Goal: Information Seeking & Learning: Learn about a topic

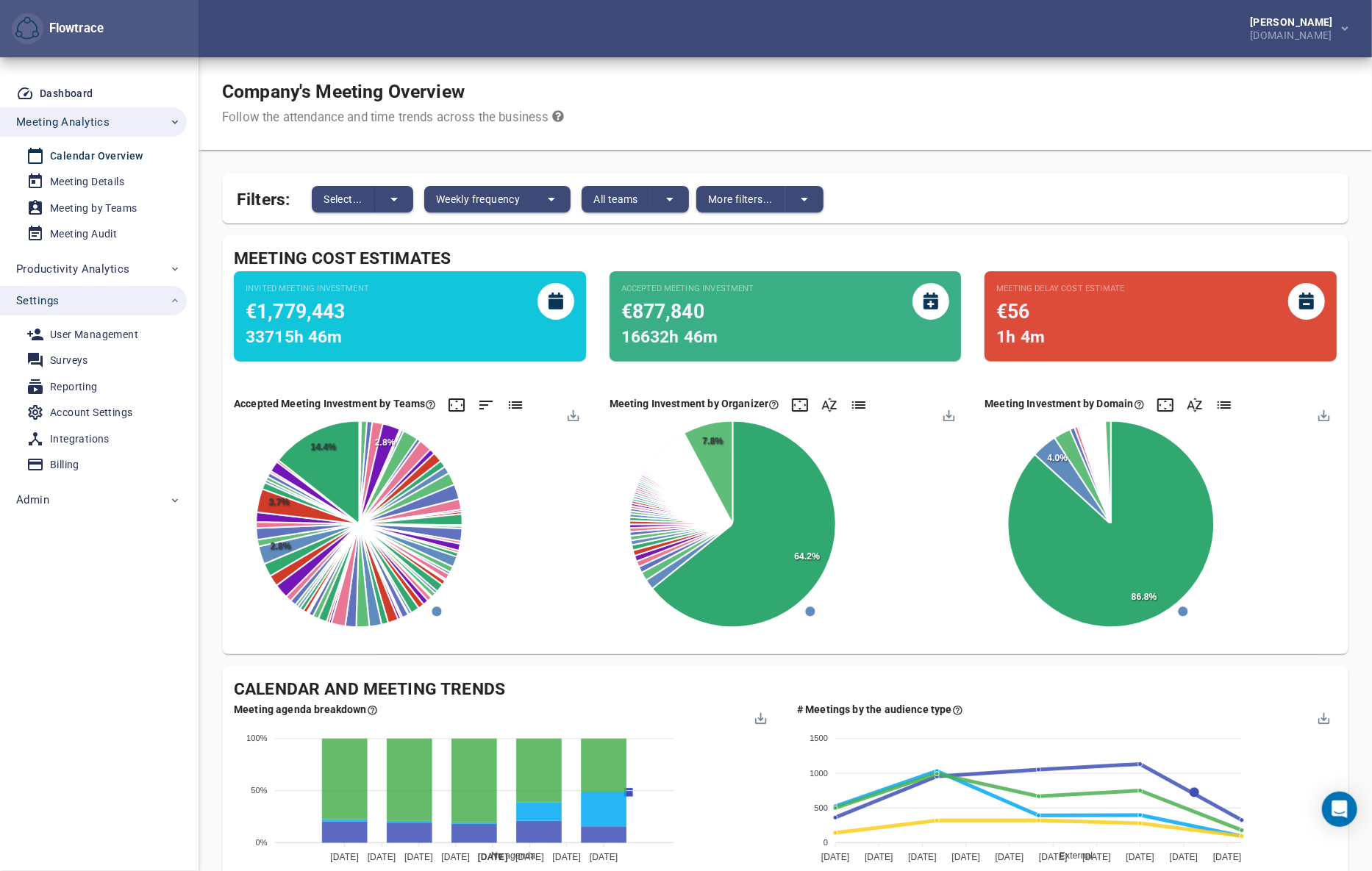
click at [862, 86] on div "Company's Meeting Overview Follow the attendance and time trends across the bus…" at bounding box center [784, 104] width 1173 height 93
click at [1213, 104] on div "Company's Meeting Overview Follow the attendance and time trends across the bus…" at bounding box center [784, 104] width 1173 height 93
drag, startPoint x: 86, startPoint y: 417, endPoint x: 85, endPoint y: 409, distance: 8.1
click at [86, 417] on div "Account Settings" at bounding box center [91, 413] width 82 height 18
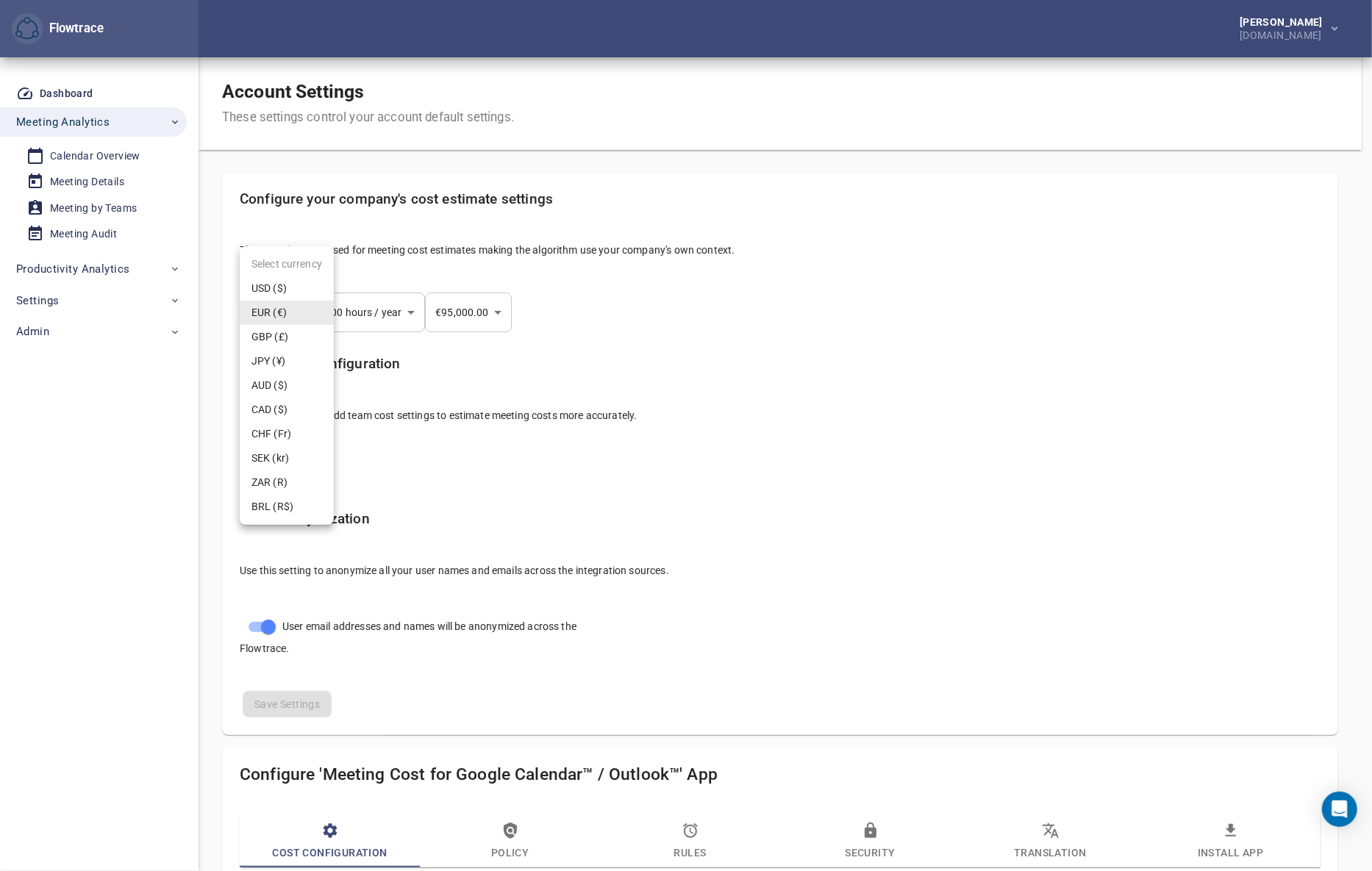
click at [290, 322] on body "Flowtrace Petri Lehtonen GetYourGuide.com Flowtrace Dashboard Meeting Analytics…" at bounding box center [686, 435] width 1372 height 871
select select "***"
click at [853, 137] on div at bounding box center [691, 435] width 1382 height 871
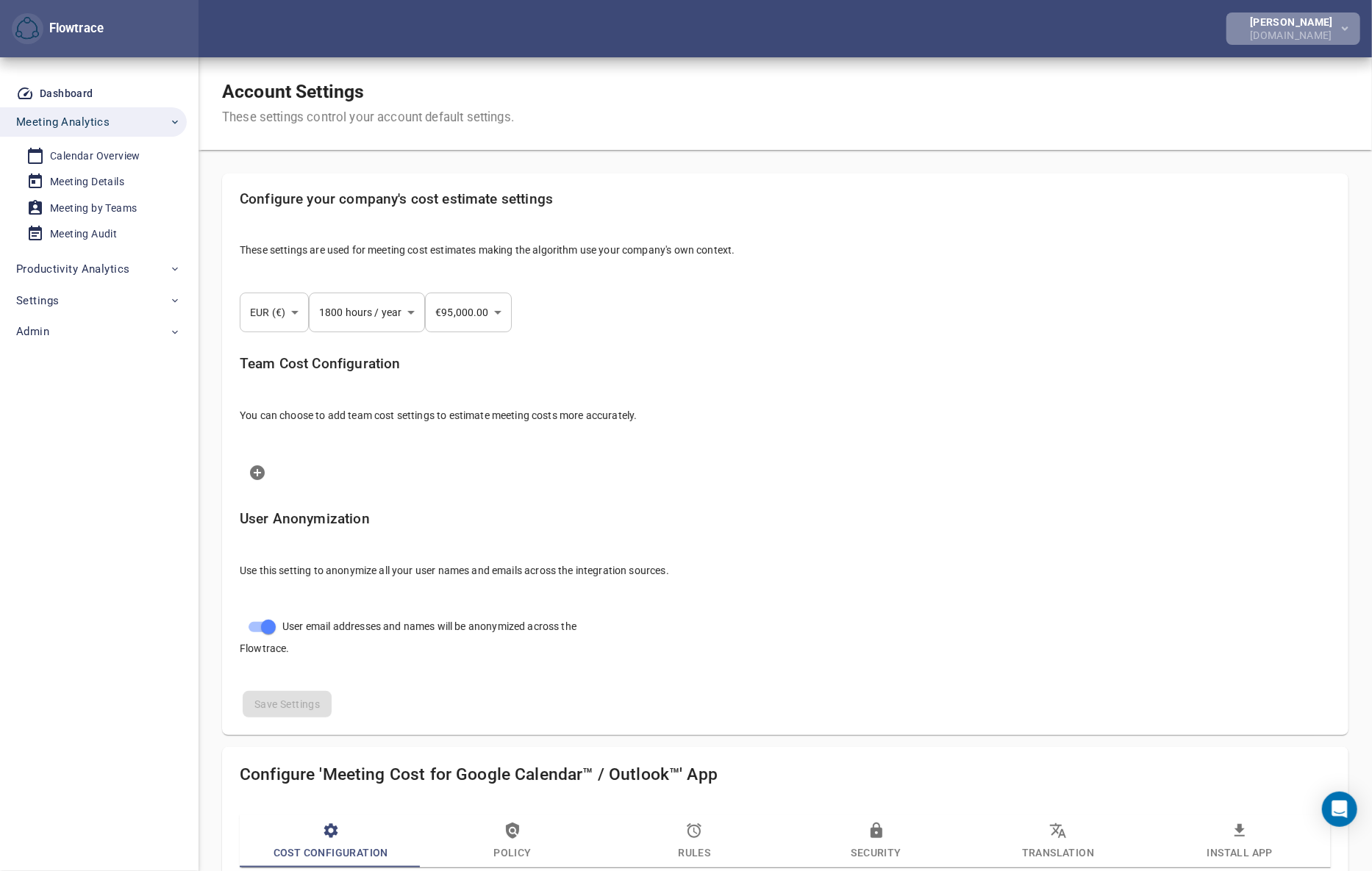
click at [1299, 43] on button "Petri Lehtonen GetYourGuide.com" at bounding box center [1293, 28] width 134 height 33
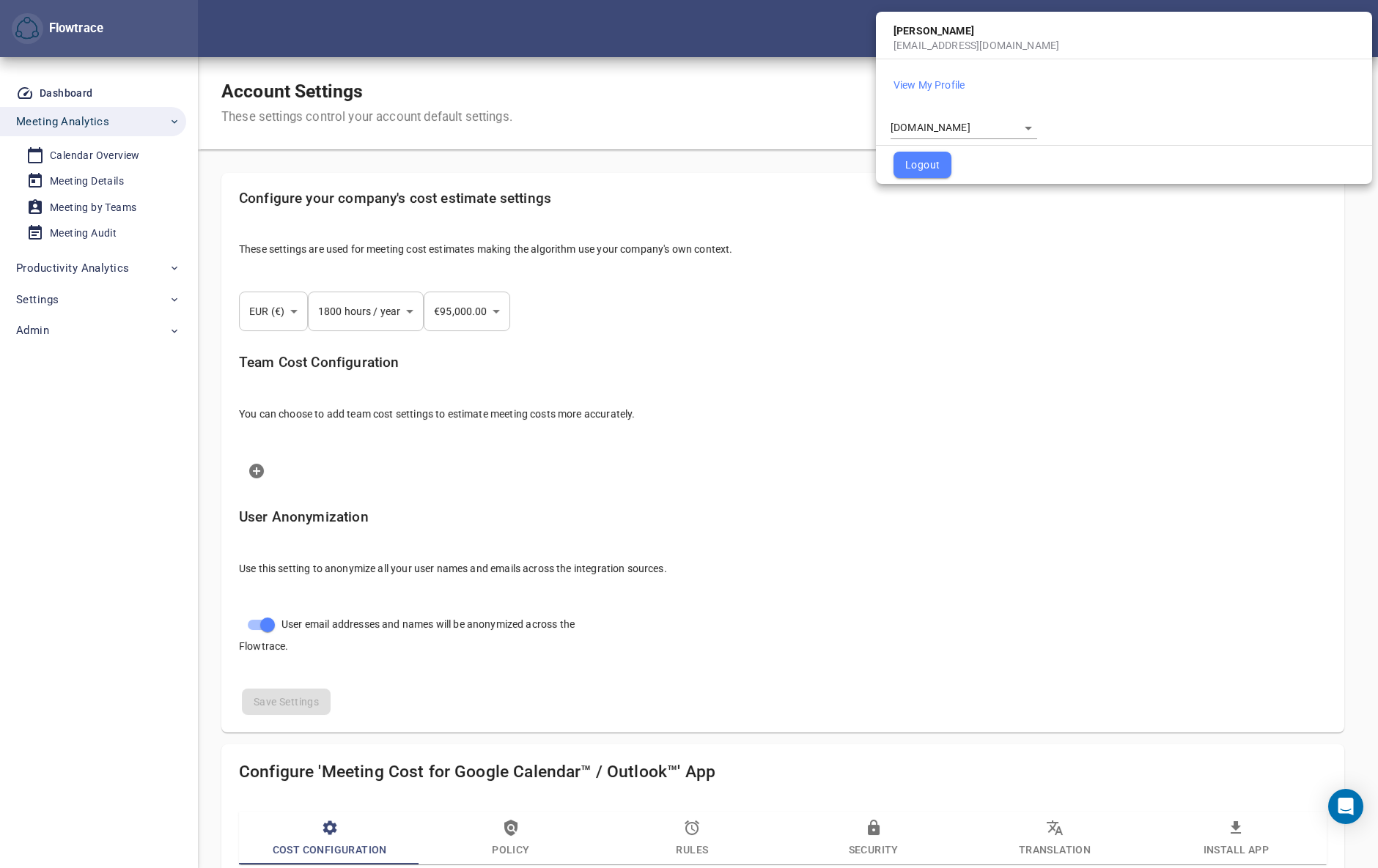
click at [982, 115] on div "**********" at bounding box center [964, 124] width 147 height 30
click at [973, 125] on body "Flowtrace Petri Lehtonen GetYourGuide.com Flowtrace Dashboard Meeting Analytics…" at bounding box center [689, 434] width 1378 height 868
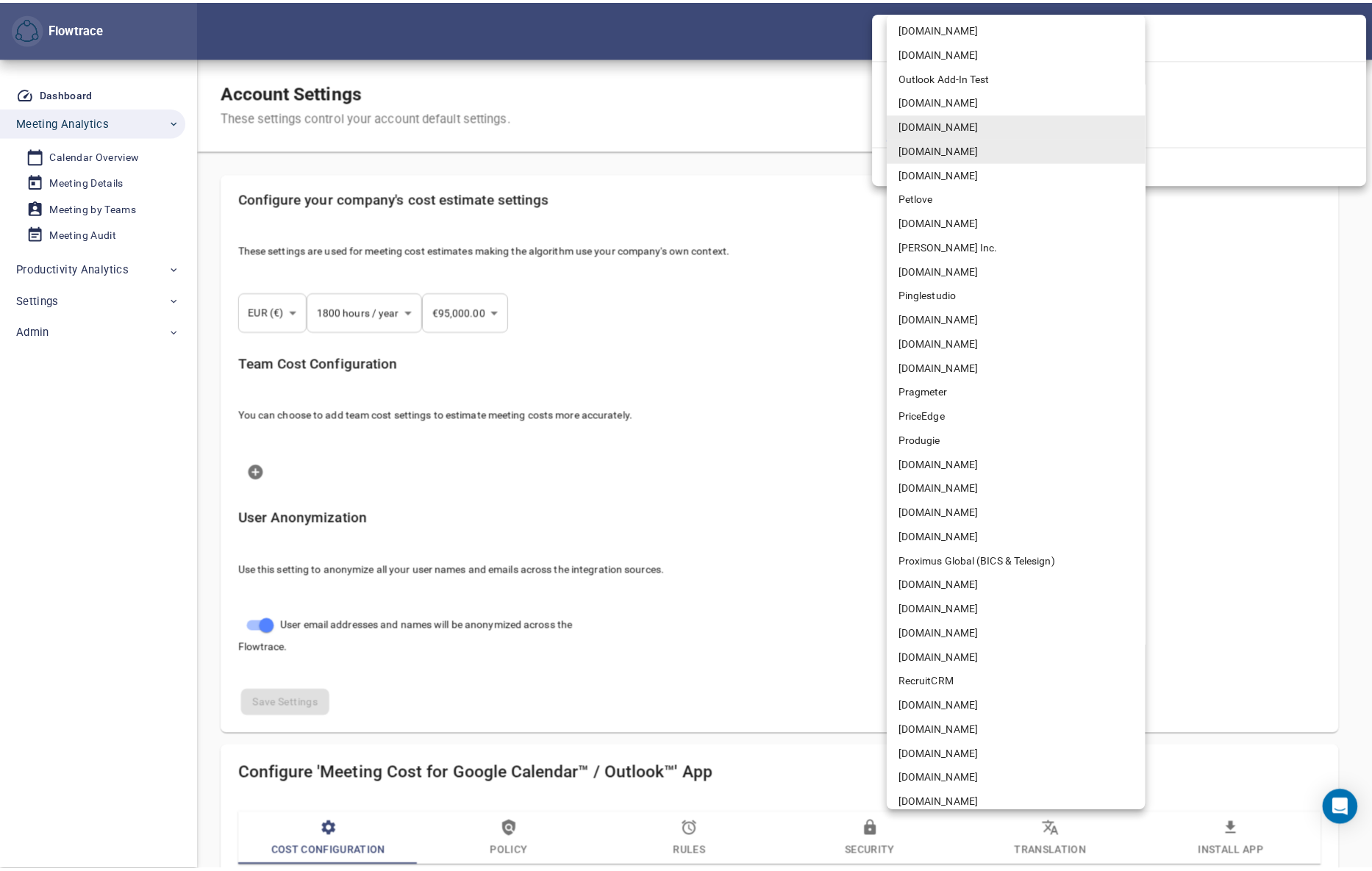
scroll to position [6916, 0]
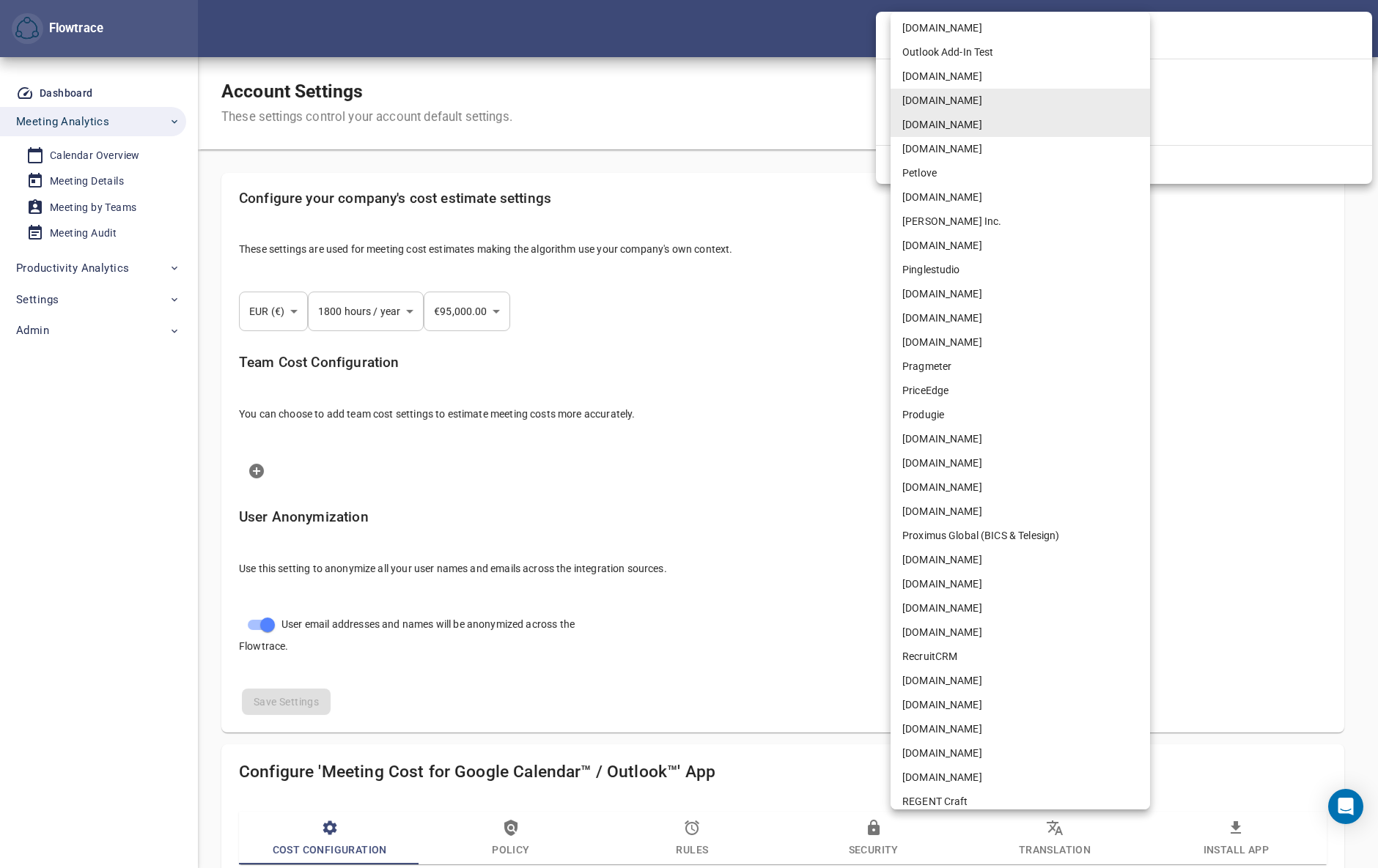
click at [927, 528] on li "Proximus Global (BICS & Telesign)" at bounding box center [1020, 536] width 260 height 24
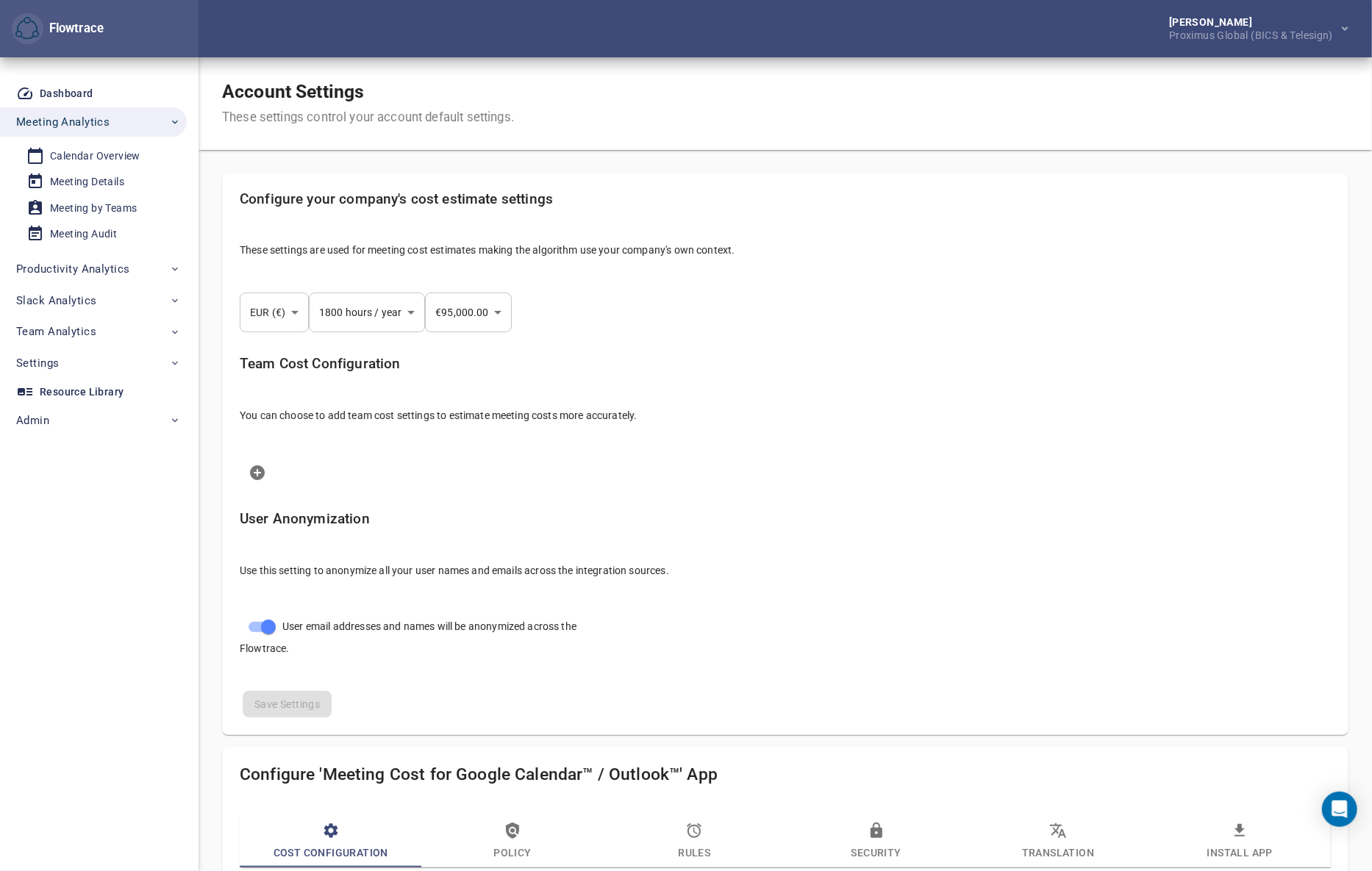
select select "***"
click at [98, 154] on div "Calendar Overview" at bounding box center [95, 156] width 90 height 18
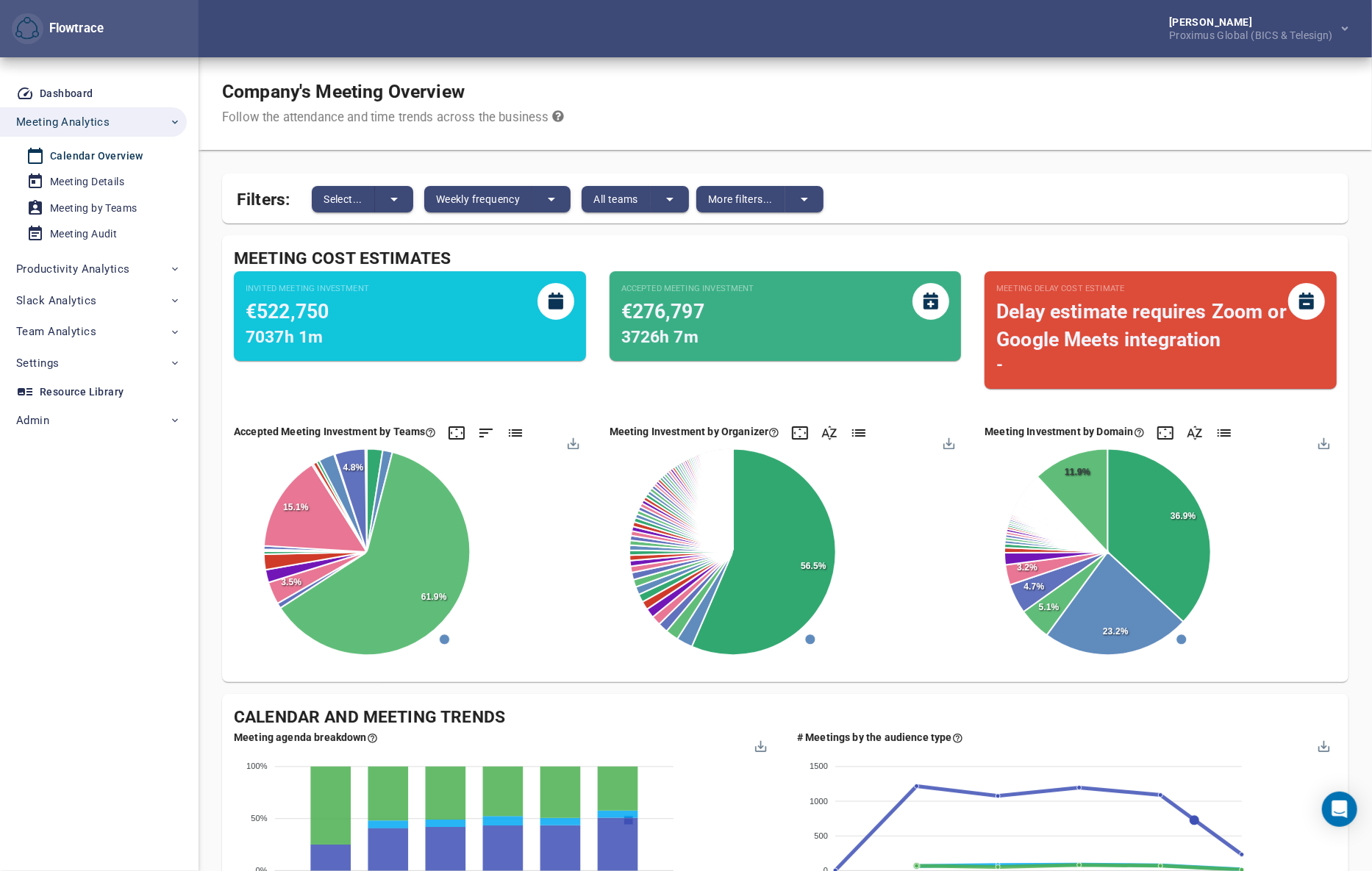
click at [797, 42] on div "Petri Lehtonen Proximus Global (BICS & Telesign)" at bounding box center [784, 29] width 1173 height 58
click at [463, 198] on span "Weekly frequency" at bounding box center [478, 199] width 84 height 17
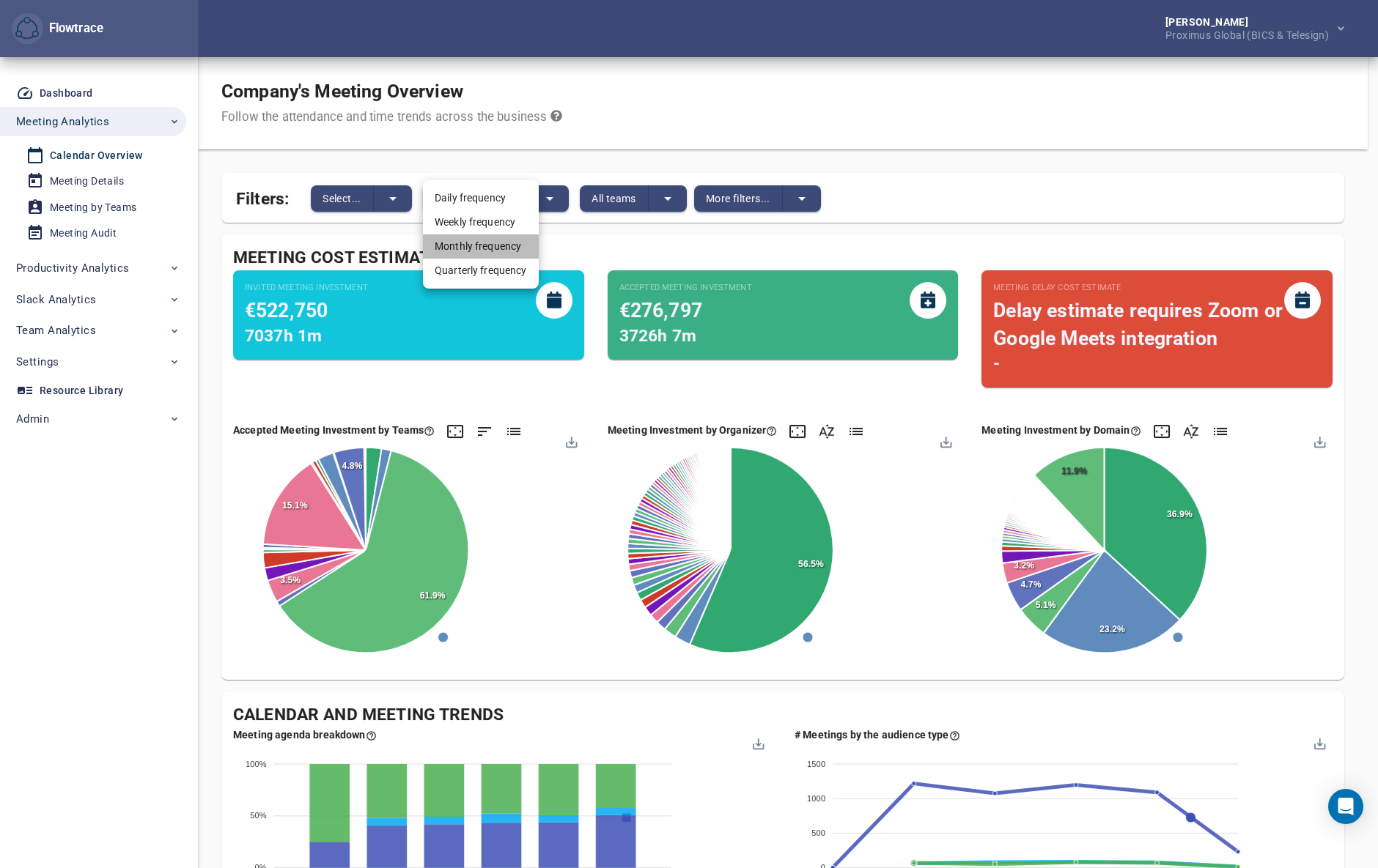
click at [468, 247] on li "Monthly frequency" at bounding box center [481, 247] width 116 height 24
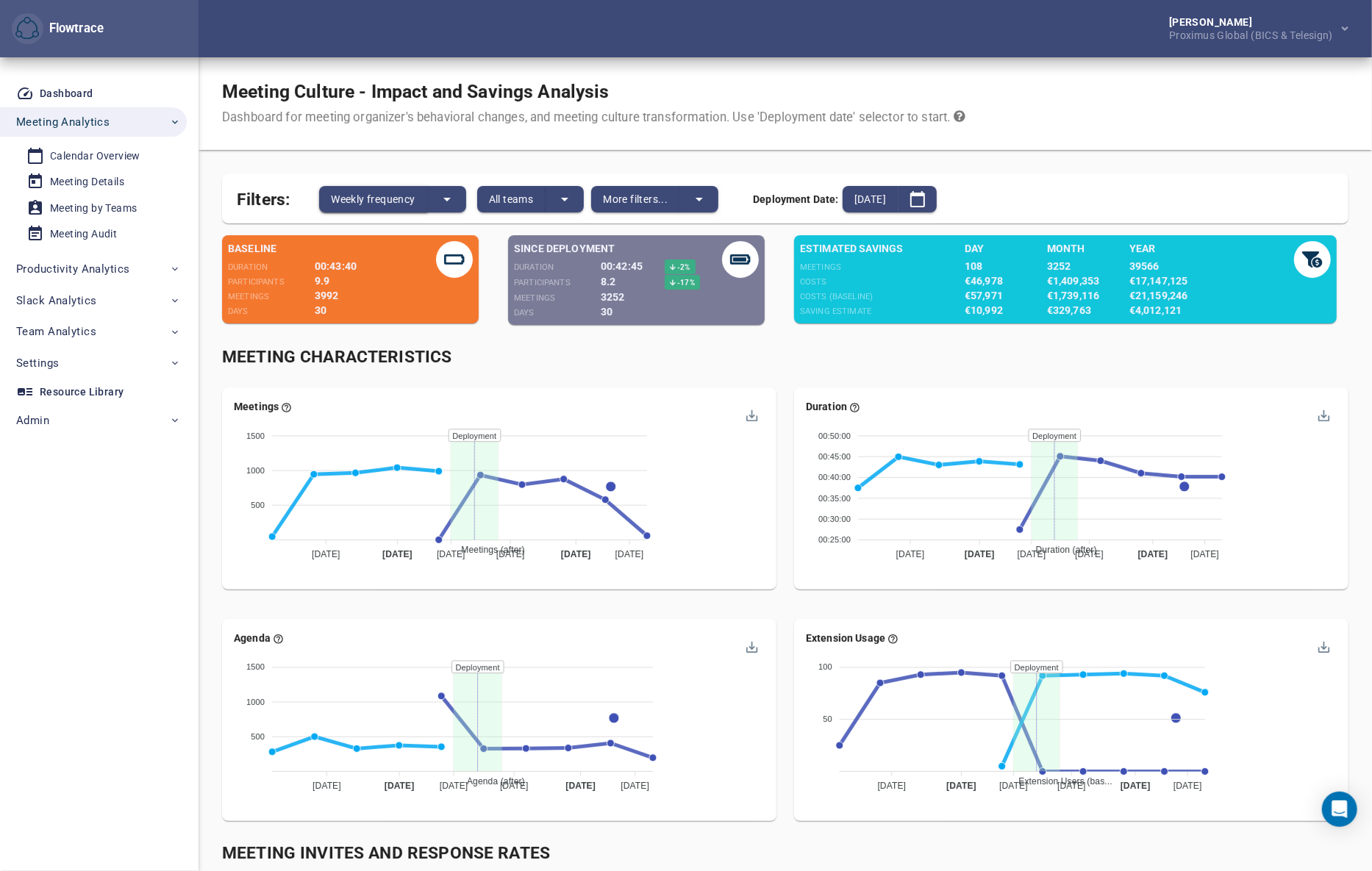
click at [385, 201] on span "Weekly frequency" at bounding box center [373, 199] width 84 height 17
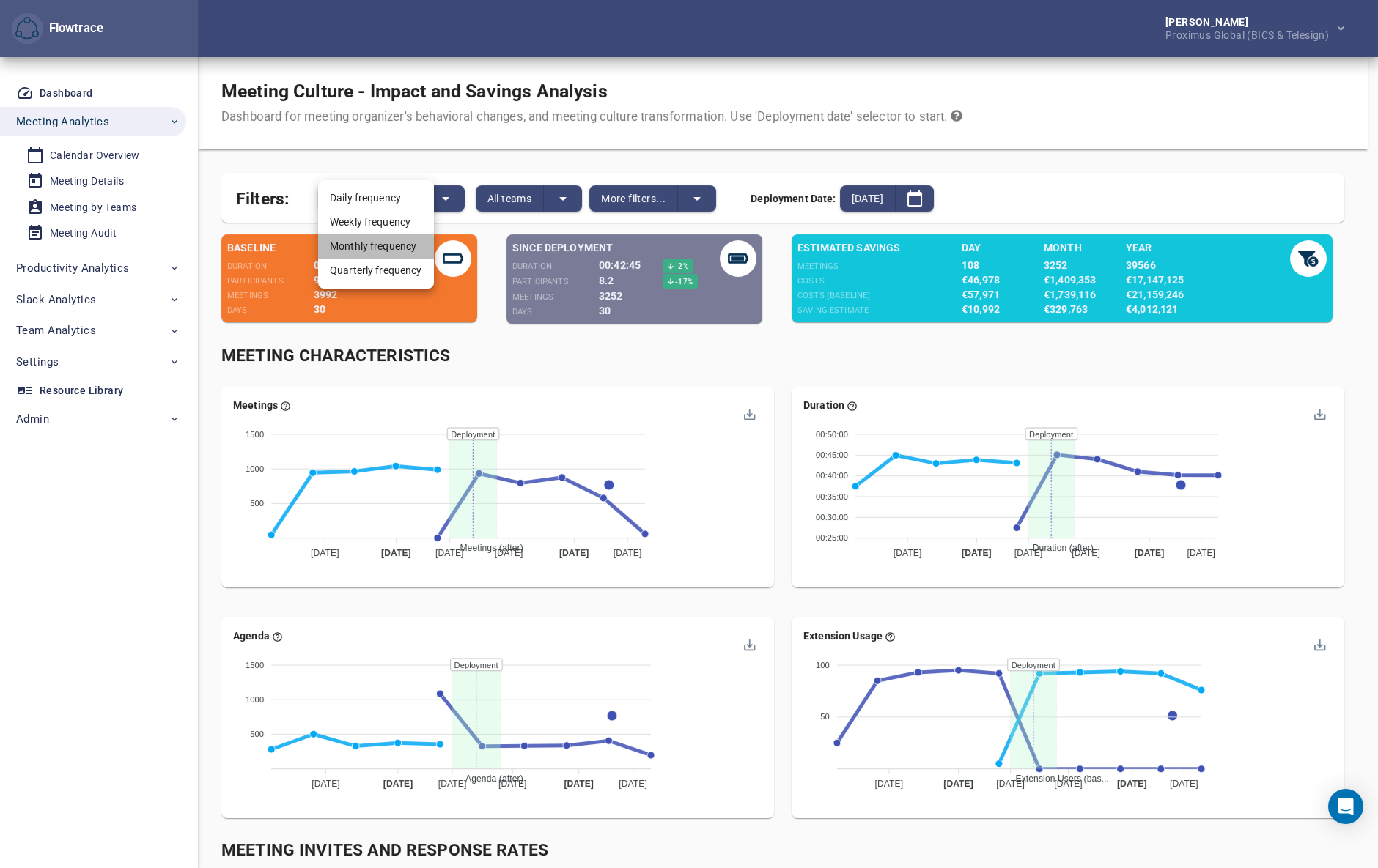
click at [366, 250] on li "Monthly frequency" at bounding box center [376, 247] width 116 height 24
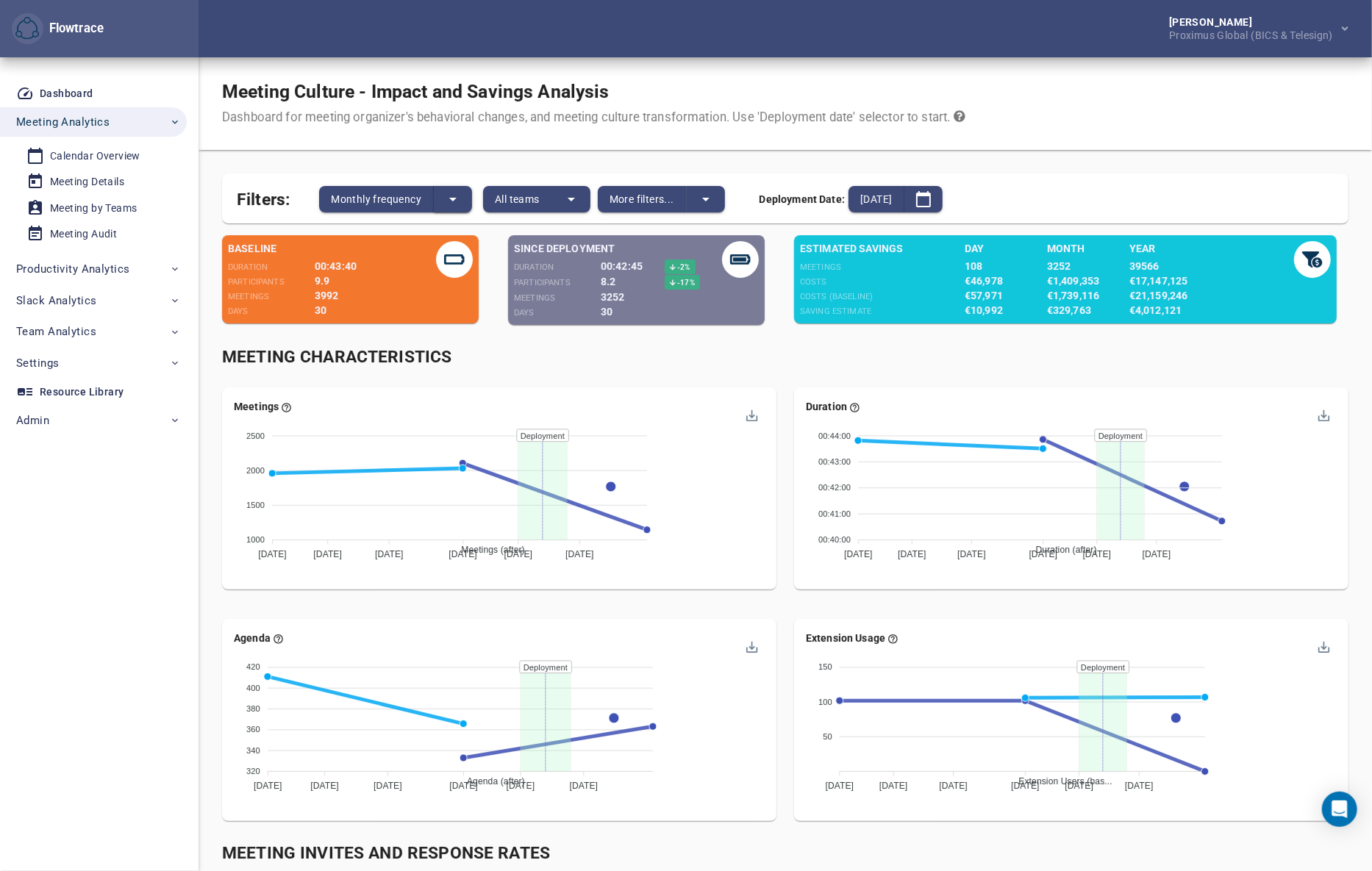
click at [450, 203] on icon "split button" at bounding box center [453, 199] width 17 height 17
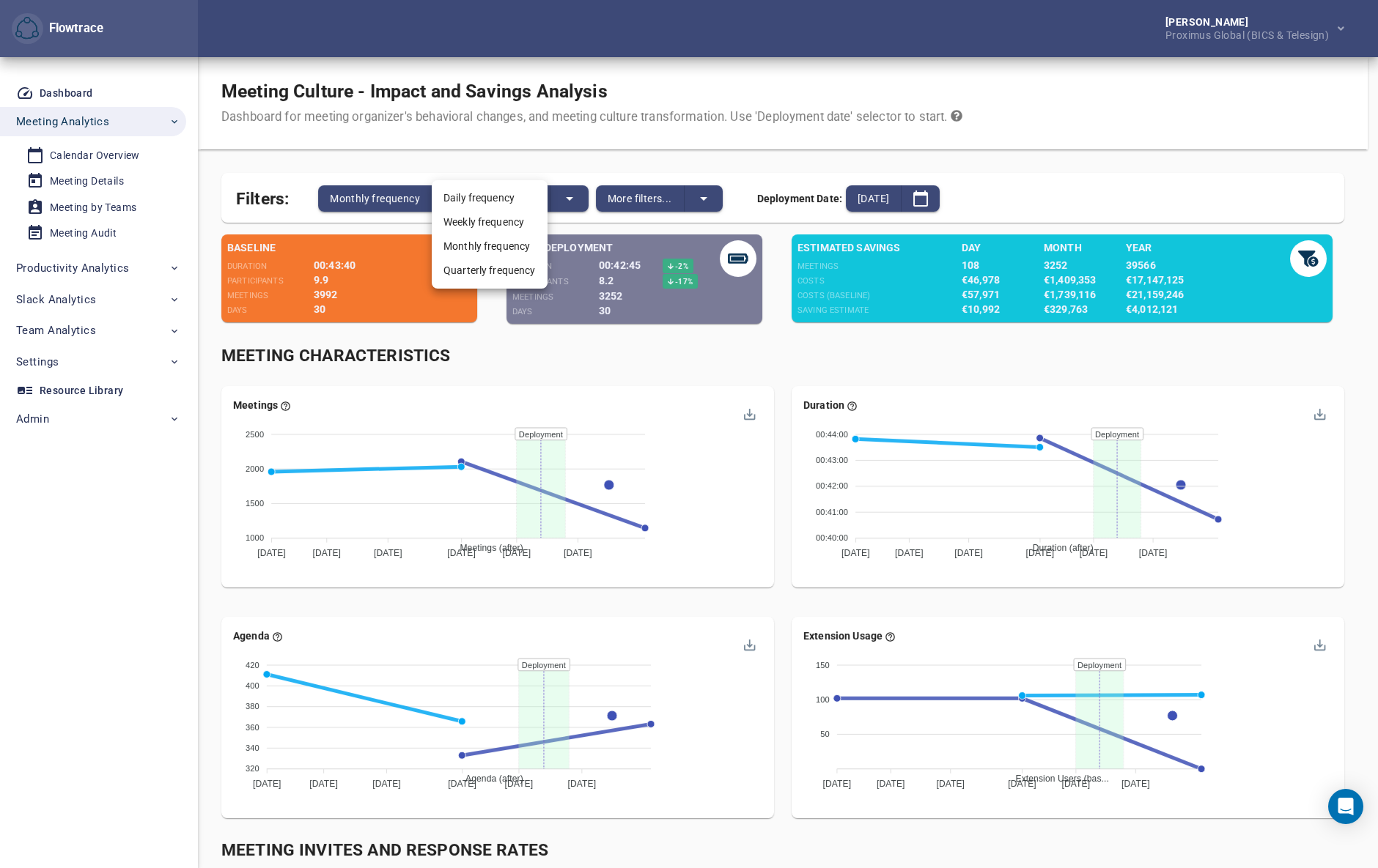
click at [716, 160] on div at bounding box center [689, 434] width 1378 height 868
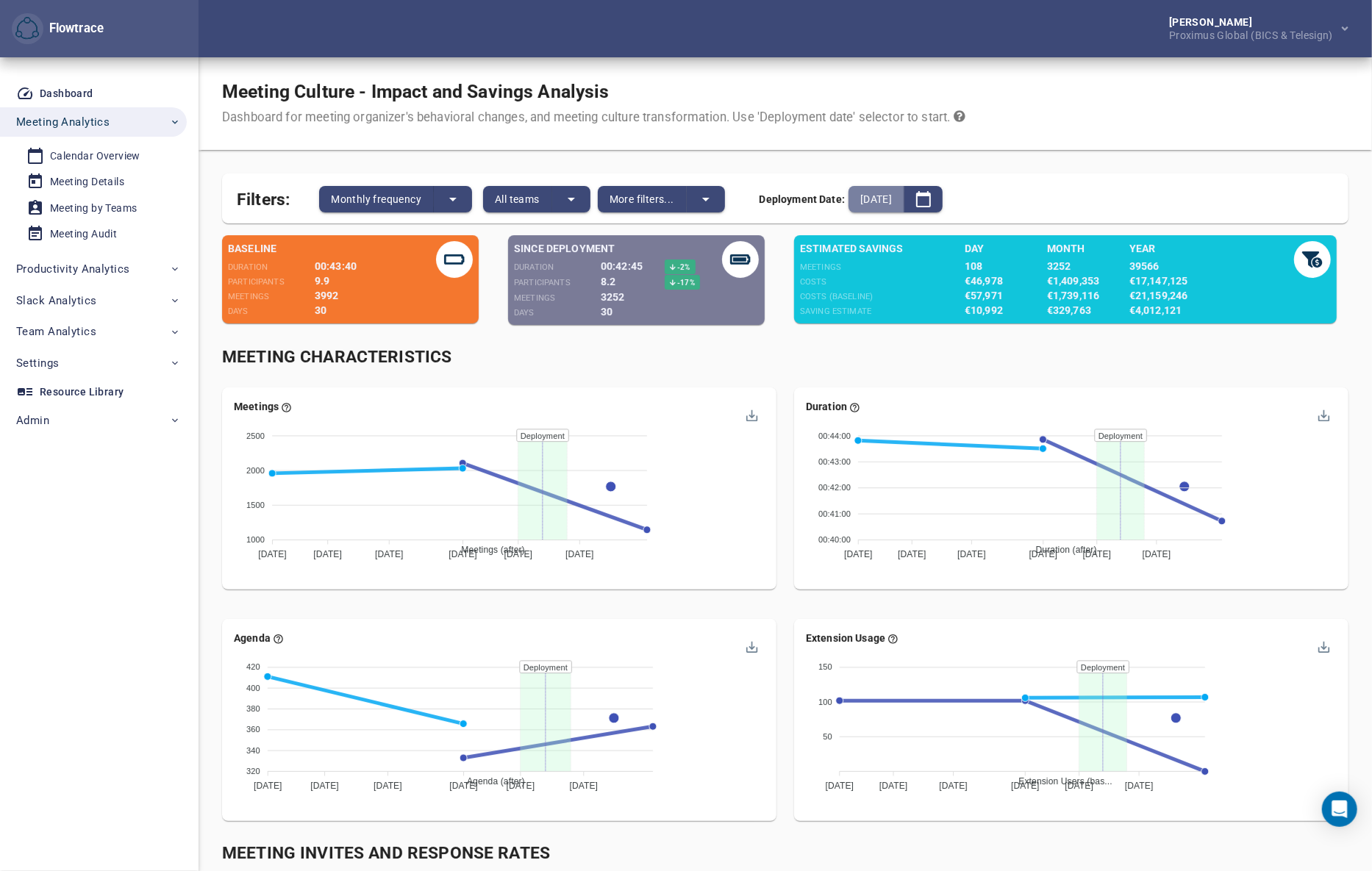
click at [891, 198] on span "2025-09-14" at bounding box center [876, 199] width 32 height 17
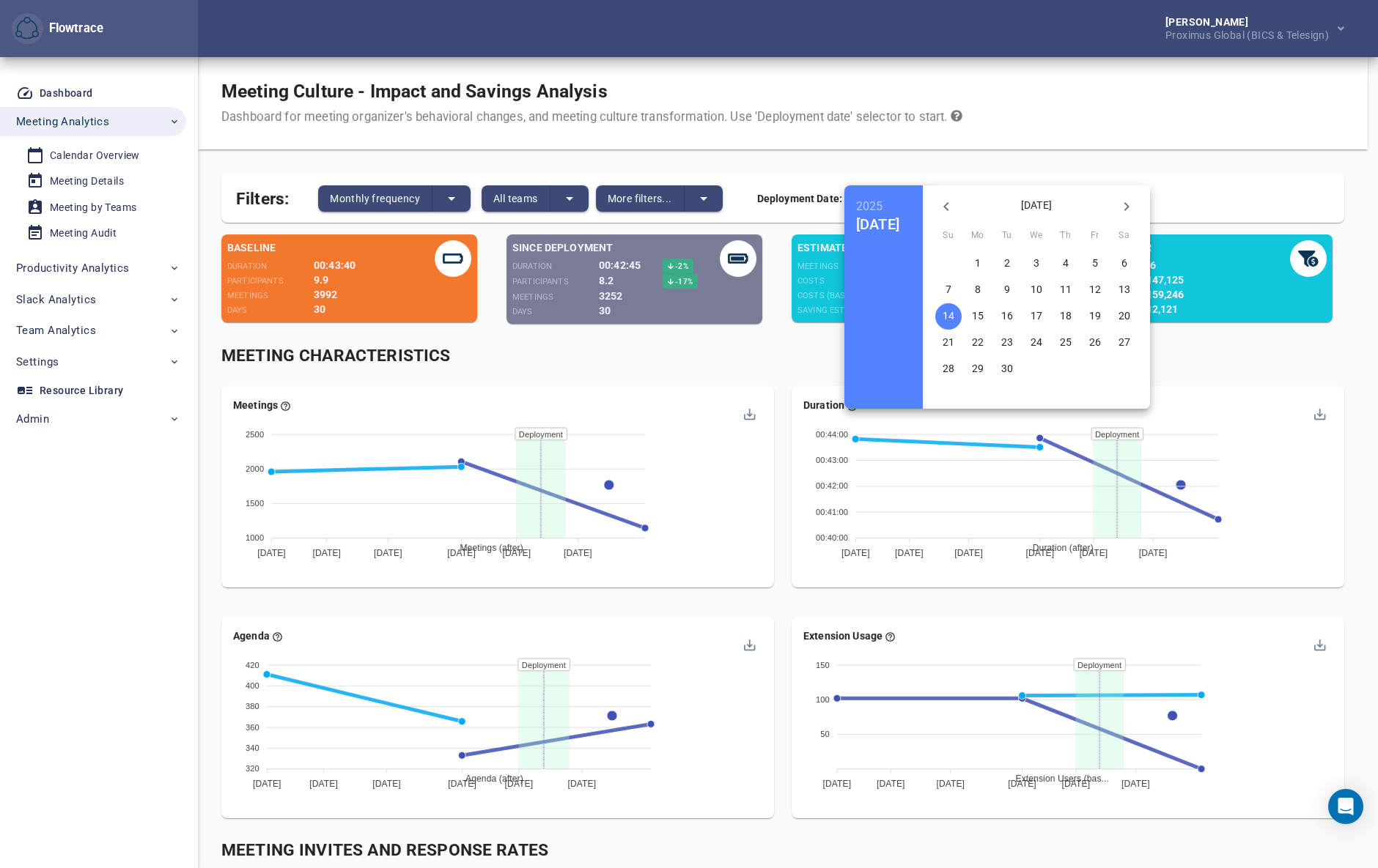
click at [956, 204] on icon "button" at bounding box center [946, 206] width 17 height 17
click at [1043, 314] on p "18" at bounding box center [1036, 316] width 11 height 14
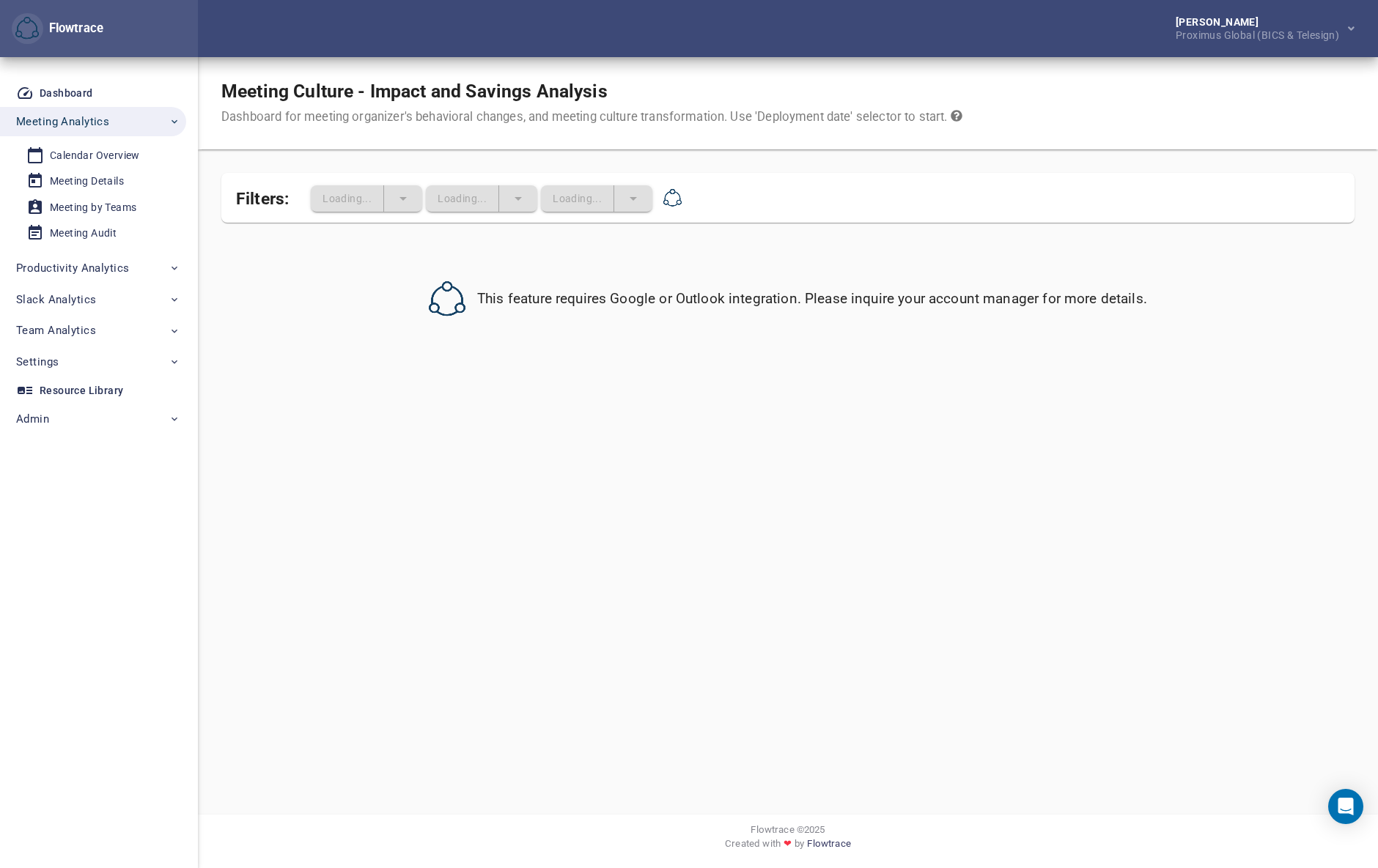
click at [883, 68] on div "Meeting Culture - Impact and Savings Analysis Dashboard for meeting organizer's…" at bounding box center [787, 104] width 1180 height 92
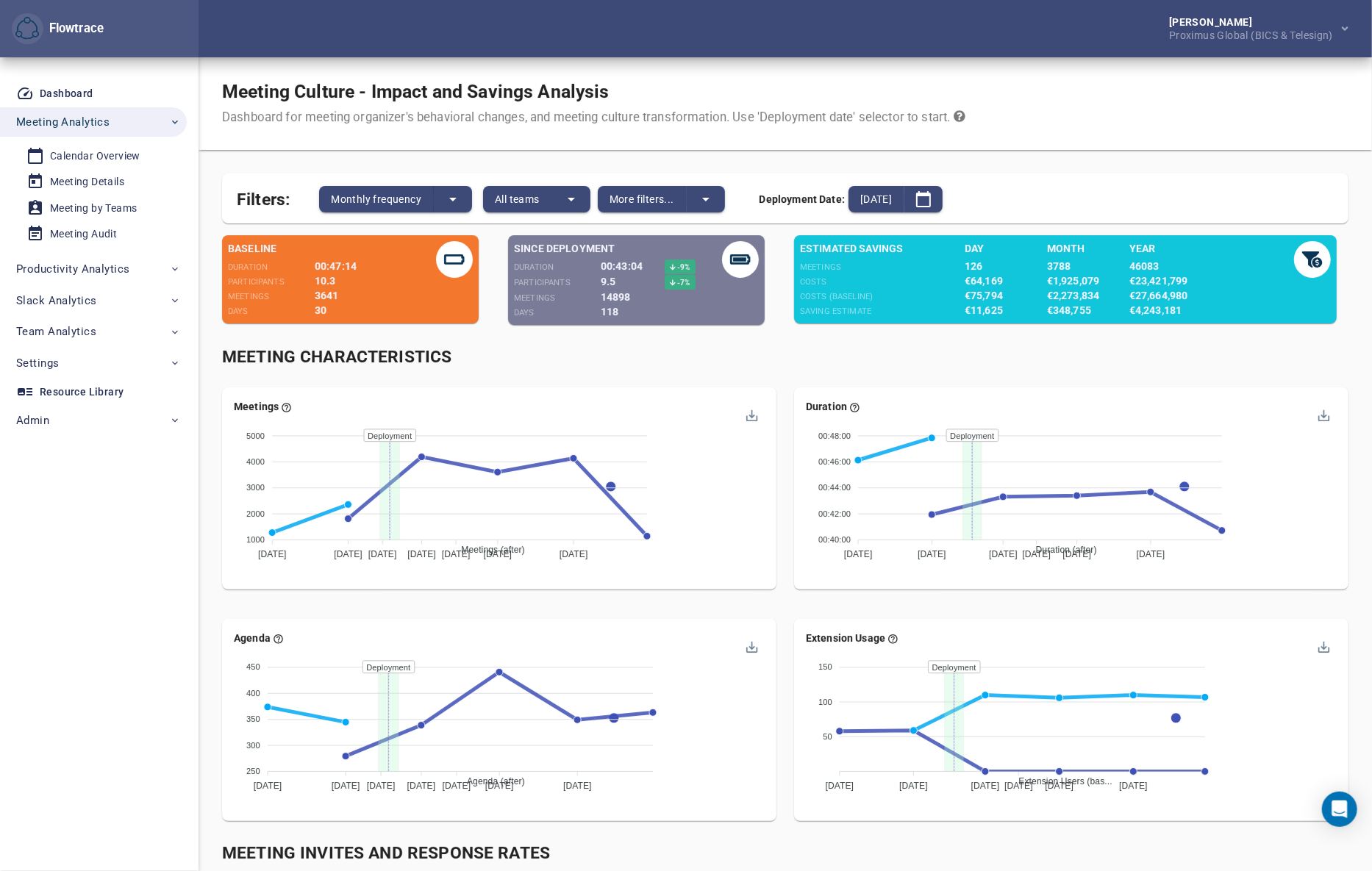
click at [907, 352] on div "Meeting Characteristics" at bounding box center [784, 358] width 1126 height 24
click at [796, 361] on div "Meeting Characteristics" at bounding box center [784, 358] width 1126 height 24
click at [538, 200] on span "All teams" at bounding box center [517, 199] width 45 height 17
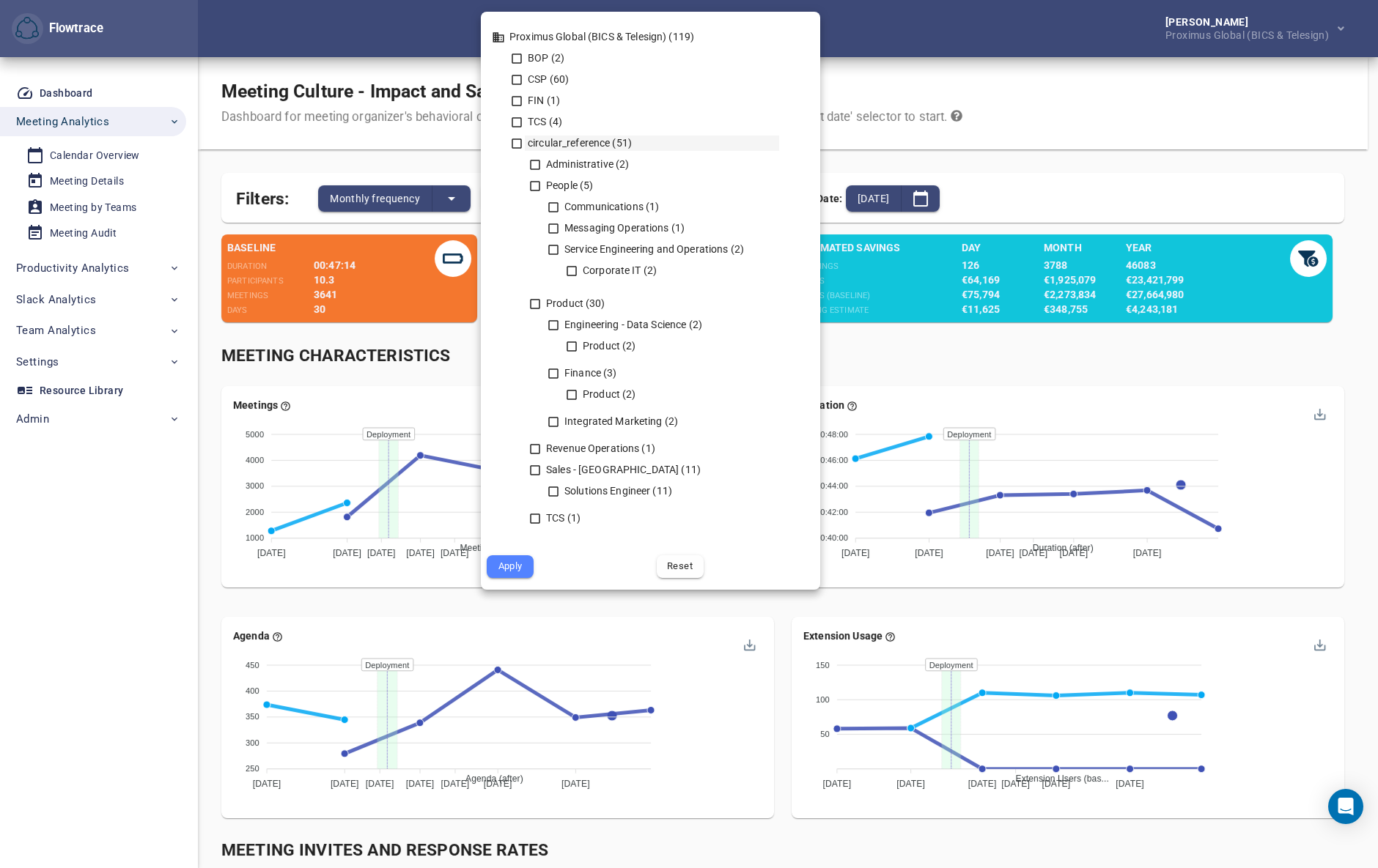
click at [516, 142] on icon at bounding box center [516, 143] width 13 height 13
click at [517, 565] on span "Apply" at bounding box center [510, 567] width 26 height 17
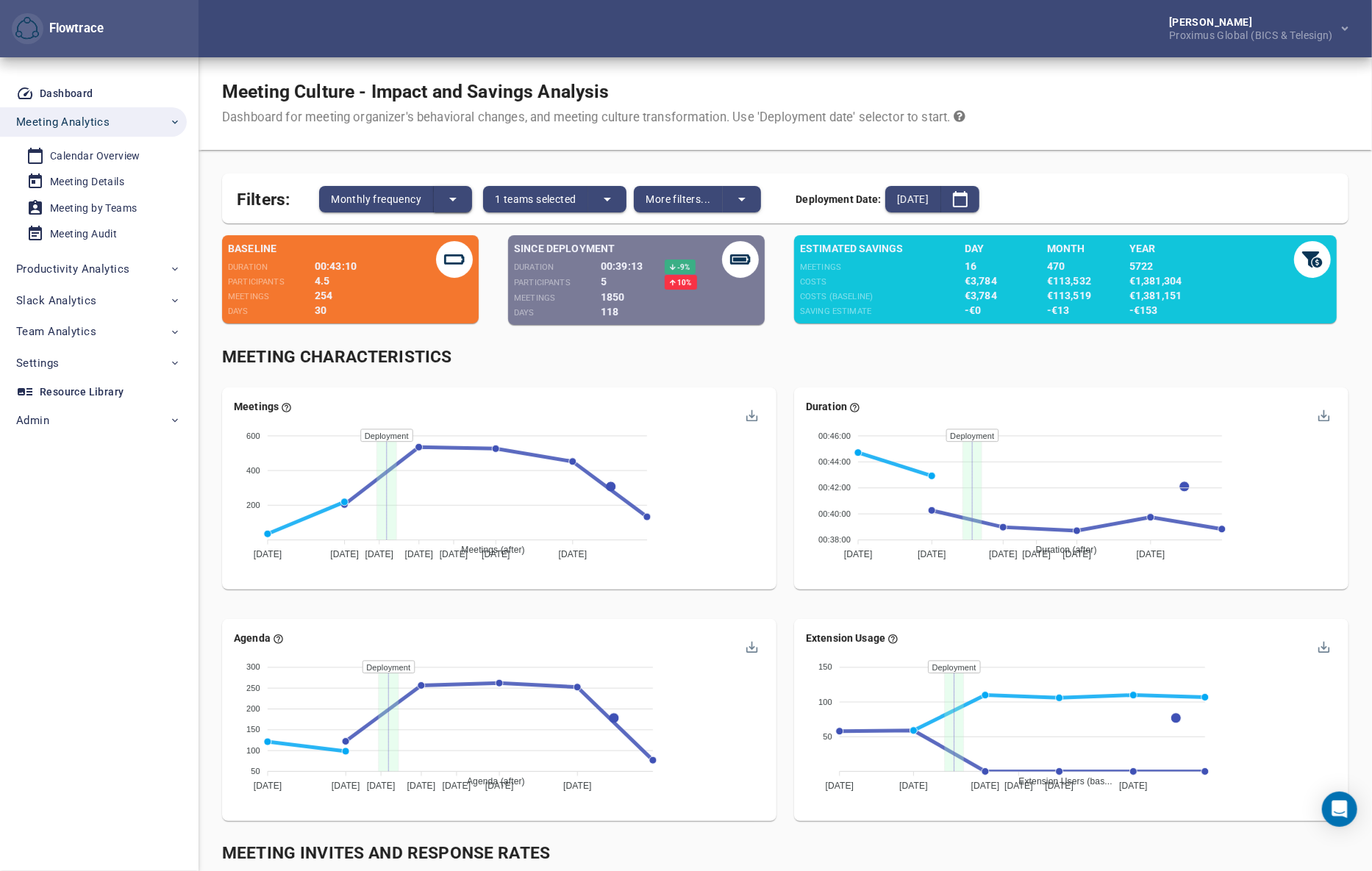
click at [448, 198] on icon "split button" at bounding box center [453, 199] width 17 height 17
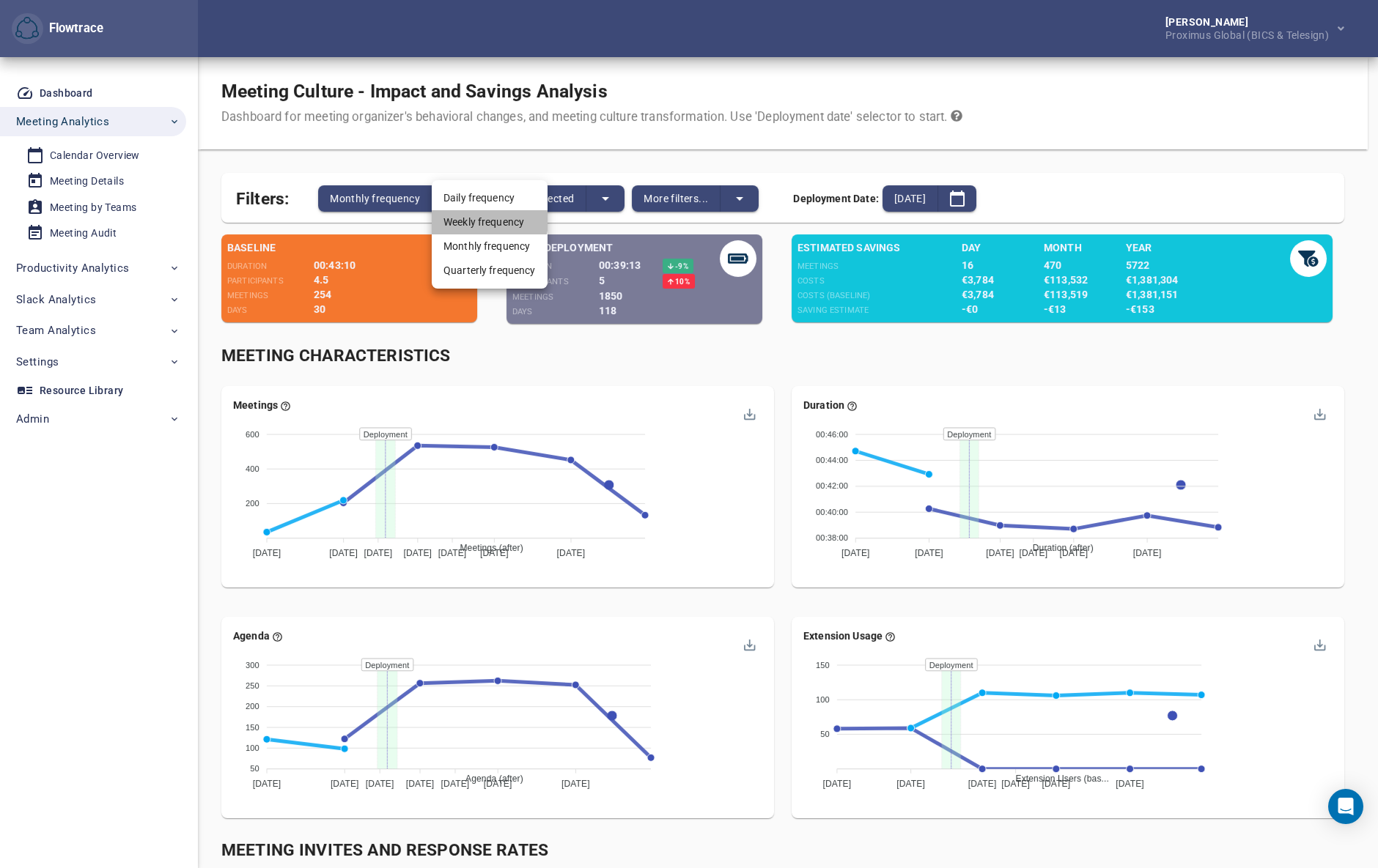
click at [467, 219] on li "Weekly frequency" at bounding box center [489, 222] width 116 height 24
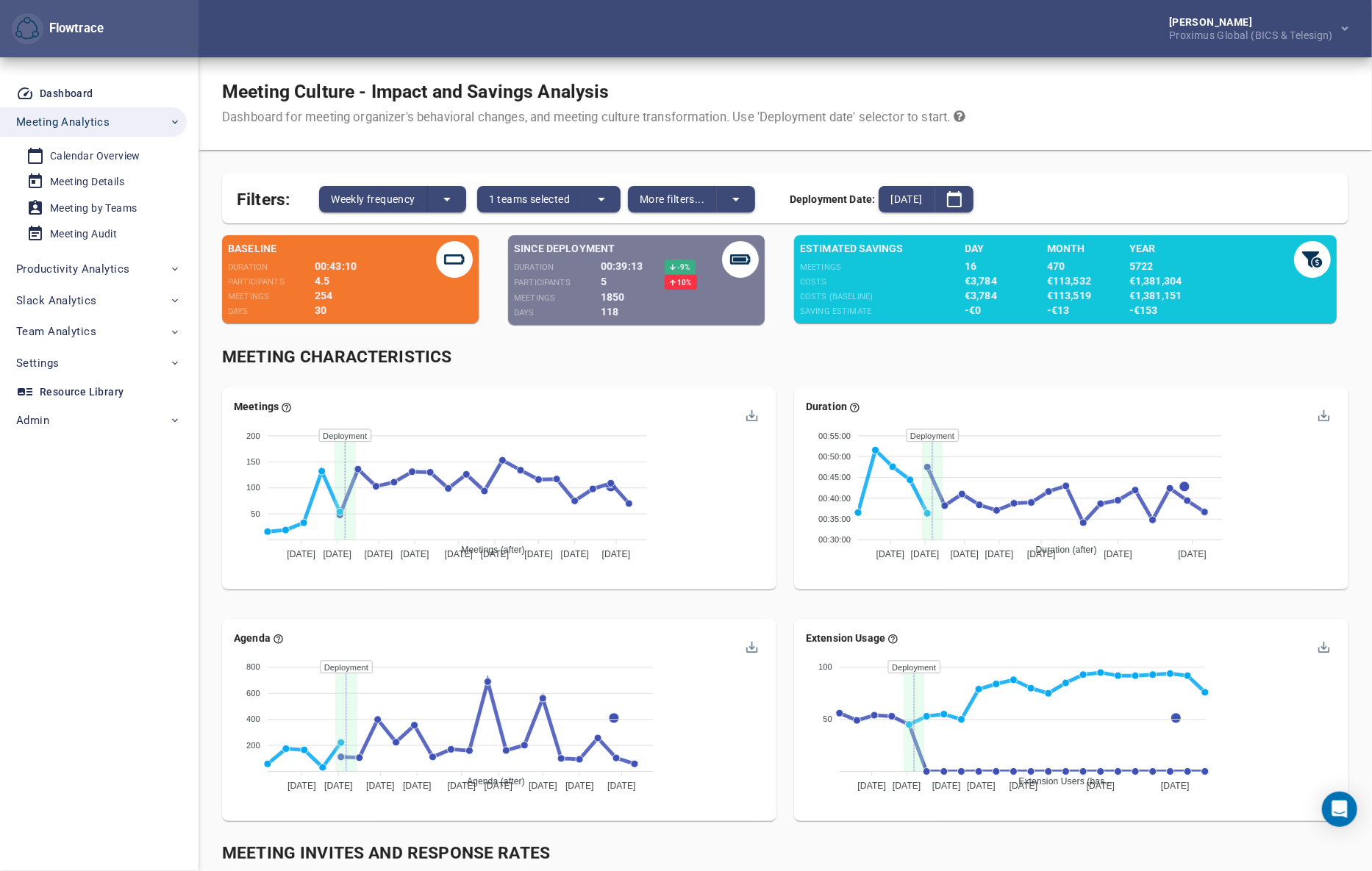
click at [796, 370] on div "Meeting Characteristics" at bounding box center [785, 357] width 1143 height 42
click at [745, 204] on icon "split button" at bounding box center [736, 199] width 17 height 17
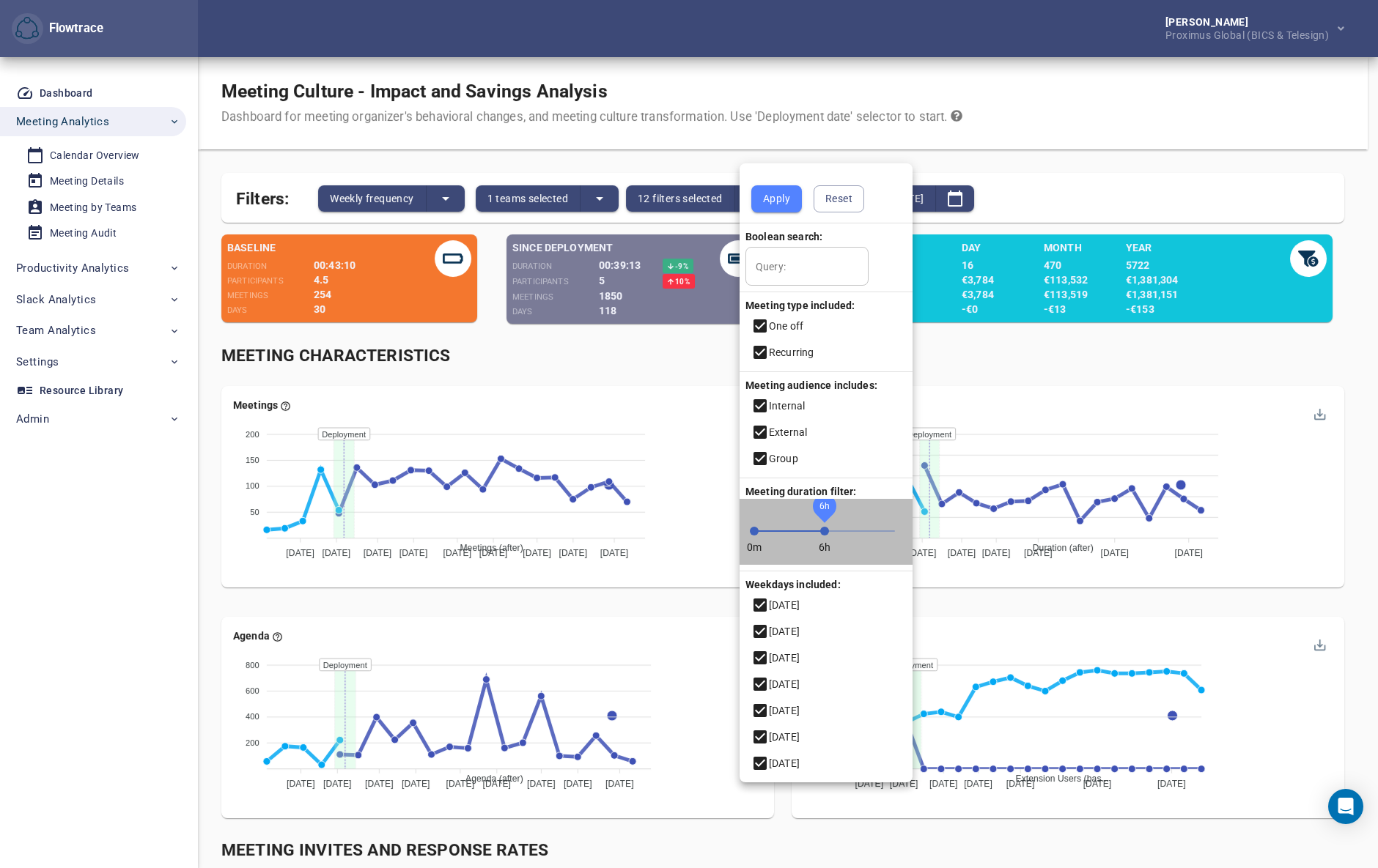
drag, startPoint x: 868, startPoint y: 531, endPoint x: 825, endPoint y: 535, distance: 43.2
click at [825, 535] on span "6h" at bounding box center [825, 531] width 9 height 9
click at [775, 198] on span "Apply" at bounding box center [777, 199] width 27 height 18
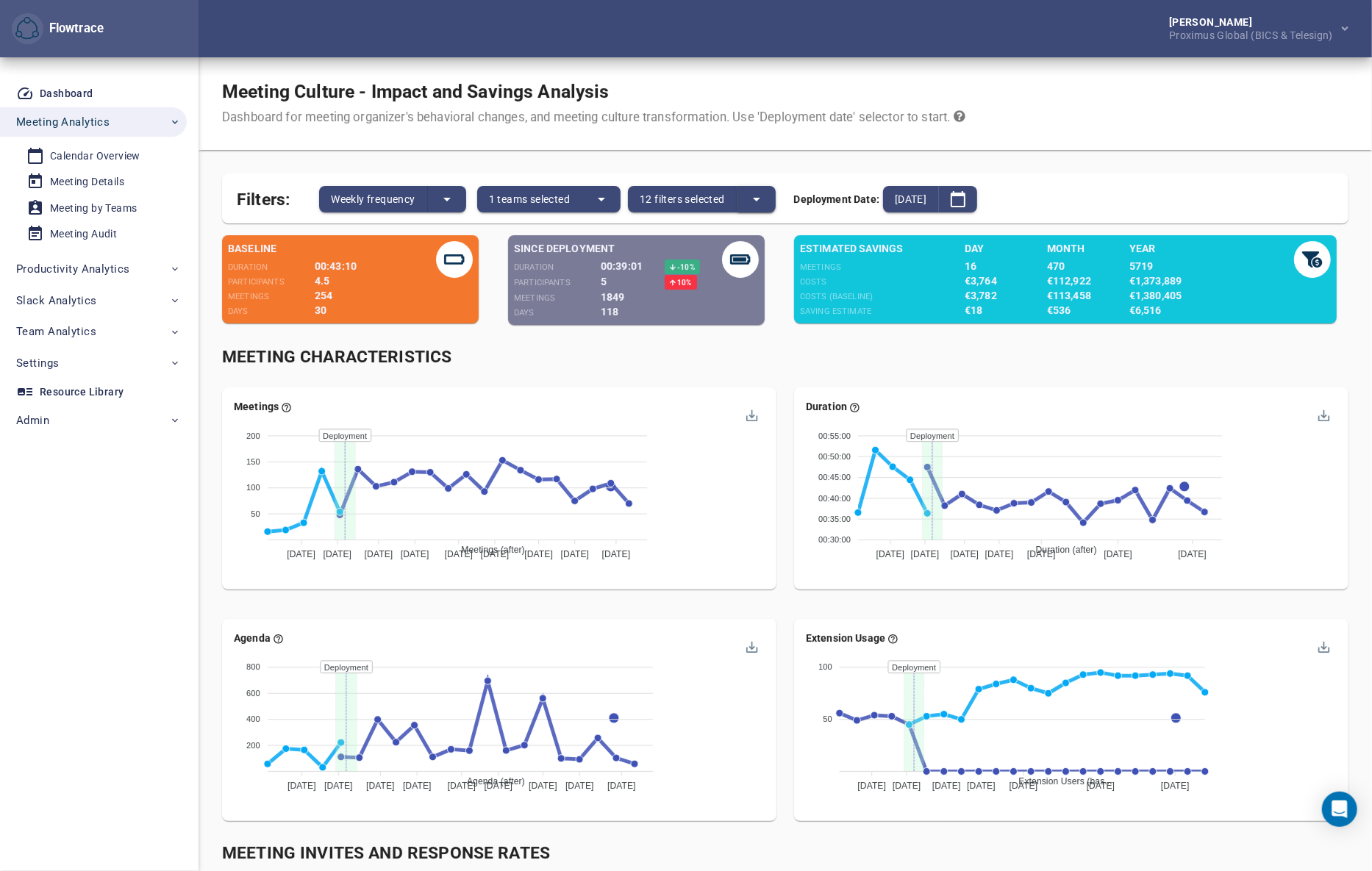
click at [765, 197] on icon "split button" at bounding box center [756, 199] width 17 height 17
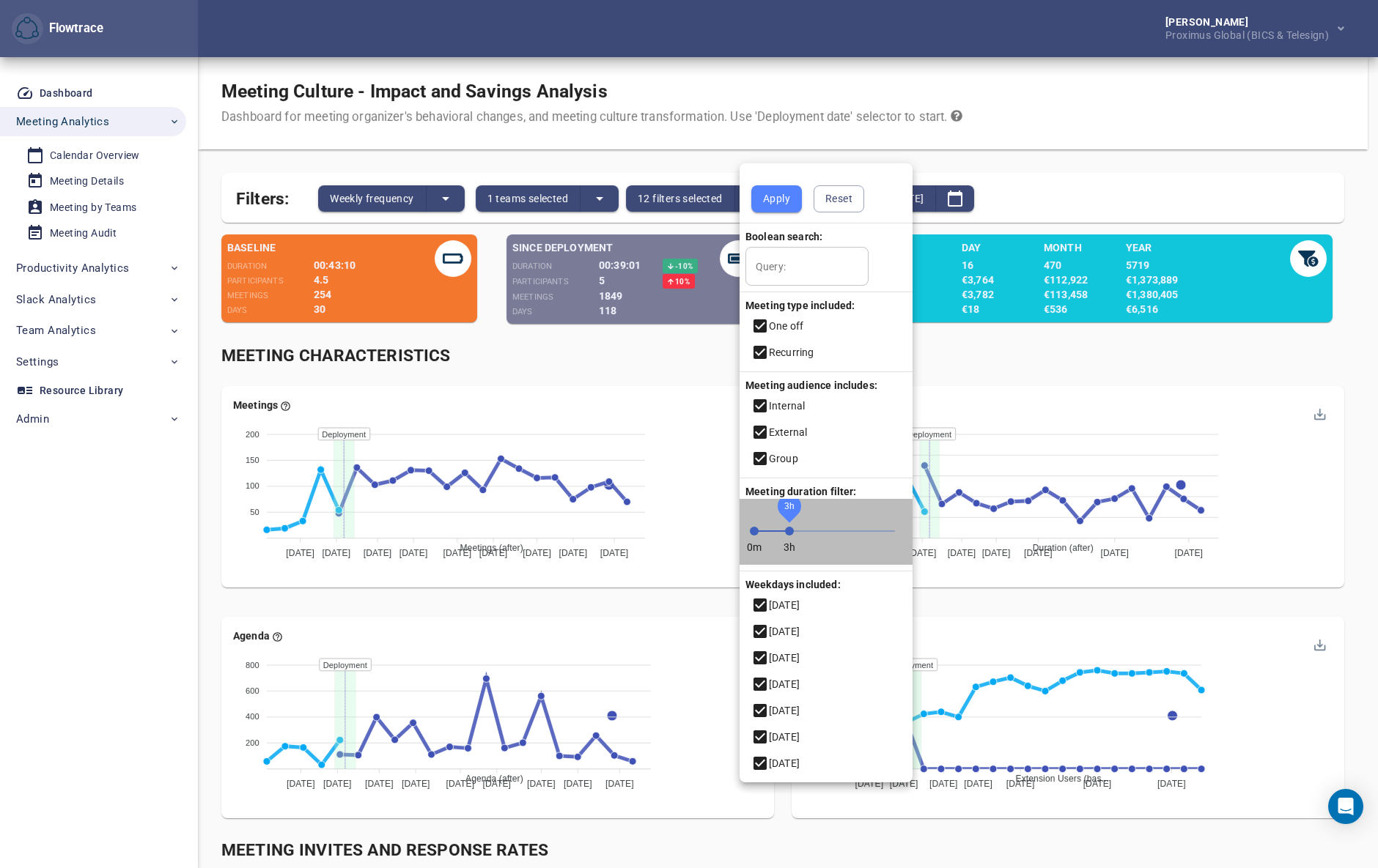
drag, startPoint x: 826, startPoint y: 529, endPoint x: 790, endPoint y: 535, distance: 36.5
click at [790, 535] on span "3h" at bounding box center [790, 531] width 9 height 9
click at [778, 191] on span "Apply" at bounding box center [777, 199] width 27 height 18
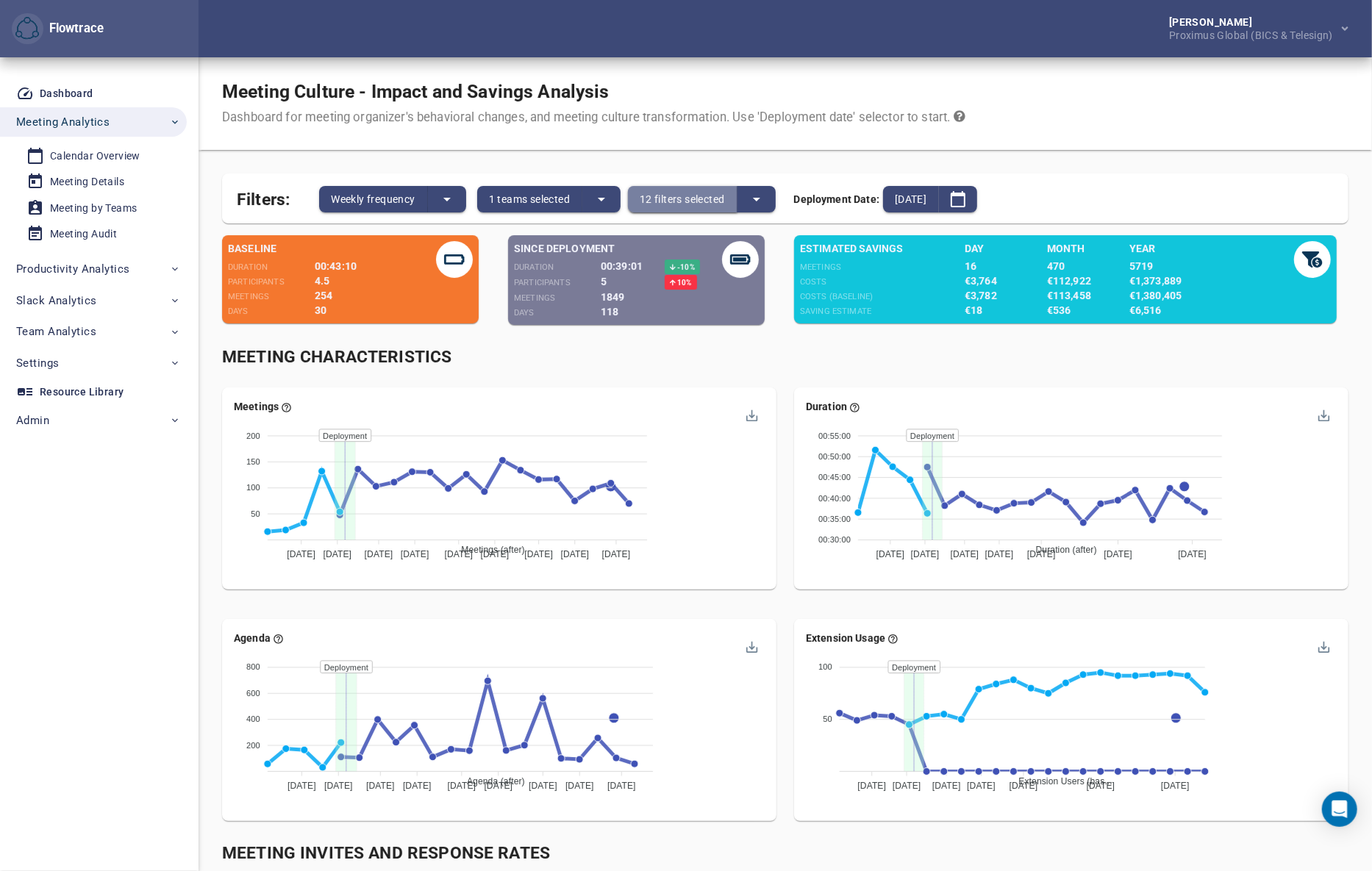
click at [723, 201] on span "12 filters selected" at bounding box center [682, 199] width 85 height 17
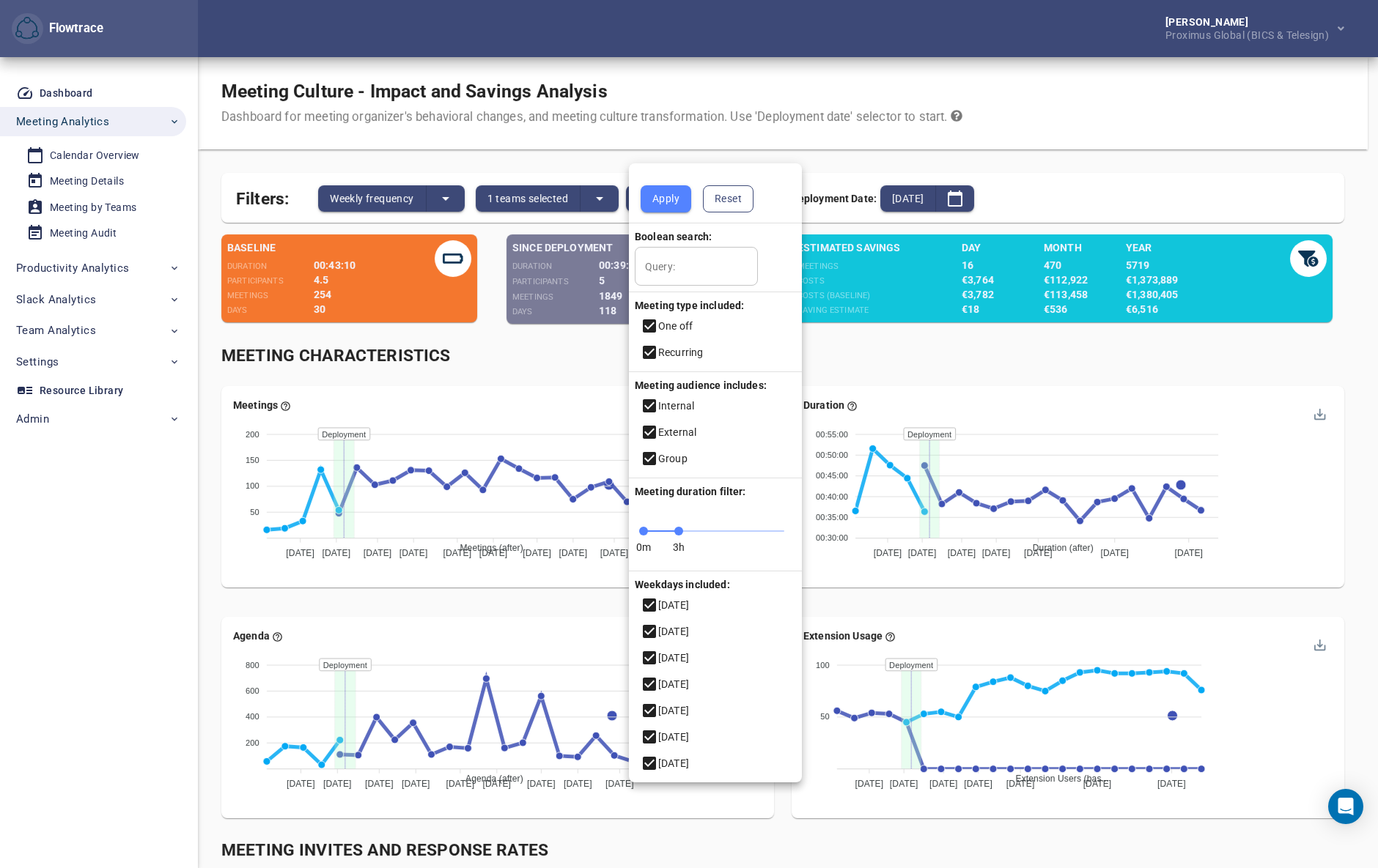
click at [733, 198] on span "Reset" at bounding box center [728, 199] width 27 height 18
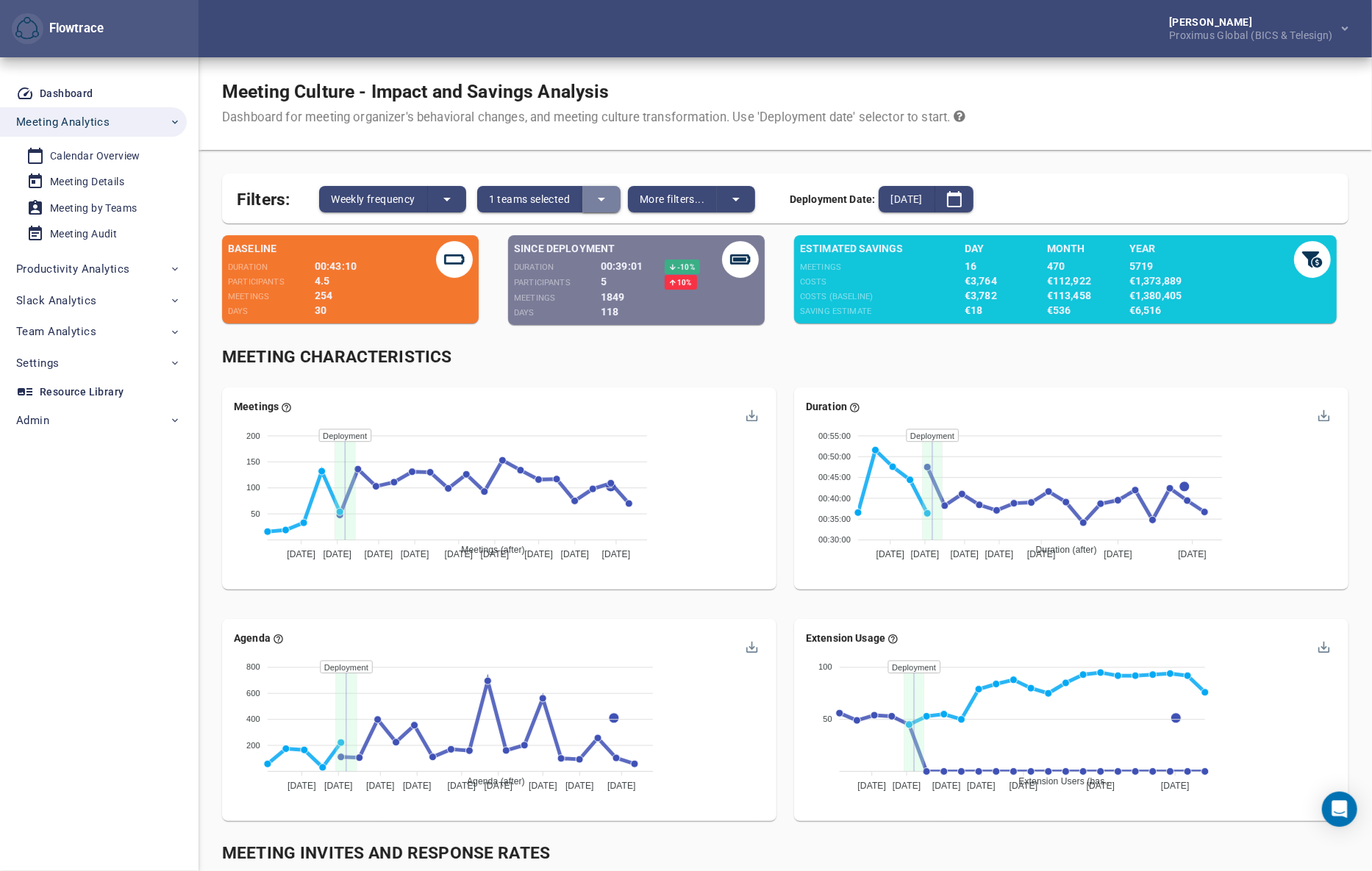
click at [601, 198] on icon "split button" at bounding box center [601, 199] width 8 height 4
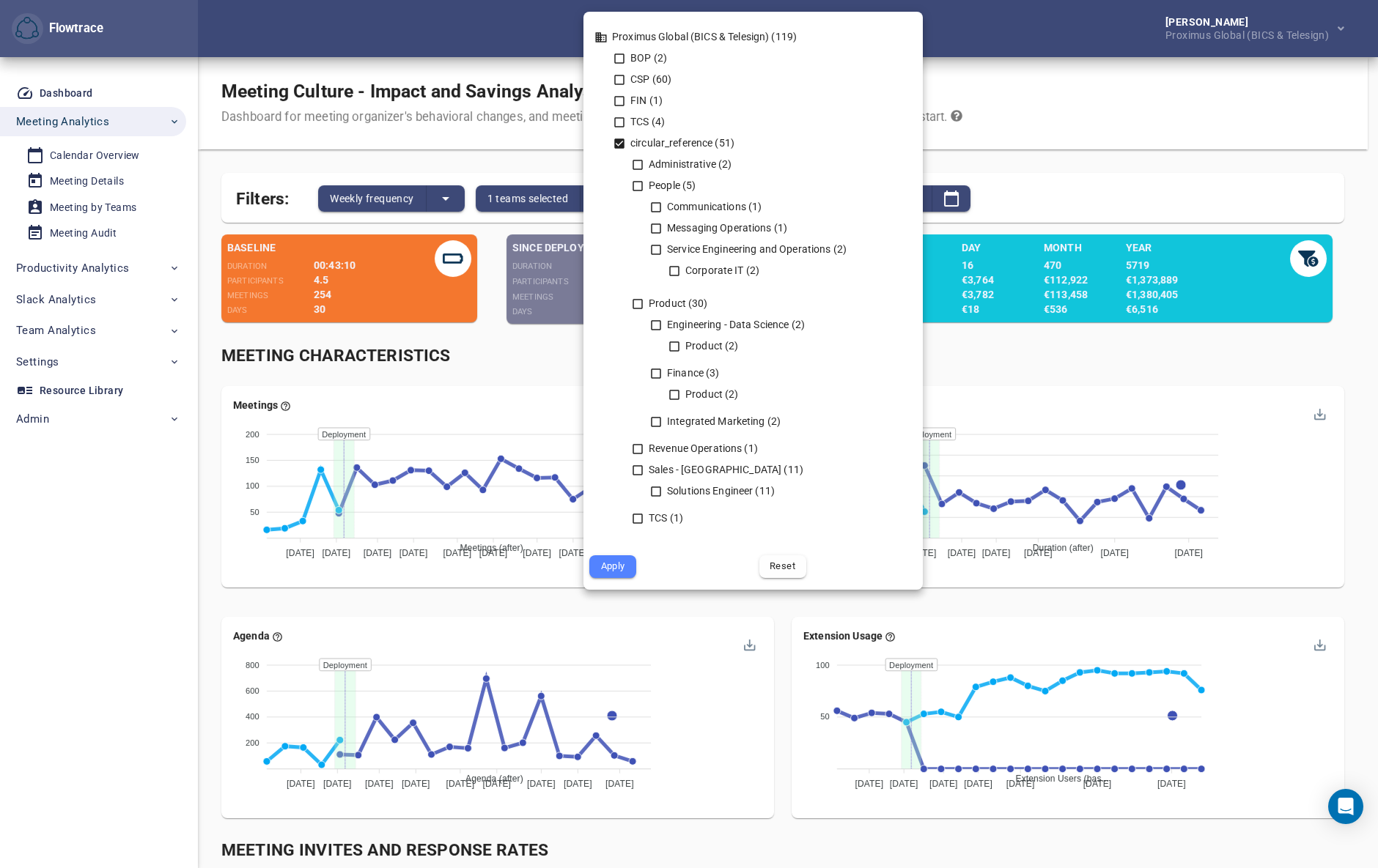
click at [620, 141] on icon at bounding box center [619, 144] width 11 height 11
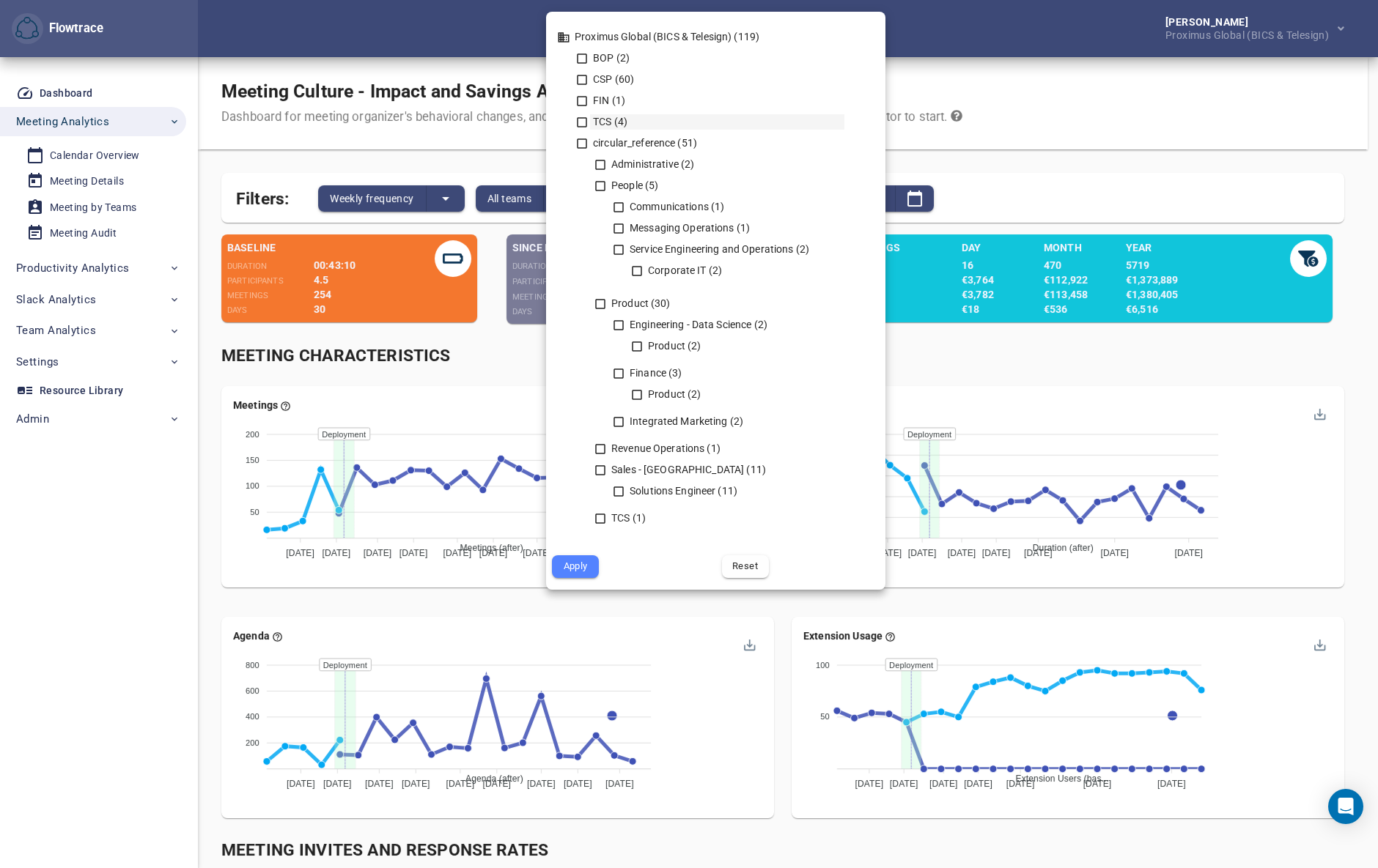
click at [580, 121] on icon at bounding box center [581, 122] width 13 height 13
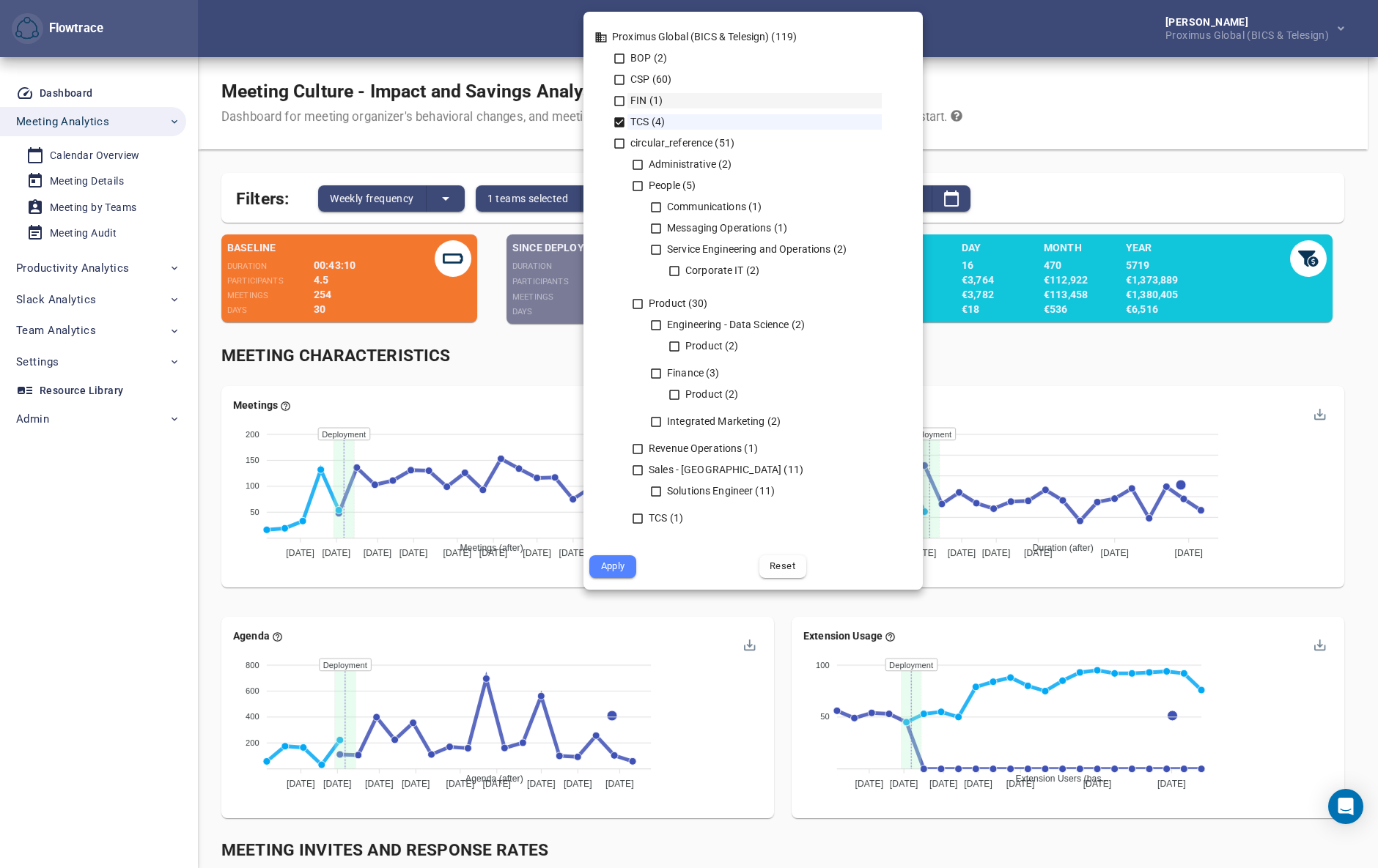
click at [619, 97] on icon at bounding box center [619, 101] width 13 height 13
click at [613, 79] on icon at bounding box center [619, 79] width 13 height 13
click at [619, 59] on icon at bounding box center [619, 58] width 13 height 13
click at [638, 515] on icon at bounding box center [638, 518] width 13 height 13
click at [618, 562] on span "Apply" at bounding box center [613, 567] width 26 height 17
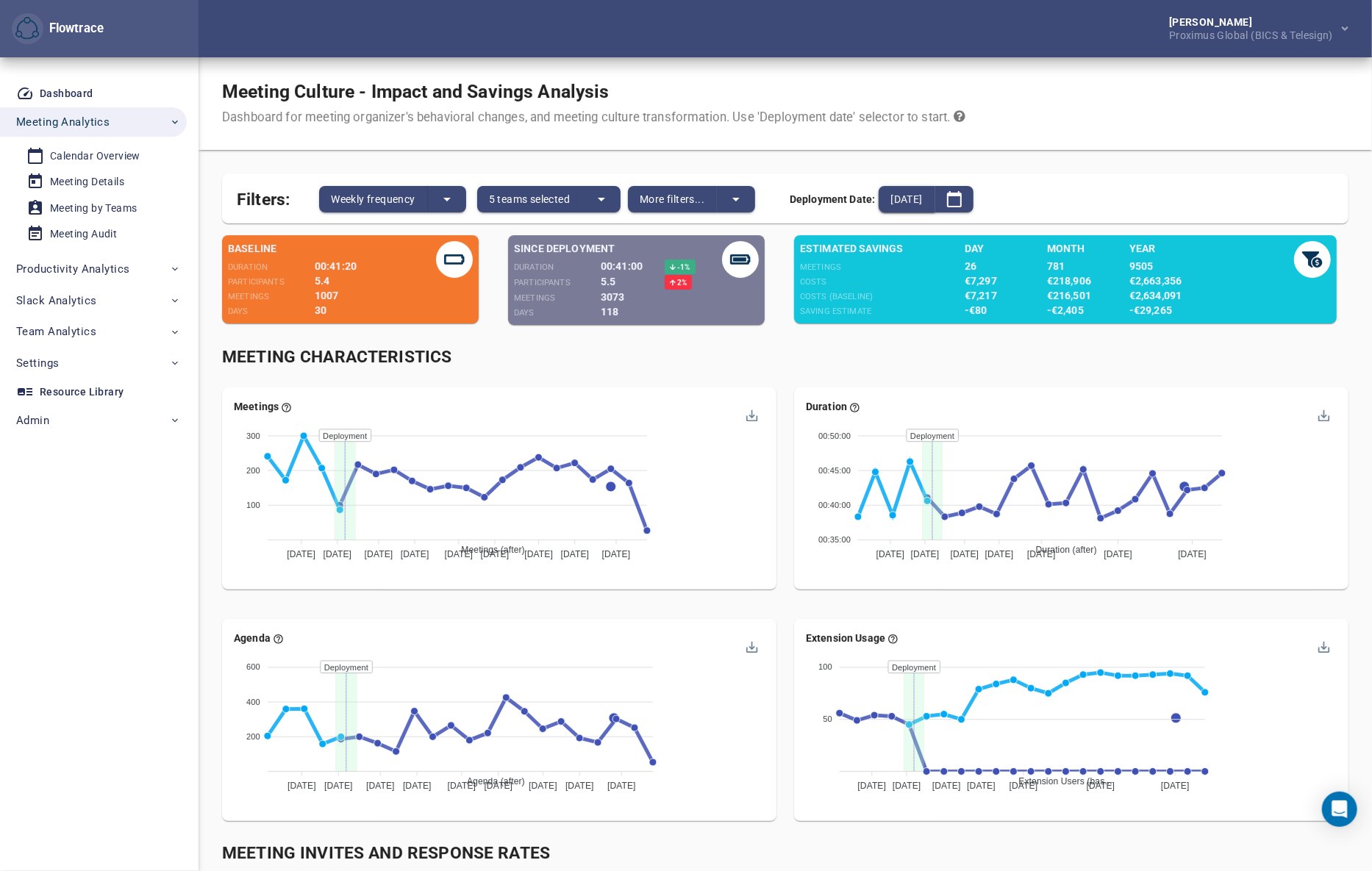
click at [920, 204] on span "2025-06-18" at bounding box center [906, 199] width 32 height 17
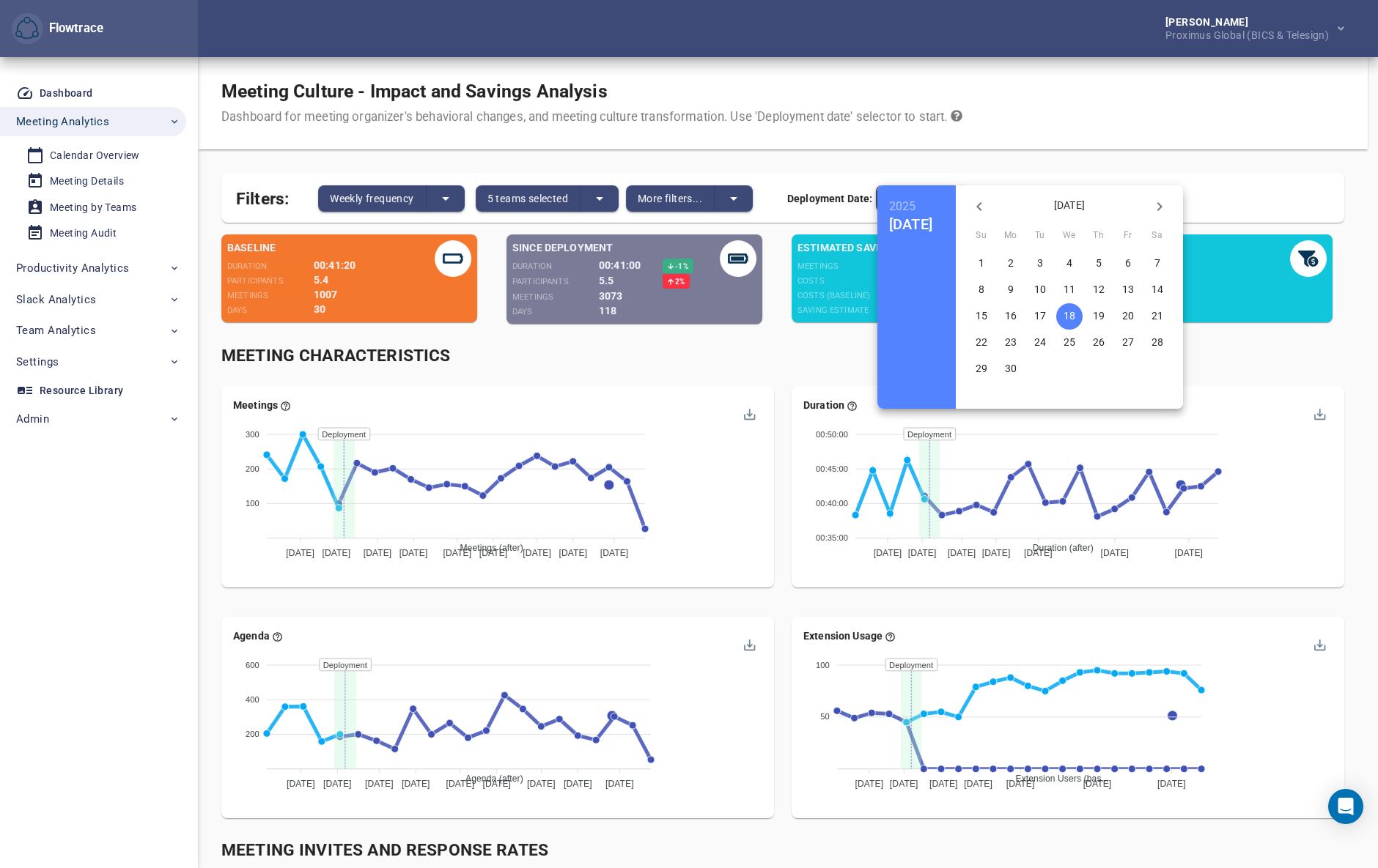
click at [988, 210] on icon "button" at bounding box center [979, 206] width 17 height 17
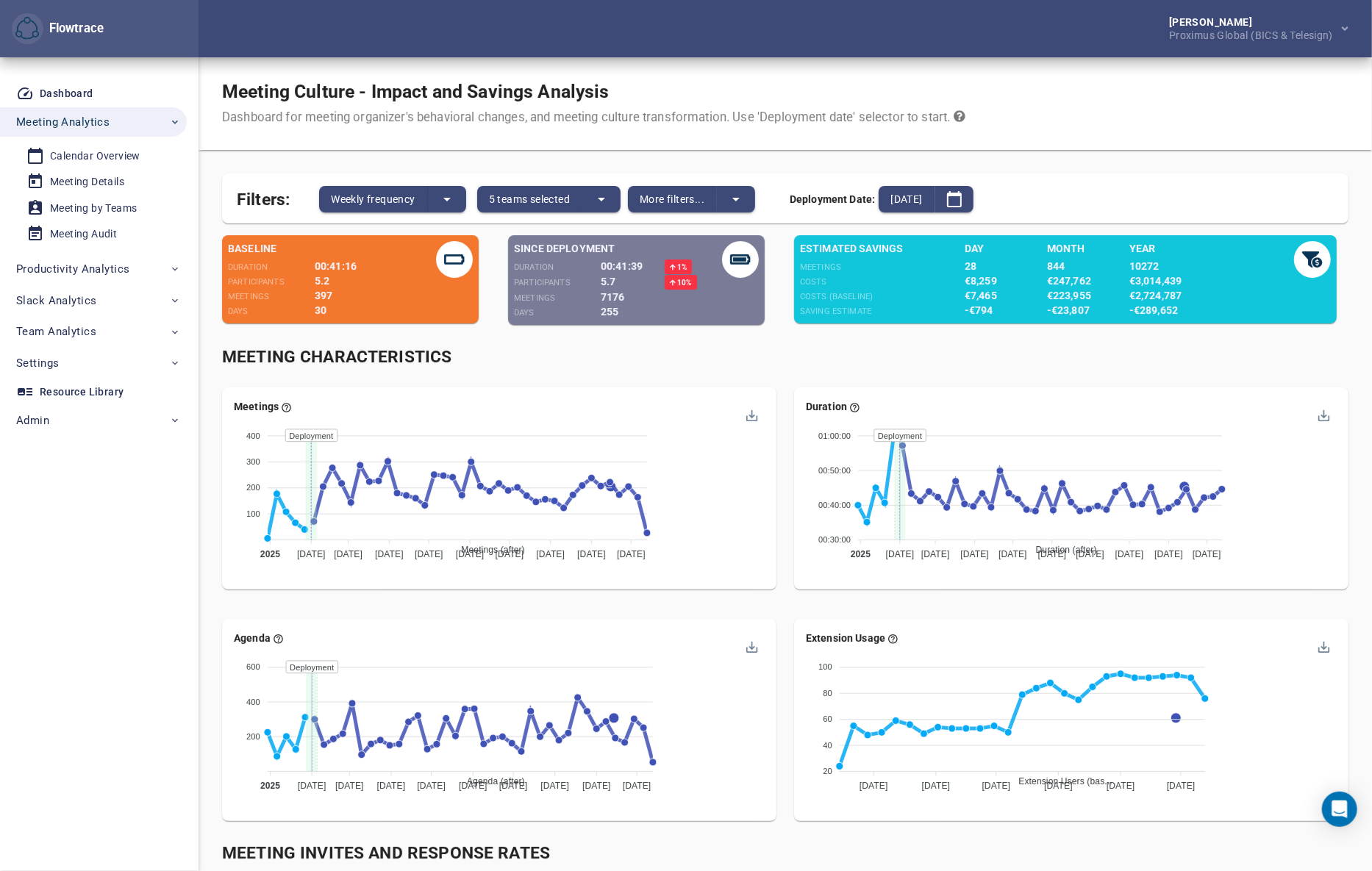
click at [778, 352] on div "Meeting Characteristics" at bounding box center [784, 358] width 1126 height 24
click at [922, 200] on span "2025-02-01" at bounding box center [906, 199] width 32 height 17
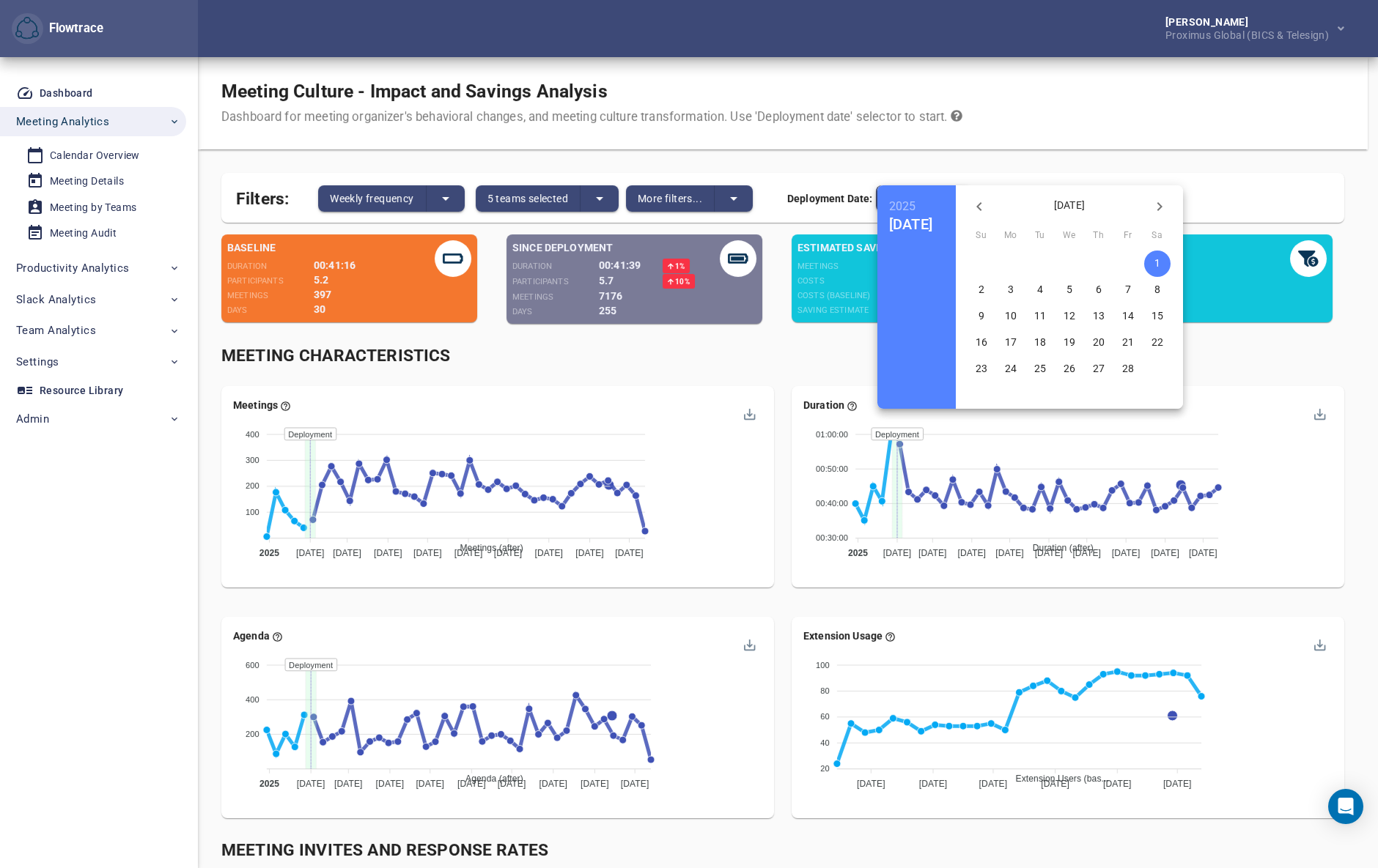
click at [1168, 201] on icon "button" at bounding box center [1159, 206] width 17 height 17
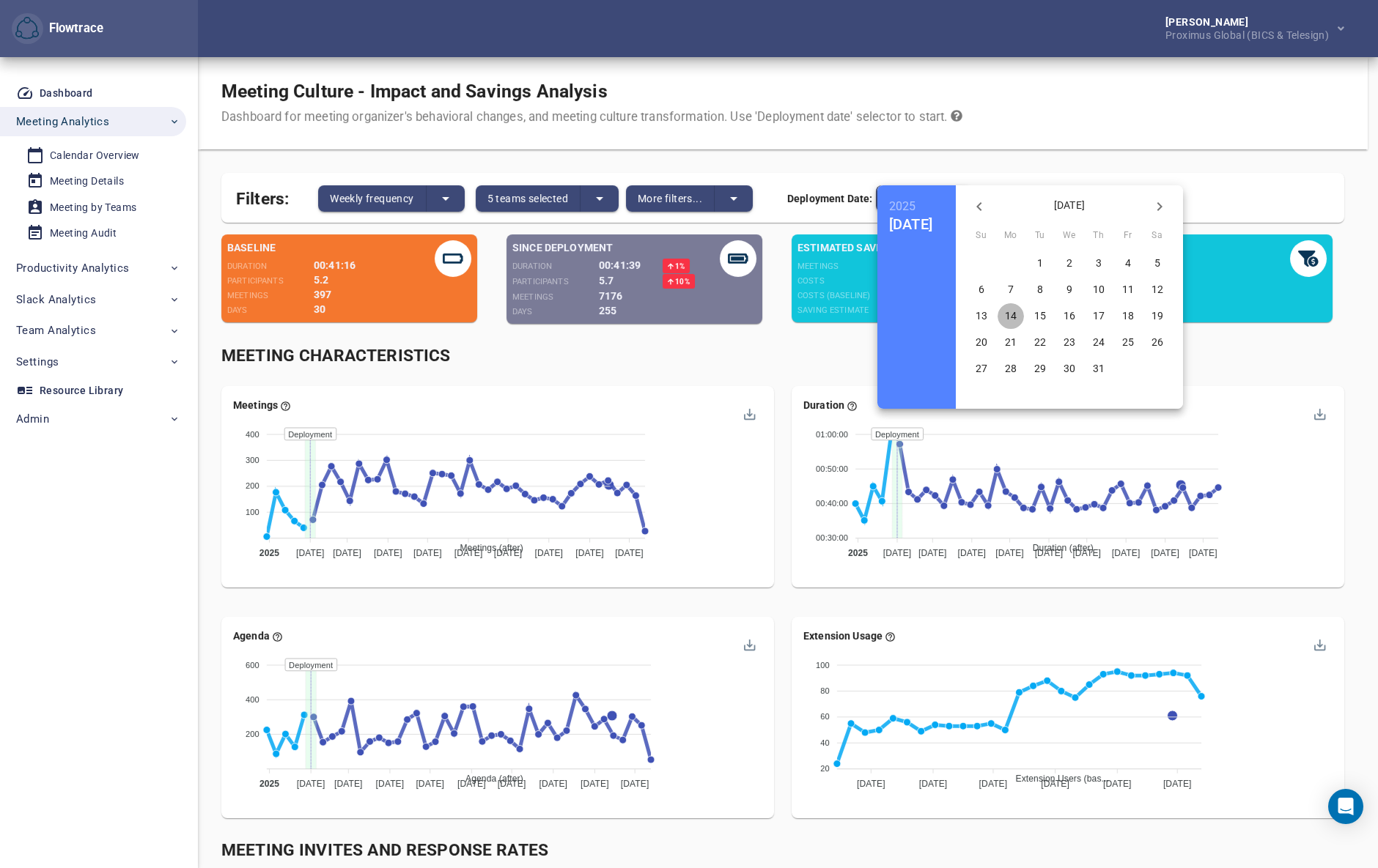
click at [1017, 314] on p "14" at bounding box center [1010, 316] width 11 height 14
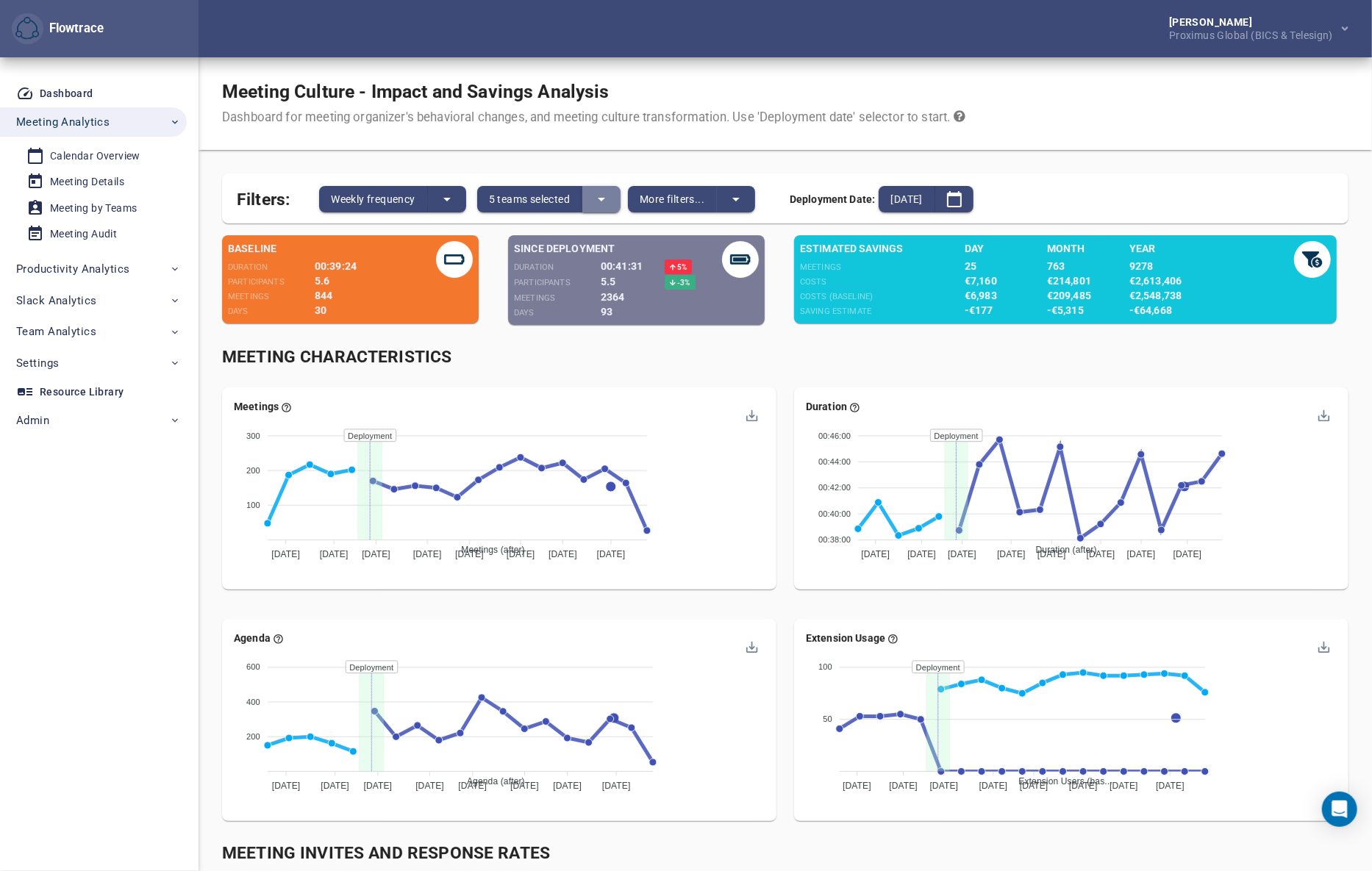
click at [602, 194] on icon "split button" at bounding box center [601, 199] width 17 height 17
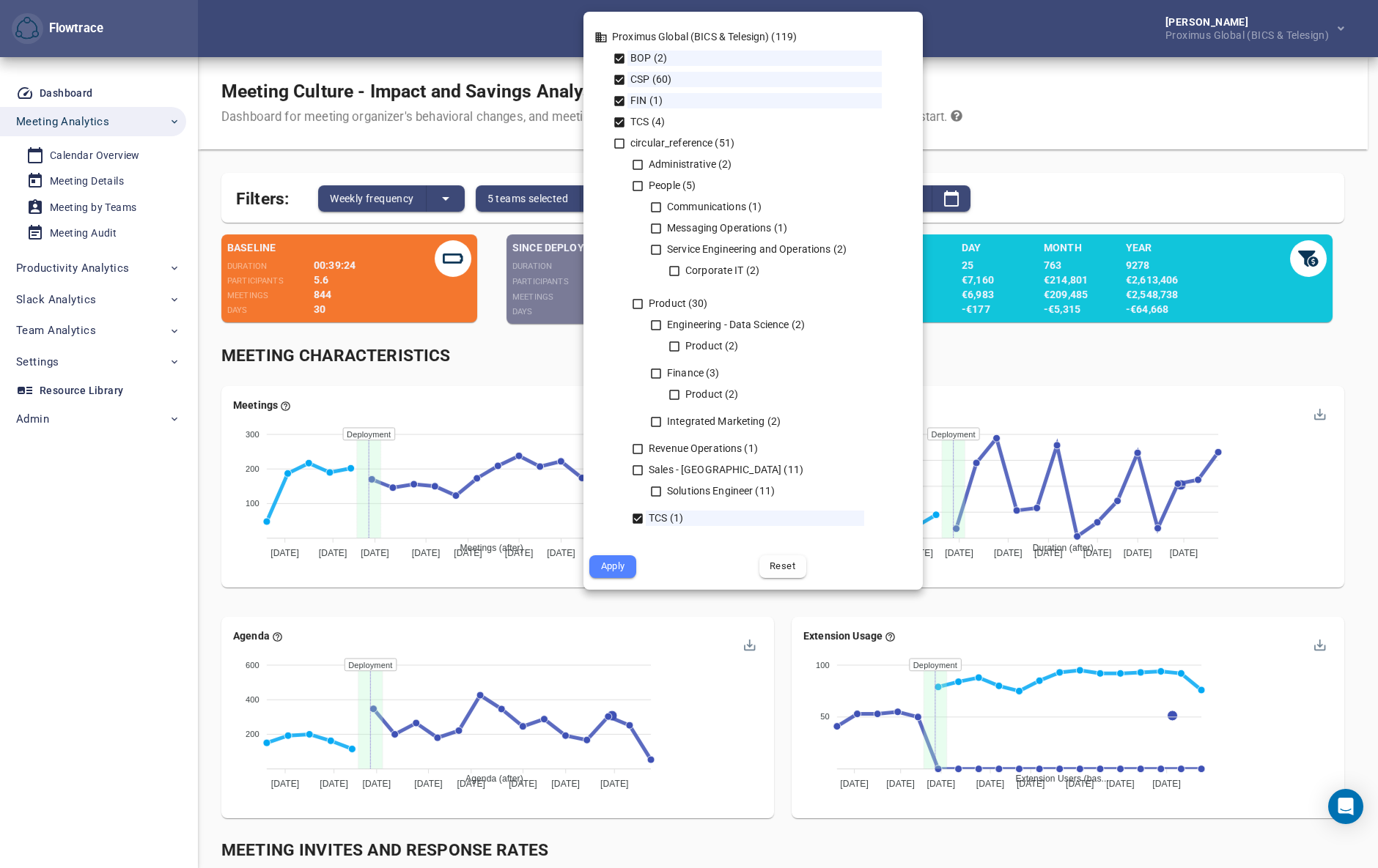
click at [620, 117] on icon at bounding box center [619, 123] width 11 height 11
click at [620, 104] on icon at bounding box center [619, 101] width 11 height 11
click at [620, 78] on icon at bounding box center [619, 80] width 11 height 11
click at [620, 57] on icon at bounding box center [619, 59] width 11 height 11
click at [638, 162] on icon at bounding box center [638, 164] width 13 height 13
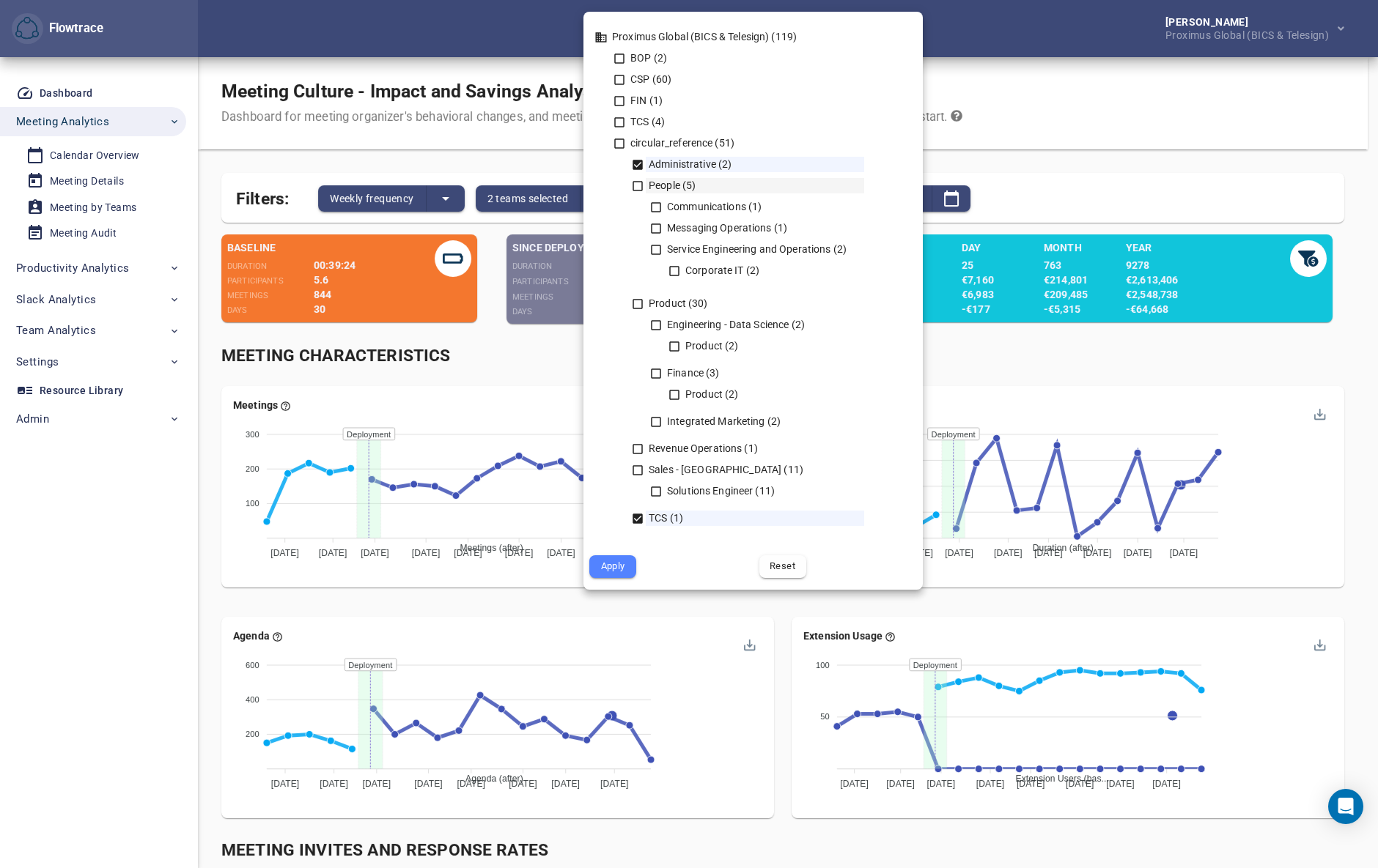
click at [641, 182] on icon at bounding box center [638, 186] width 11 height 11
click at [634, 305] on icon at bounding box center [638, 303] width 13 height 13
click at [637, 472] on icon at bounding box center [638, 470] width 13 height 13
click at [639, 443] on icon at bounding box center [638, 449] width 13 height 13
click at [633, 512] on icon at bounding box center [638, 518] width 13 height 13
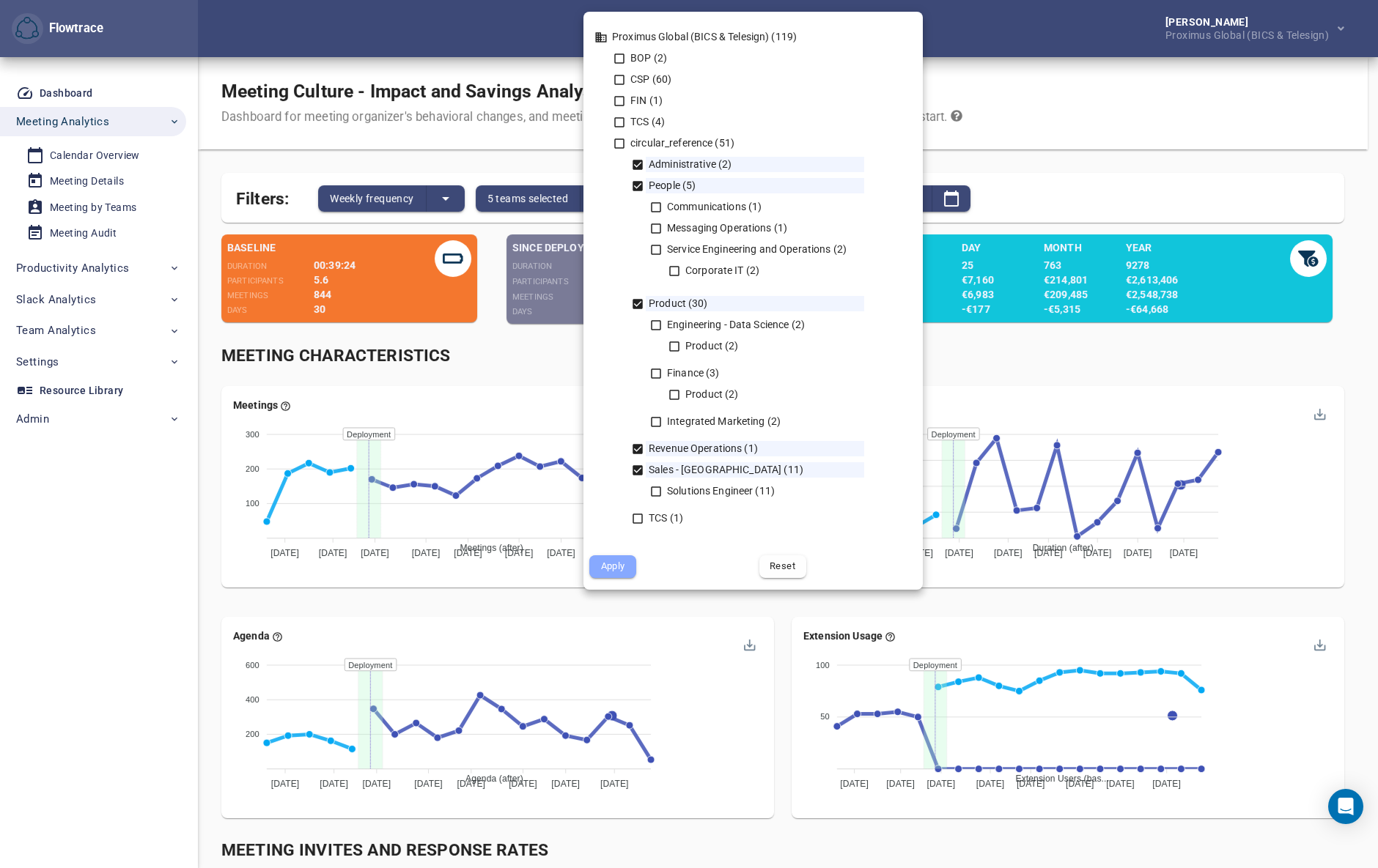
click at [628, 565] on button "Apply" at bounding box center [613, 567] width 47 height 23
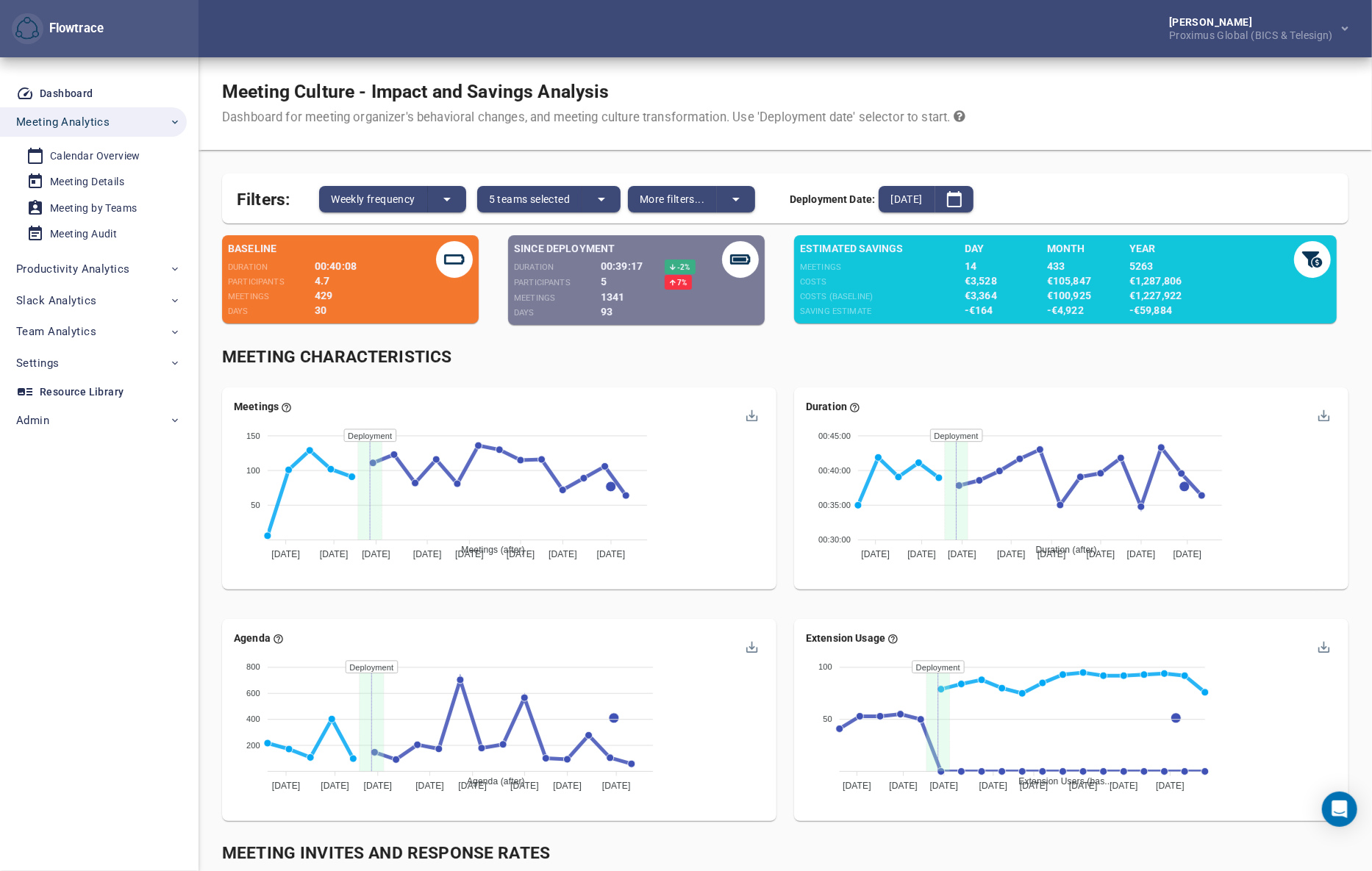
click at [786, 374] on div "Meeting Characteristics" at bounding box center [785, 357] width 1143 height 42
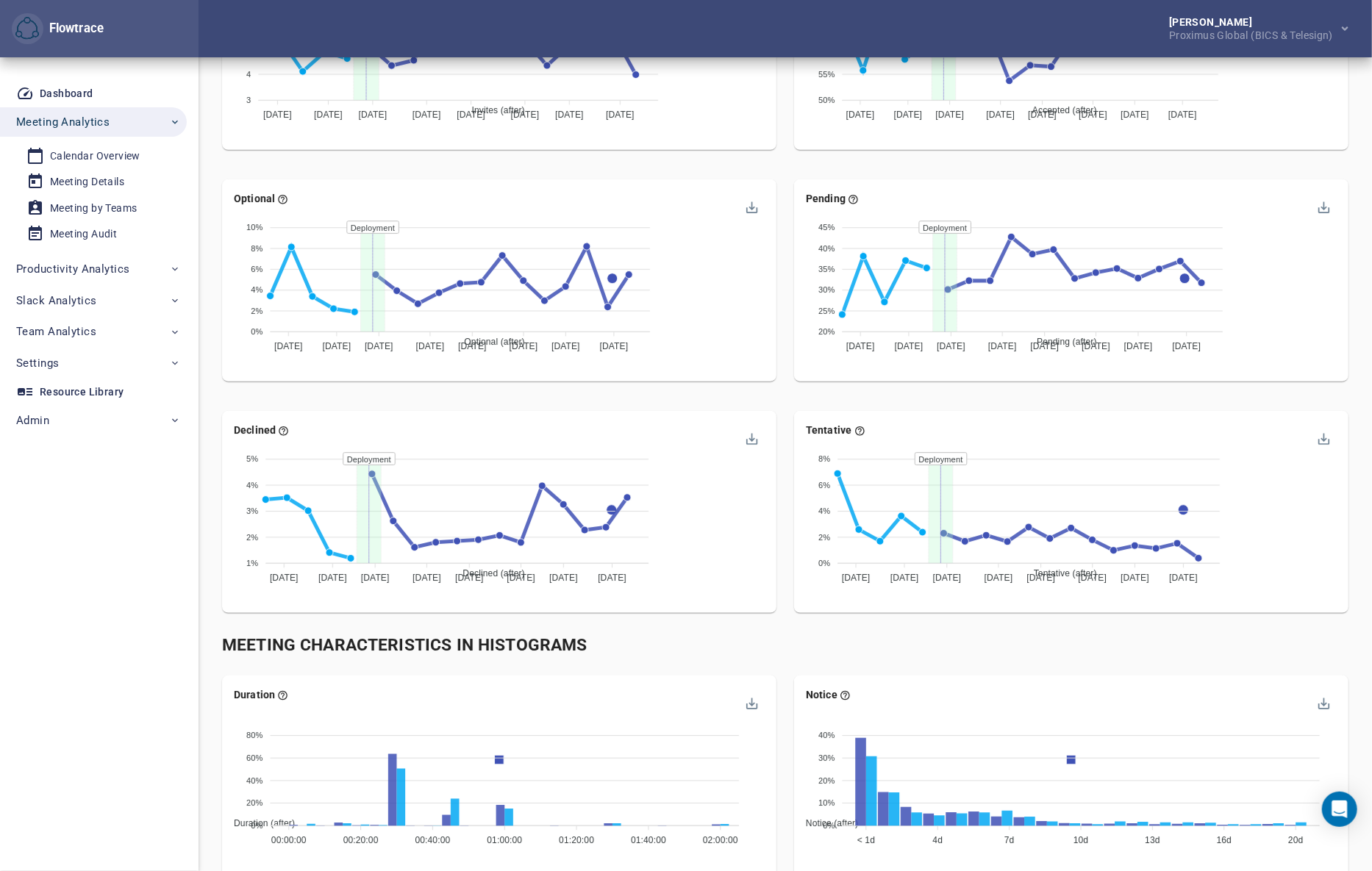
scroll to position [155, 0]
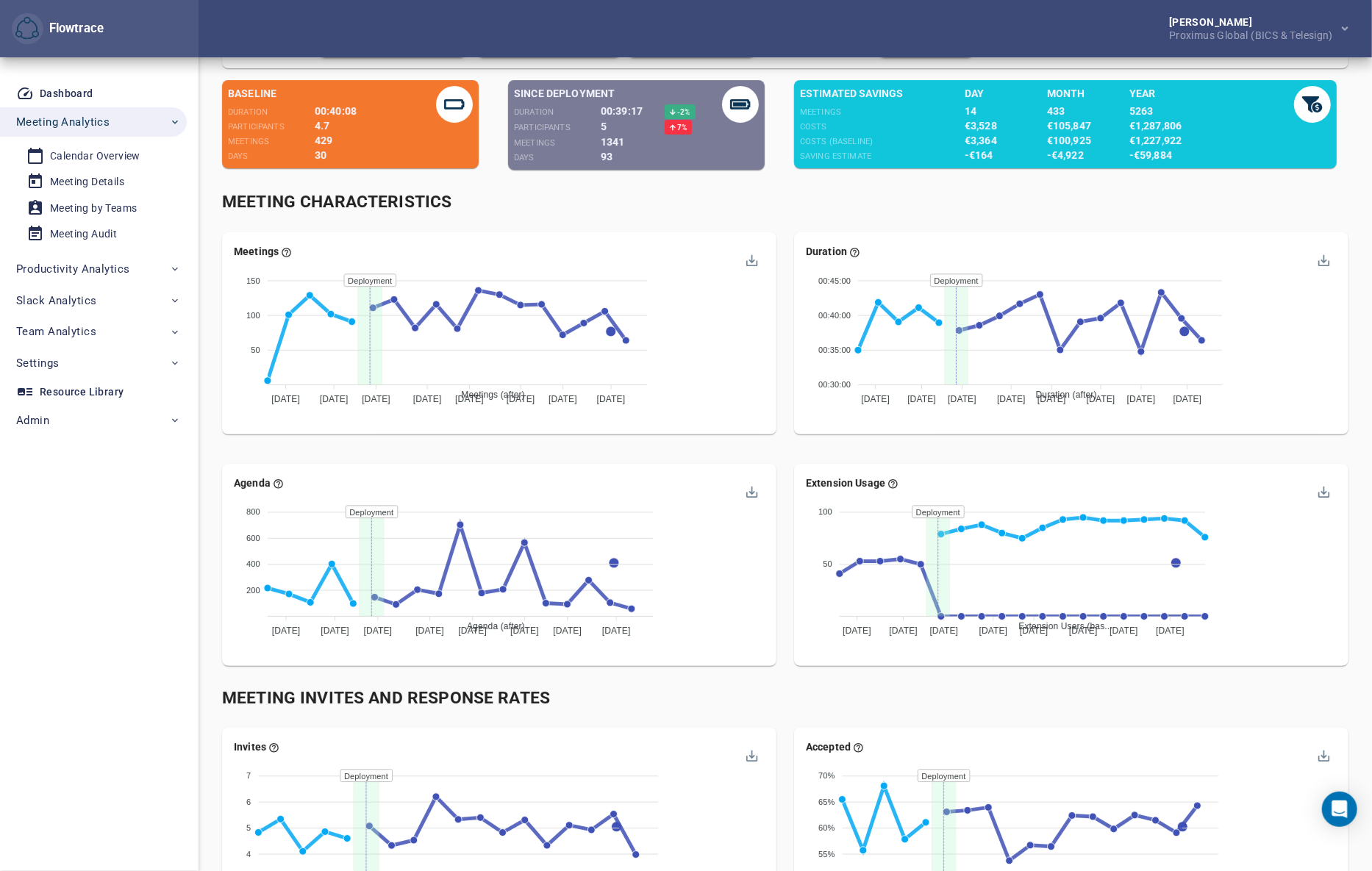
click at [784, 202] on div "Meeting Characteristics" at bounding box center [784, 203] width 1126 height 24
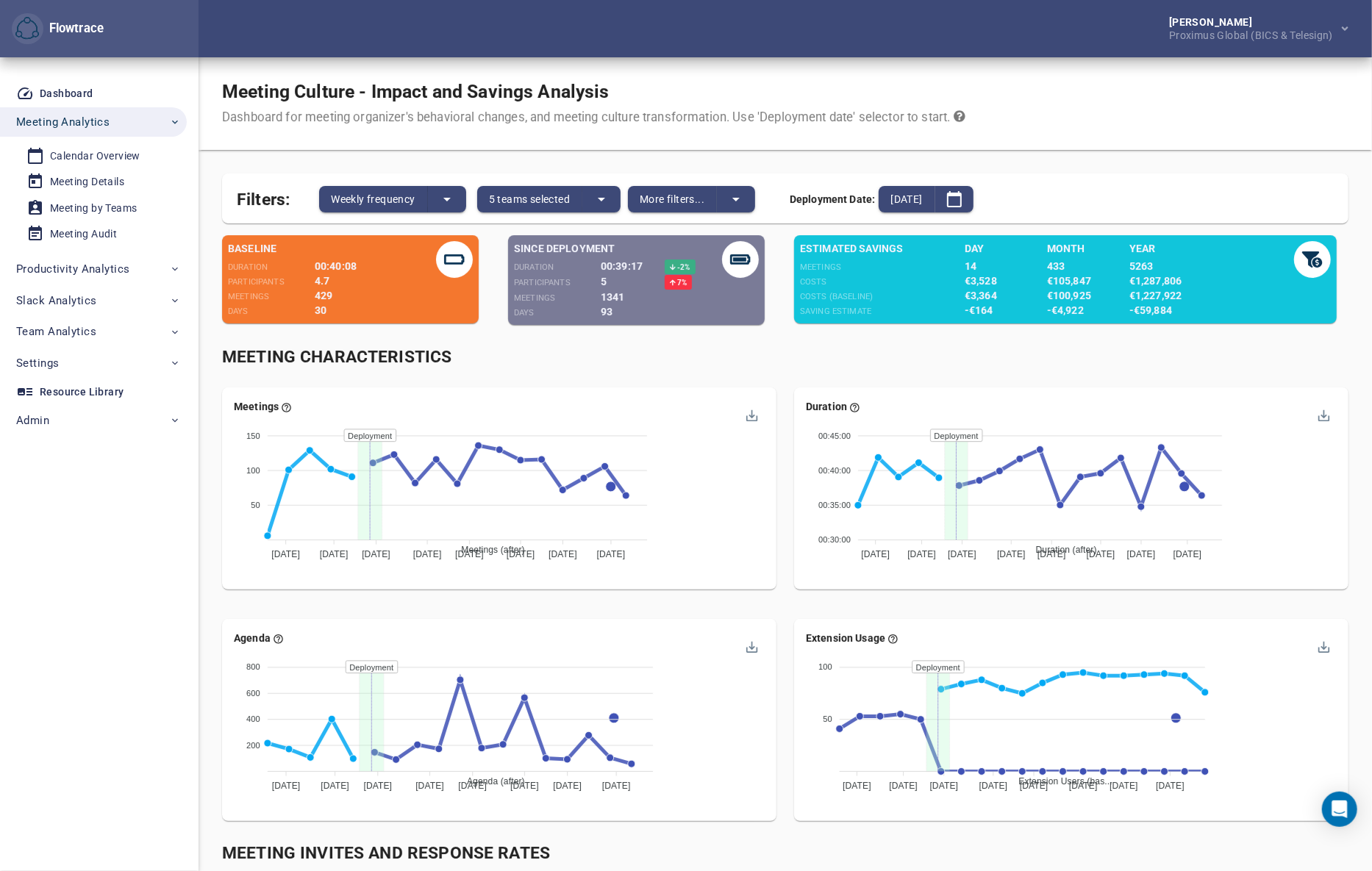
scroll to position [0, 0]
click at [399, 199] on span "Weekly frequency" at bounding box center [373, 199] width 84 height 17
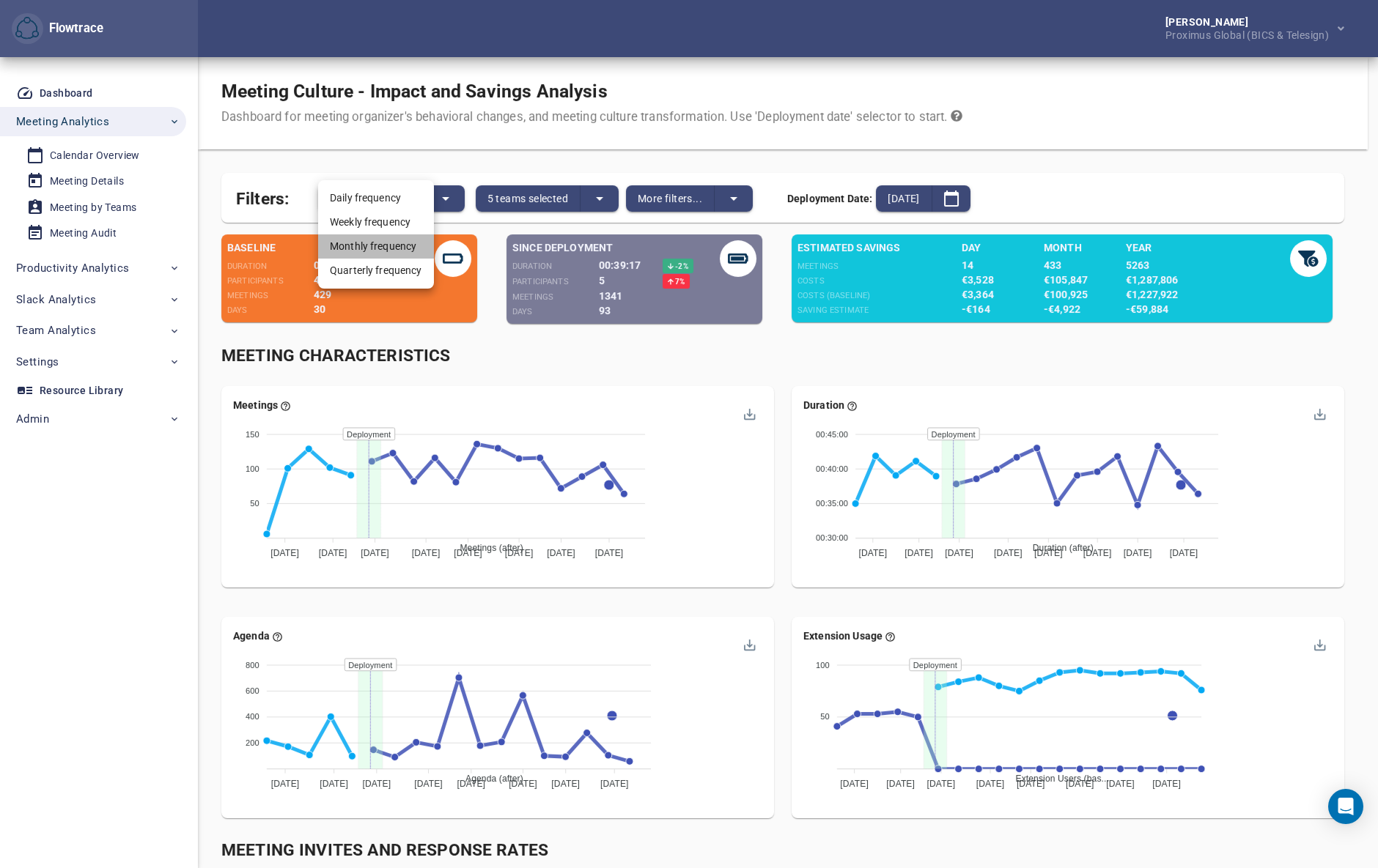
click at [379, 244] on li "Monthly frequency" at bounding box center [376, 247] width 116 height 24
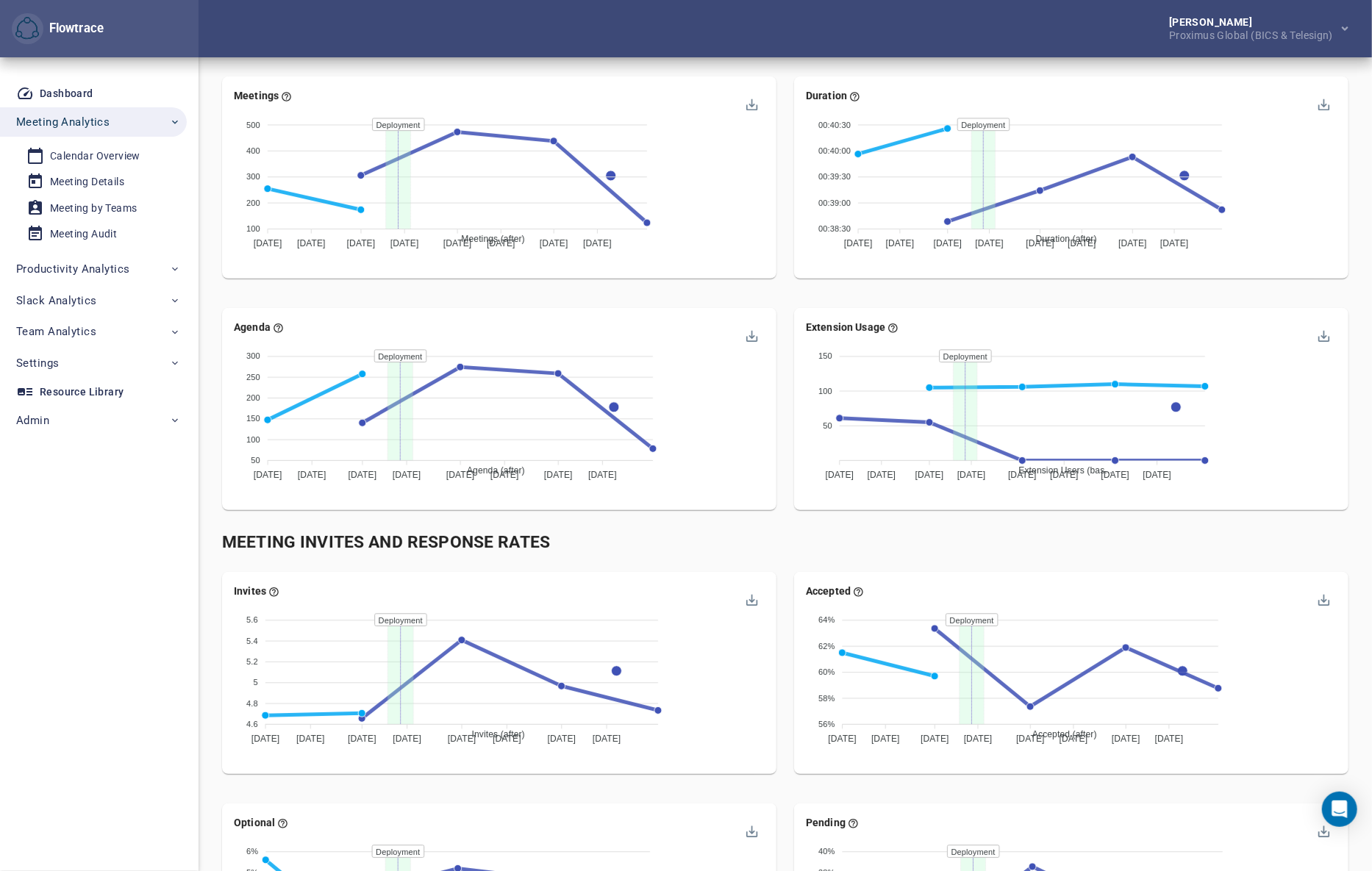
scroll to position [312, 0]
click at [794, 560] on div "Meeting Invites and Response Rates" at bounding box center [785, 541] width 1143 height 42
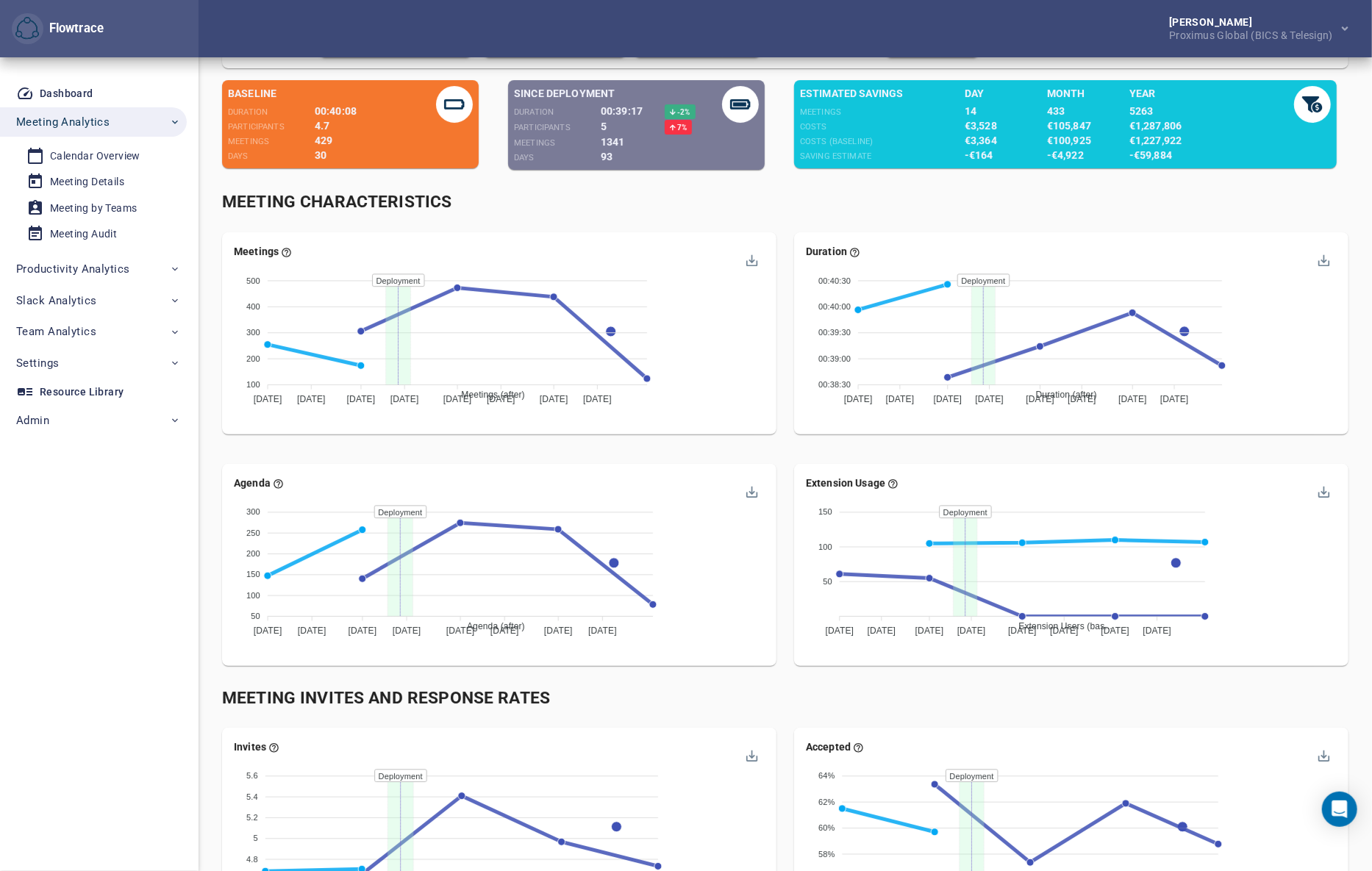
scroll to position [0, 0]
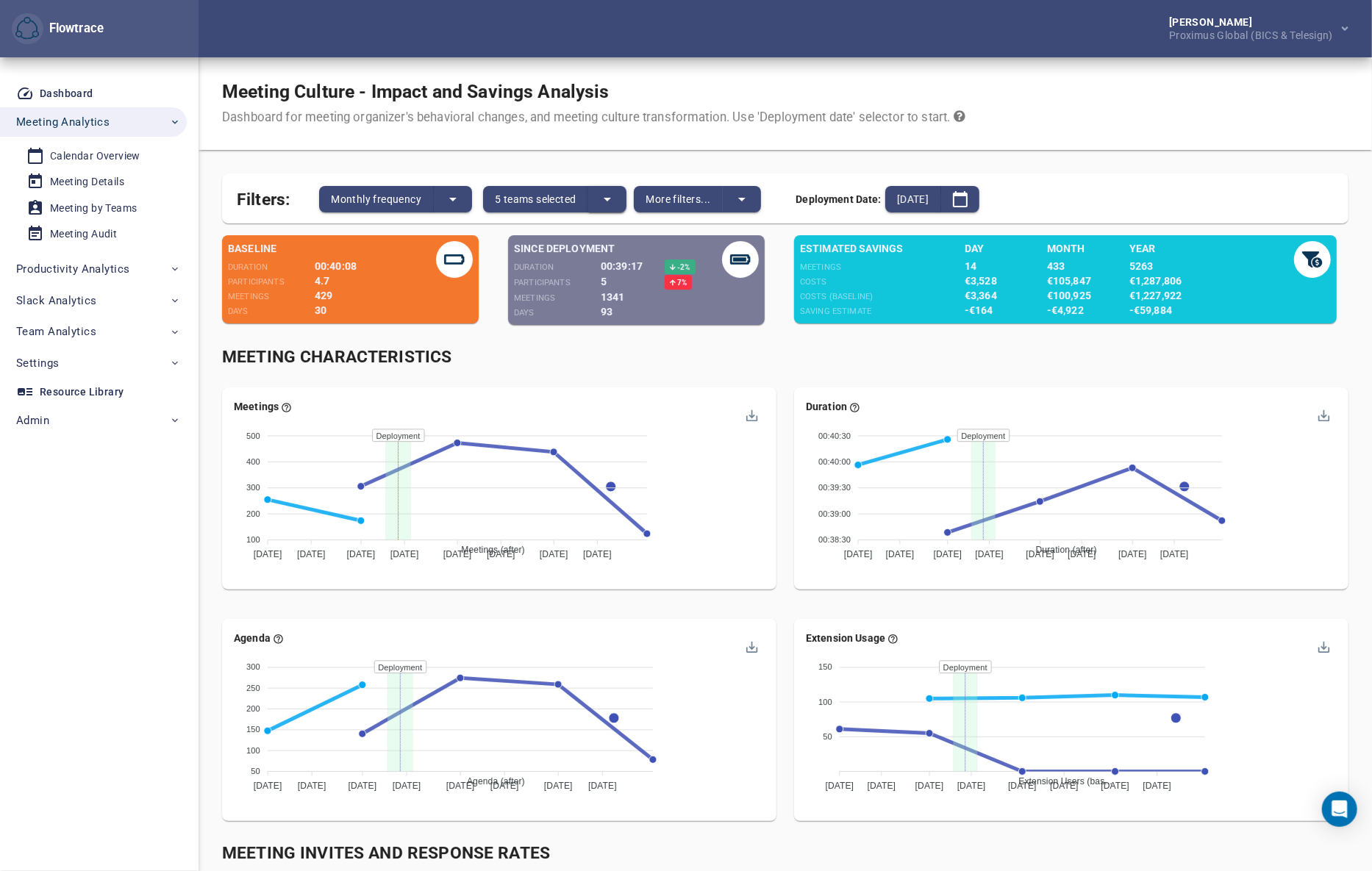
click at [606, 201] on icon "split button" at bounding box center [607, 199] width 17 height 17
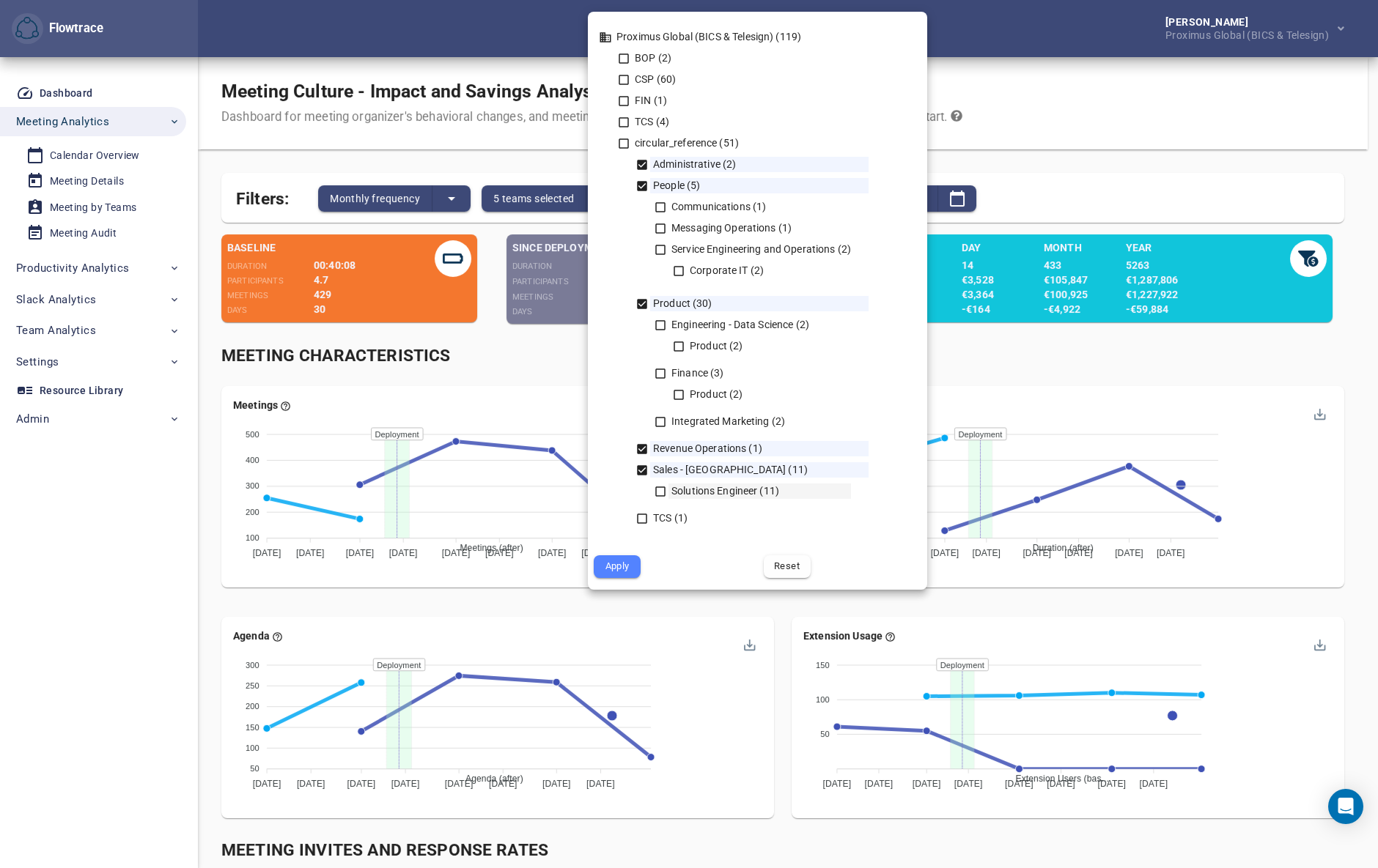
click at [661, 491] on icon at bounding box center [660, 491] width 13 height 13
click at [659, 417] on icon at bounding box center [661, 422] width 11 height 11
click at [680, 388] on icon at bounding box center [678, 394] width 13 height 13
click at [661, 370] on icon at bounding box center [660, 373] width 13 height 13
click at [681, 344] on icon at bounding box center [678, 346] width 13 height 13
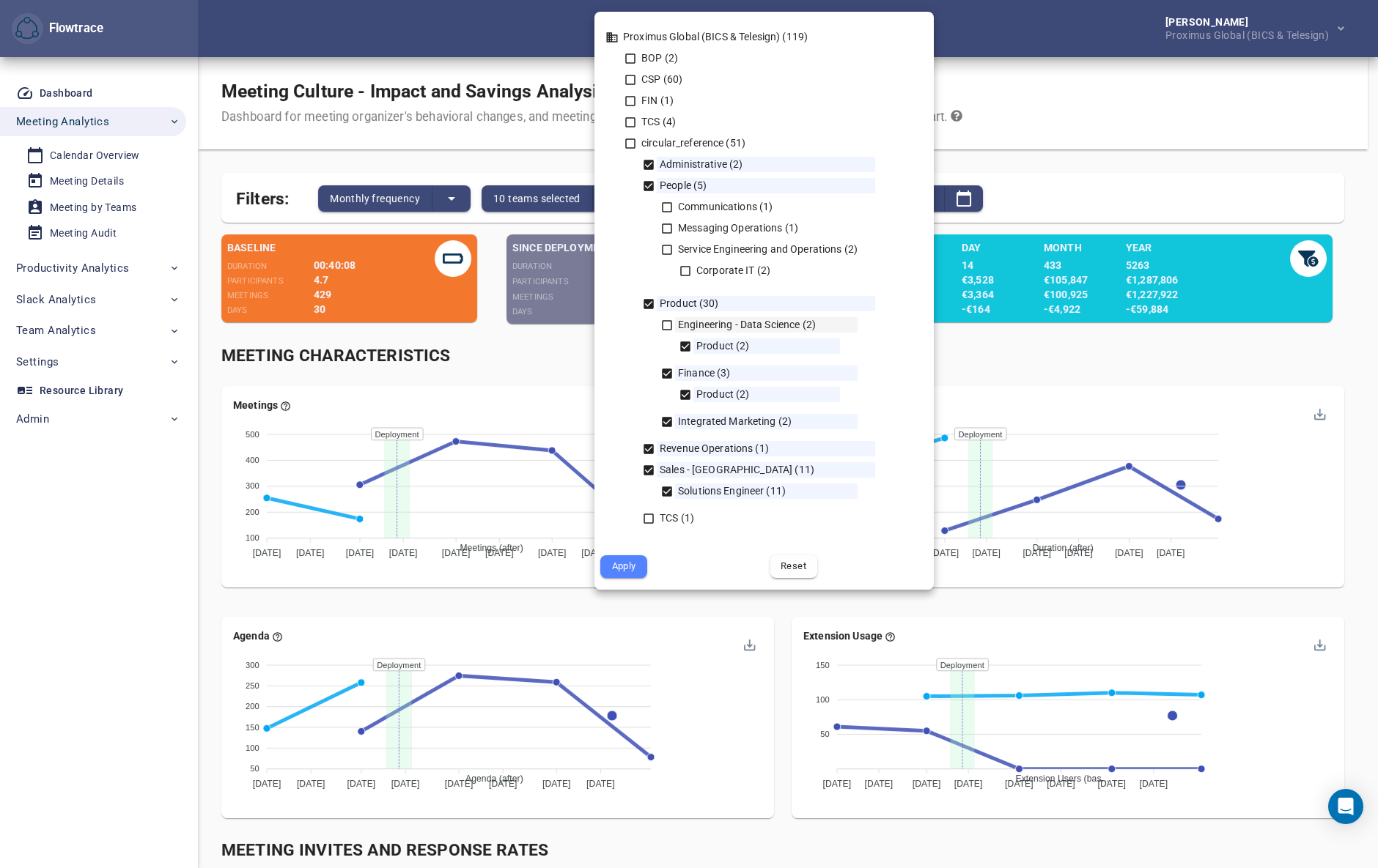
click at [667, 328] on icon at bounding box center [666, 325] width 13 height 13
click at [687, 271] on icon at bounding box center [685, 271] width 13 height 13
click at [666, 249] on icon at bounding box center [666, 249] width 13 height 13
click at [668, 226] on icon at bounding box center [666, 228] width 13 height 13
click at [666, 203] on icon at bounding box center [667, 207] width 11 height 11
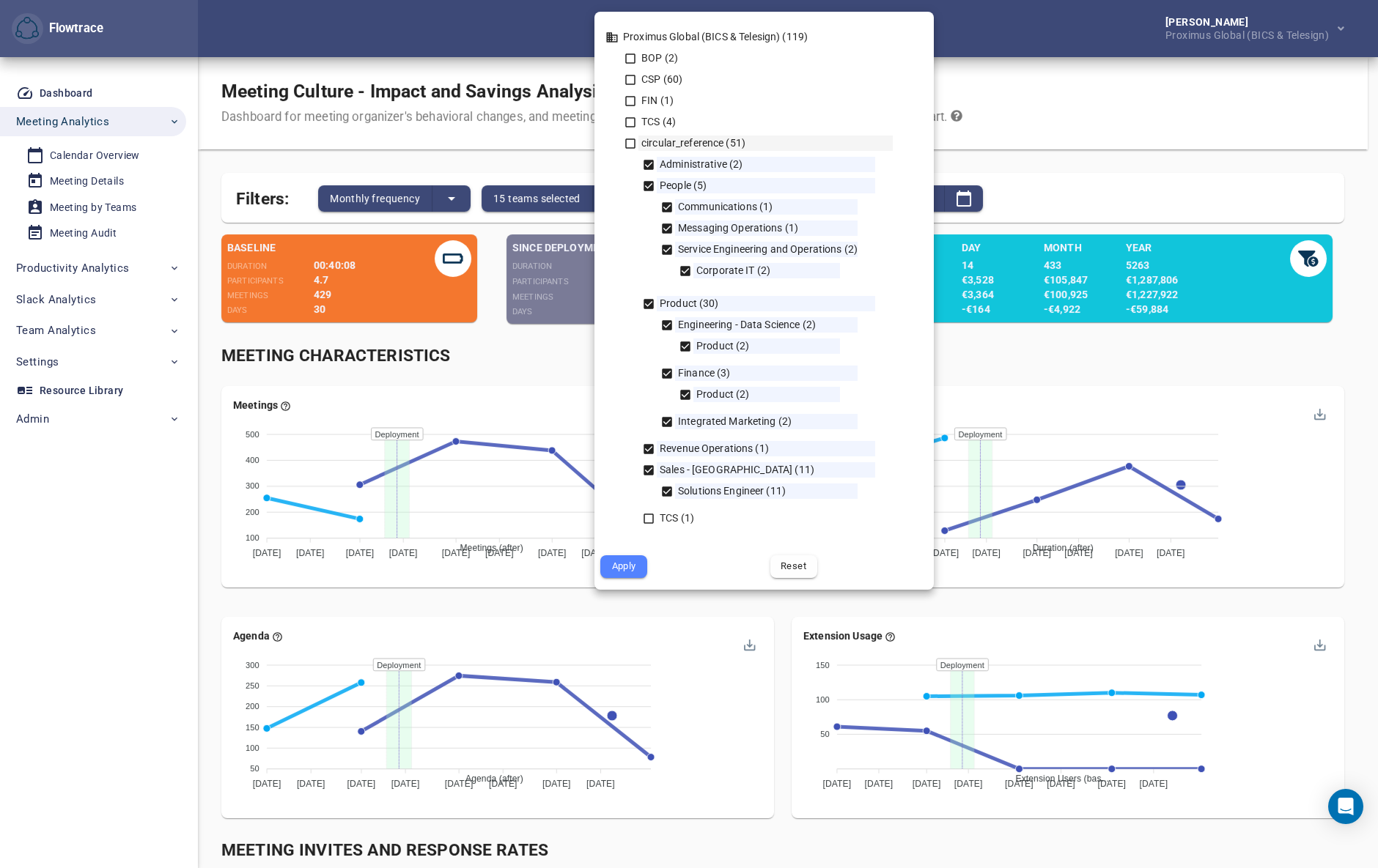
click at [628, 143] on icon at bounding box center [630, 143] width 13 height 13
click at [623, 568] on span "Apply" at bounding box center [623, 567] width 26 height 17
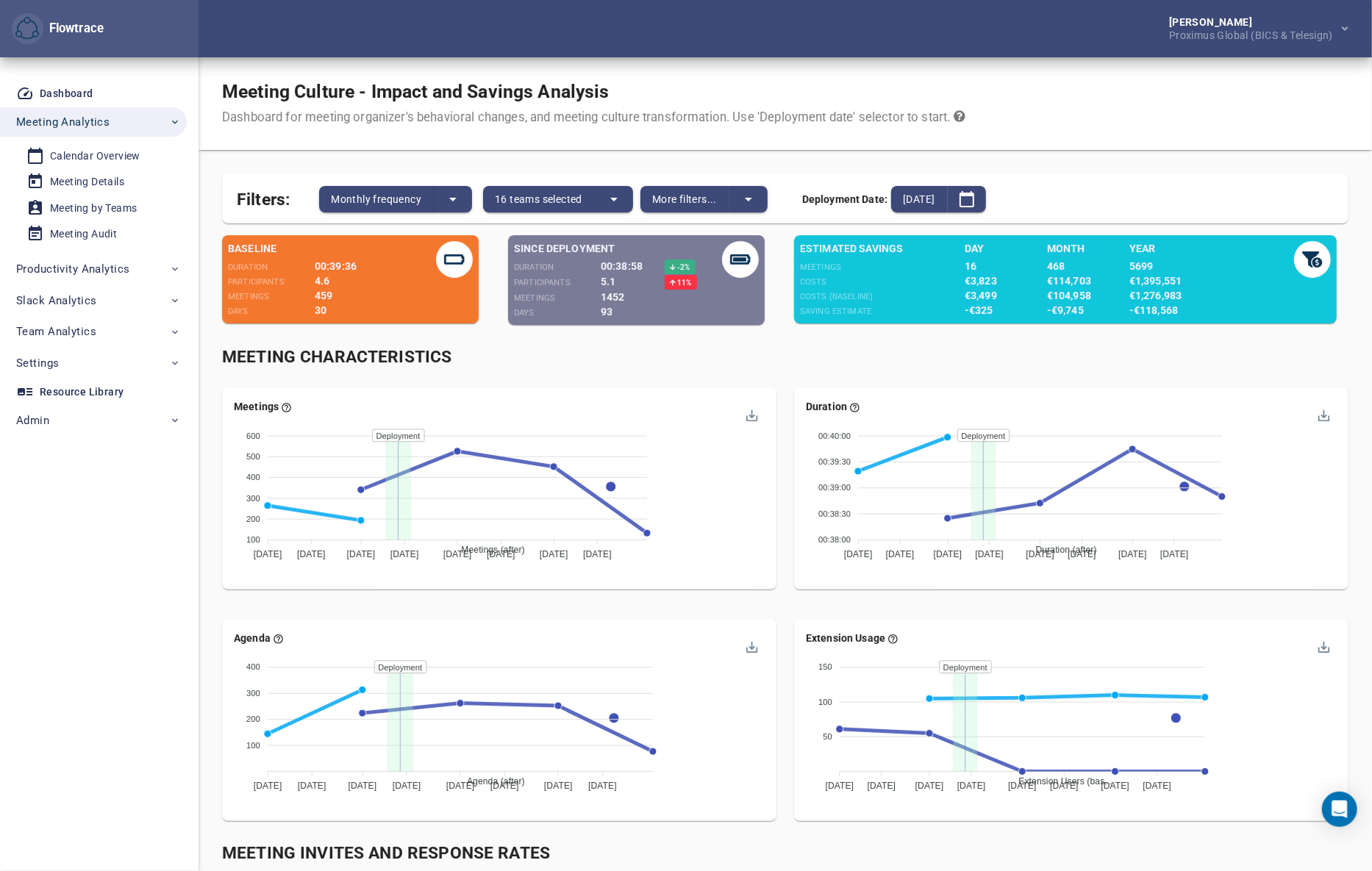
click at [788, 372] on div "Meeting Characteristics" at bounding box center [785, 357] width 1143 height 42
click at [407, 204] on span "Monthly frequency" at bounding box center [376, 199] width 90 height 17
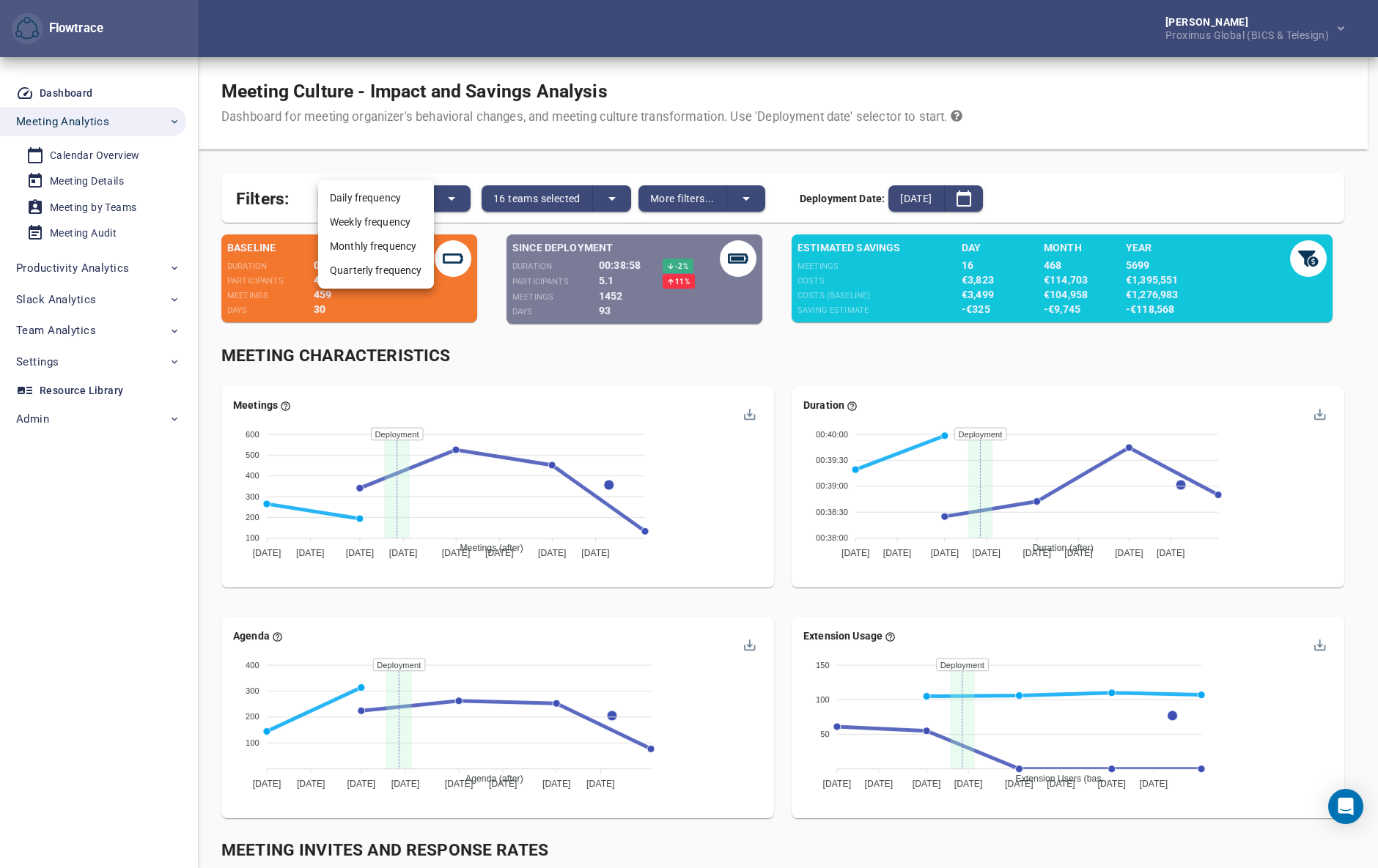
click at [360, 224] on li "Weekly frequency" at bounding box center [376, 222] width 116 height 24
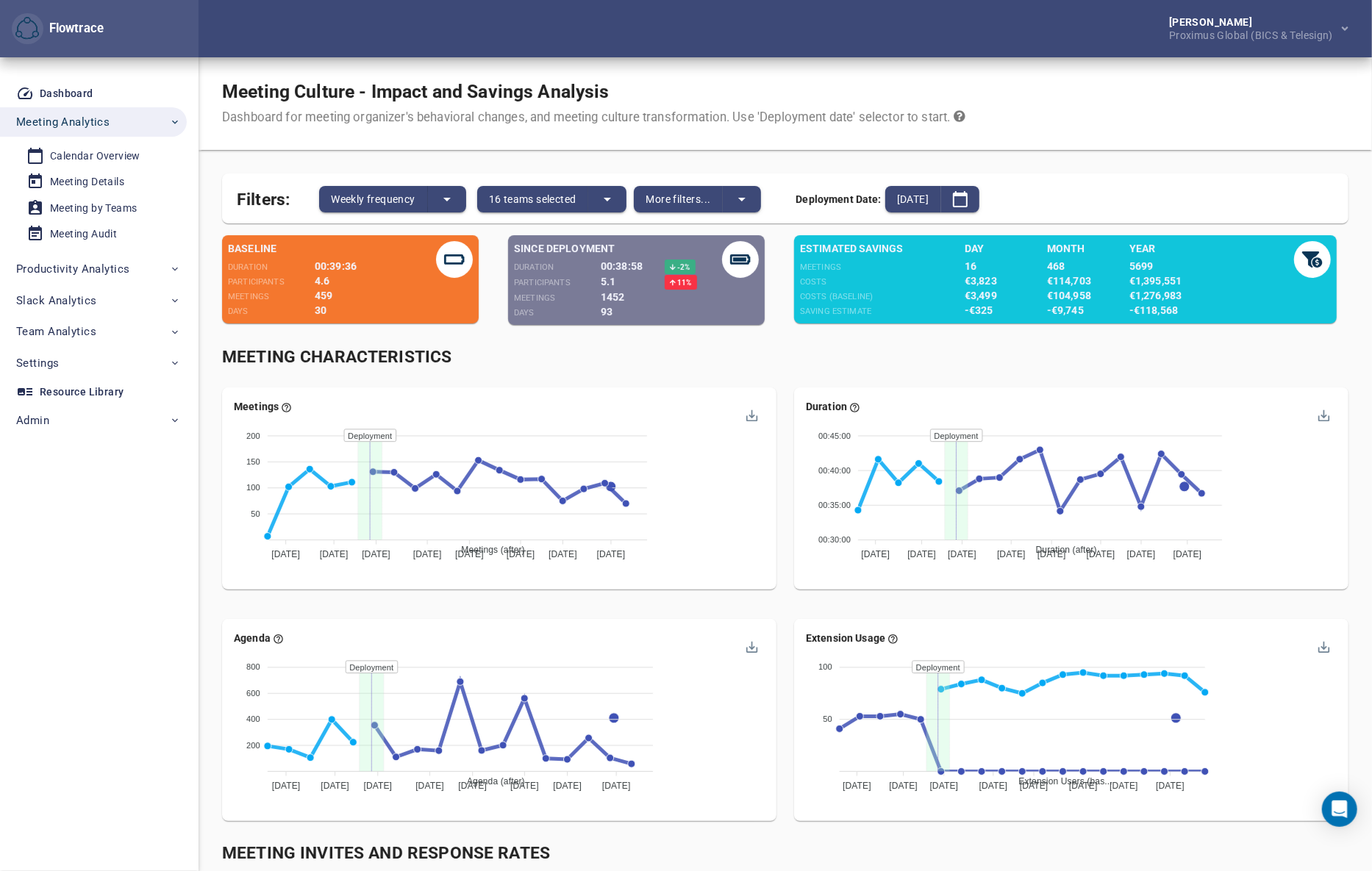
click at [789, 397] on div "Duration Duration (after) Duration (baseline) 00:45:00 00:45:00 00:40:00 00:40:…" at bounding box center [1071, 494] width 572 height 232
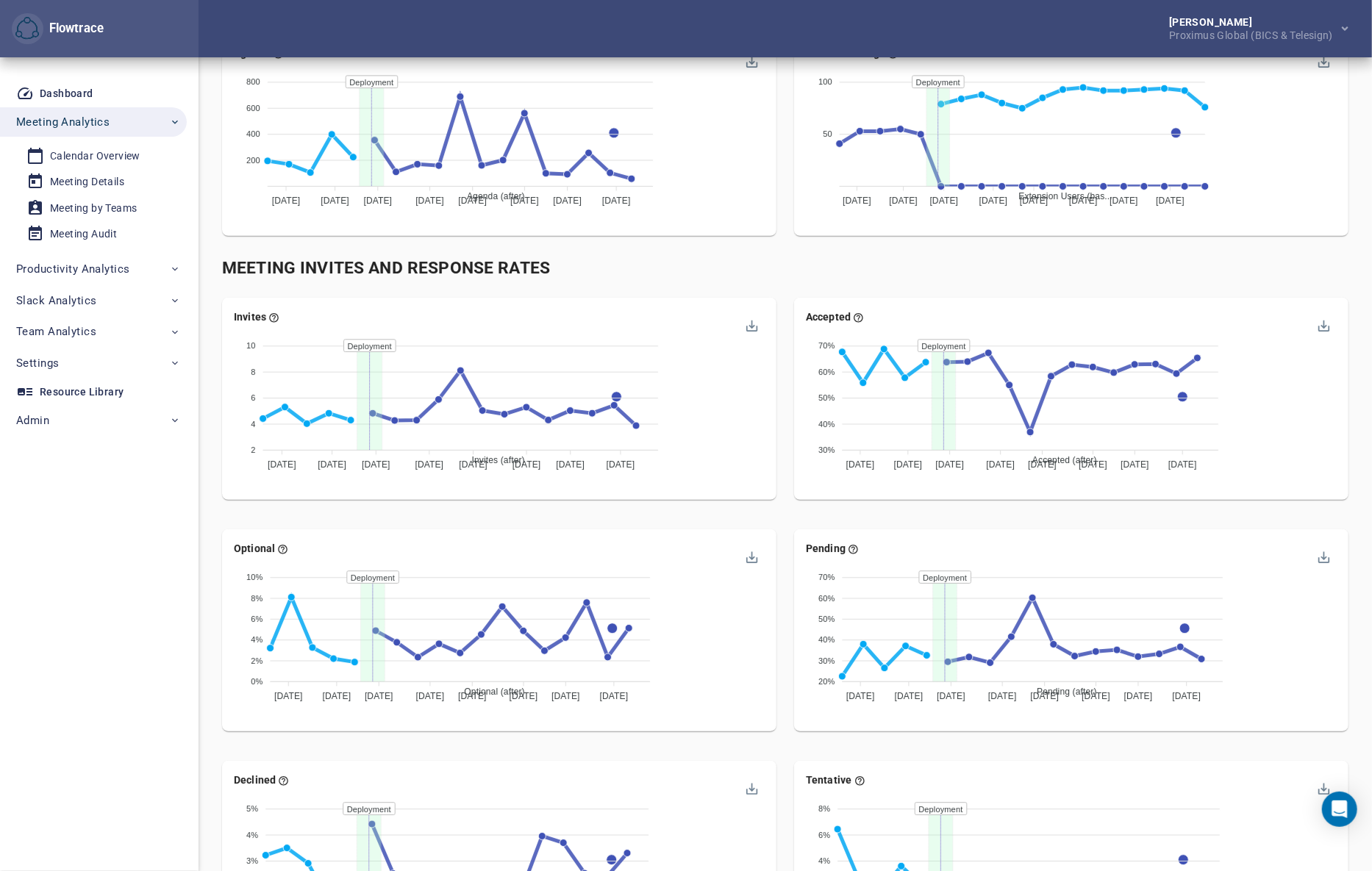
scroll to position [468, 0]
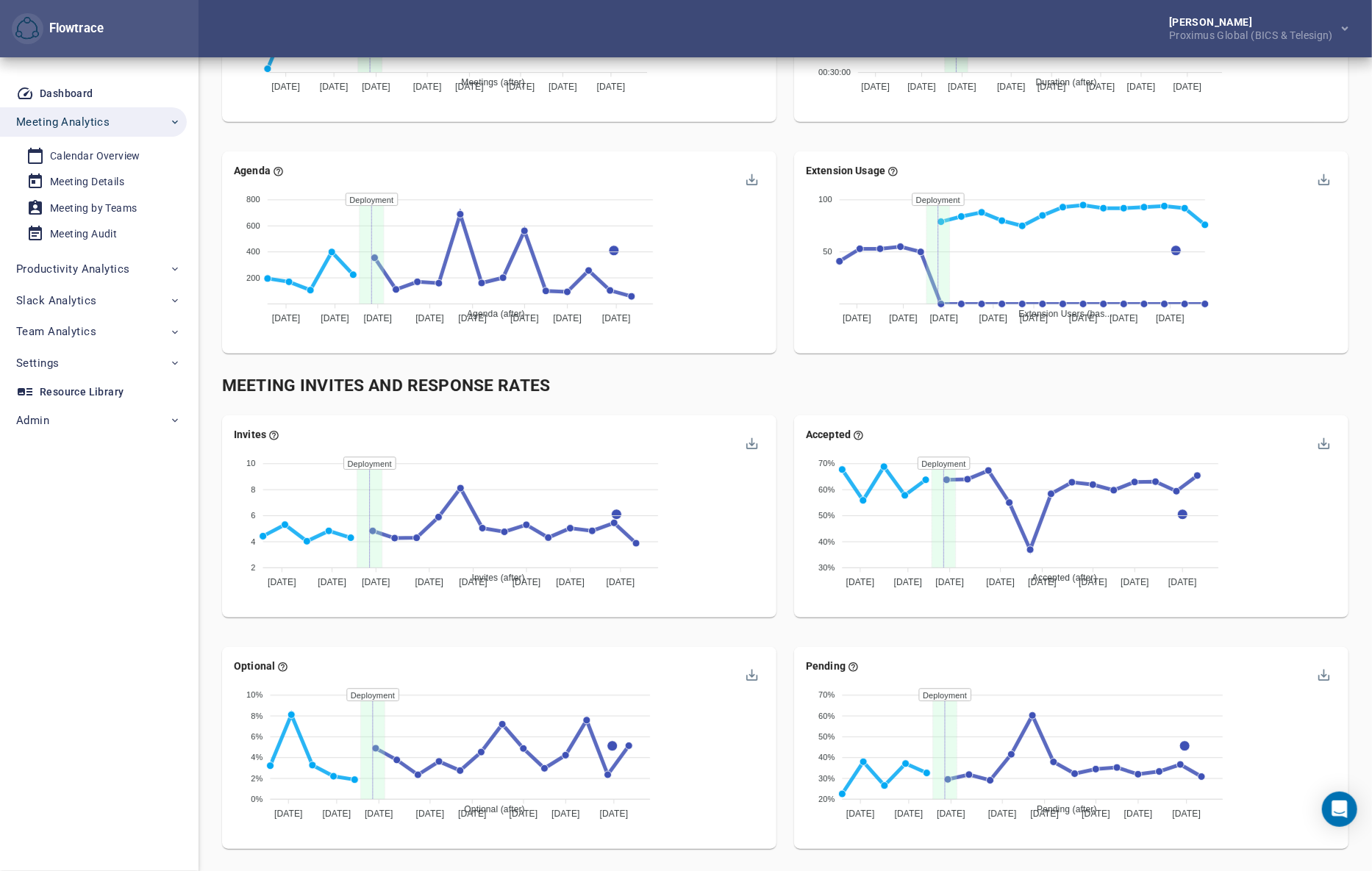
click at [786, 390] on div "Meeting Invites and Response Rates" at bounding box center [784, 387] width 1126 height 24
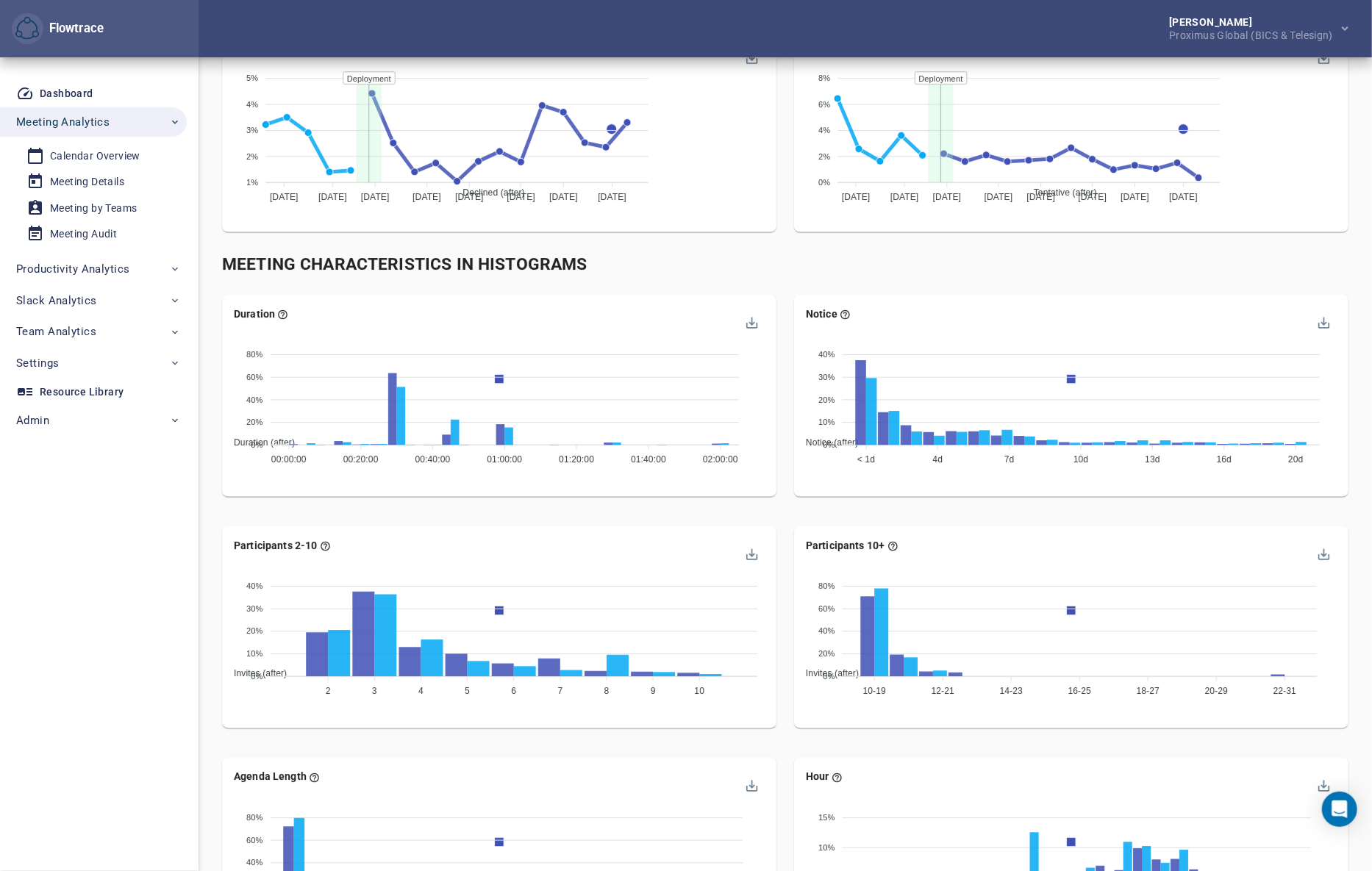
scroll to position [1248, 0]
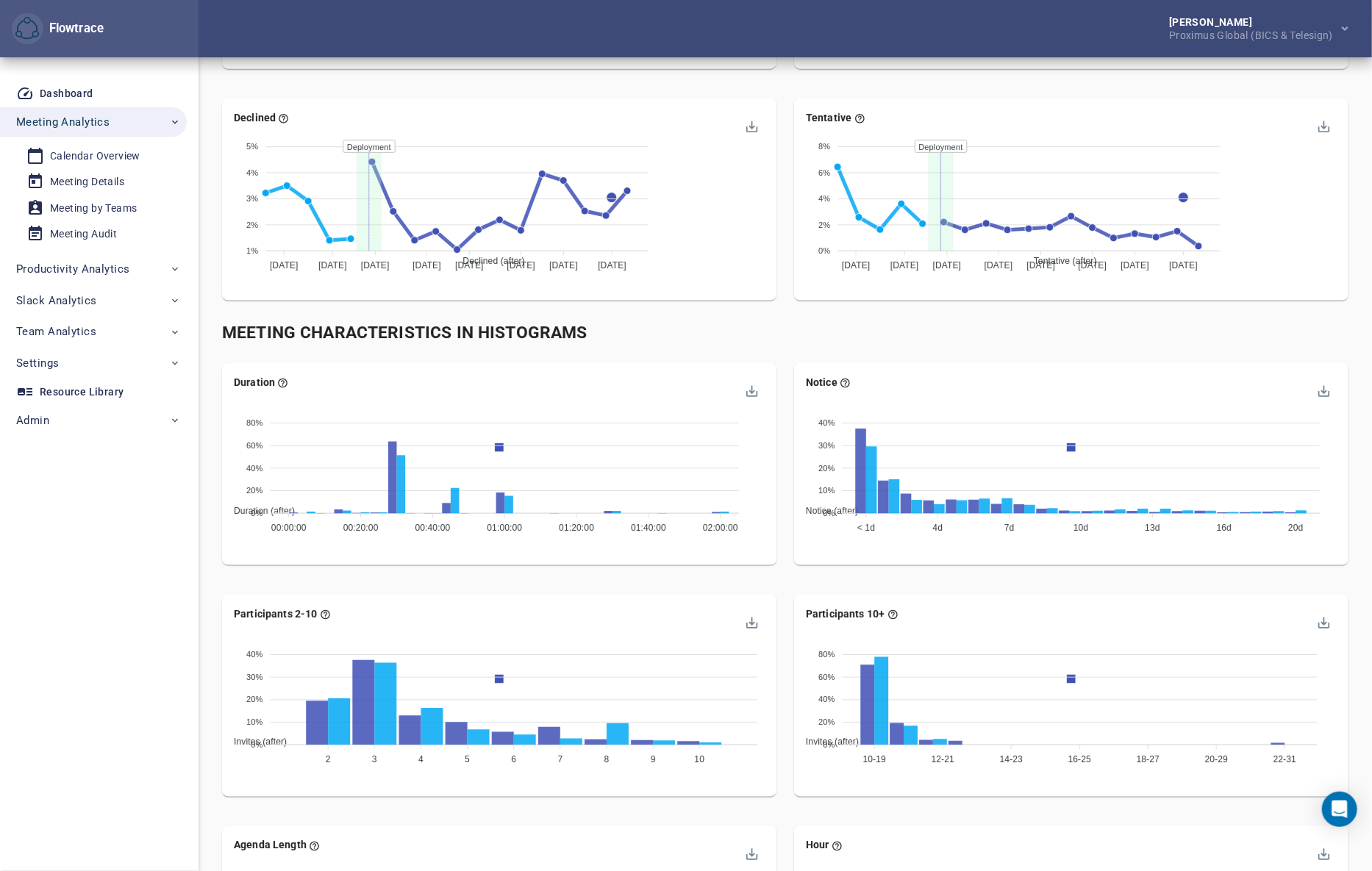
click at [782, 355] on div "Duration Duration (after) Duration (baseline) 80% 80% 60% 60% 40% 40% 20% 20% 0…" at bounding box center [499, 470] width 572 height 232
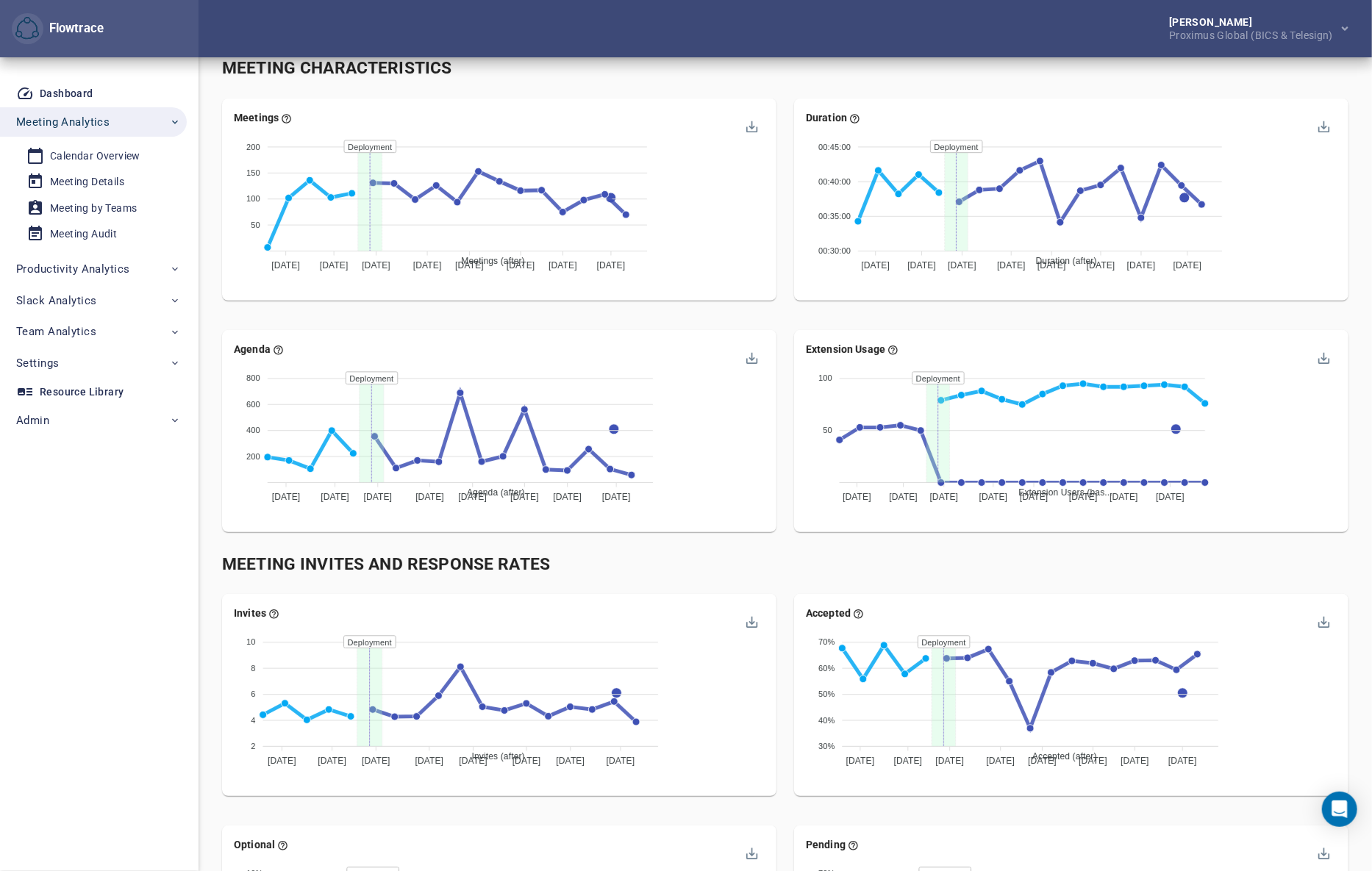
scroll to position [0, 0]
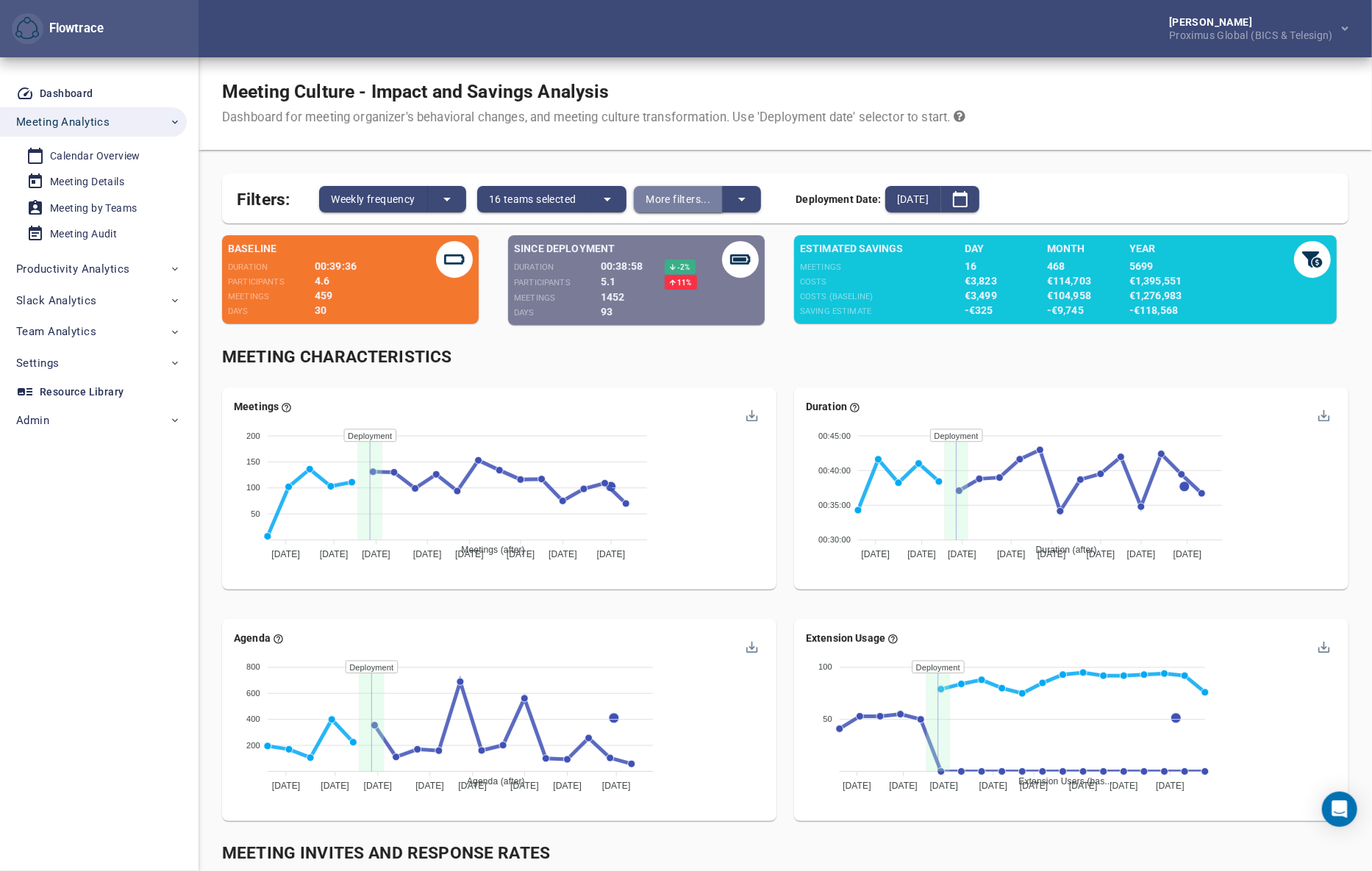
click at [683, 200] on span "More filters..." at bounding box center [677, 199] width 65 height 17
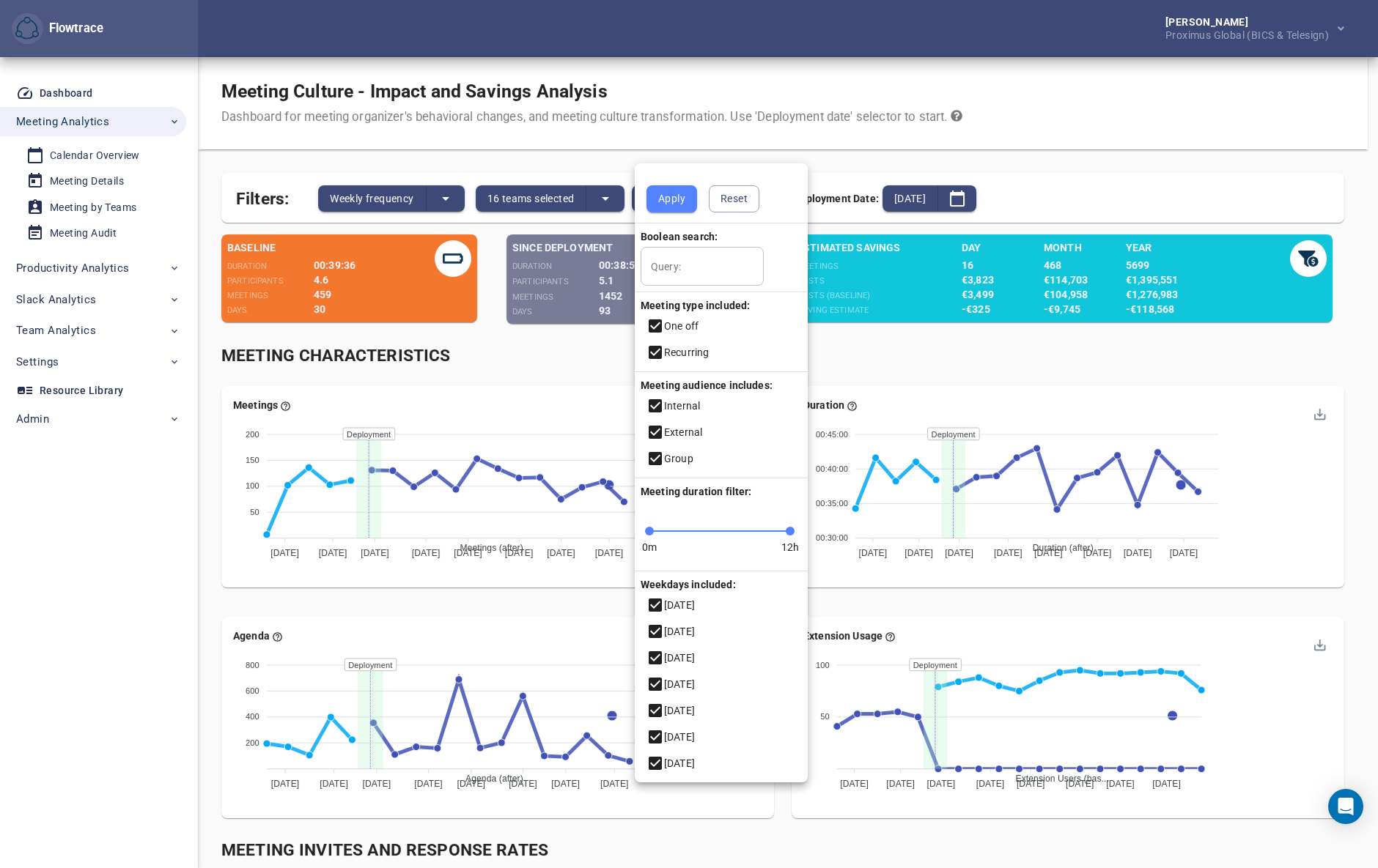
click at [656, 457] on icon at bounding box center [655, 458] width 13 height 13
click at [672, 195] on span "Apply" at bounding box center [672, 199] width 27 height 18
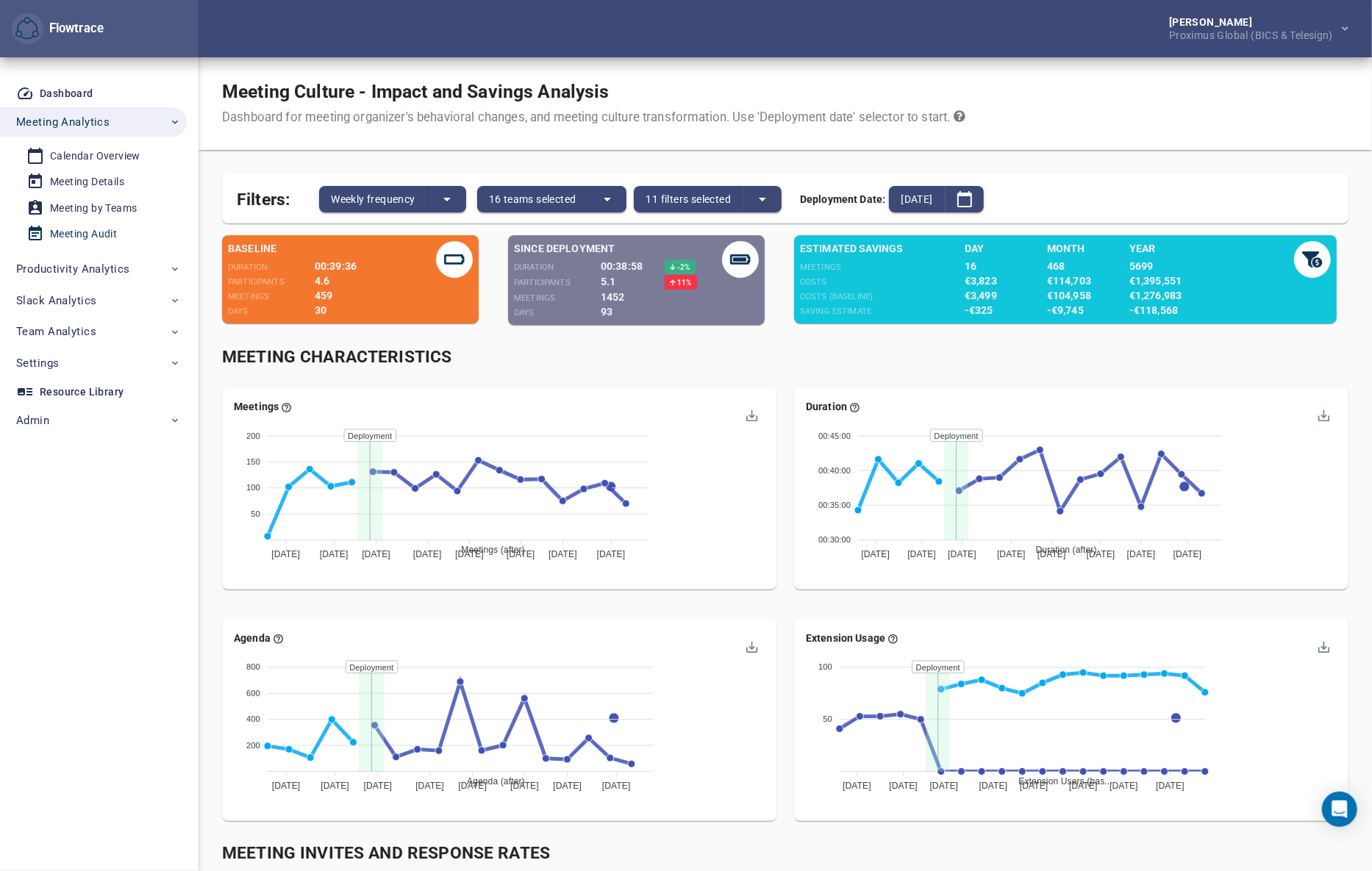
drag, startPoint x: 88, startPoint y: 232, endPoint x: 96, endPoint y: 225, distance: 10.6
click at [88, 232] on div "Meeting Audit" at bounding box center [84, 234] width 67 height 18
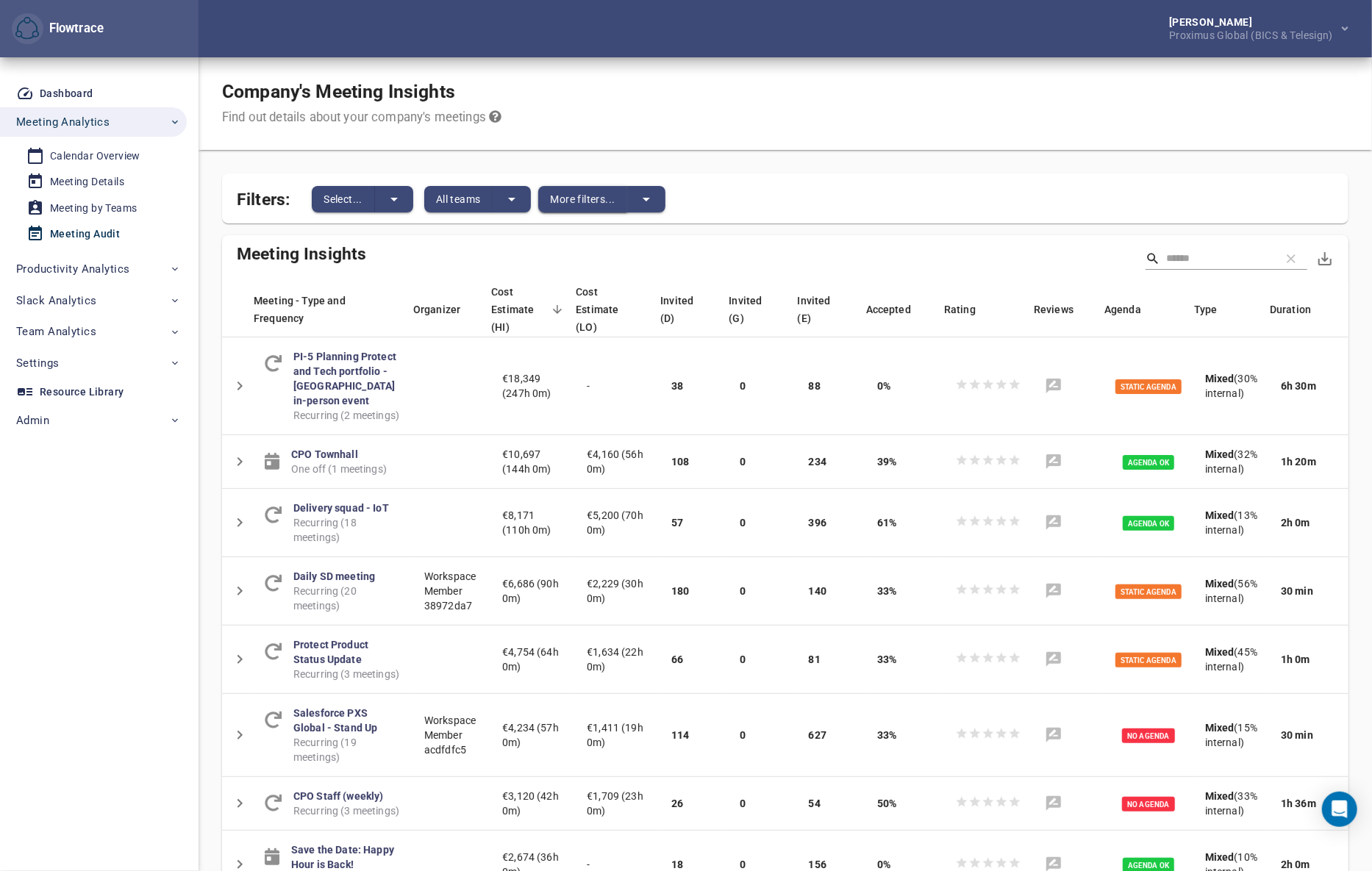
click at [584, 200] on span "More filters..." at bounding box center [582, 199] width 65 height 17
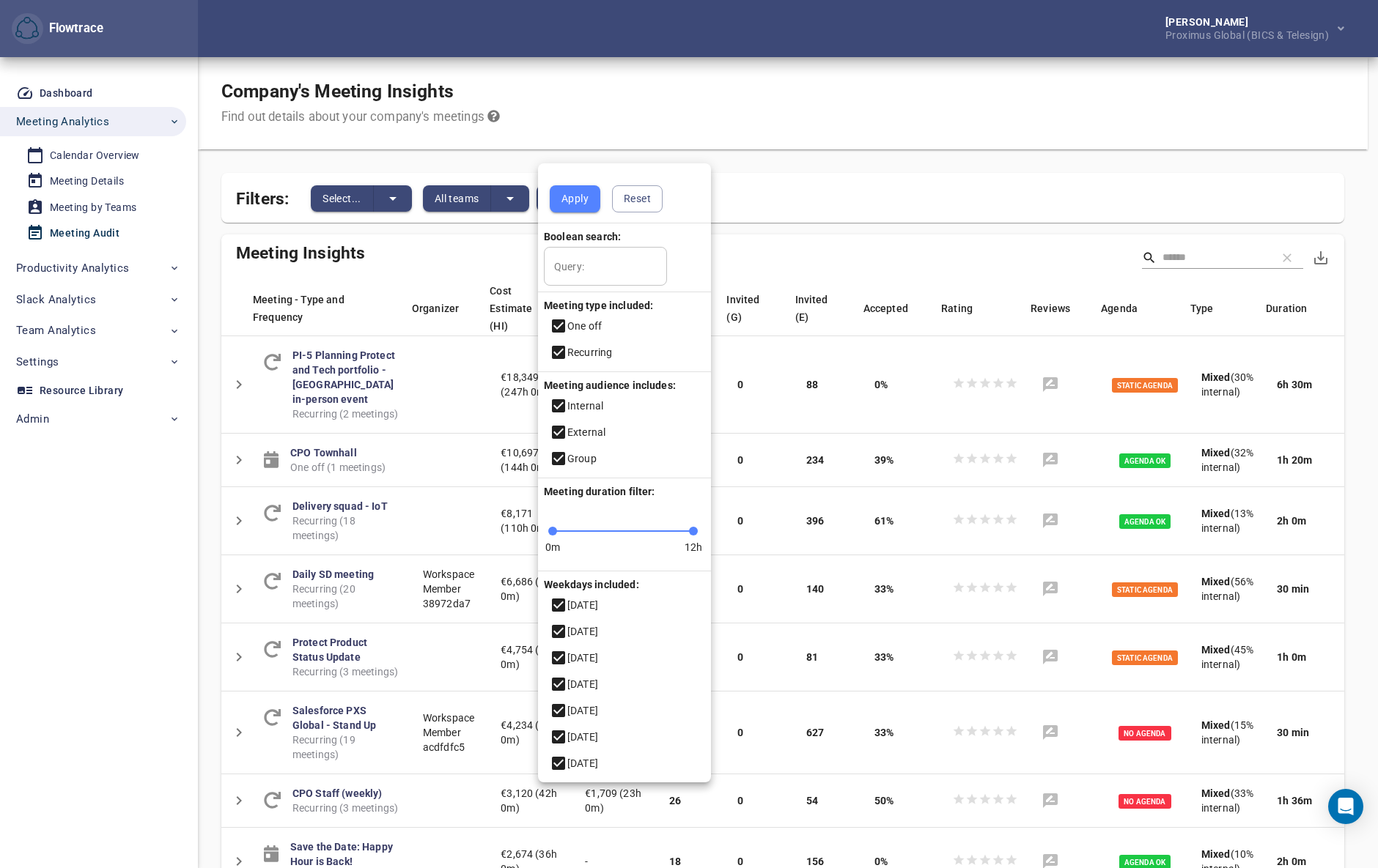
click at [466, 203] on div at bounding box center [689, 434] width 1378 height 868
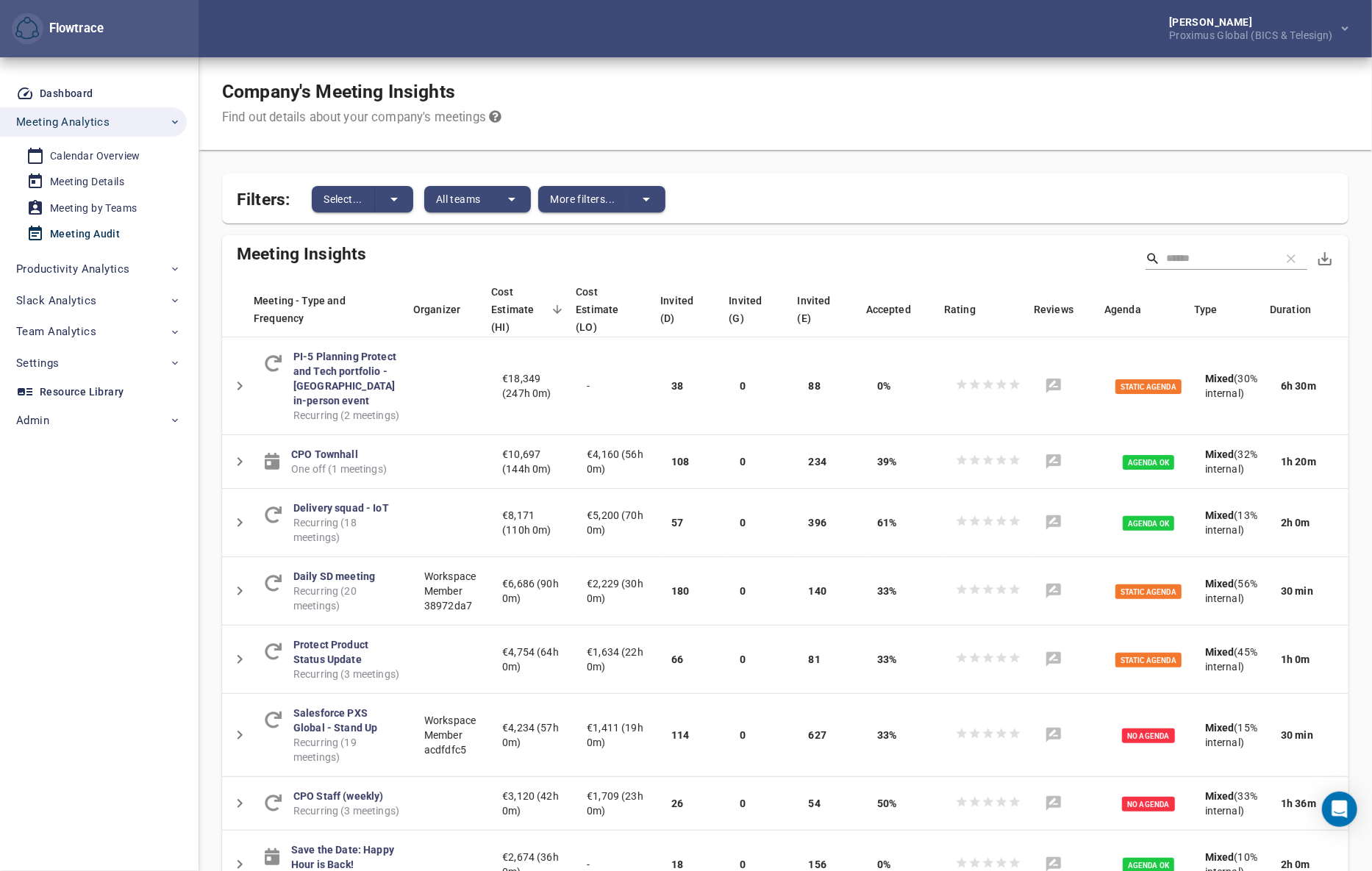
click at [470, 194] on body "Flowtrace Petri Lehtonen Proximus Global (BICS & Telesign) Flowtrace Dashboard …" at bounding box center [686, 435] width 1372 height 871
click at [467, 200] on span "All teams" at bounding box center [458, 199] width 45 height 17
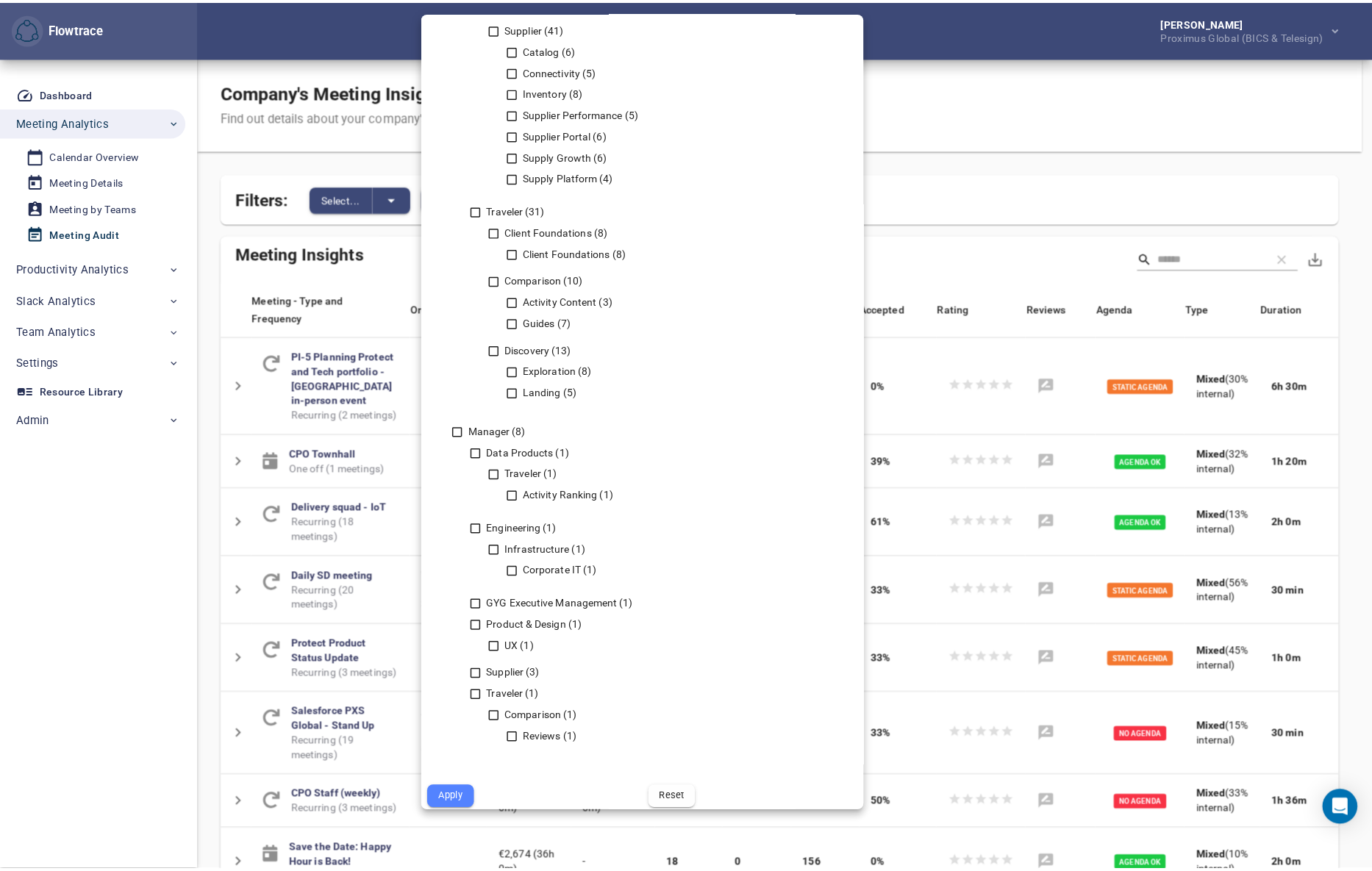
scroll to position [2264, 0]
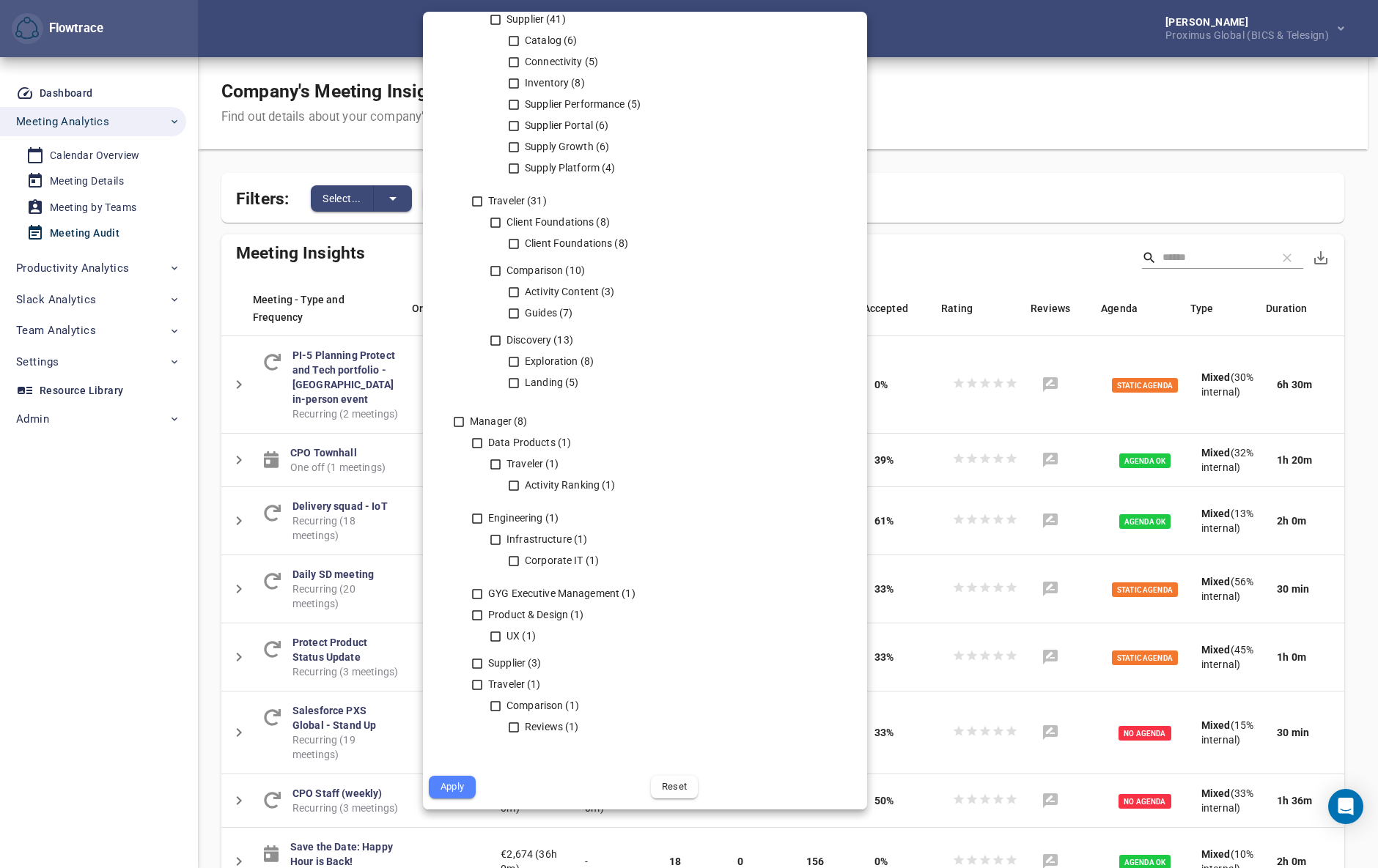
click at [960, 130] on div at bounding box center [689, 434] width 1378 height 868
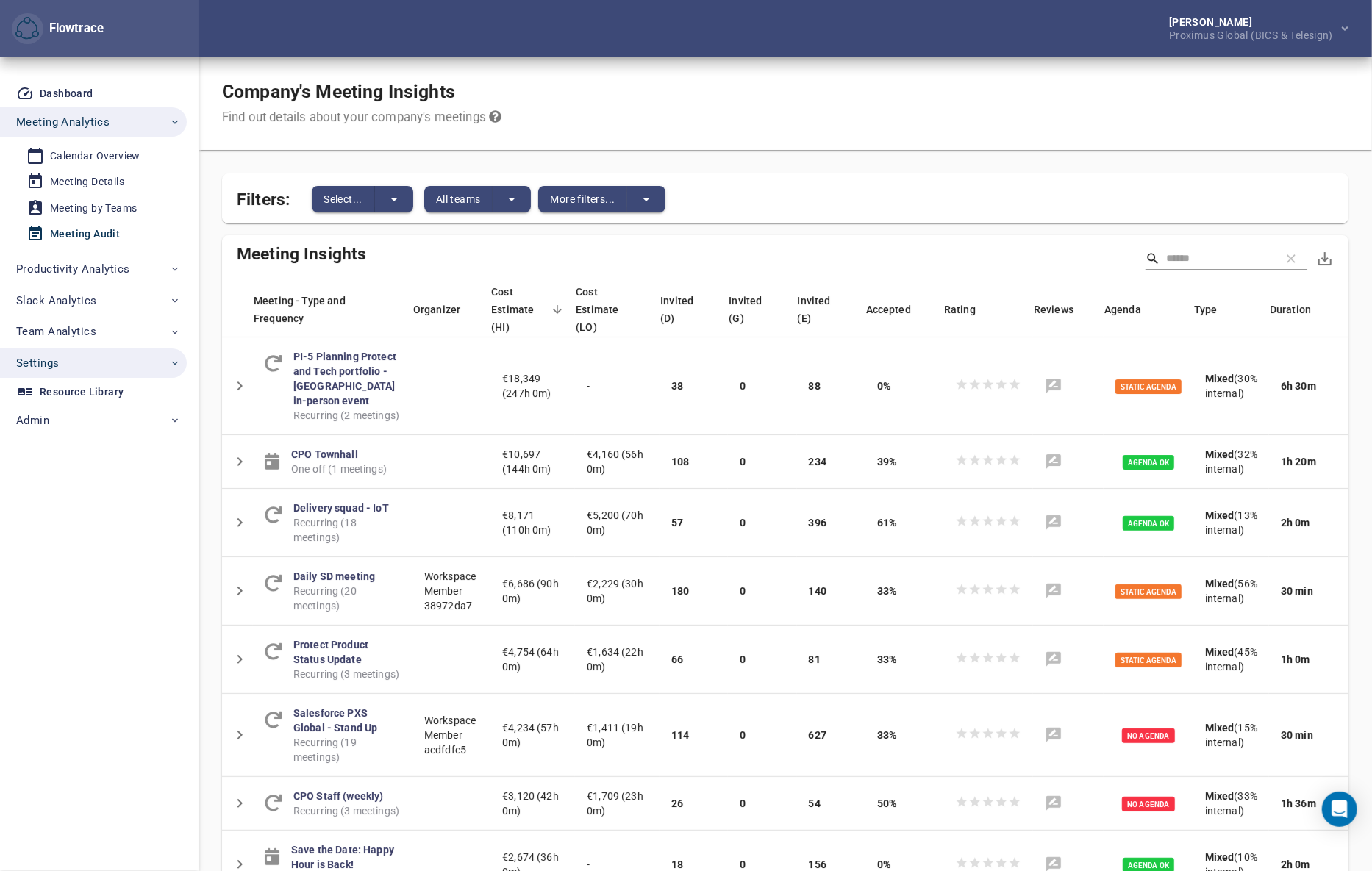
click at [113, 358] on span "Settings" at bounding box center [98, 363] width 165 height 19
click at [92, 392] on div "User Management" at bounding box center [94, 397] width 88 height 18
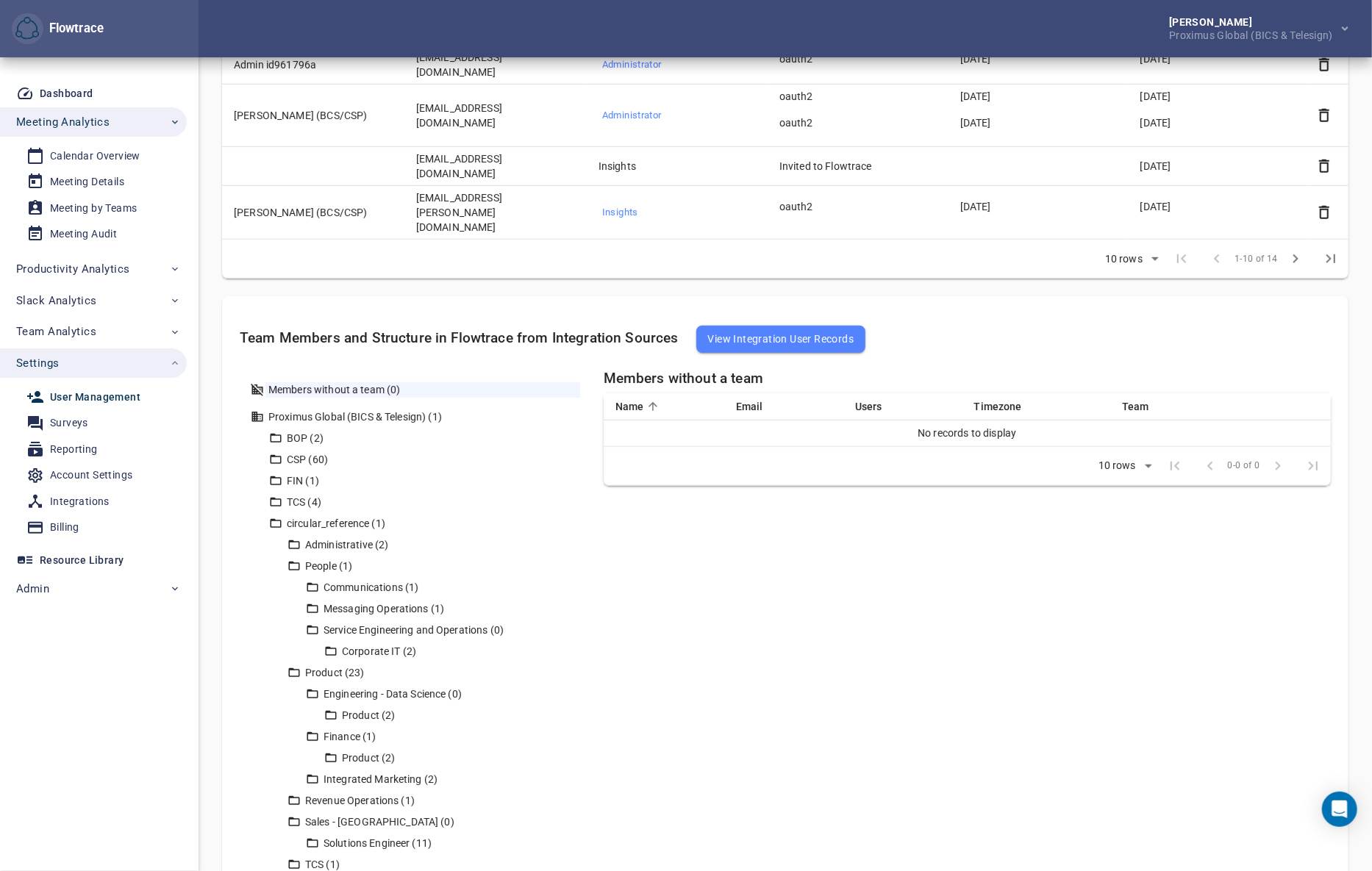
scroll to position [589, 0]
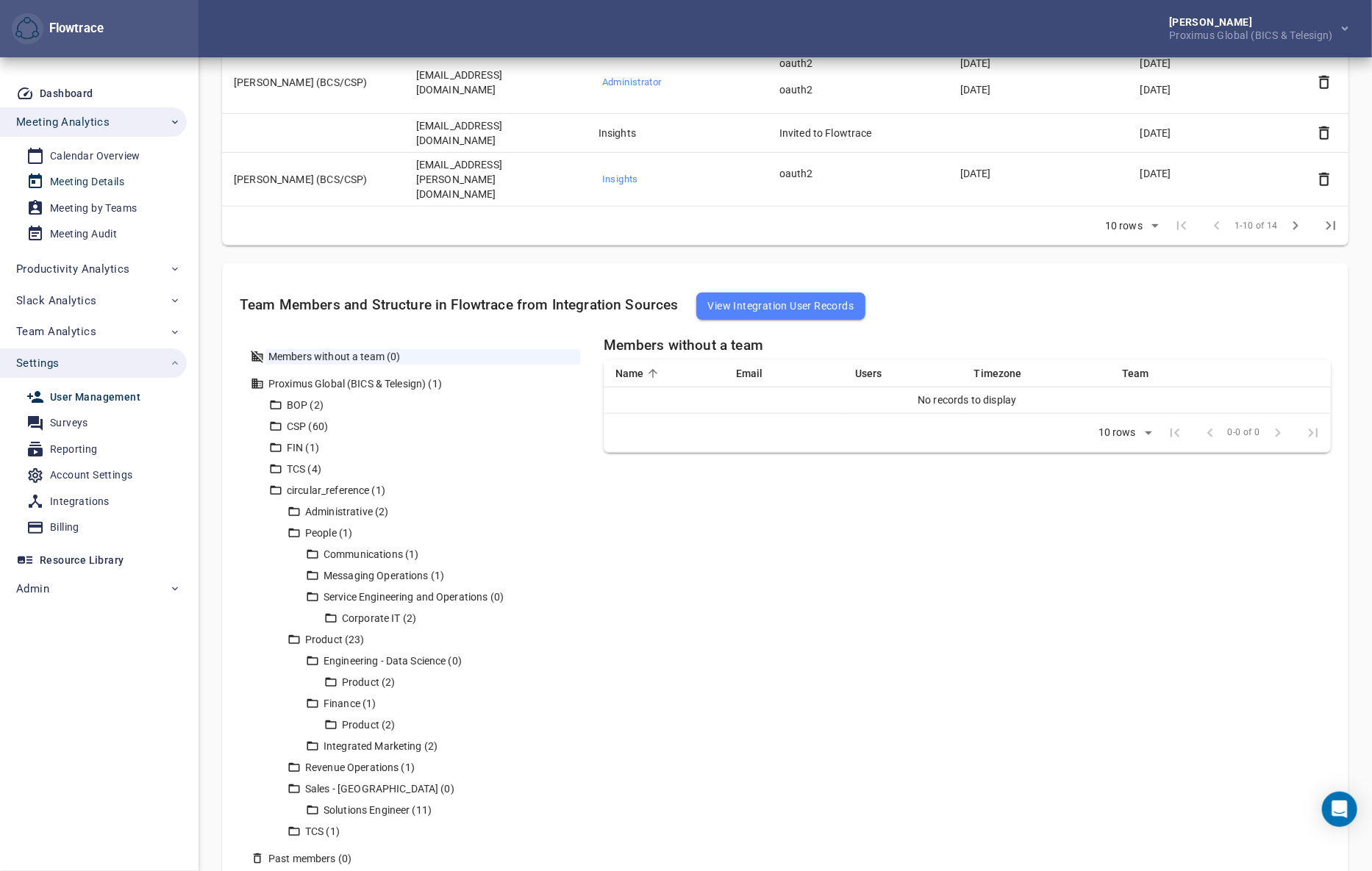
click at [90, 185] on div "Meeting Details" at bounding box center [87, 182] width 74 height 18
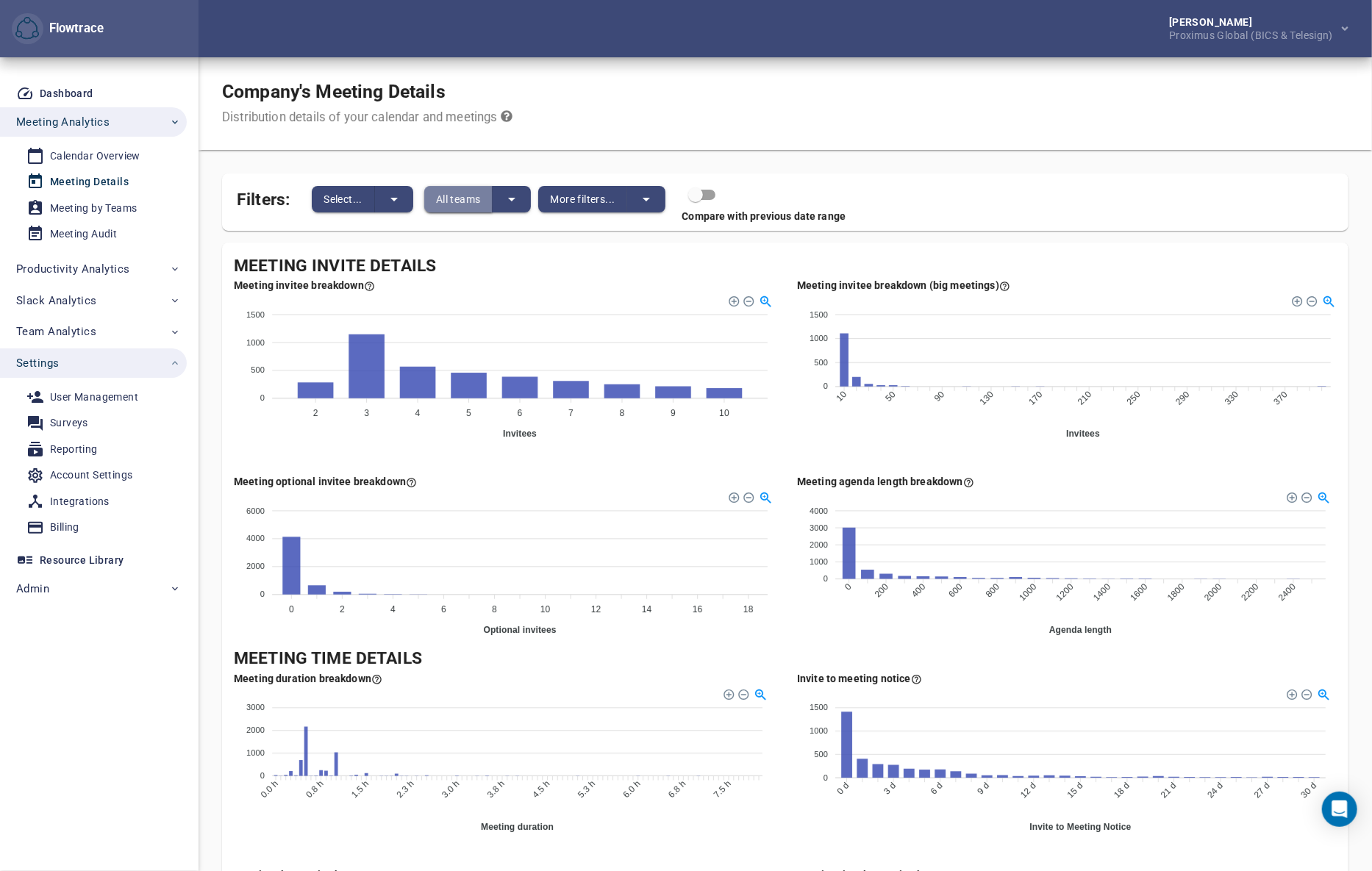
click at [468, 207] on span "All teams" at bounding box center [458, 199] width 45 height 17
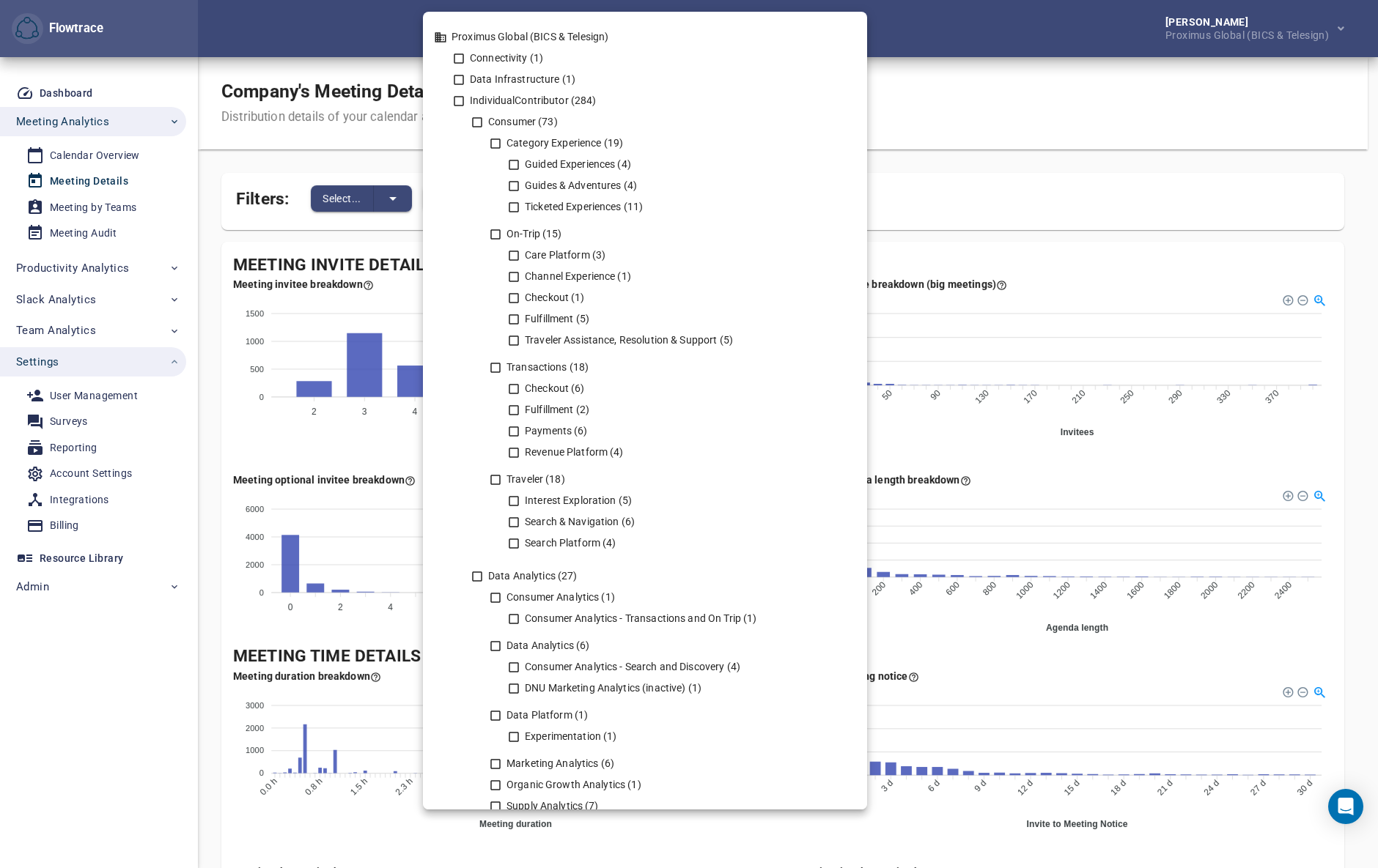
click at [357, 21] on div at bounding box center [689, 434] width 1378 height 868
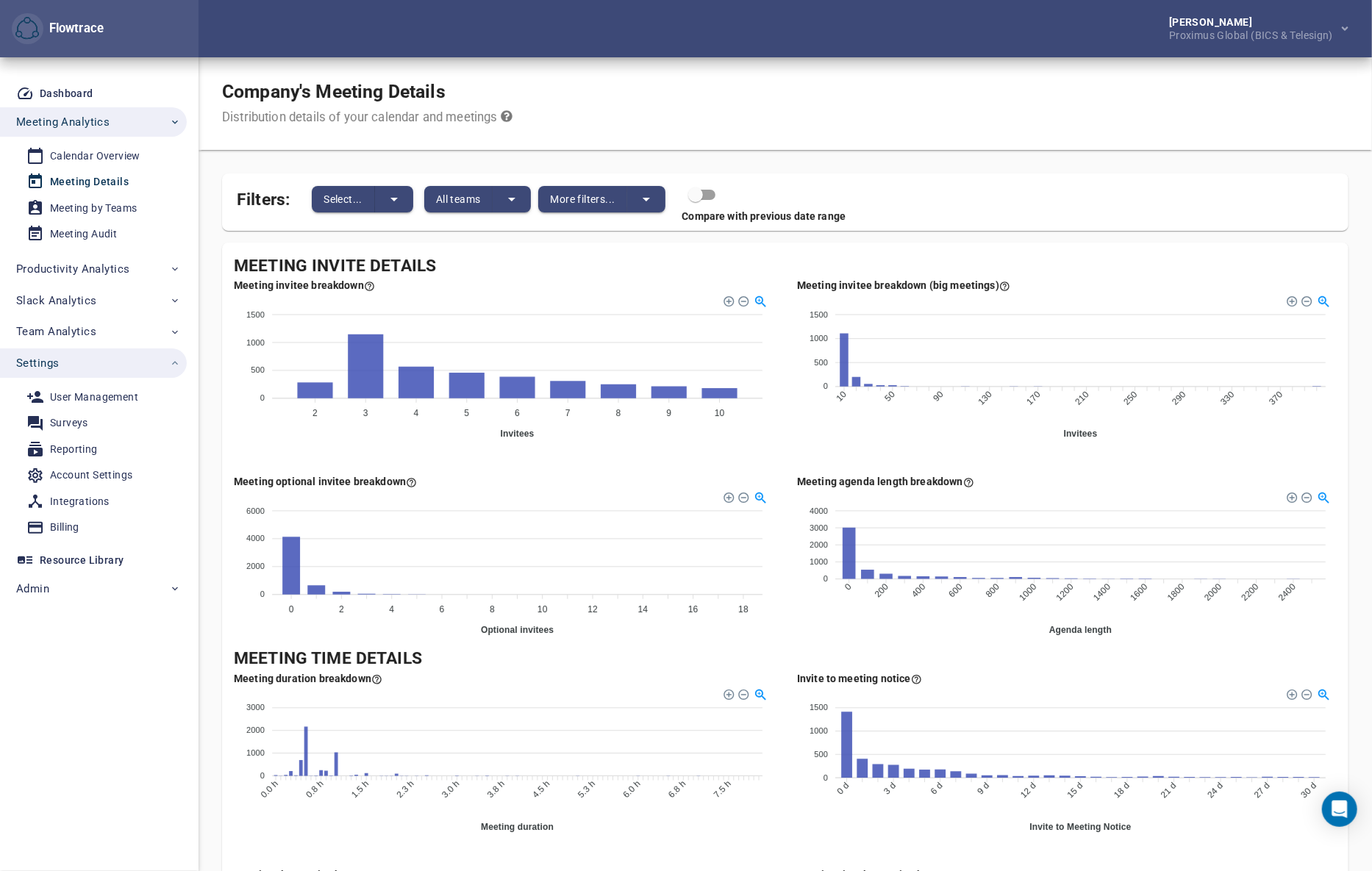
click at [734, 42] on div "Petri Lehtonen Proximus Global (BICS & Telesign)" at bounding box center [784, 29] width 1173 height 58
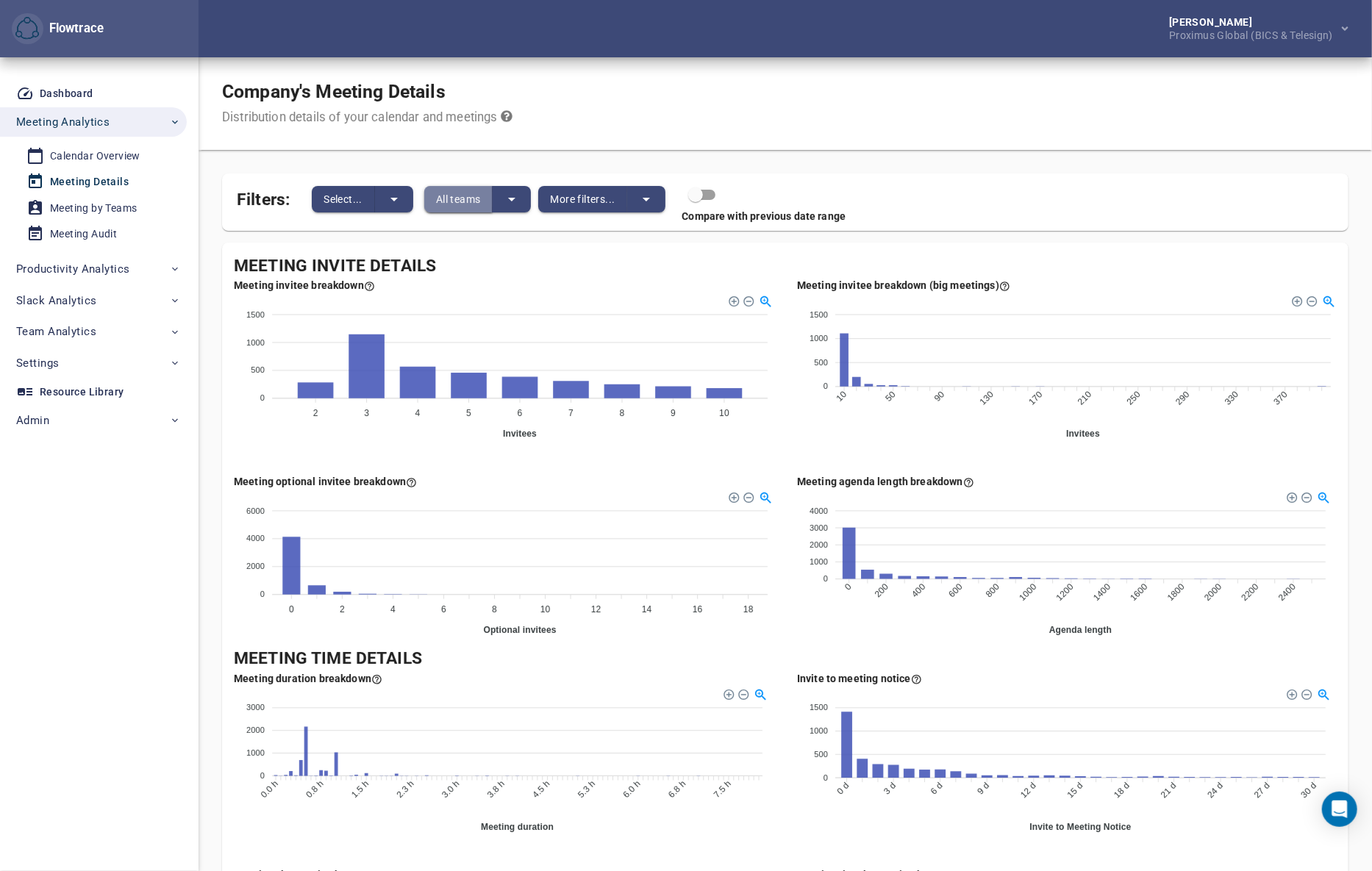
click at [459, 202] on span "All teams" at bounding box center [458, 199] width 45 height 17
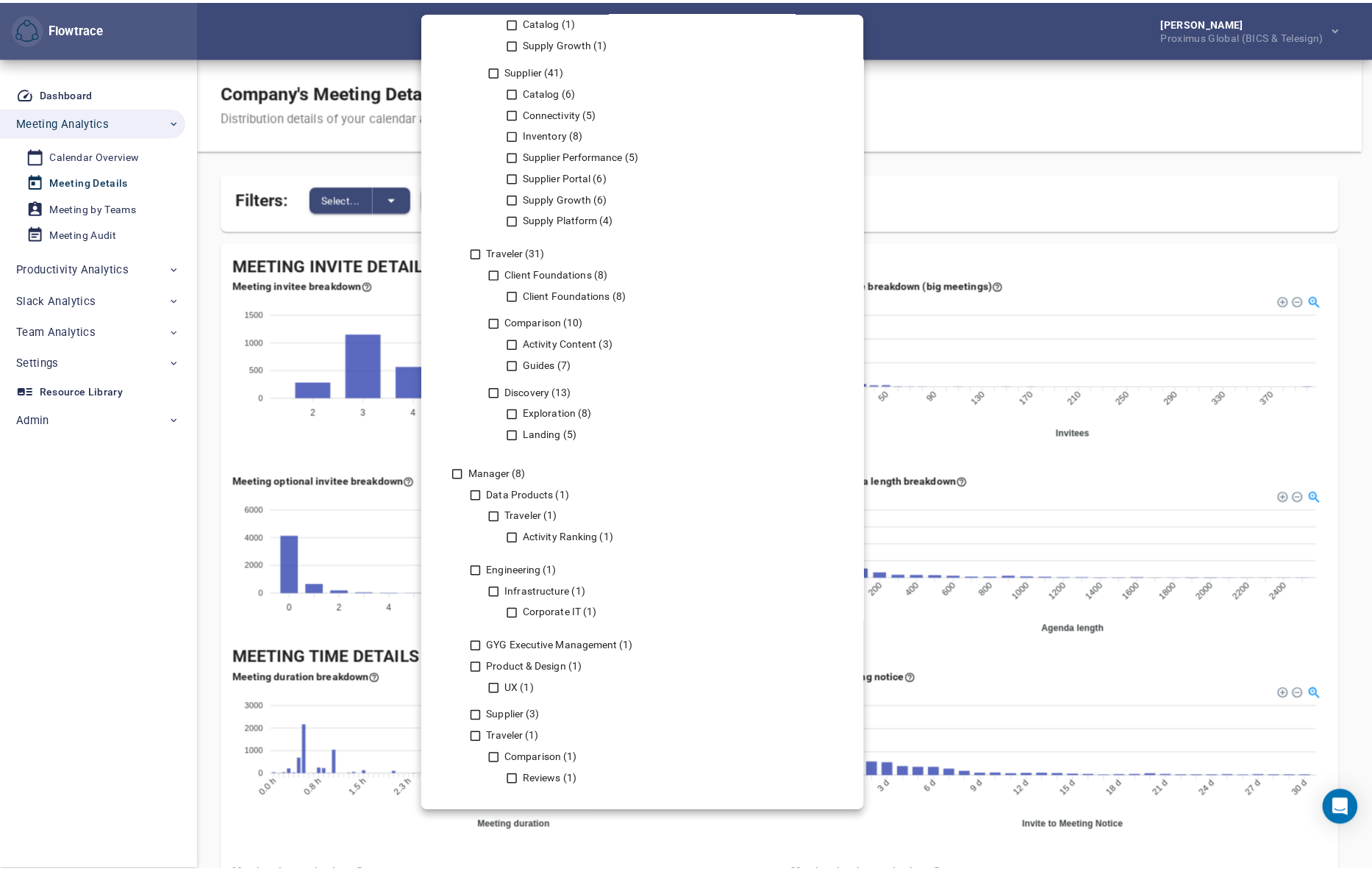
scroll to position [2264, 0]
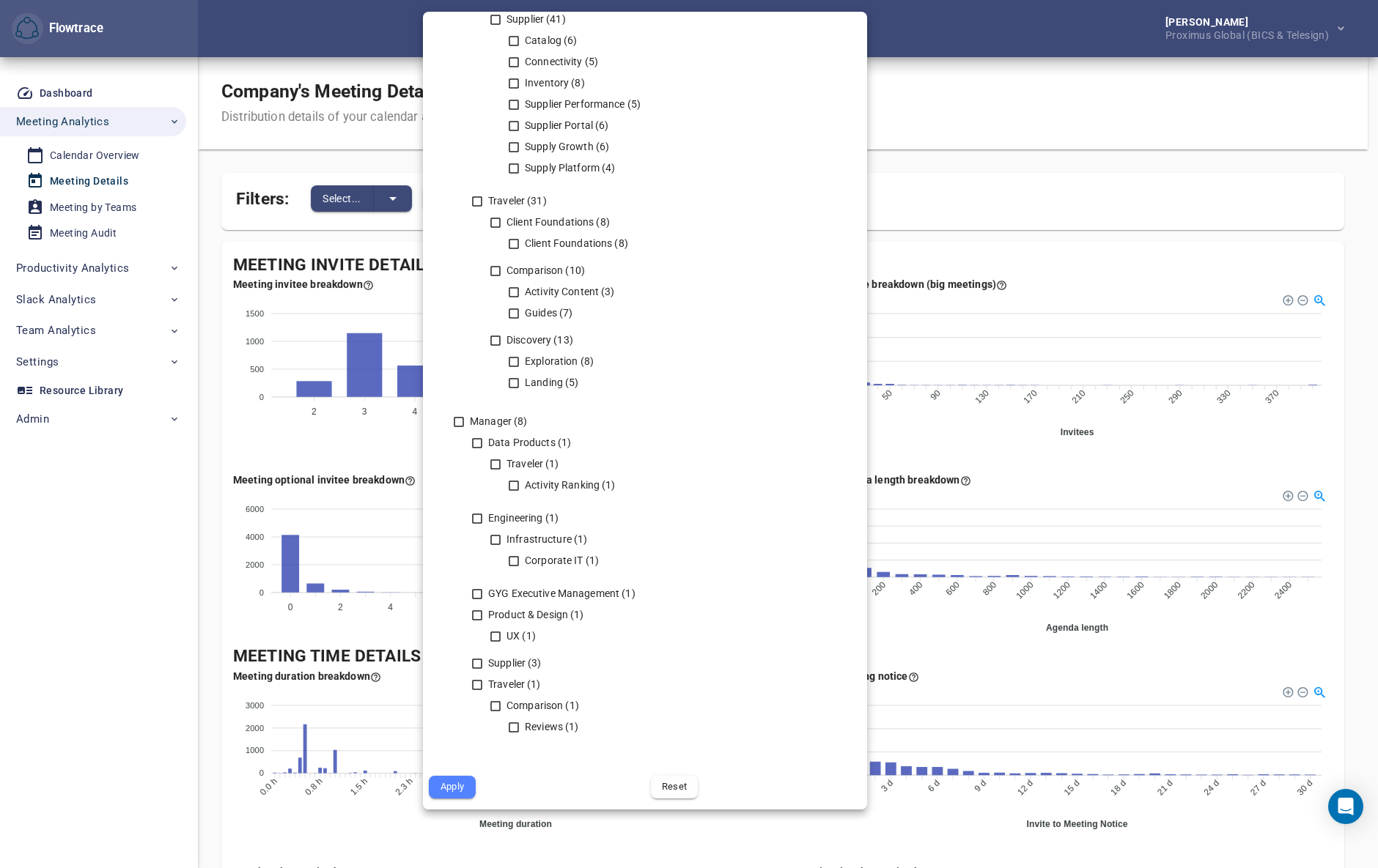
click at [1019, 73] on div at bounding box center [689, 434] width 1378 height 868
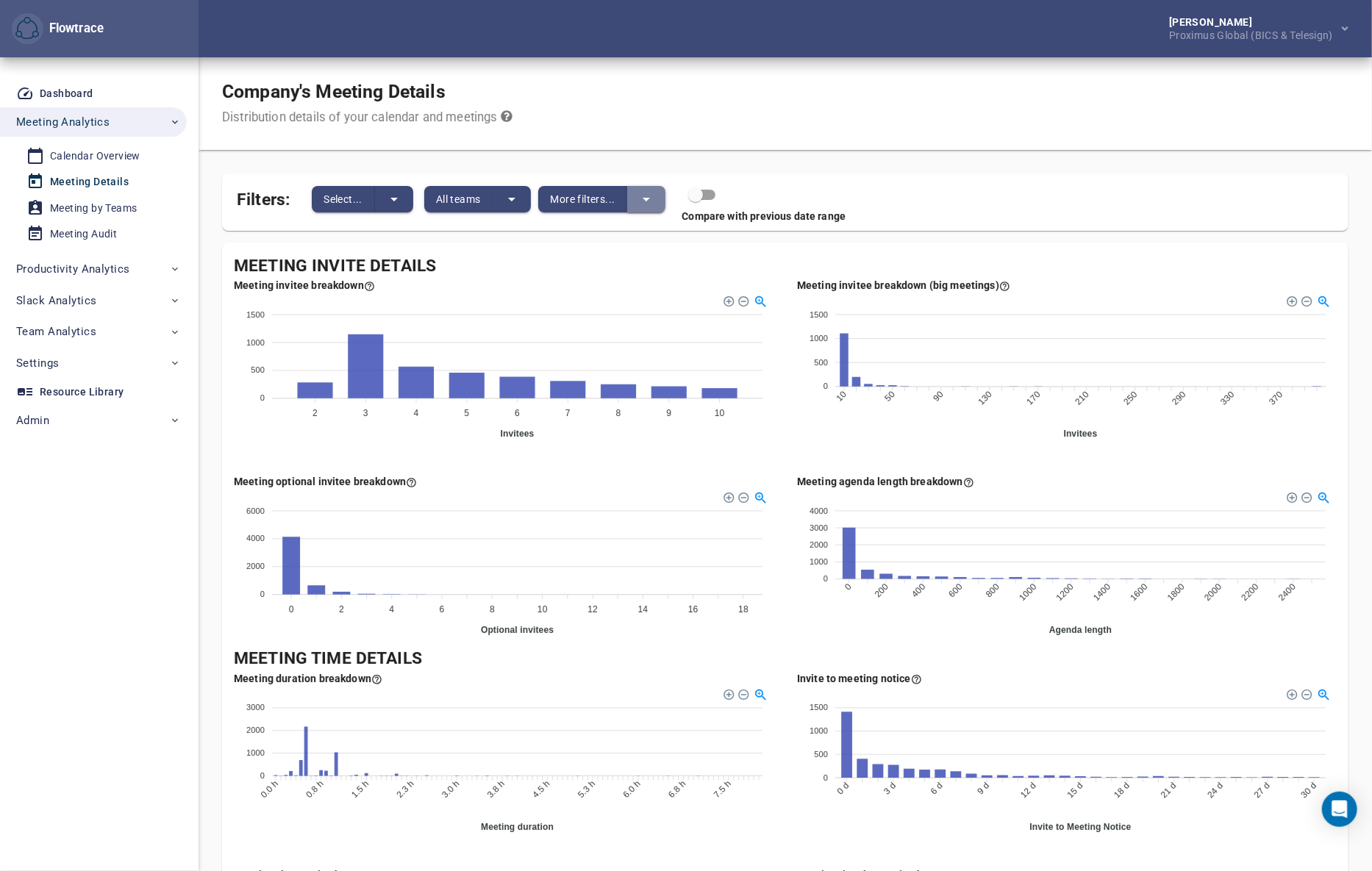
click at [646, 199] on icon "split button" at bounding box center [646, 199] width 8 height 4
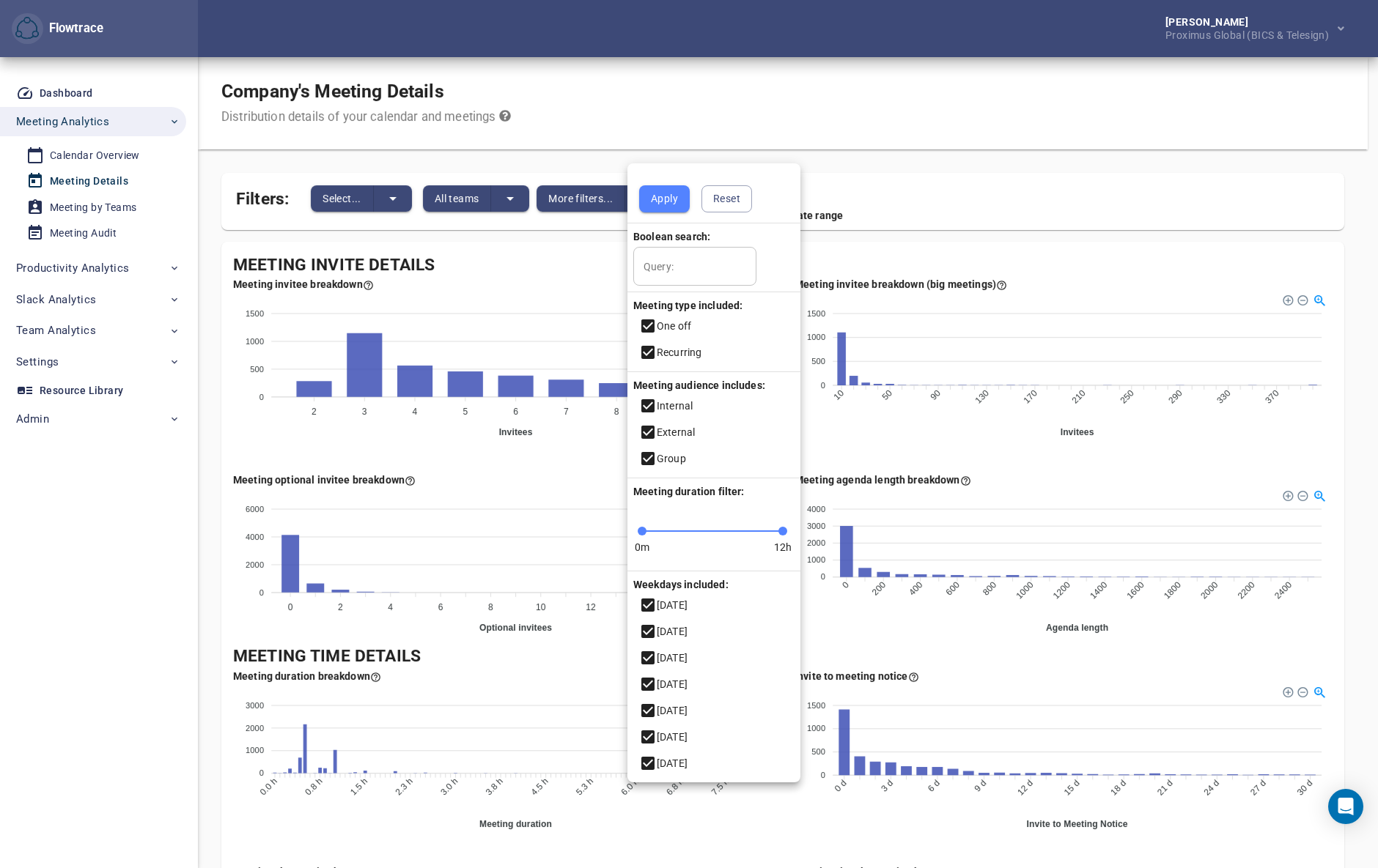
click at [85, 201] on div at bounding box center [689, 434] width 1378 height 868
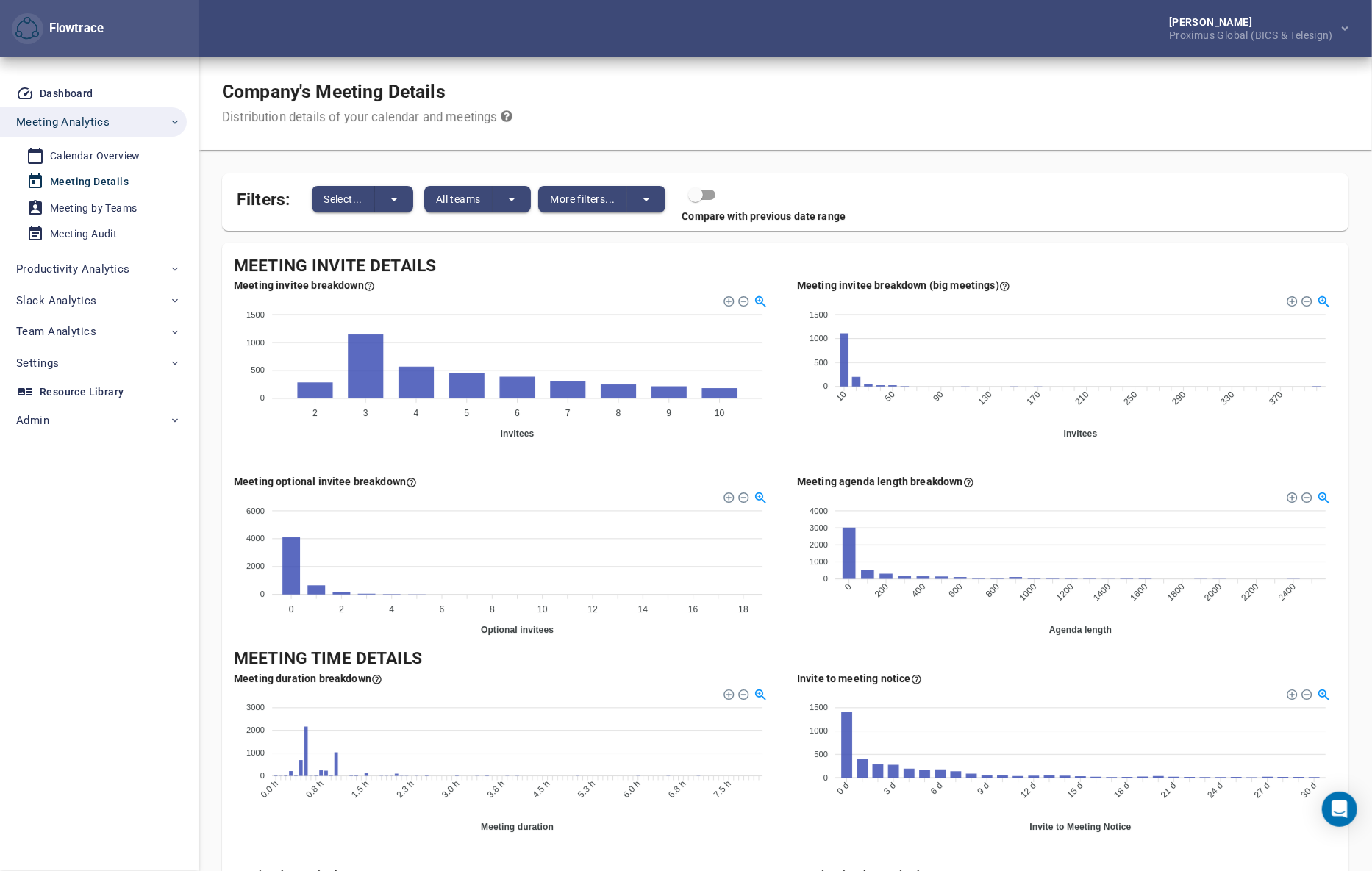
click at [90, 158] on div "Apply Reset Boolean search: Query: Query: Meeting type included: One off Recurr…" at bounding box center [686, 435] width 1372 height 871
click at [100, 153] on div "Calendar Overview" at bounding box center [95, 156] width 90 height 18
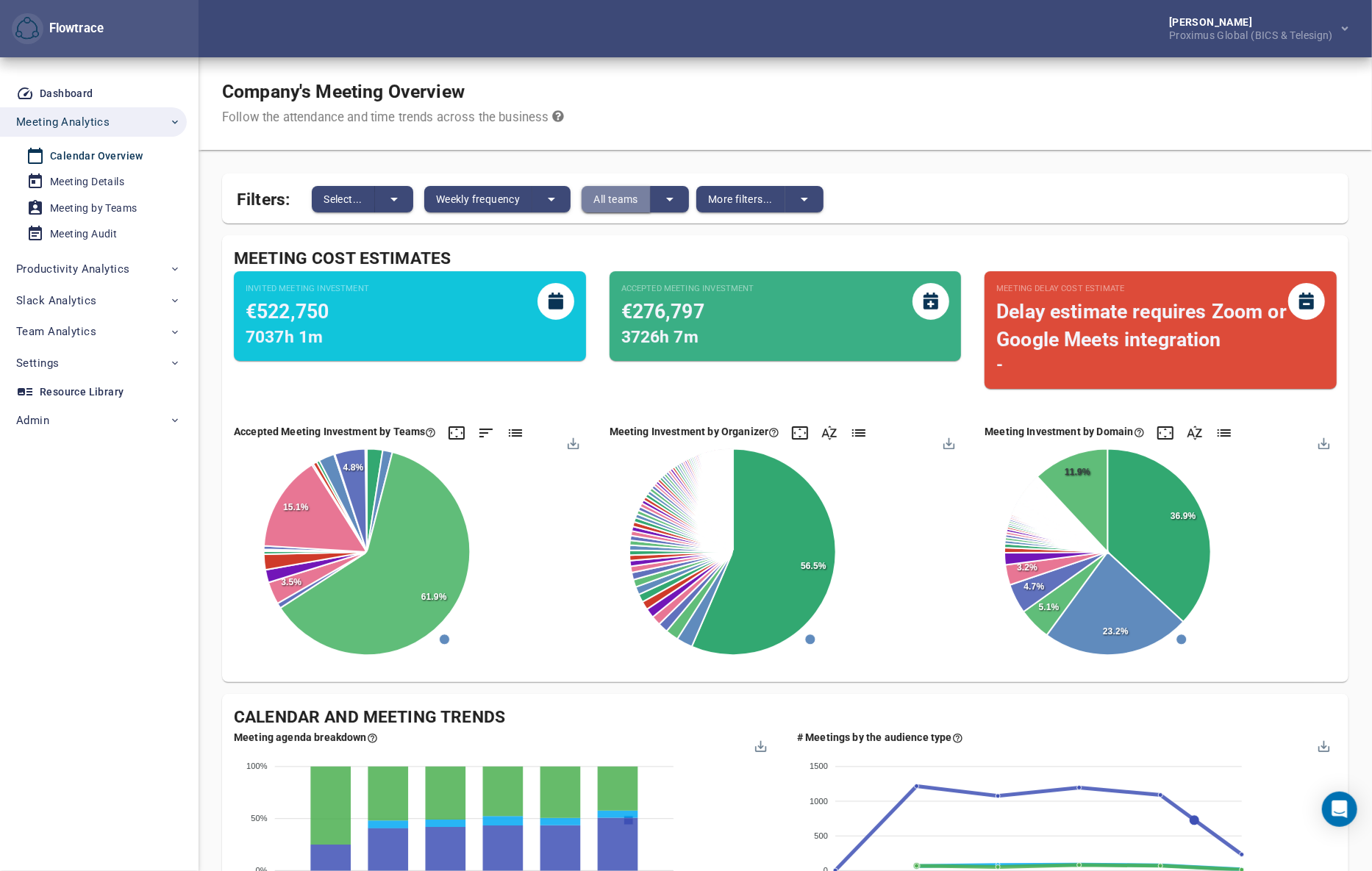
click at [626, 197] on span "All teams" at bounding box center [615, 199] width 45 height 17
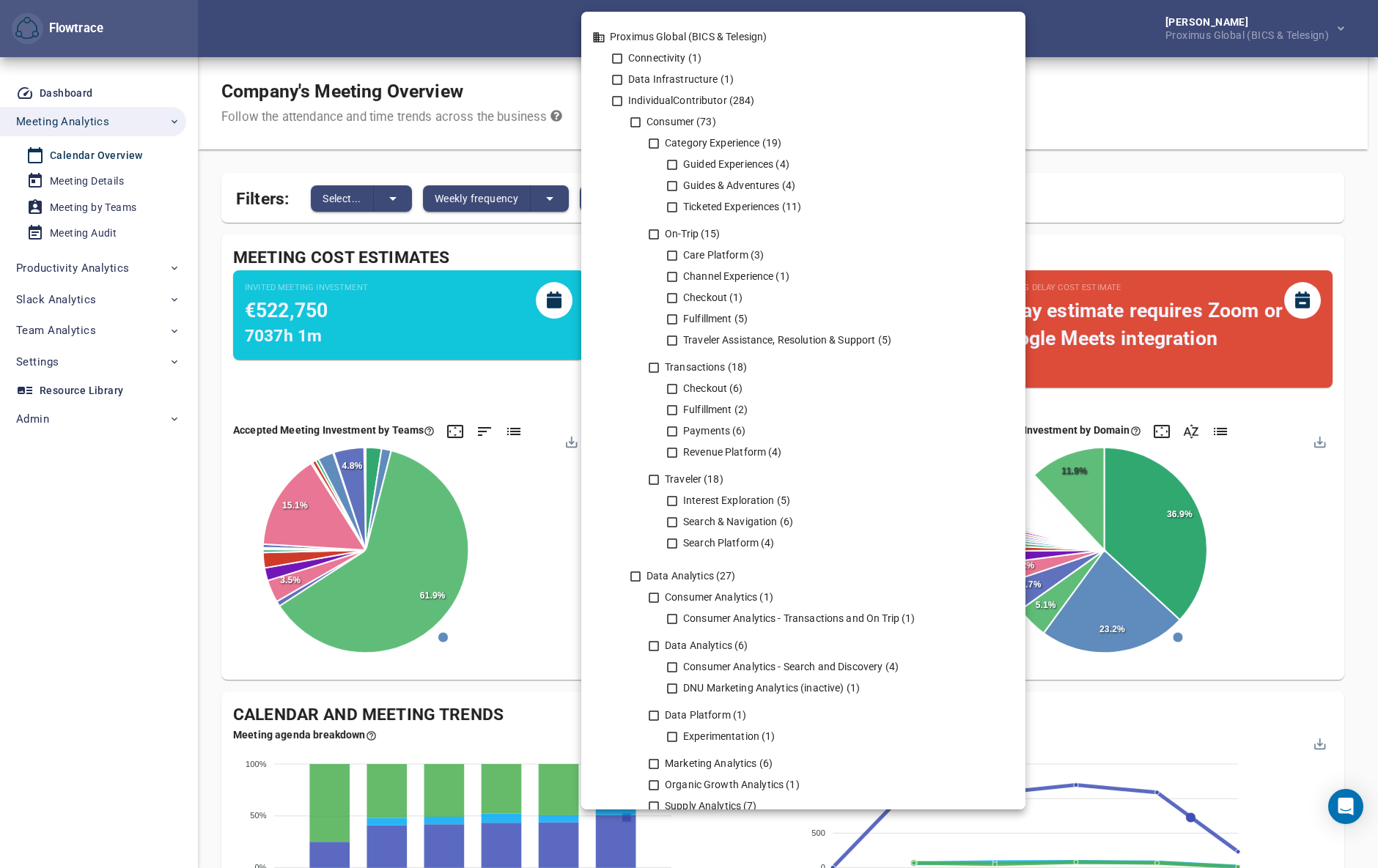
click at [535, 58] on div at bounding box center [689, 434] width 1378 height 868
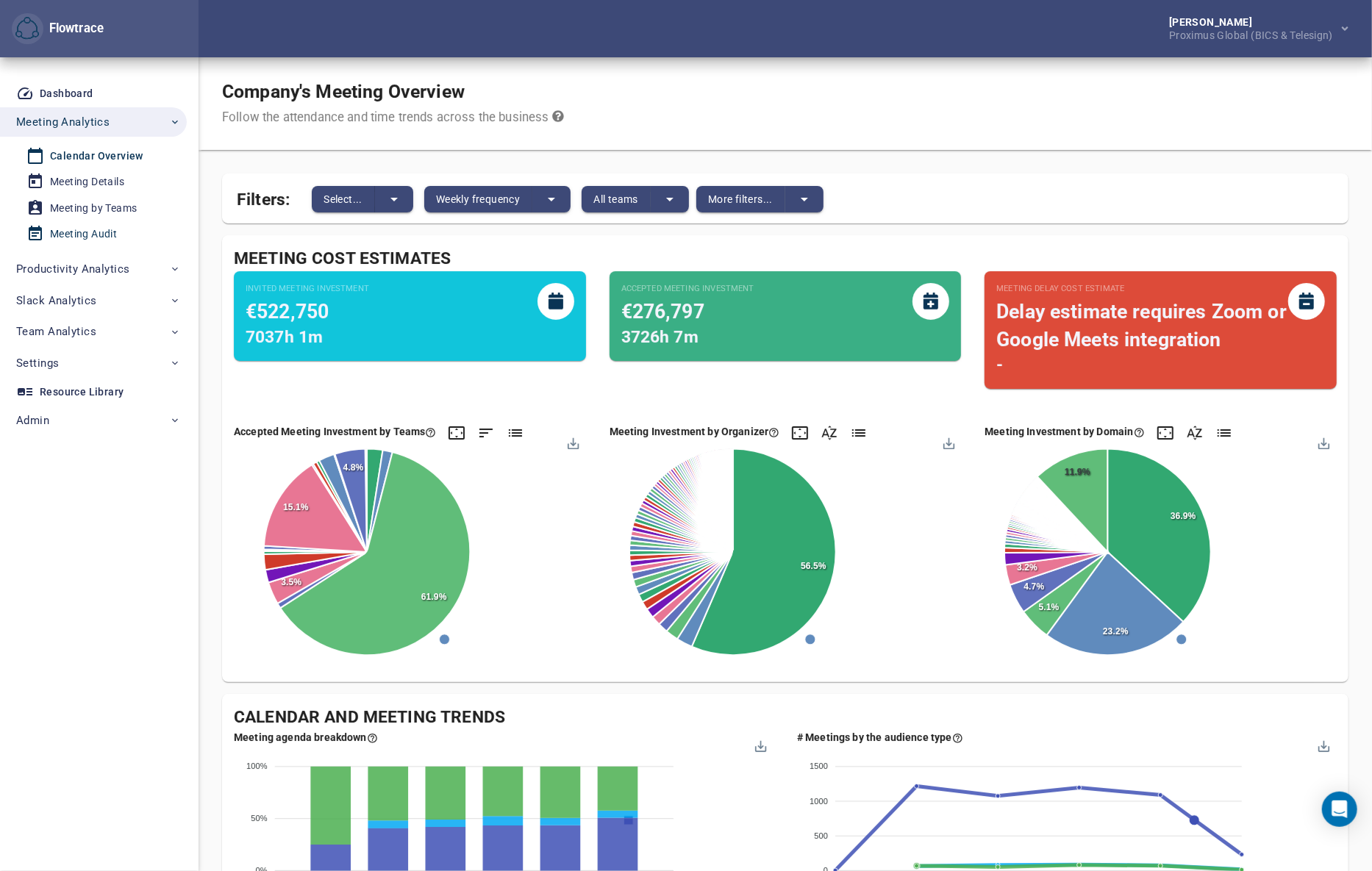
click at [73, 234] on div "Meeting Audit" at bounding box center [84, 234] width 67 height 18
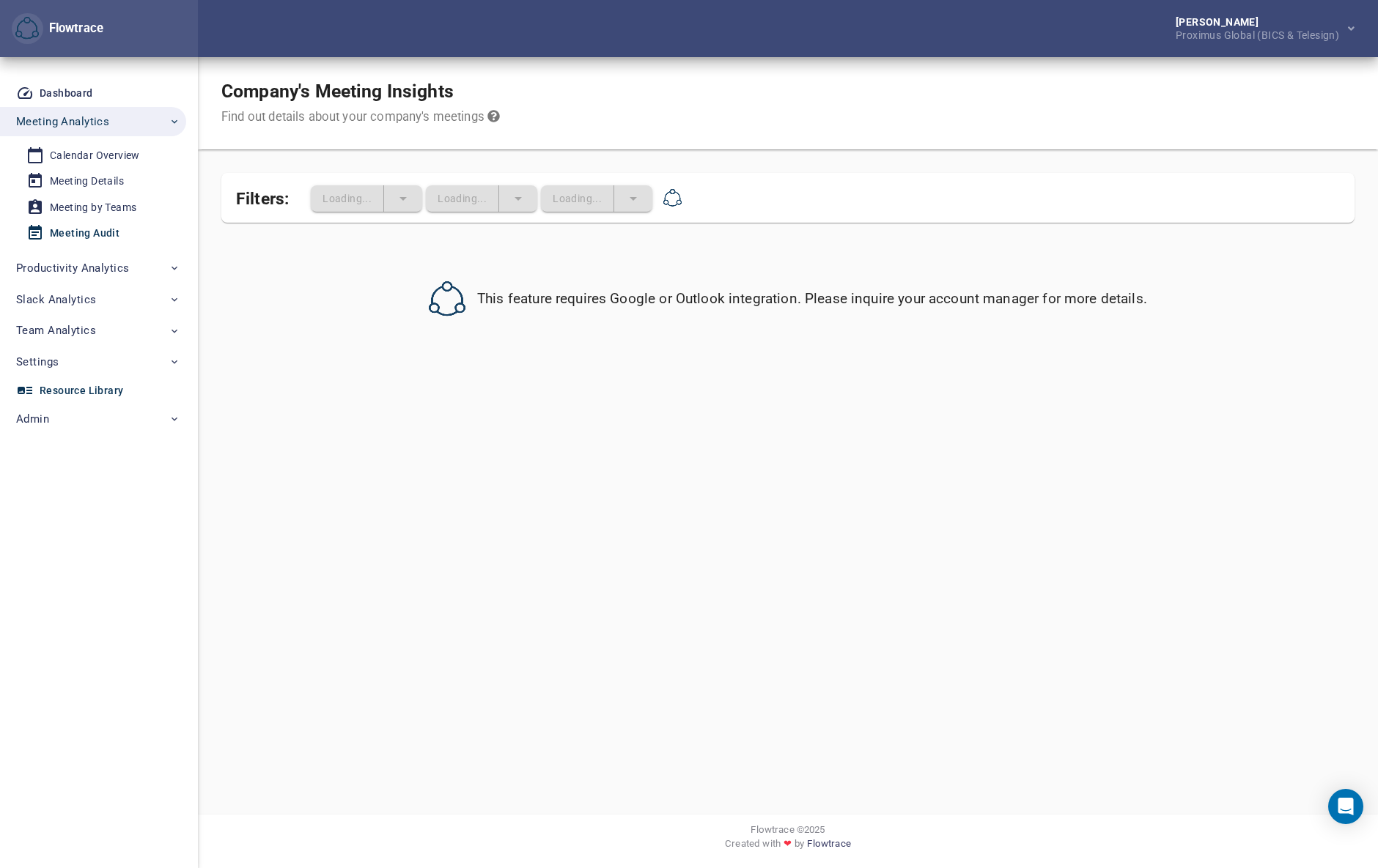
click at [90, 362] on span "Settings" at bounding box center [98, 362] width 164 height 19
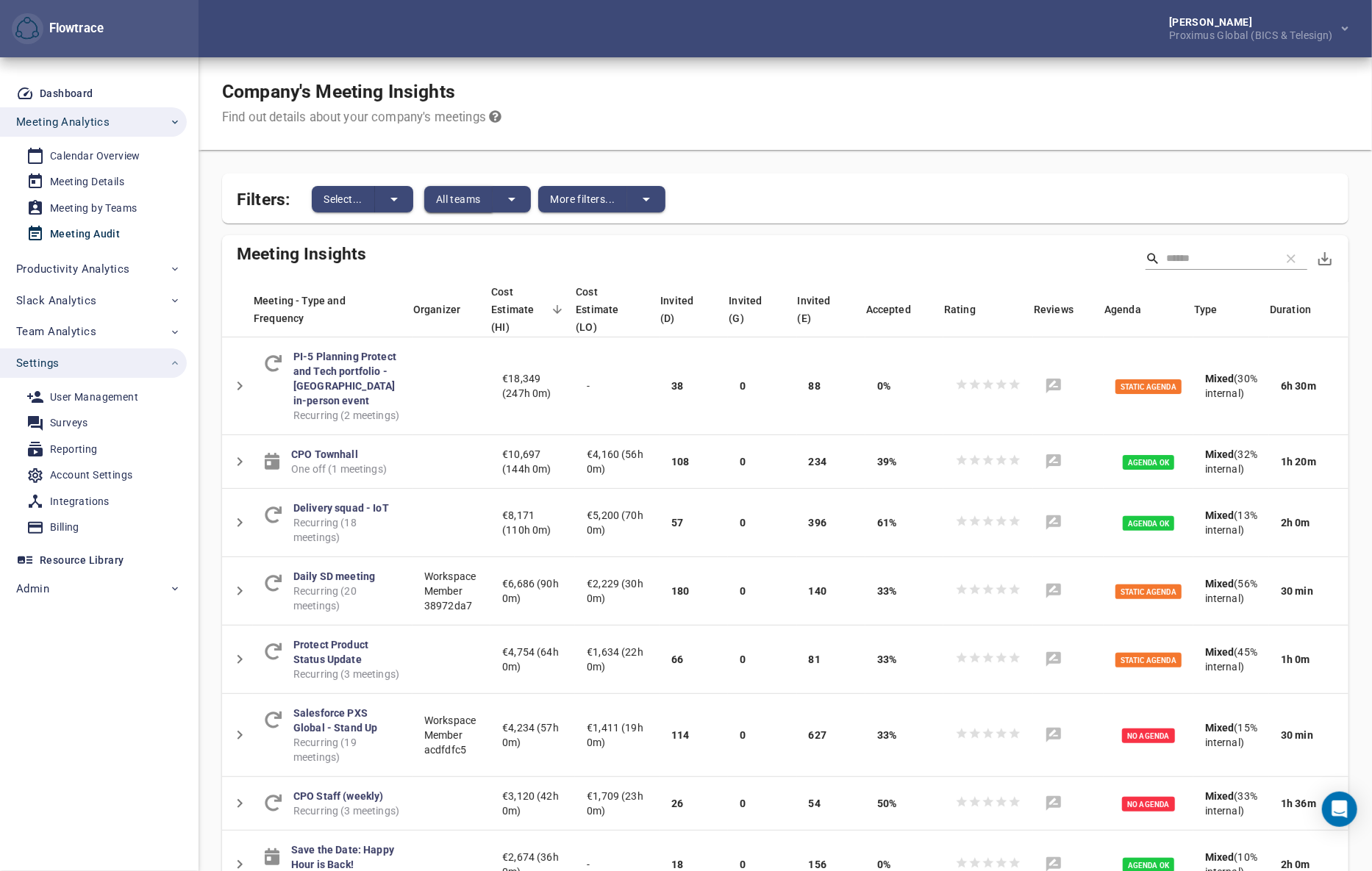
click at [473, 202] on span "All teams" at bounding box center [458, 199] width 45 height 17
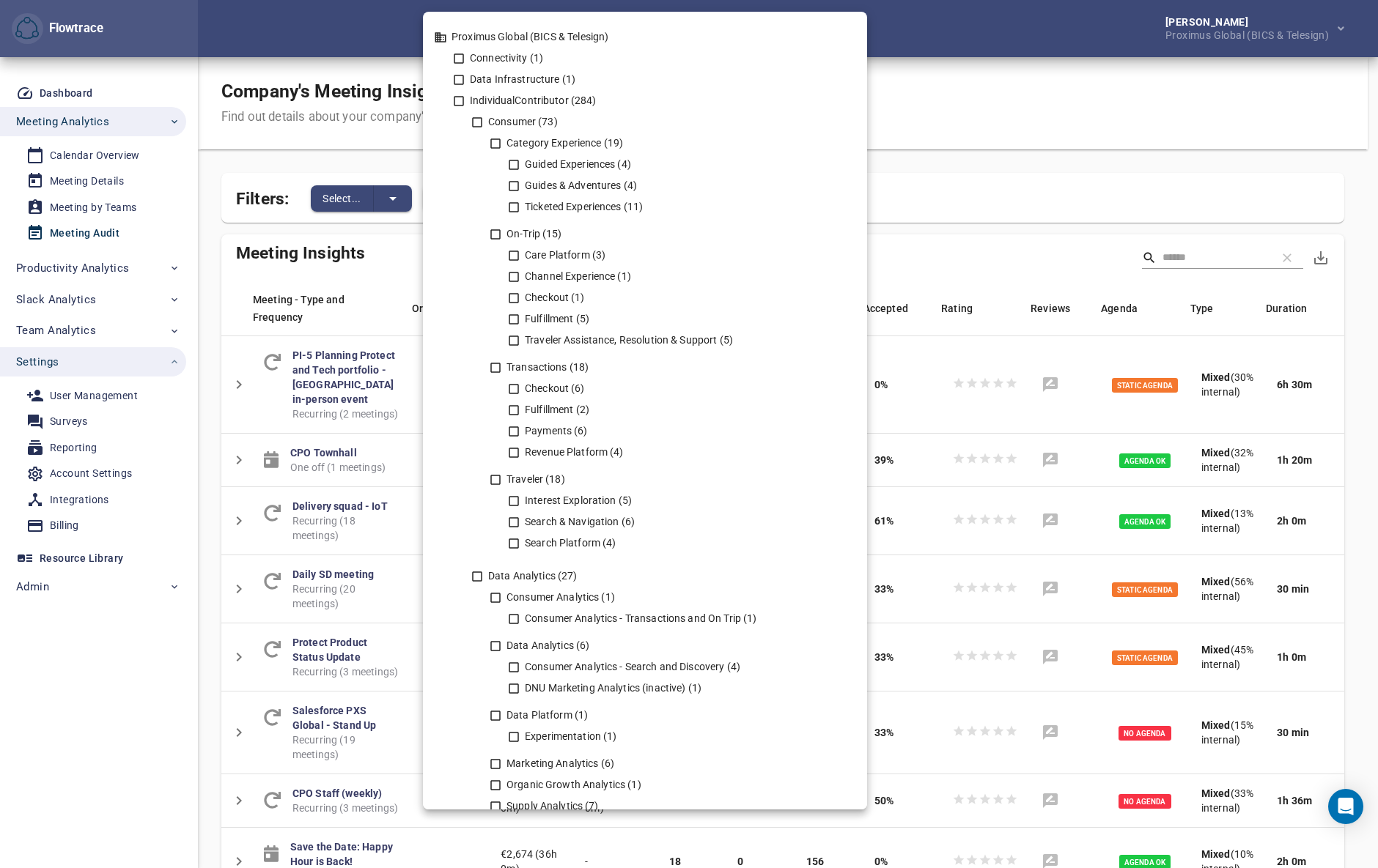
click at [86, 386] on div at bounding box center [689, 434] width 1378 height 868
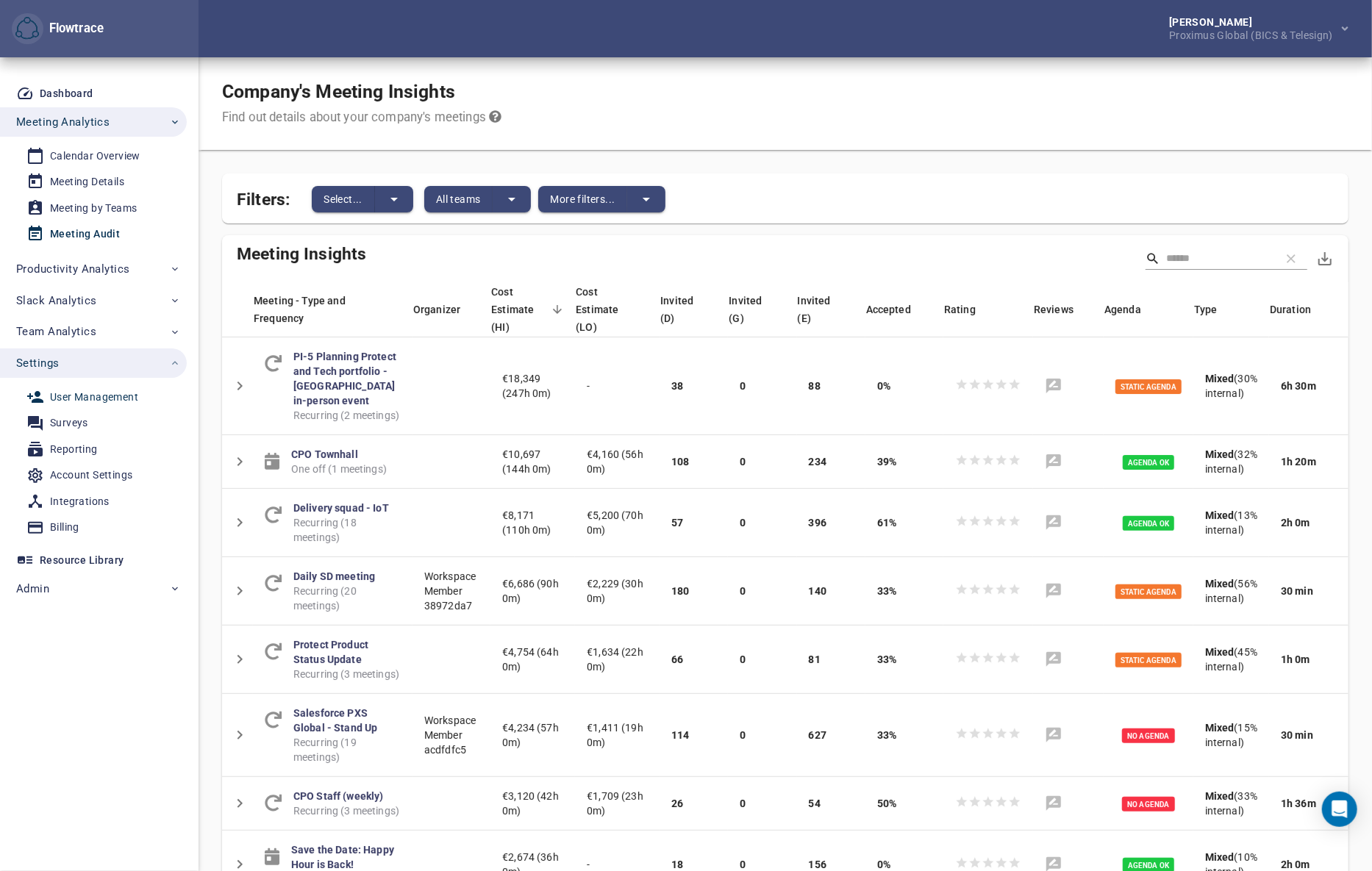
click at [97, 396] on div "User Management" at bounding box center [94, 397] width 88 height 18
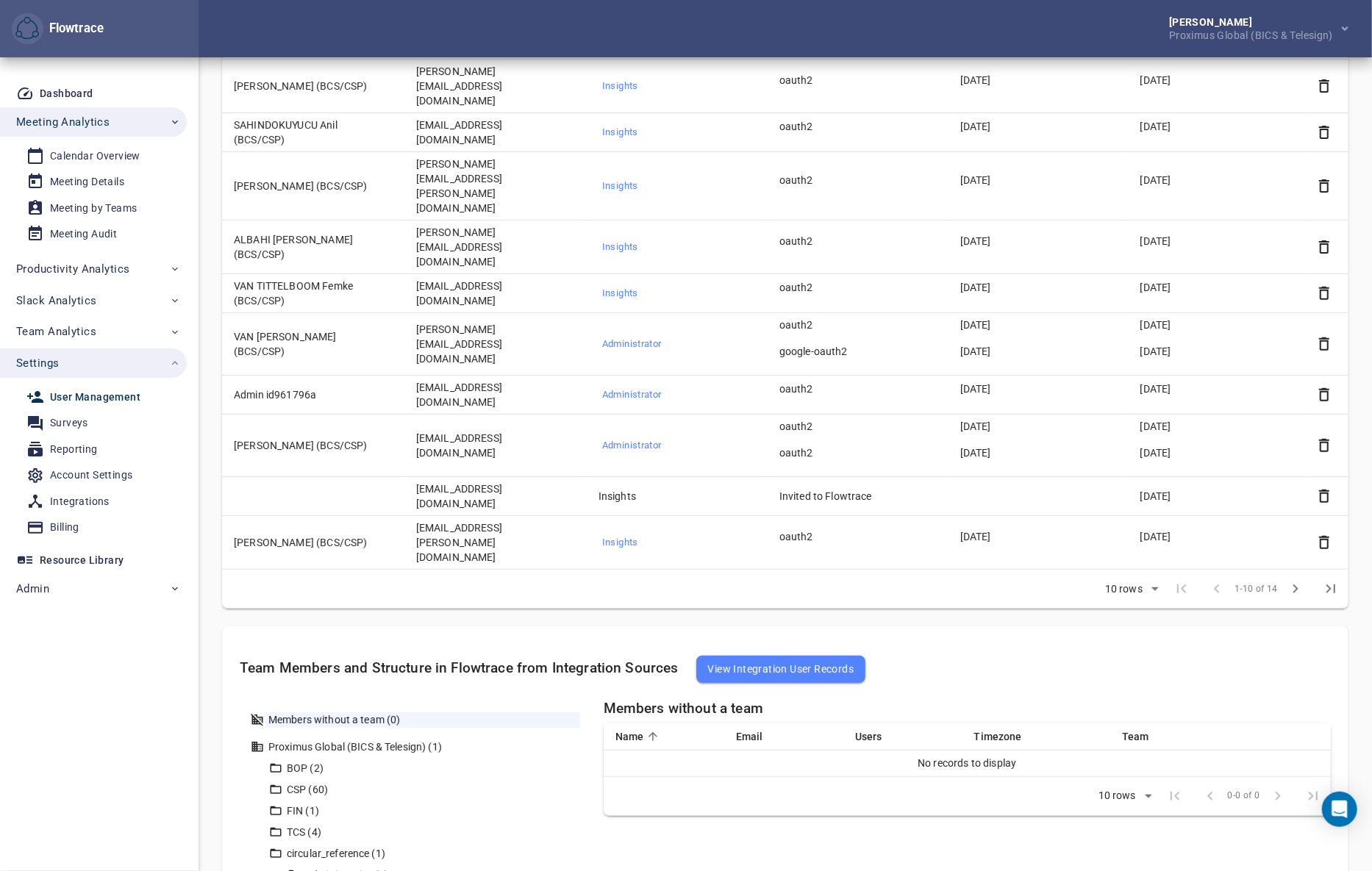
scroll to position [312, 0]
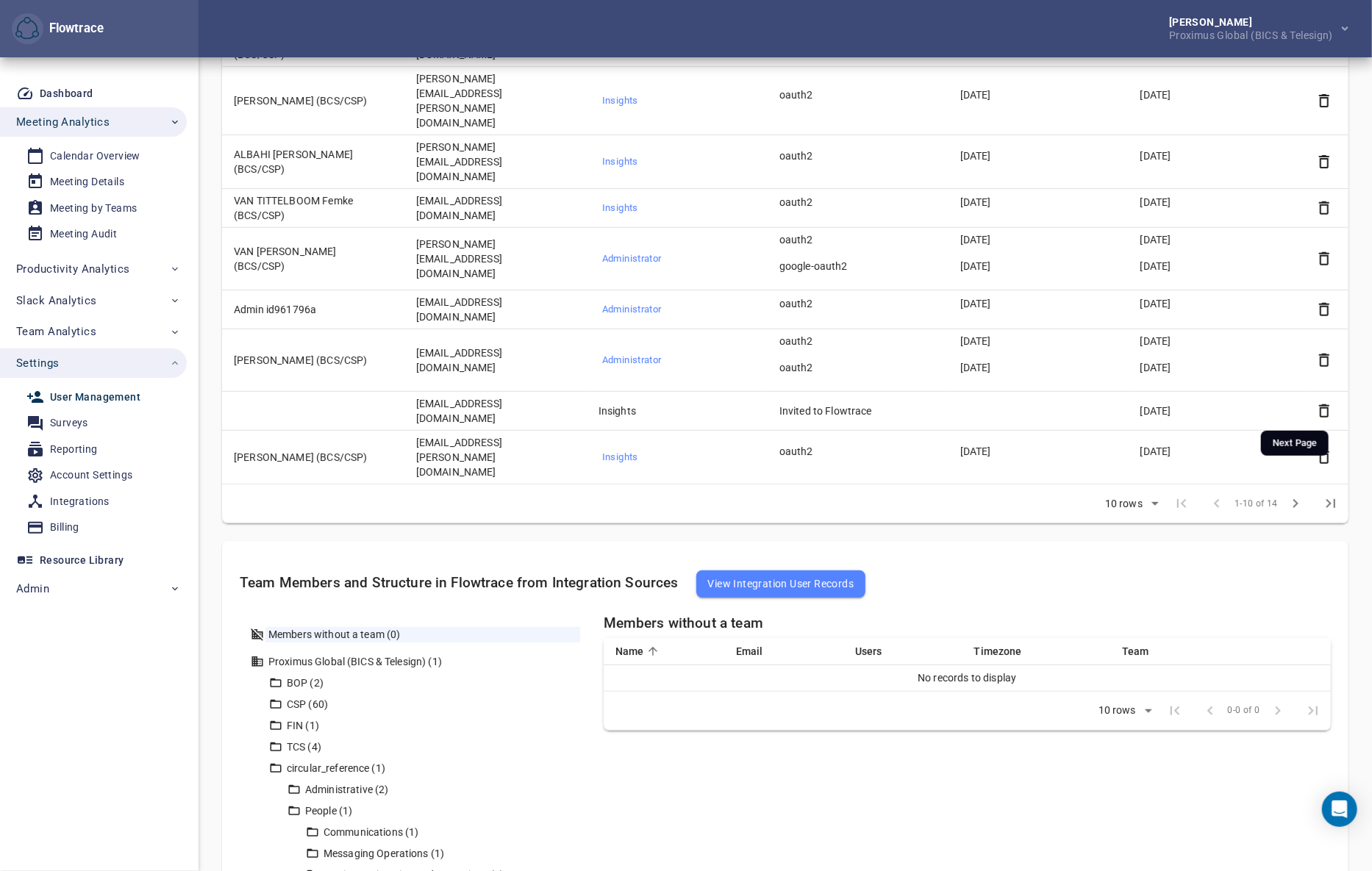
click at [1293, 495] on icon "Next Page" at bounding box center [1295, 503] width 17 height 17
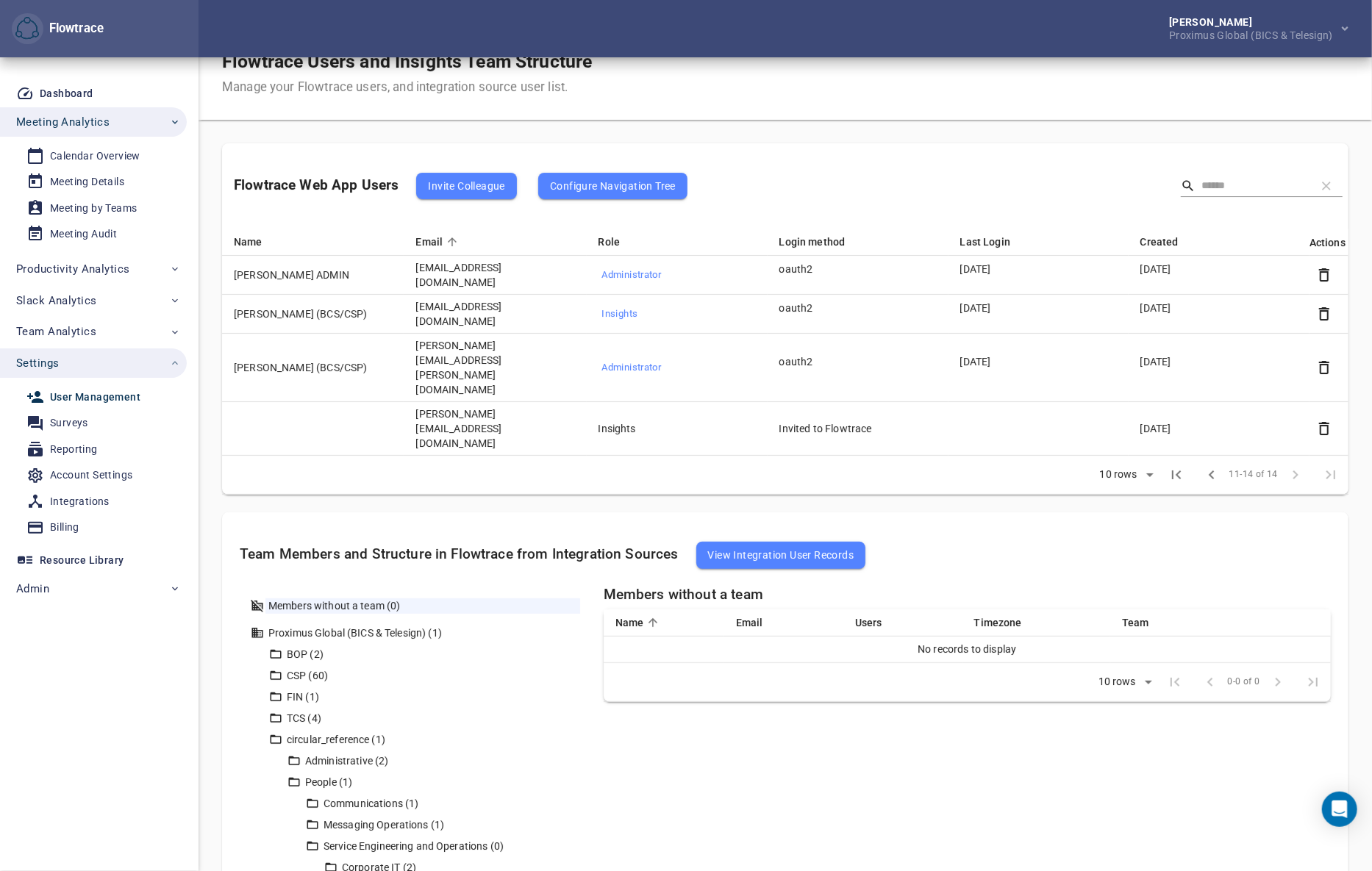
scroll to position [0, 0]
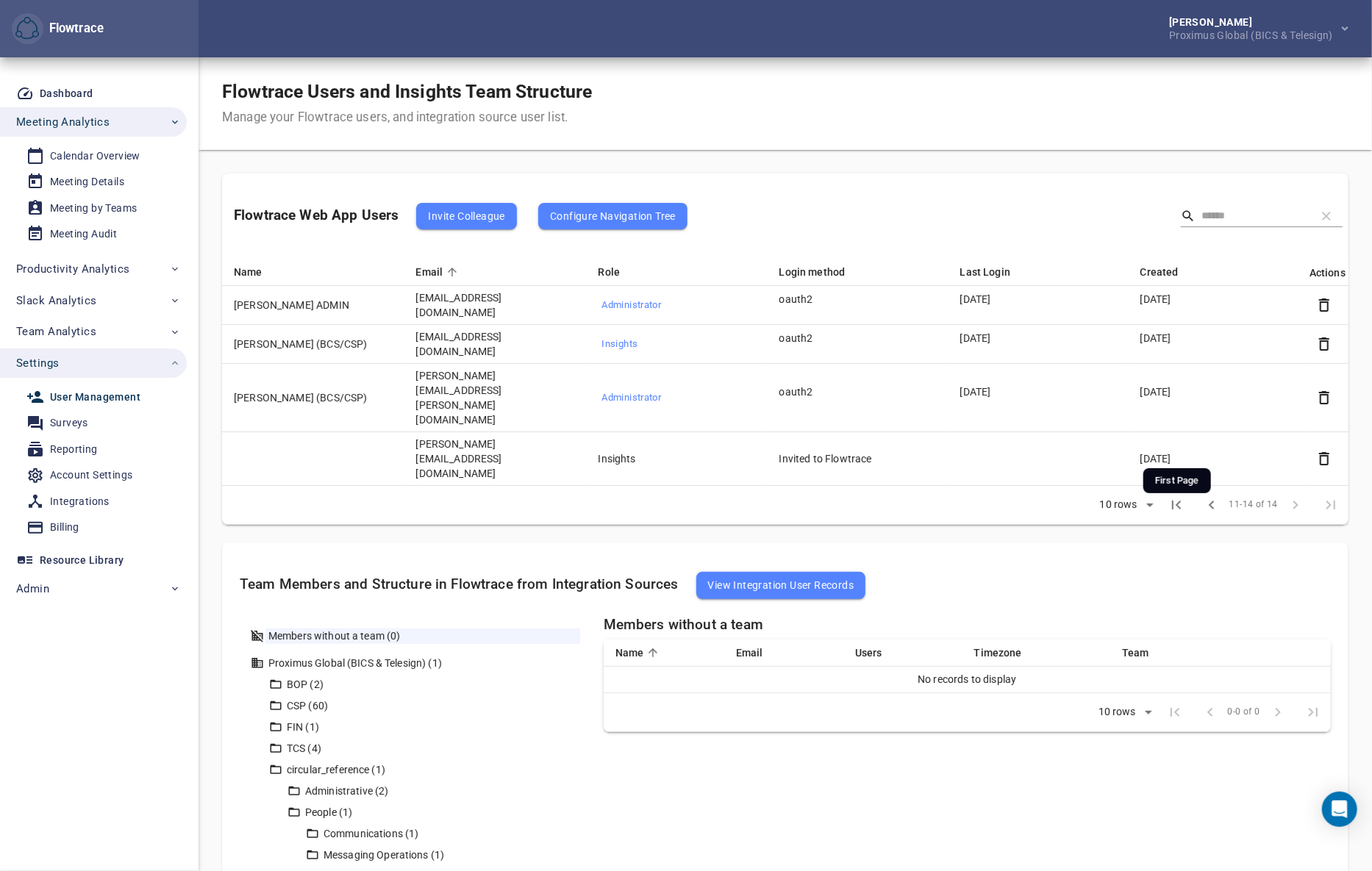
click at [1181, 497] on icon "First Page" at bounding box center [1175, 505] width 17 height 17
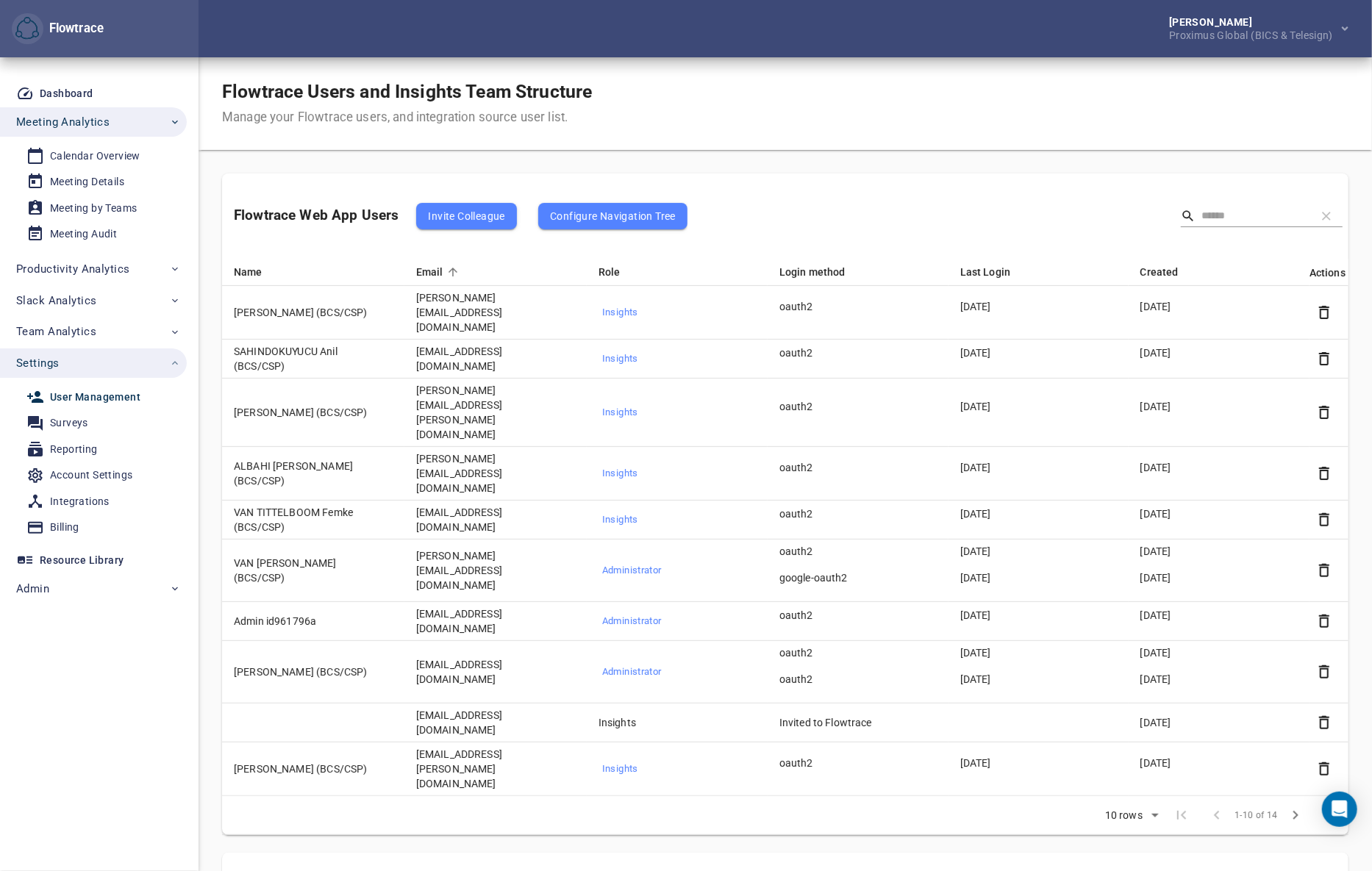
click at [790, 99] on div "Flowtrace Users and Insights Team Structure Manage your Flowtrace users, and in…" at bounding box center [784, 104] width 1173 height 93
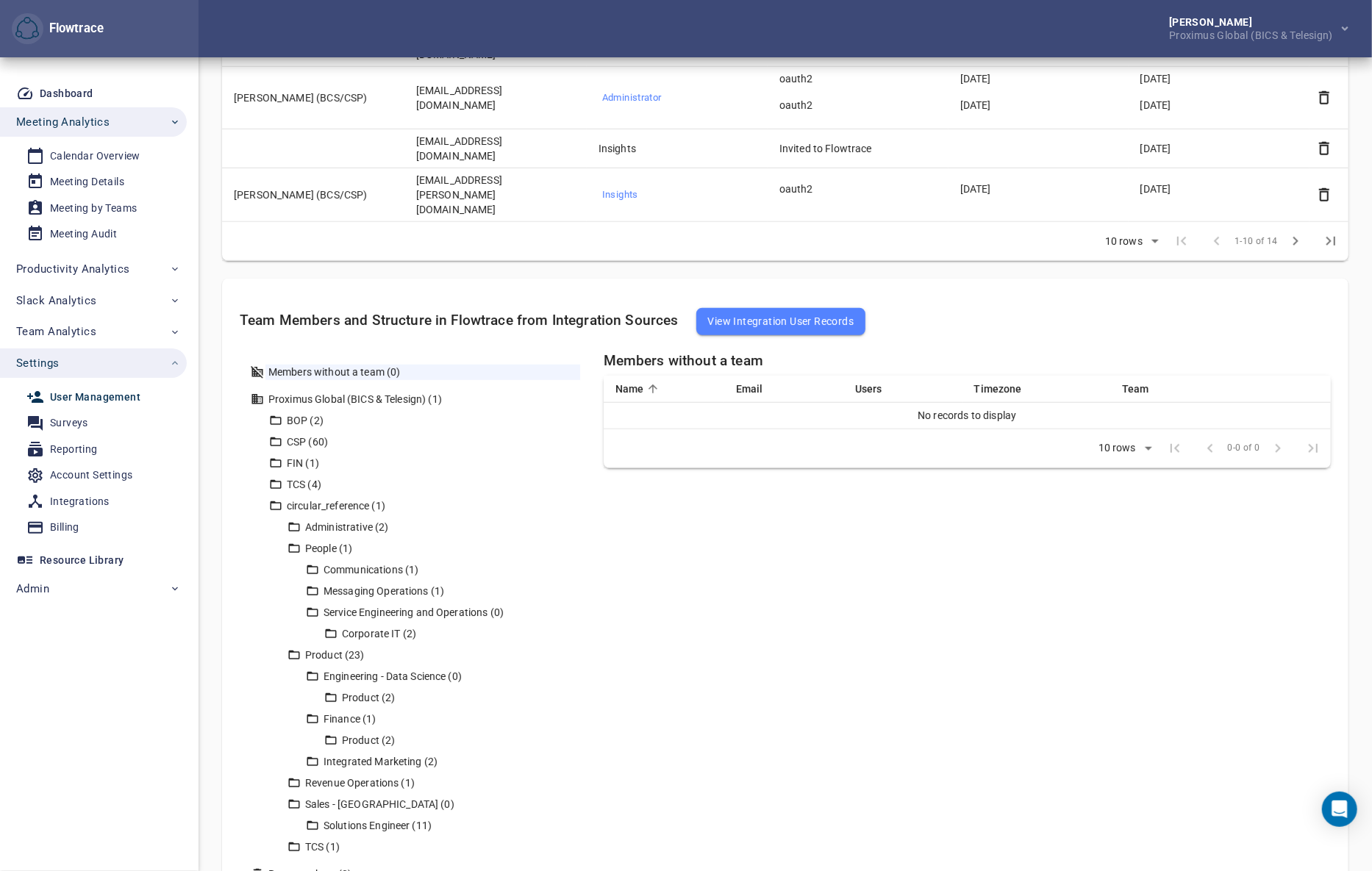
scroll to position [589, 0]
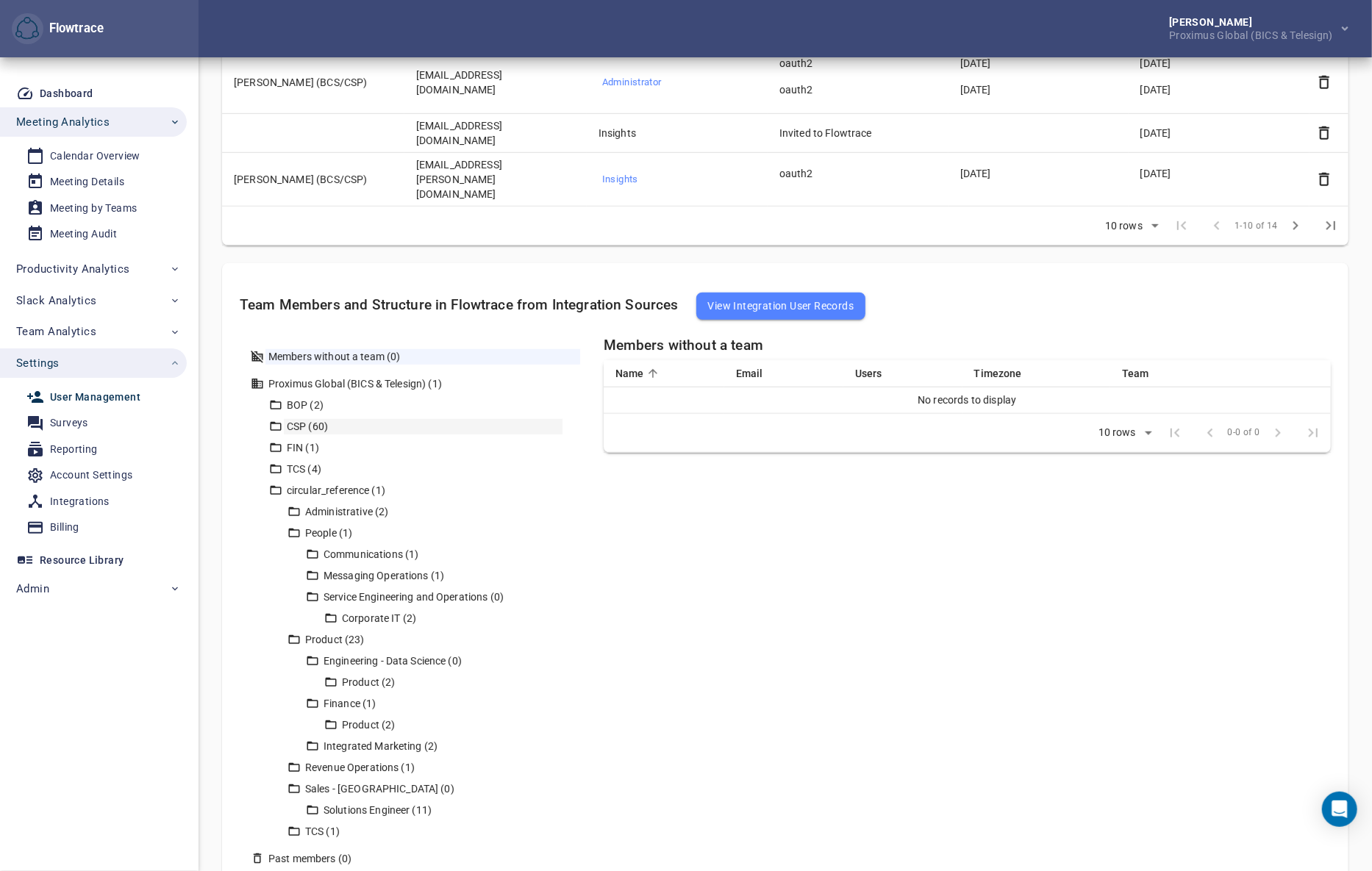
click at [339, 419] on div "CSP (60)" at bounding box center [423, 427] width 279 height 15
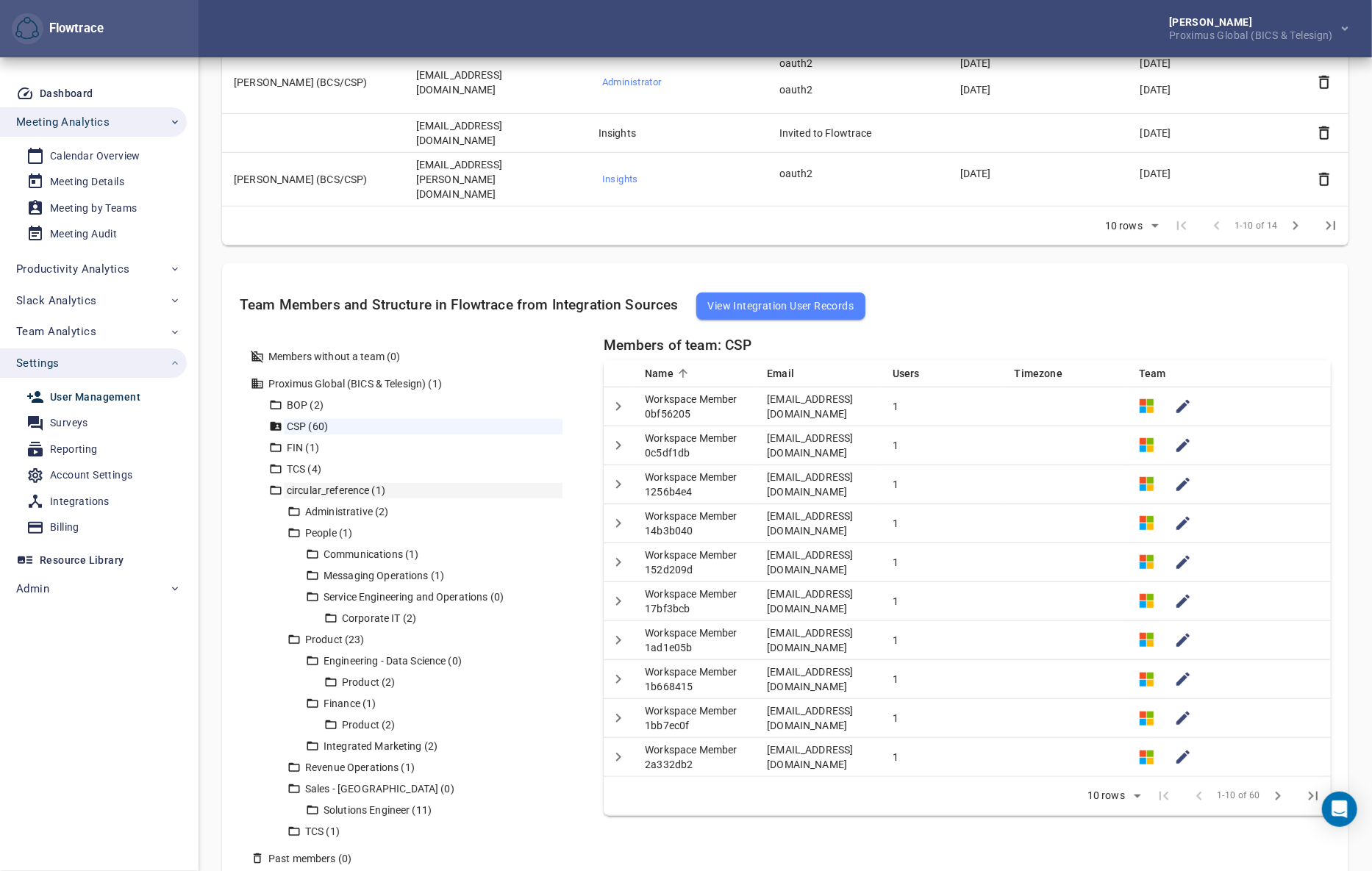
click at [345, 483] on div "circular_reference (1)" at bounding box center [423, 491] width 279 height 15
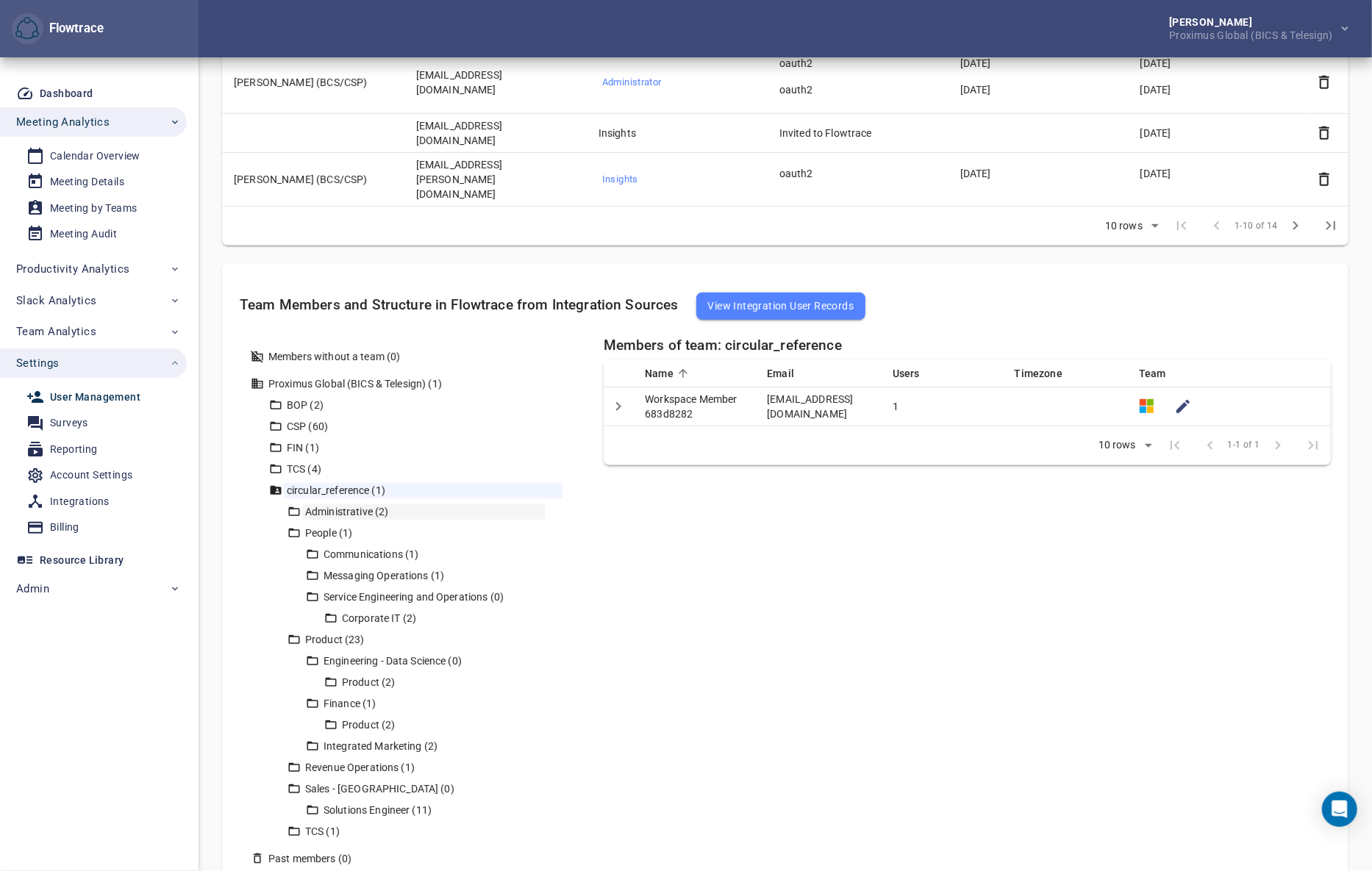
click at [352, 504] on div "Administrative (2)" at bounding box center [424, 512] width 243 height 15
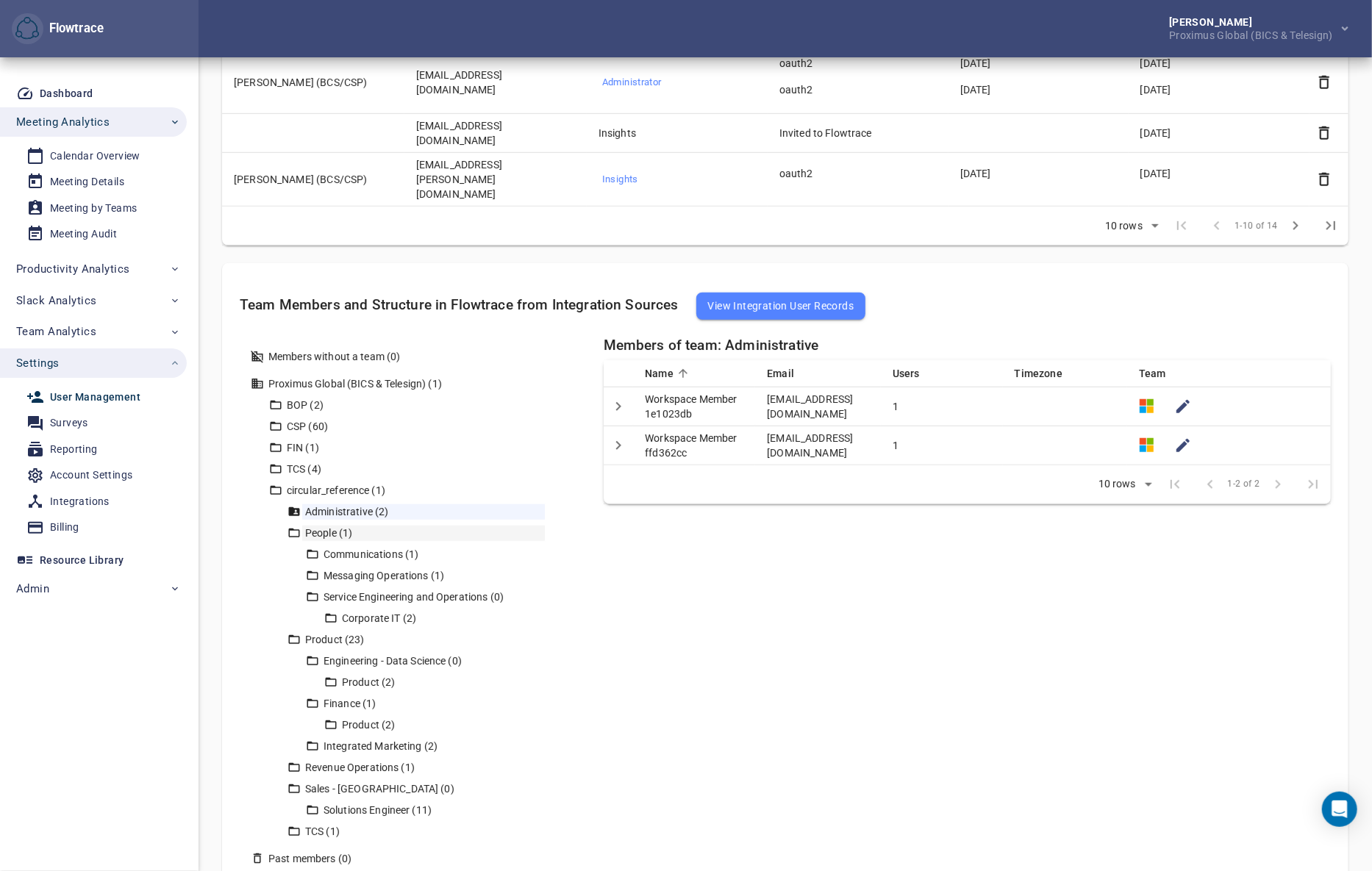
click at [351, 525] on div "People (1)" at bounding box center [424, 533] width 243 height 15
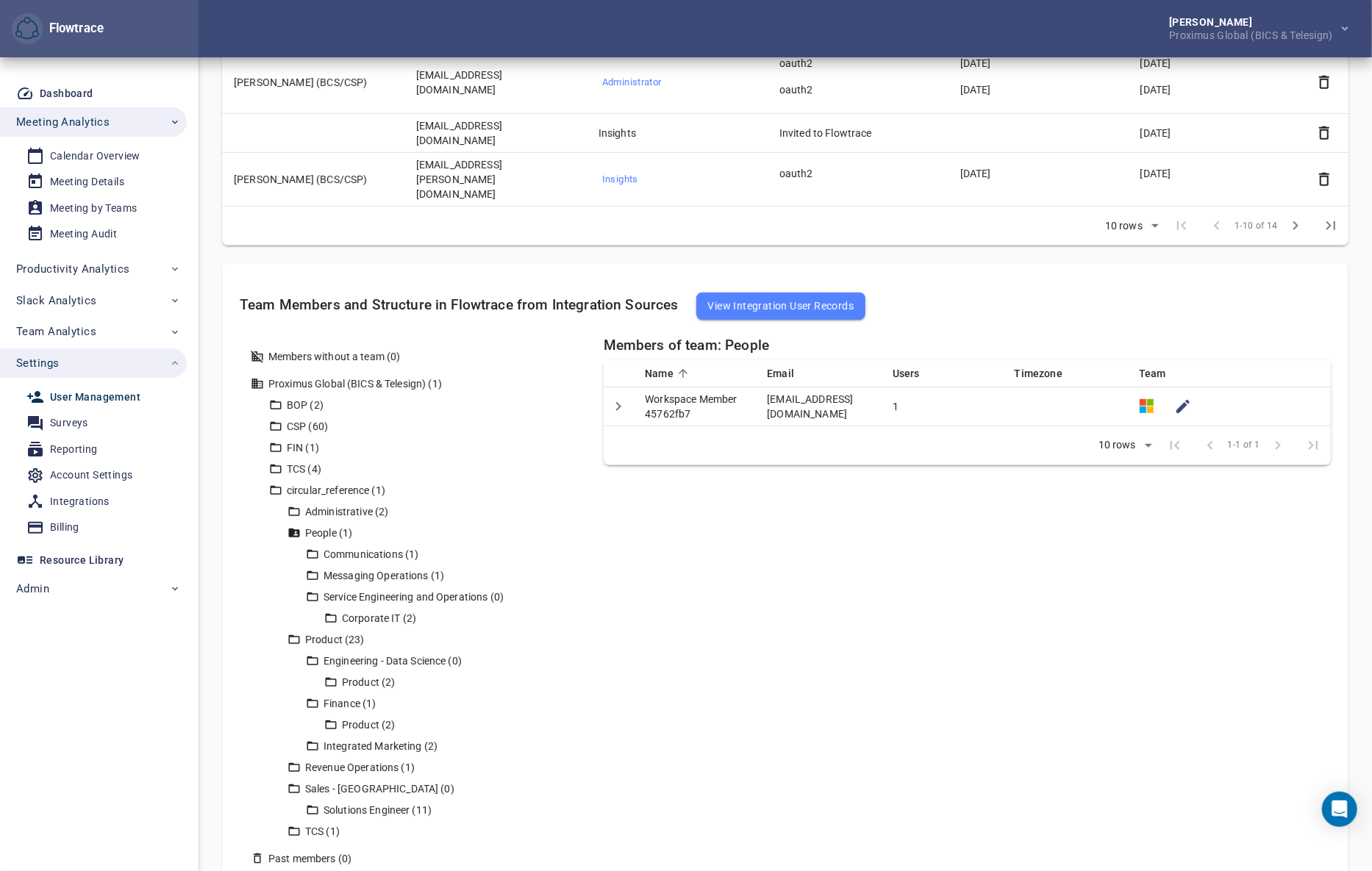
click at [371, 541] on div "Communications (1) Messaging Operations (1) Service Engineering and Operations …" at bounding box center [422, 584] width 244 height 85
click at [380, 589] on div "Service Engineering and Operations (0)" at bounding box center [424, 597] width 207 height 15
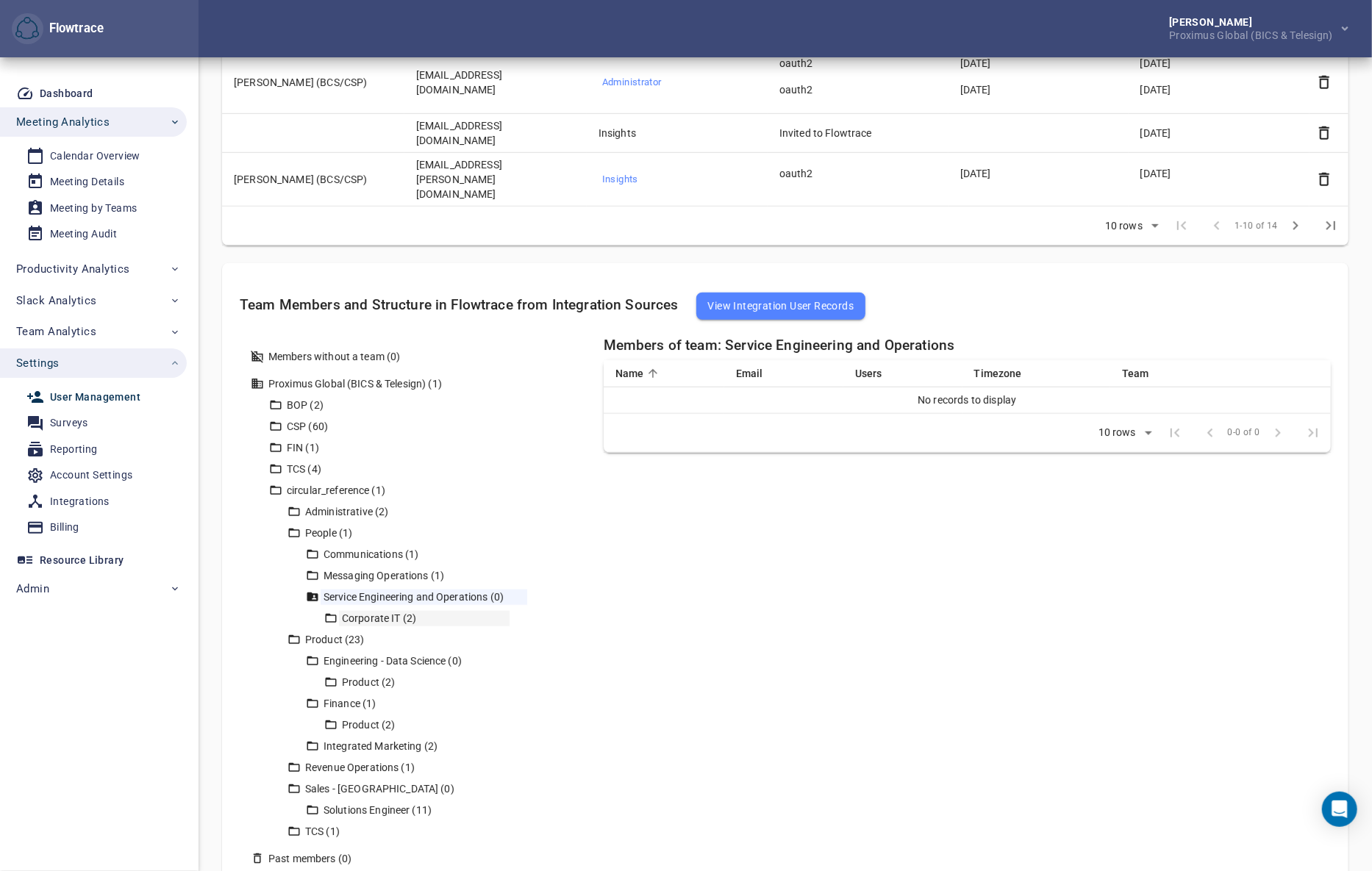
click at [388, 611] on div "Corporate IT (2)" at bounding box center [424, 619] width 171 height 15
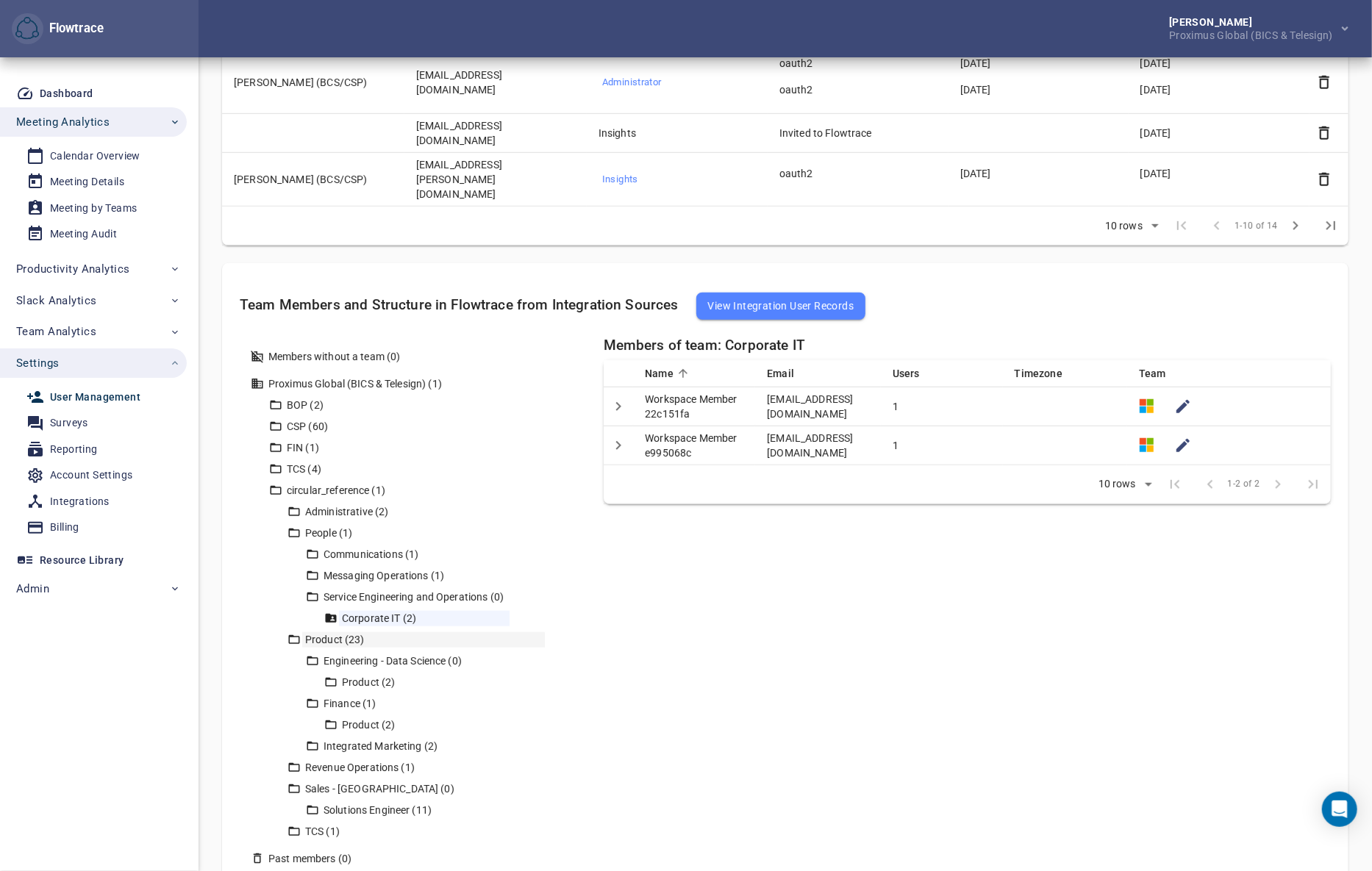
click at [345, 633] on div "Product (23)" at bounding box center [424, 640] width 243 height 15
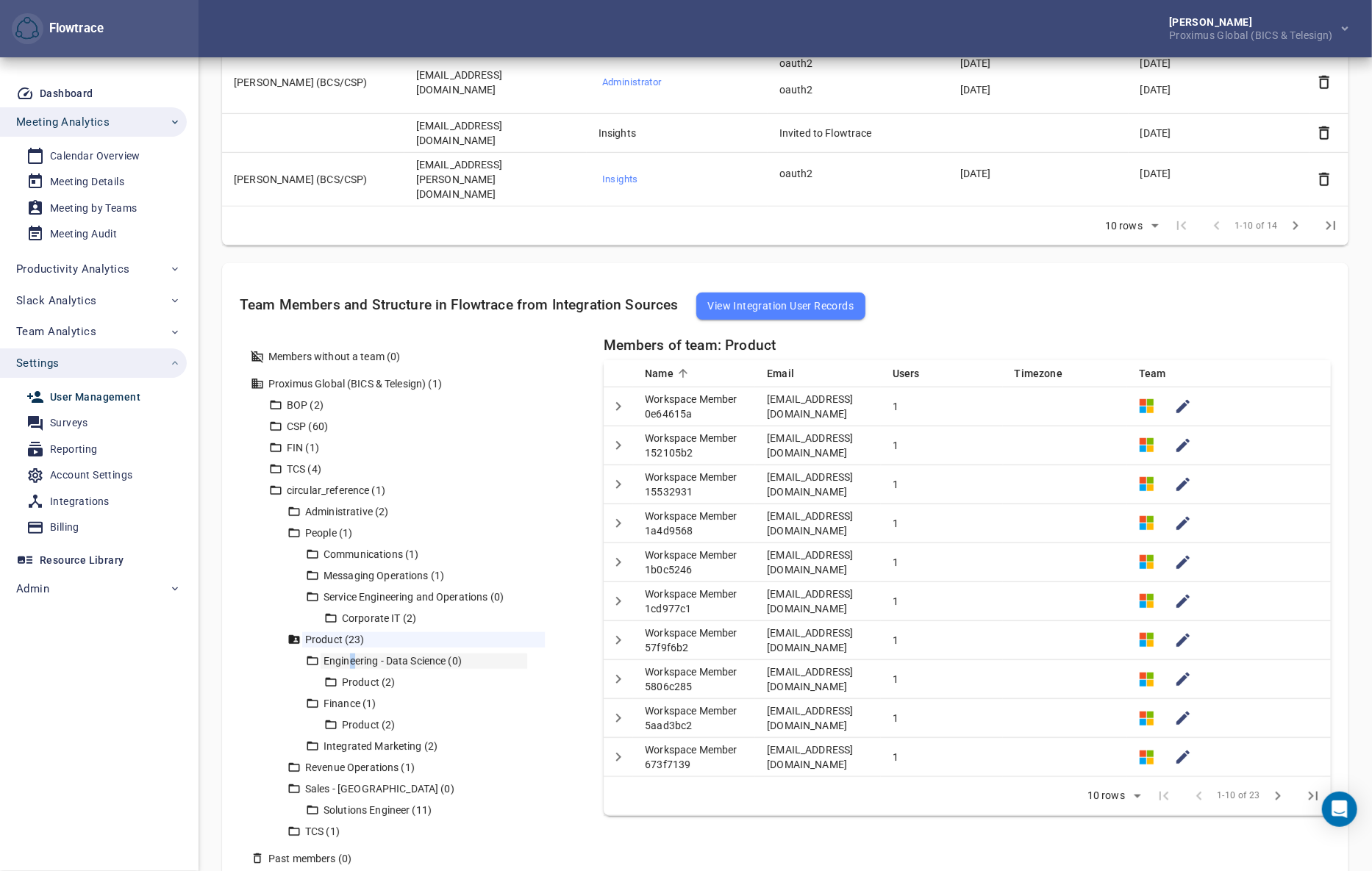
click at [352, 654] on div "Engineering - Data Science (0)" at bounding box center [424, 661] width 207 height 15
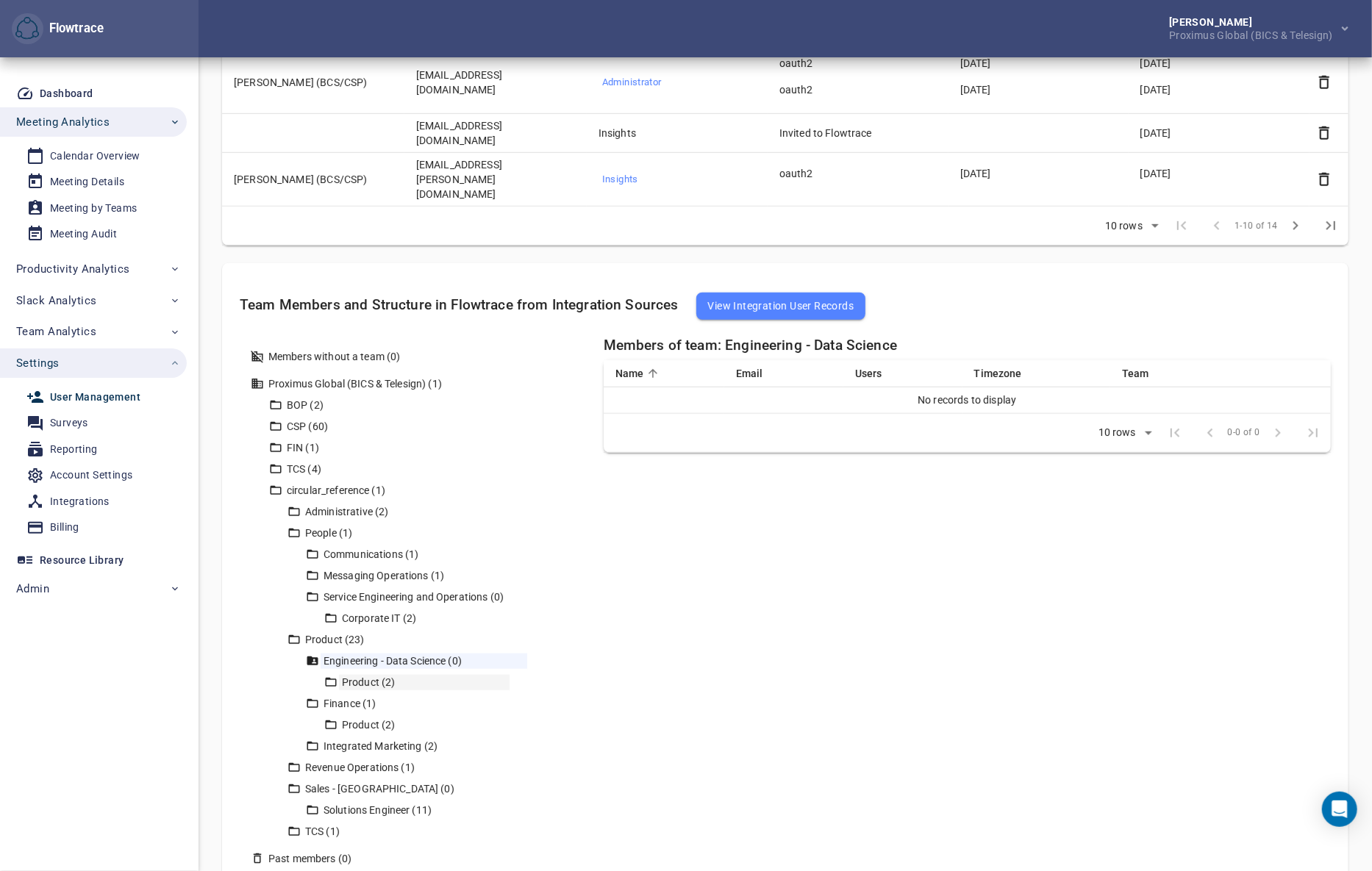
click at [350, 675] on div "Product (2)" at bounding box center [424, 683] width 171 height 15
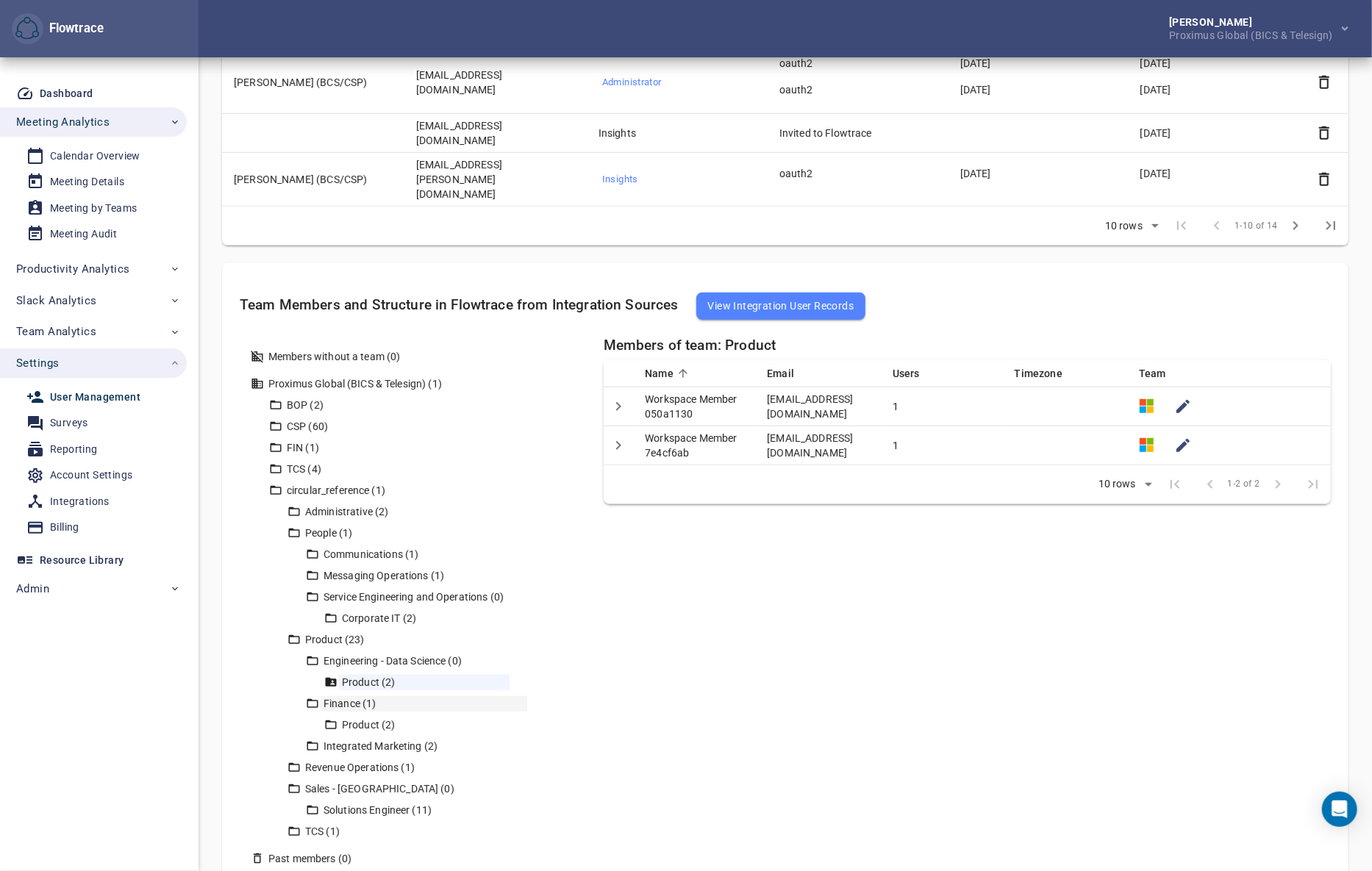
click at [352, 696] on div "Finance (1)" at bounding box center [424, 704] width 207 height 15
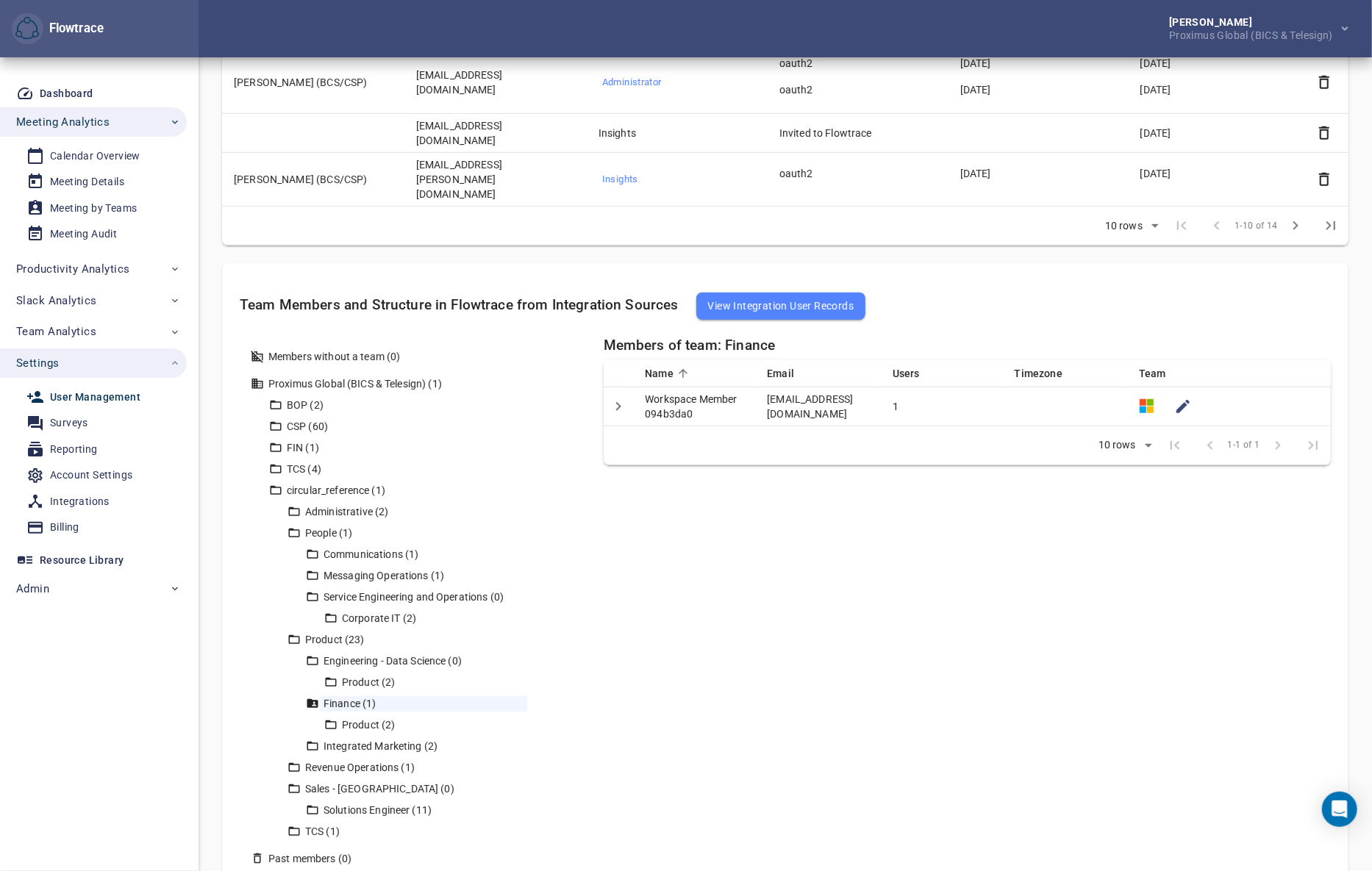
click at [1259, 494] on div "Members of team: Finance Name Email Users Timezone Team Workspace Member 094b3d…" at bounding box center [967, 607] width 727 height 541
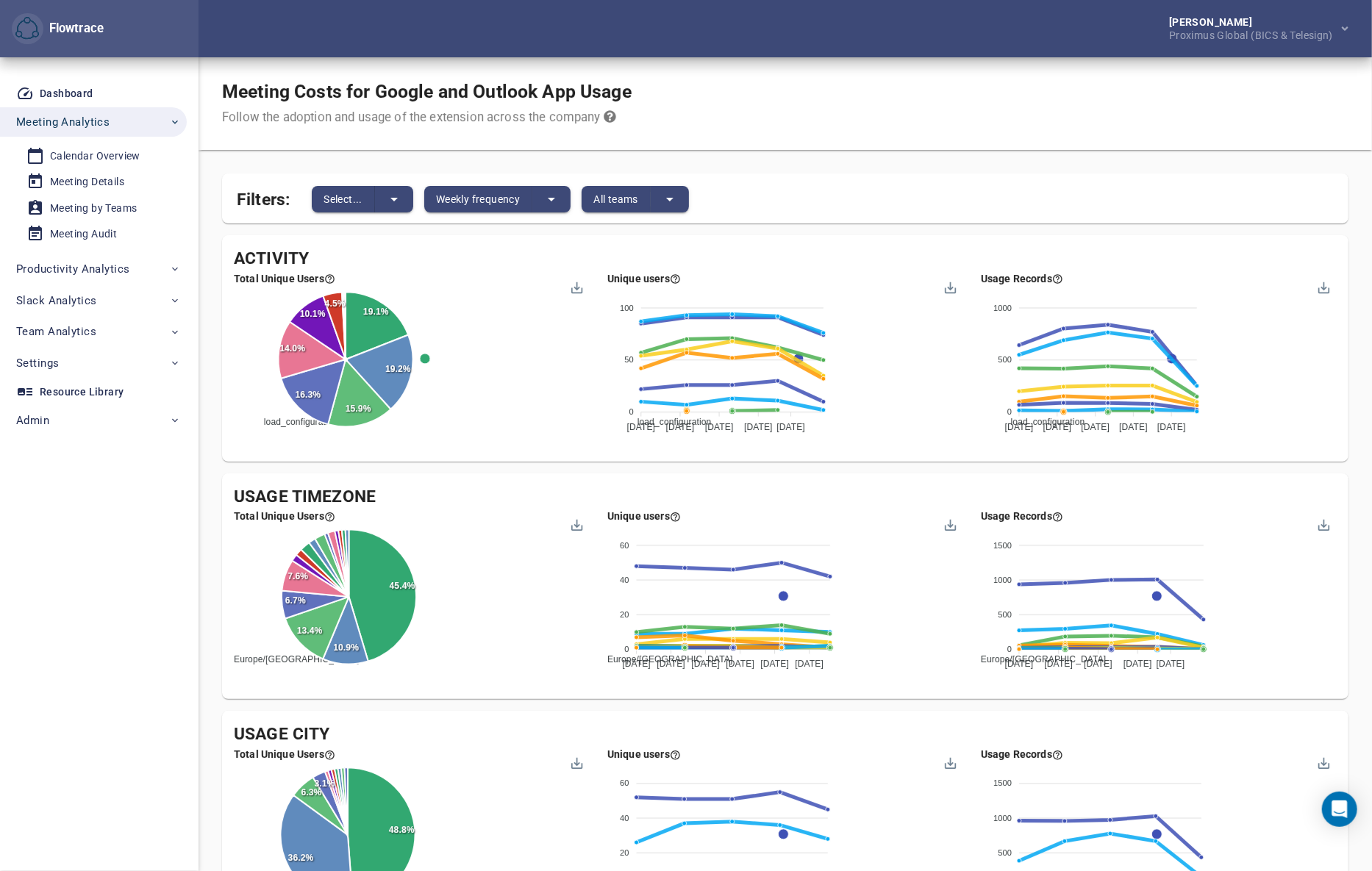
click at [621, 195] on span "All teams" at bounding box center [615, 199] width 45 height 17
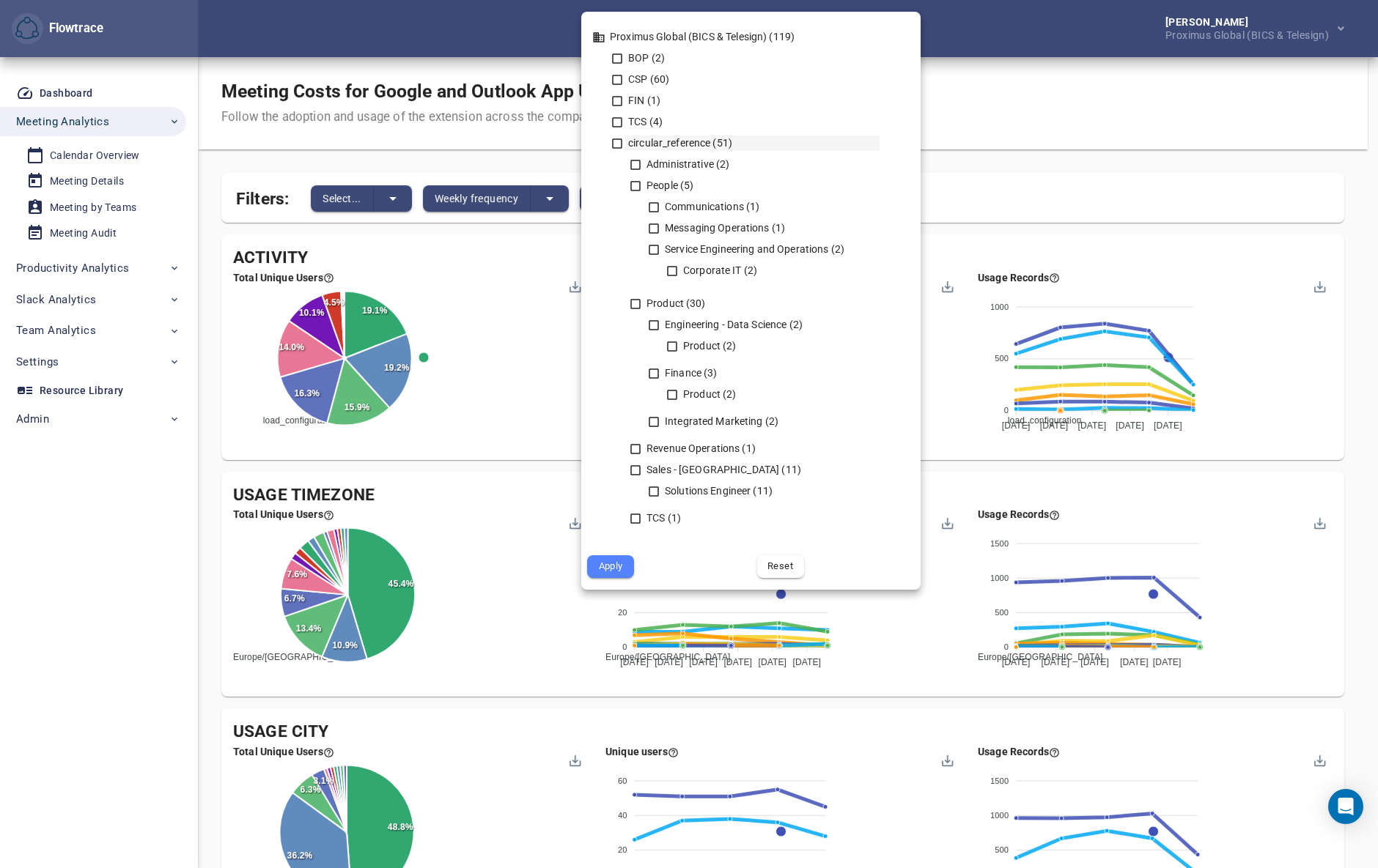
click at [615, 147] on icon at bounding box center [616, 143] width 13 height 13
click at [610, 571] on span "Apply" at bounding box center [610, 567] width 26 height 17
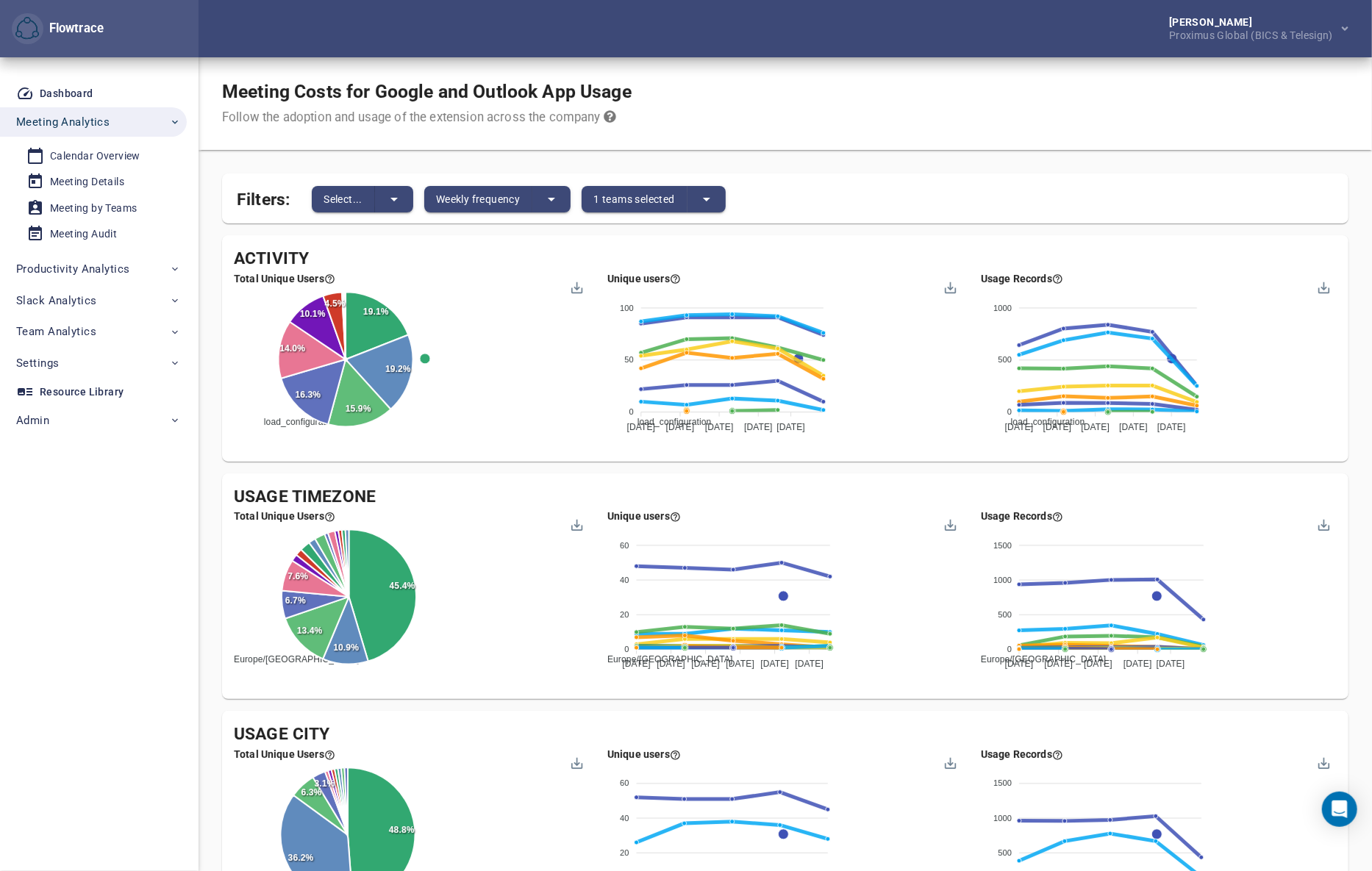
click at [901, 97] on div "Meeting Costs for Google and Outlook App Usage Follow the adoption and usage of…" at bounding box center [784, 104] width 1173 height 93
click at [457, 197] on span "Weekly frequency" at bounding box center [478, 199] width 84 height 17
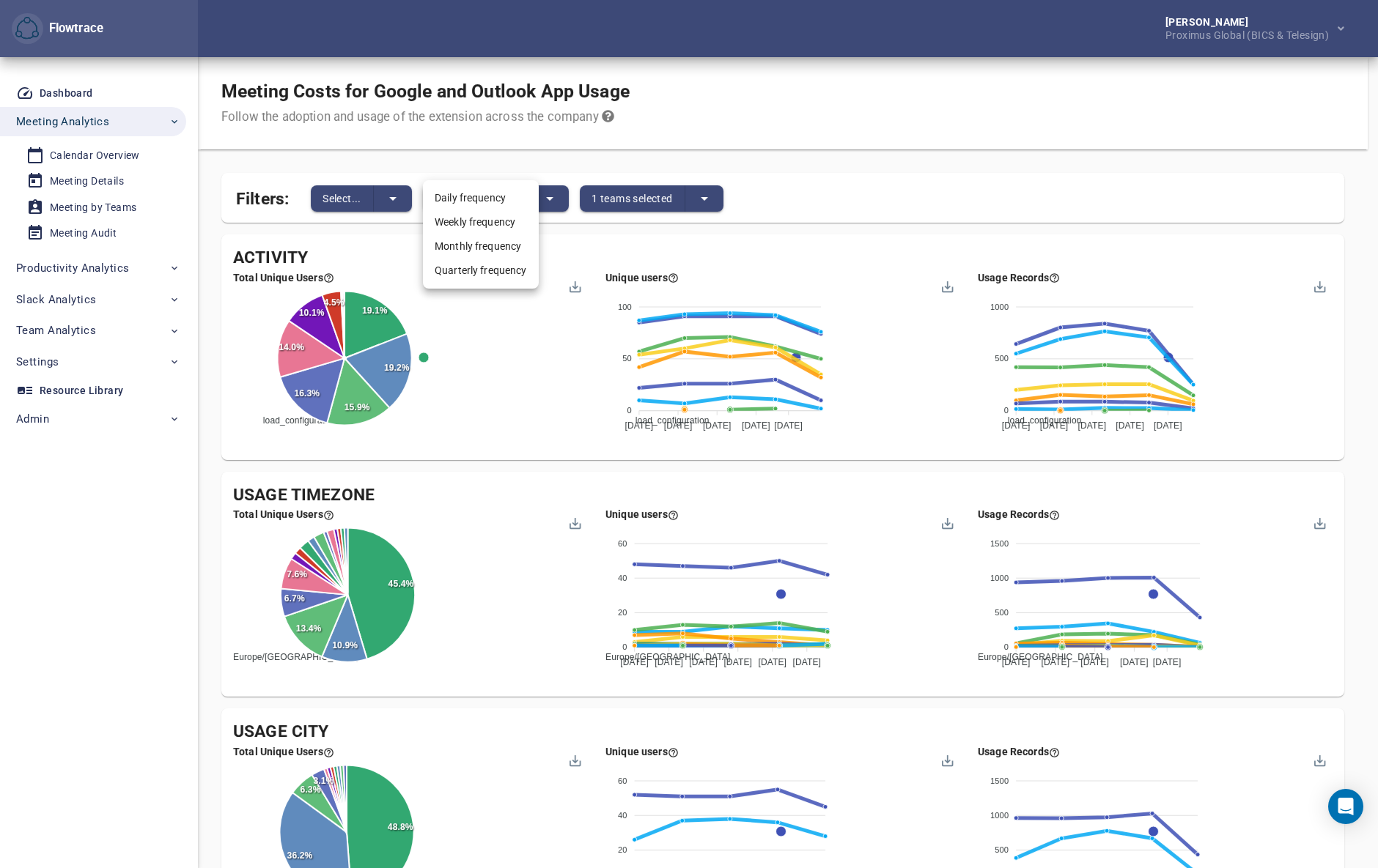
click at [375, 196] on div at bounding box center [689, 434] width 1378 height 868
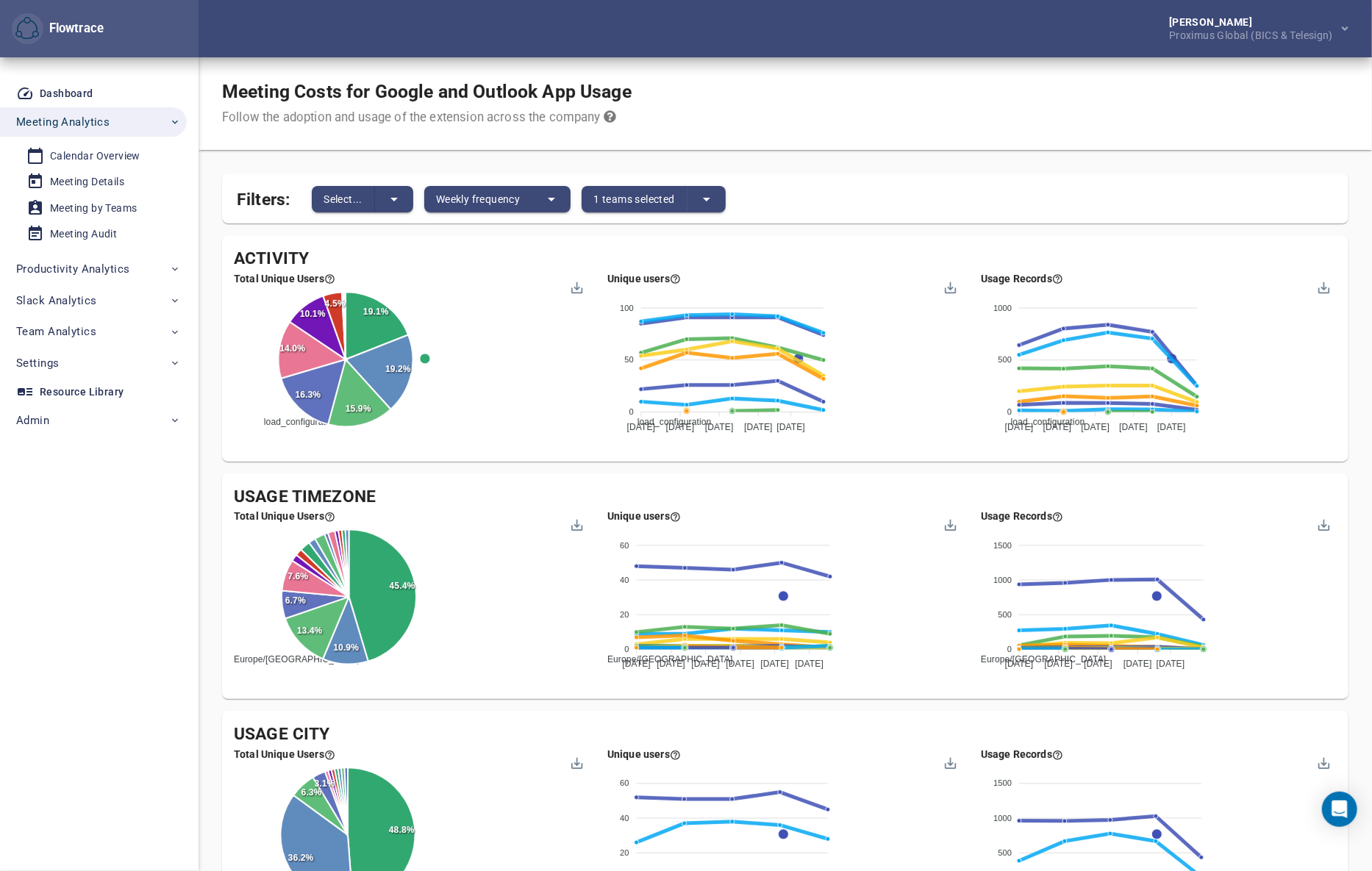
click at [388, 198] on div "Daily frequency Weekly frequency Monthly frequency Quarterly frequency" at bounding box center [686, 435] width 1372 height 871
click at [386, 196] on div "Daily frequency Weekly frequency Monthly frequency Quarterly frequency" at bounding box center [686, 435] width 1372 height 871
click at [396, 194] on icon "split button" at bounding box center [393, 199] width 17 height 17
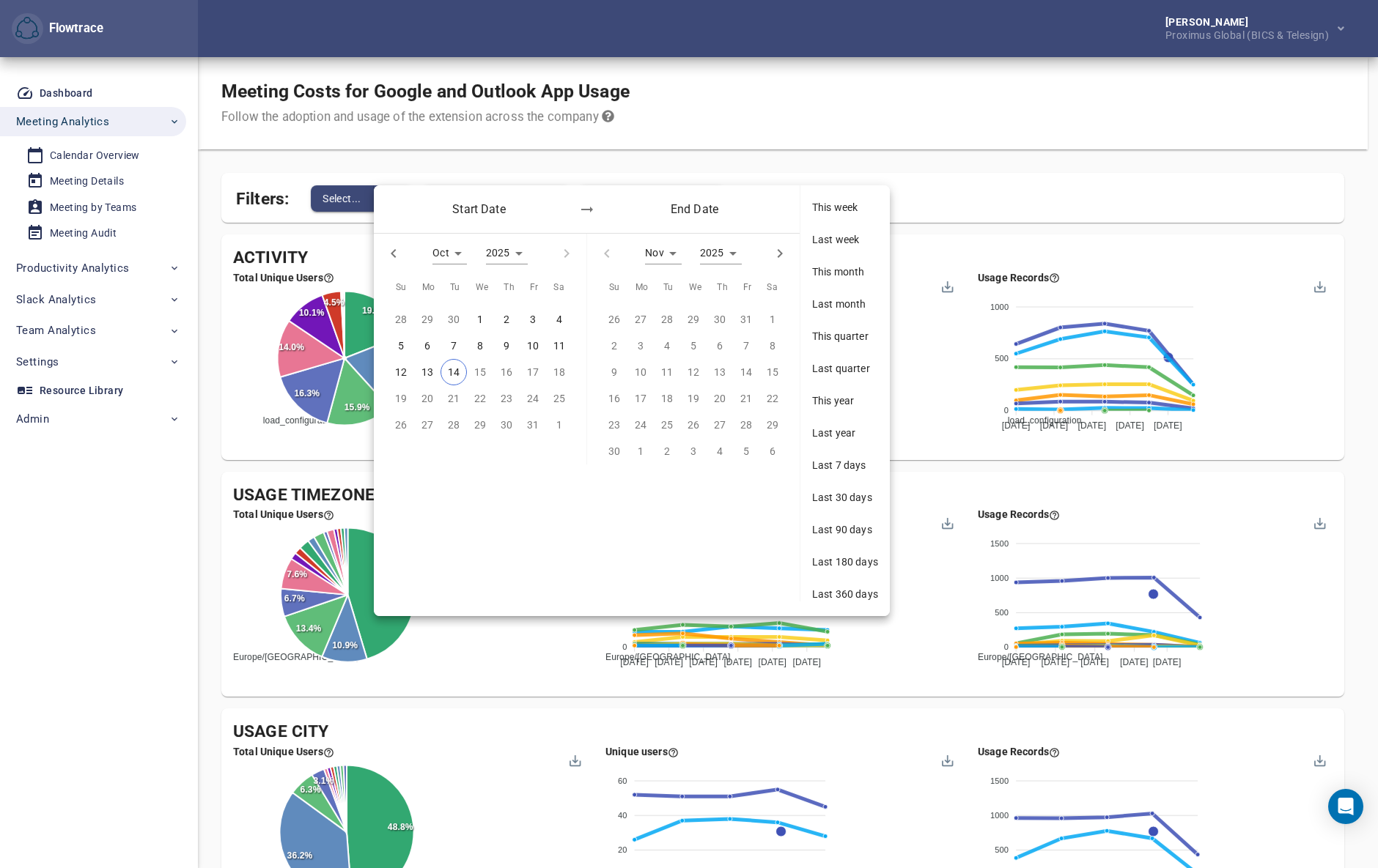
click at [840, 565] on span "Last 180 days" at bounding box center [845, 562] width 66 height 14
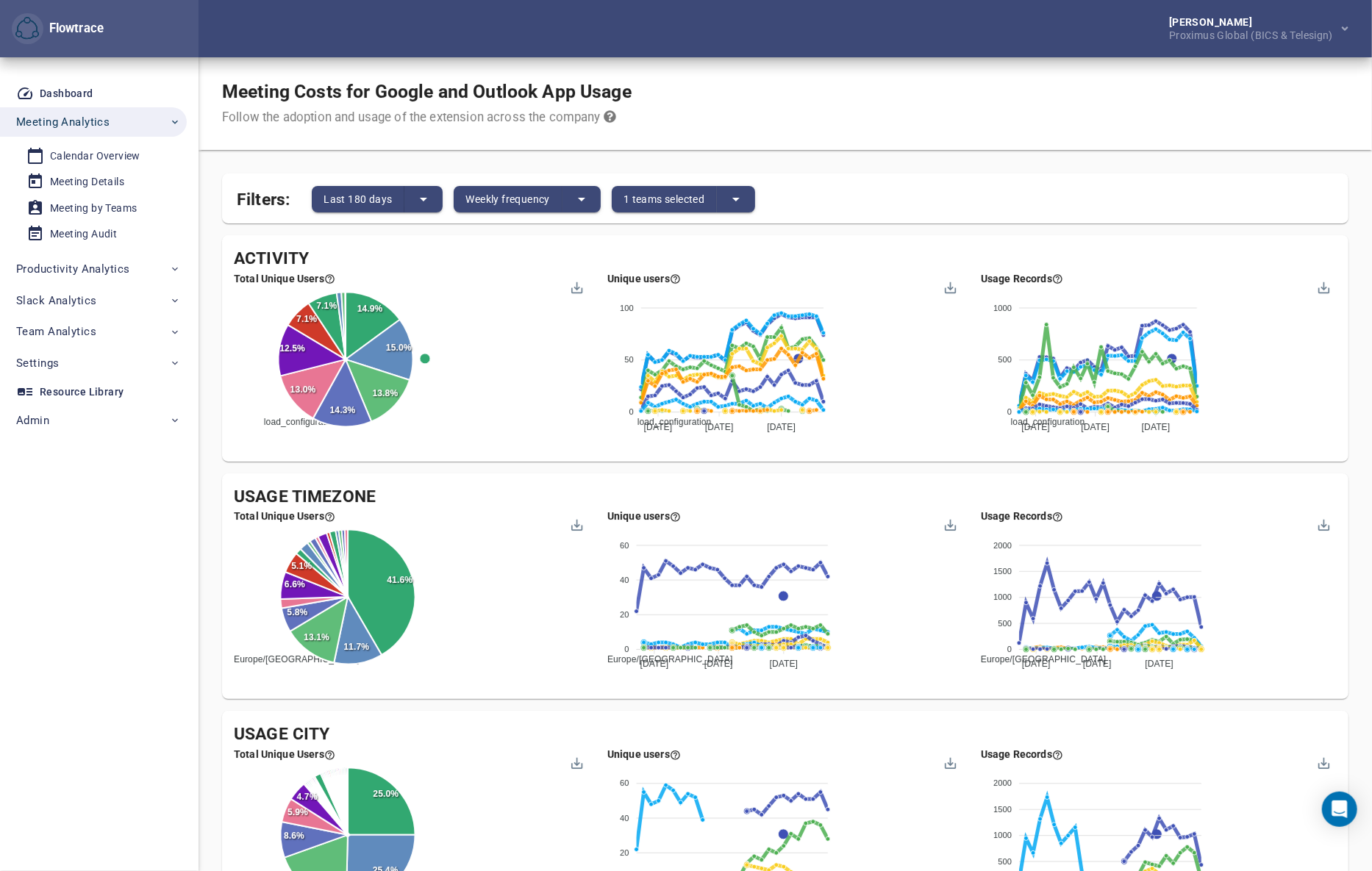
click at [862, 99] on div "Meeting Costs for Google and Outlook App Usage Follow the adoption and usage of…" at bounding box center [784, 104] width 1173 height 93
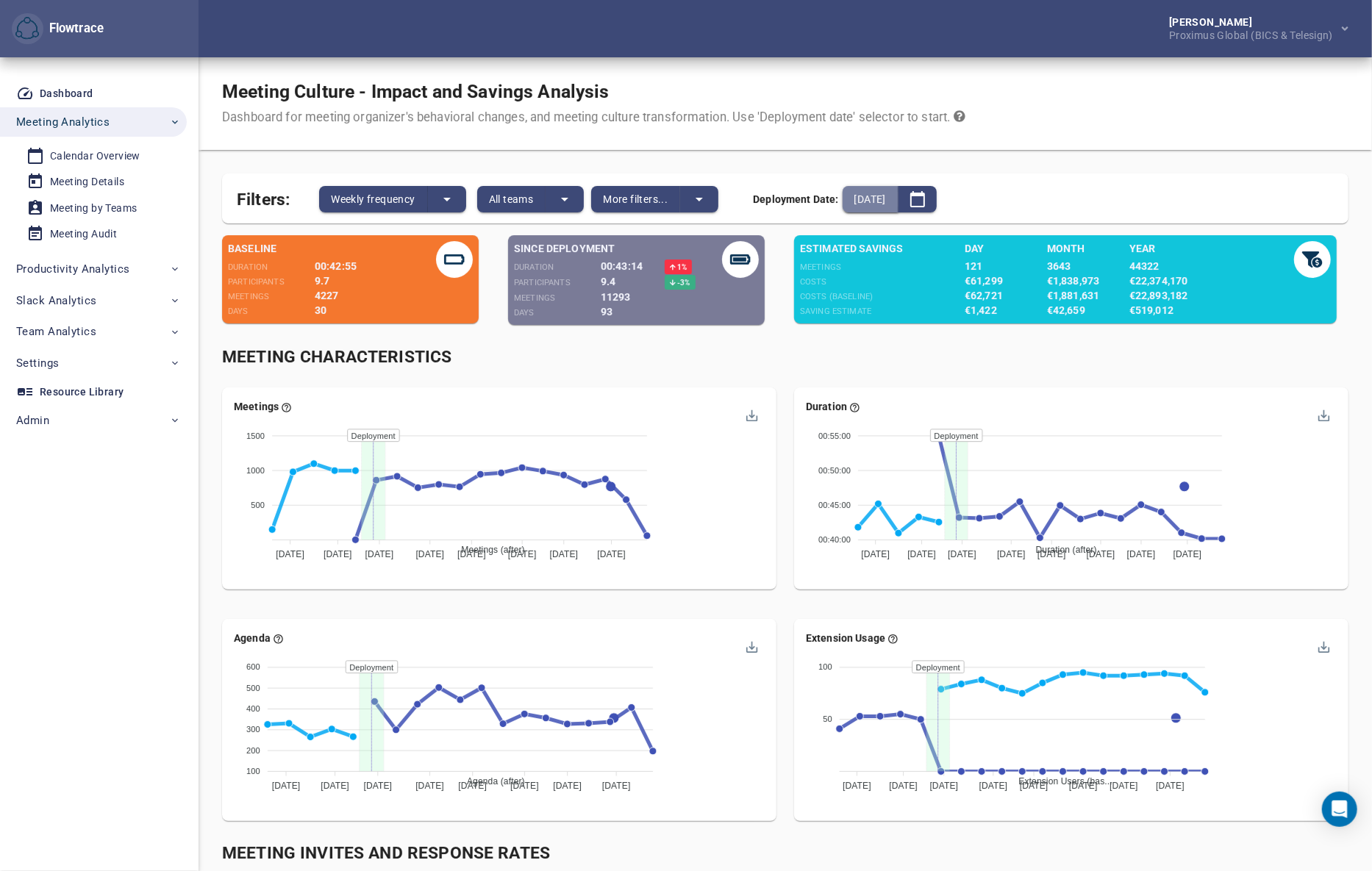
click at [886, 200] on span "[DATE]" at bounding box center [870, 199] width 32 height 17
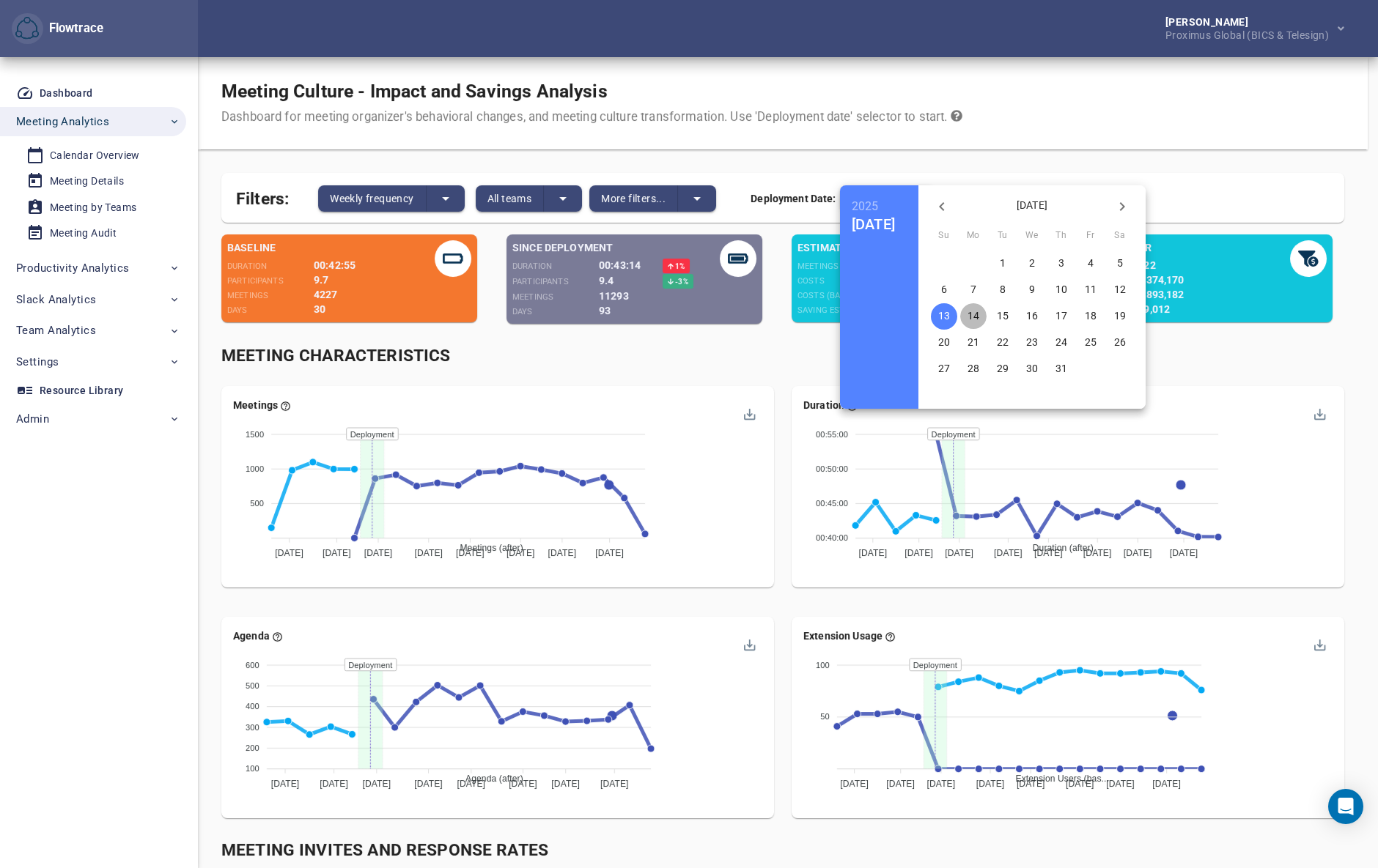
click at [979, 311] on p "14" at bounding box center [973, 316] width 11 height 14
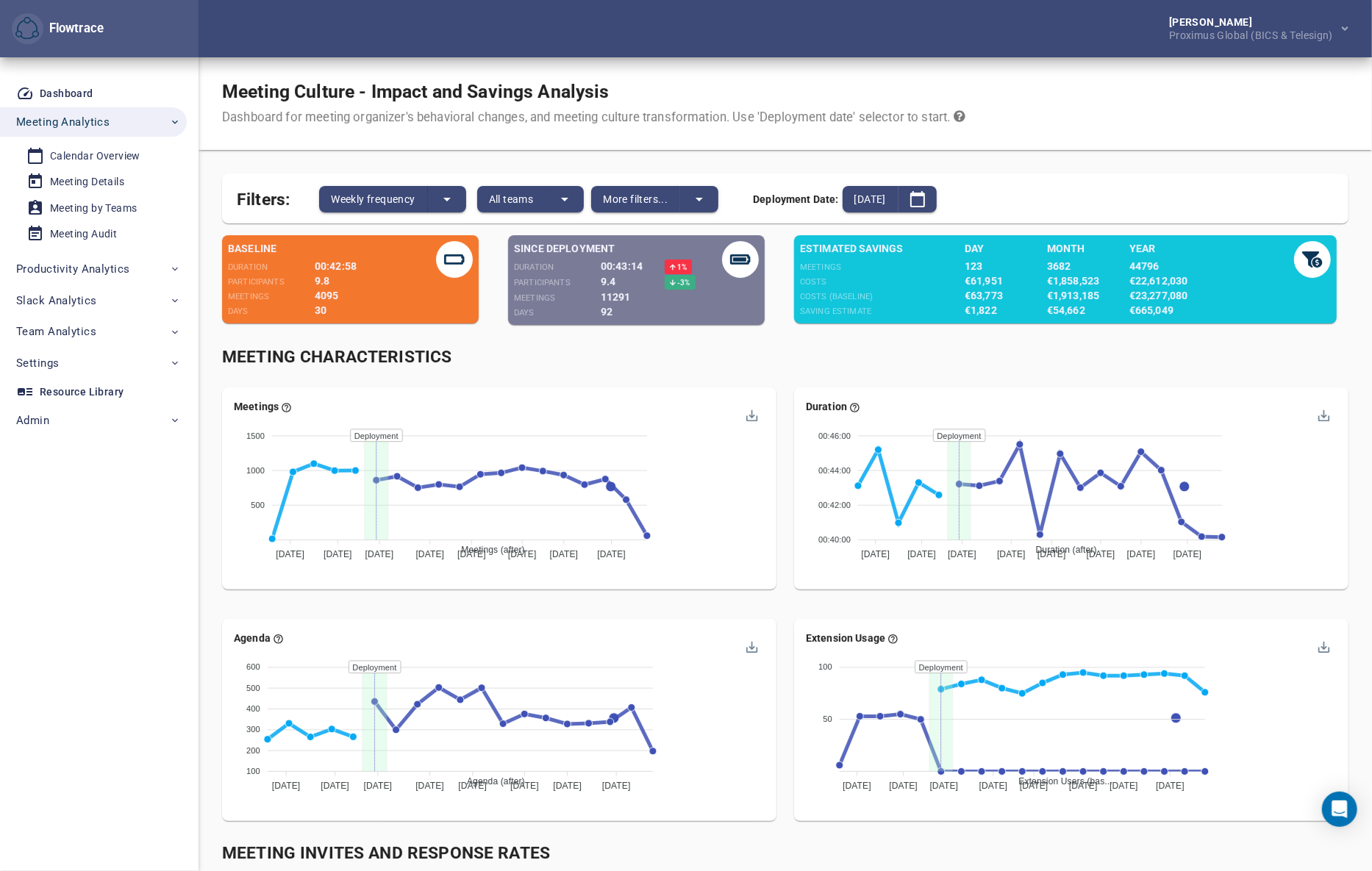
click at [784, 377] on div "Meeting Characteristics" at bounding box center [785, 357] width 1143 height 42
click at [554, 194] on button "split button" at bounding box center [564, 199] width 38 height 27
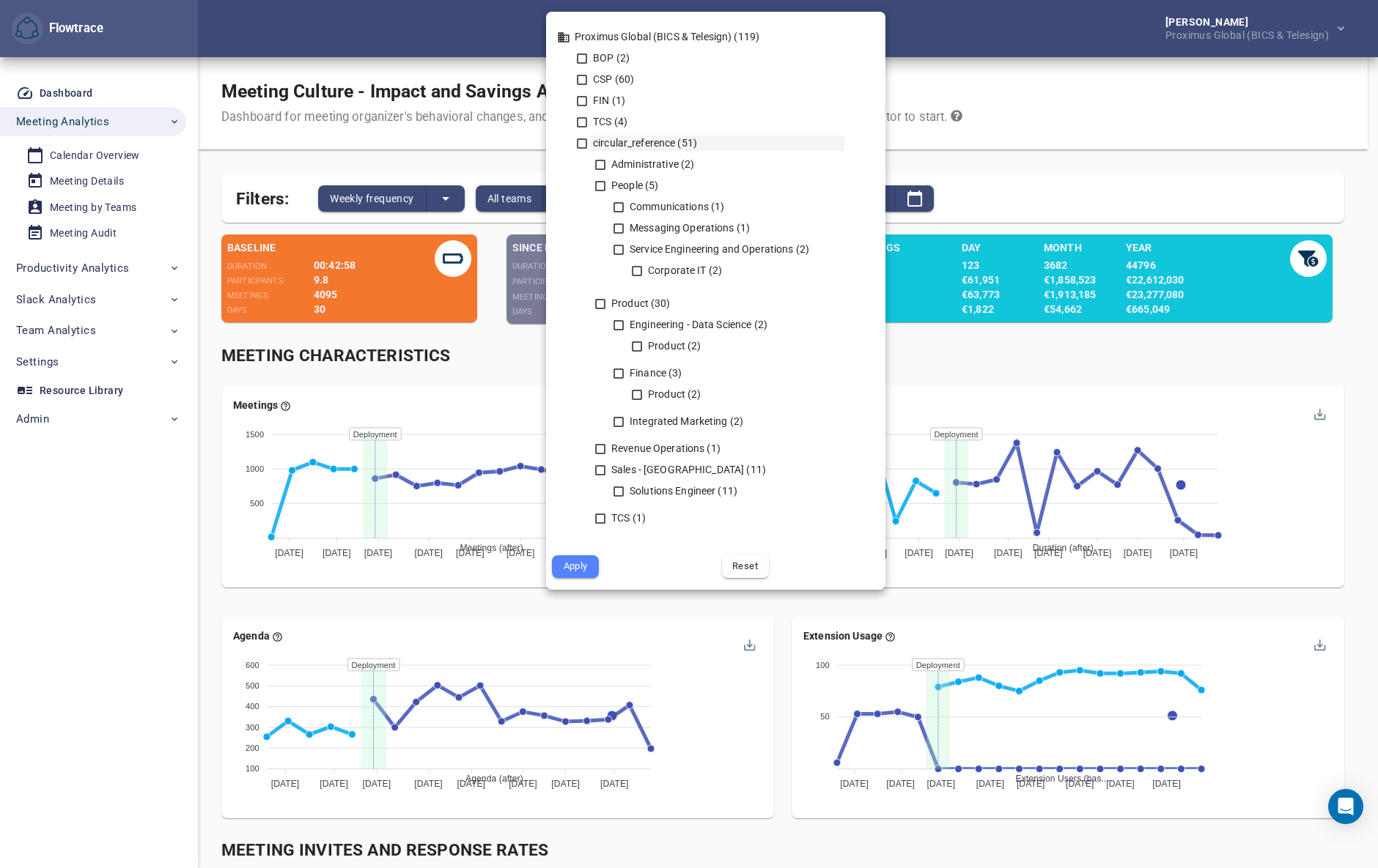
click at [580, 141] on icon at bounding box center [581, 143] width 13 height 13
click at [581, 567] on span "Apply" at bounding box center [575, 567] width 26 height 17
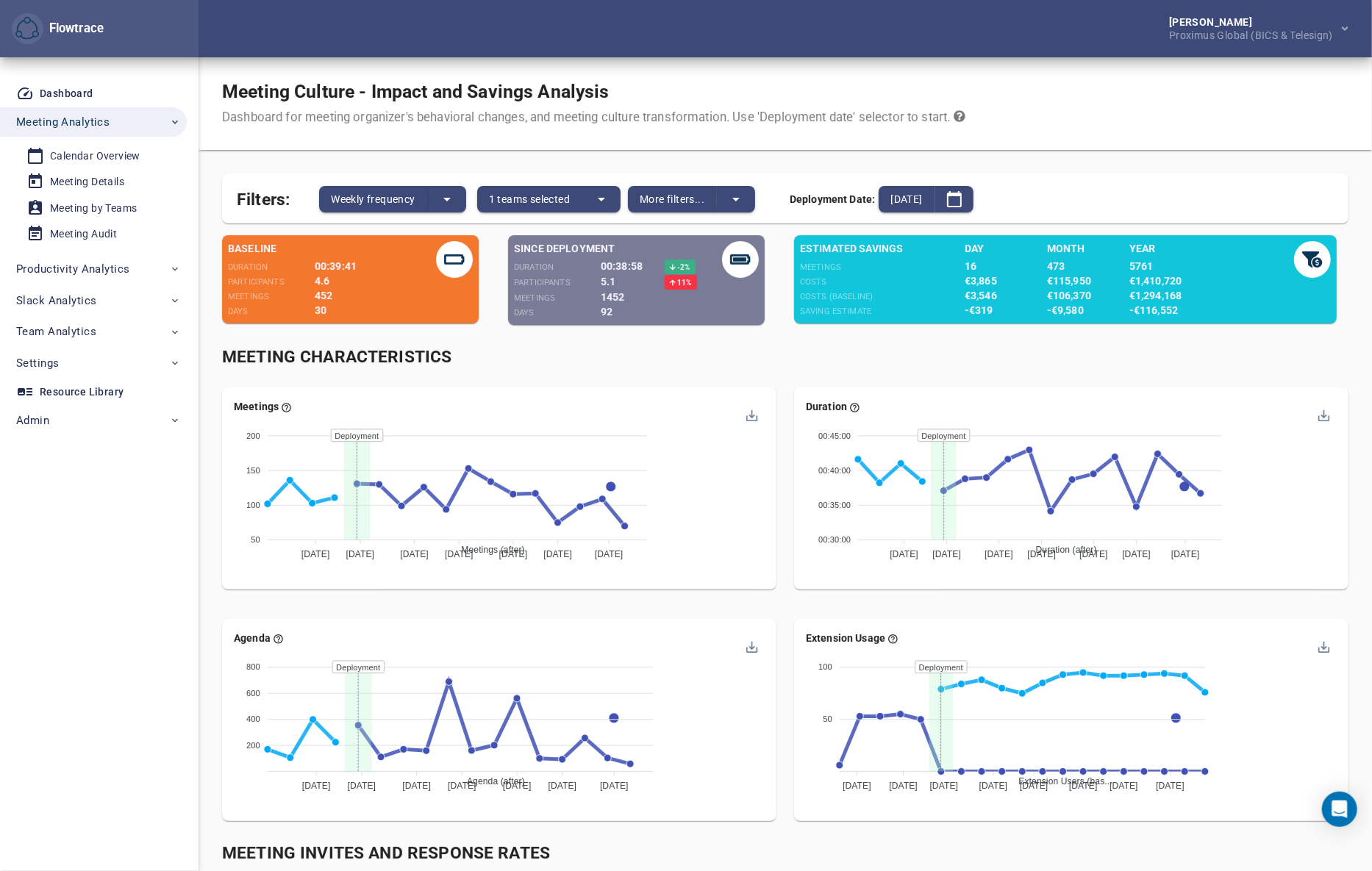
click at [796, 353] on div "Meeting Characteristics" at bounding box center [784, 358] width 1126 height 24
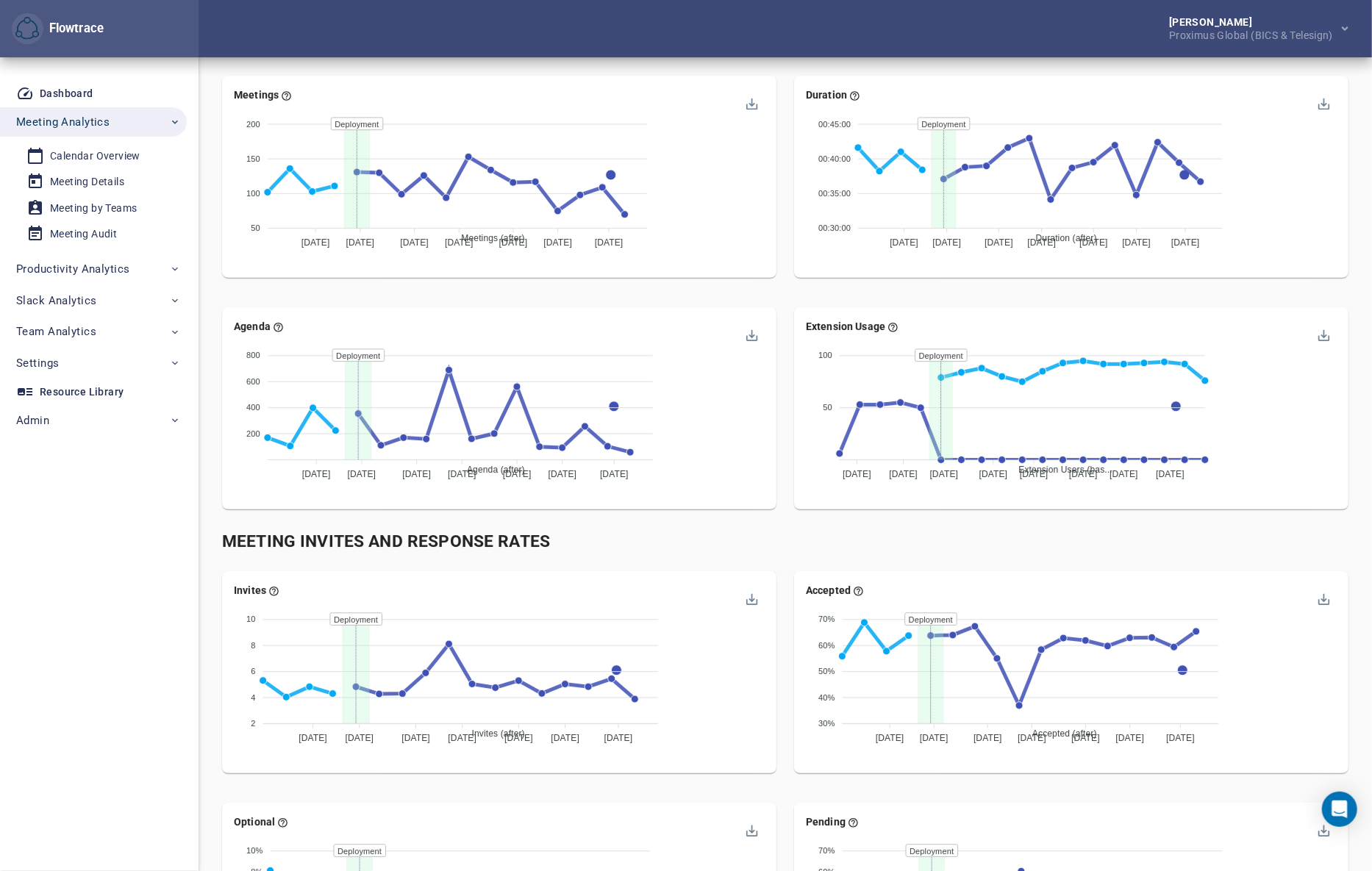
scroll to position [468, 0]
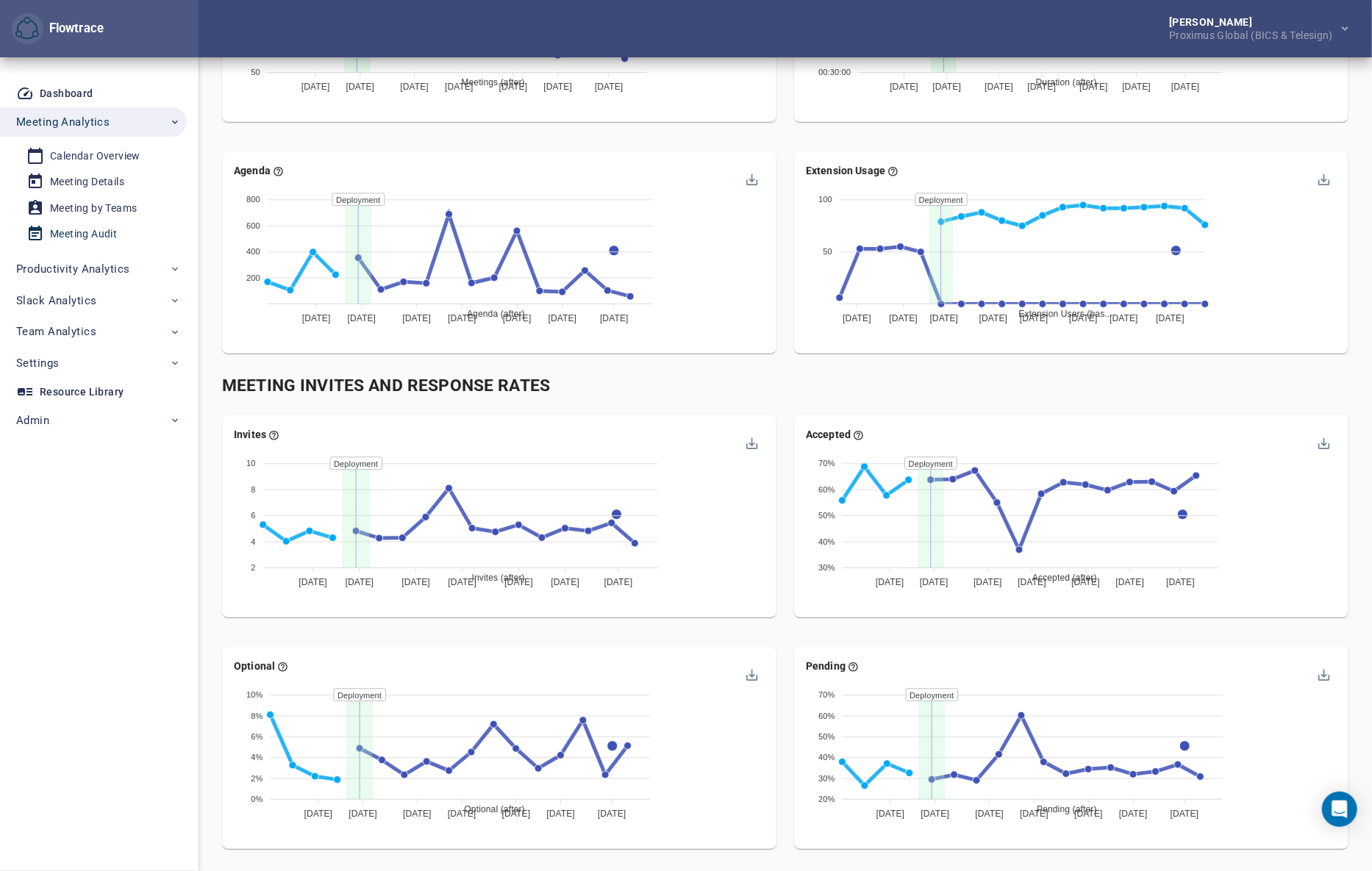
click at [91, 232] on div "Meeting Audit" at bounding box center [84, 234] width 67 height 18
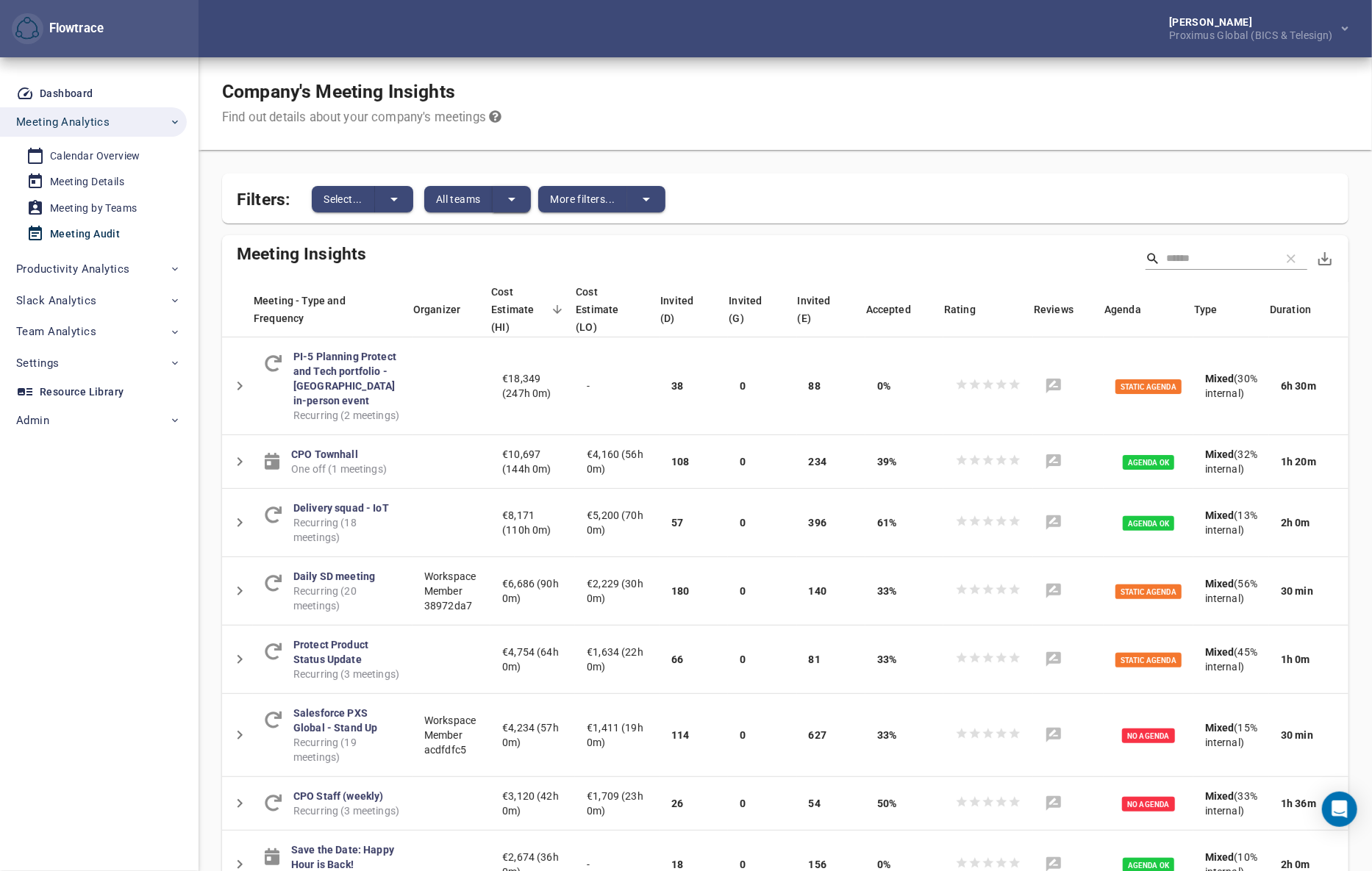
click at [497, 198] on button "split button" at bounding box center [512, 199] width 38 height 27
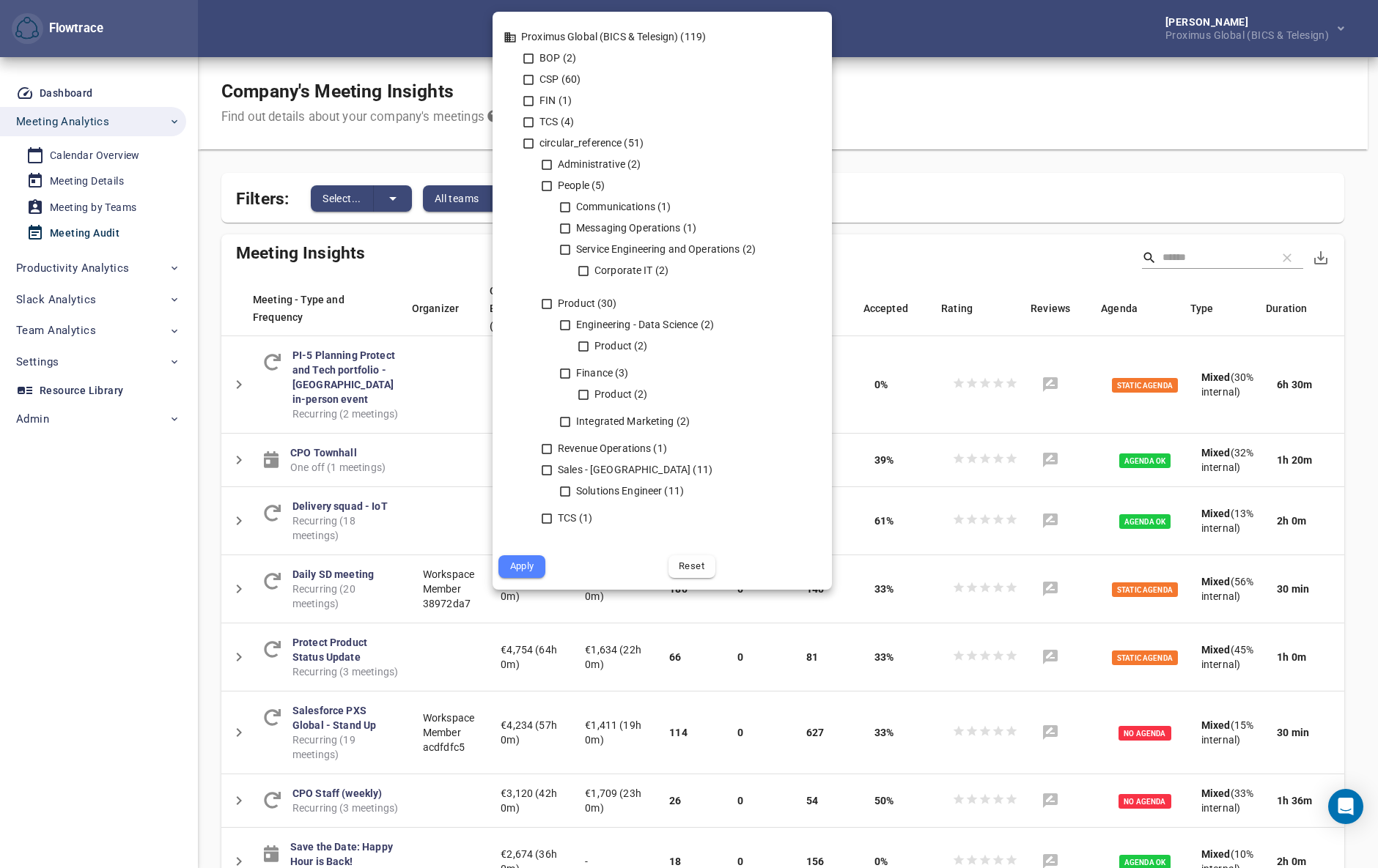
click at [432, 135] on div at bounding box center [689, 434] width 1378 height 868
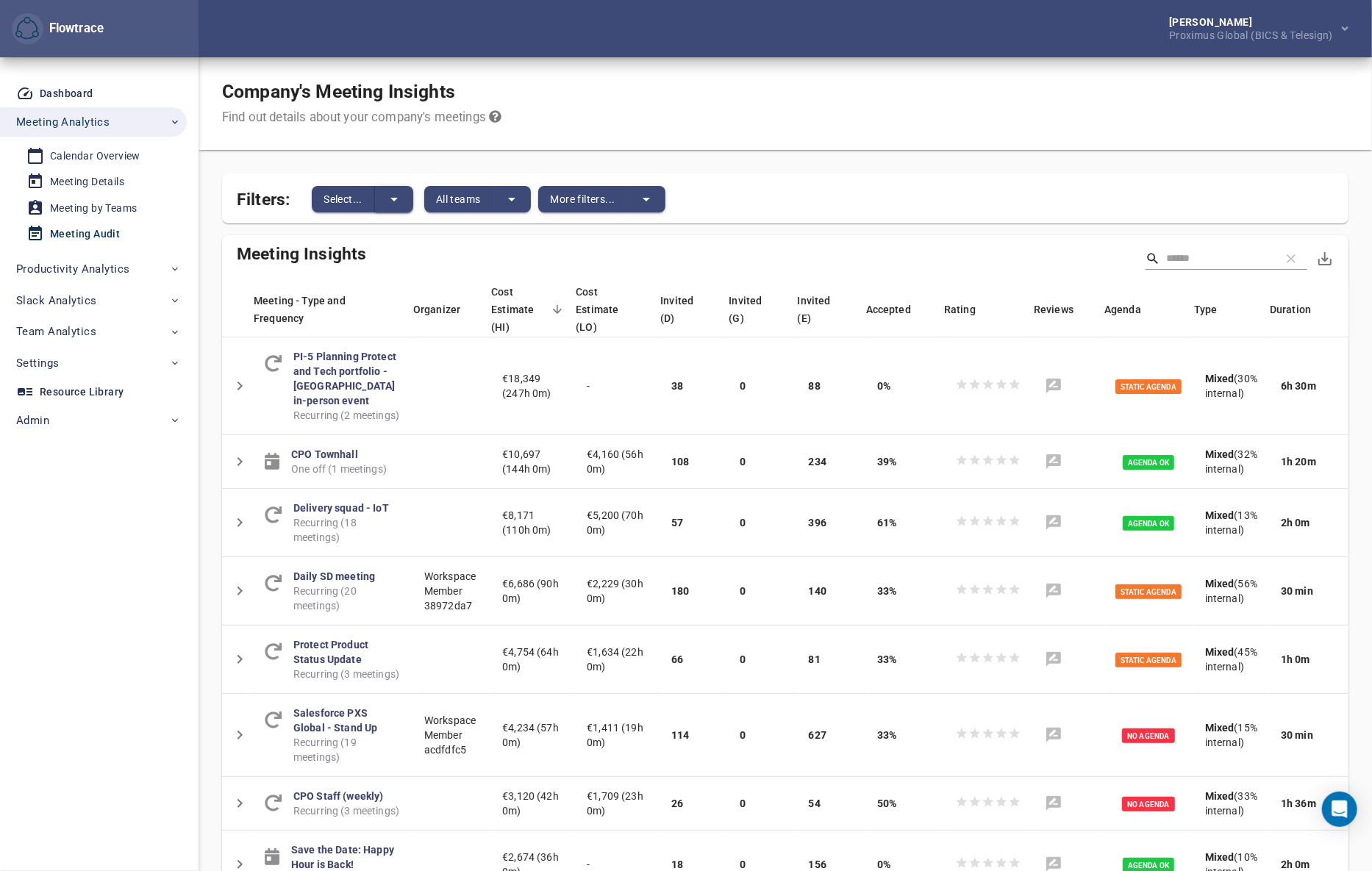
click at [397, 199] on icon "split button" at bounding box center [393, 199] width 17 height 17
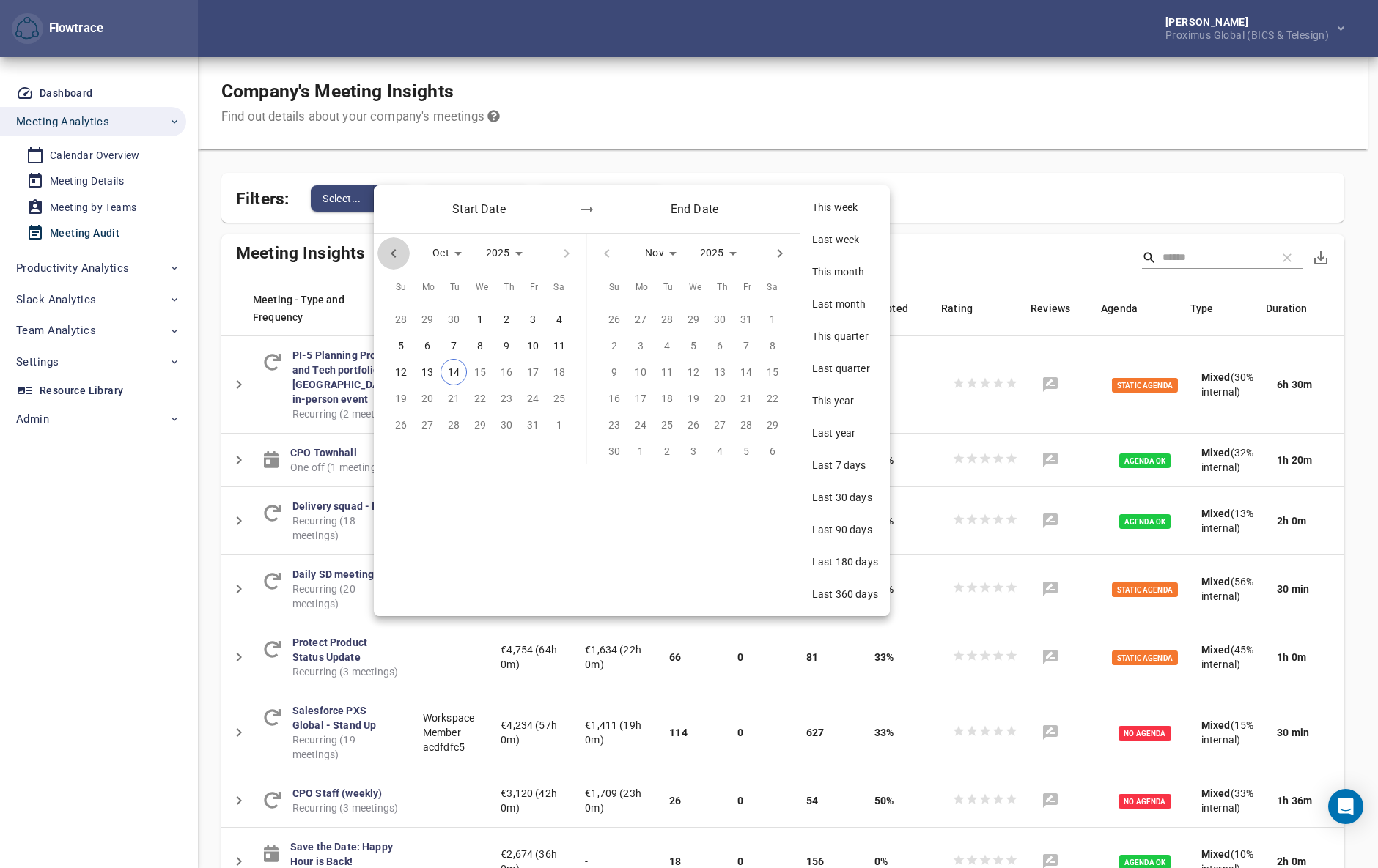
click at [402, 250] on icon "button" at bounding box center [393, 253] width 17 height 17
click at [399, 250] on icon "button" at bounding box center [393, 253] width 17 height 17
click at [505, 318] on p "3" at bounding box center [507, 319] width 6 height 16
click at [565, 254] on icon "button" at bounding box center [566, 253] width 17 height 17
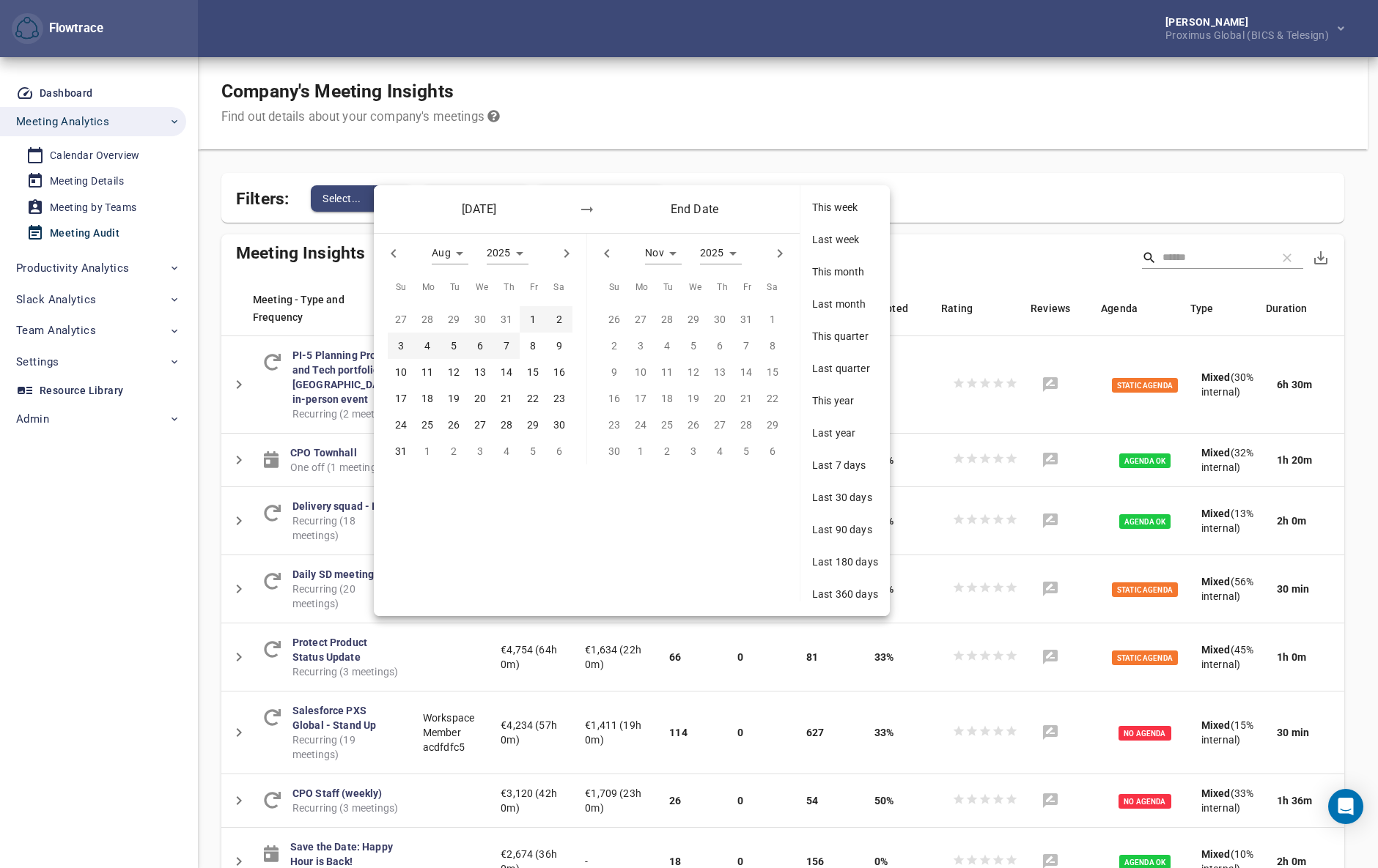
click at [395, 251] on icon "button" at bounding box center [393, 253] width 17 height 17
type input "*"
click at [510, 317] on span "3" at bounding box center [507, 319] width 26 height 16
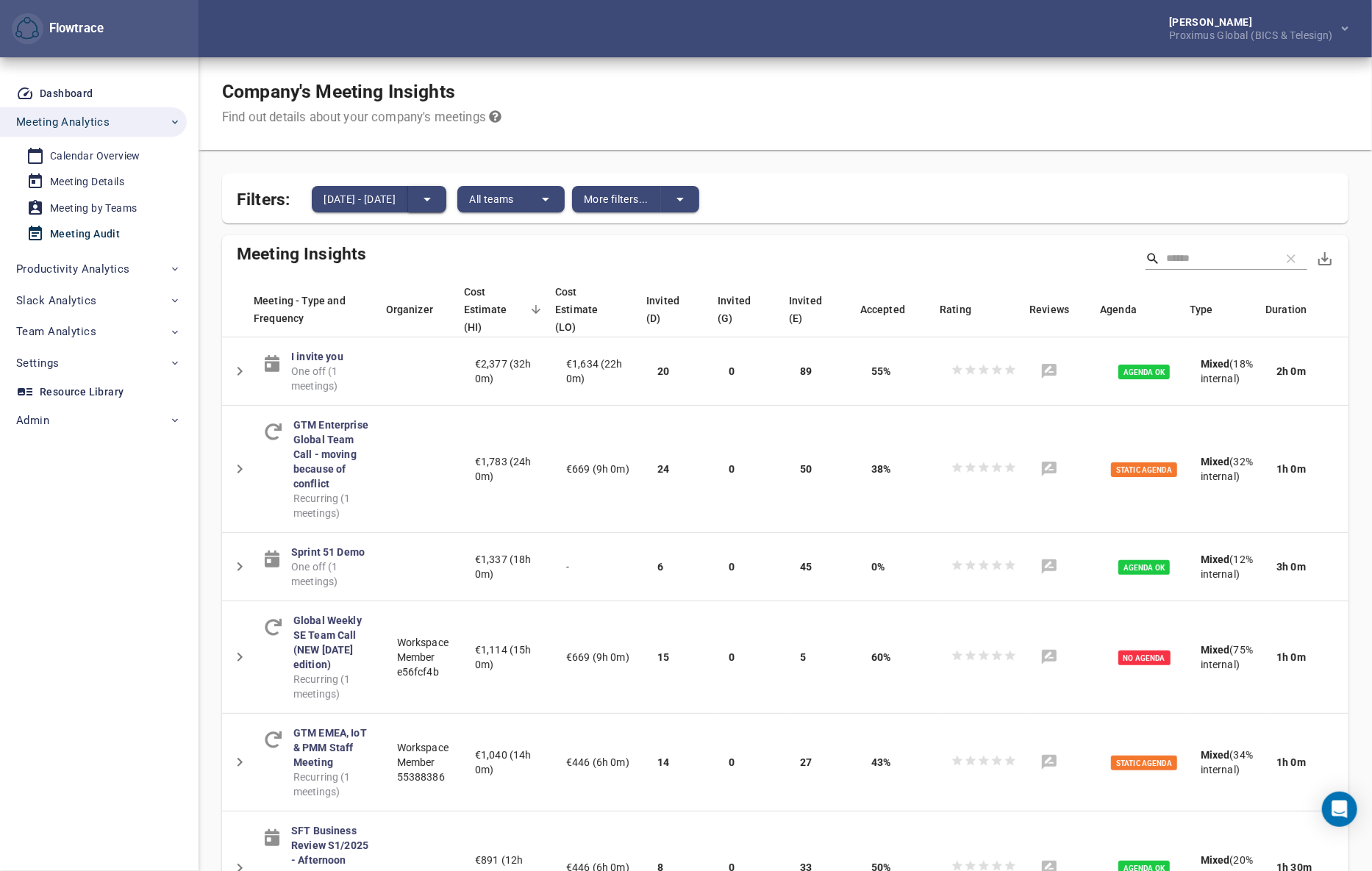
click at [436, 200] on icon "split button" at bounding box center [427, 199] width 17 height 17
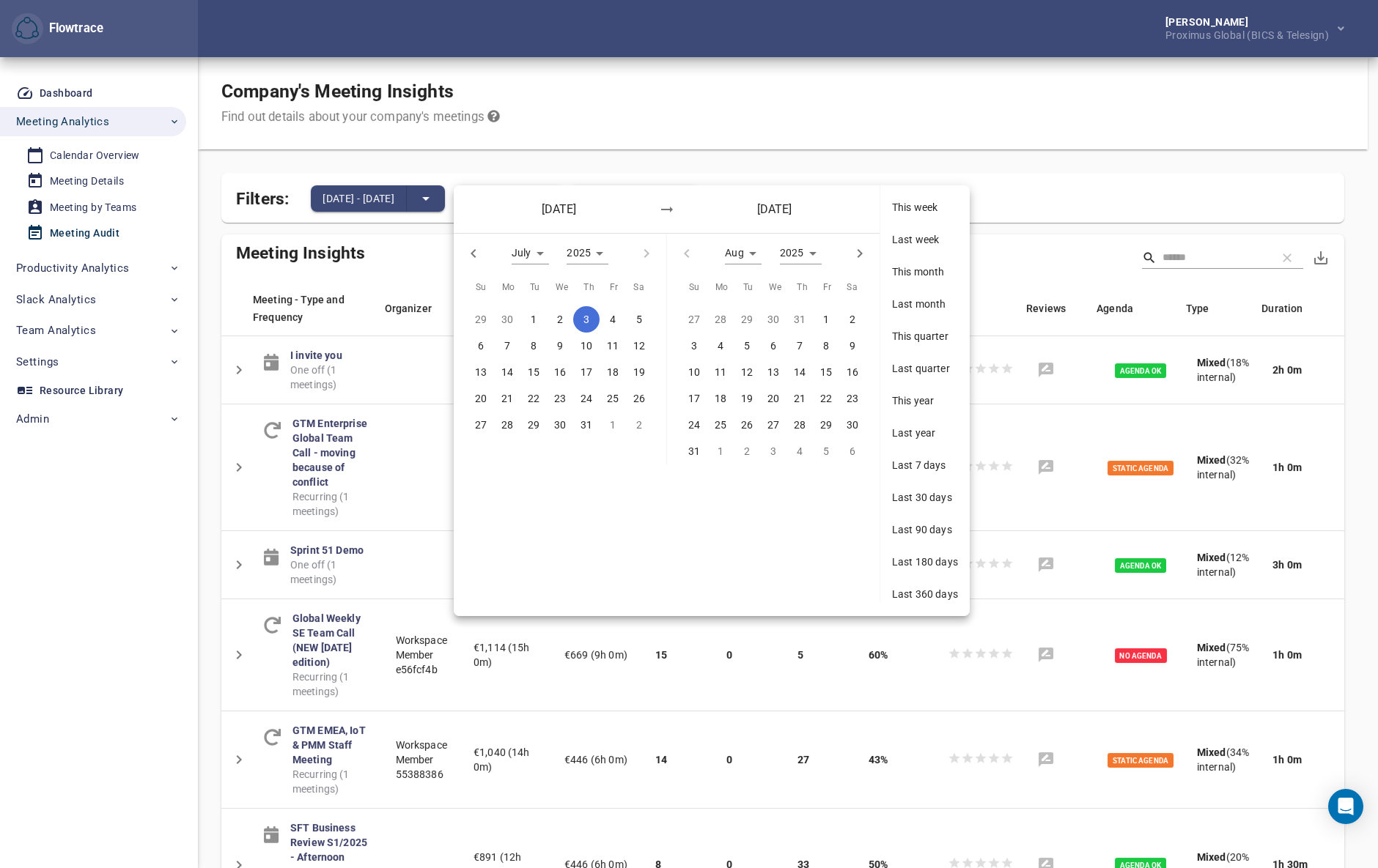
click at [539, 250] on div "July *" at bounding box center [530, 253] width 37 height 22
click at [537, 279] on li "Aug" at bounding box center [535, 277] width 47 height 24
click at [584, 313] on p "3" at bounding box center [587, 319] width 6 height 16
click at [588, 370] on p "17" at bounding box center [586, 372] width 11 height 16
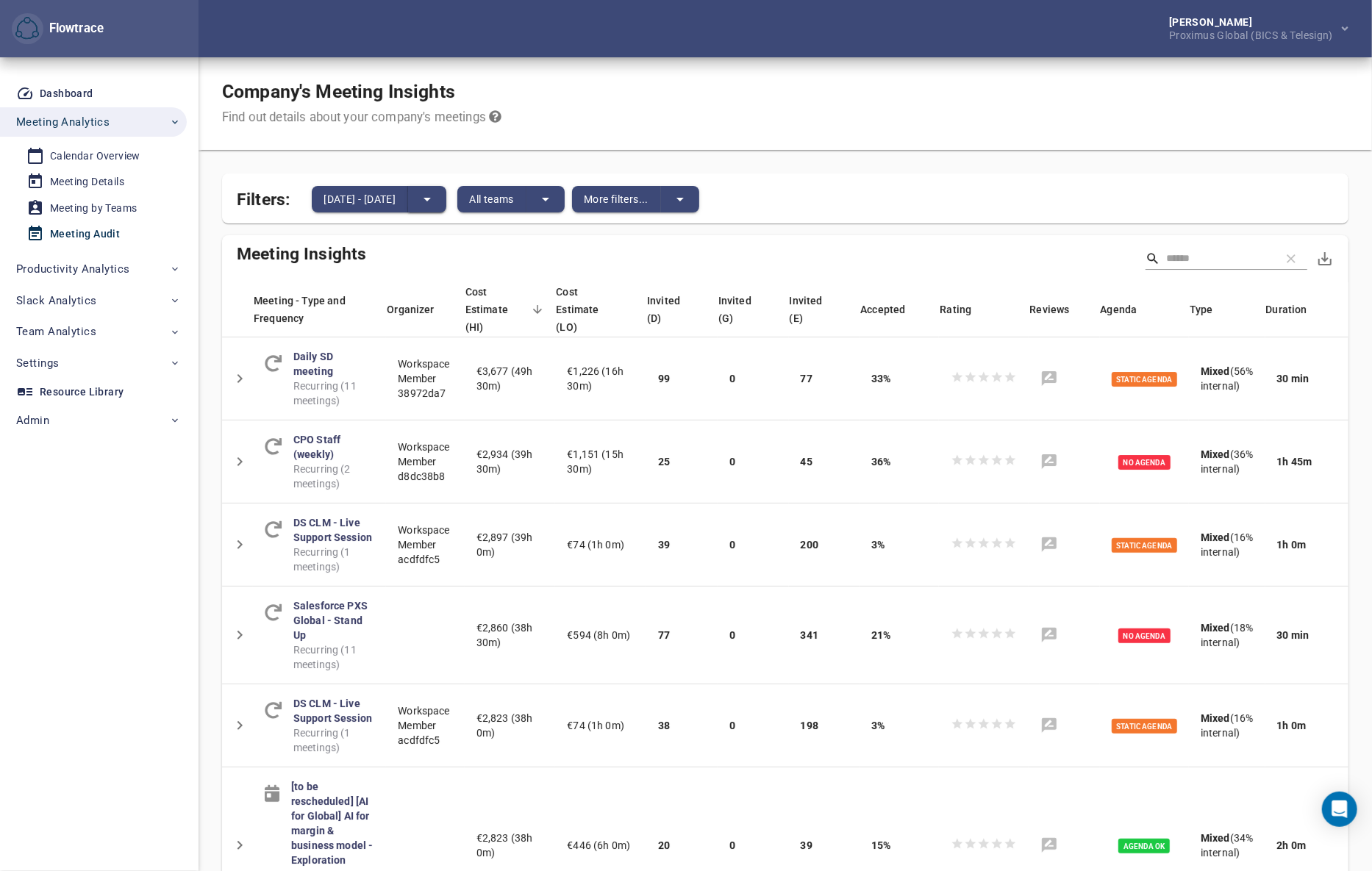
click at [436, 192] on icon "split button" at bounding box center [427, 199] width 17 height 17
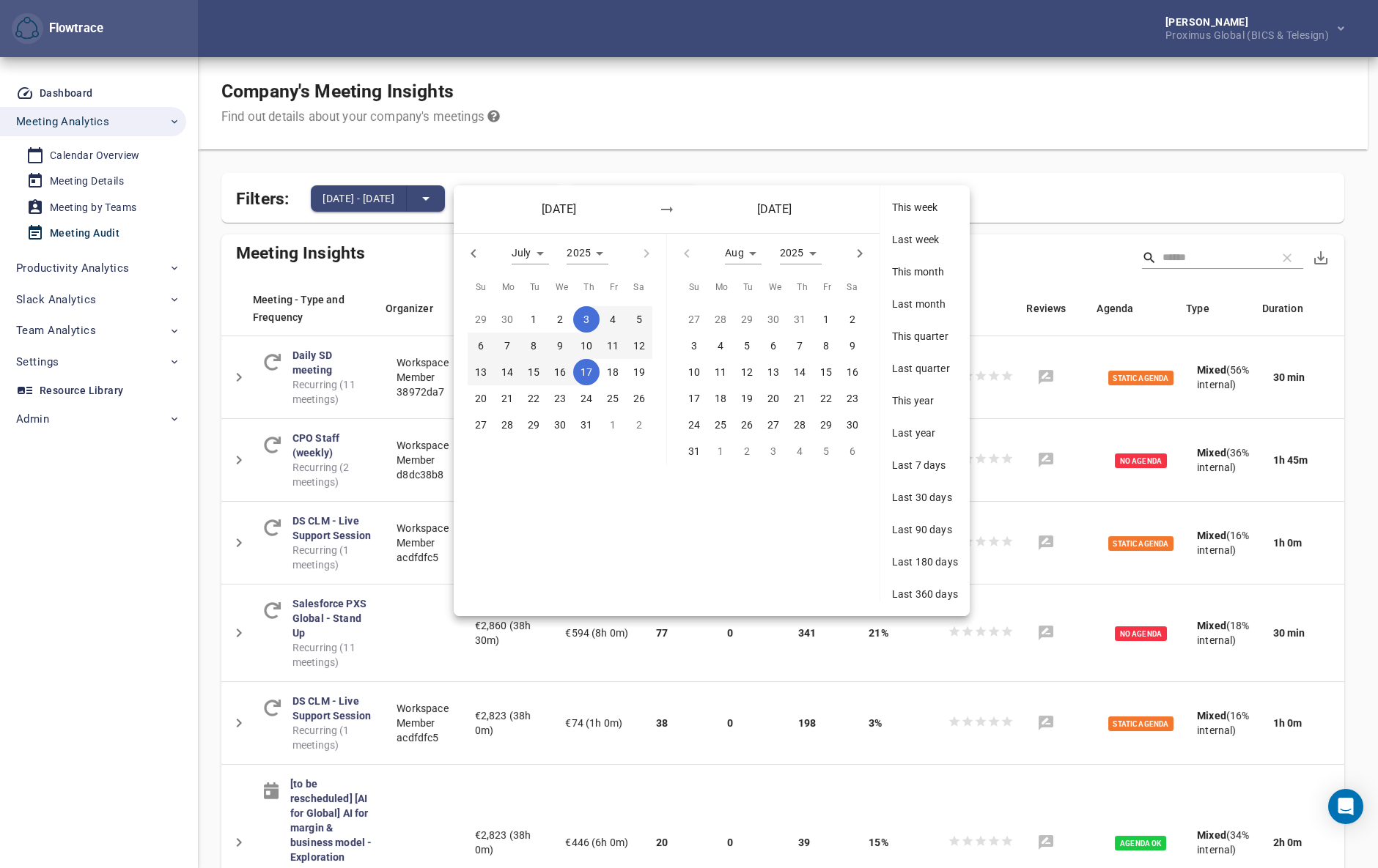
click at [535, 251] on div "July *" at bounding box center [530, 253] width 37 height 22
click at [537, 273] on li "Aug" at bounding box center [535, 277] width 47 height 24
click at [696, 347] on p "3" at bounding box center [694, 345] width 6 height 16
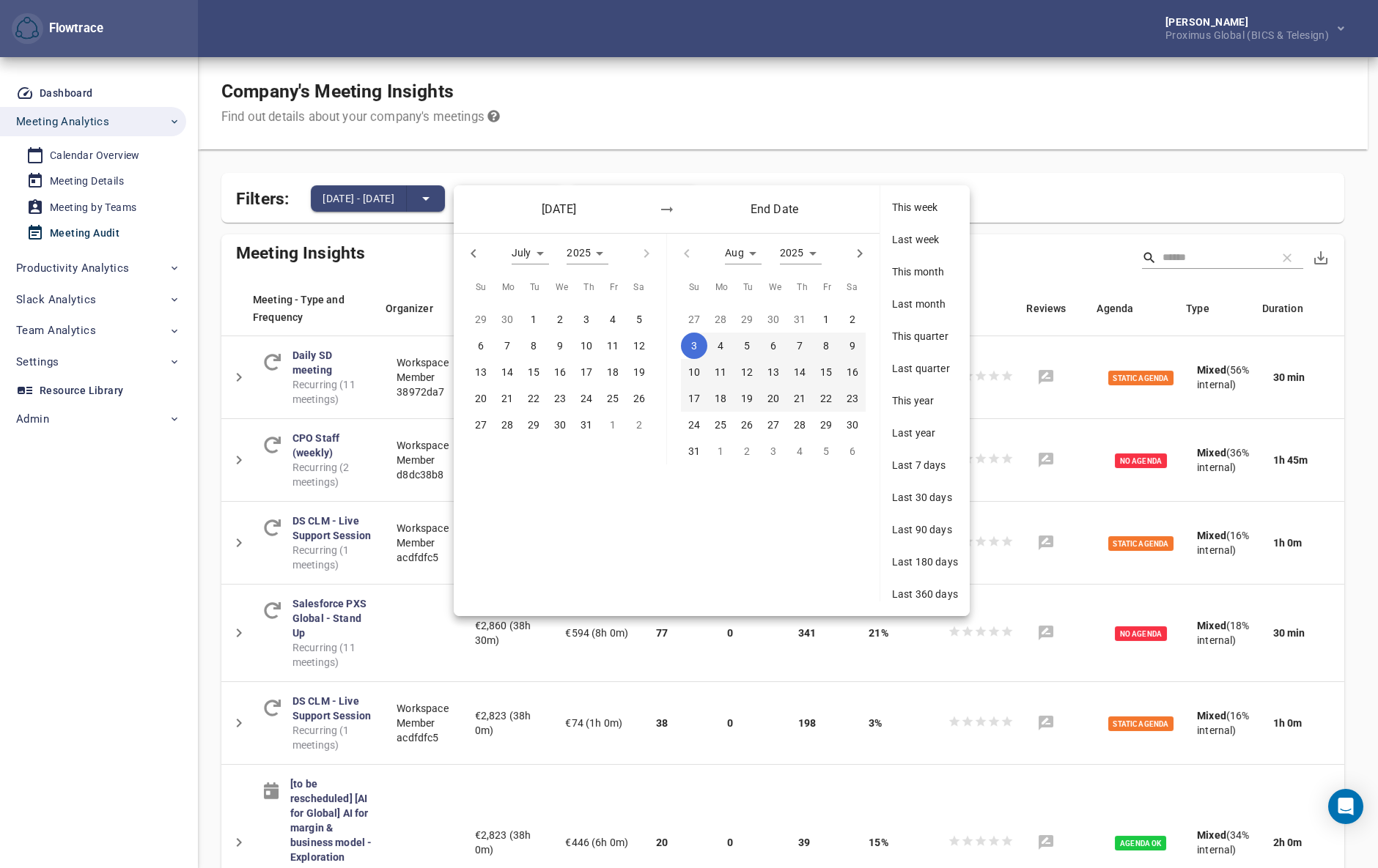
click at [856, 397] on p "23" at bounding box center [852, 398] width 11 height 16
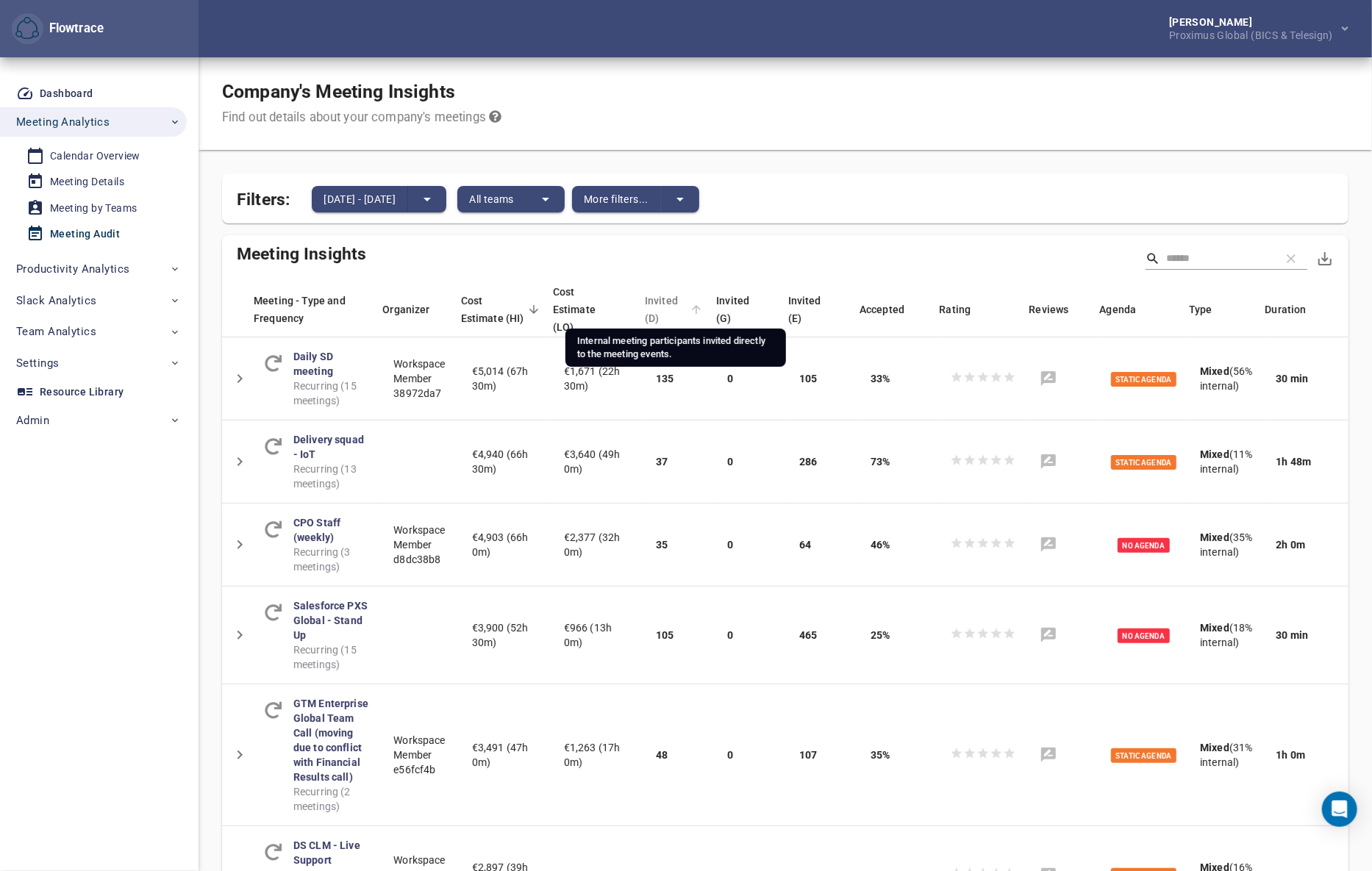
click at [675, 295] on span "Invited (D)" at bounding box center [665, 309] width 42 height 35
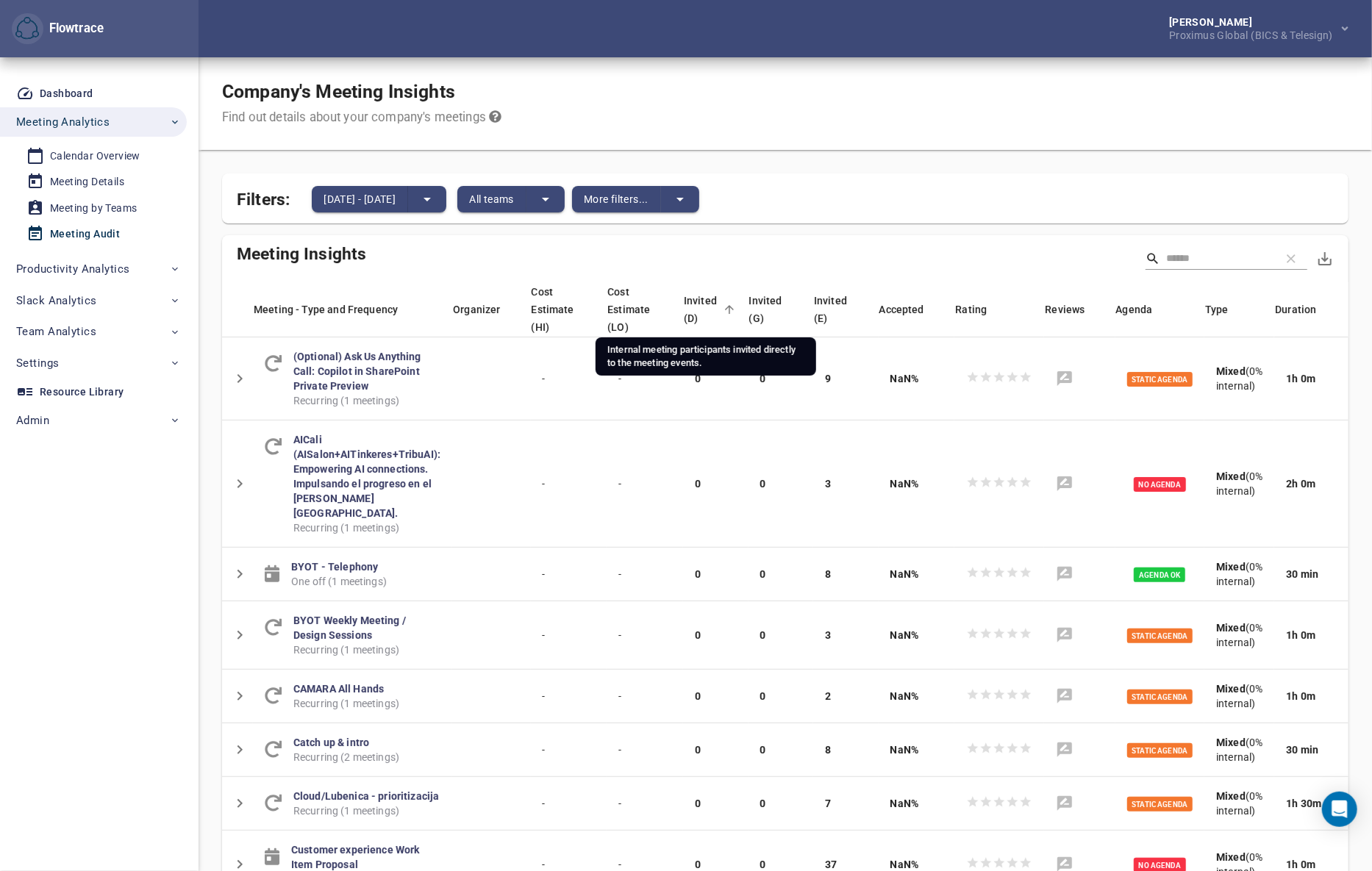
click at [698, 309] on span "Invited (D)" at bounding box center [701, 309] width 36 height 35
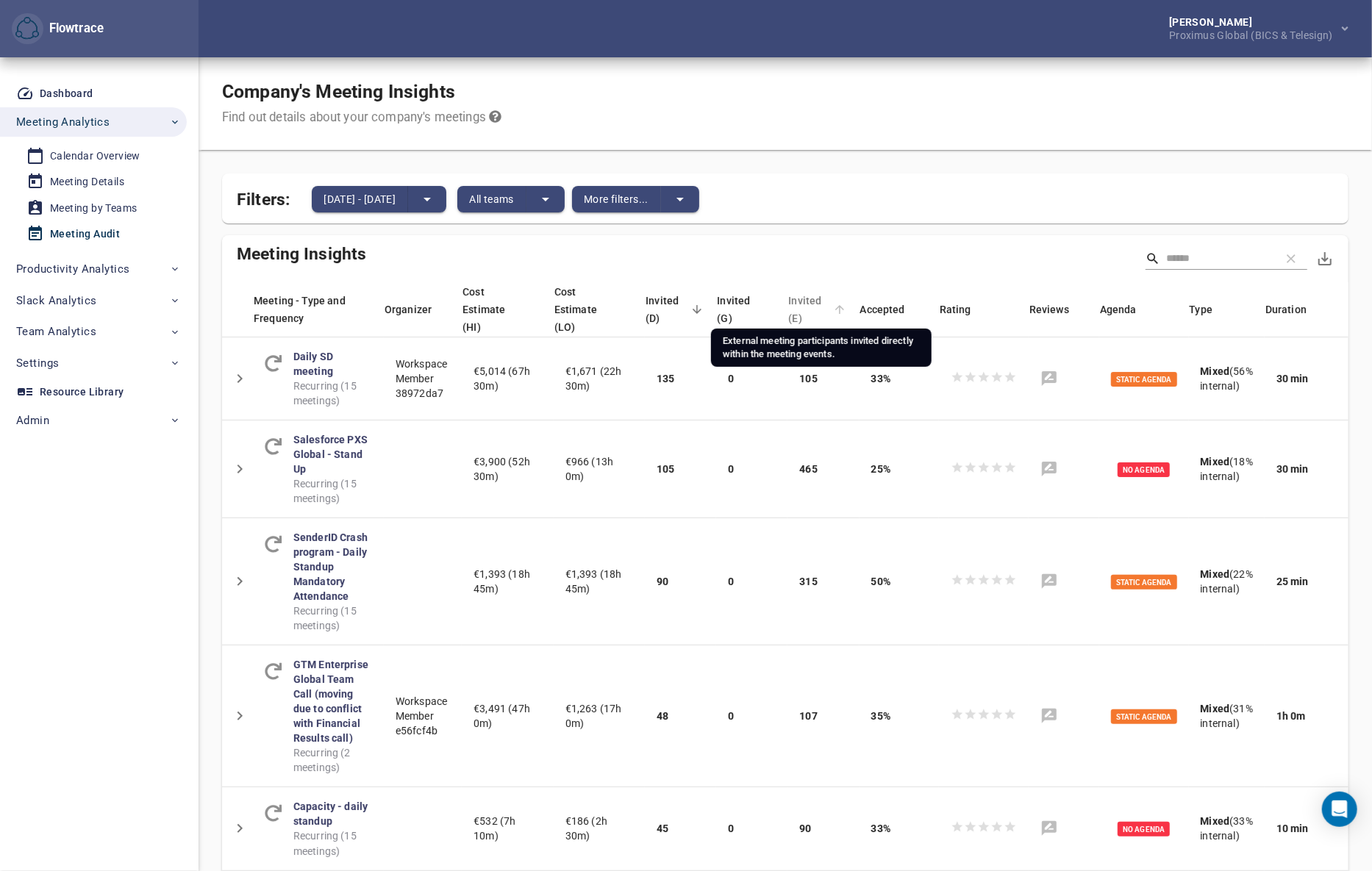
click at [812, 295] on span "Invited (E)" at bounding box center [809, 309] width 42 height 35
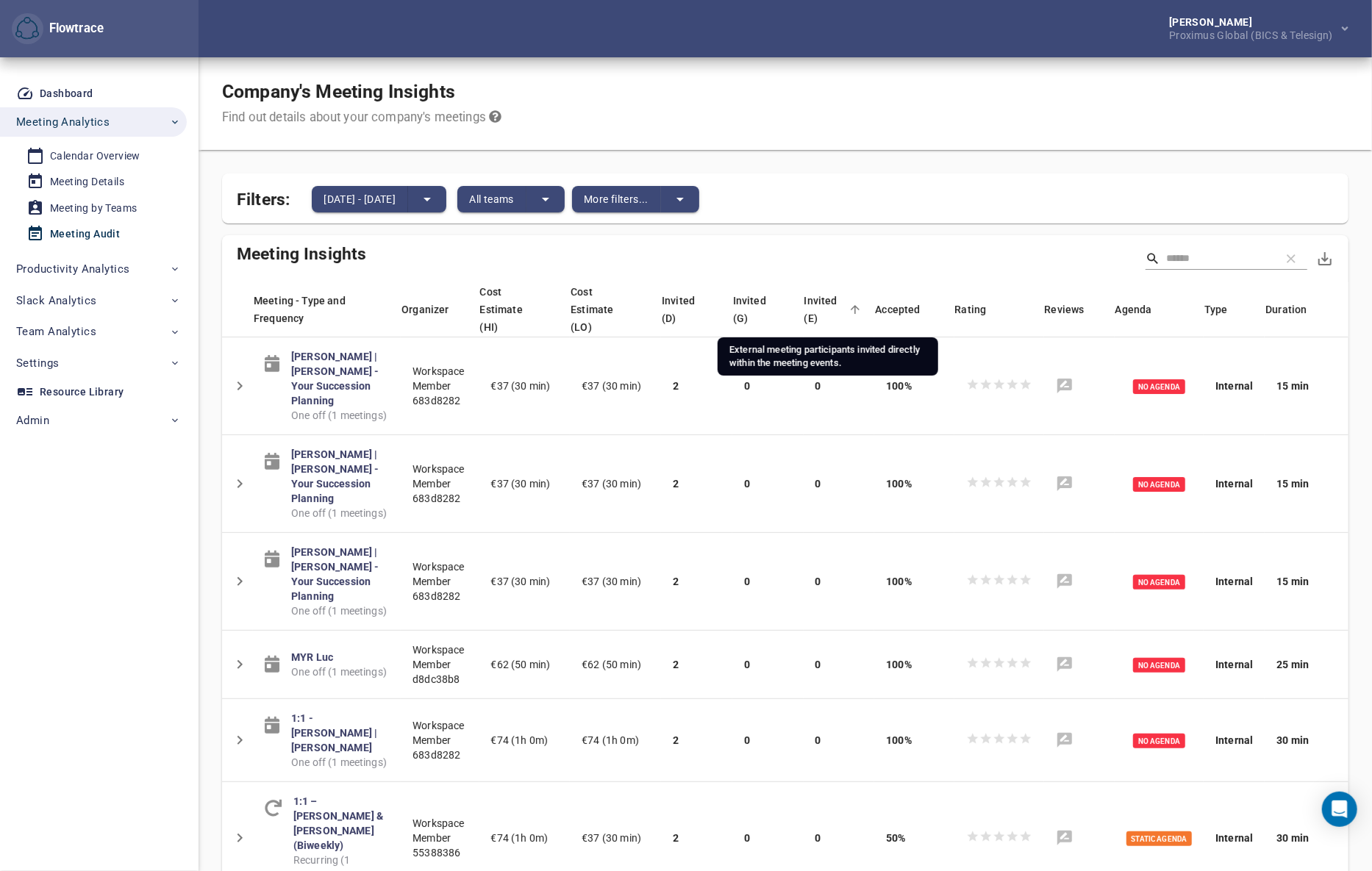
click at [815, 305] on span "Invited (E)" at bounding box center [825, 309] width 41 height 35
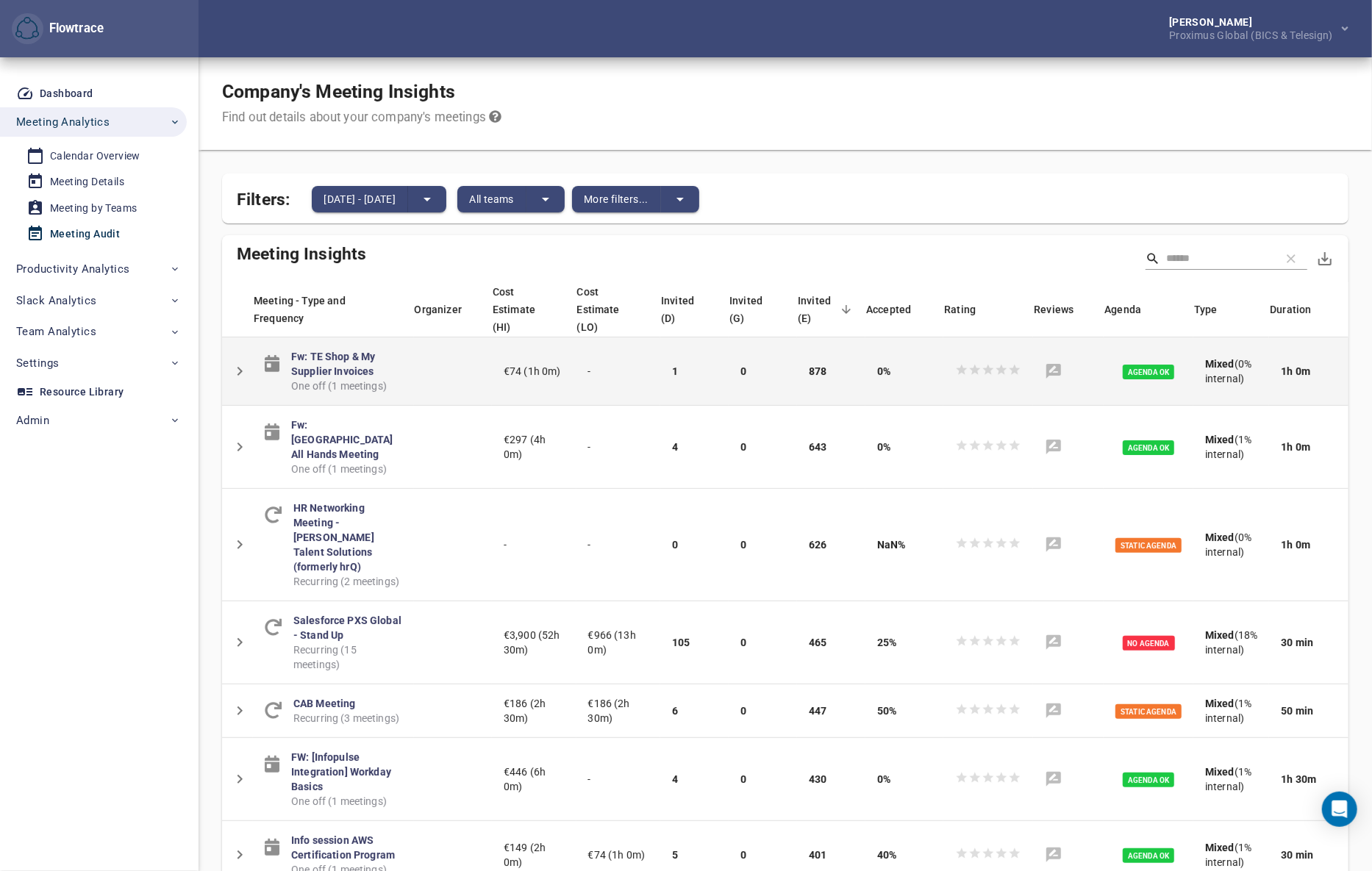
click at [238, 362] on icon "Detail panel visibility toggle" at bounding box center [239, 371] width 17 height 17
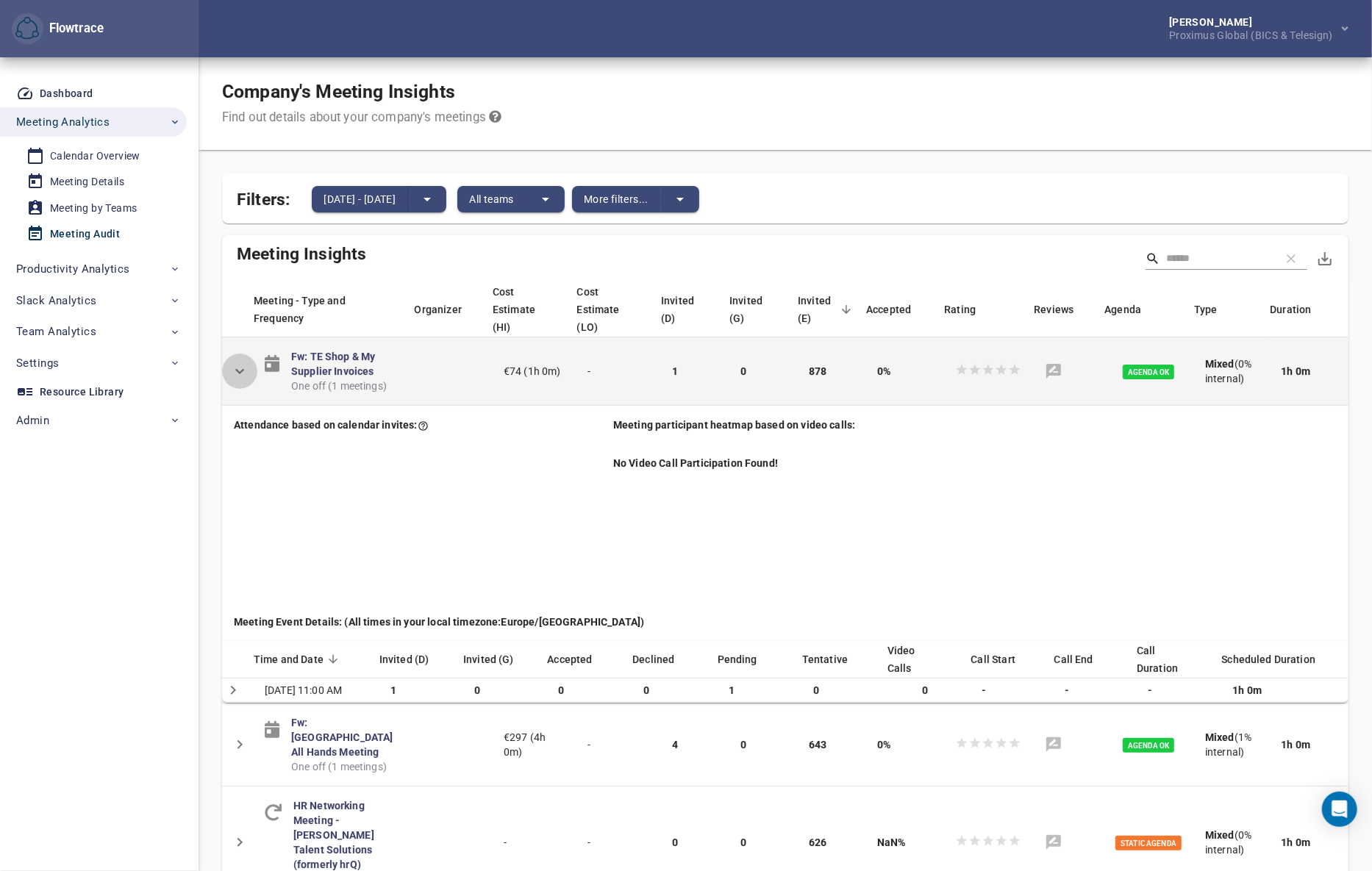
click at [238, 362] on icon "Detail panel visibility toggle" at bounding box center [239, 371] width 17 height 17
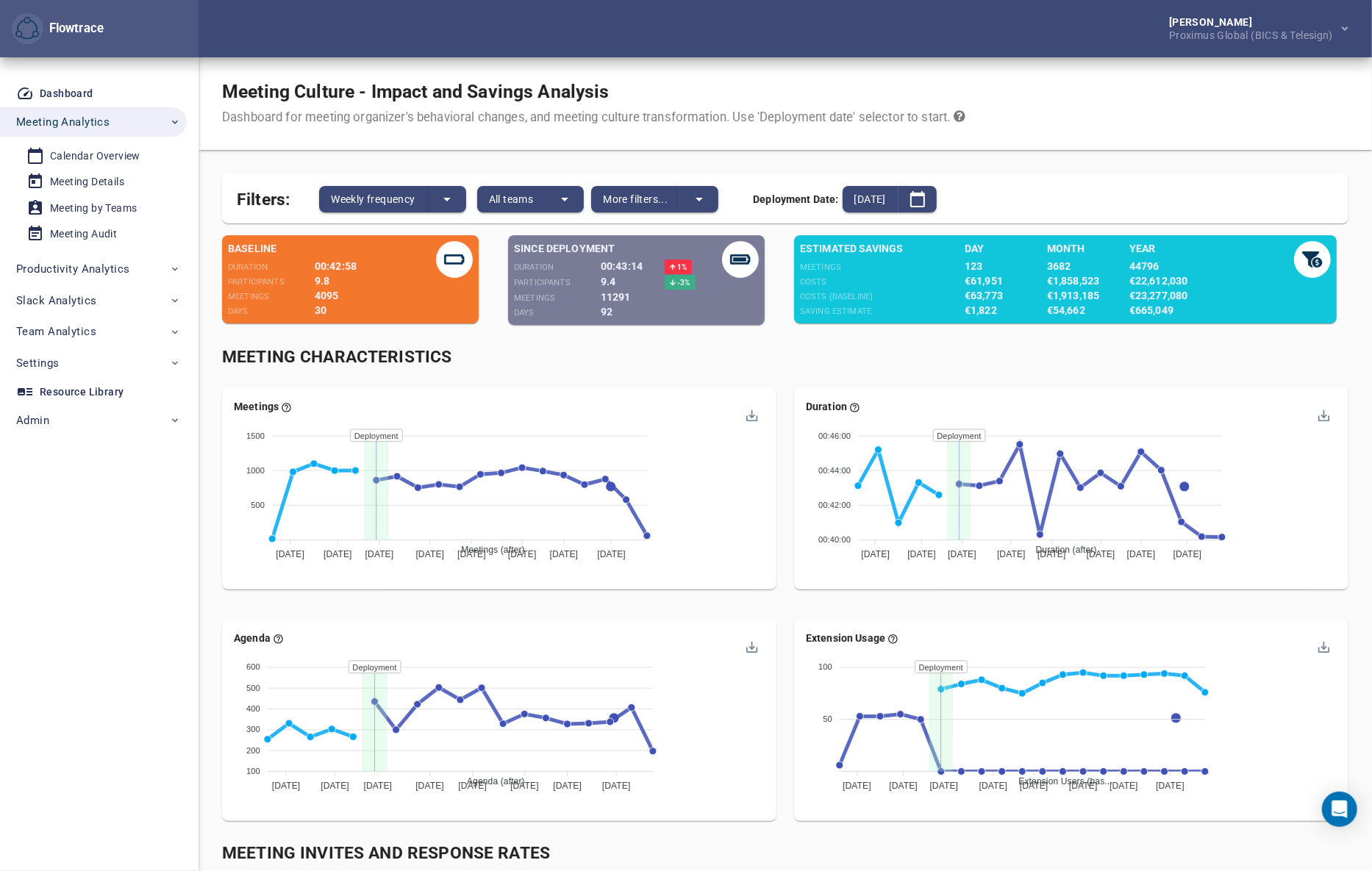
click at [834, 61] on div "Meeting Culture - Impact and Savings Analysis Dashboard for meeting organizer's…" at bounding box center [784, 104] width 1173 height 93
click at [554, 197] on button "split button" at bounding box center [564, 199] width 38 height 27
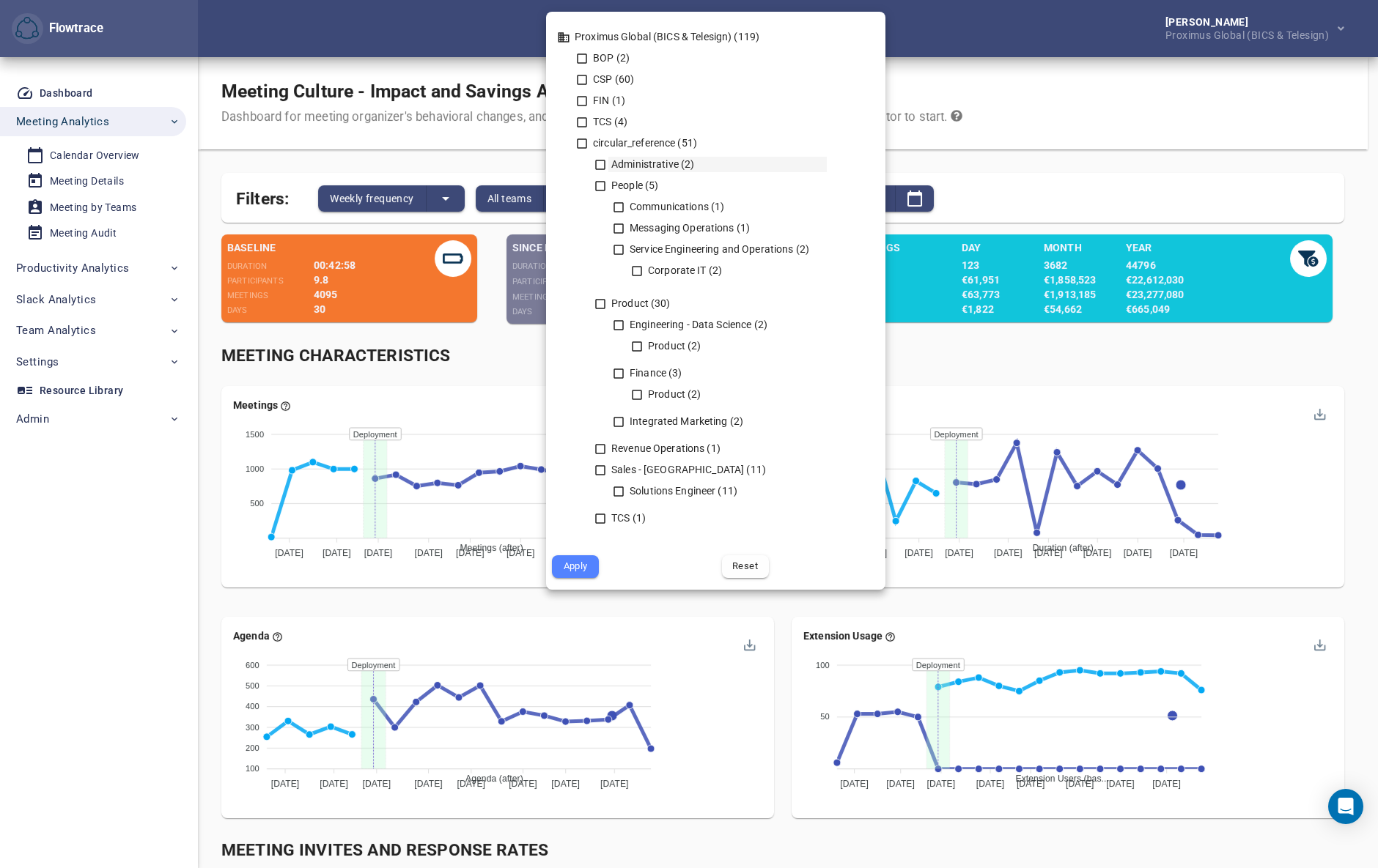
click at [601, 166] on icon at bounding box center [600, 164] width 13 height 13
click at [598, 188] on icon at bounding box center [600, 185] width 13 height 13
click at [622, 206] on icon at bounding box center [619, 207] width 11 height 11
click at [623, 232] on icon at bounding box center [619, 229] width 11 height 11
click at [616, 247] on icon at bounding box center [618, 249] width 13 height 13
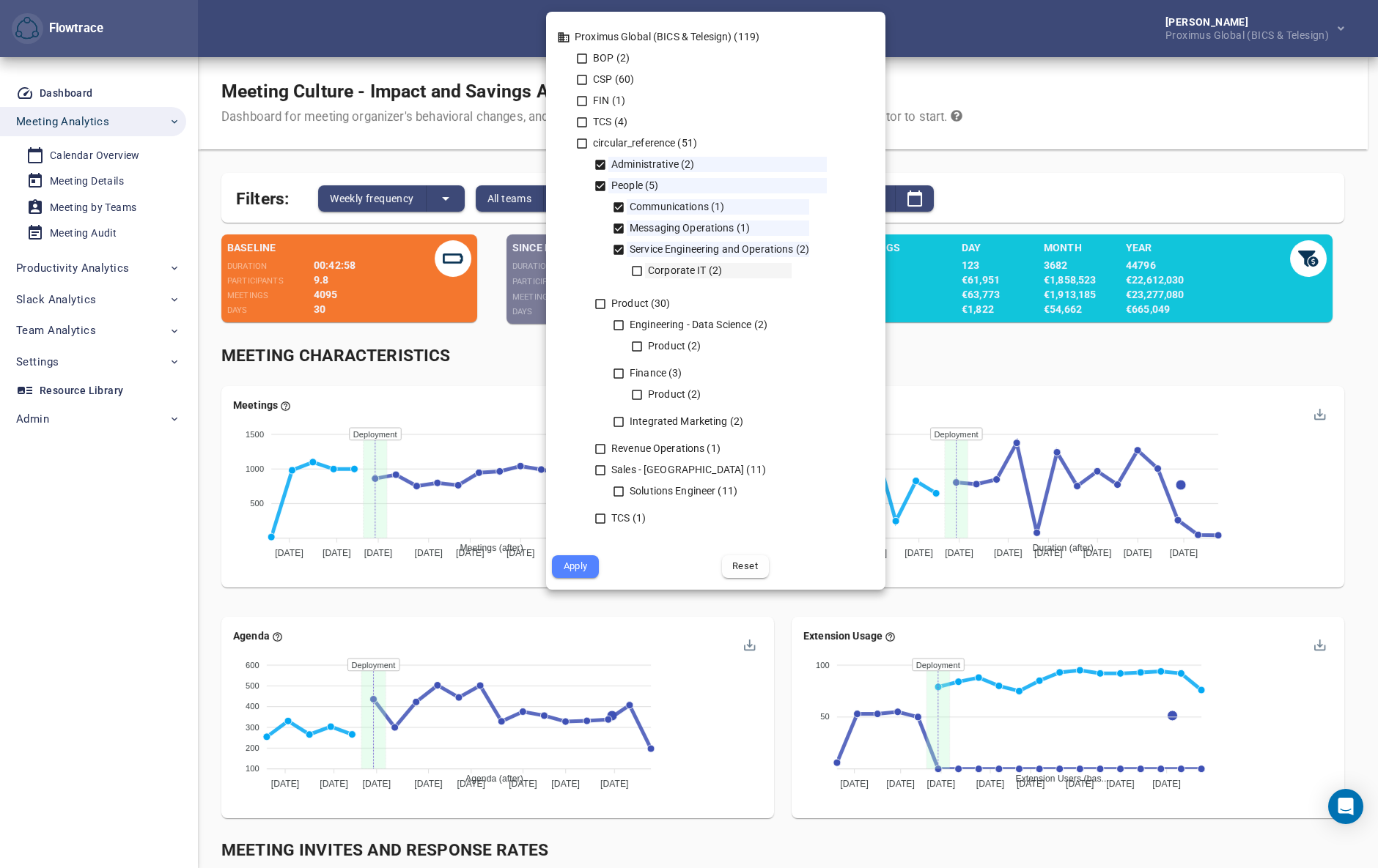
click at [638, 270] on icon at bounding box center [637, 271] width 13 height 13
click at [590, 303] on div "Administrative (2) People (5) Communications (1) Messaging Operations (1) Servi…" at bounding box center [716, 341] width 256 height 381
click at [597, 303] on icon at bounding box center [600, 303] width 13 height 13
click at [622, 329] on icon at bounding box center [619, 325] width 11 height 11
click at [634, 344] on icon at bounding box center [637, 346] width 13 height 13
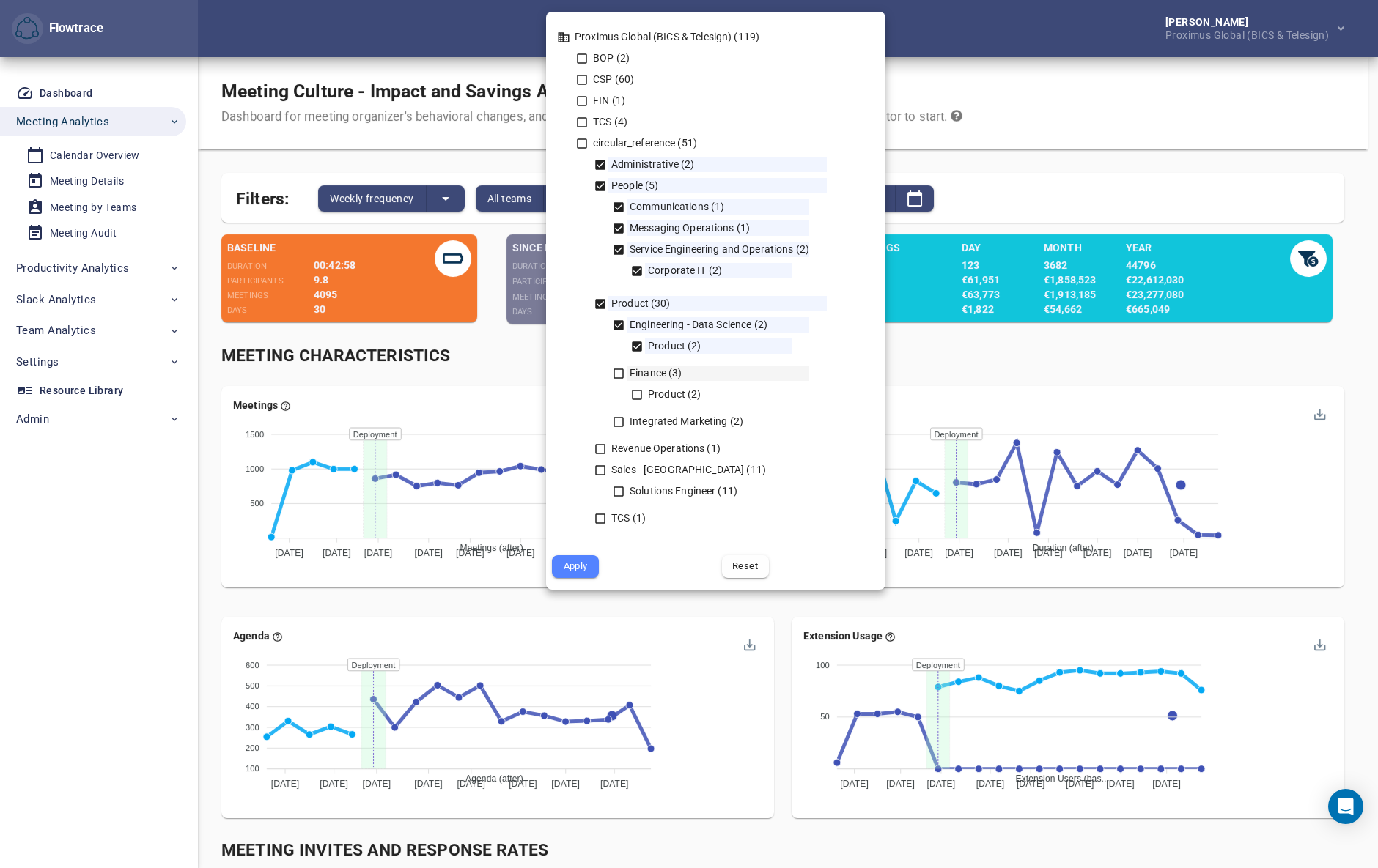
click at [627, 371] on div "Finance (3)" at bounding box center [718, 373] width 182 height 15
click at [643, 402] on div "Product (2)" at bounding box center [712, 394] width 161 height 15
click at [625, 421] on div "Integrated Marketing (2)" at bounding box center [710, 422] width 196 height 15
click at [600, 450] on icon at bounding box center [600, 449] width 13 height 13
click at [603, 467] on icon at bounding box center [600, 470] width 13 height 13
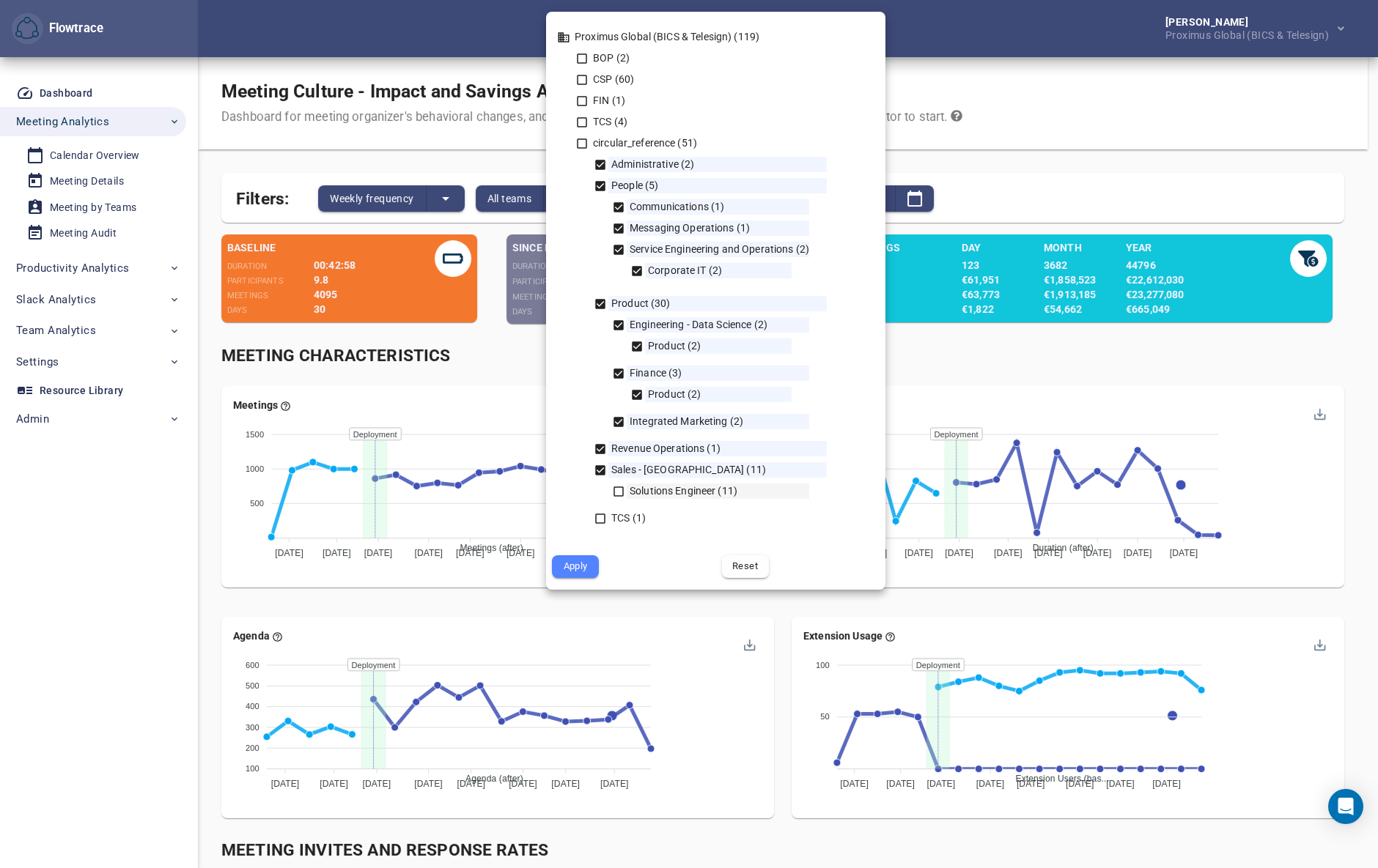
click at [618, 487] on icon at bounding box center [618, 491] width 13 height 13
click at [574, 570] on span "Apply" at bounding box center [575, 567] width 26 height 17
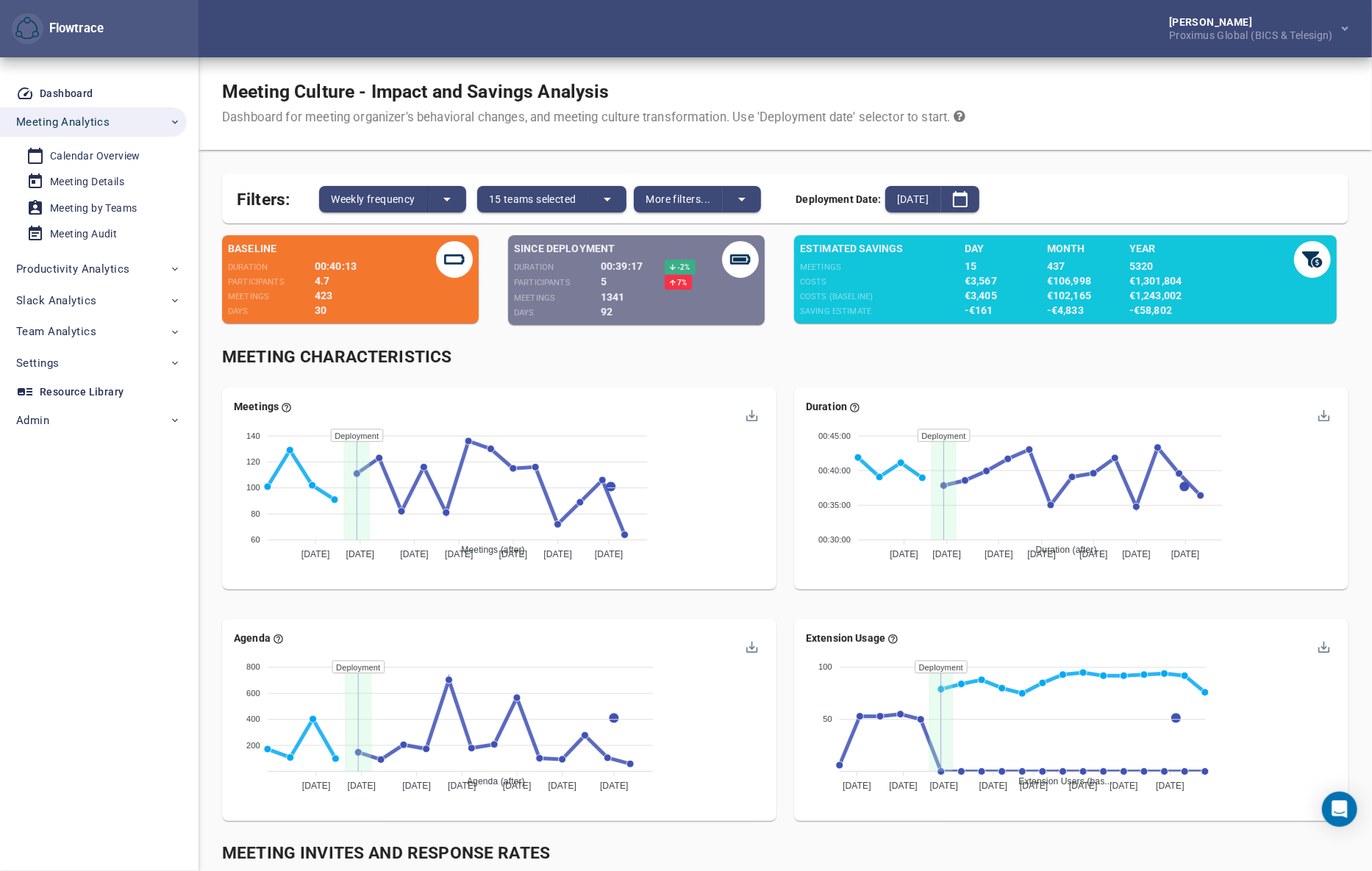
click at [797, 363] on div "Meeting Characteristics" at bounding box center [784, 358] width 1126 height 24
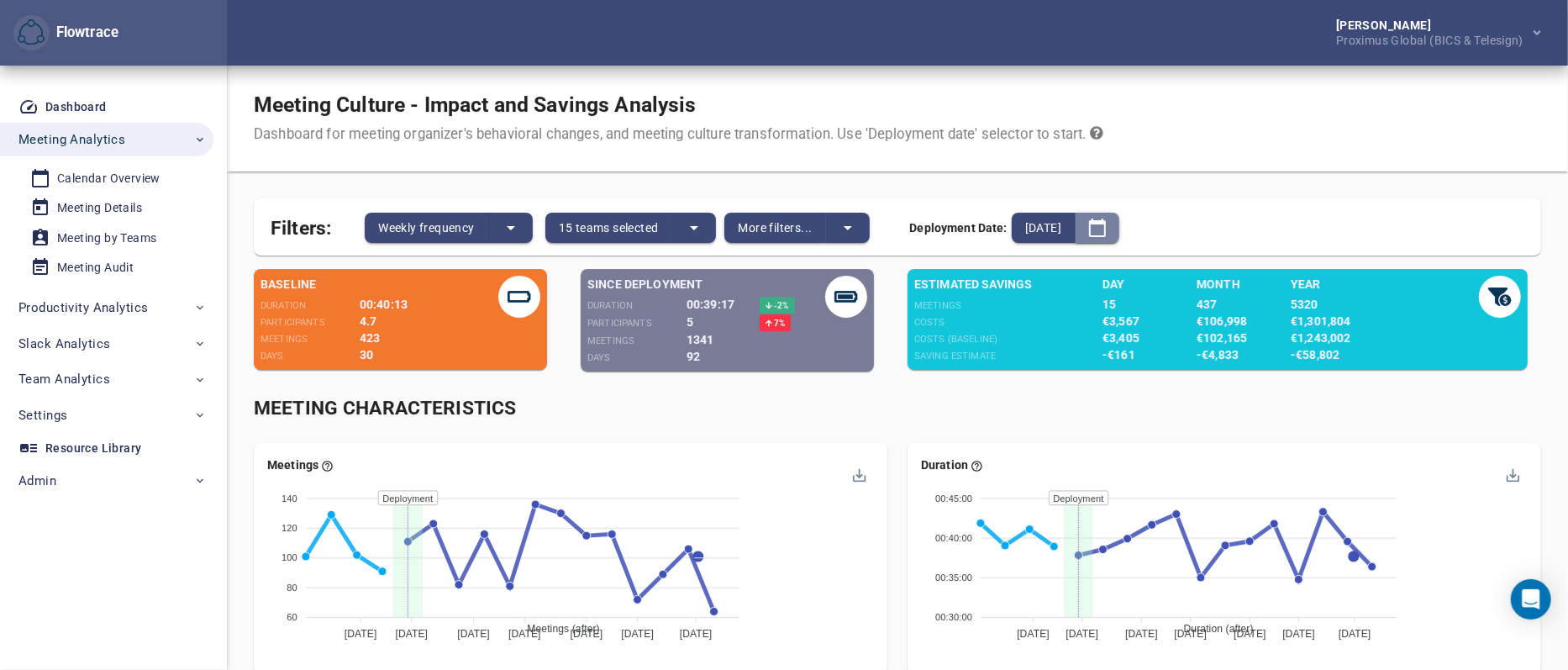
click at [1107, 227] on icon "split button" at bounding box center [1097, 227] width 20 height 20
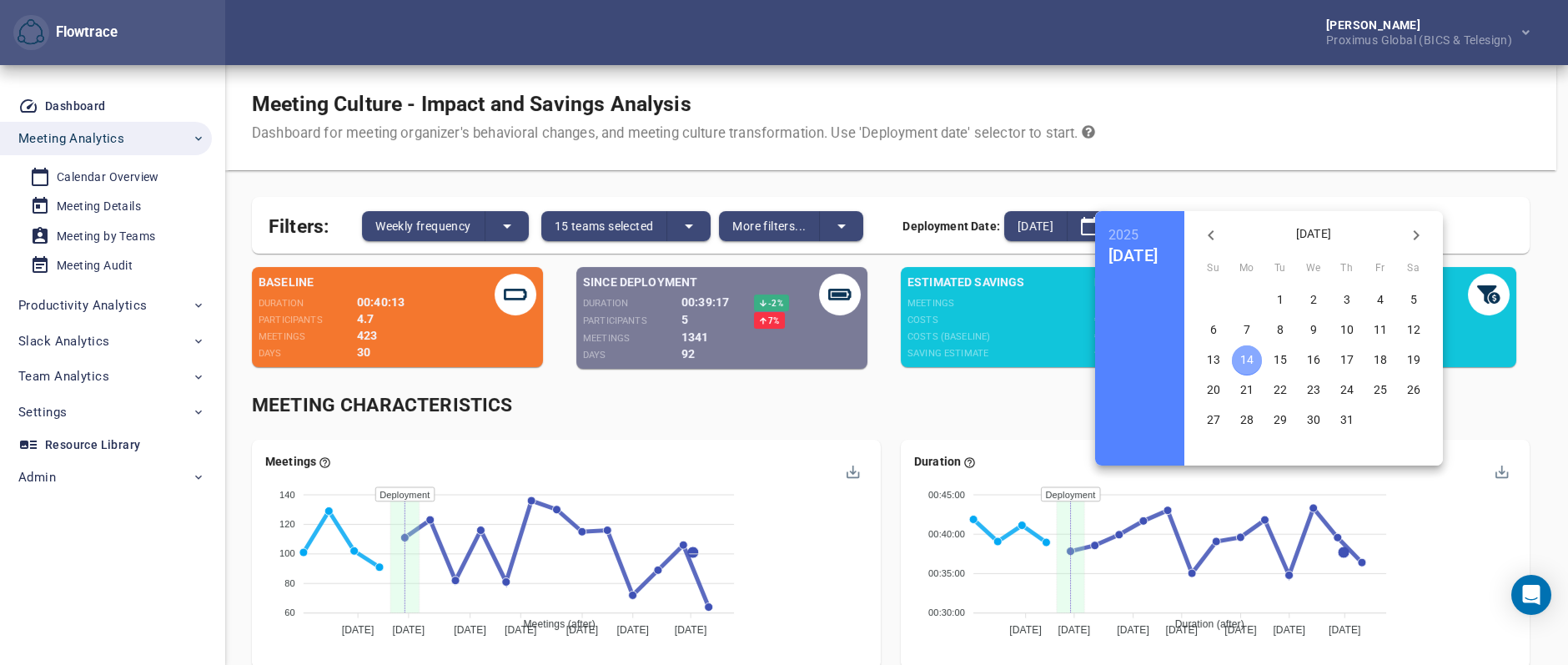
click at [1254, 355] on p "14" at bounding box center [1247, 359] width 13 height 16
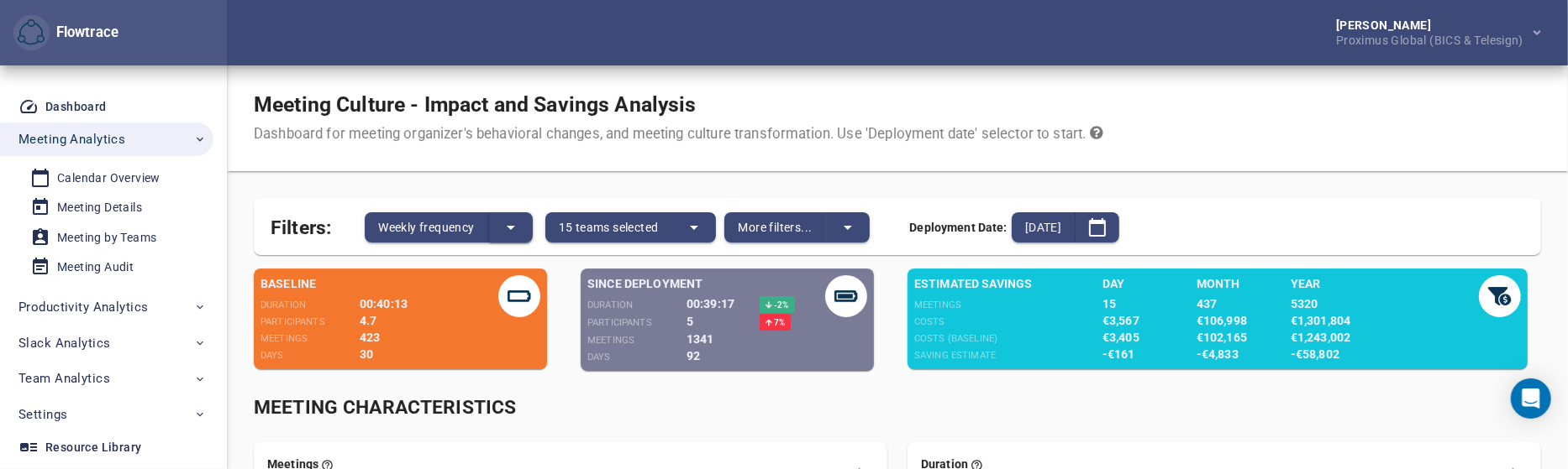
click at [509, 223] on icon "split button" at bounding box center [510, 227] width 20 height 20
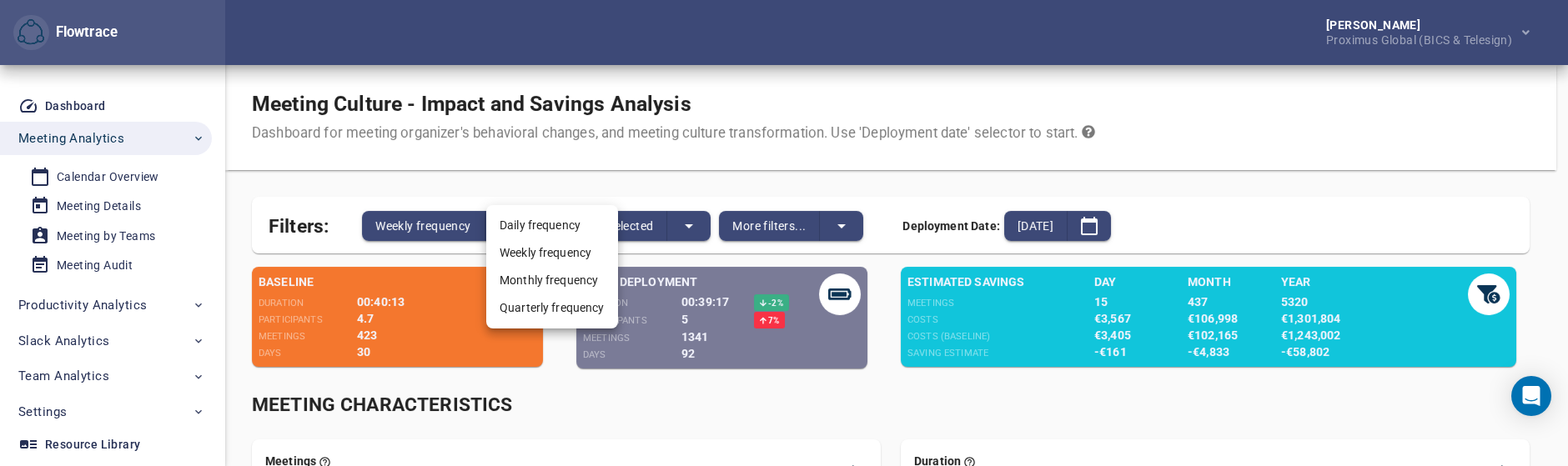
click at [545, 287] on li "Monthly frequency" at bounding box center [551, 281] width 132 height 28
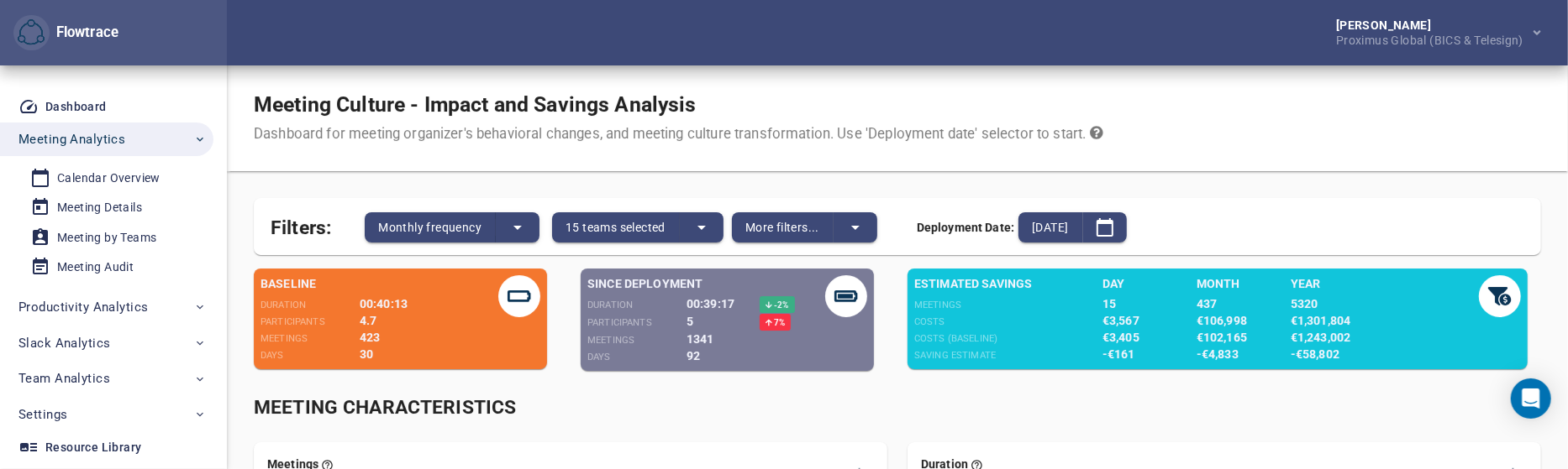
click at [1059, 409] on div "Meeting Characteristics" at bounding box center [896, 408] width 1287 height 28
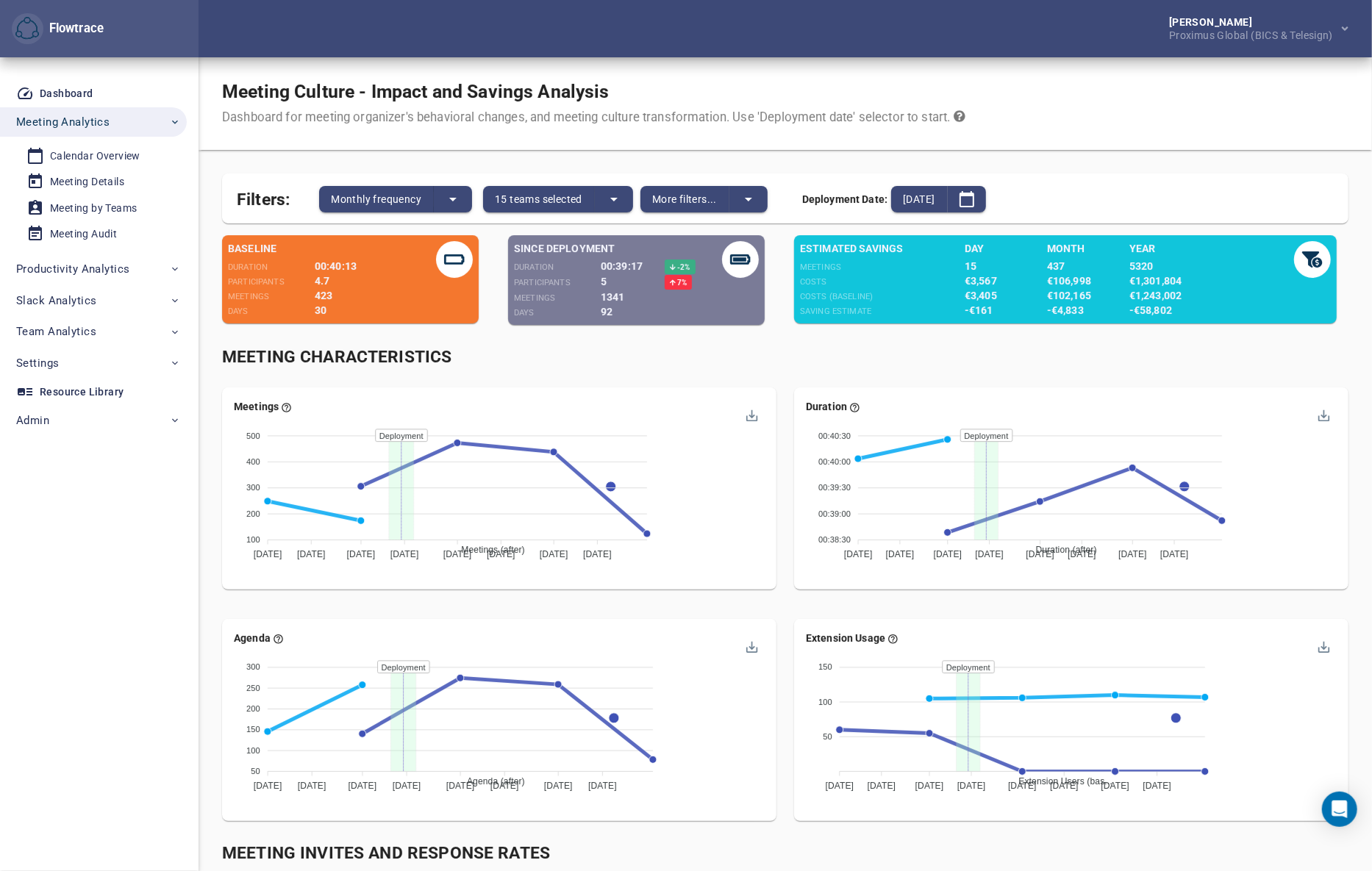
click at [774, 356] on div "Meeting Characteristics" at bounding box center [784, 358] width 1126 height 24
click at [787, 370] on div "Meeting Characteristics" at bounding box center [785, 357] width 1143 height 42
click at [772, 369] on div "Meeting Characteristics" at bounding box center [785, 357] width 1143 height 42
click at [382, 198] on span "Monthly frequency" at bounding box center [376, 199] width 90 height 17
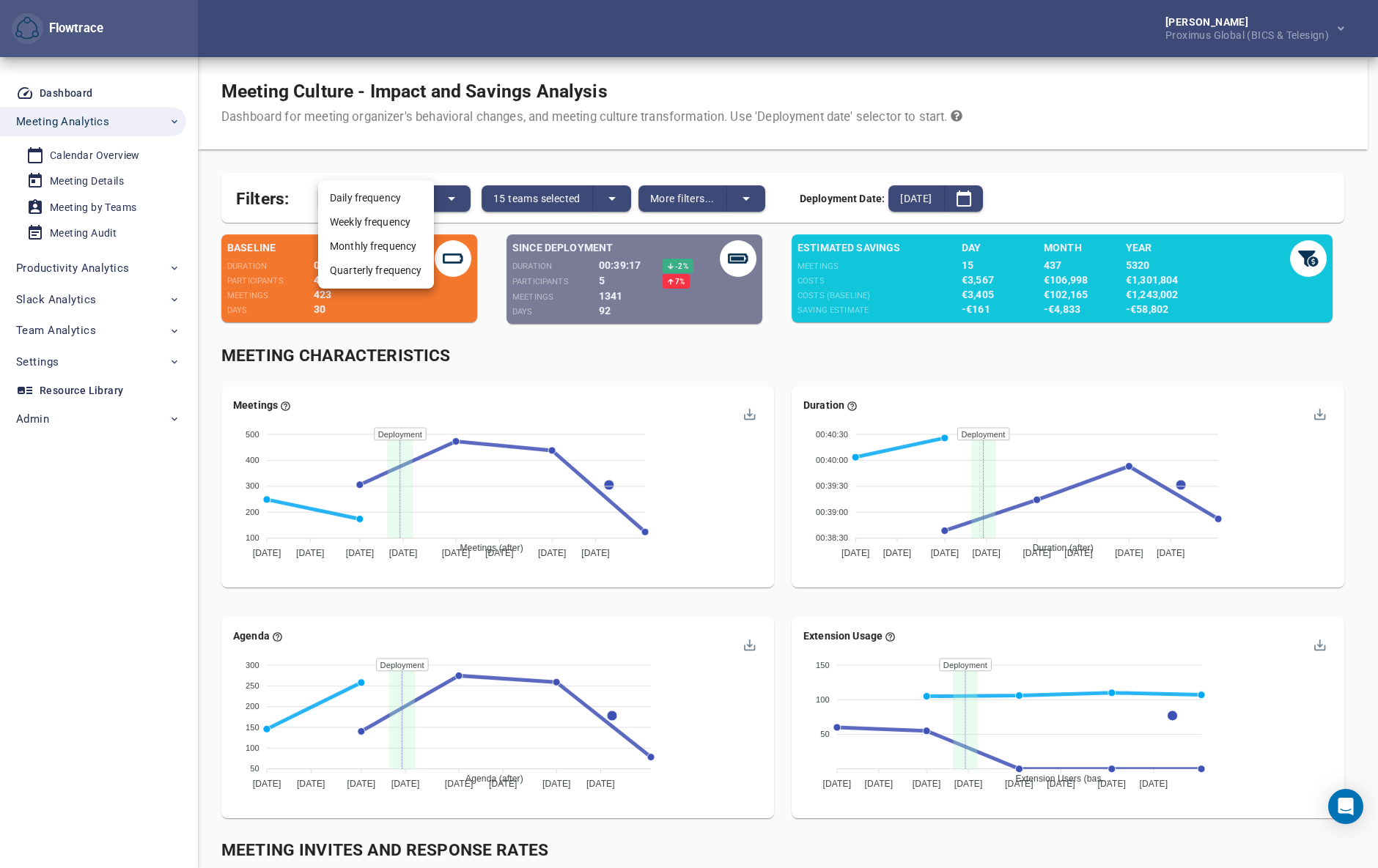
click at [370, 224] on li "Weekly frequency" at bounding box center [376, 222] width 116 height 24
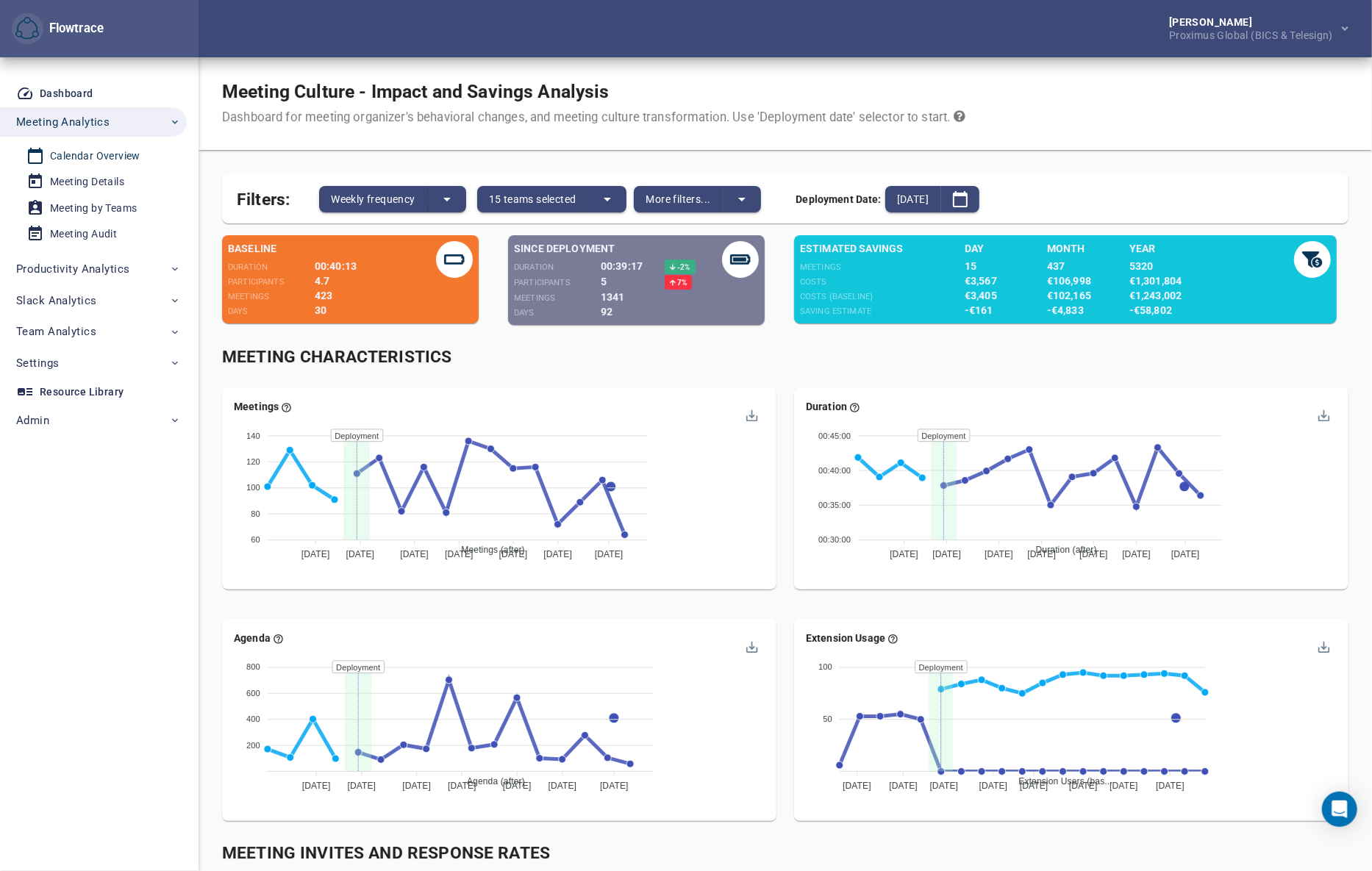
click at [104, 161] on div "Calendar Overview" at bounding box center [95, 156] width 90 height 18
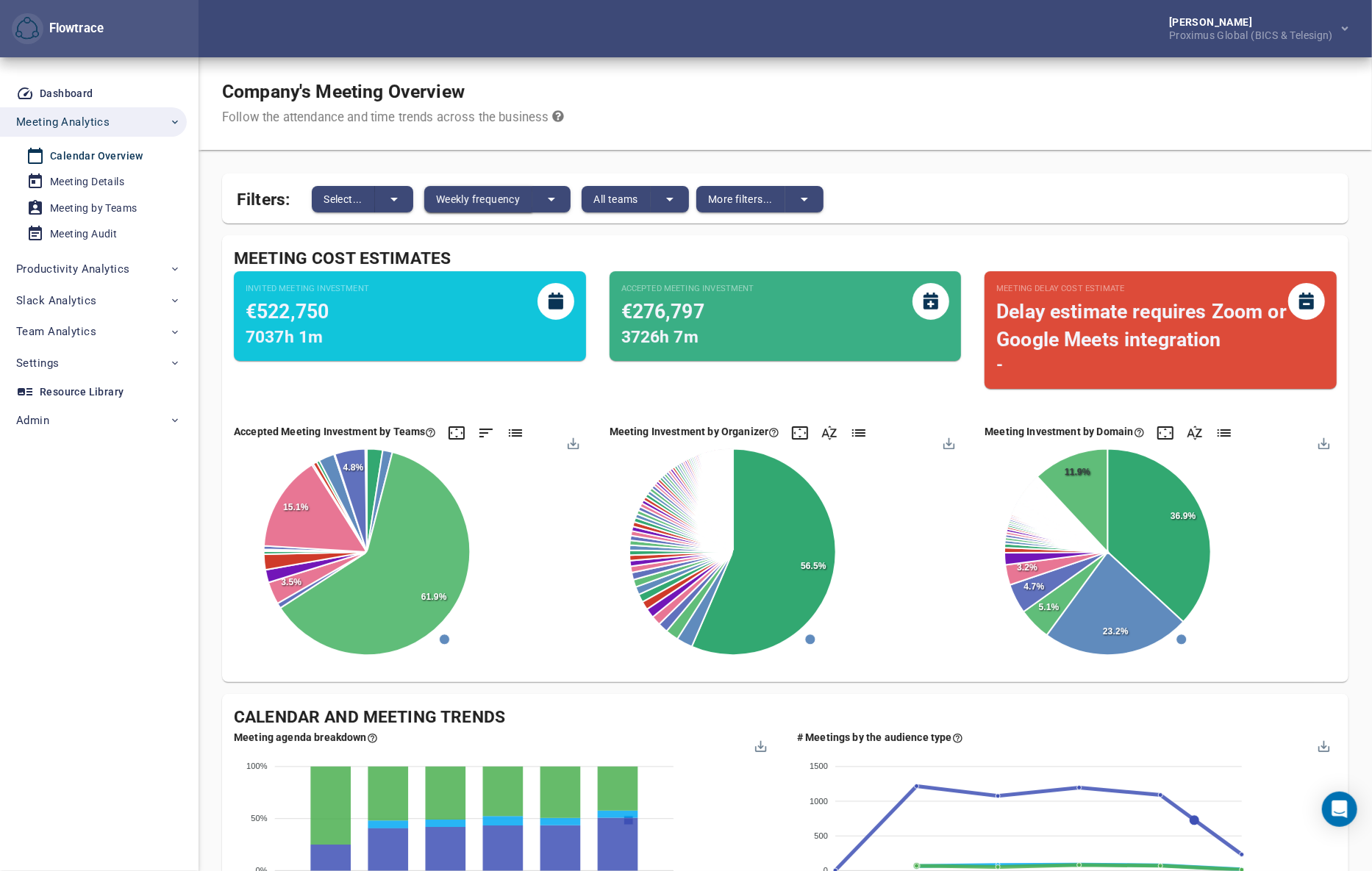
click at [474, 210] on button "Weekly frequency" at bounding box center [478, 199] width 108 height 27
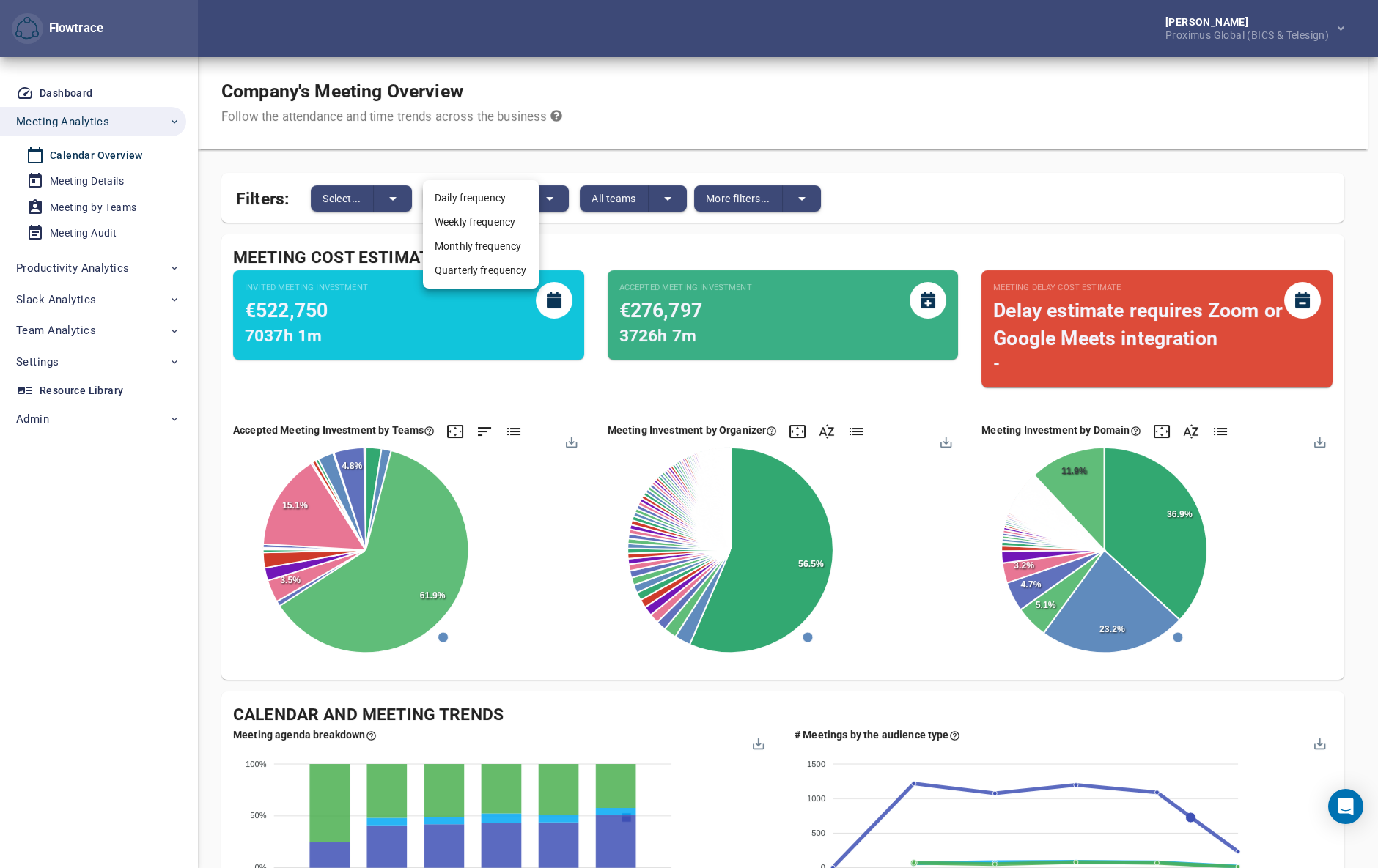
click at [469, 246] on li "Monthly frequency" at bounding box center [481, 247] width 116 height 24
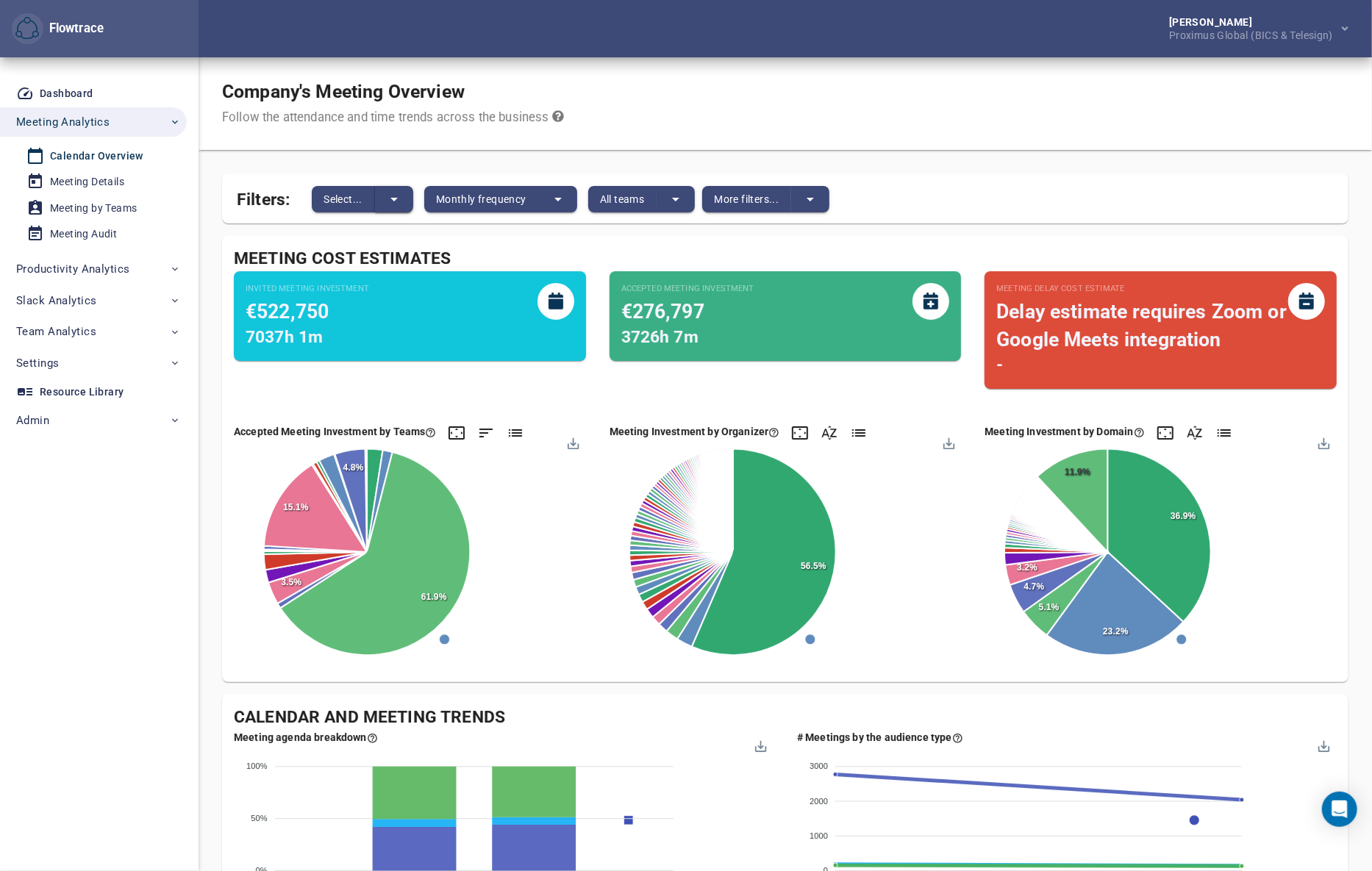
click at [396, 200] on icon "split button" at bounding box center [393, 199] width 17 height 17
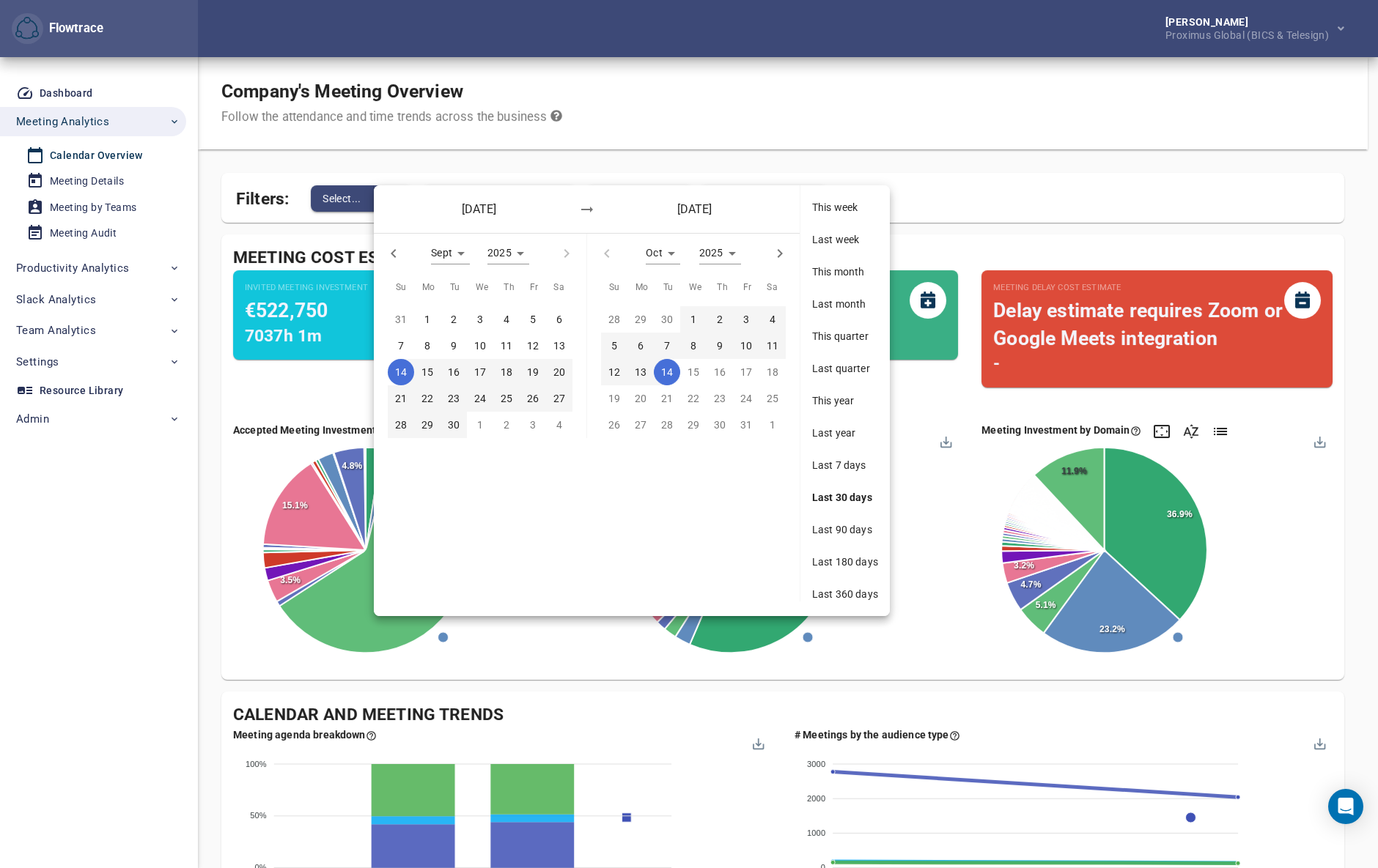
click at [843, 589] on span "Last 360 days" at bounding box center [845, 594] width 66 height 14
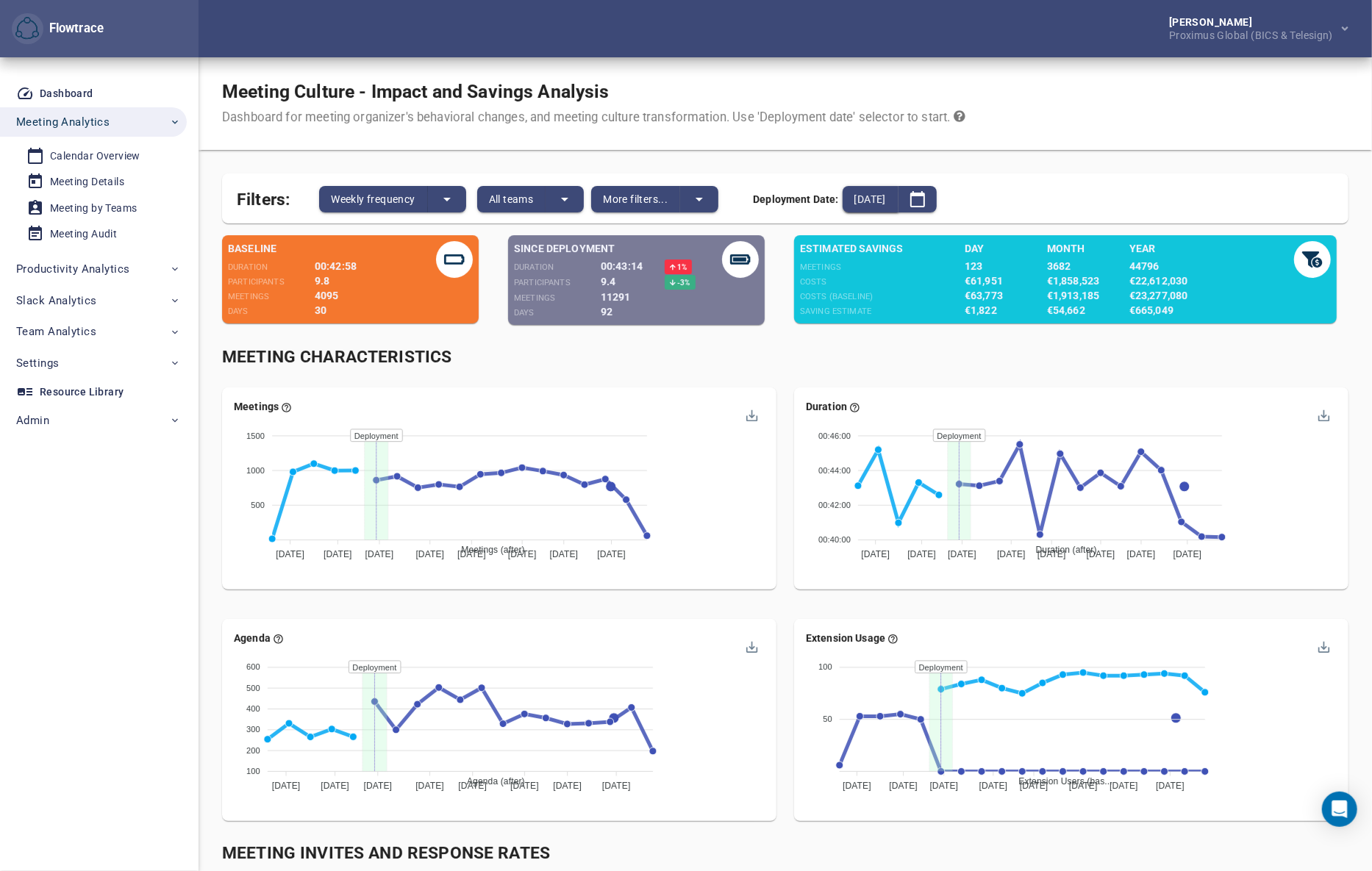
click at [886, 198] on span "2025-07-14" at bounding box center [870, 199] width 32 height 17
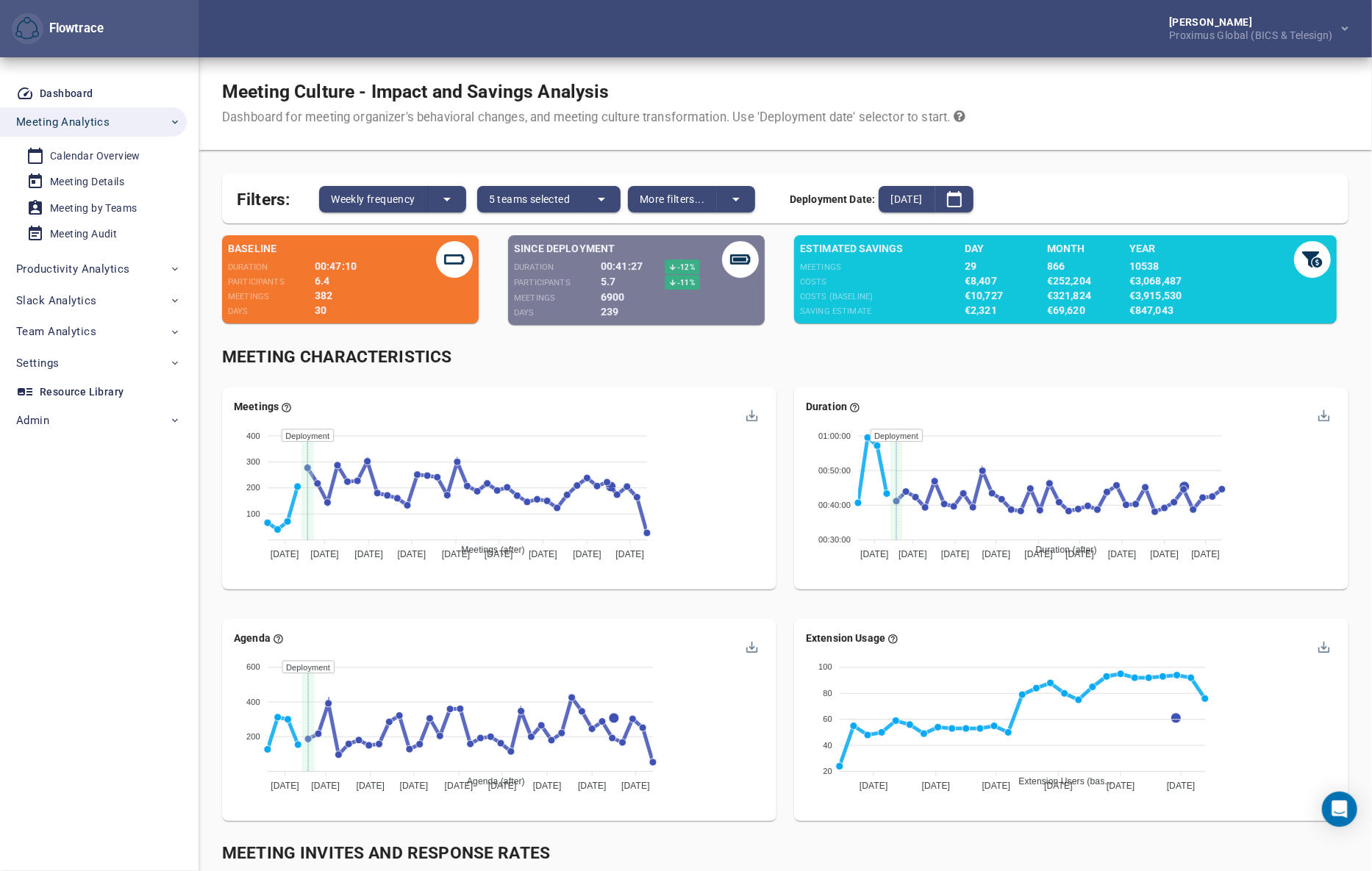
click at [794, 364] on div "Meeting Characteristics" at bounding box center [784, 358] width 1126 height 24
click at [392, 196] on span "Weekly frequency" at bounding box center [373, 199] width 84 height 17
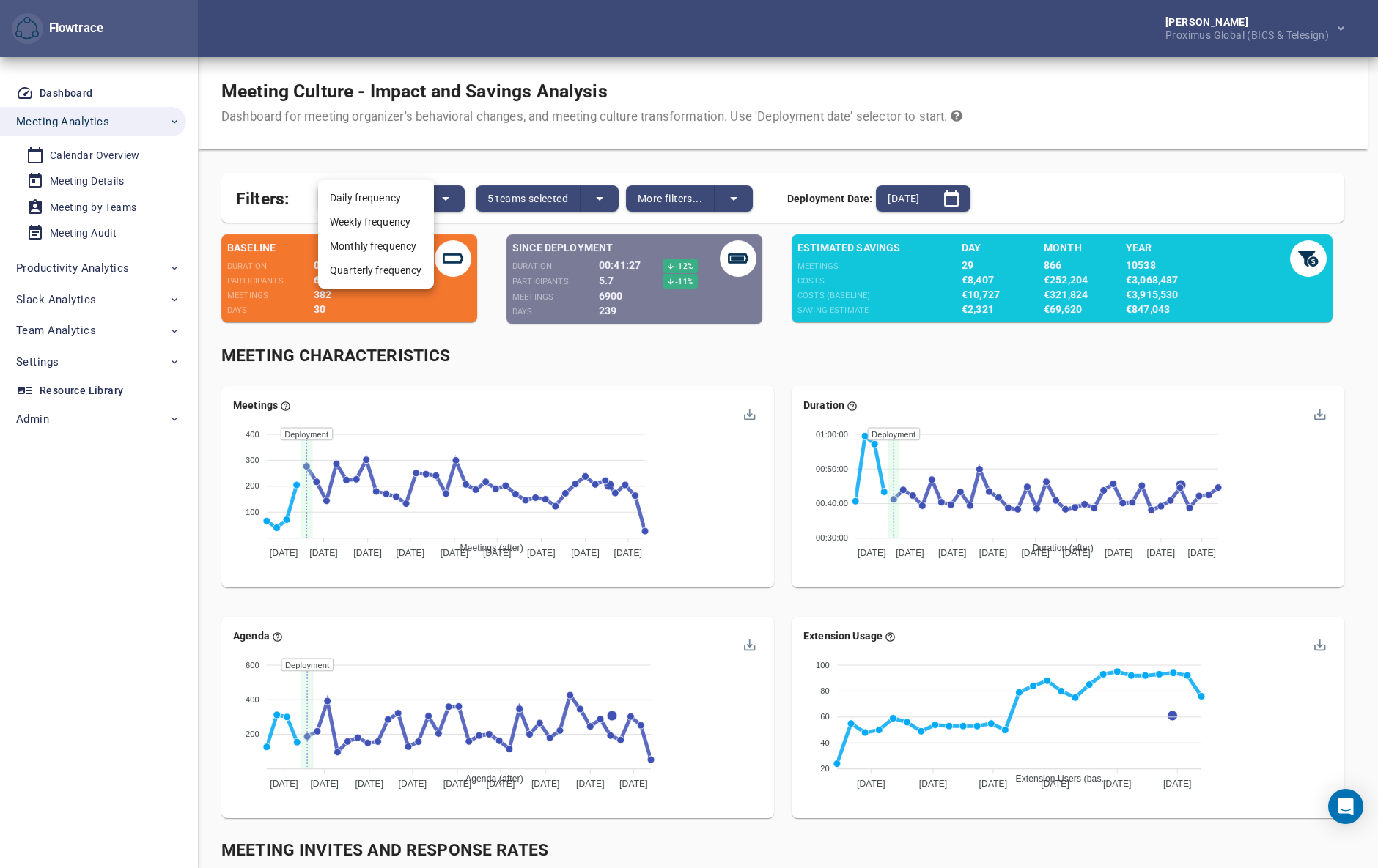
click at [370, 242] on li "Monthly frequency" at bounding box center [376, 247] width 116 height 24
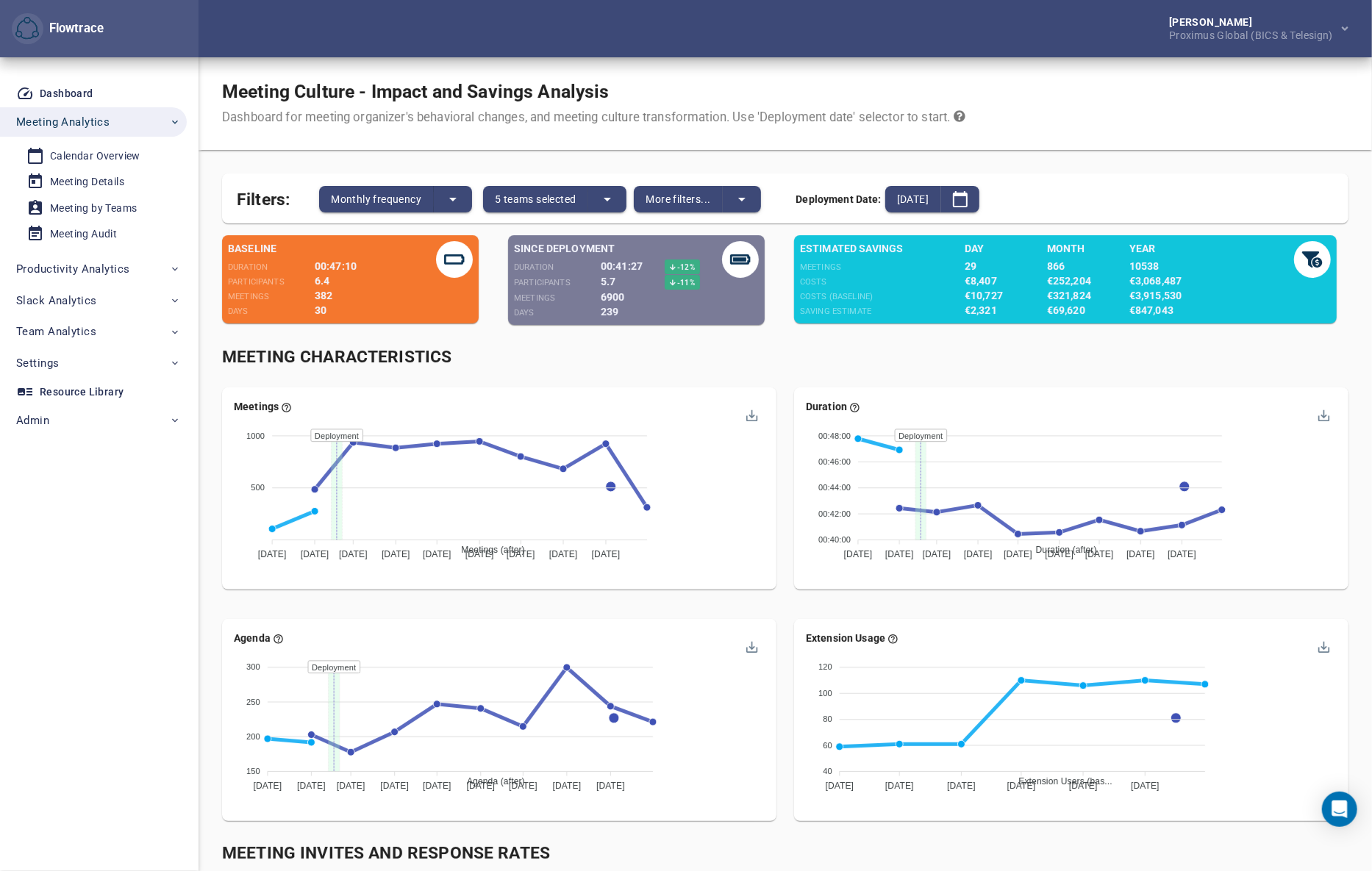
click at [792, 352] on div "Meeting Characteristics" at bounding box center [784, 358] width 1126 height 24
click at [87, 234] on div "Meeting Audit" at bounding box center [84, 234] width 67 height 18
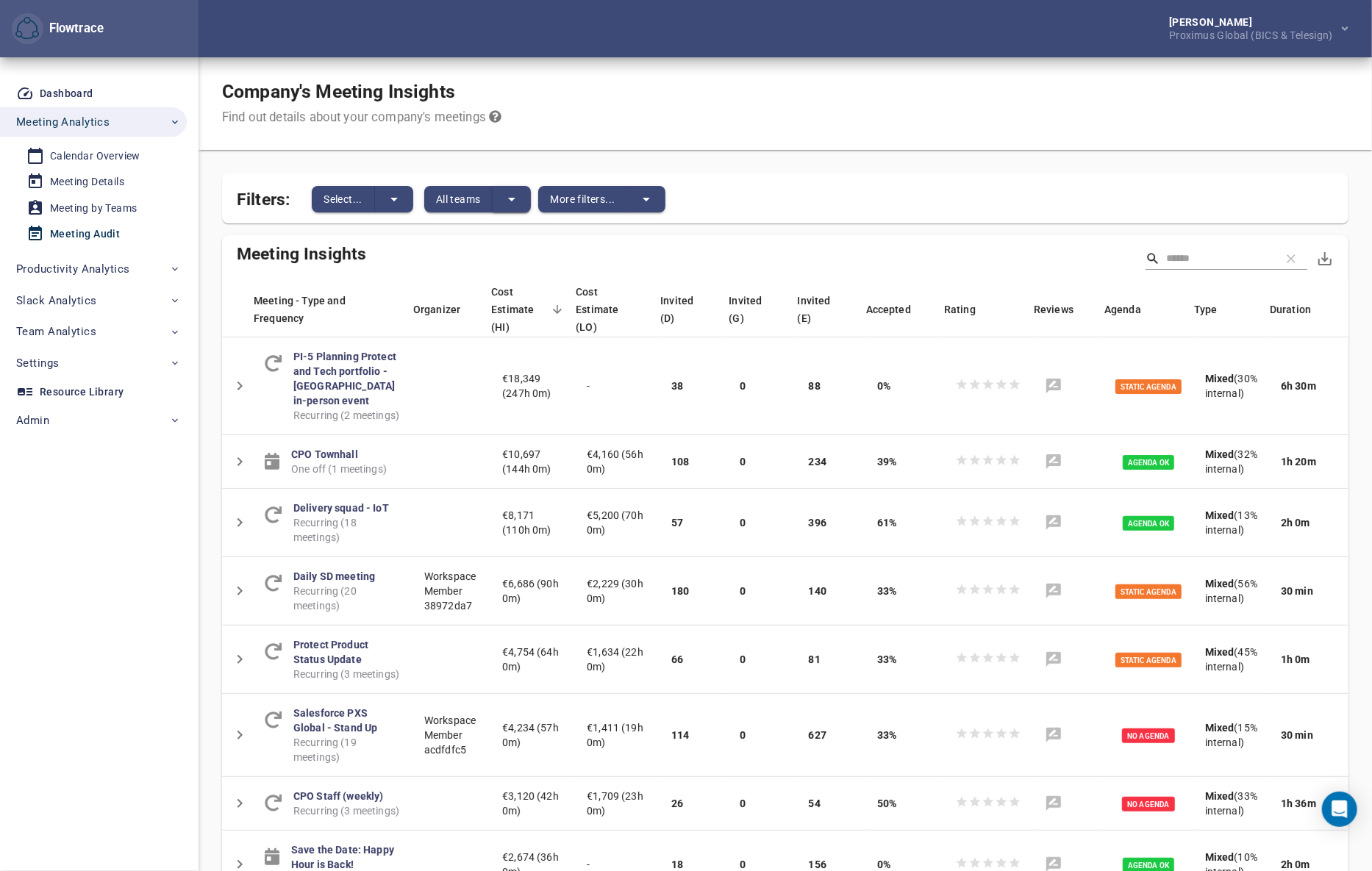
click at [516, 198] on icon "split button" at bounding box center [511, 199] width 17 height 17
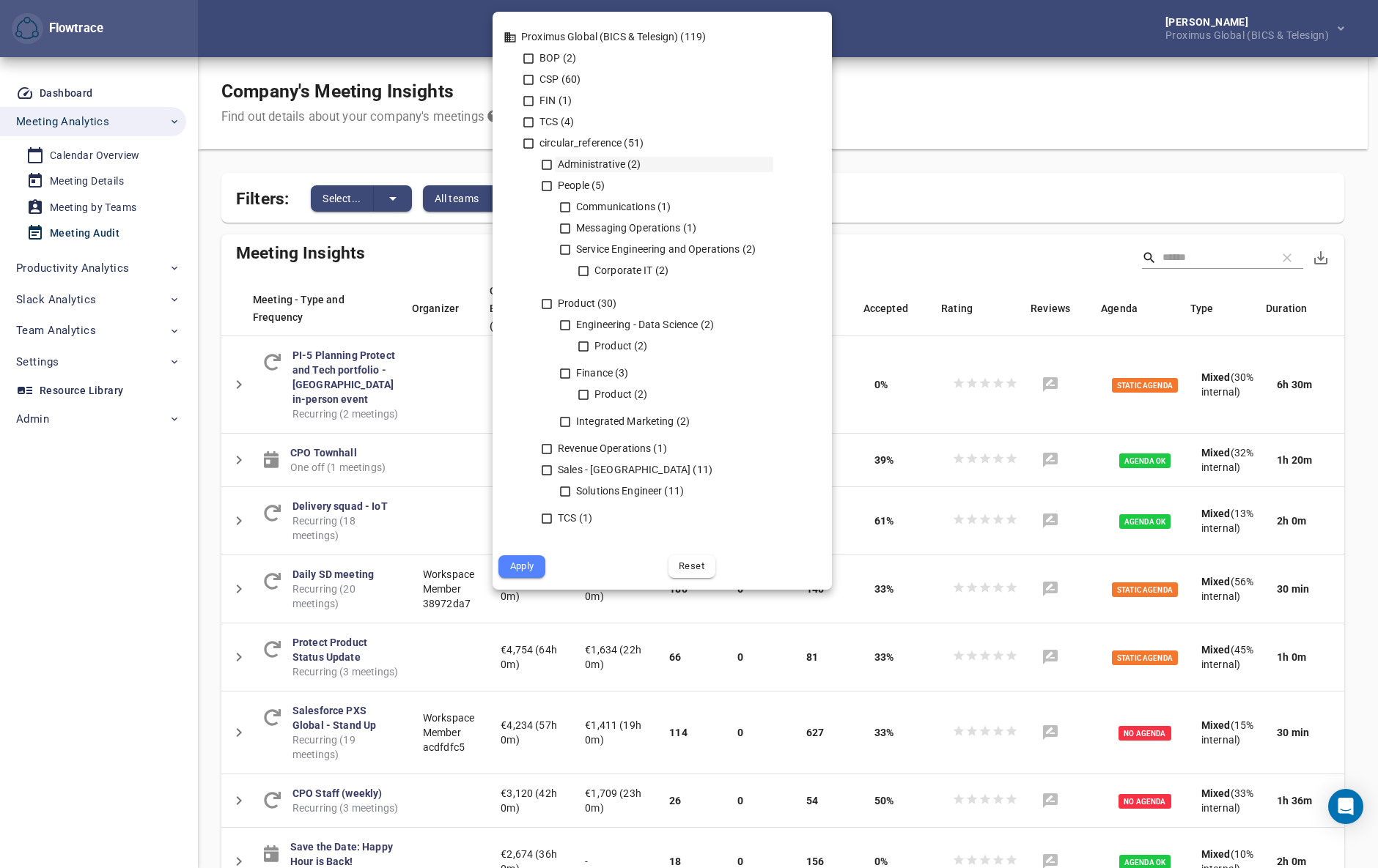
click at [541, 162] on icon at bounding box center [547, 164] width 13 height 13
click at [541, 179] on icon at bounding box center [547, 185] width 13 height 13
click at [543, 306] on icon at bounding box center [547, 303] width 13 height 13
click at [543, 447] on icon at bounding box center [547, 449] width 13 height 13
click at [547, 471] on icon at bounding box center [547, 470] width 13 height 13
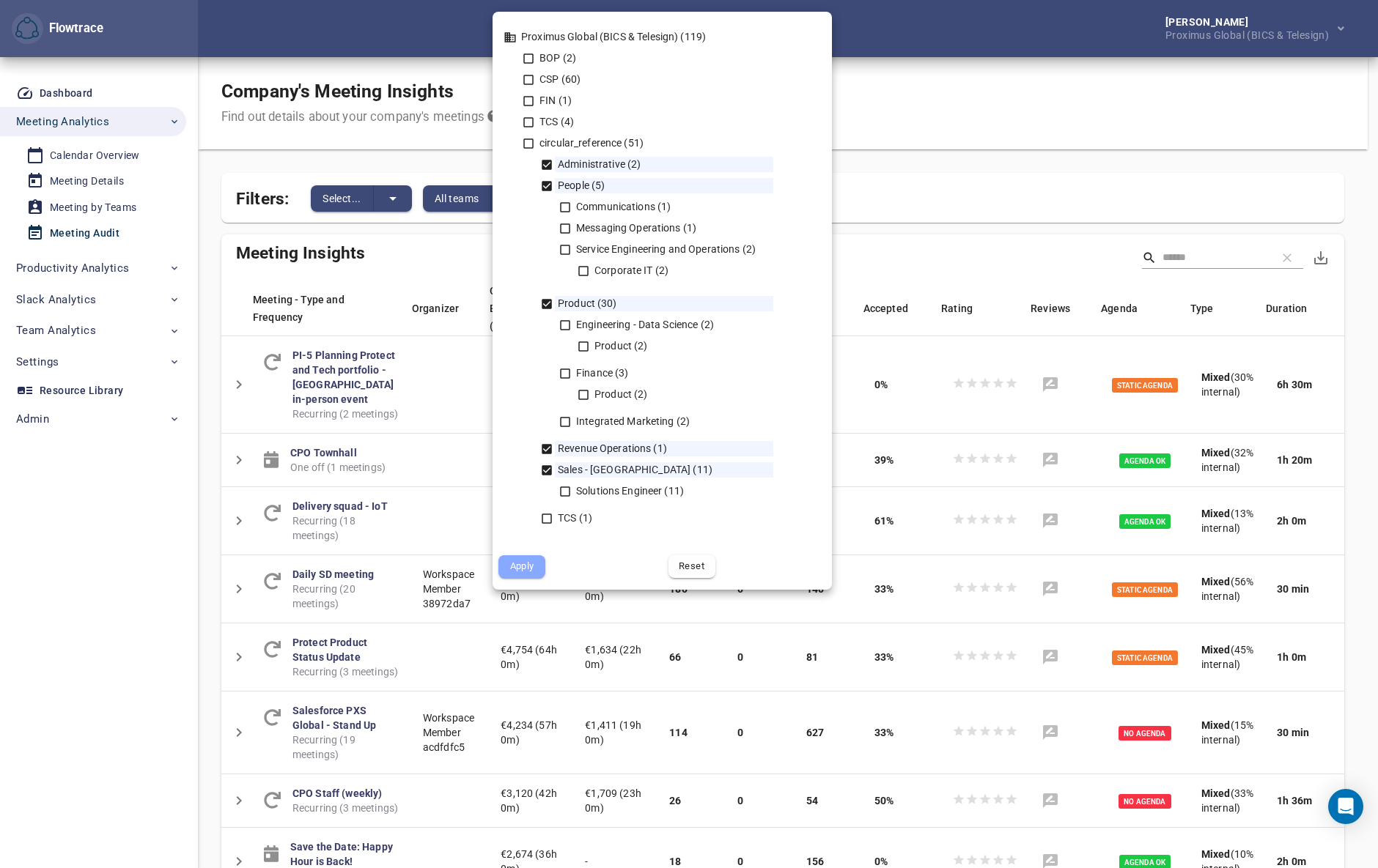
click at [534, 562] on span "Apply" at bounding box center [522, 567] width 26 height 17
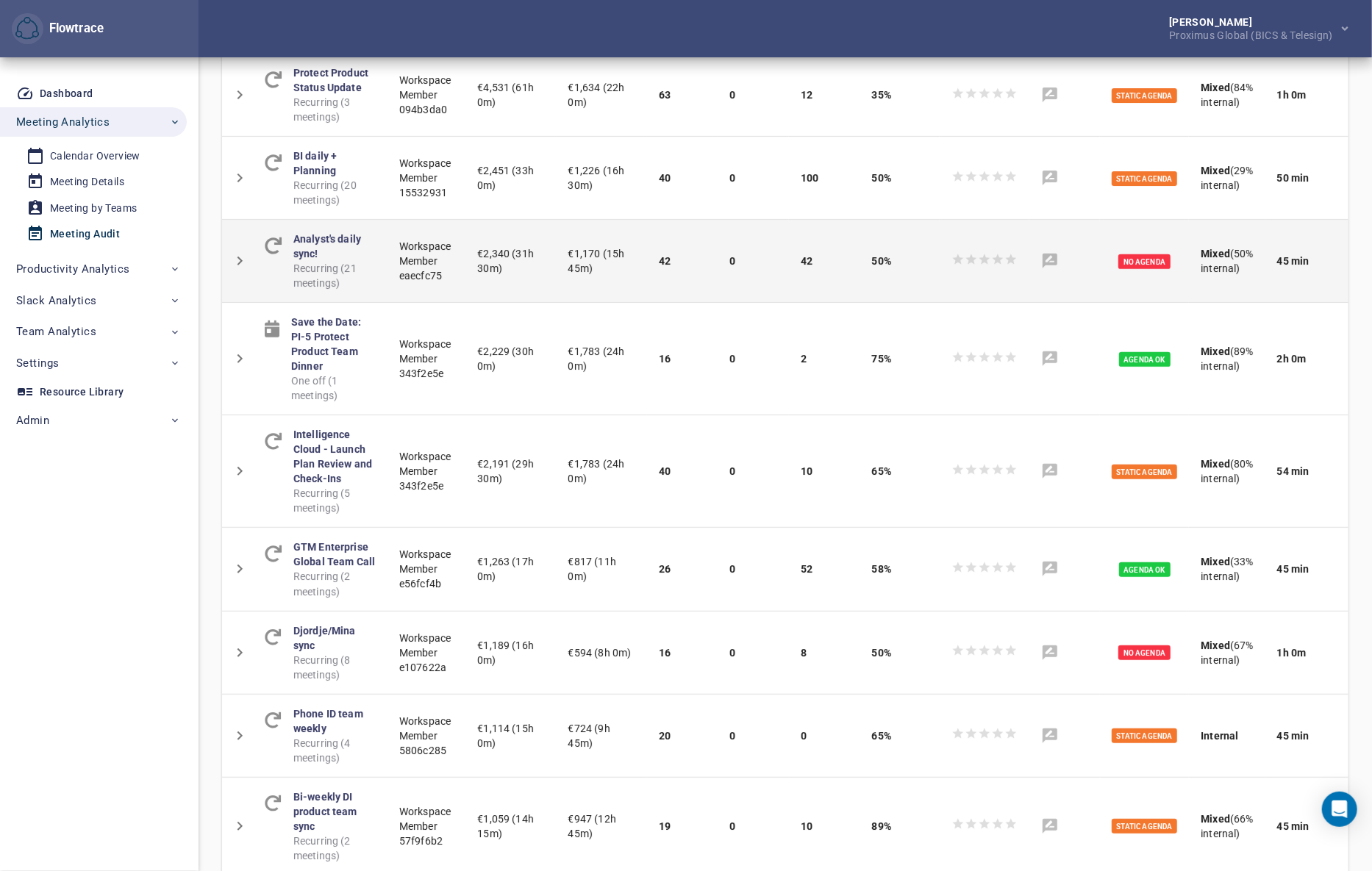
scroll to position [115, 0]
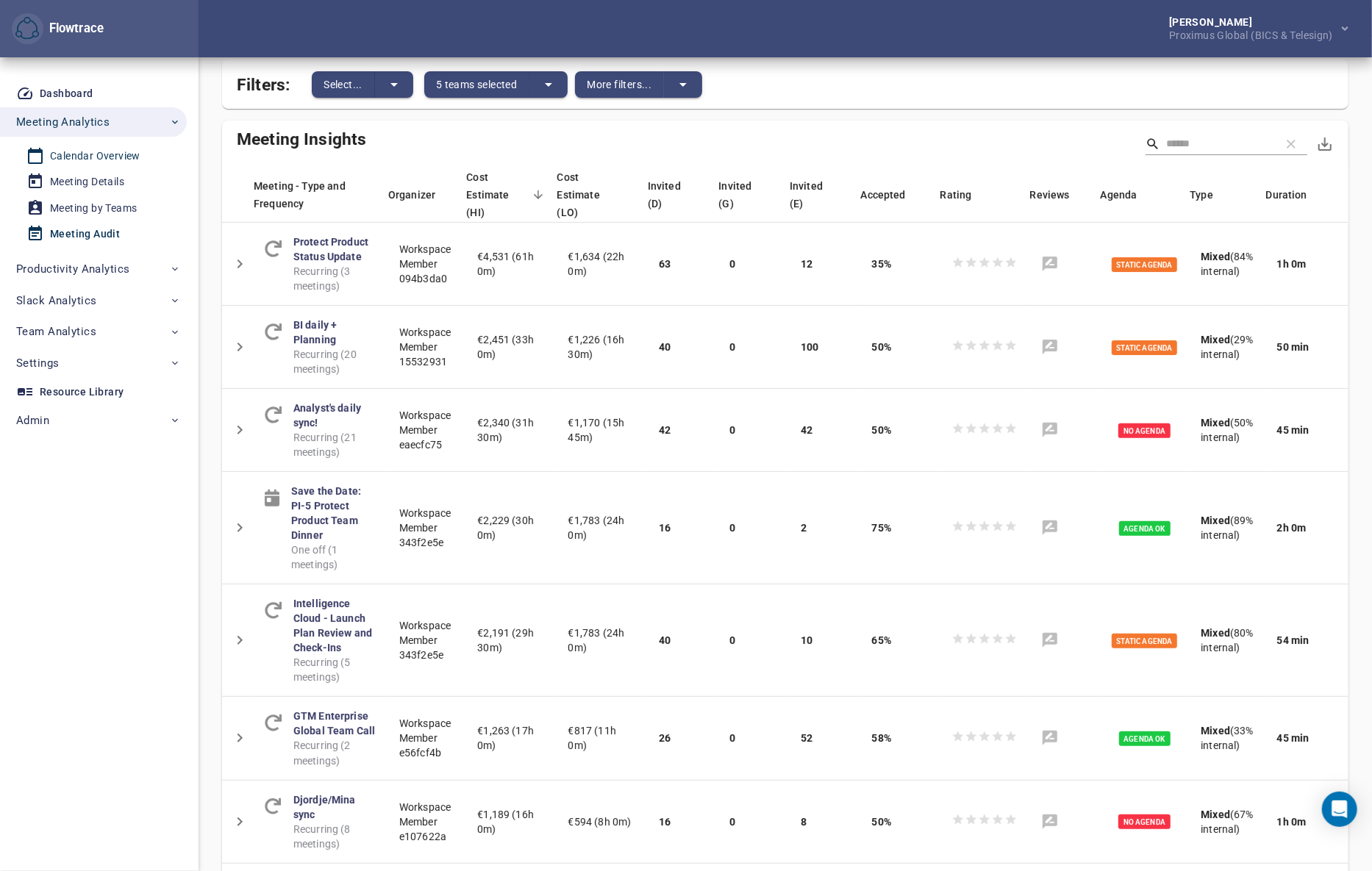
click at [93, 156] on div "Calendar Overview" at bounding box center [95, 156] width 90 height 18
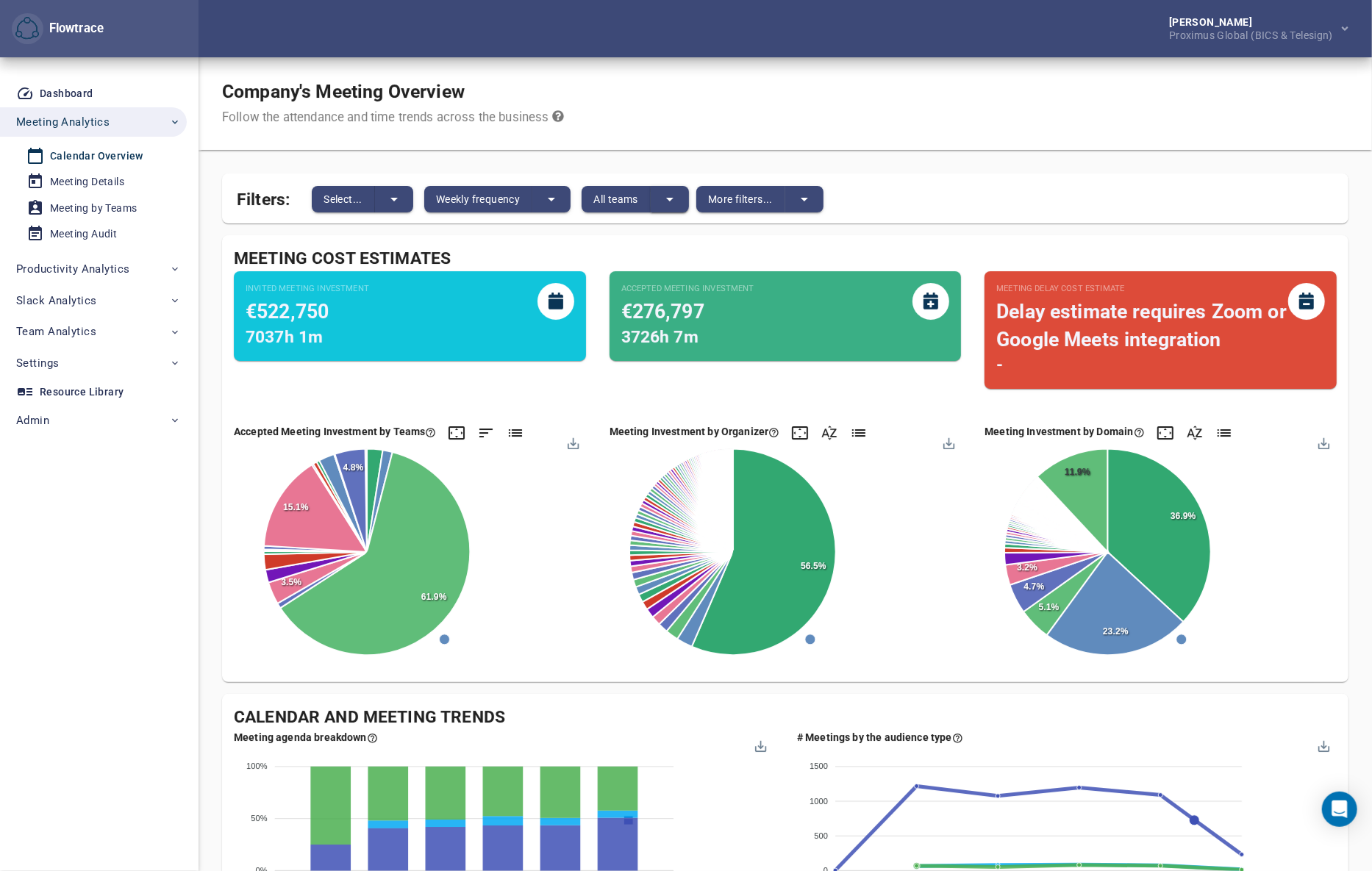
click at [669, 197] on icon "split button" at bounding box center [669, 199] width 17 height 17
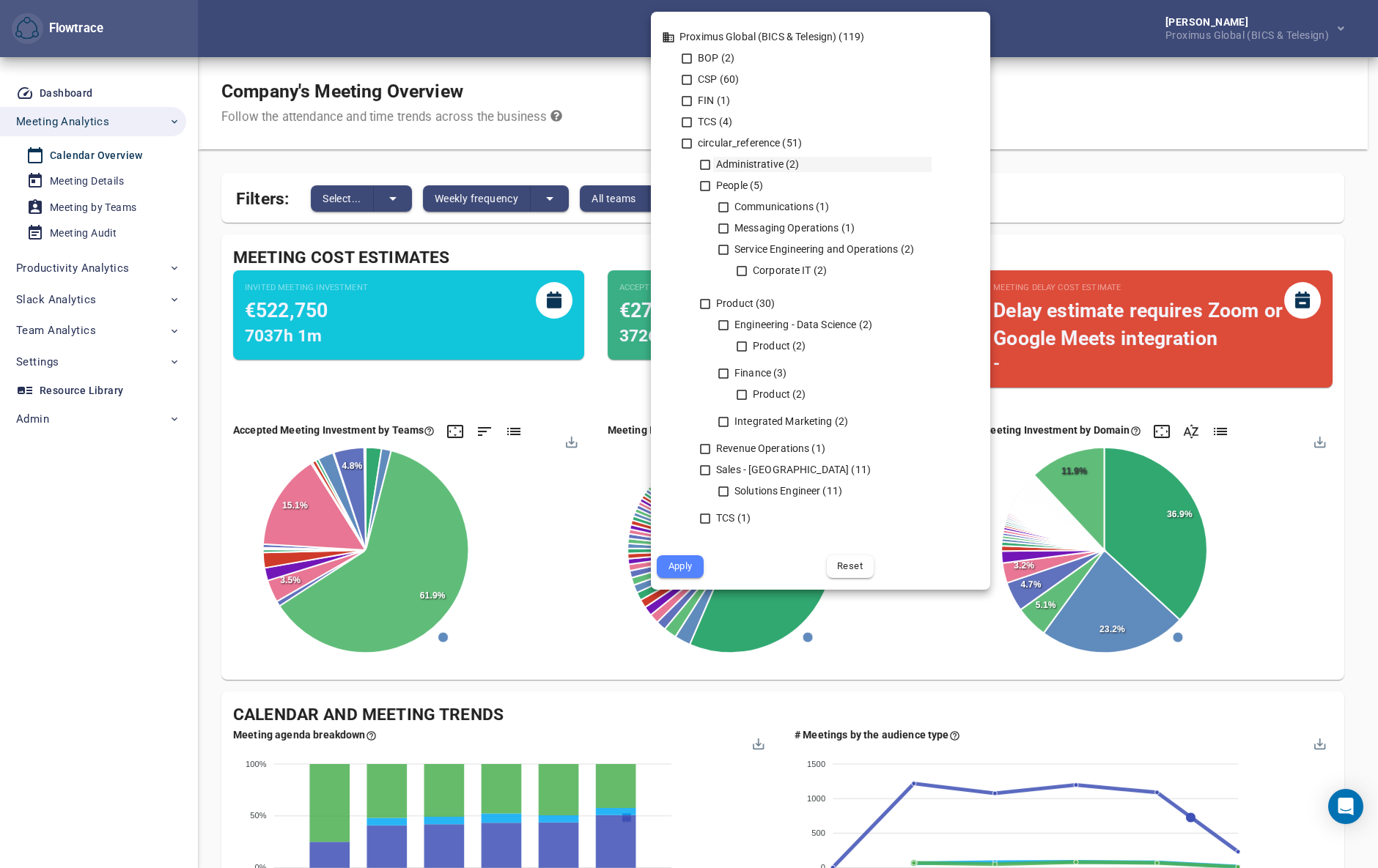
click at [709, 162] on icon at bounding box center [706, 165] width 11 height 11
click at [709, 187] on icon at bounding box center [706, 186] width 11 height 11
click at [703, 304] on icon at bounding box center [705, 303] width 13 height 13
click at [704, 450] on icon at bounding box center [705, 449] width 13 height 13
click at [703, 471] on icon at bounding box center [705, 470] width 13 height 13
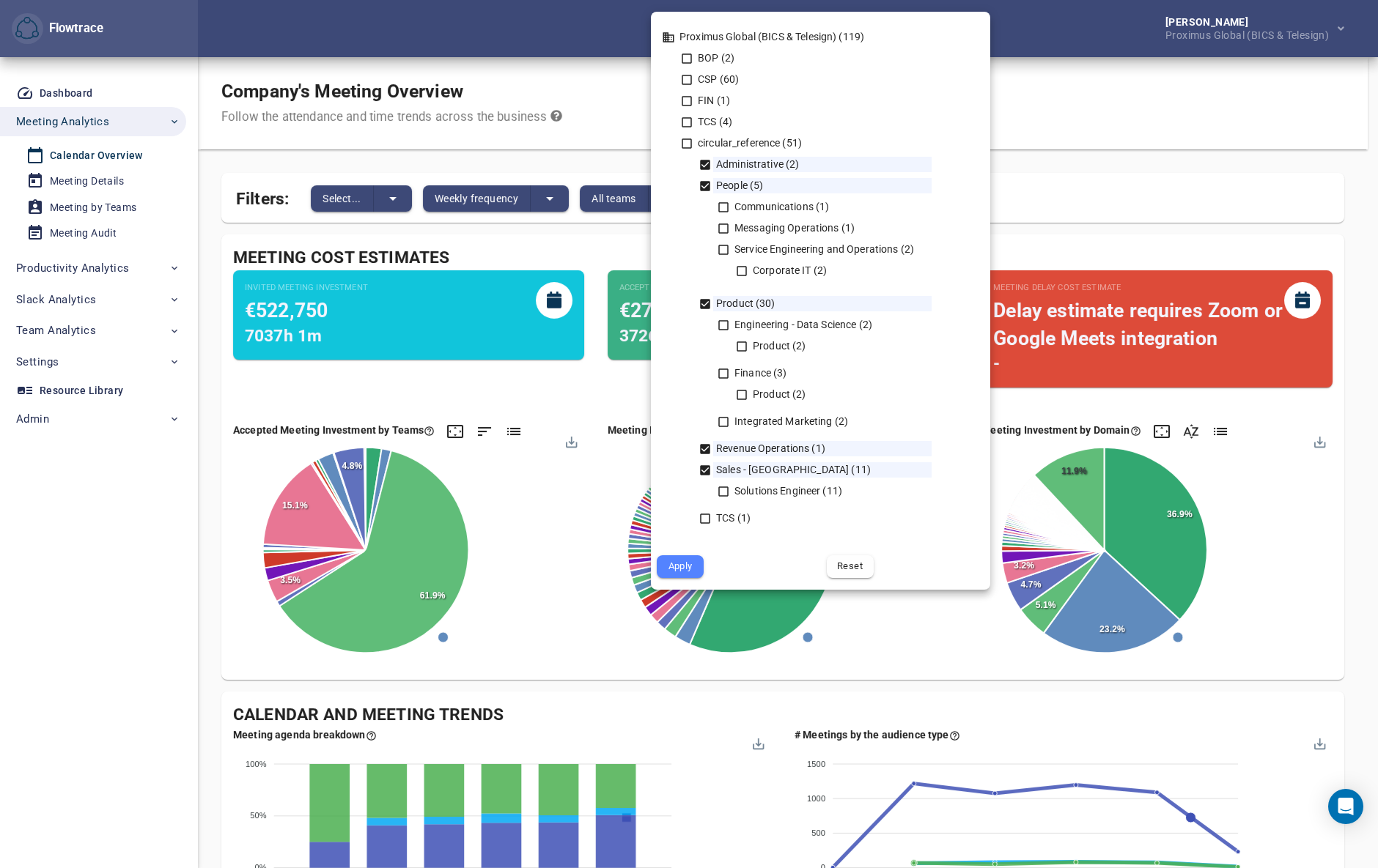
click at [686, 563] on span "Apply" at bounding box center [680, 567] width 26 height 17
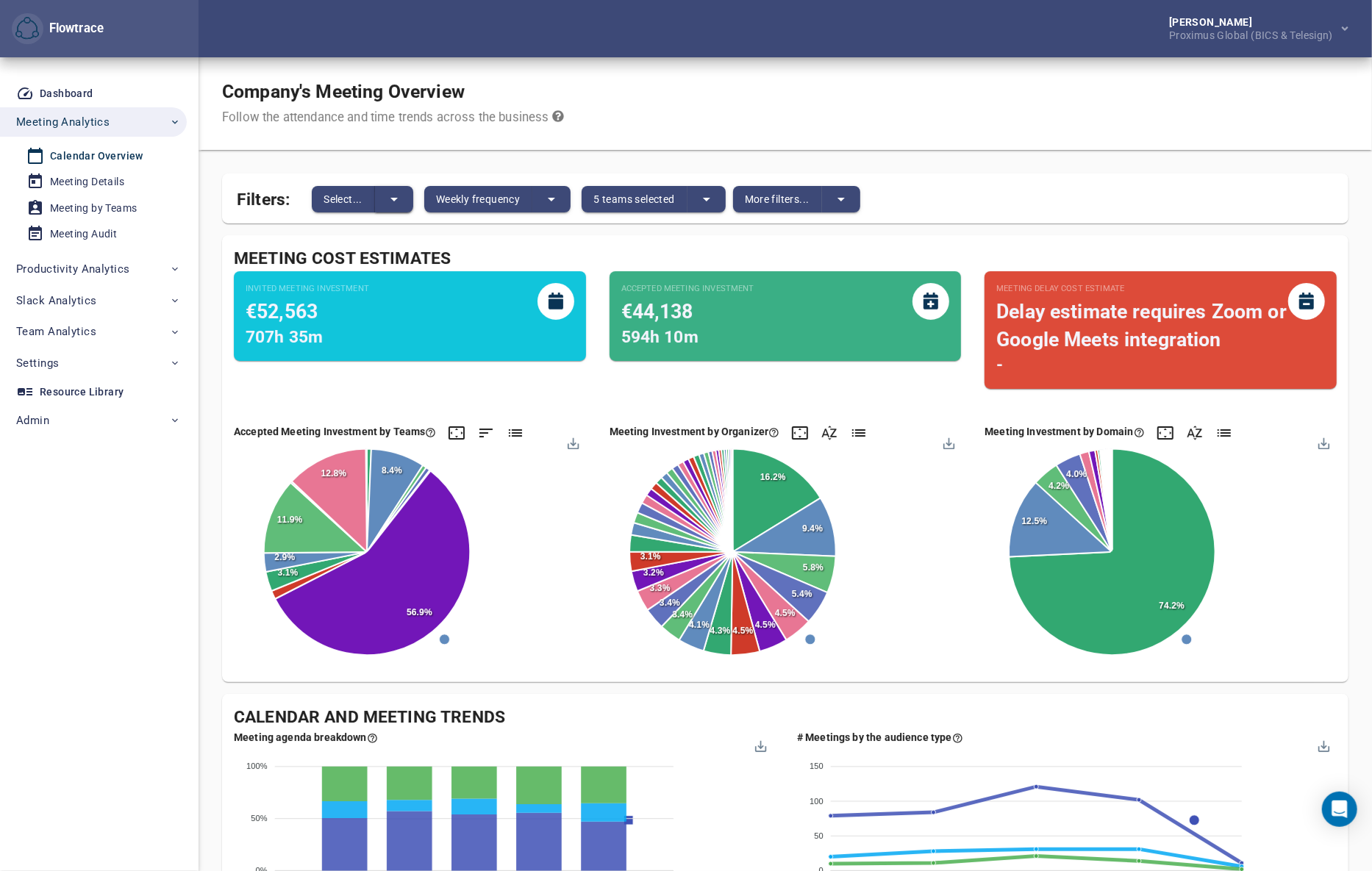
click at [395, 196] on icon "split button" at bounding box center [393, 199] width 17 height 17
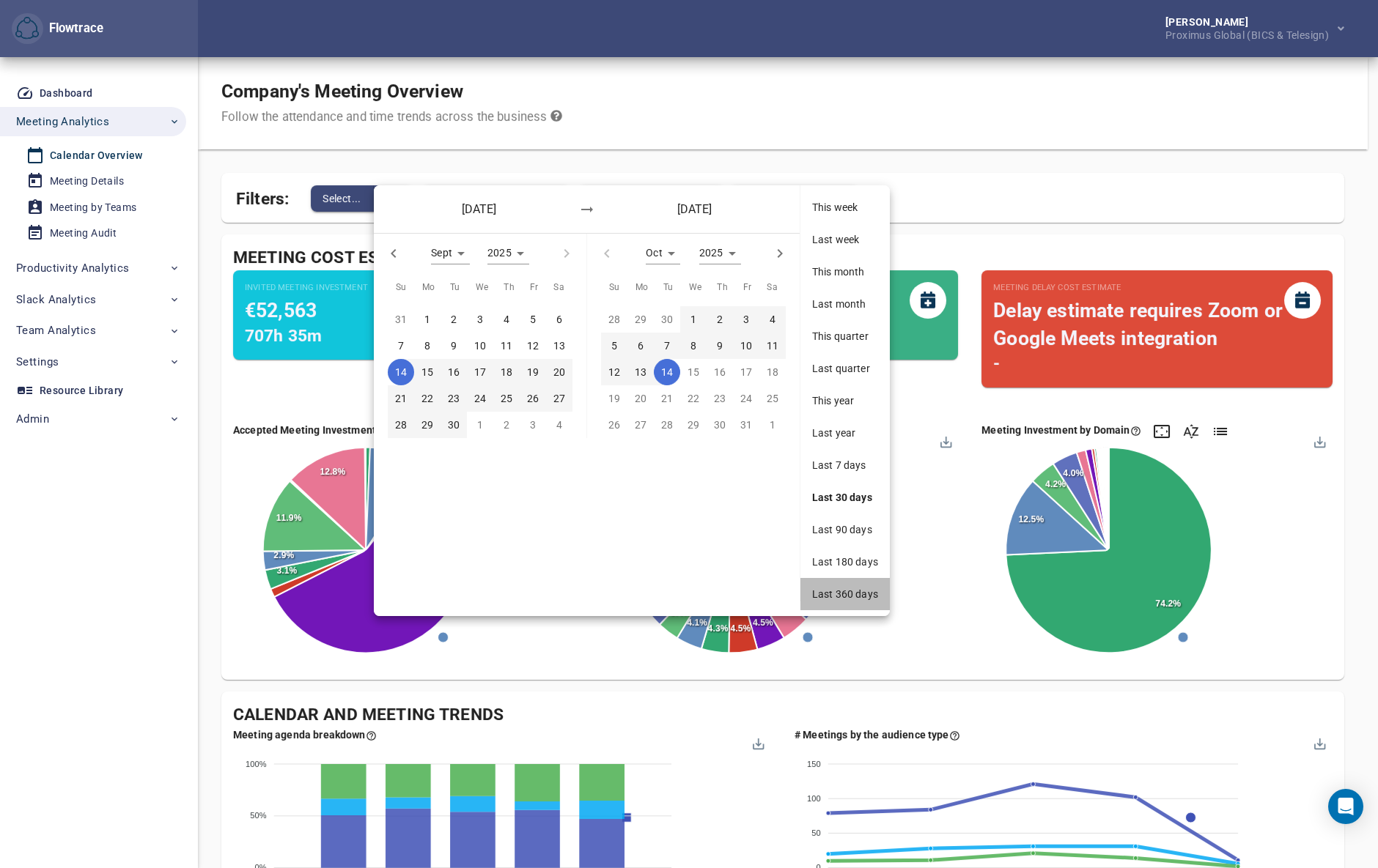
click at [849, 599] on span "Last 360 days" at bounding box center [845, 594] width 66 height 14
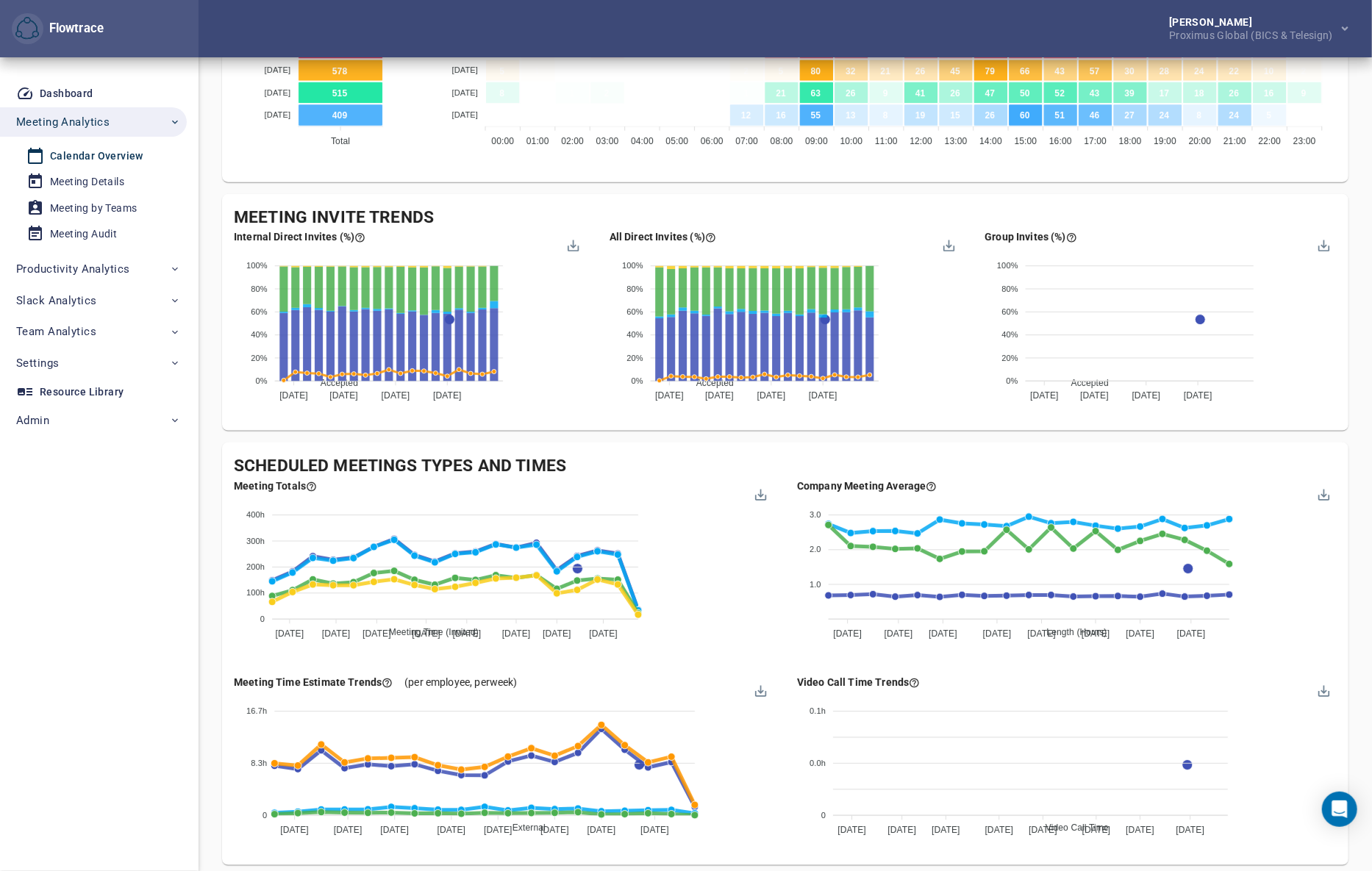
scroll to position [1091, 0]
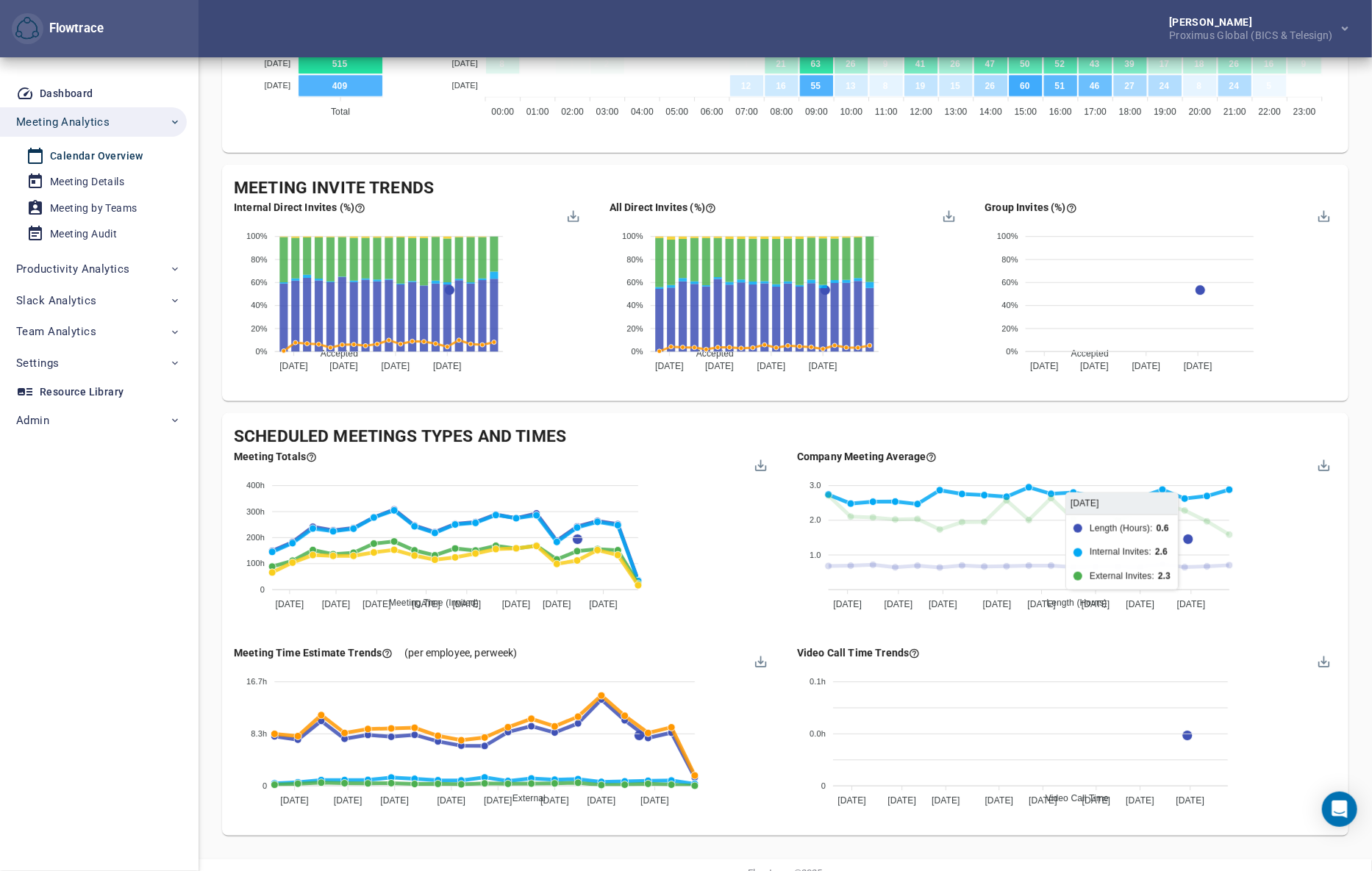
click at [1105, 726] on span "Internal Invites" at bounding box center [1071, 731] width 70 height 11
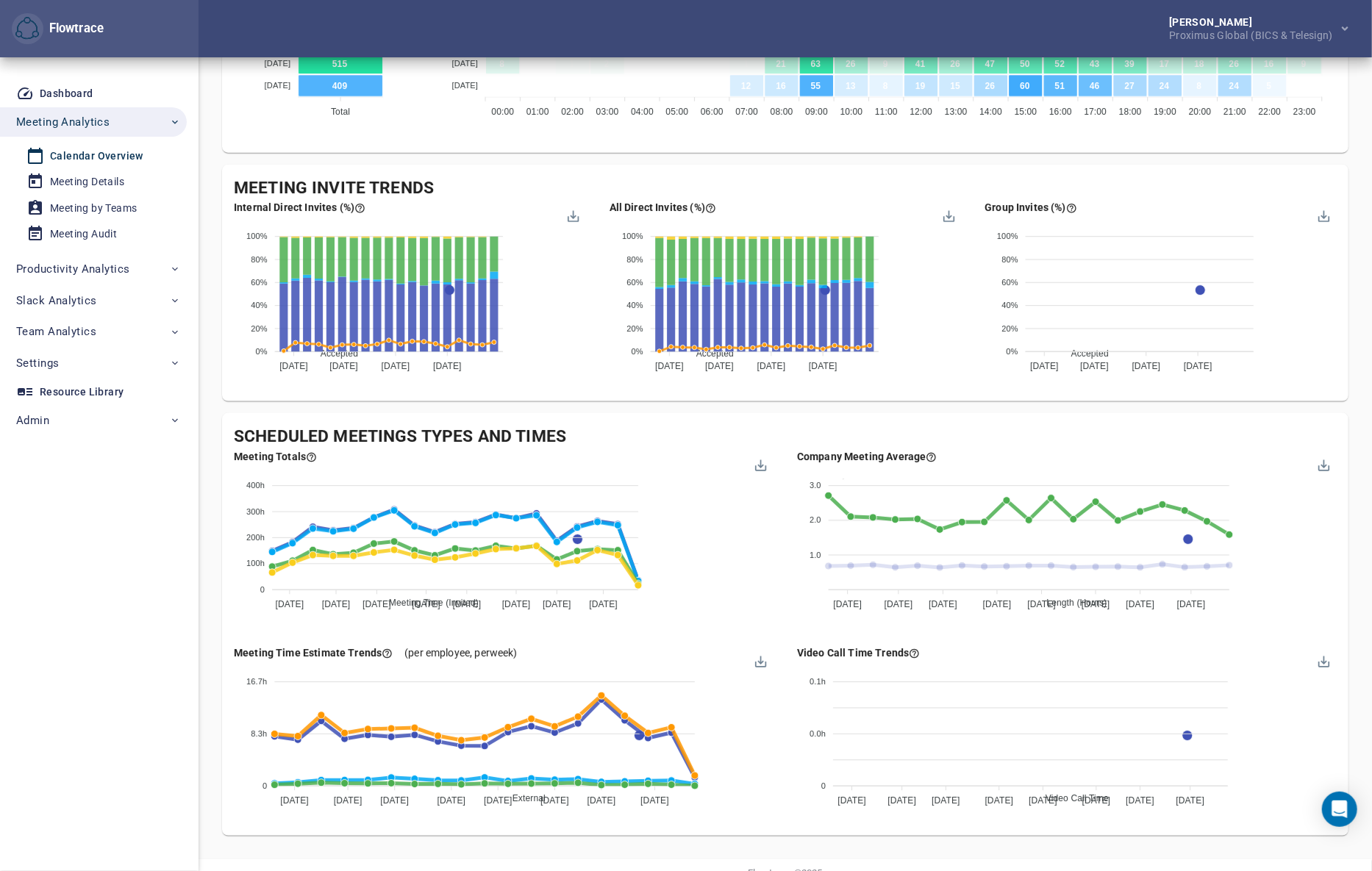
click at [1109, 854] on span "External Invites" at bounding box center [1072, 859] width 73 height 11
click at [1105, 726] on span "Internal Invites" at bounding box center [1071, 731] width 70 height 11
click at [1109, 854] on span "External Invites" at bounding box center [1072, 859] width 73 height 11
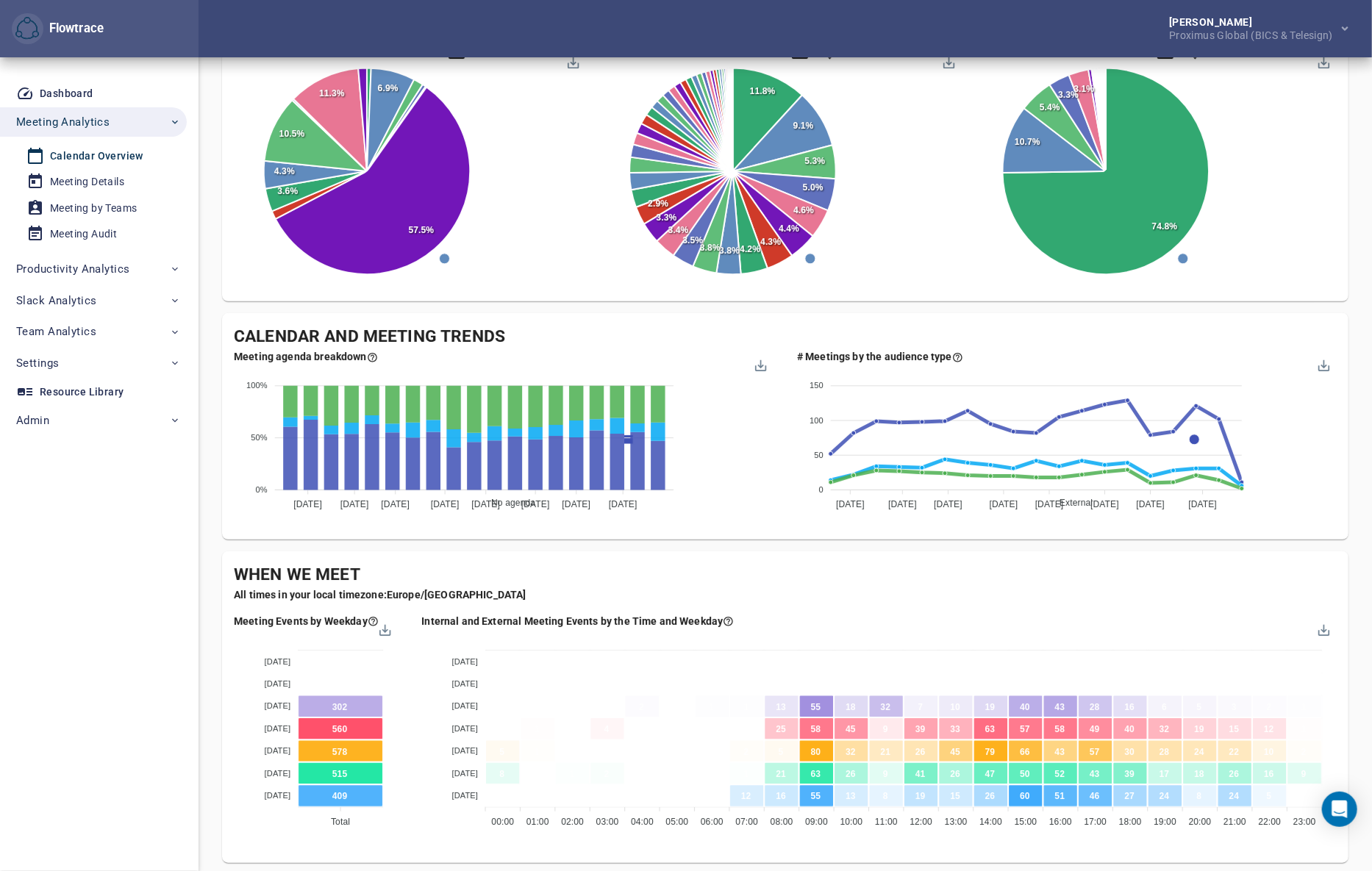
scroll to position [352, 0]
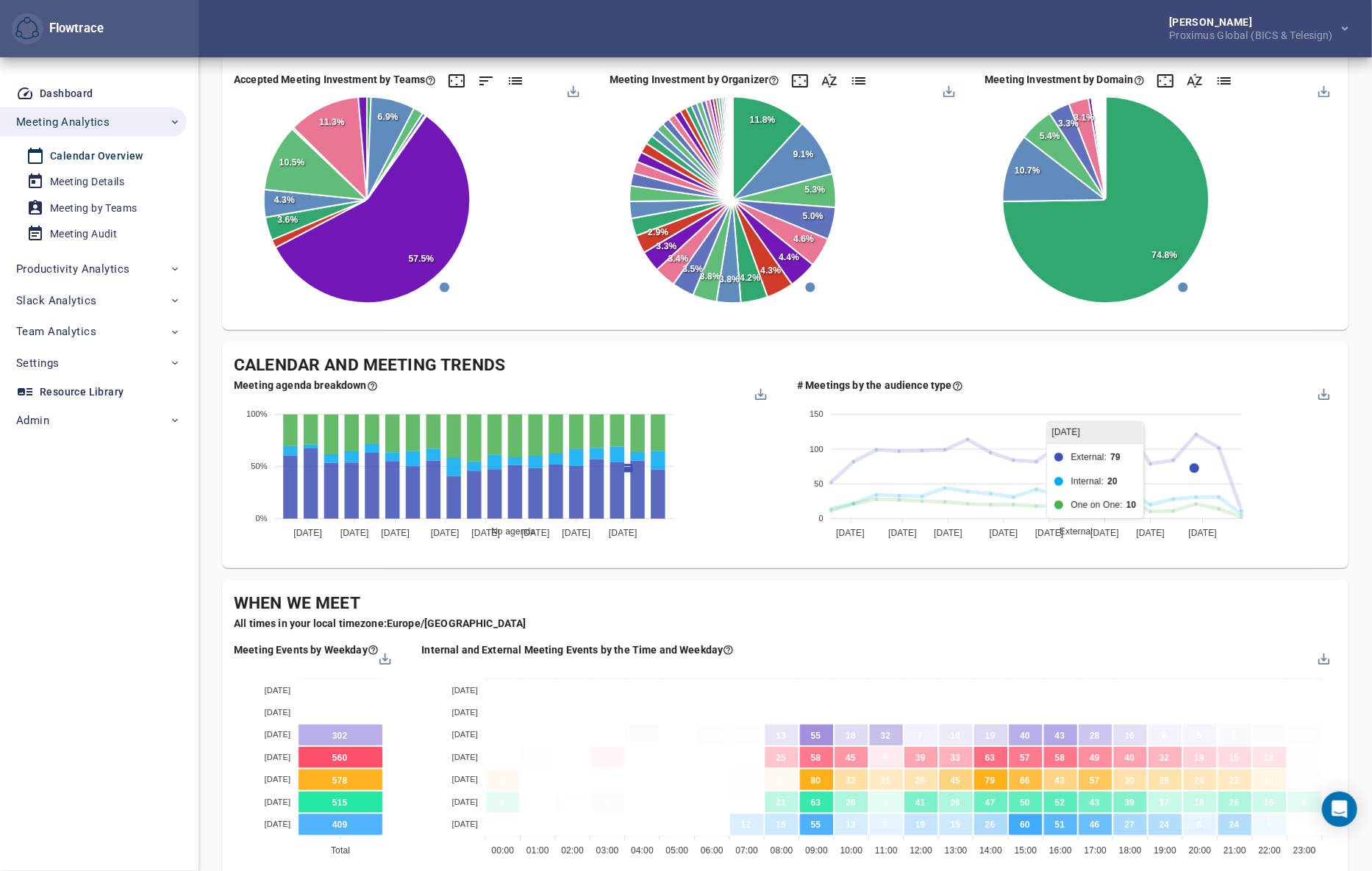
click at [1109, 782] on span "One on One" at bounding box center [1078, 787] width 60 height 11
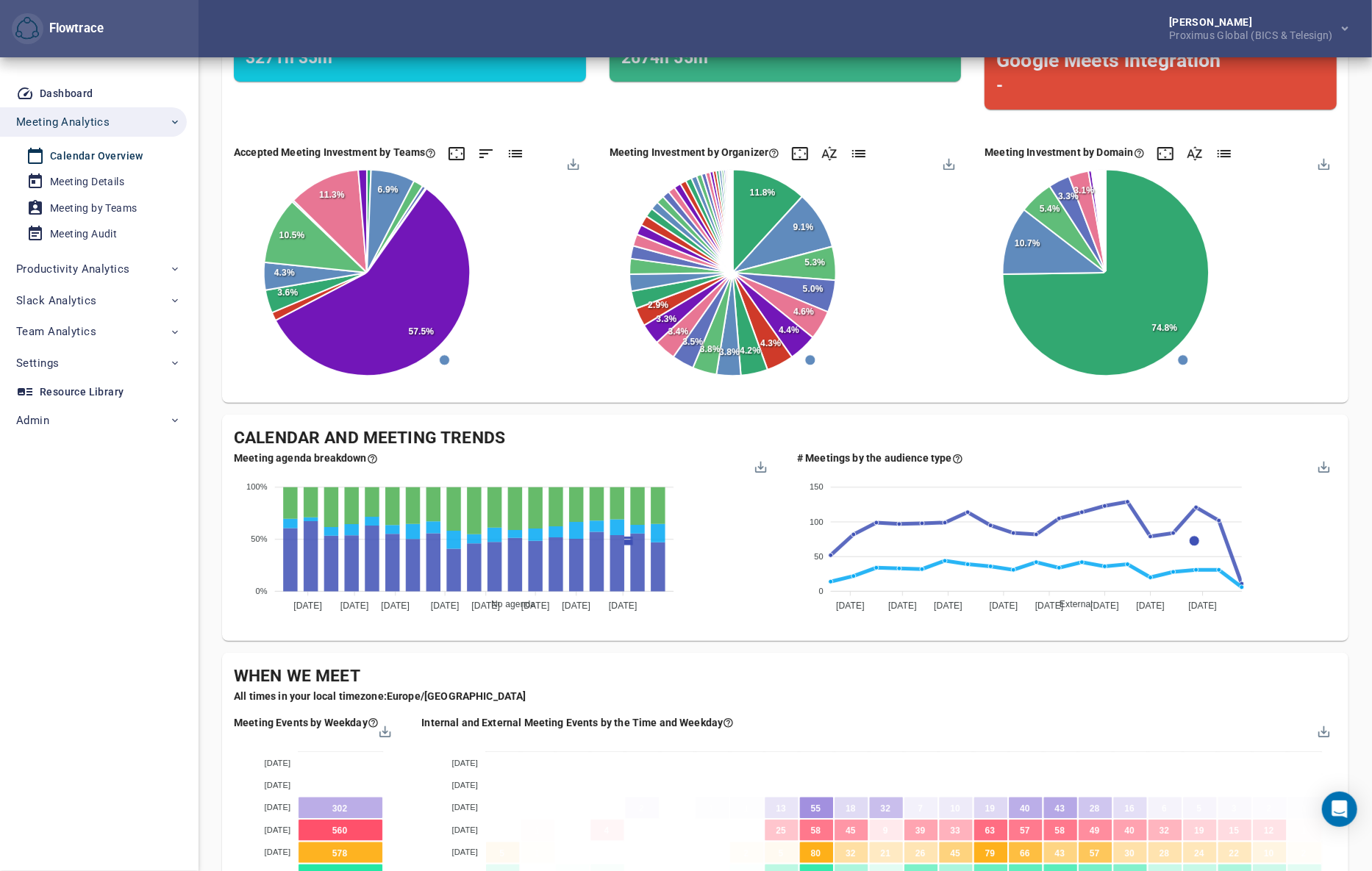
scroll to position [197, 0]
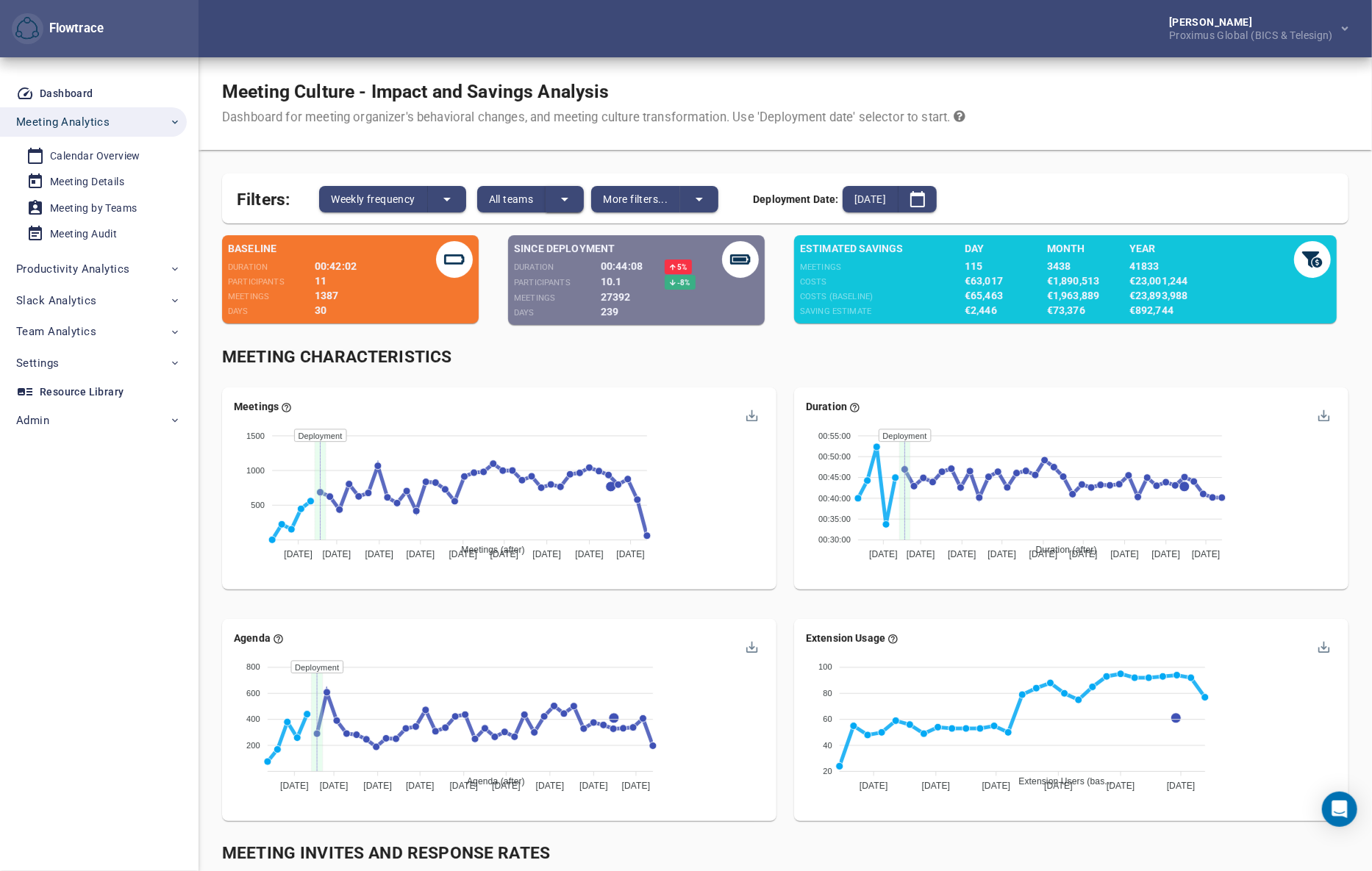
click at [563, 192] on icon "split button" at bounding box center [564, 199] width 17 height 17
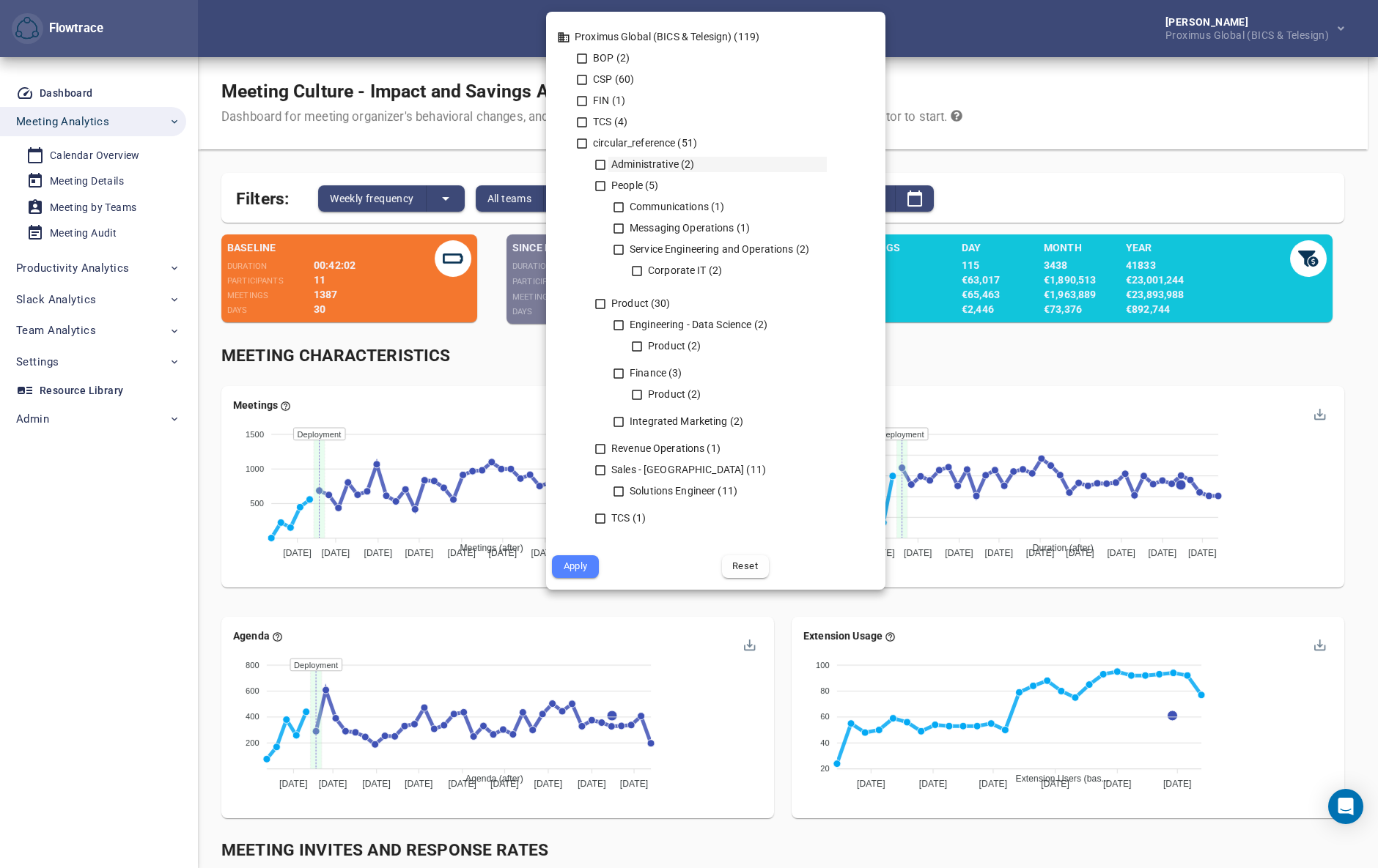
click at [600, 160] on icon at bounding box center [600, 165] width 11 height 11
click at [596, 185] on icon at bounding box center [600, 185] width 13 height 13
click at [597, 299] on icon at bounding box center [600, 304] width 11 height 11
click at [598, 446] on icon at bounding box center [600, 449] width 13 height 13
click at [601, 472] on icon at bounding box center [600, 470] width 13 height 13
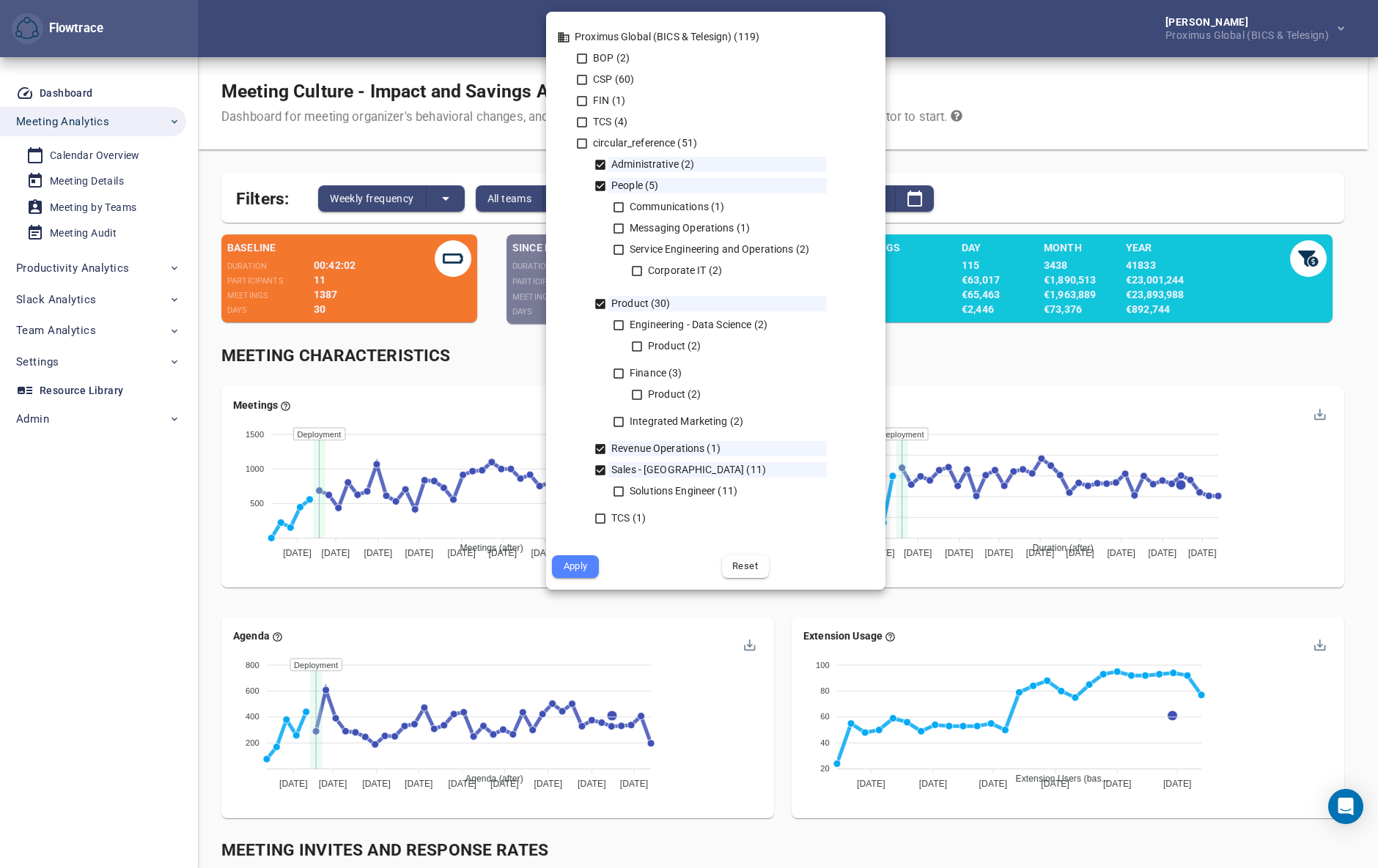
click at [578, 568] on span "Apply" at bounding box center [575, 567] width 26 height 17
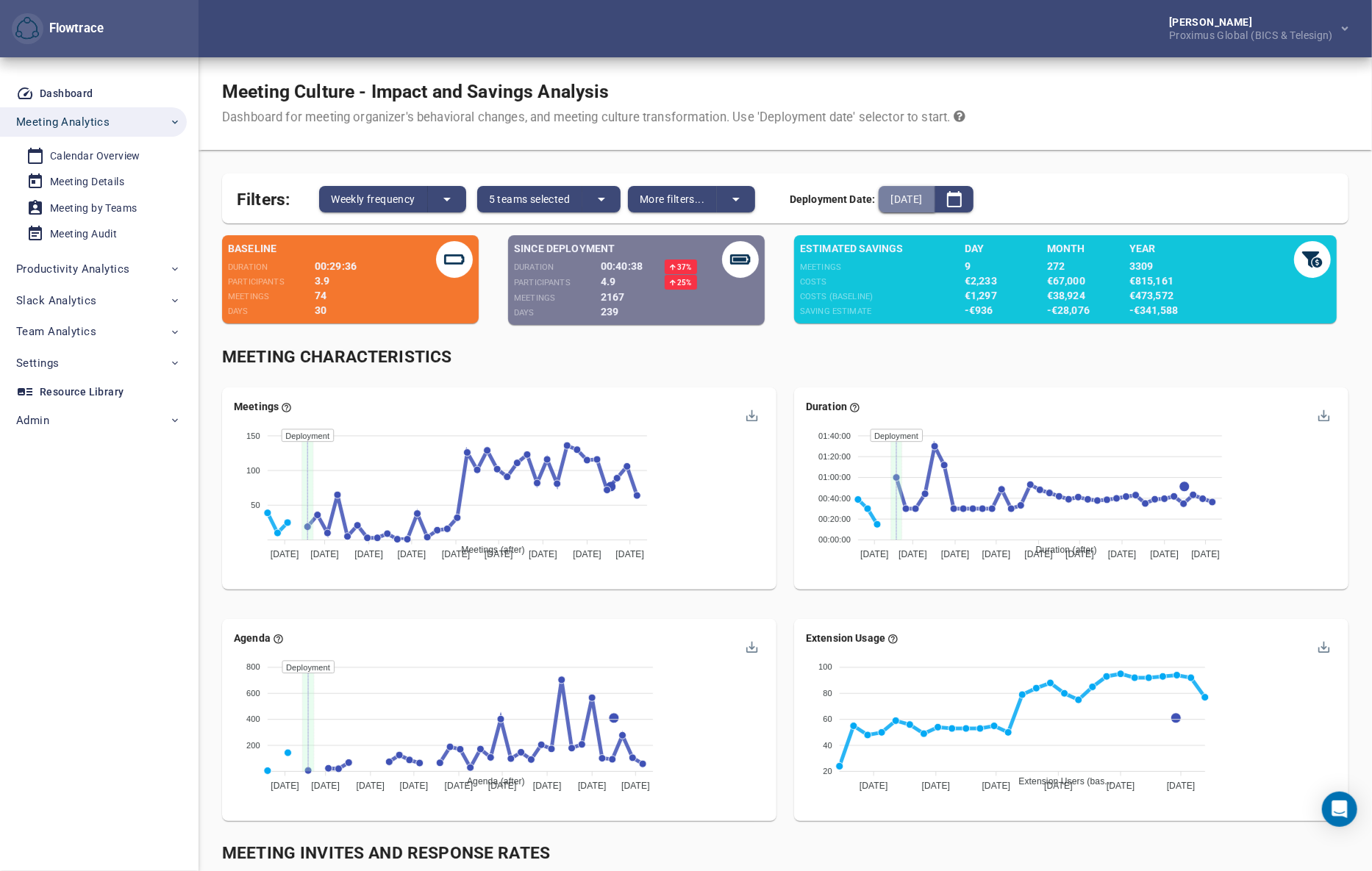
click at [912, 197] on span "2025-02-17" at bounding box center [906, 199] width 32 height 17
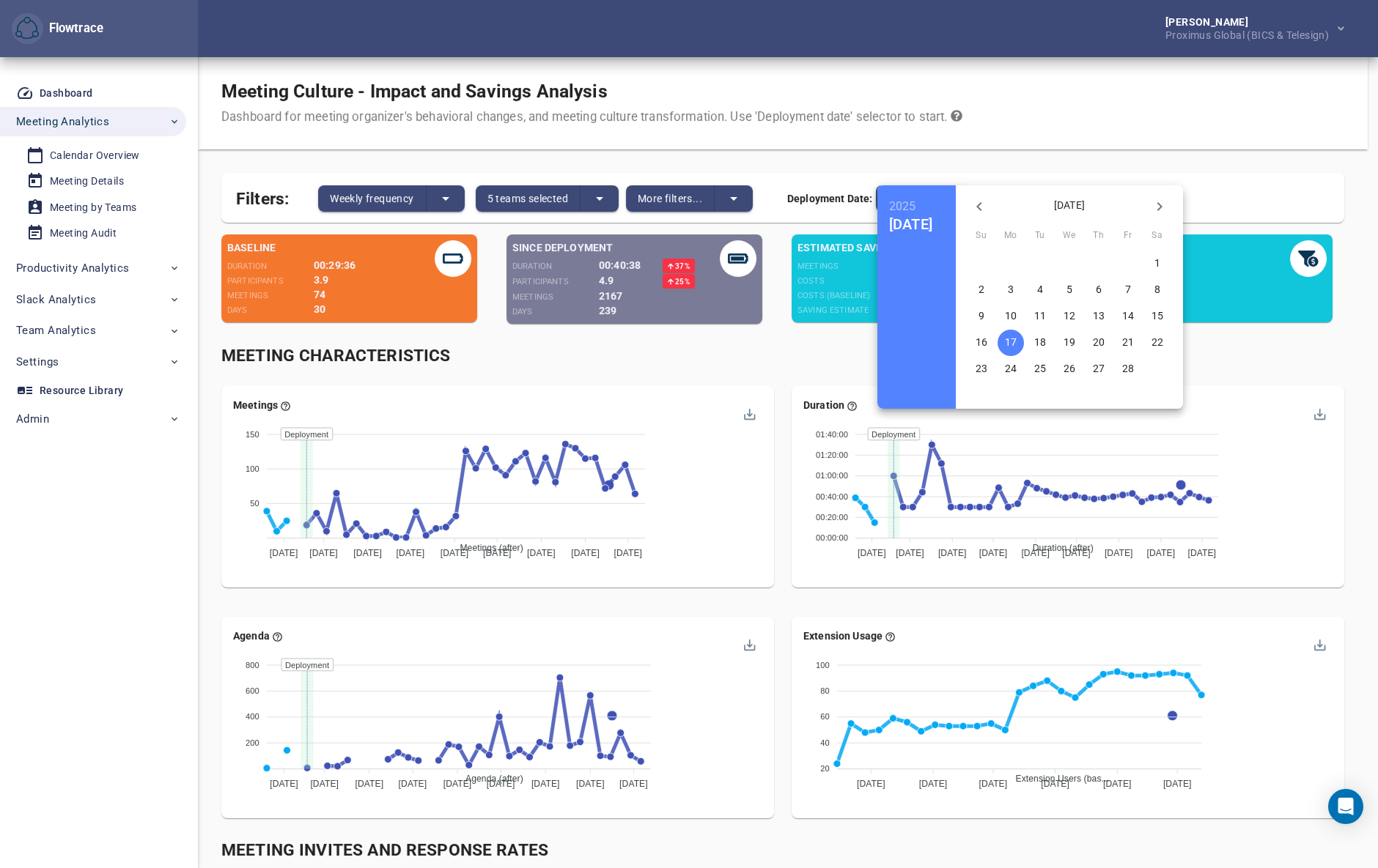
click at [777, 241] on div at bounding box center [689, 434] width 1378 height 868
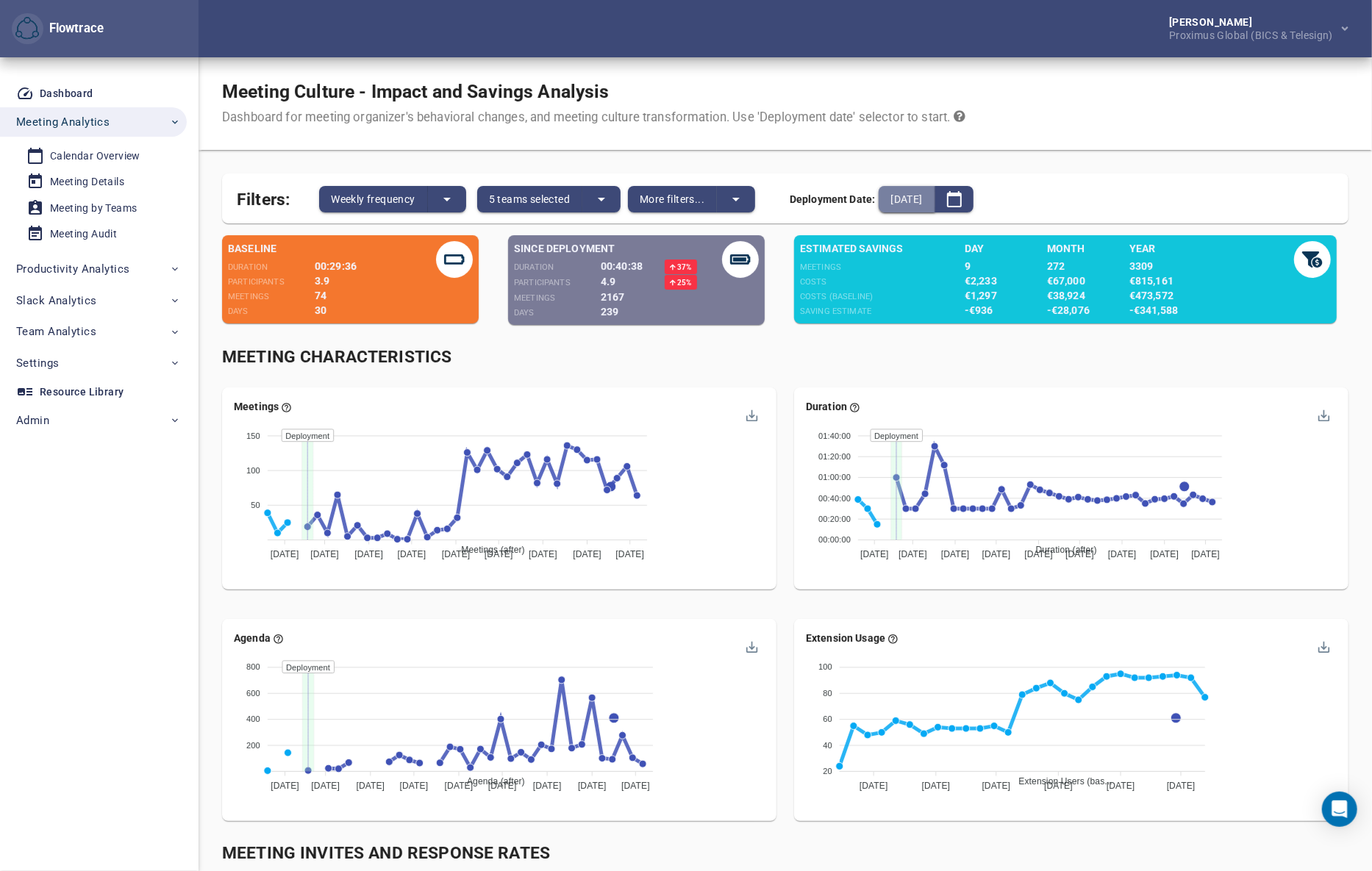
click at [922, 203] on span "2025-02-17" at bounding box center [906, 199] width 32 height 17
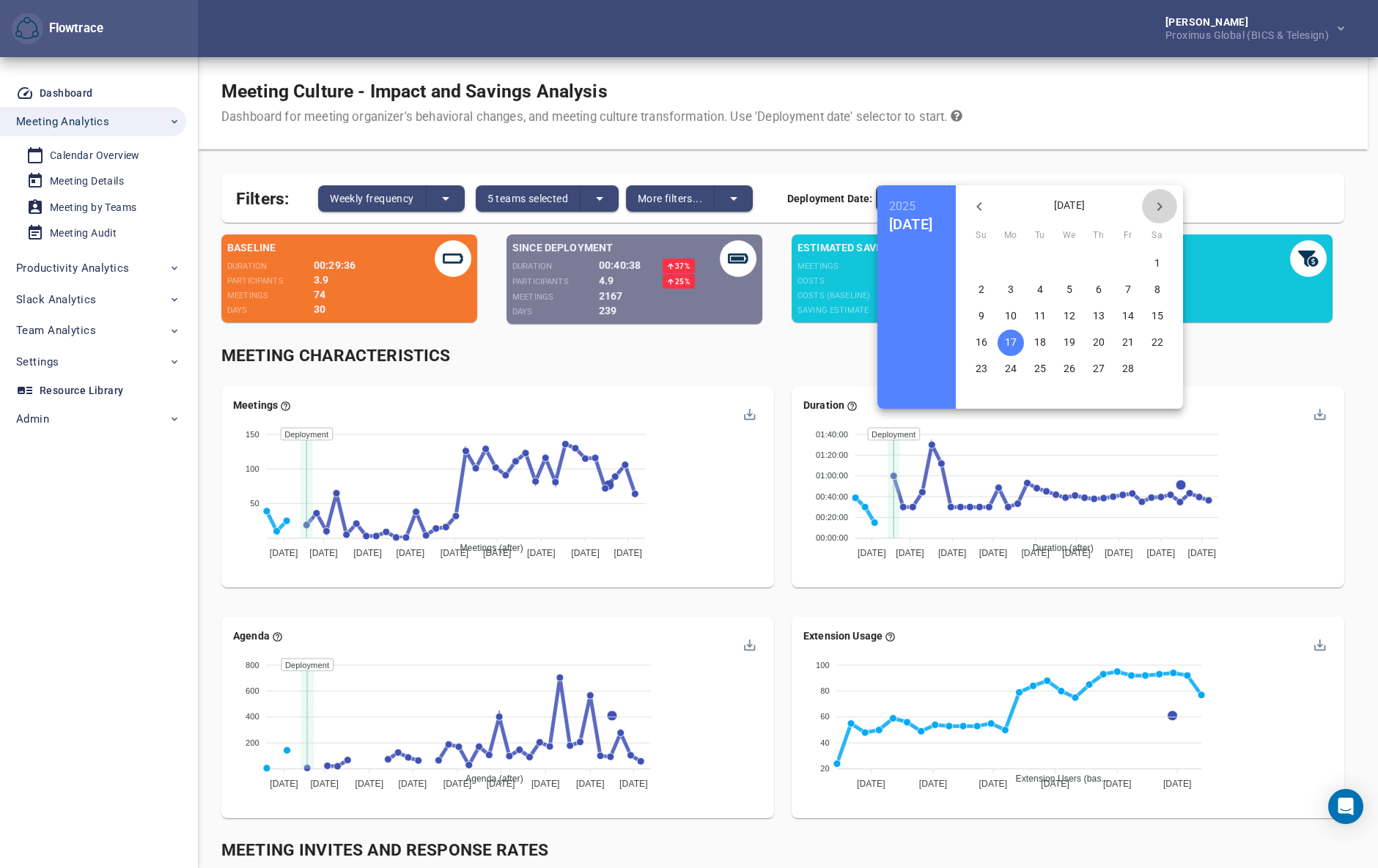
click at [1168, 204] on icon "button" at bounding box center [1159, 206] width 17 height 17
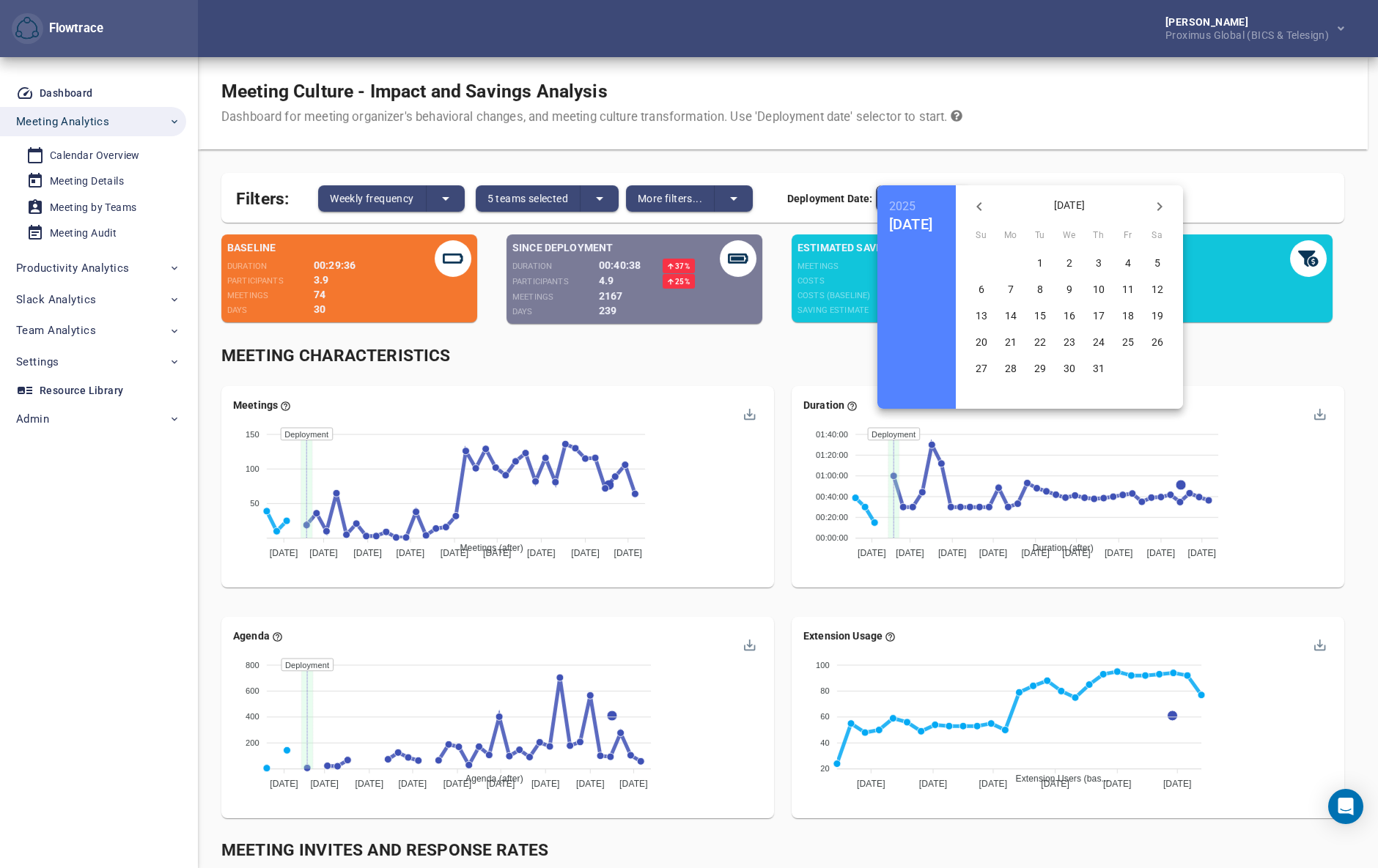
click at [1024, 311] on span "14" at bounding box center [1011, 316] width 26 height 14
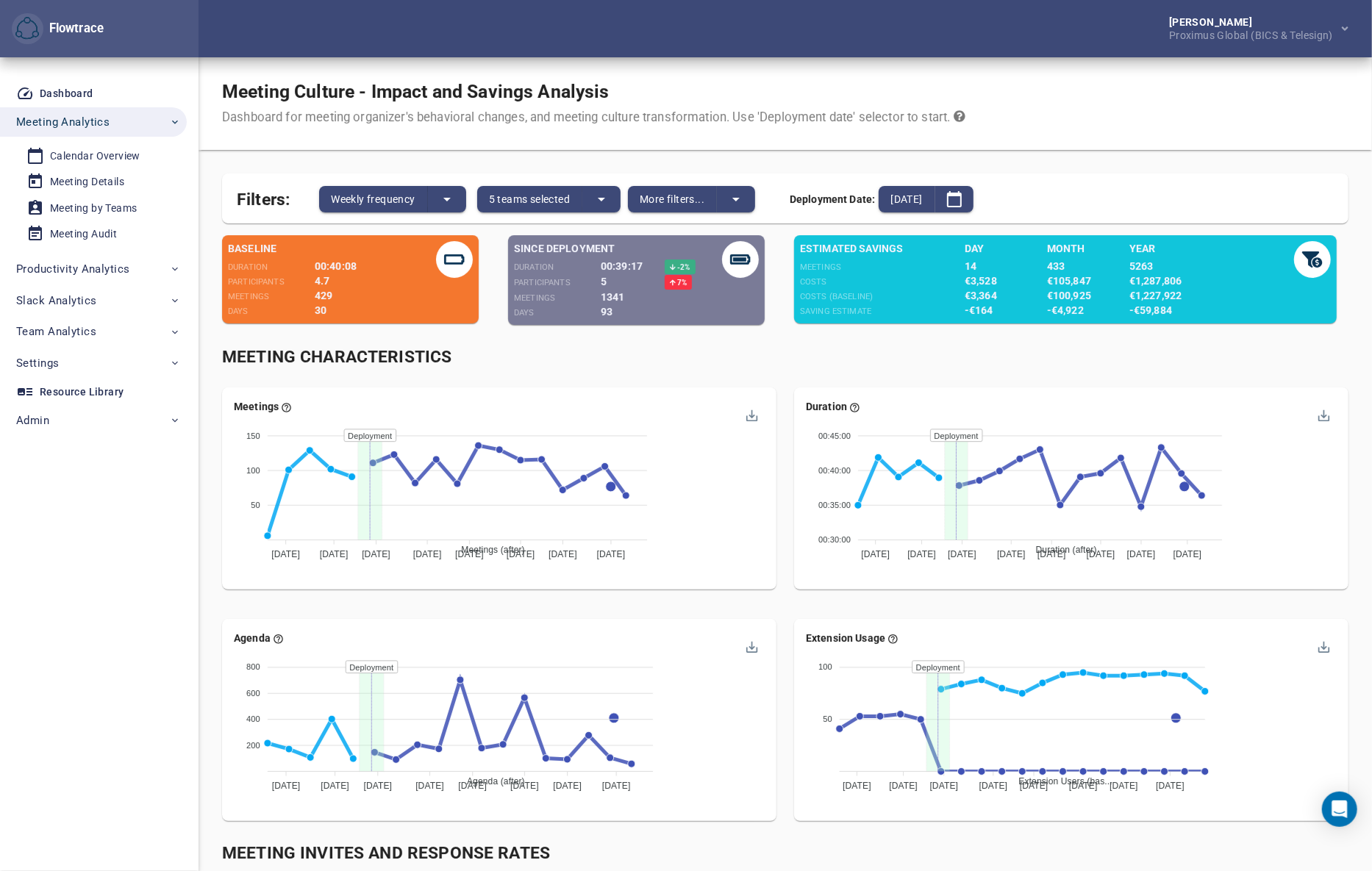
click at [790, 352] on div "Meeting Characteristics" at bounding box center [784, 358] width 1126 height 24
click at [741, 202] on icon "split button" at bounding box center [736, 199] width 17 height 17
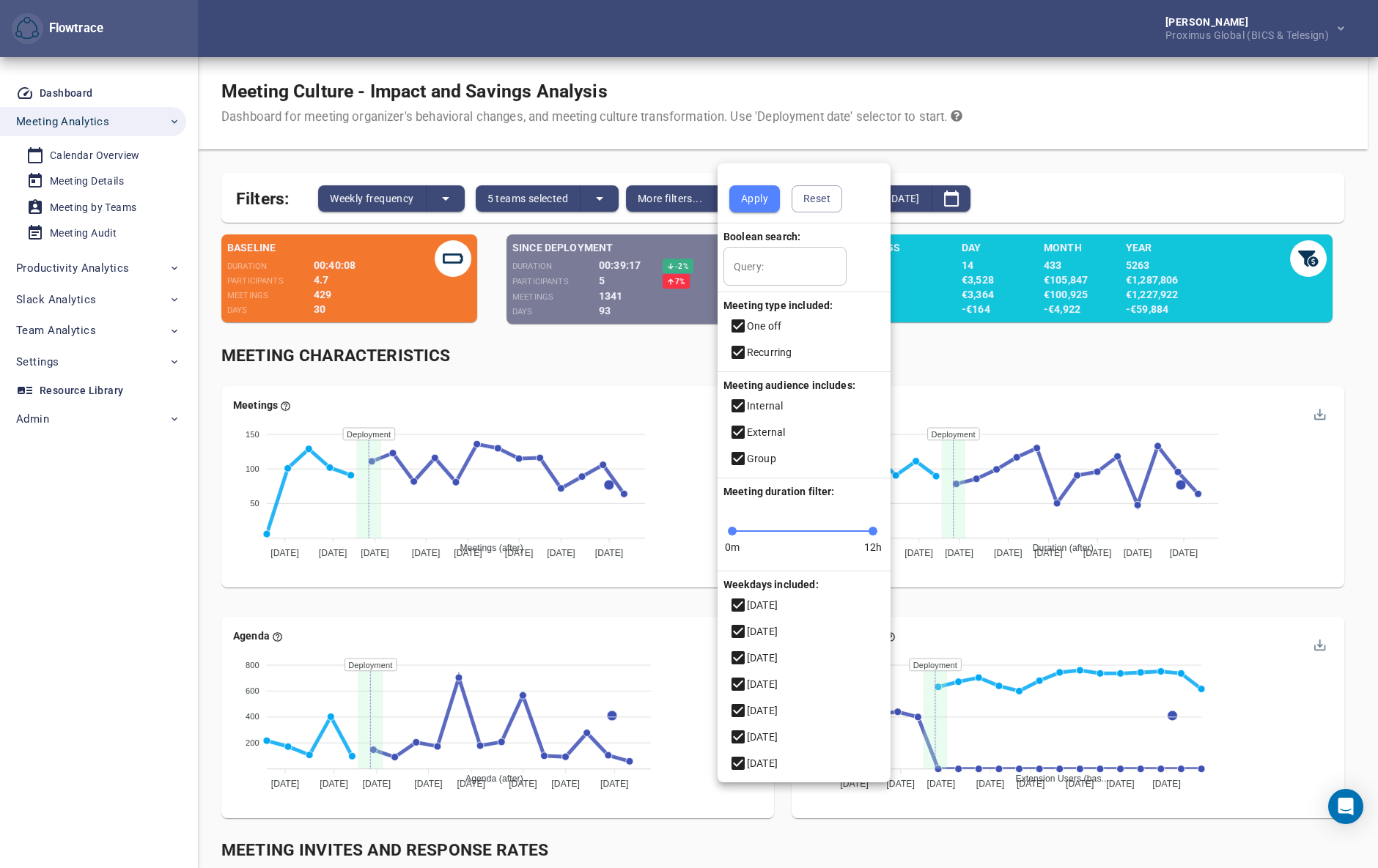
click at [732, 356] on icon at bounding box center [737, 352] width 13 height 13
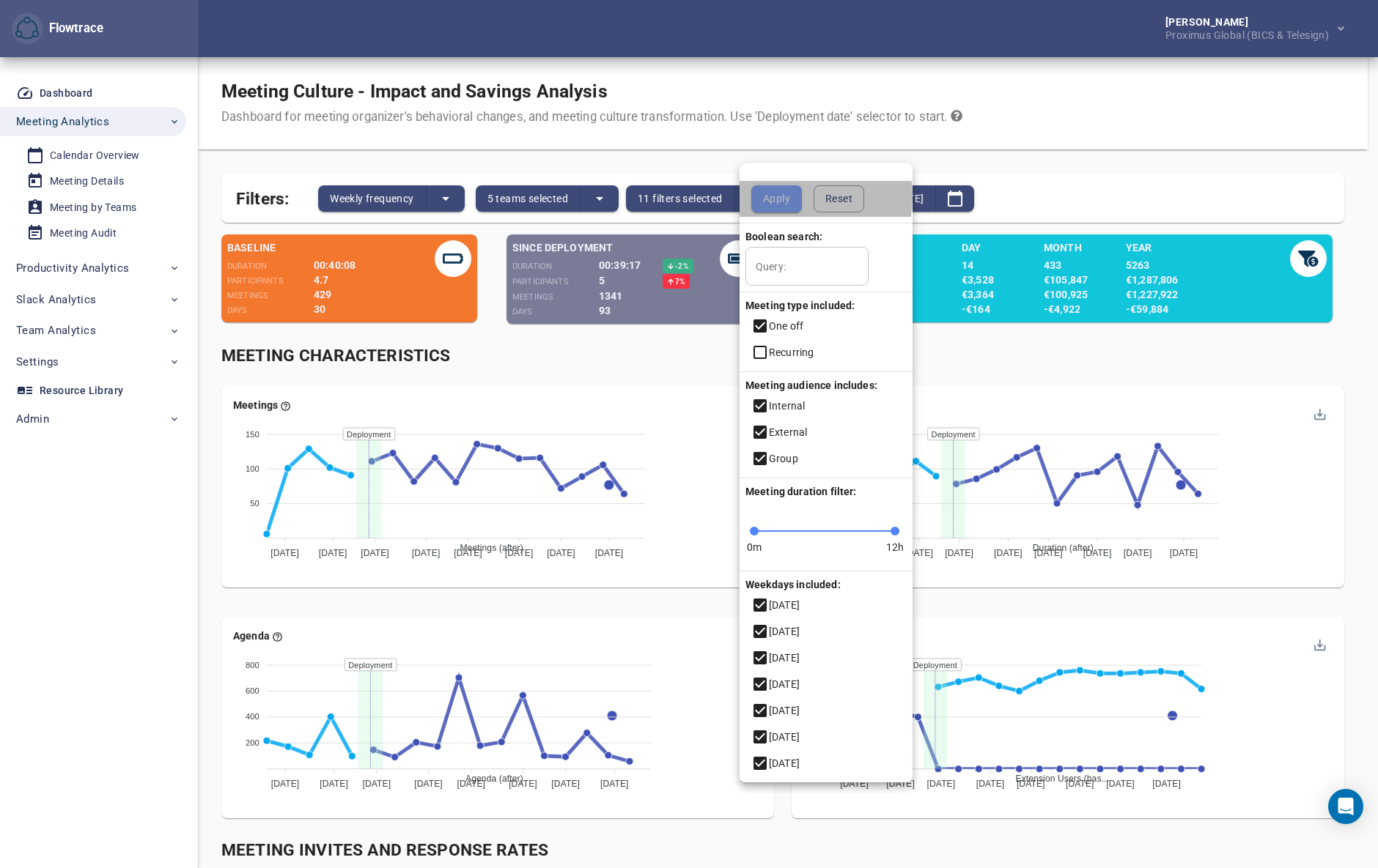
click at [773, 196] on span "Apply" at bounding box center [777, 199] width 27 height 18
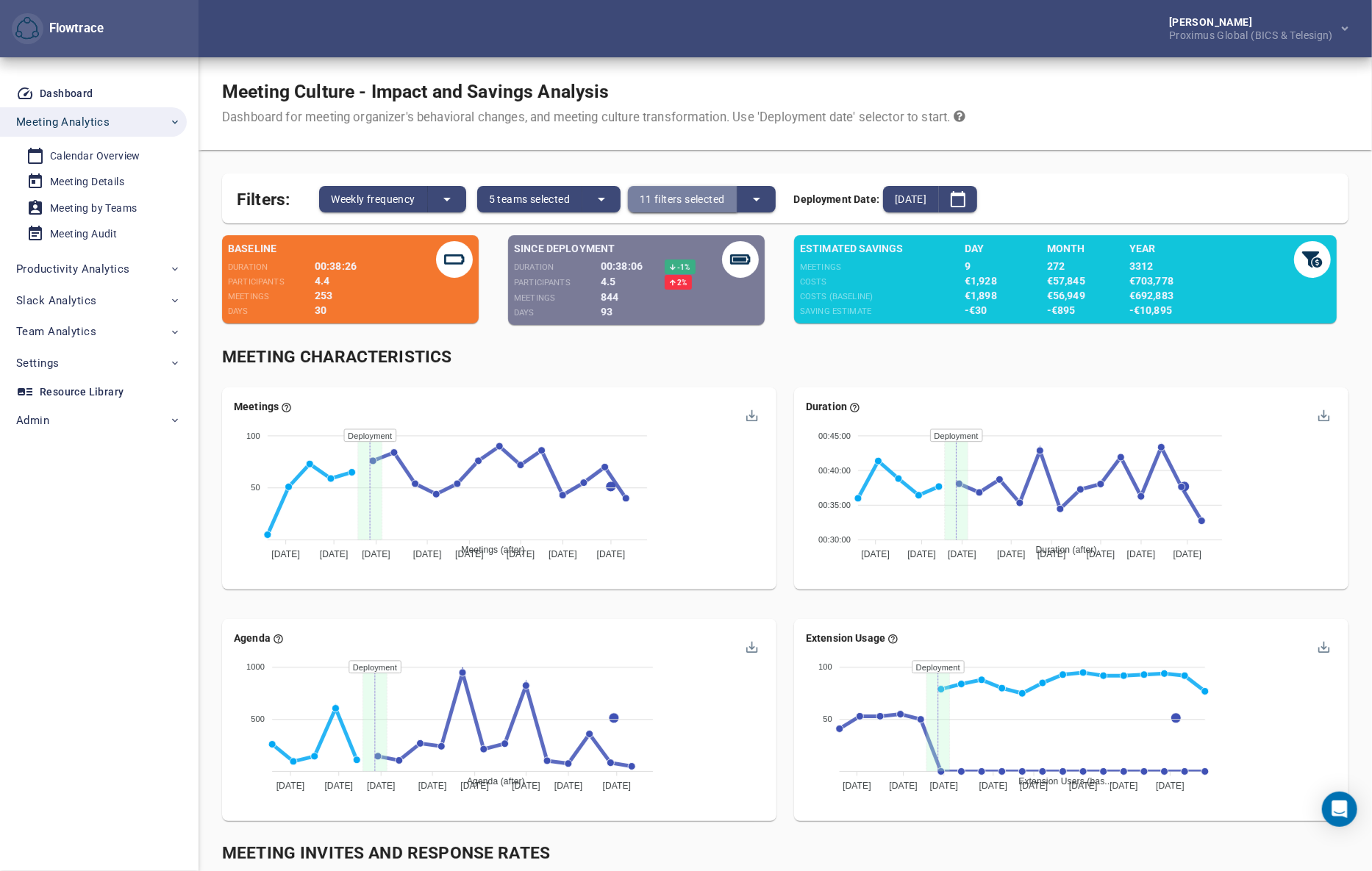
click at [683, 201] on span "11 filters selected" at bounding box center [682, 199] width 85 height 17
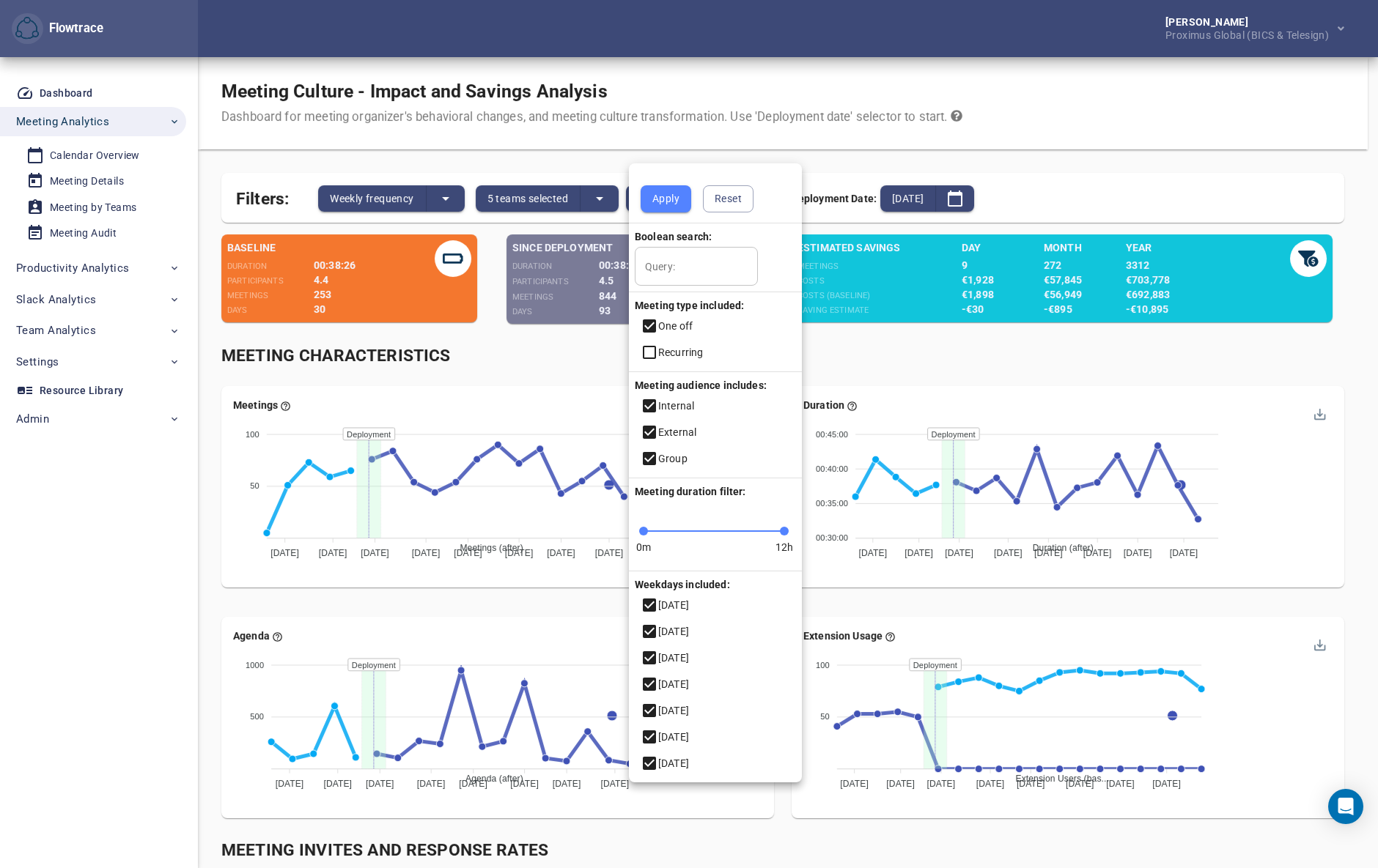
click at [649, 349] on icon at bounding box center [649, 352] width 17 height 17
click at [649, 326] on icon at bounding box center [649, 325] width 13 height 13
click at [666, 201] on span "Apply" at bounding box center [666, 199] width 27 height 18
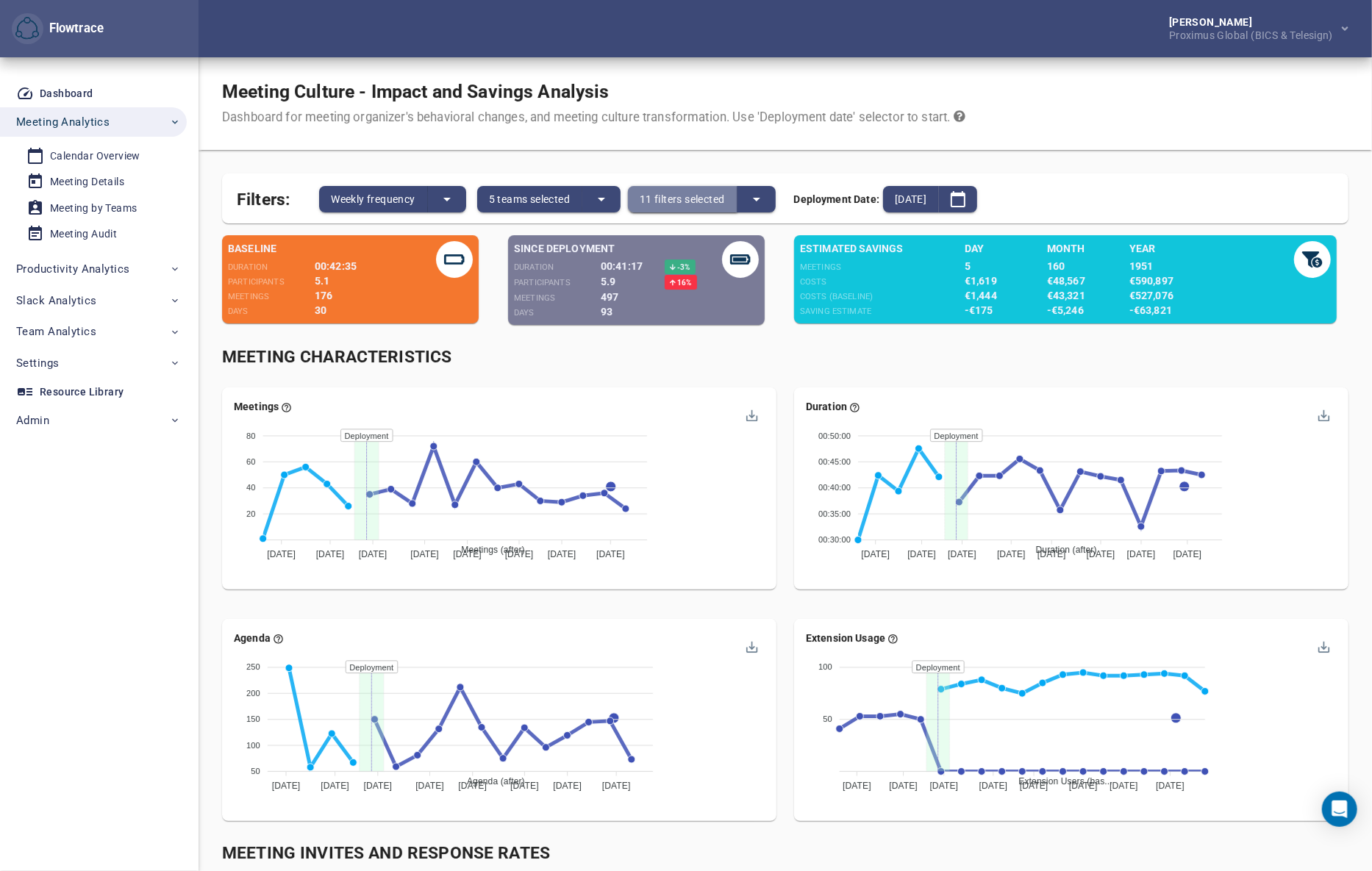
click at [683, 191] on span "11 filters selected" at bounding box center [682, 199] width 85 height 17
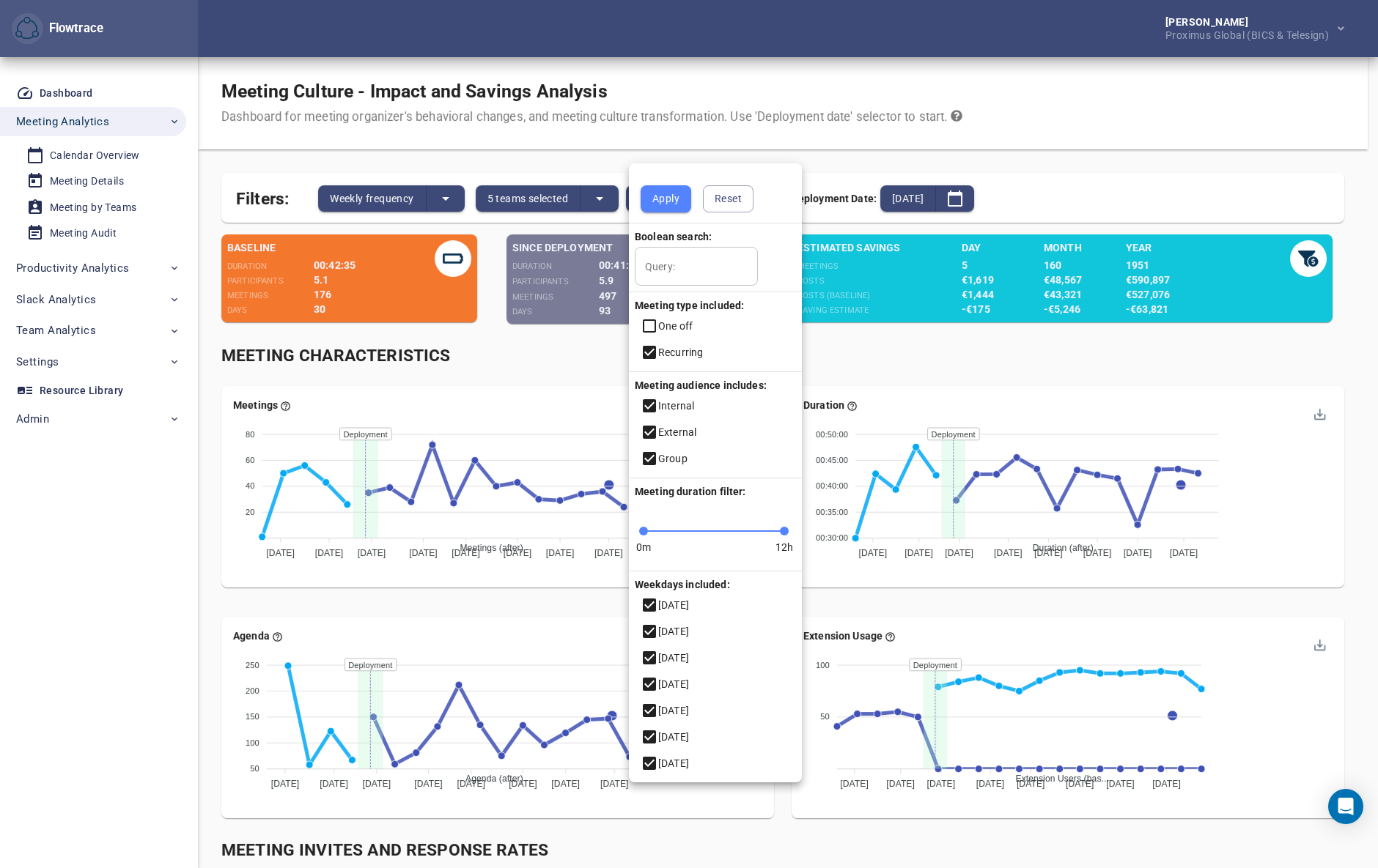
click at [650, 351] on icon at bounding box center [649, 352] width 13 height 13
click at [651, 323] on icon at bounding box center [649, 325] width 17 height 17
click at [660, 198] on span "Apply" at bounding box center [666, 199] width 27 height 18
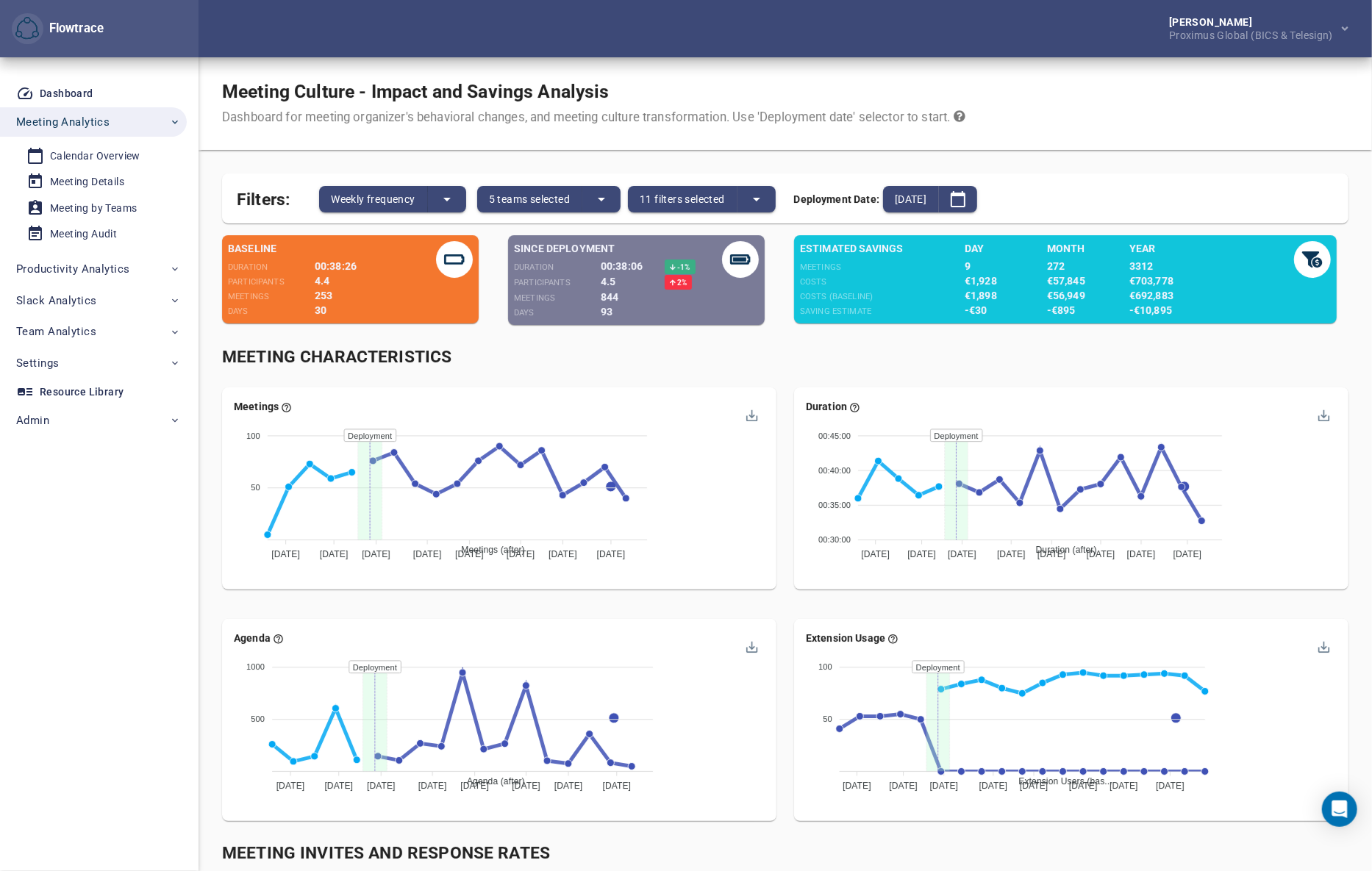
click at [792, 361] on div "Meeting Characteristics" at bounding box center [784, 358] width 1126 height 24
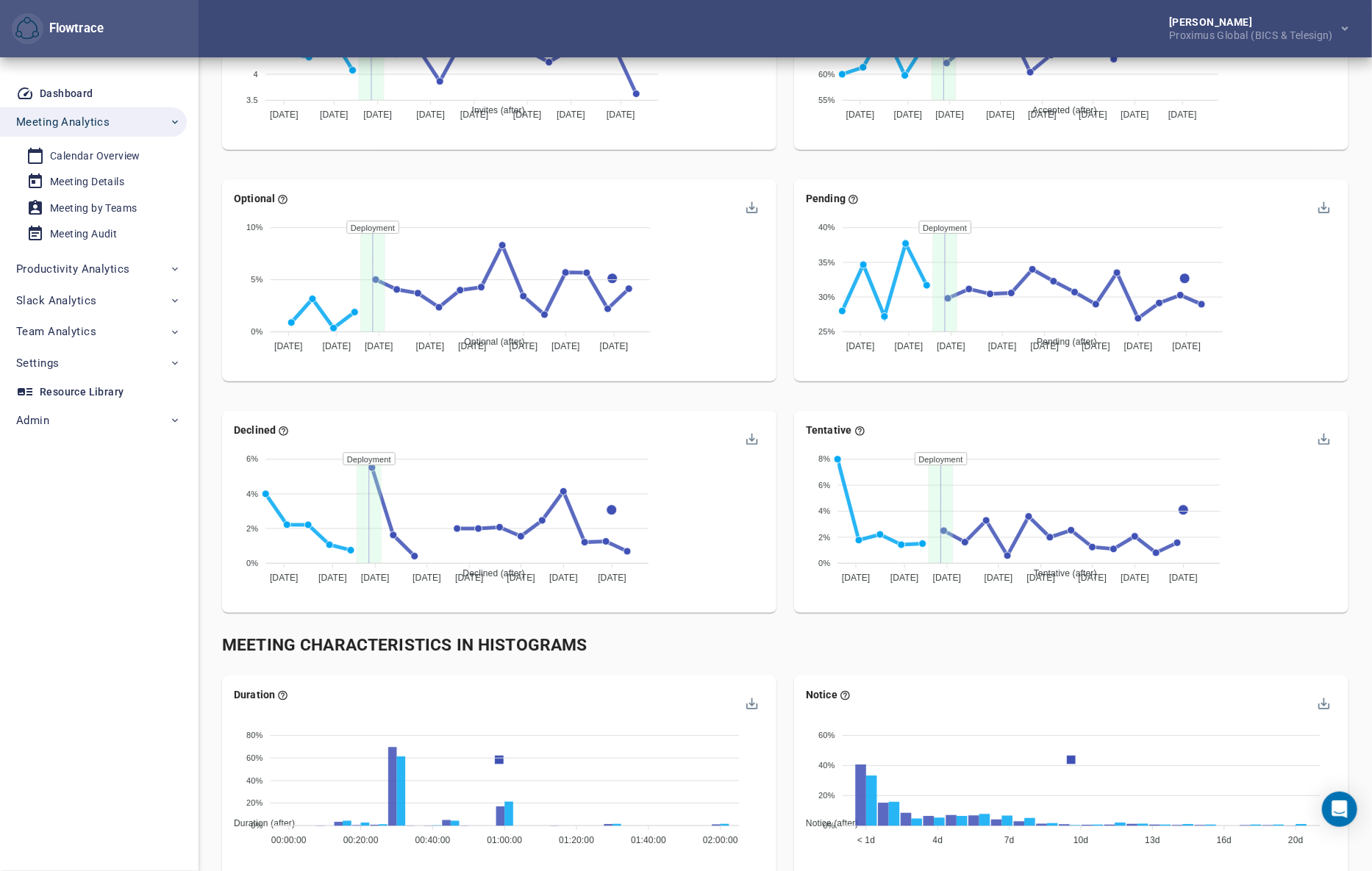
scroll to position [1091, 0]
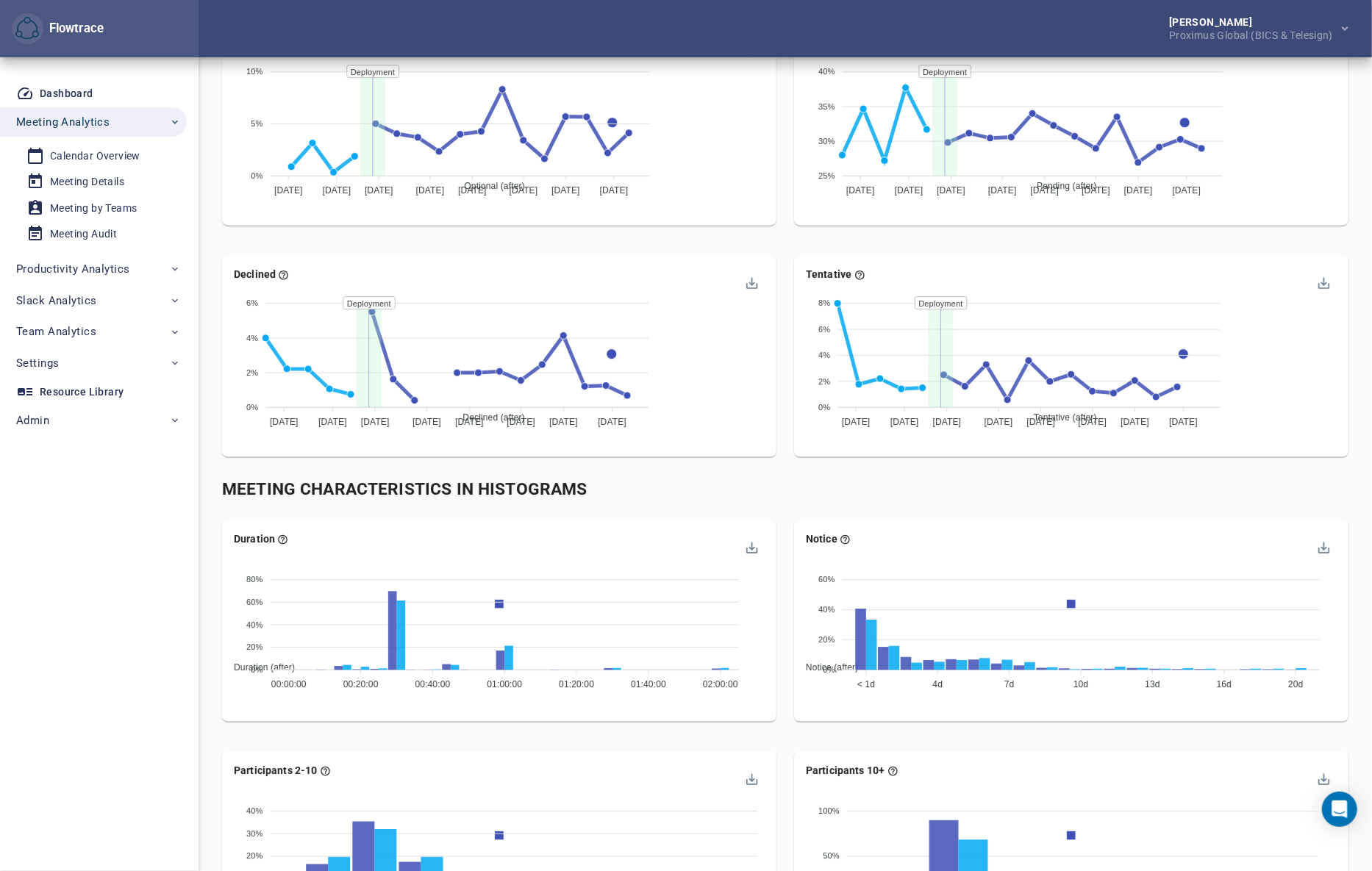
scroll to position [1091, 0]
click at [1368, 190] on div "Meeting Culture - Impact and Savings Analysis Dashboard for meeting organizer's…" at bounding box center [784, 451] width 1173 height 2970
click at [789, 228] on div "Pending Pending (after) Pending (baseline) 40% 40% 35% 35% 30% 30% 25% 25% 15 J…" at bounding box center [1071, 130] width 572 height 232
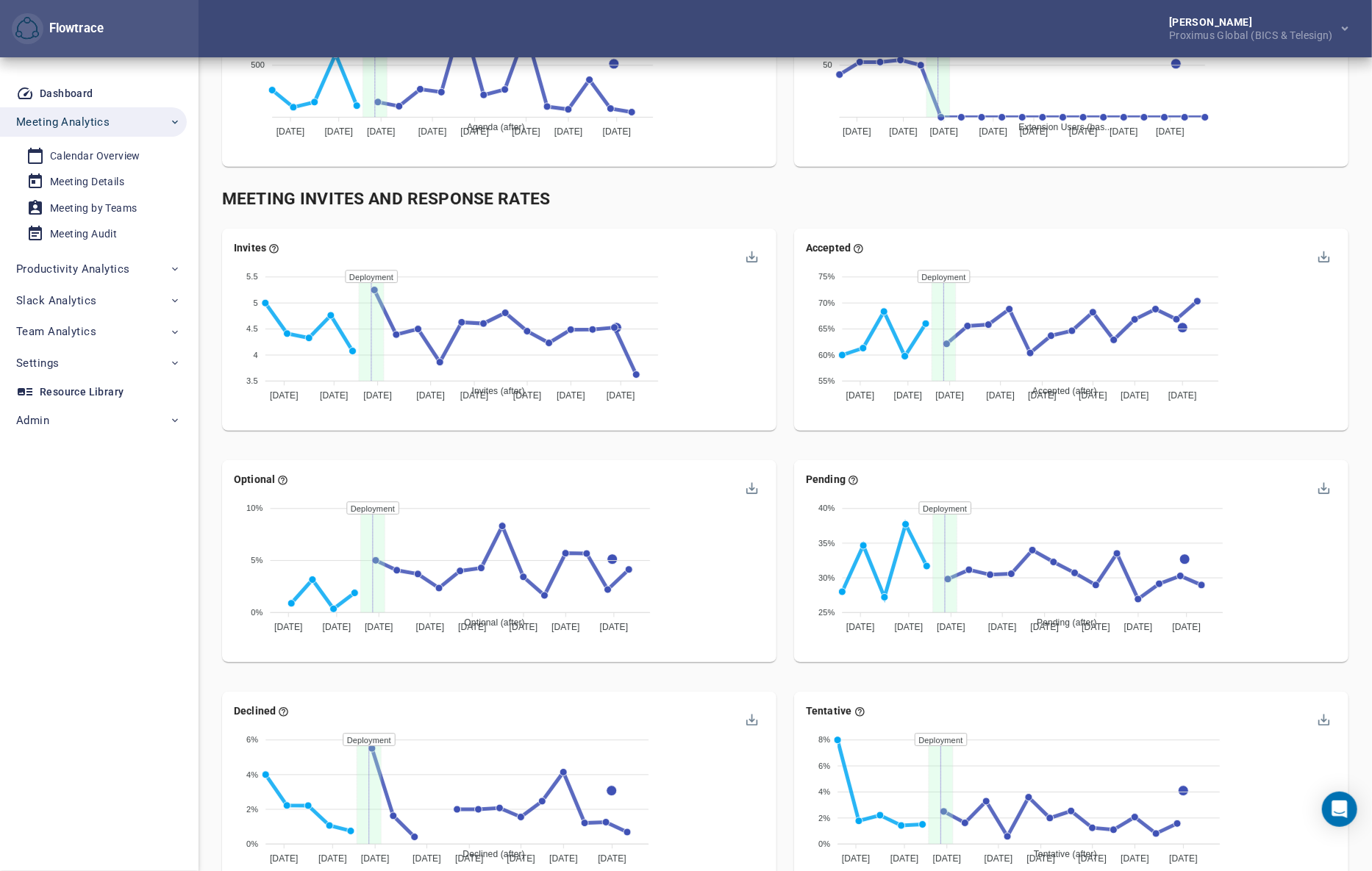
scroll to position [623, 0]
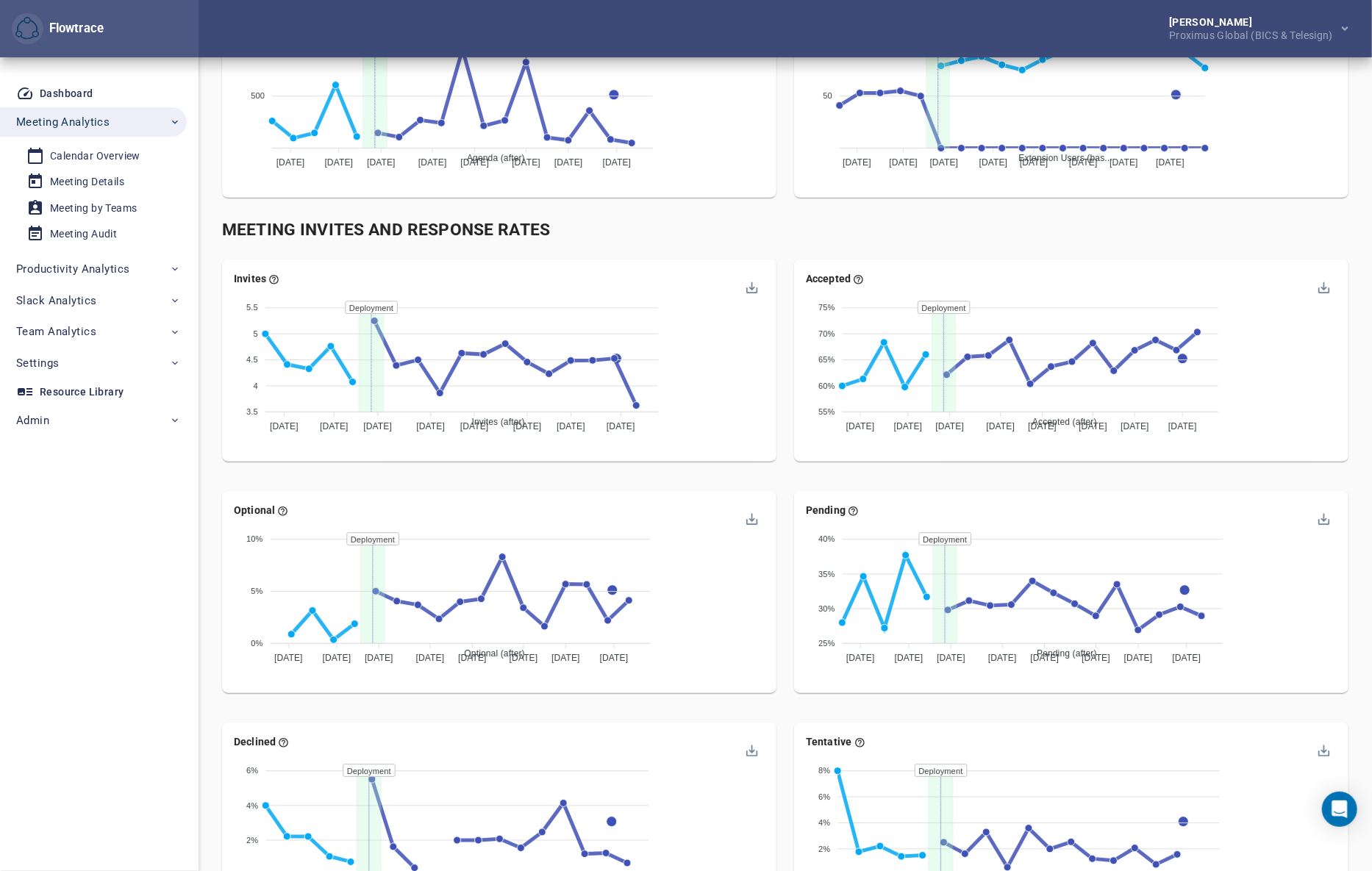
click at [794, 474] on div "Accepted Accepted (after) Accepted (baseline) 75% 75% 70% 70% 65% 65% 60% 60% 5…" at bounding box center [1071, 366] width 572 height 232
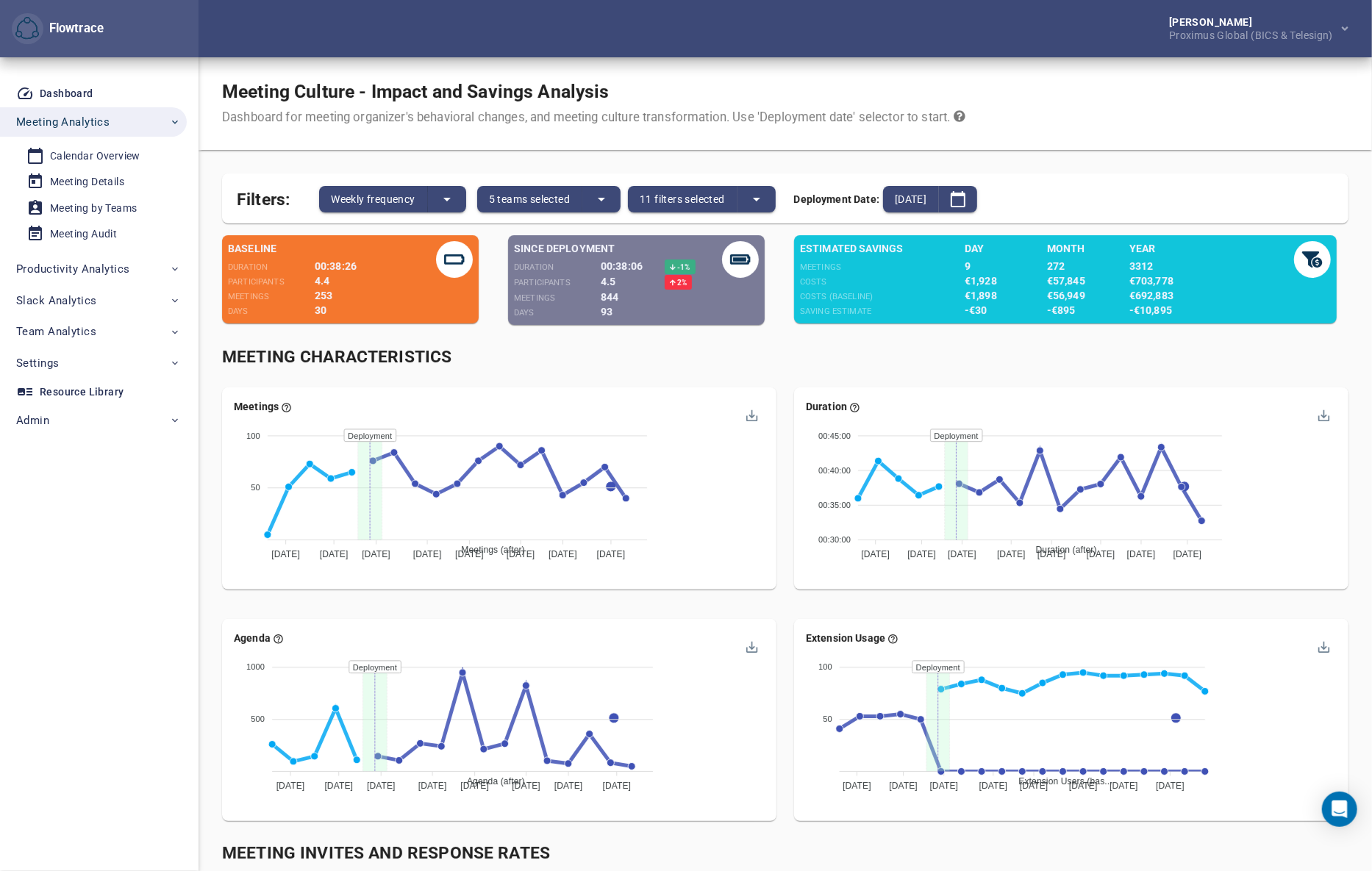
click at [791, 356] on div "Meeting Characteristics" at bounding box center [784, 358] width 1126 height 24
click at [788, 381] on div "Duration Duration (after) Duration (baseline) 00:45:00 00:45:00 00:40:00 00:40:…" at bounding box center [1071, 494] width 572 height 232
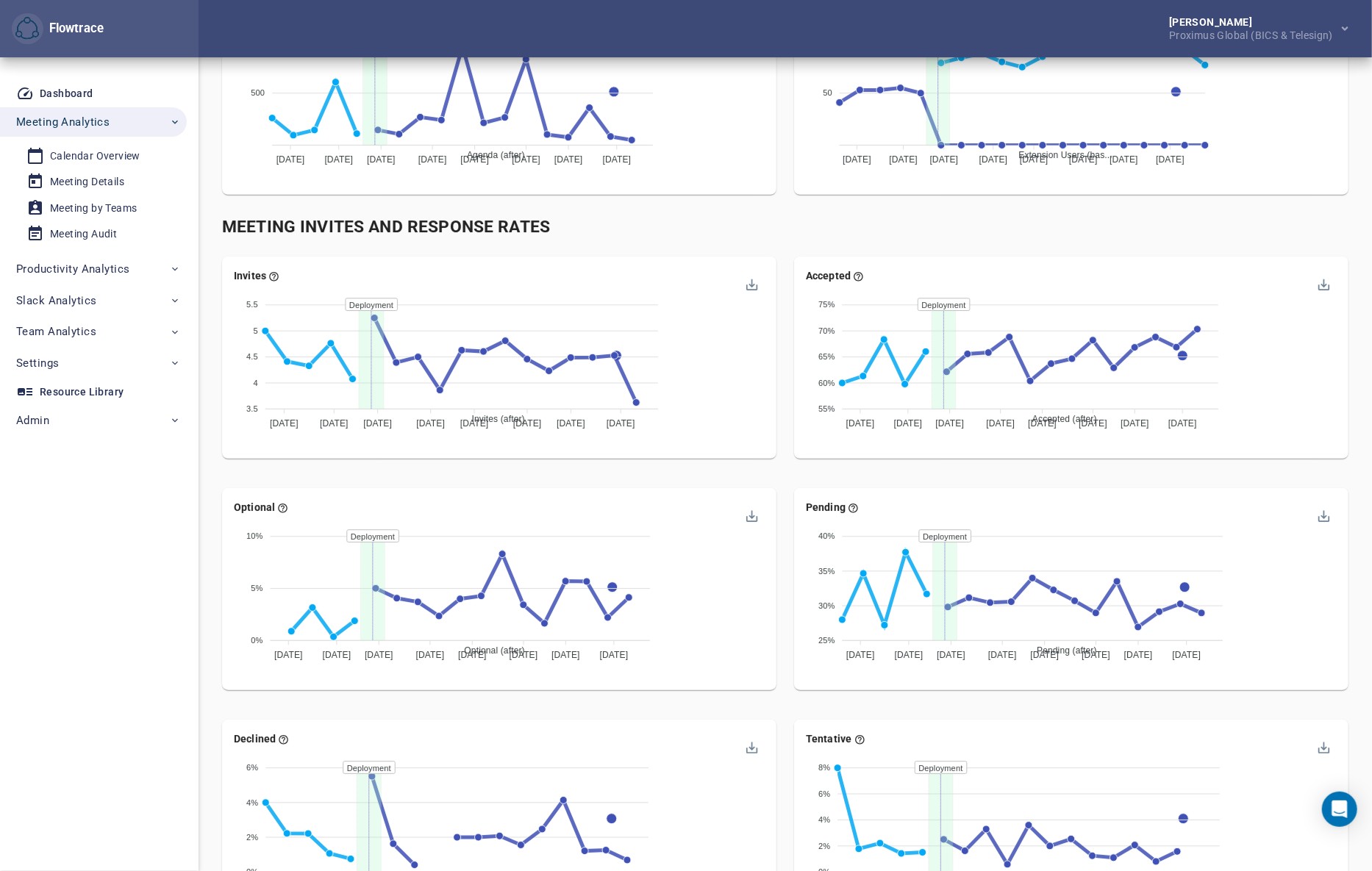
scroll to position [155, 0]
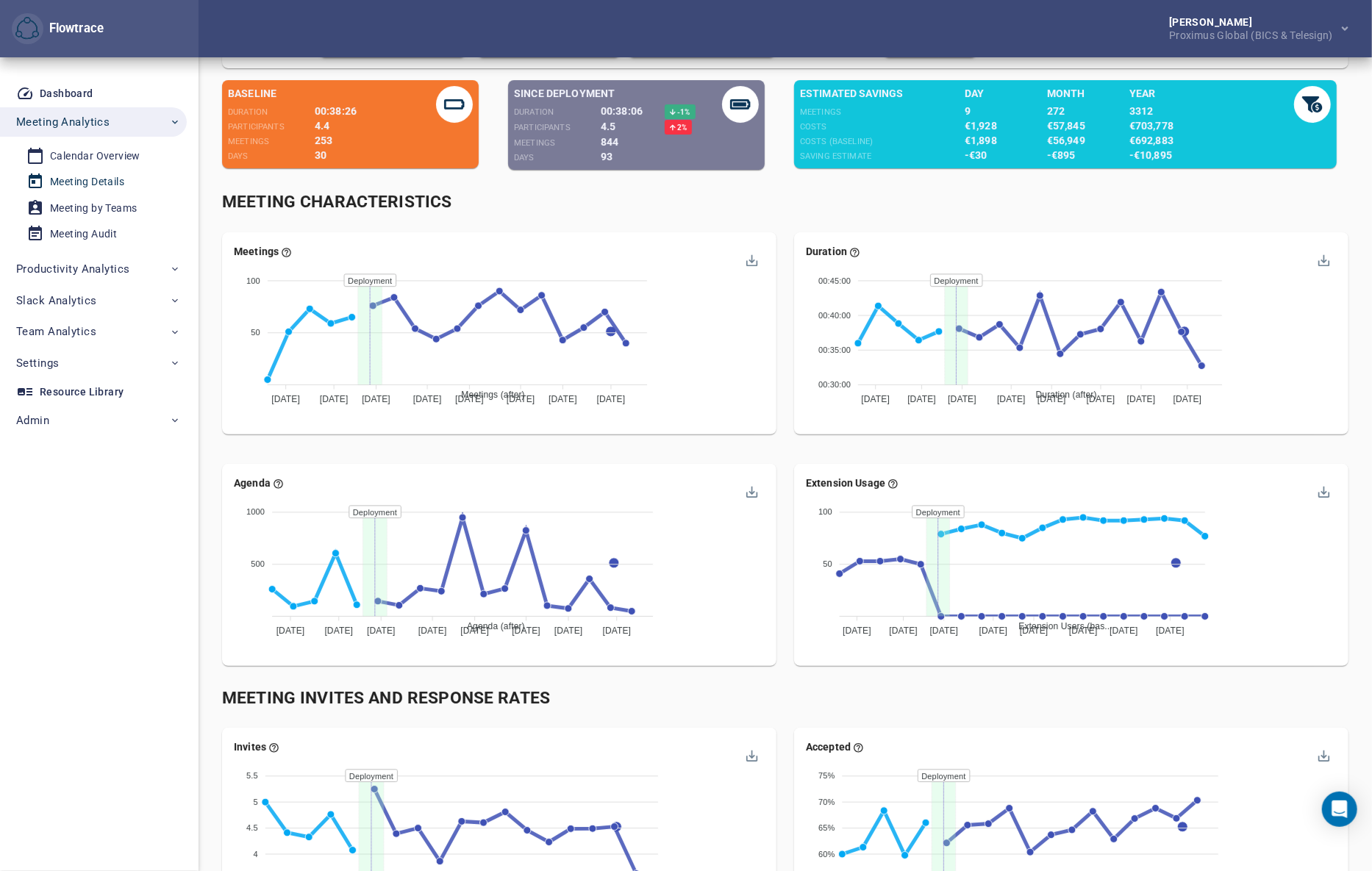
click at [88, 178] on div "Meeting Details" at bounding box center [87, 182] width 74 height 18
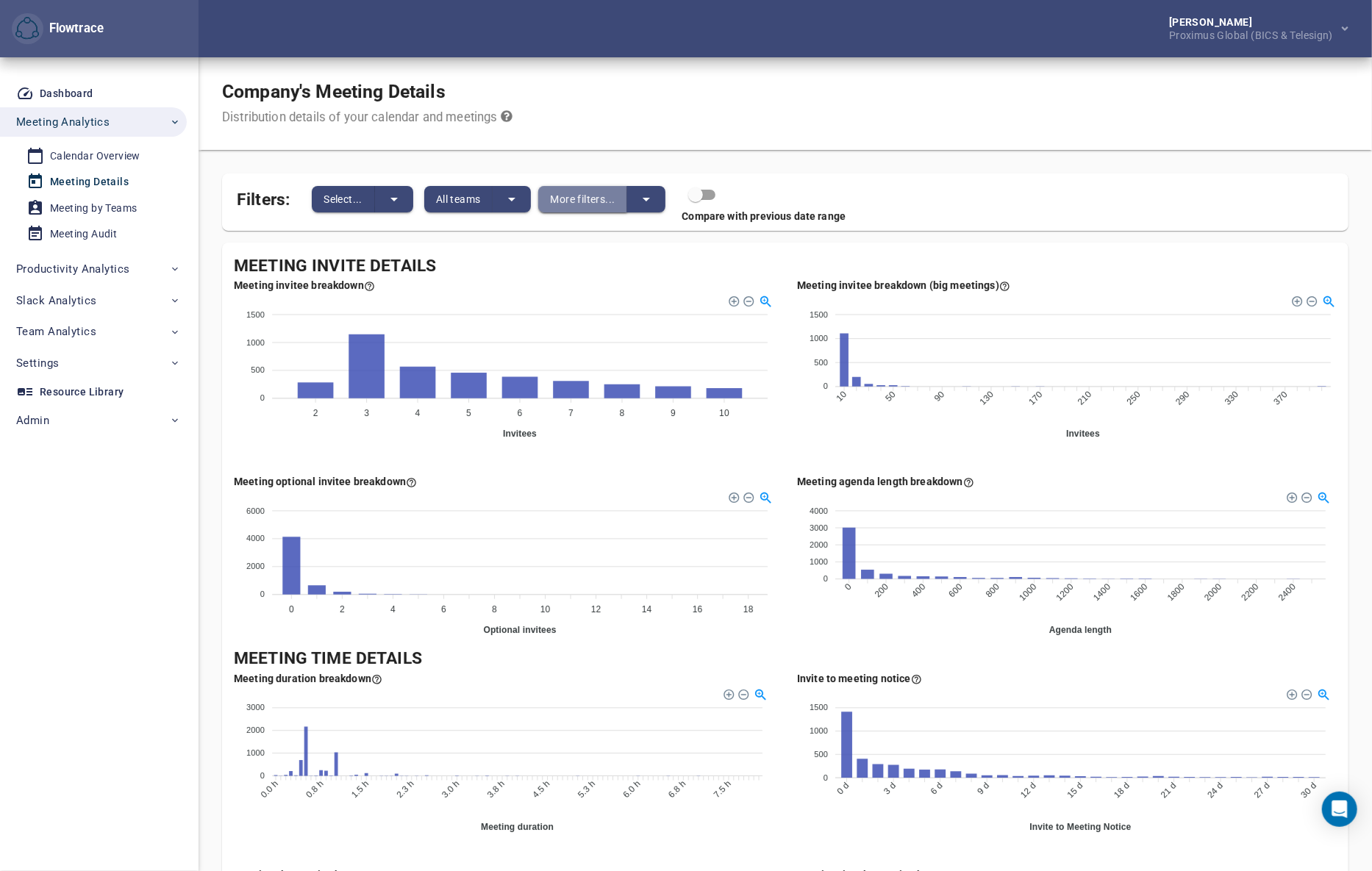
click at [574, 187] on button "More filters..." at bounding box center [582, 199] width 89 height 27
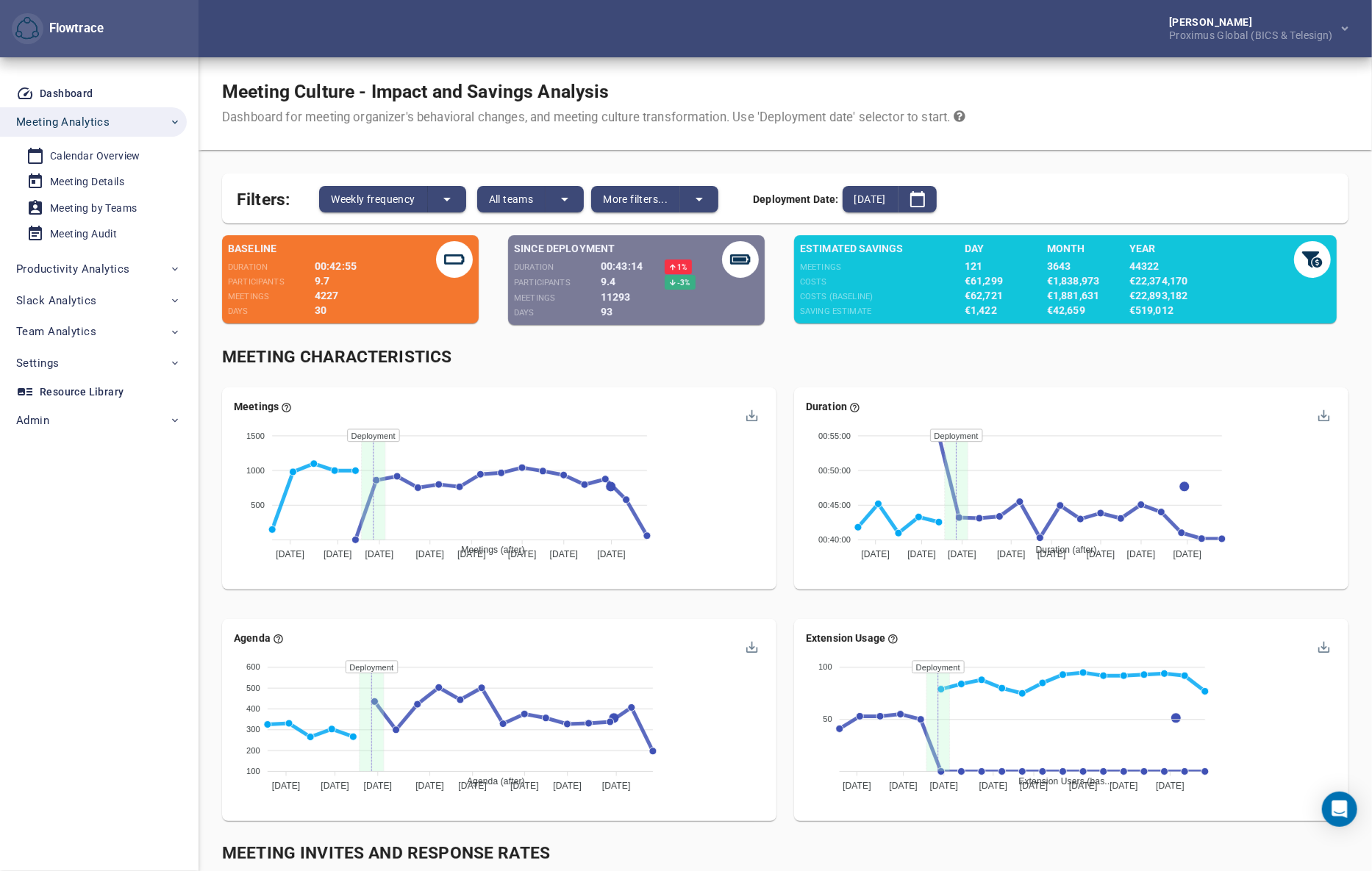
click at [634, 179] on div "Filters: Weekly frequency All teams More filters... Deployment Date: 2025-07-13" at bounding box center [784, 198] width 1126 height 50
click at [636, 201] on span "More filters..." at bounding box center [635, 199] width 65 height 17
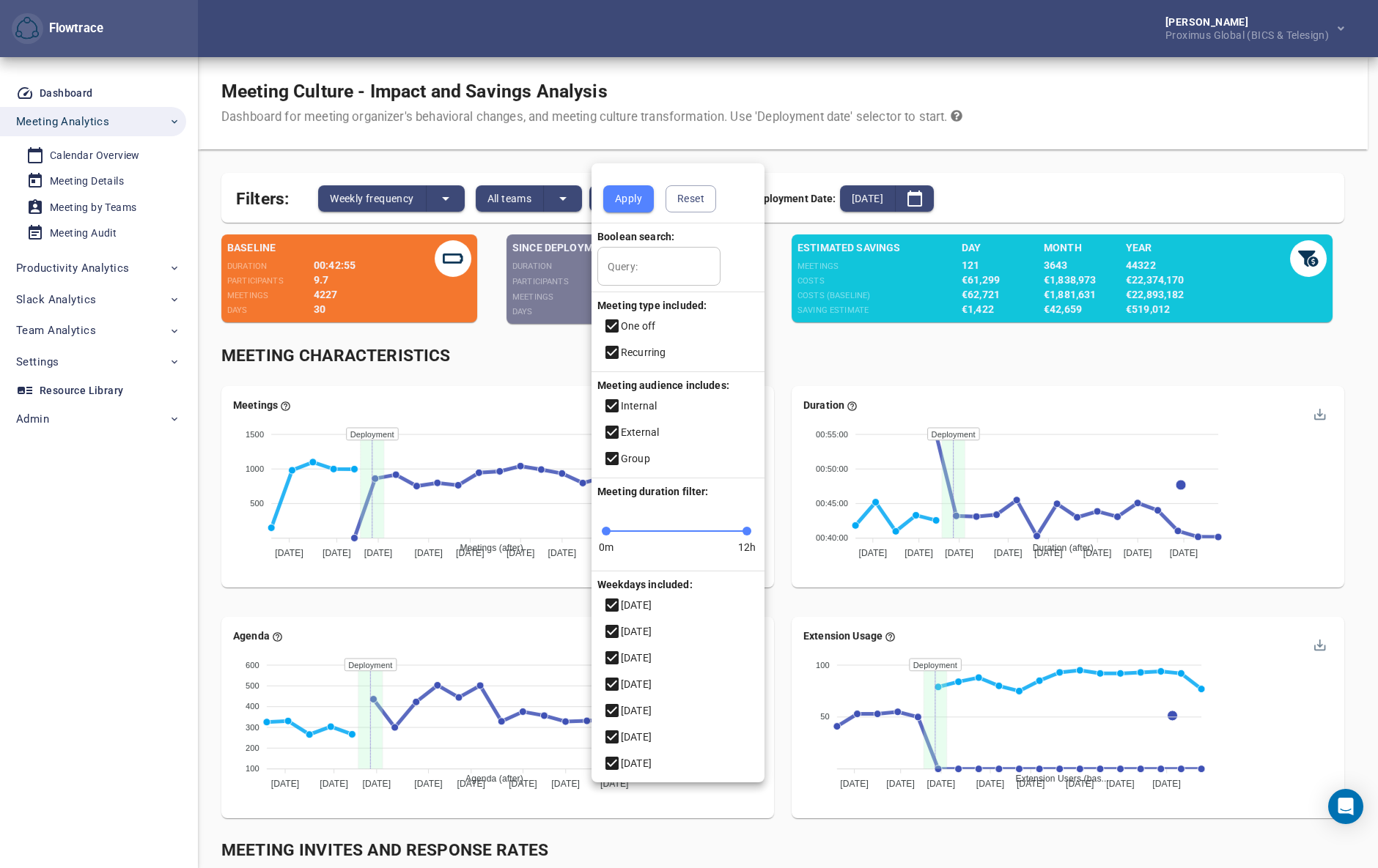
click at [866, 98] on div at bounding box center [689, 434] width 1378 height 868
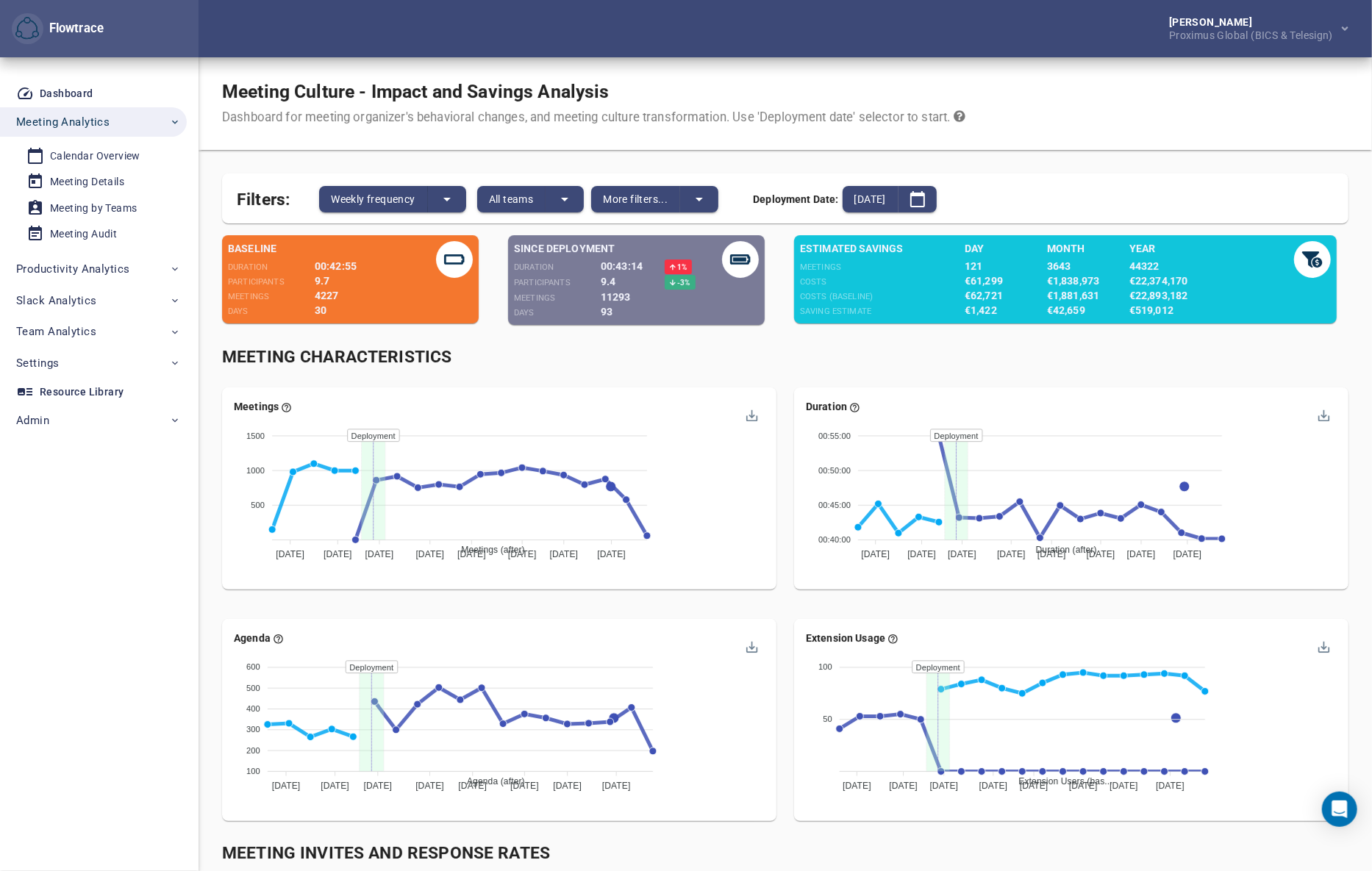
click at [563, 191] on div "Apply Reset Boolean search: Query: Query: Meeting type included: One off Recurr…" at bounding box center [686, 435] width 1372 height 871
click at [579, 208] on button "split button" at bounding box center [564, 199] width 38 height 27
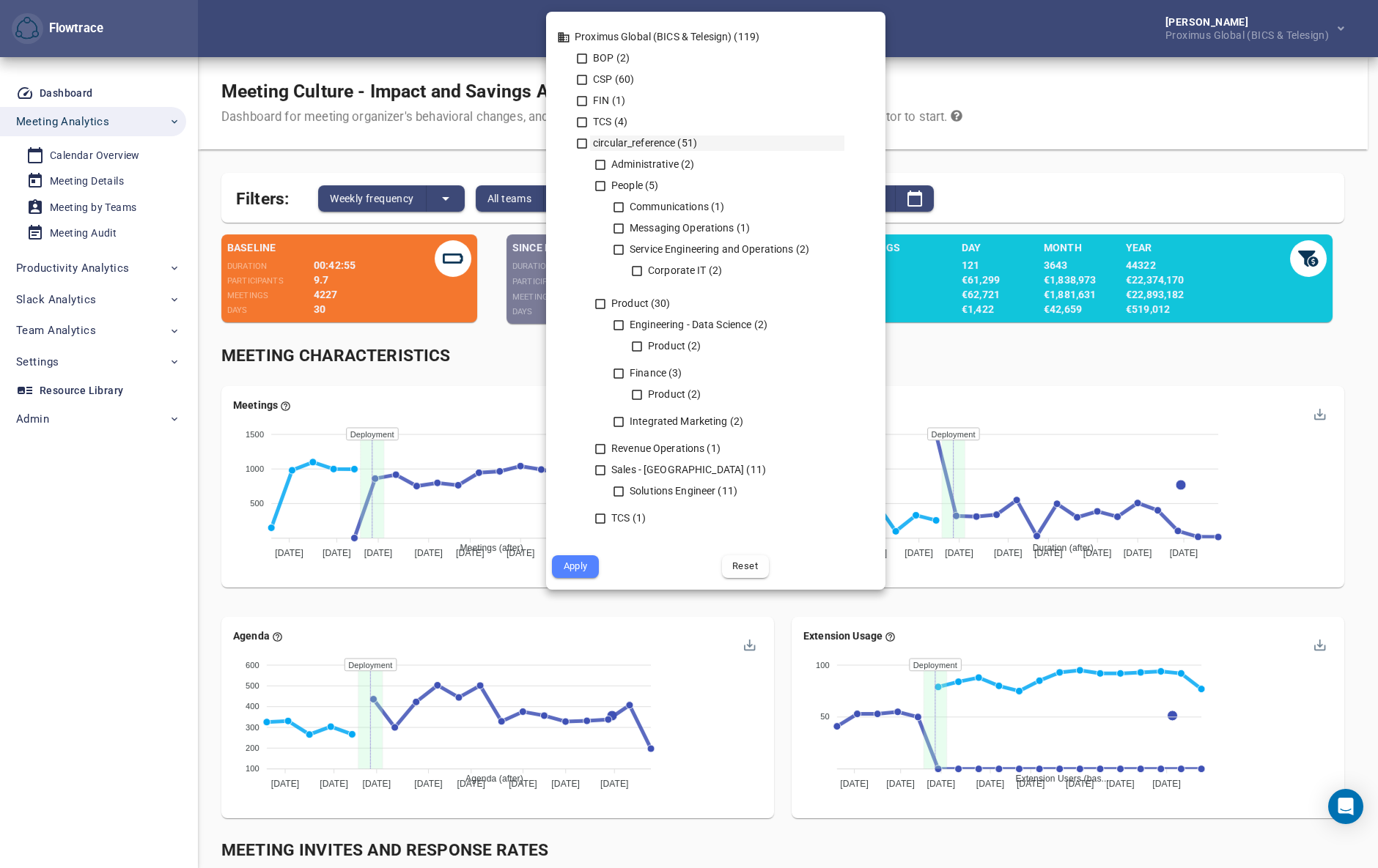
click at [579, 144] on icon at bounding box center [581, 143] width 13 height 13
click at [576, 571] on span "Apply" at bounding box center [575, 567] width 26 height 17
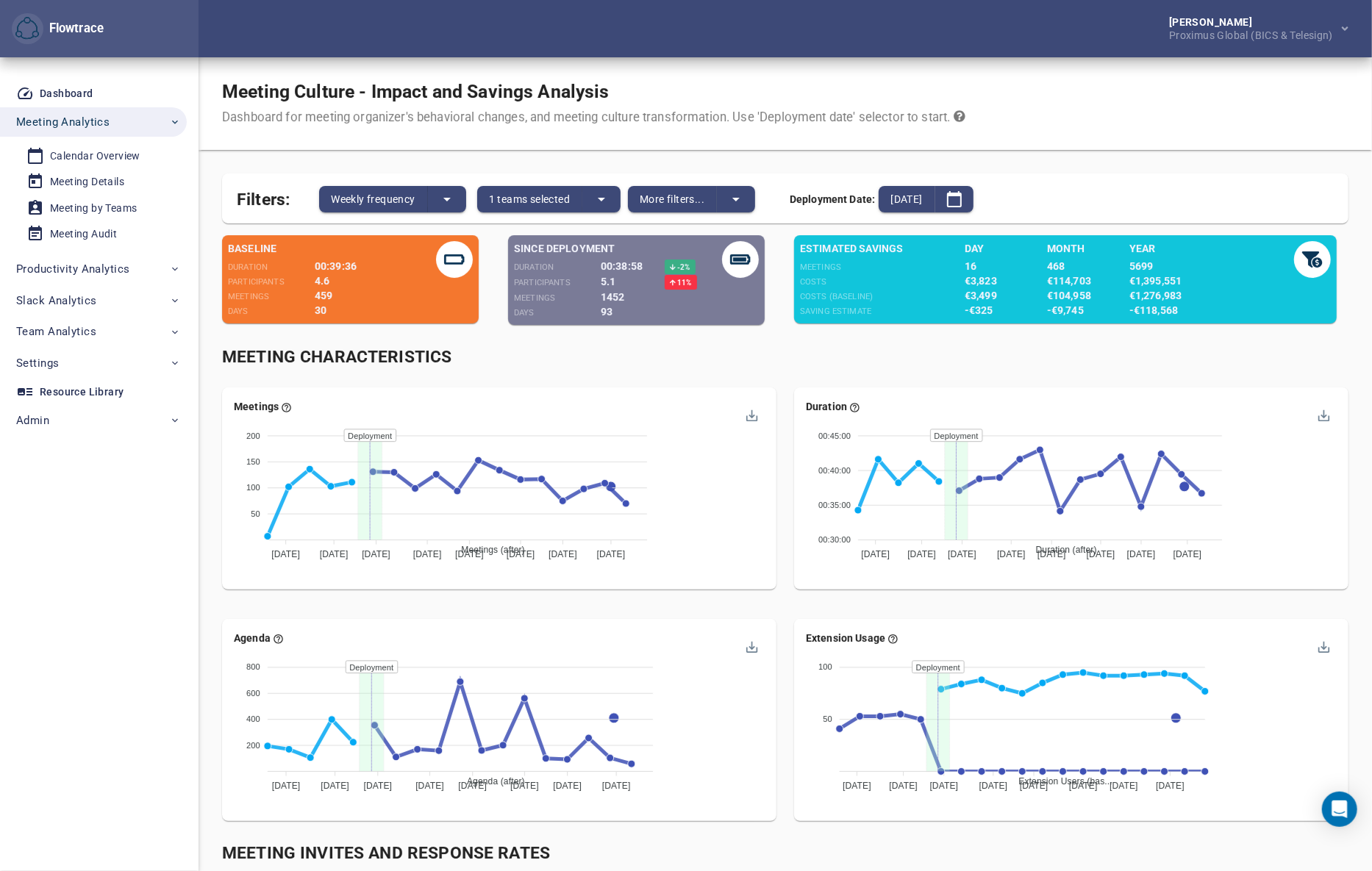
click at [783, 358] on div "Meeting Characteristics" at bounding box center [784, 358] width 1126 height 24
click at [687, 201] on span "More filters..." at bounding box center [671, 199] width 65 height 17
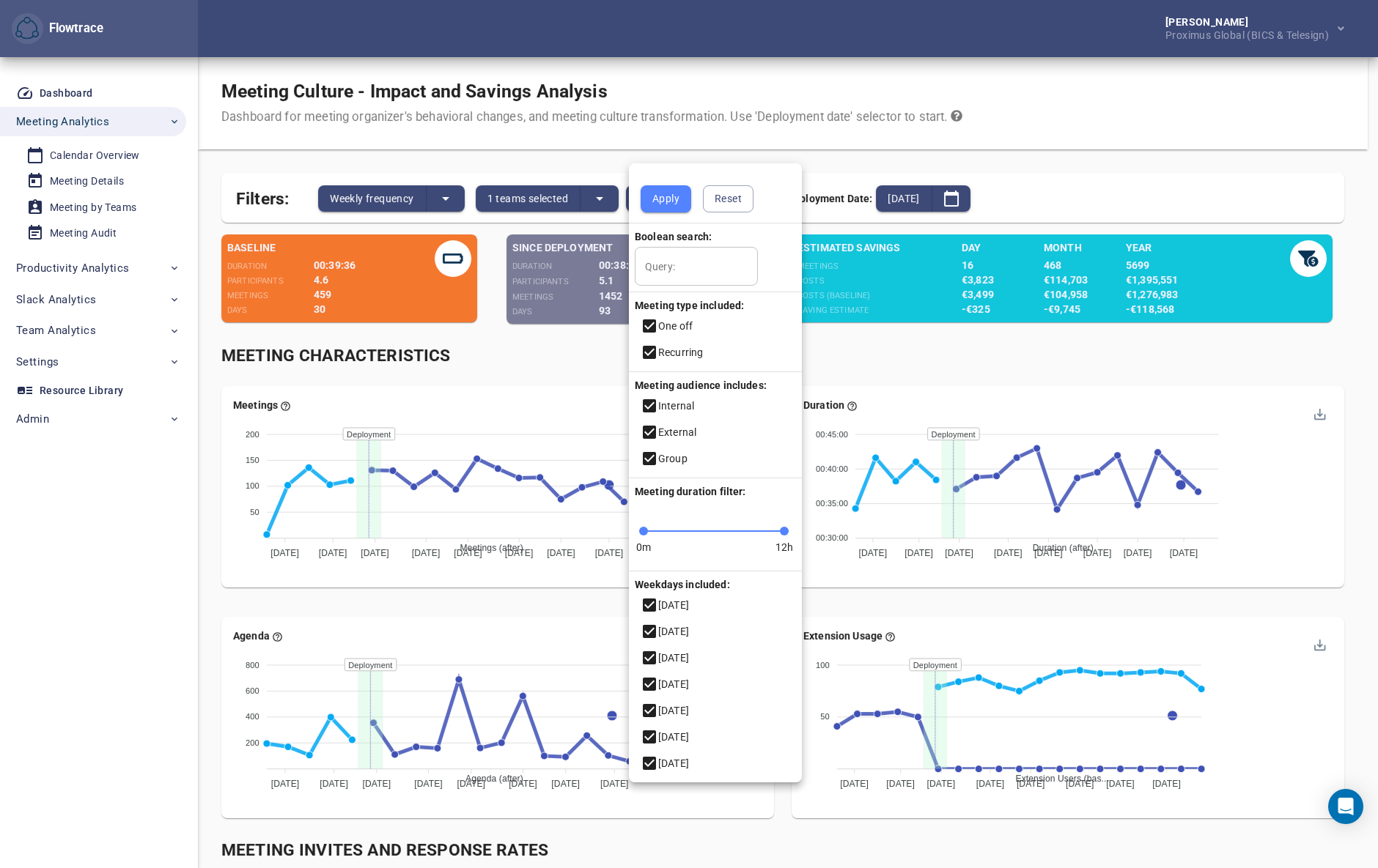
click at [647, 322] on icon at bounding box center [649, 325] width 13 height 13
click at [656, 194] on span "Apply" at bounding box center [666, 199] width 27 height 18
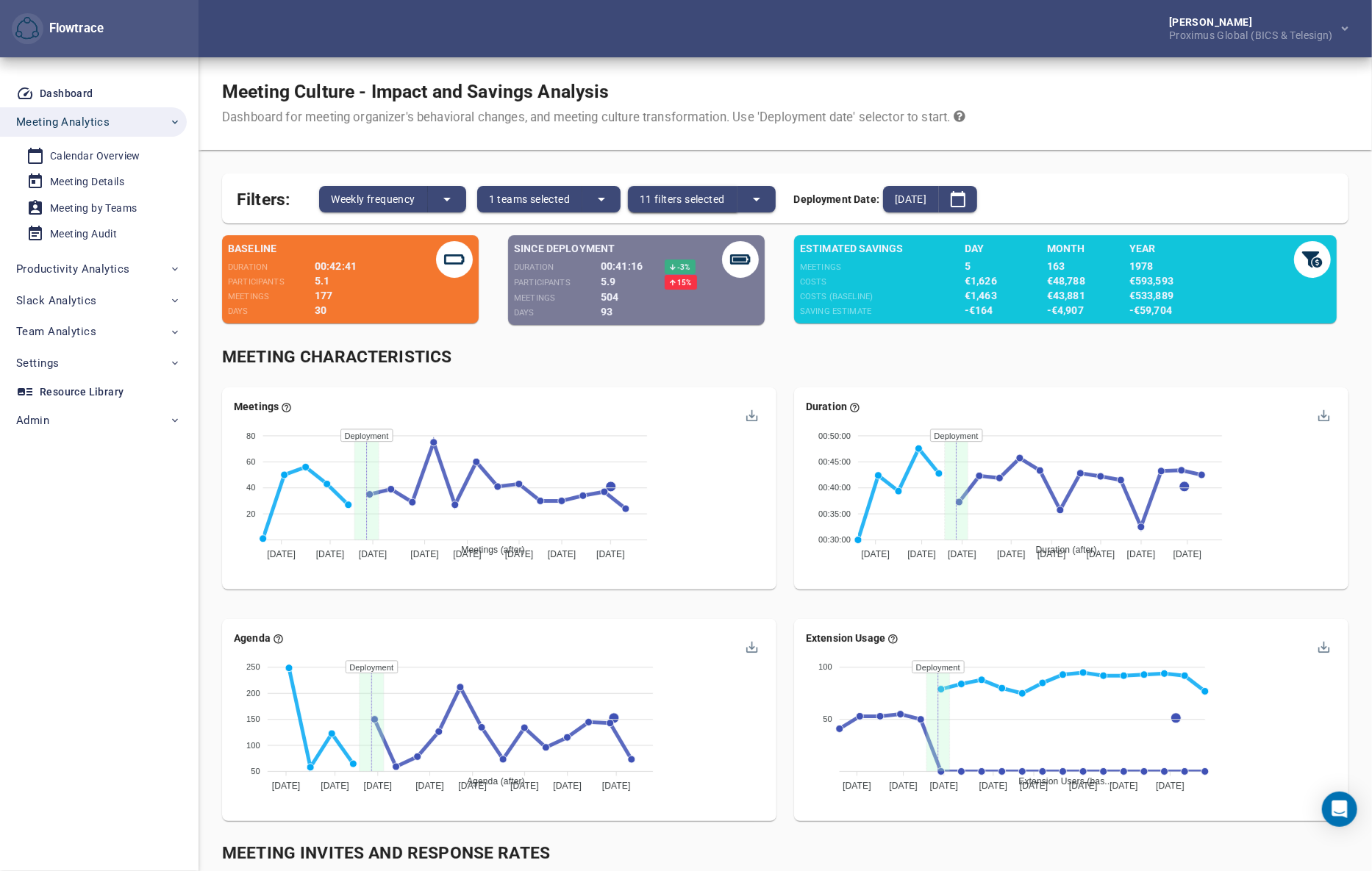
click at [686, 200] on span "11 filters selected" at bounding box center [682, 199] width 85 height 17
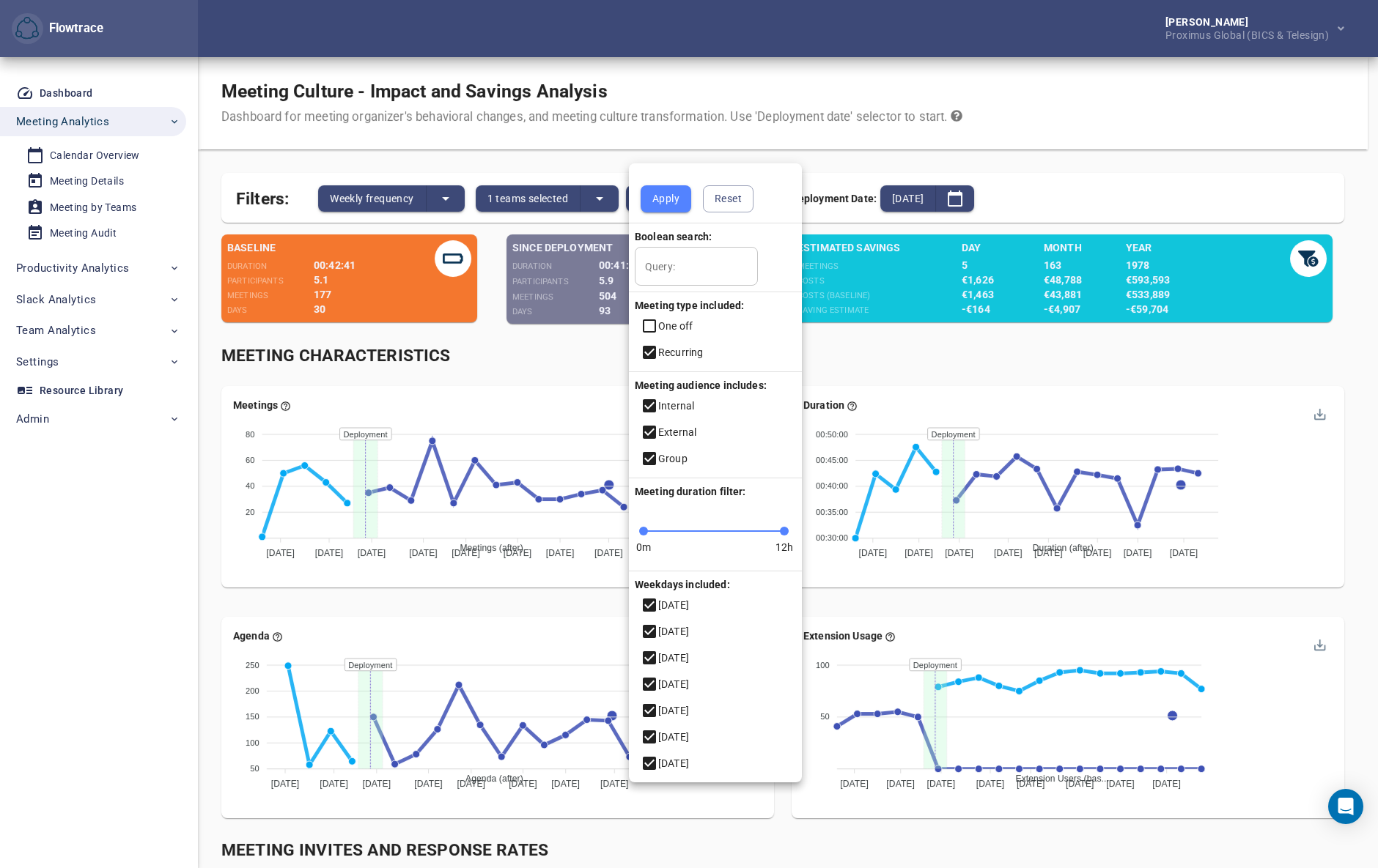
click at [846, 123] on div at bounding box center [689, 434] width 1378 height 868
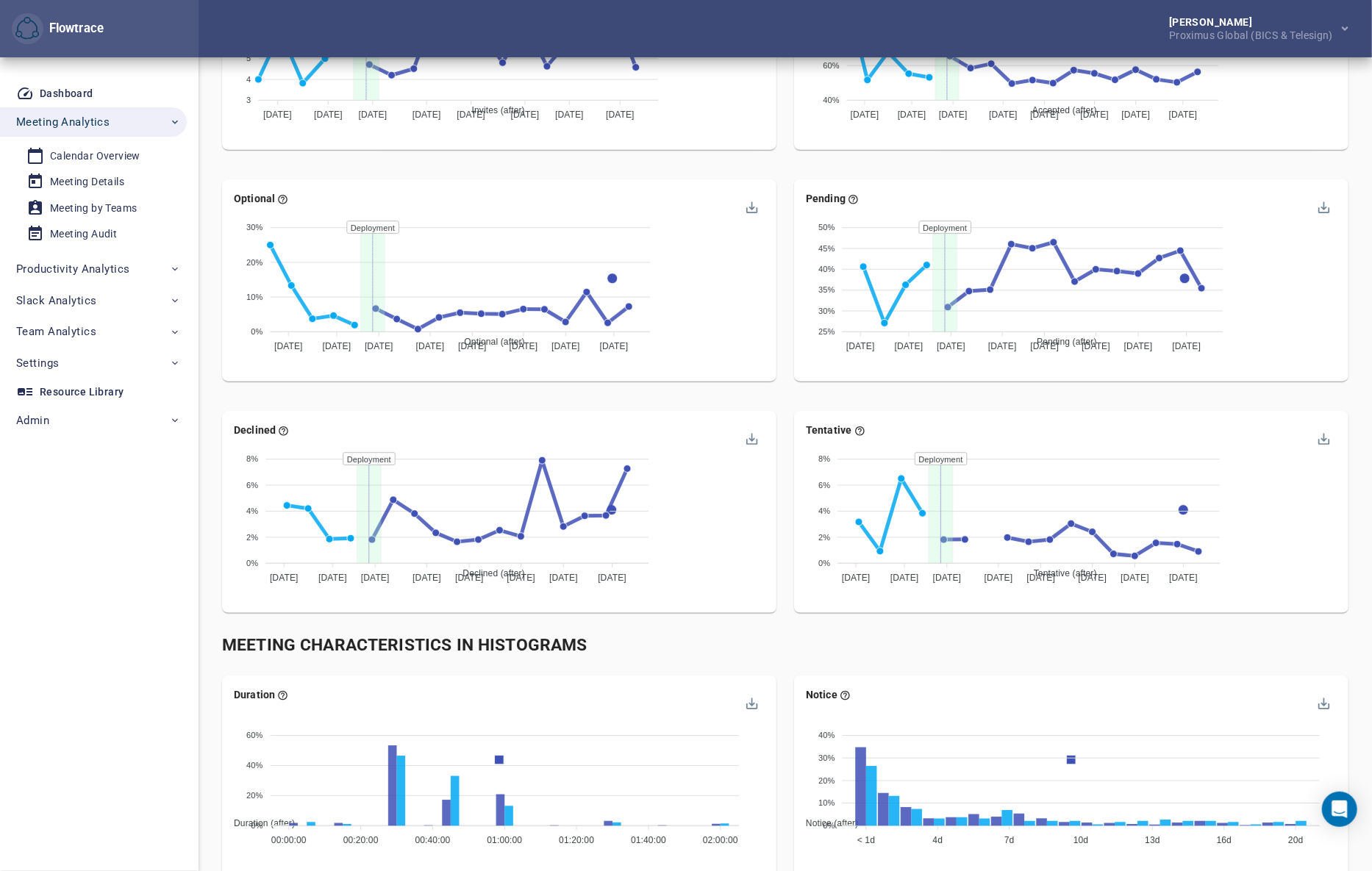
scroll to position [1403, 0]
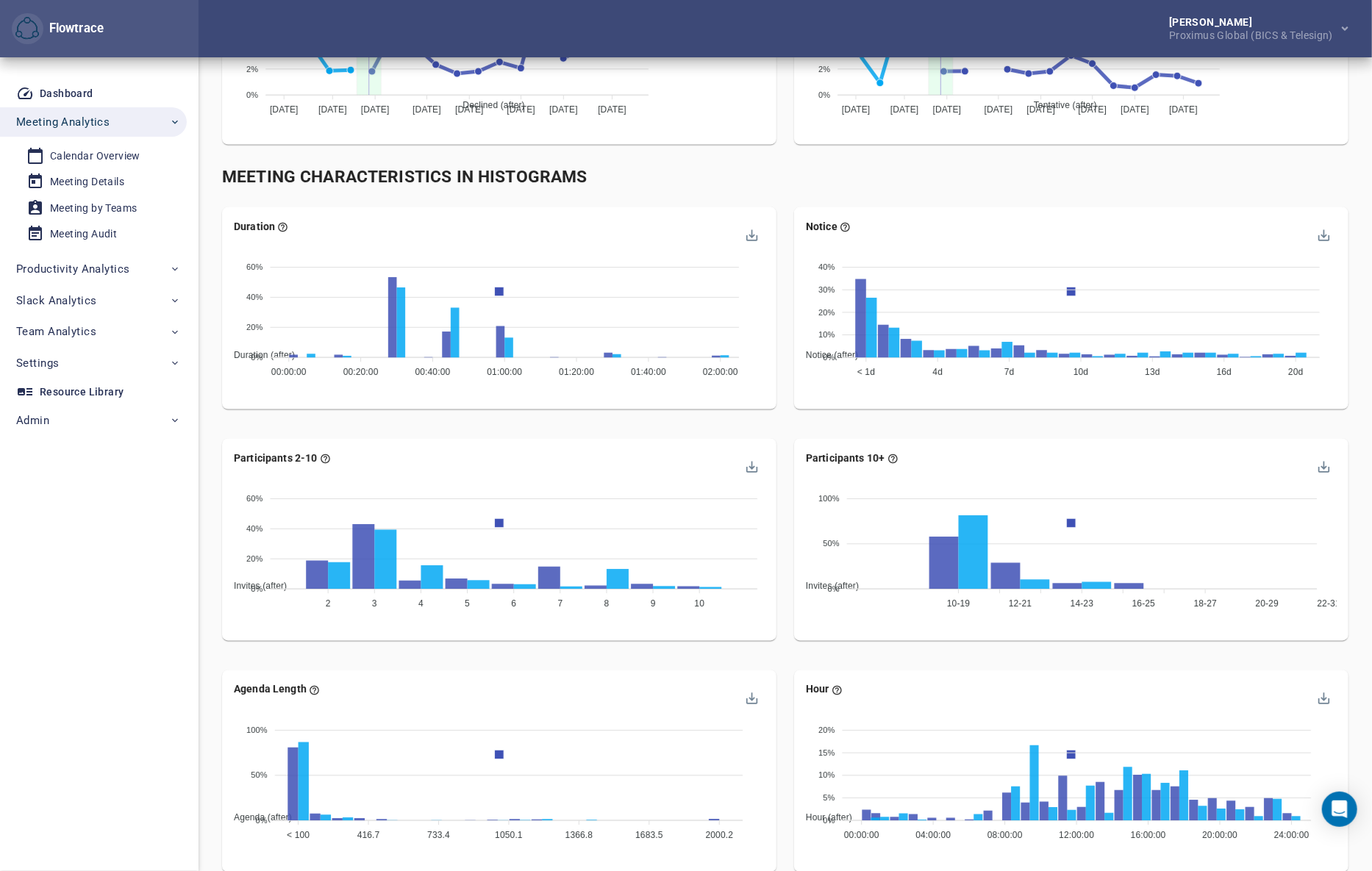
click at [796, 641] on div "Participants 10+ Invites (after) Invites (baseline) 100% 100% 50% 50% 0% 0% 10-…" at bounding box center [1071, 545] width 572 height 232
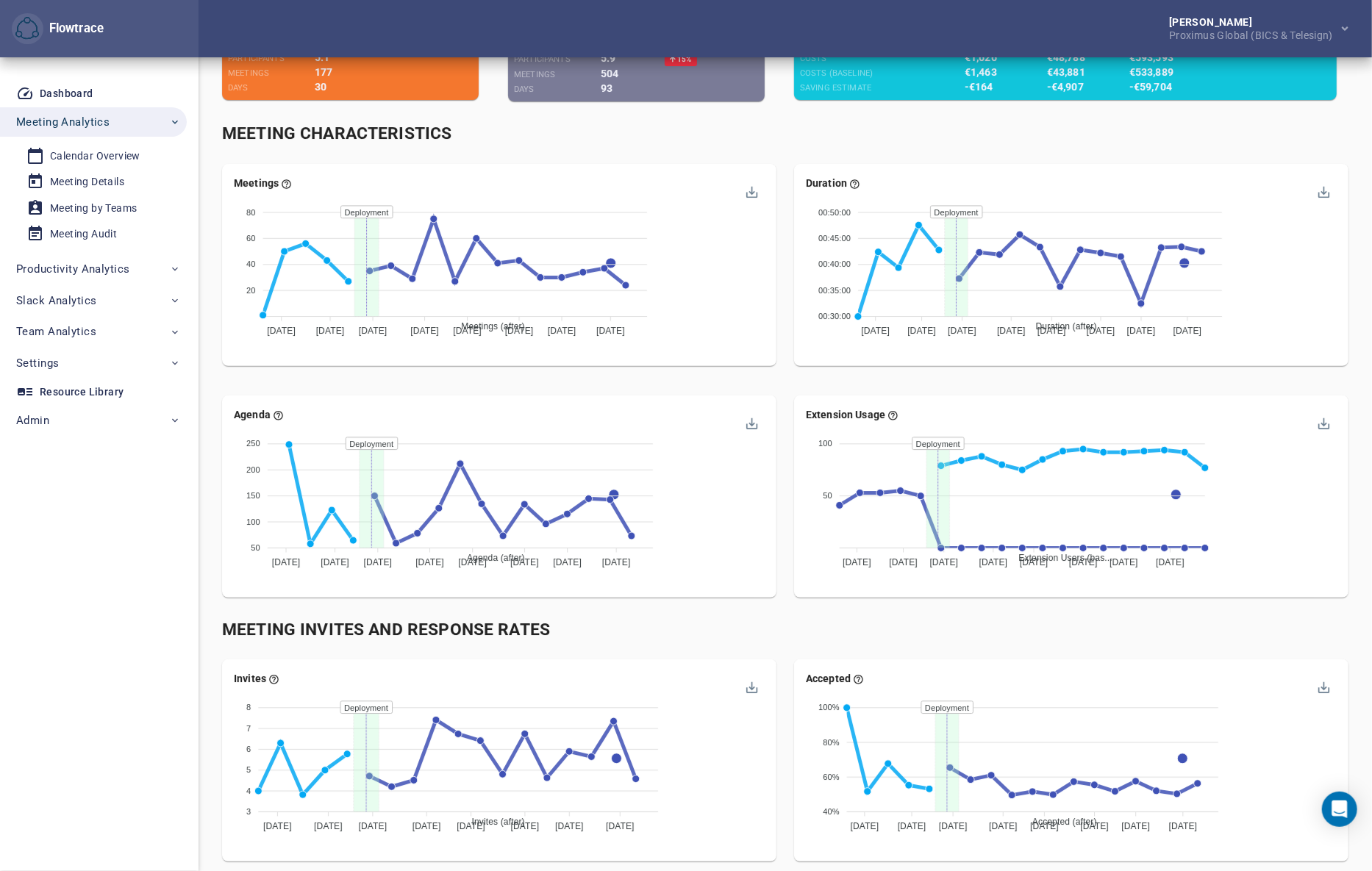
scroll to position [0, 0]
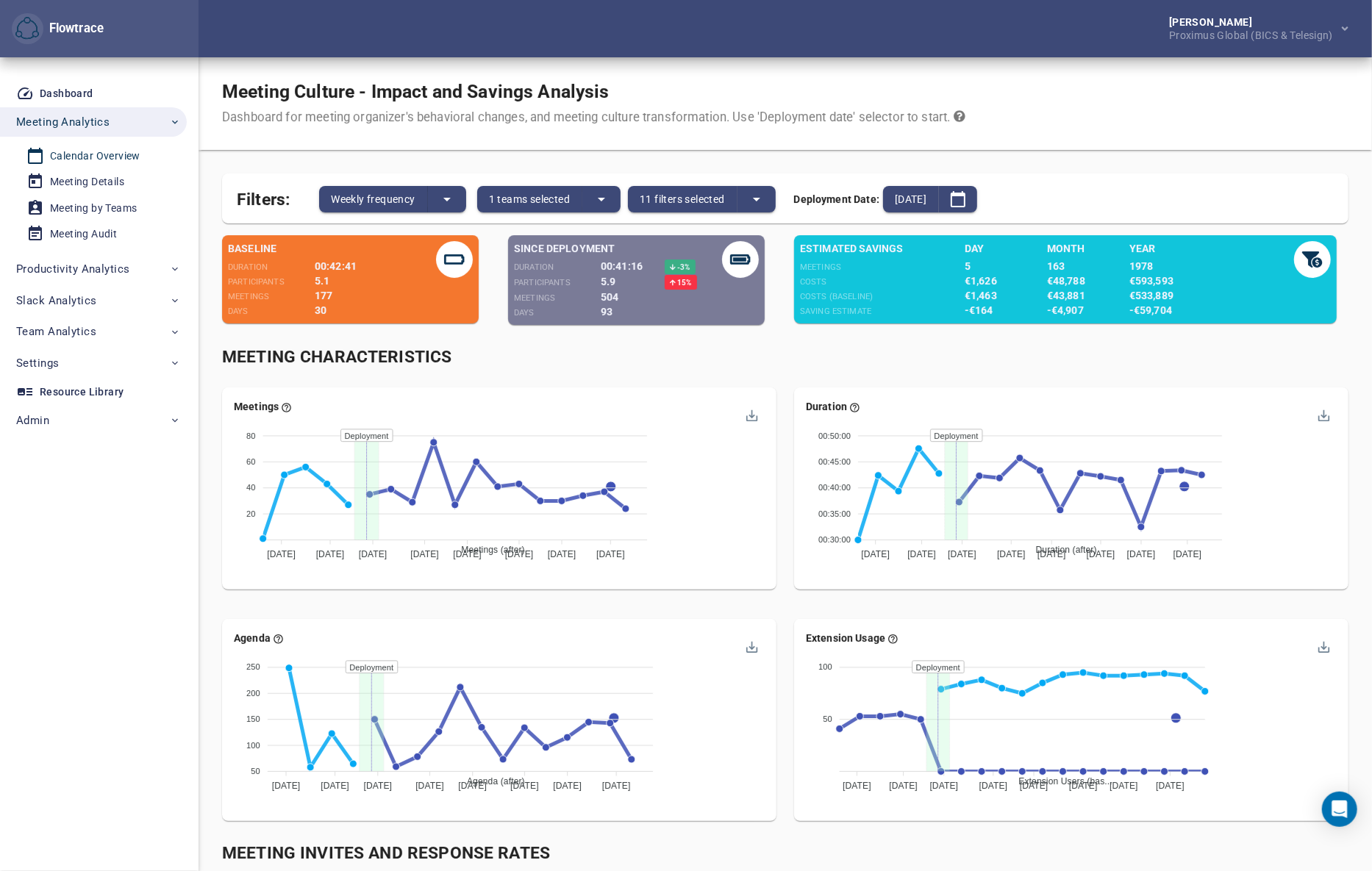
click at [81, 152] on div "Calendar Overview" at bounding box center [95, 156] width 90 height 18
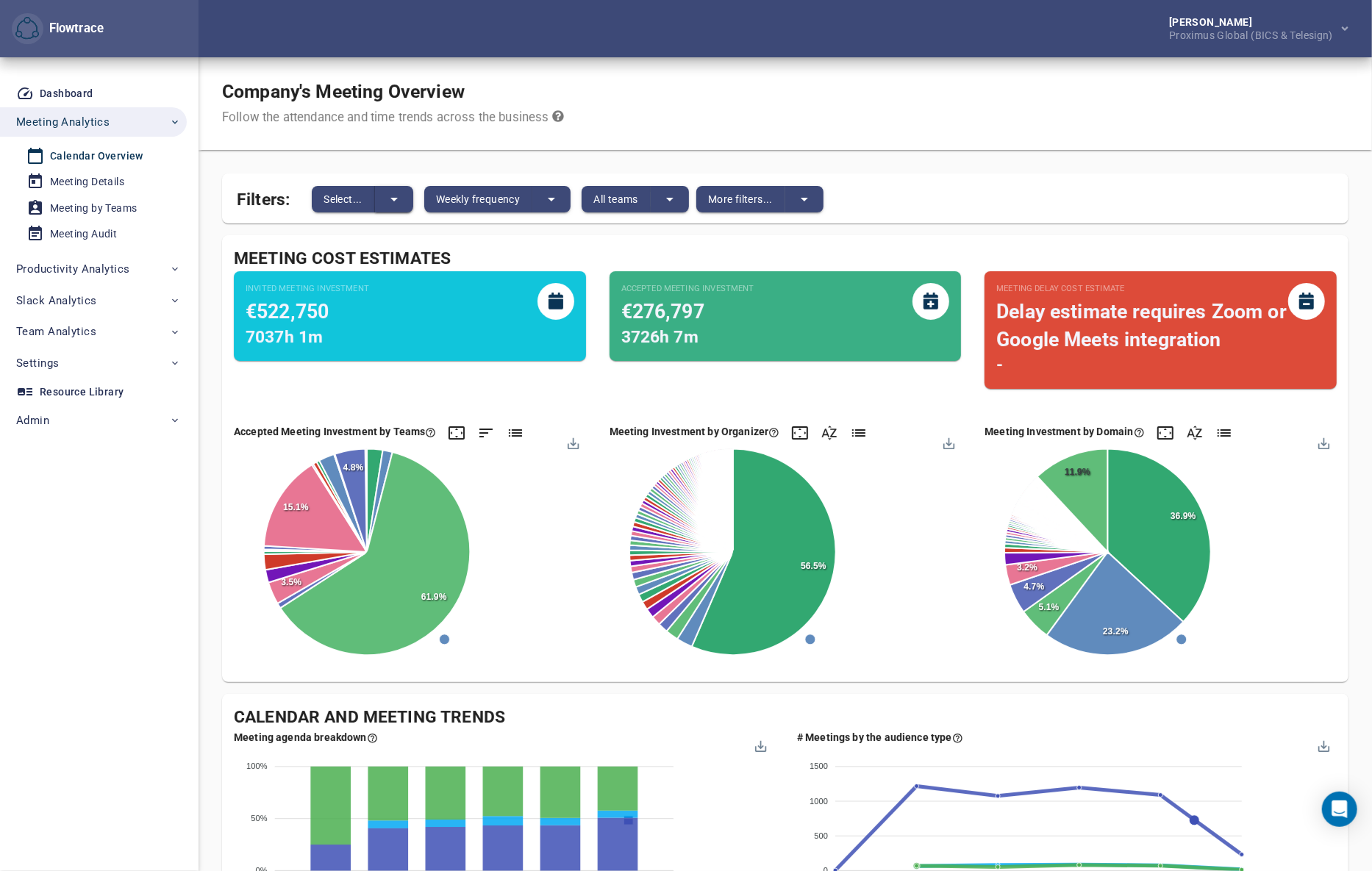
click at [401, 197] on icon "split button" at bounding box center [393, 199] width 17 height 17
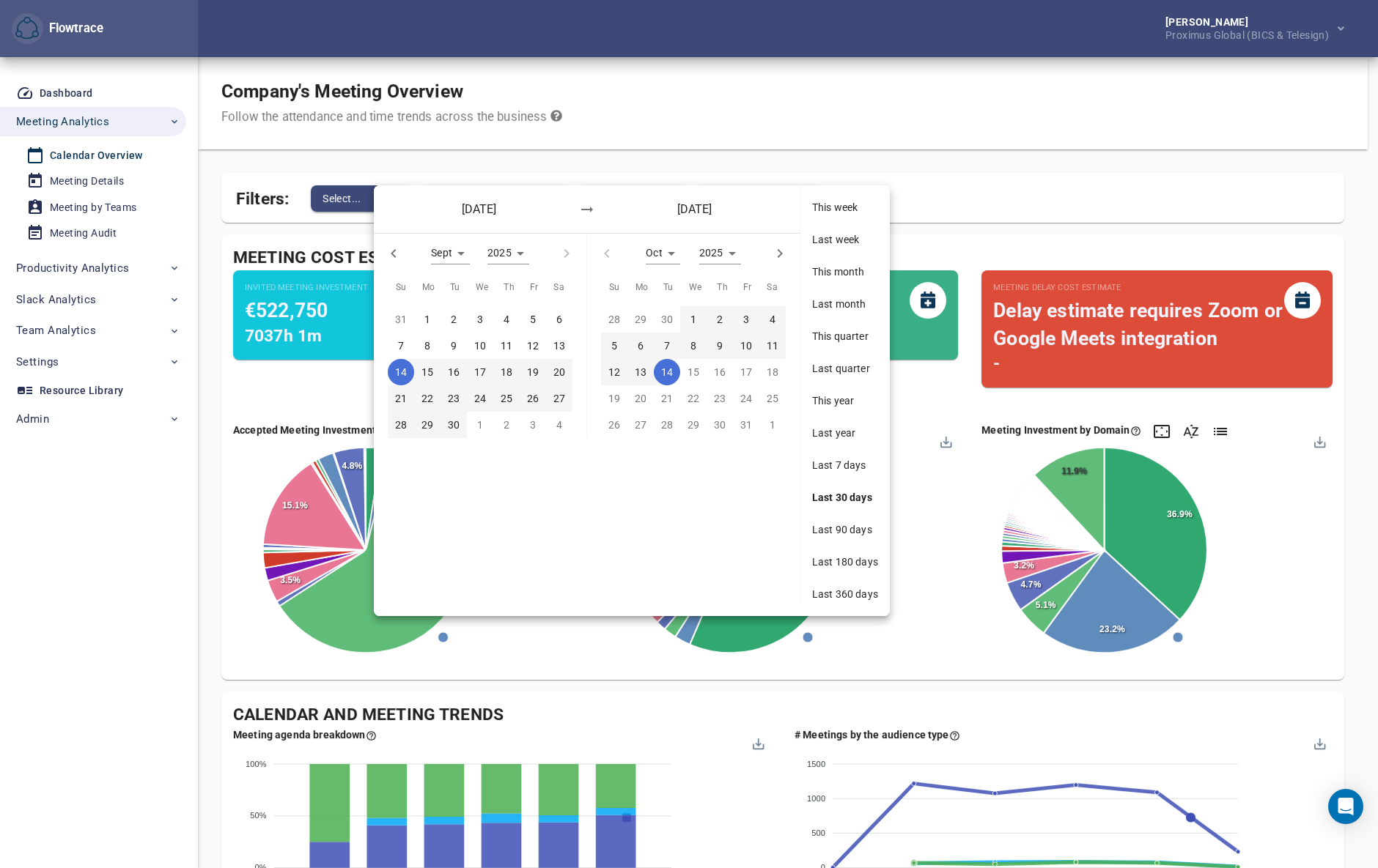
click at [846, 593] on span "Last 360 days" at bounding box center [845, 594] width 66 height 14
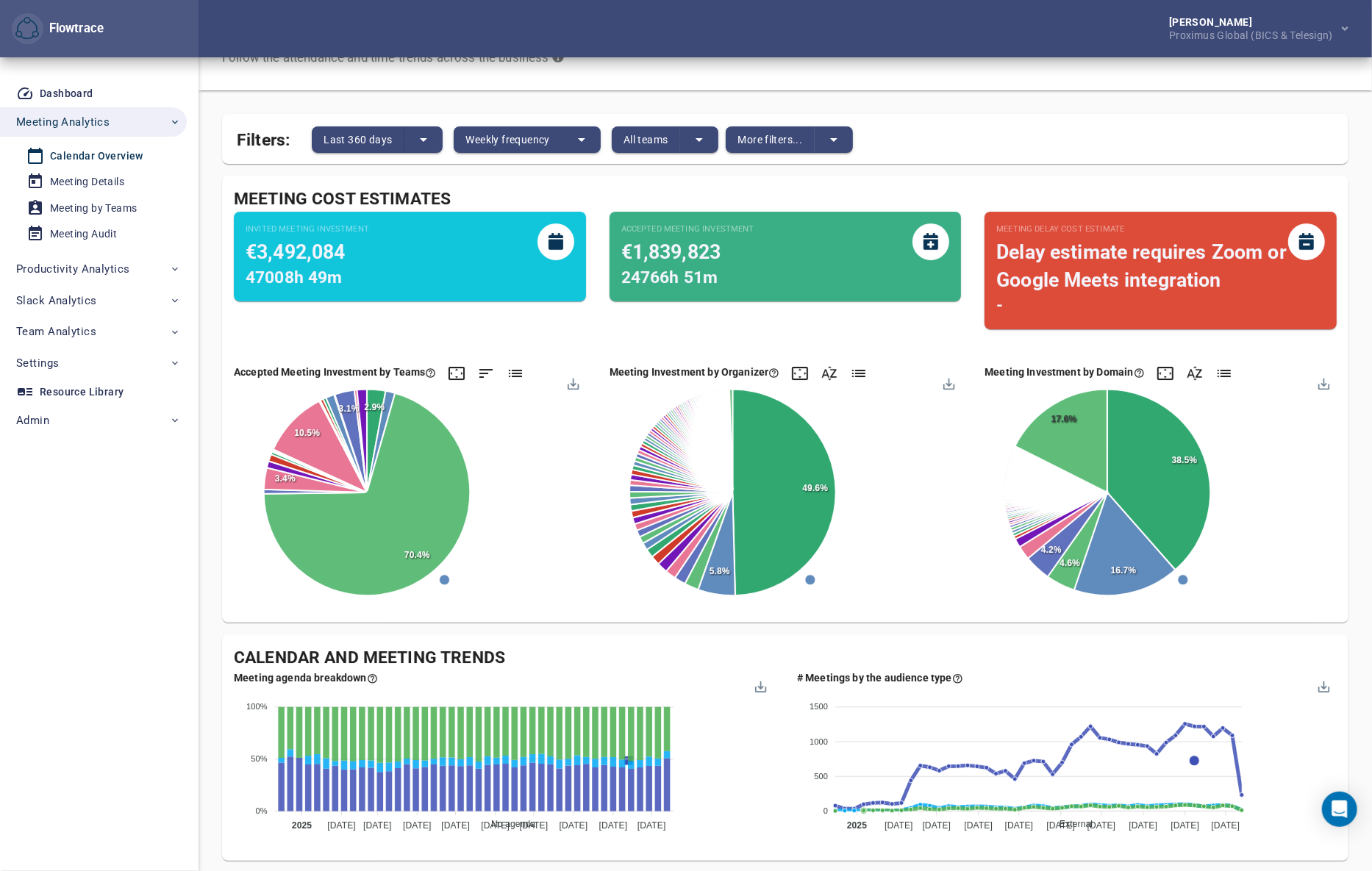
scroll to position [40, 0]
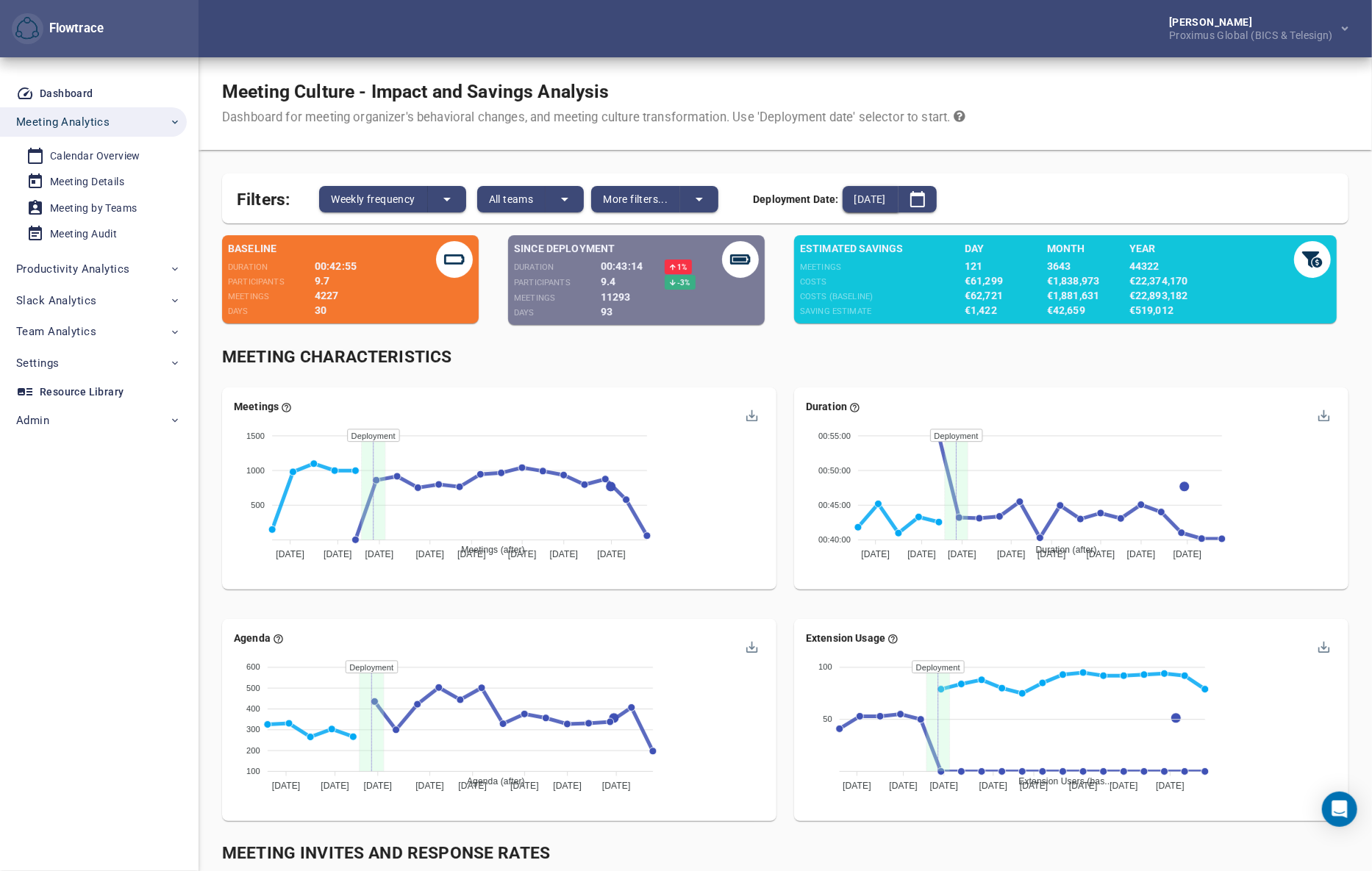
click at [886, 198] on span "2025-07-13" at bounding box center [870, 199] width 32 height 17
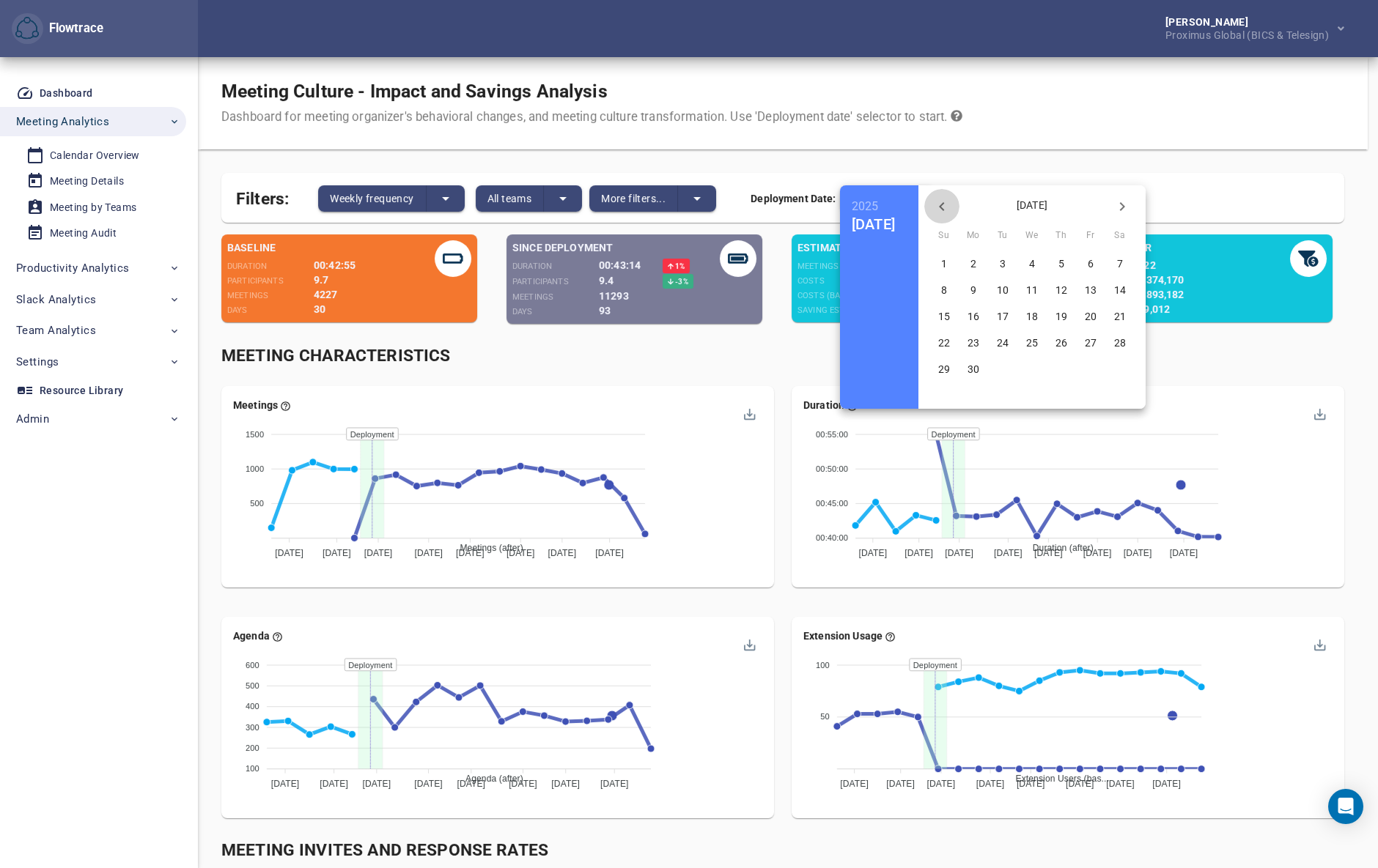
click at [951, 201] on icon "button" at bounding box center [941, 206] width 17 height 17
click at [979, 314] on p "10" at bounding box center [973, 316] width 11 height 14
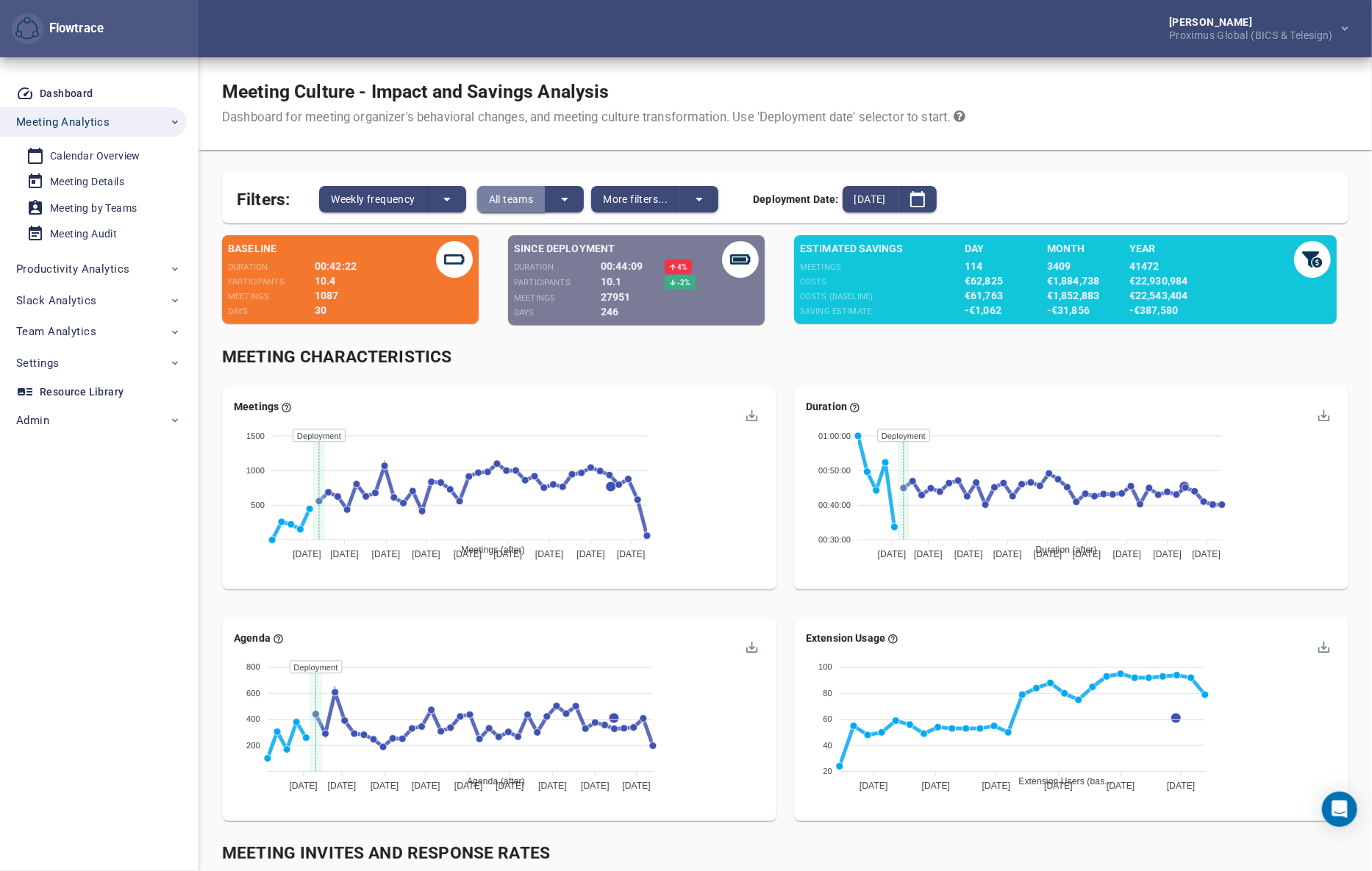
click at [530, 197] on span "All teams" at bounding box center [511, 199] width 45 height 17
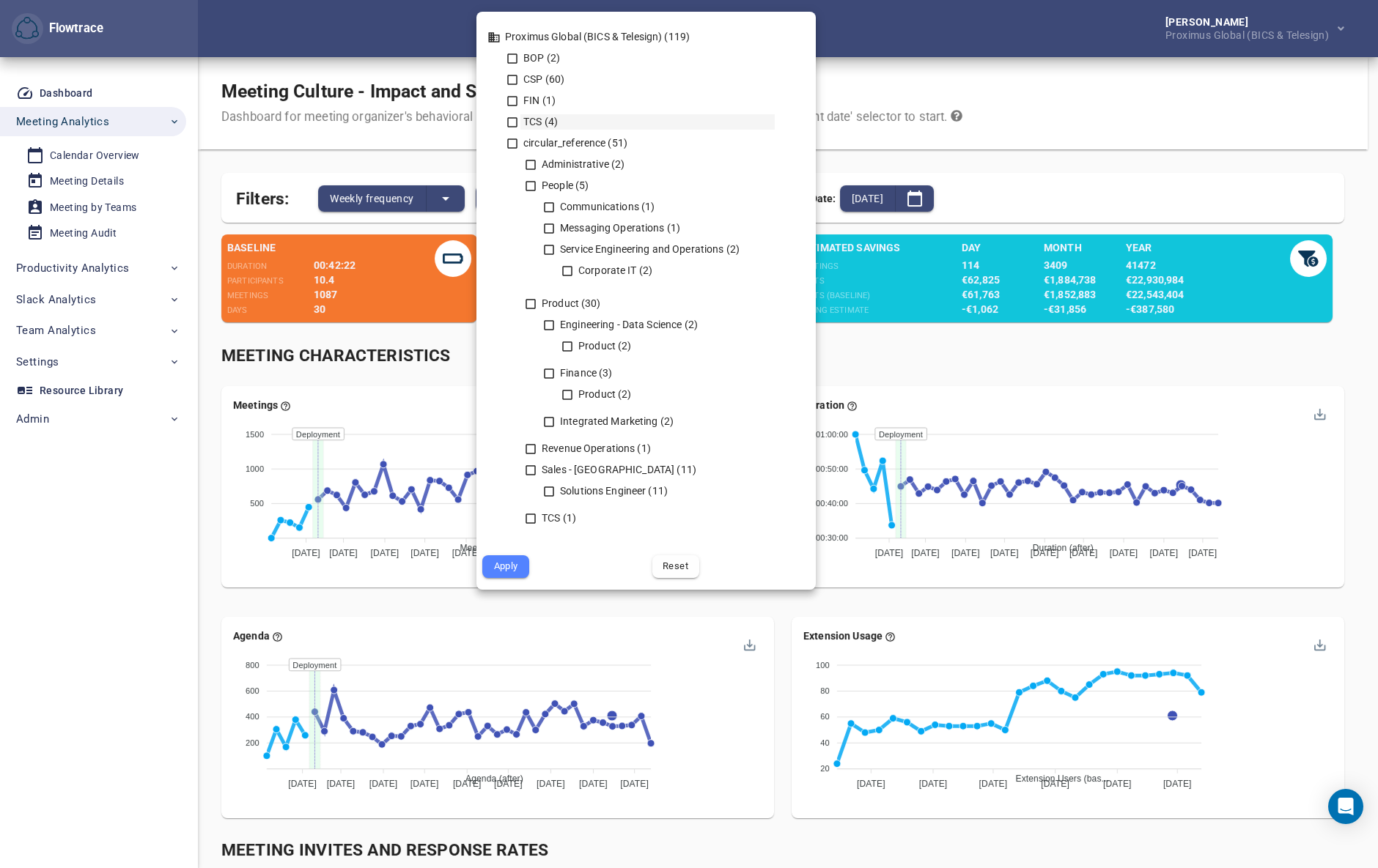
click at [514, 121] on icon at bounding box center [512, 122] width 13 height 13
click at [512, 101] on icon at bounding box center [512, 101] width 13 height 13
click at [506, 75] on icon at bounding box center [512, 79] width 13 height 13
click at [513, 54] on icon at bounding box center [512, 58] width 13 height 13
click at [507, 557] on button "Apply" at bounding box center [506, 567] width 47 height 23
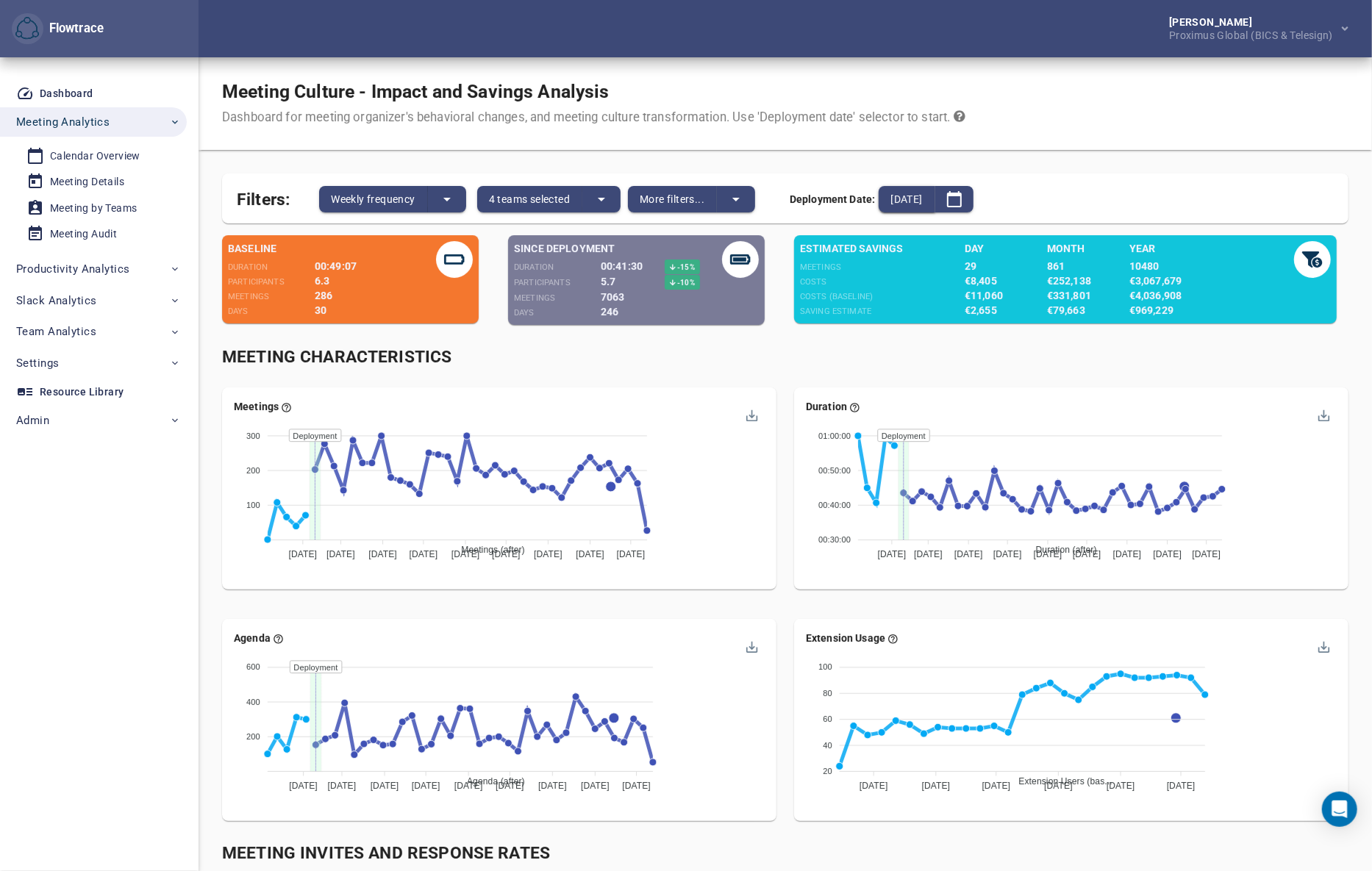
click at [922, 202] on span "[DATE]" at bounding box center [906, 199] width 32 height 17
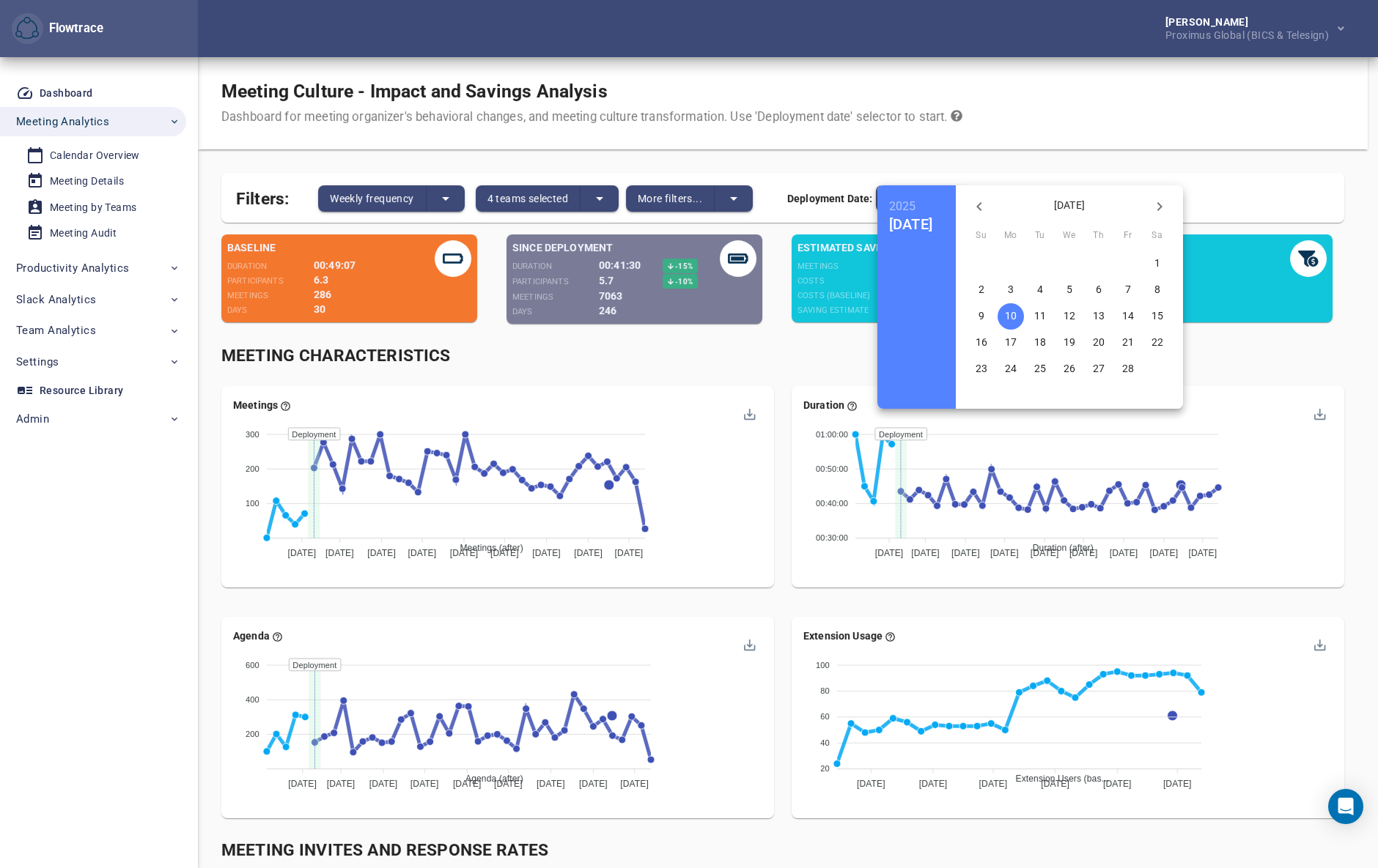
click at [1024, 359] on button "24" at bounding box center [1011, 369] width 26 height 26
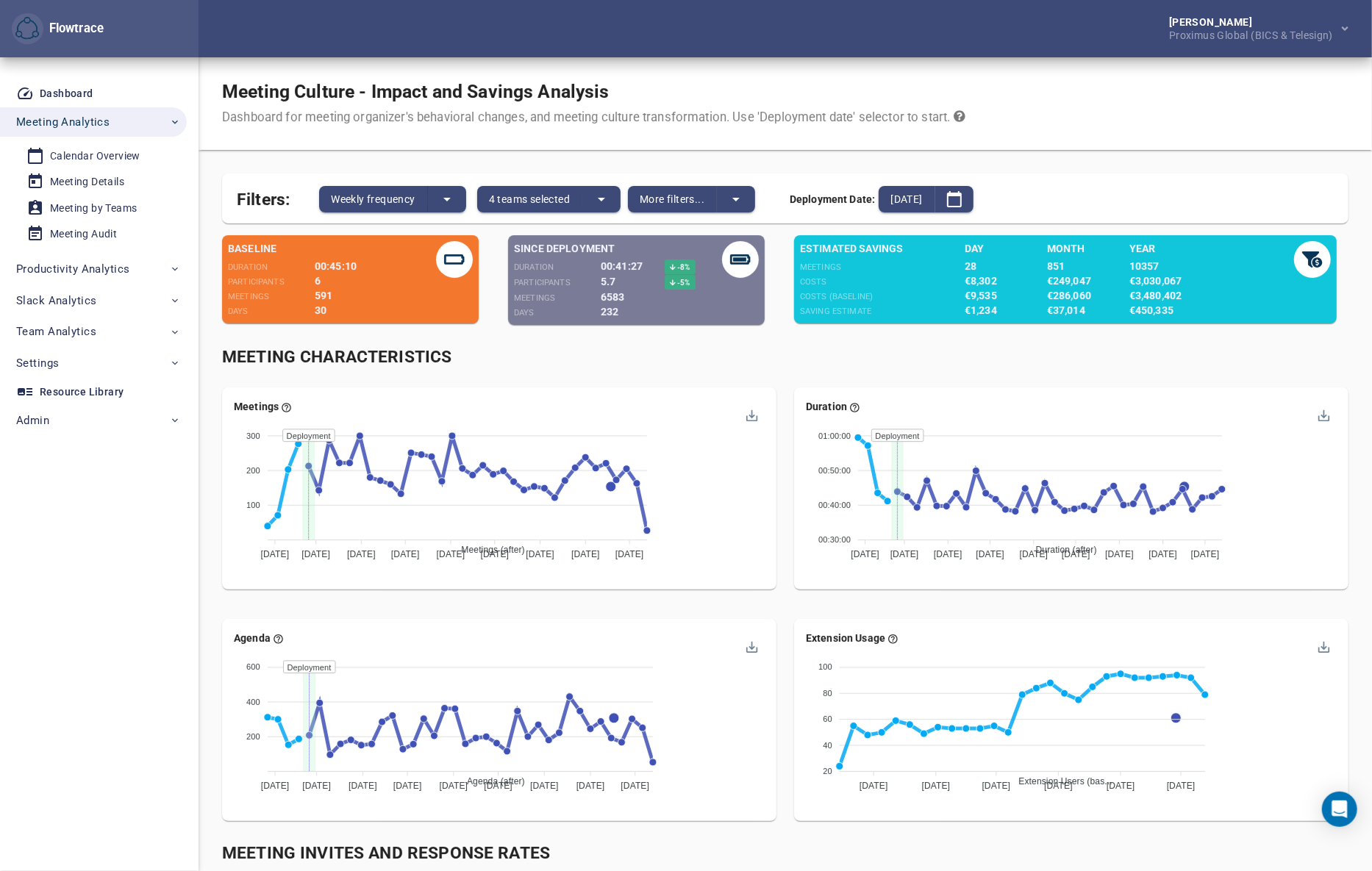
click at [785, 349] on div "Meeting Characteristics" at bounding box center [784, 358] width 1126 height 24
click at [935, 204] on button "[DATE]" at bounding box center [907, 199] width 56 height 27
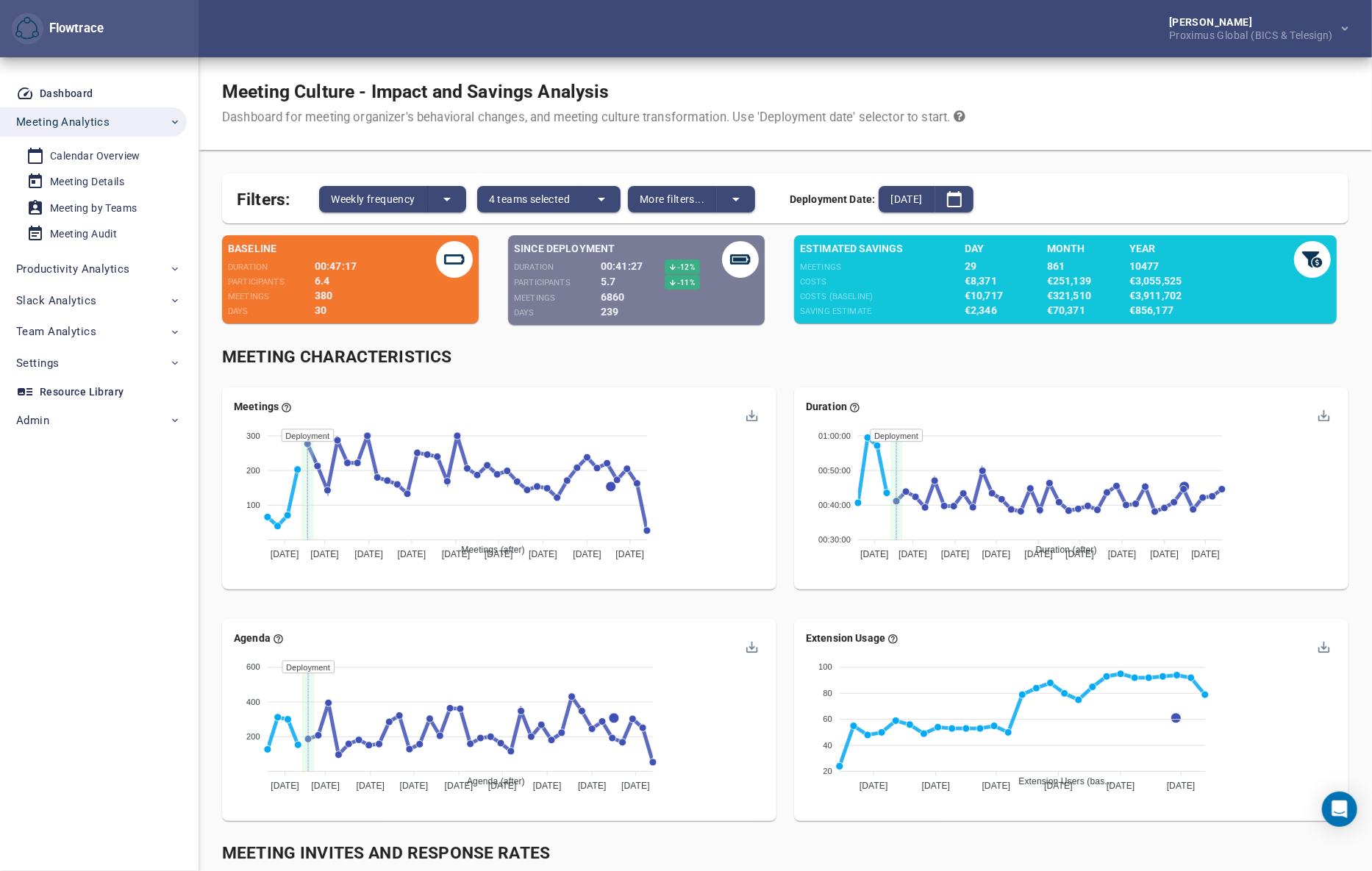
click at [784, 358] on div "Meeting Characteristics" at bounding box center [784, 358] width 1126 height 24
click at [922, 197] on span "[DATE]" at bounding box center [906, 199] width 32 height 17
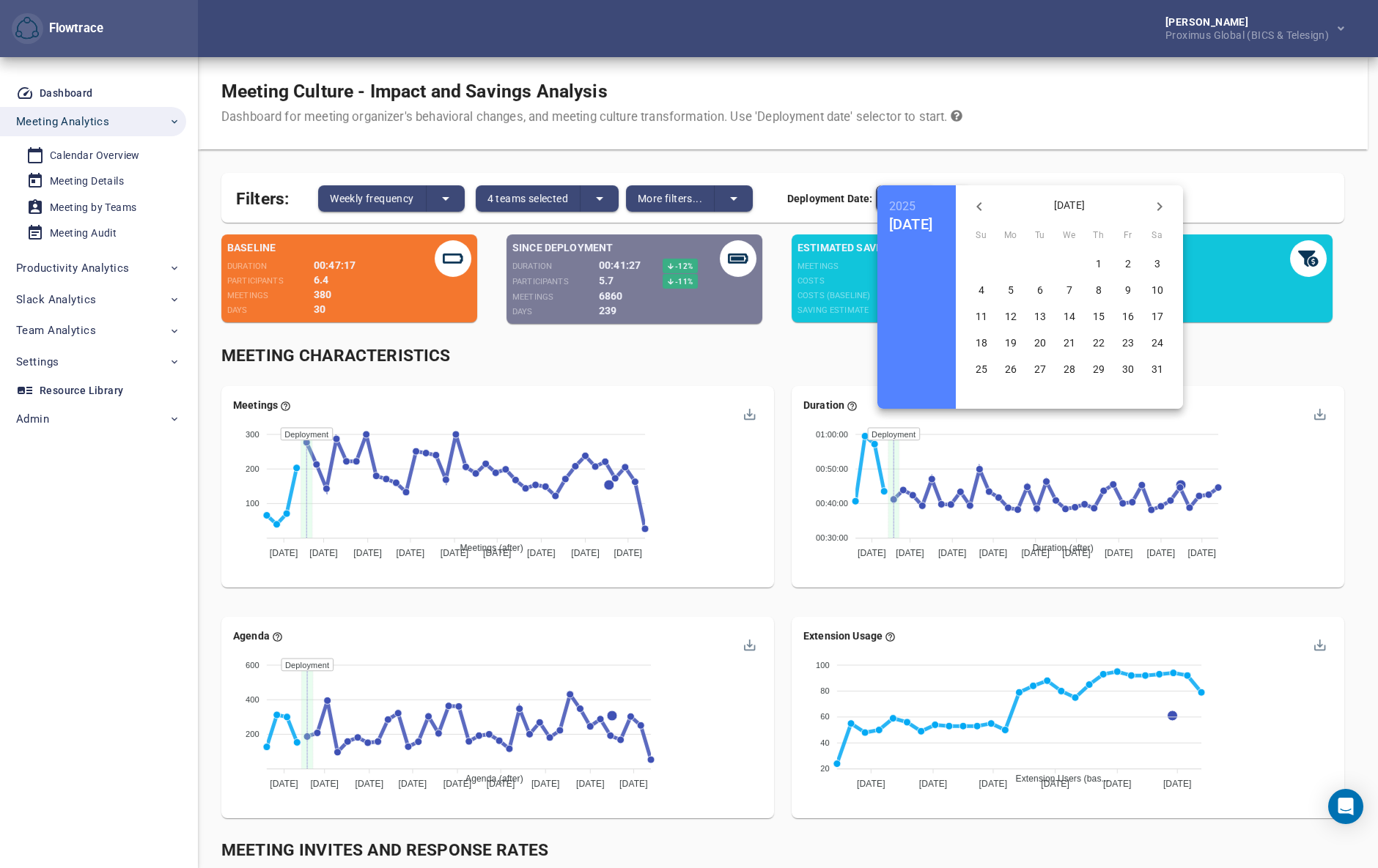
click at [1177, 200] on button "button" at bounding box center [1159, 207] width 35 height 35
click at [1017, 316] on p "14" at bounding box center [1010, 316] width 11 height 14
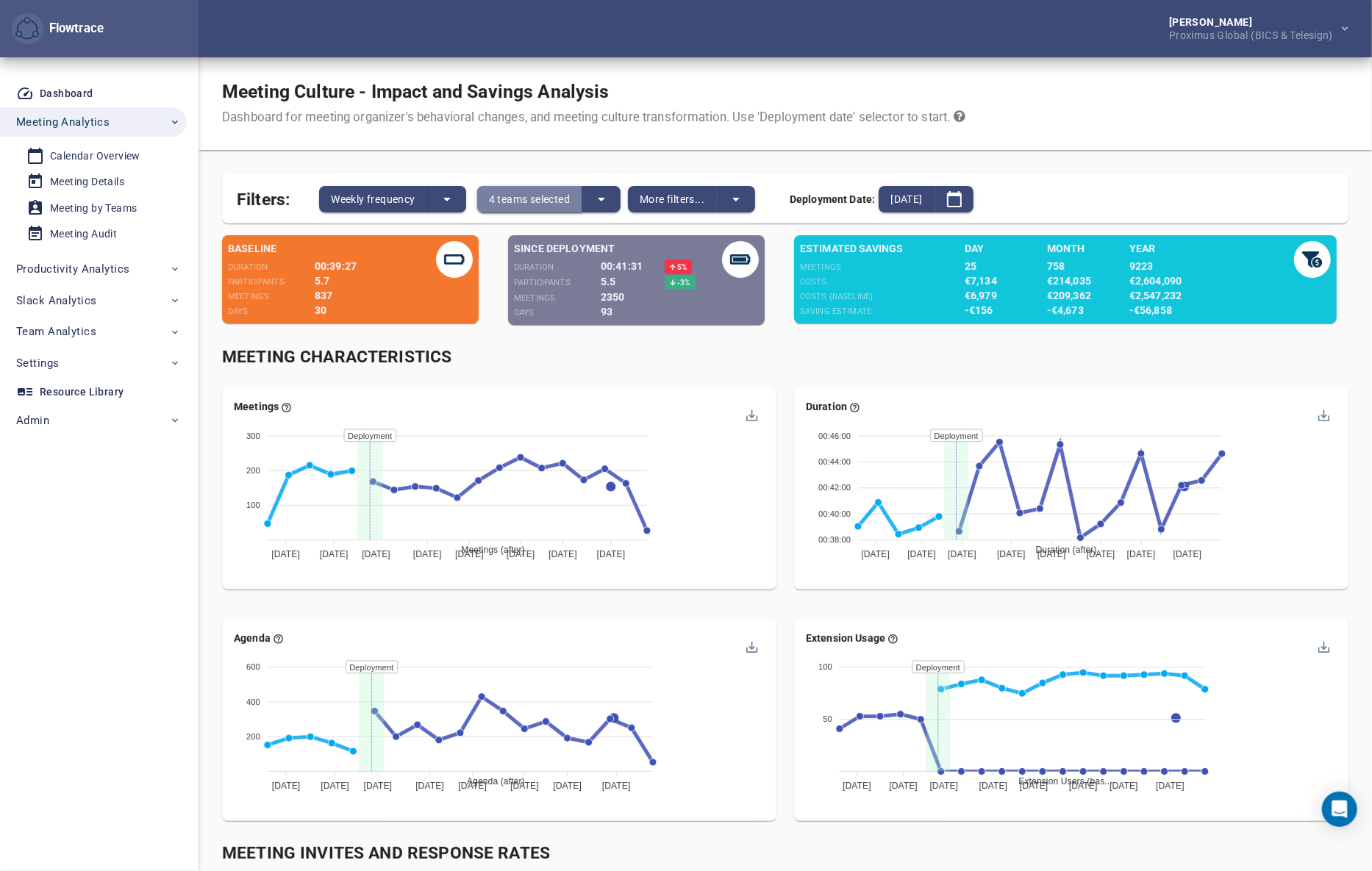
click at [517, 198] on span "4 teams selected" at bounding box center [529, 199] width 81 height 17
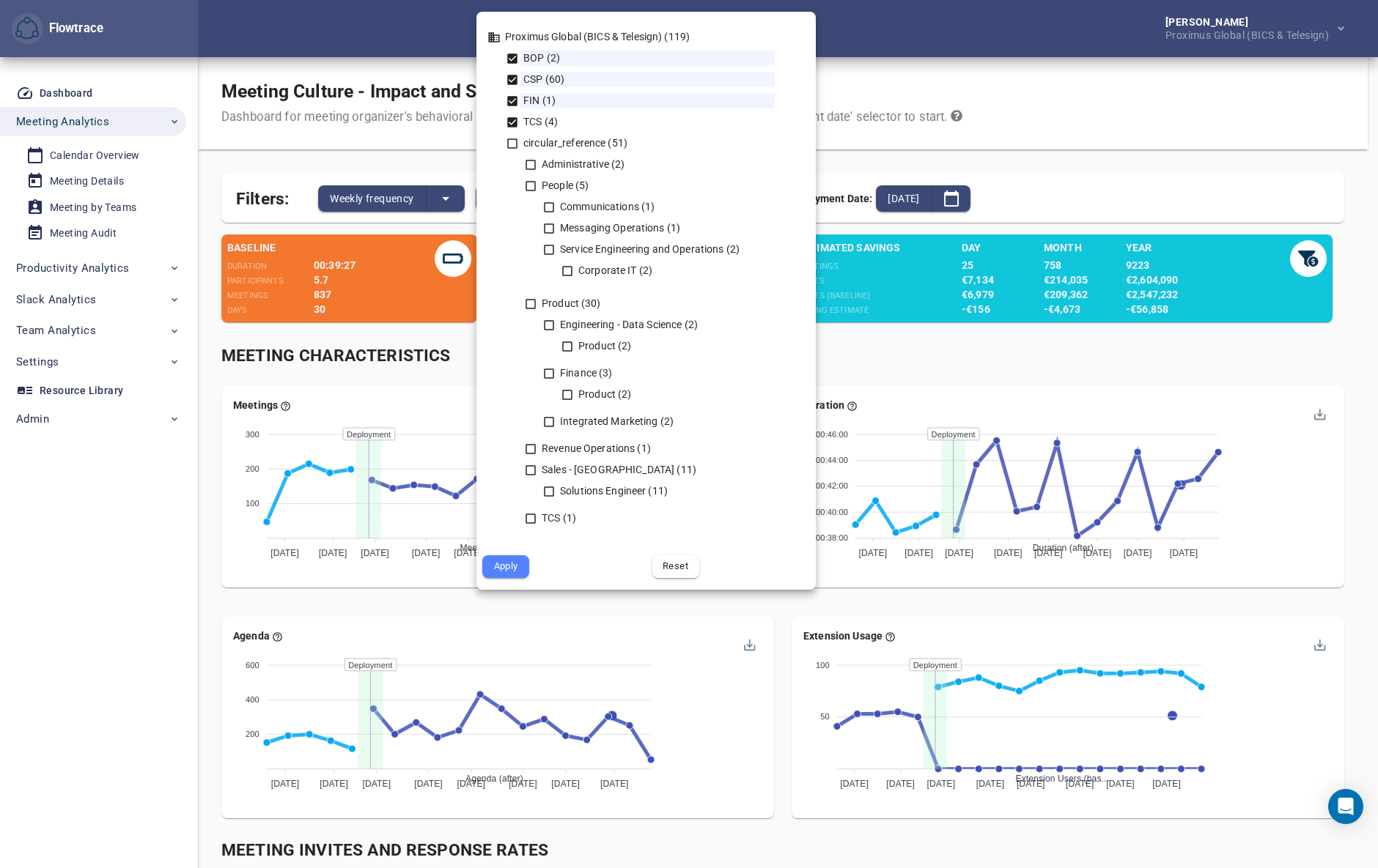
click at [517, 120] on icon at bounding box center [512, 122] width 13 height 13
click at [512, 101] on icon at bounding box center [513, 101] width 11 height 11
click at [516, 80] on icon at bounding box center [513, 80] width 11 height 11
click at [516, 59] on icon at bounding box center [513, 59] width 11 height 11
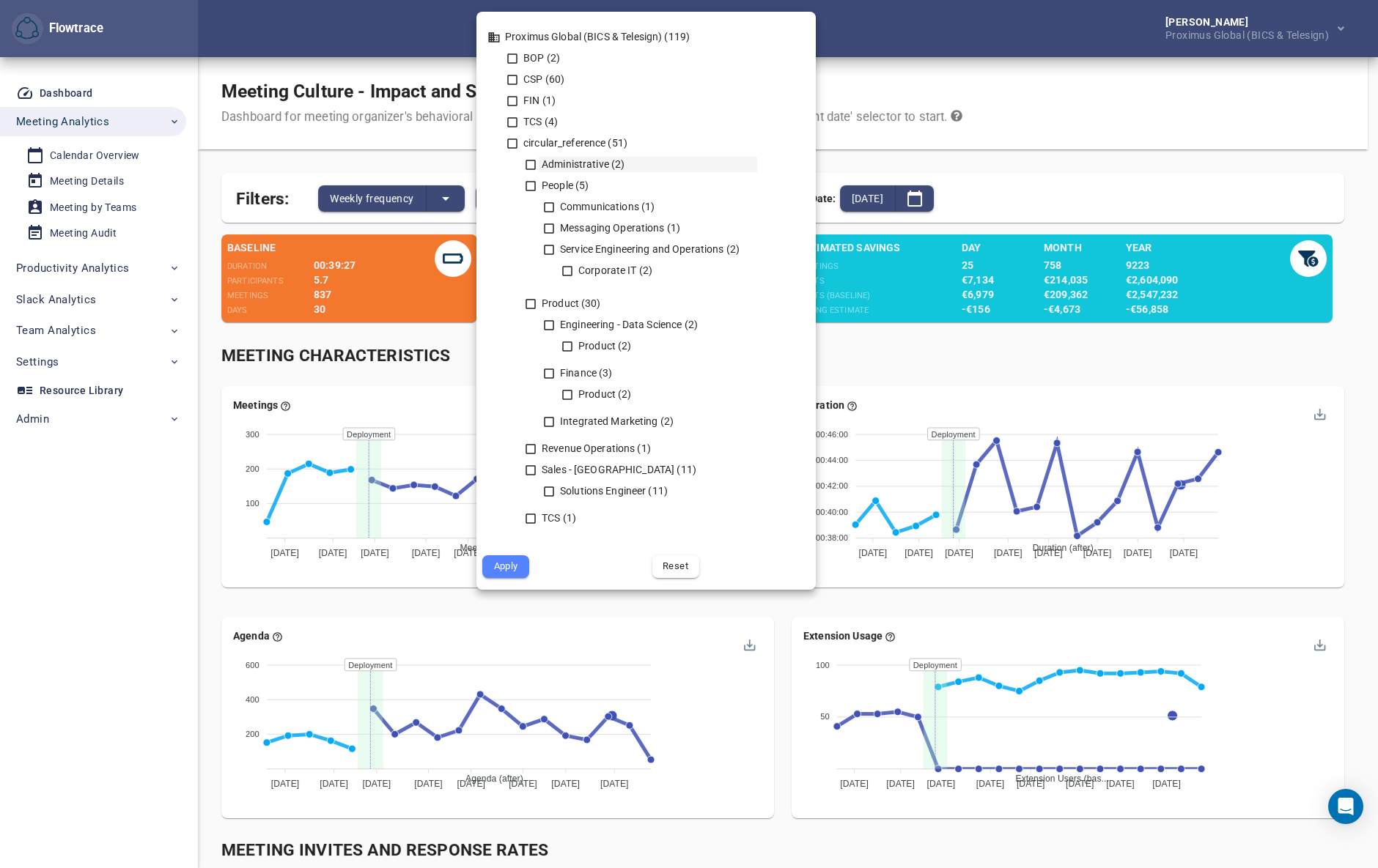
click at [562, 167] on div "Administrative (2)" at bounding box center [648, 164] width 219 height 15
click at [560, 189] on div "People (5)" at bounding box center [648, 185] width 219 height 15
click at [557, 306] on div "Product (30)" at bounding box center [648, 303] width 219 height 15
click at [547, 446] on div "Revenue Operations (1)" at bounding box center [648, 449] width 219 height 15
click at [556, 465] on div "Sales - [GEOGRAPHIC_DATA] (11)" at bounding box center [648, 470] width 219 height 15
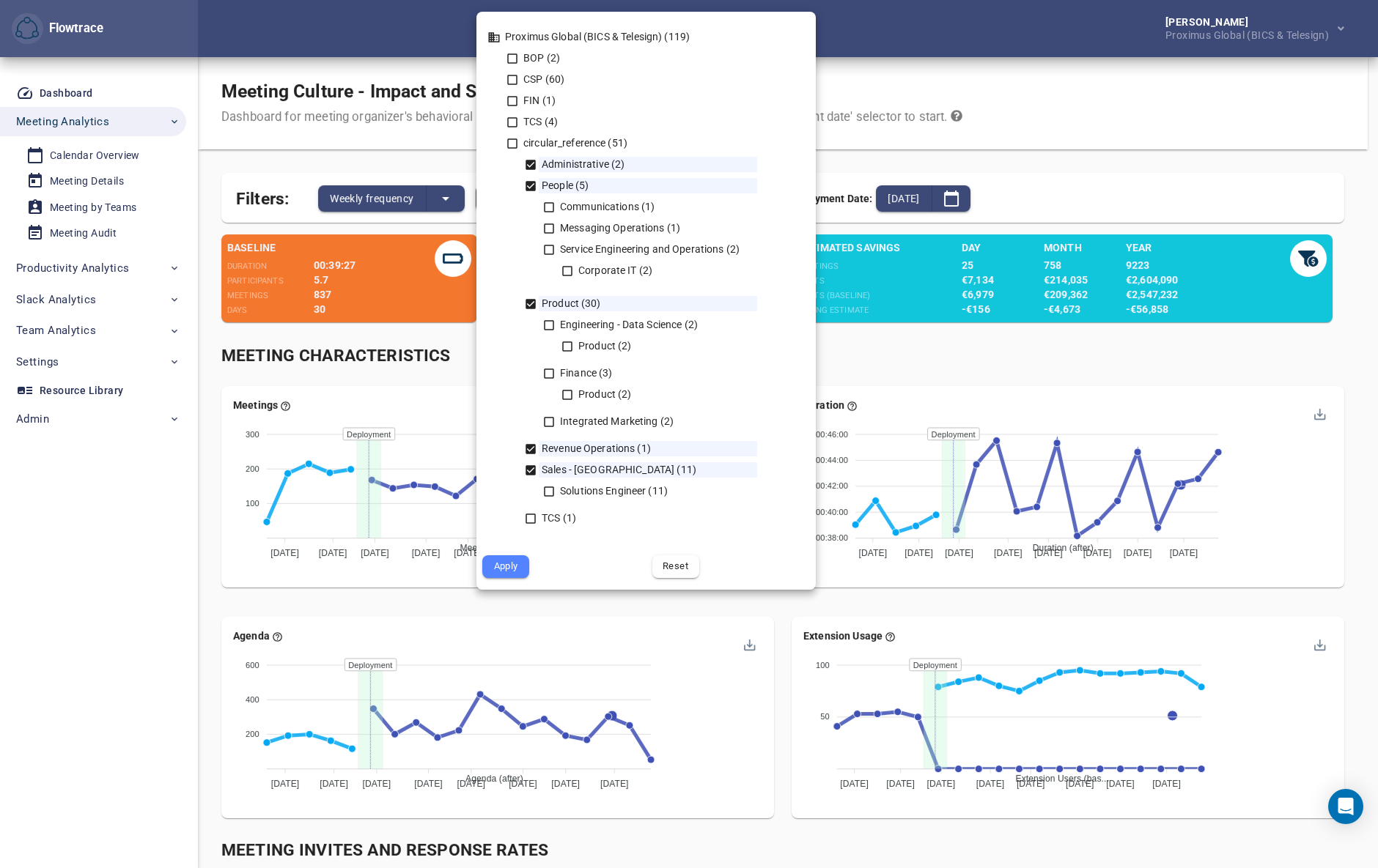
click at [513, 558] on span "Apply" at bounding box center [506, 567] width 26 height 17
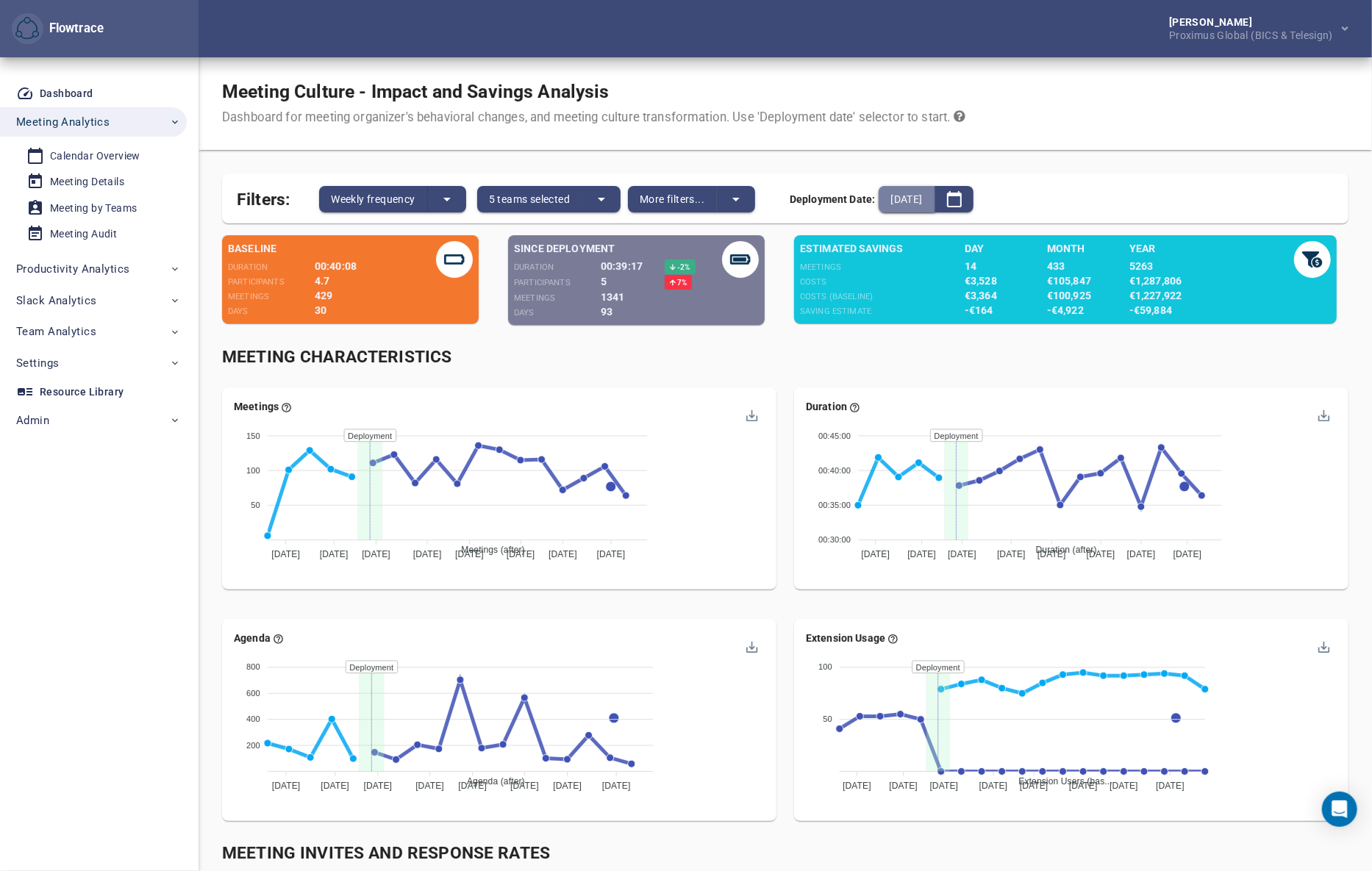
click at [915, 198] on span "2025-07-13" at bounding box center [906, 199] width 32 height 17
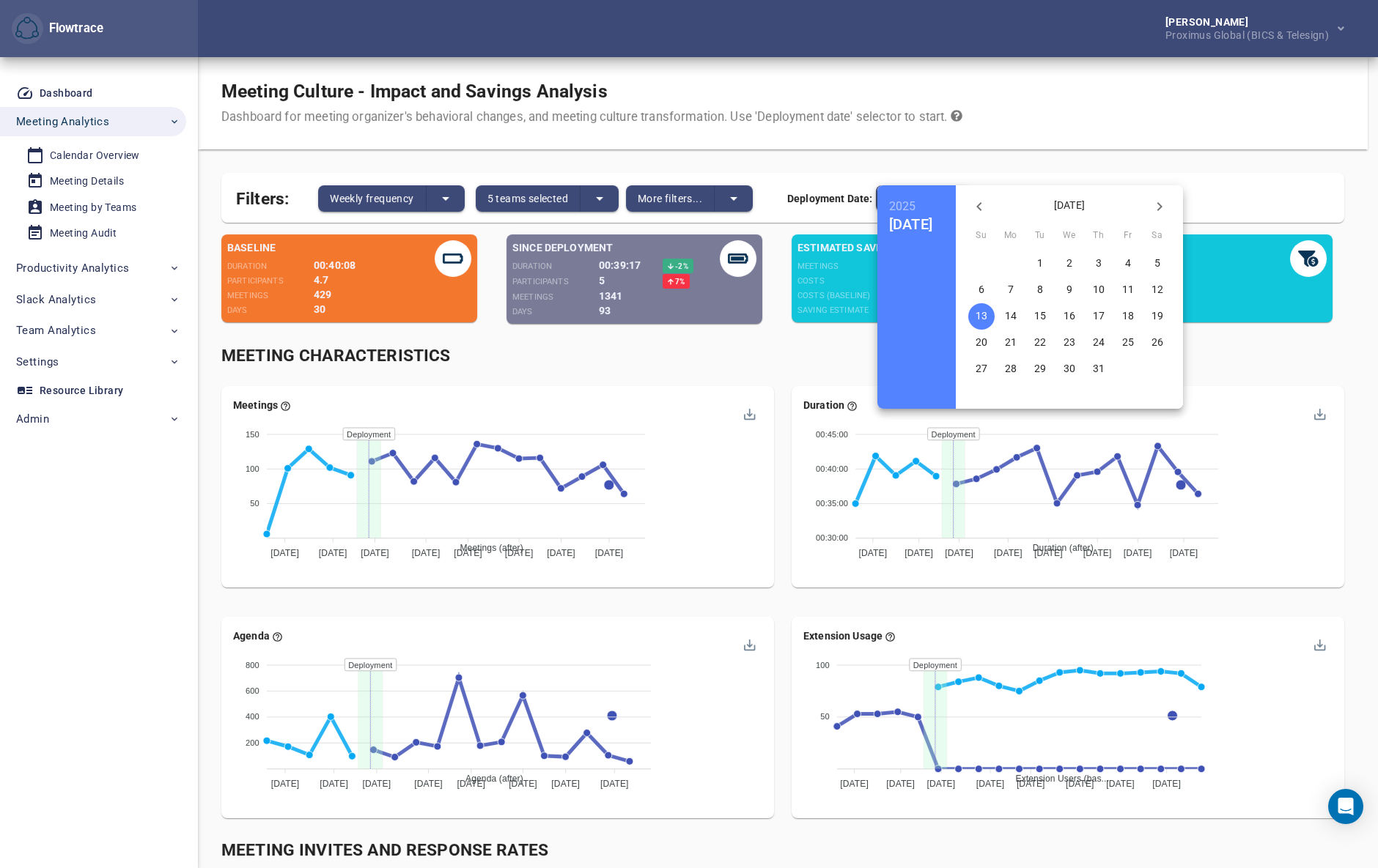
click at [987, 368] on p "27" at bounding box center [981, 368] width 11 height 14
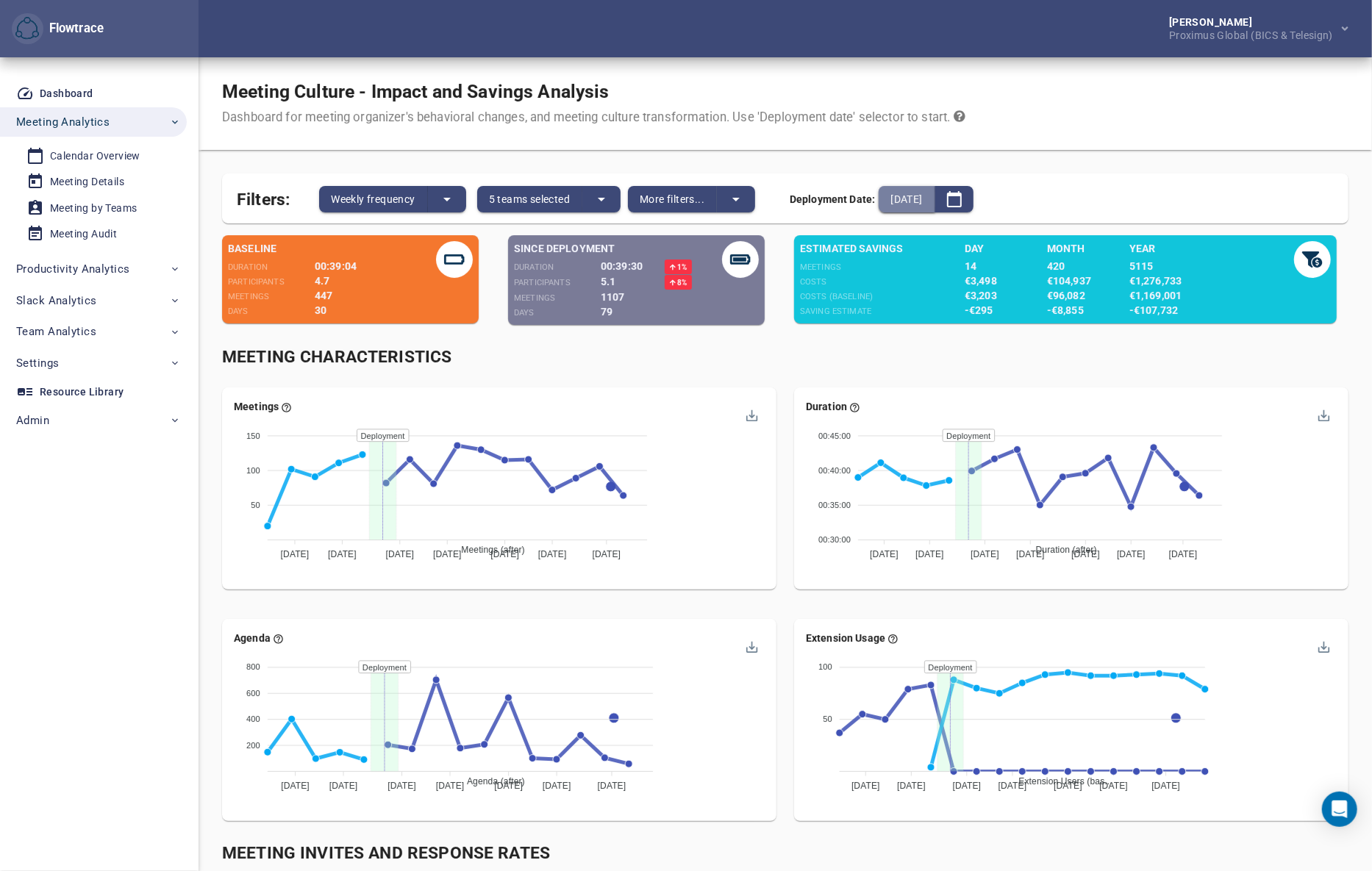
click at [922, 194] on span "2025-07-27" at bounding box center [906, 199] width 32 height 17
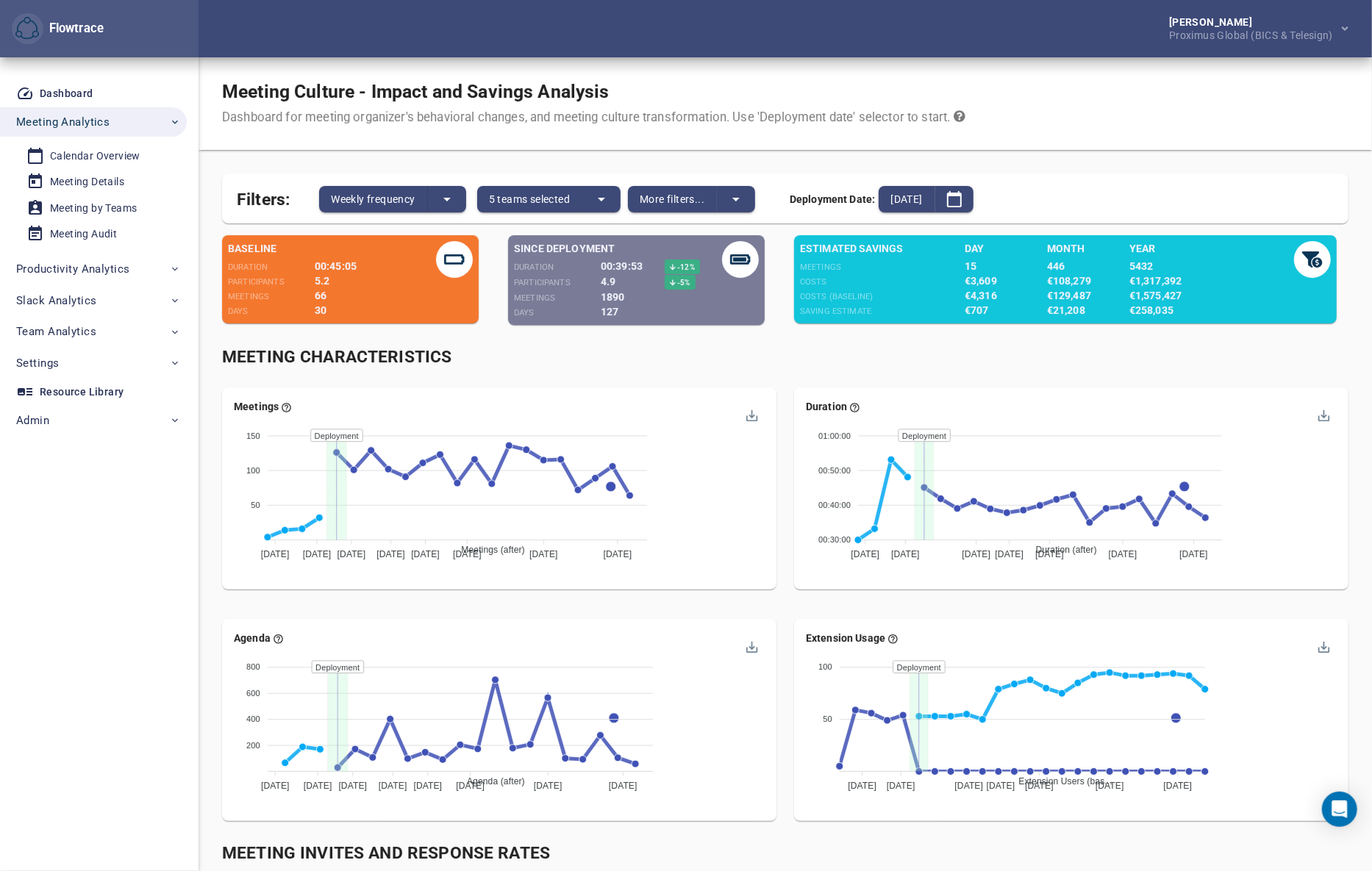
click at [1154, 96] on div "Meeting Culture - Impact and Savings Analysis Dashboard for meeting organizer's…" at bounding box center [784, 104] width 1173 height 93
click at [922, 194] on span "[DATE]" at bounding box center [906, 199] width 32 height 17
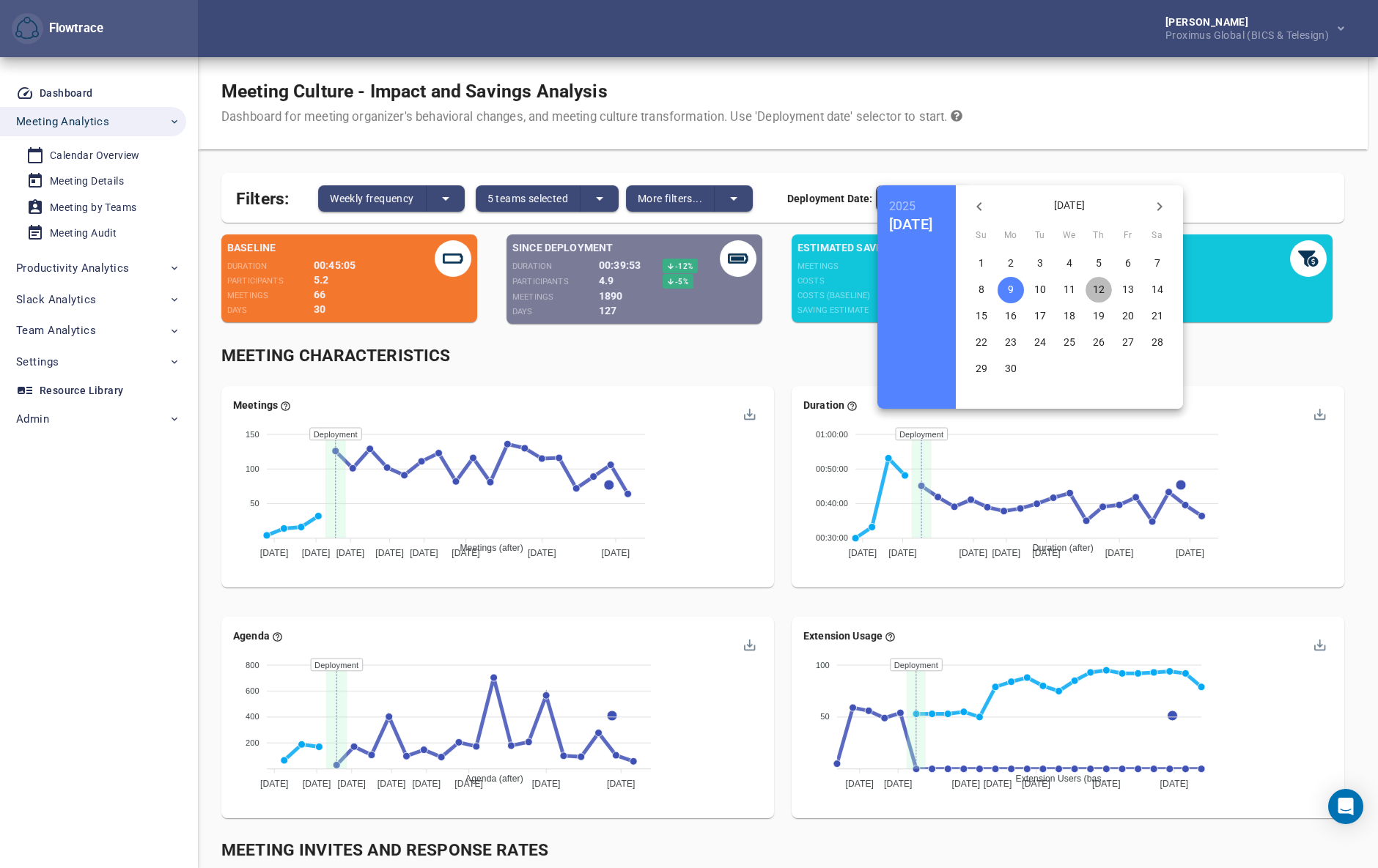
click at [1105, 288] on p "12" at bounding box center [1099, 289] width 11 height 14
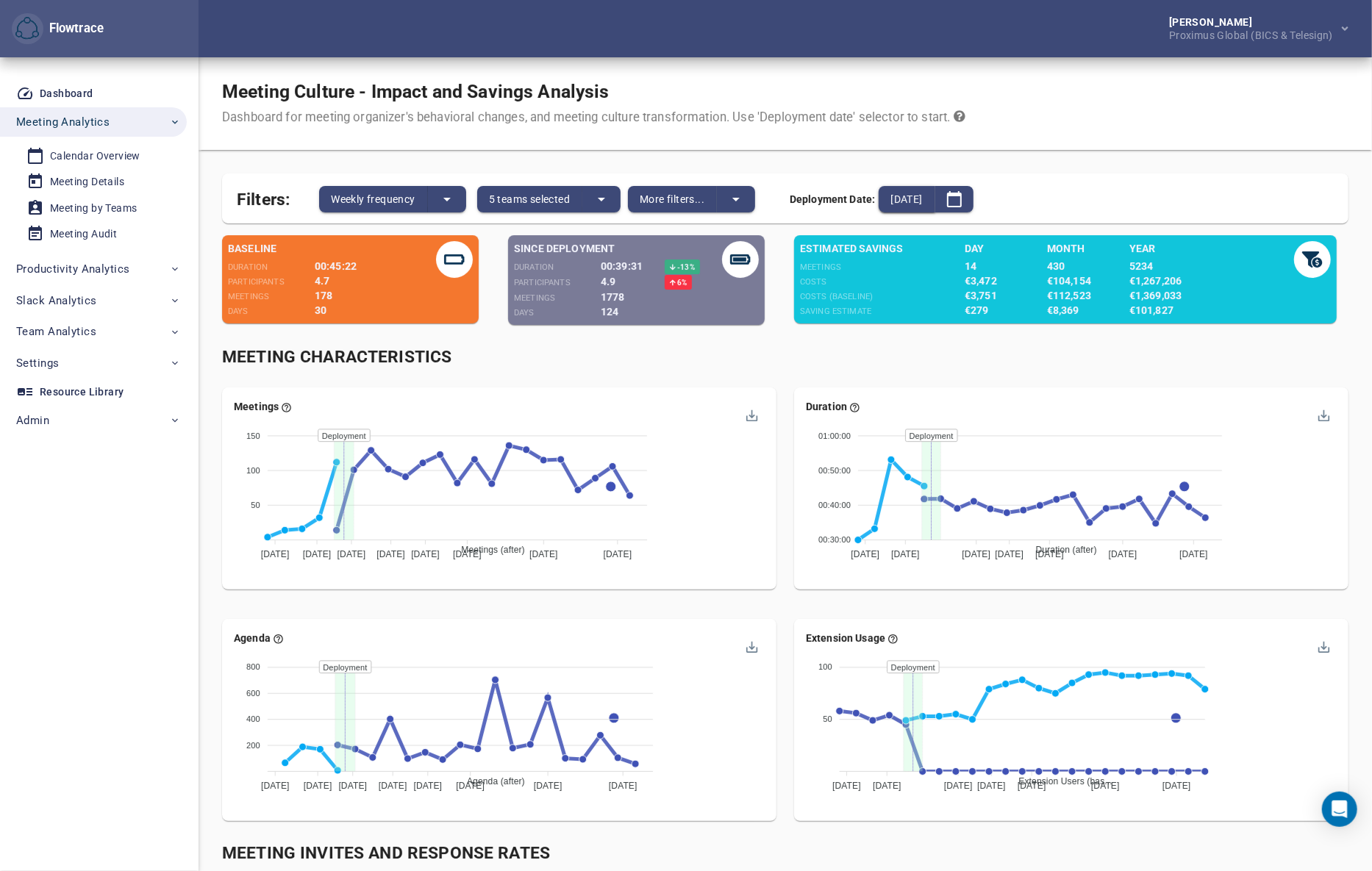
click at [920, 197] on span "[DATE]" at bounding box center [906, 199] width 32 height 17
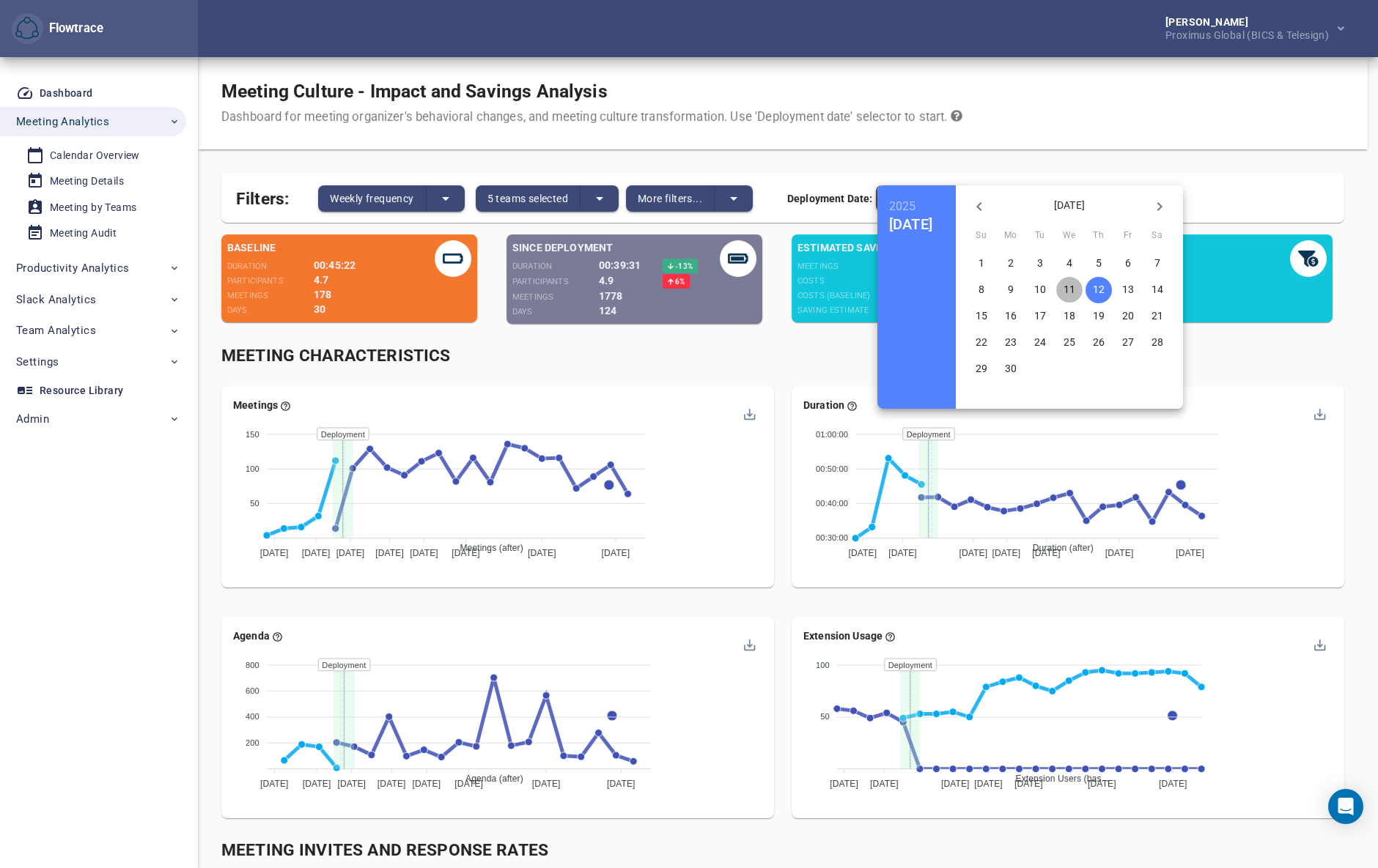
click at [1075, 285] on p "11" at bounding box center [1069, 289] width 11 height 14
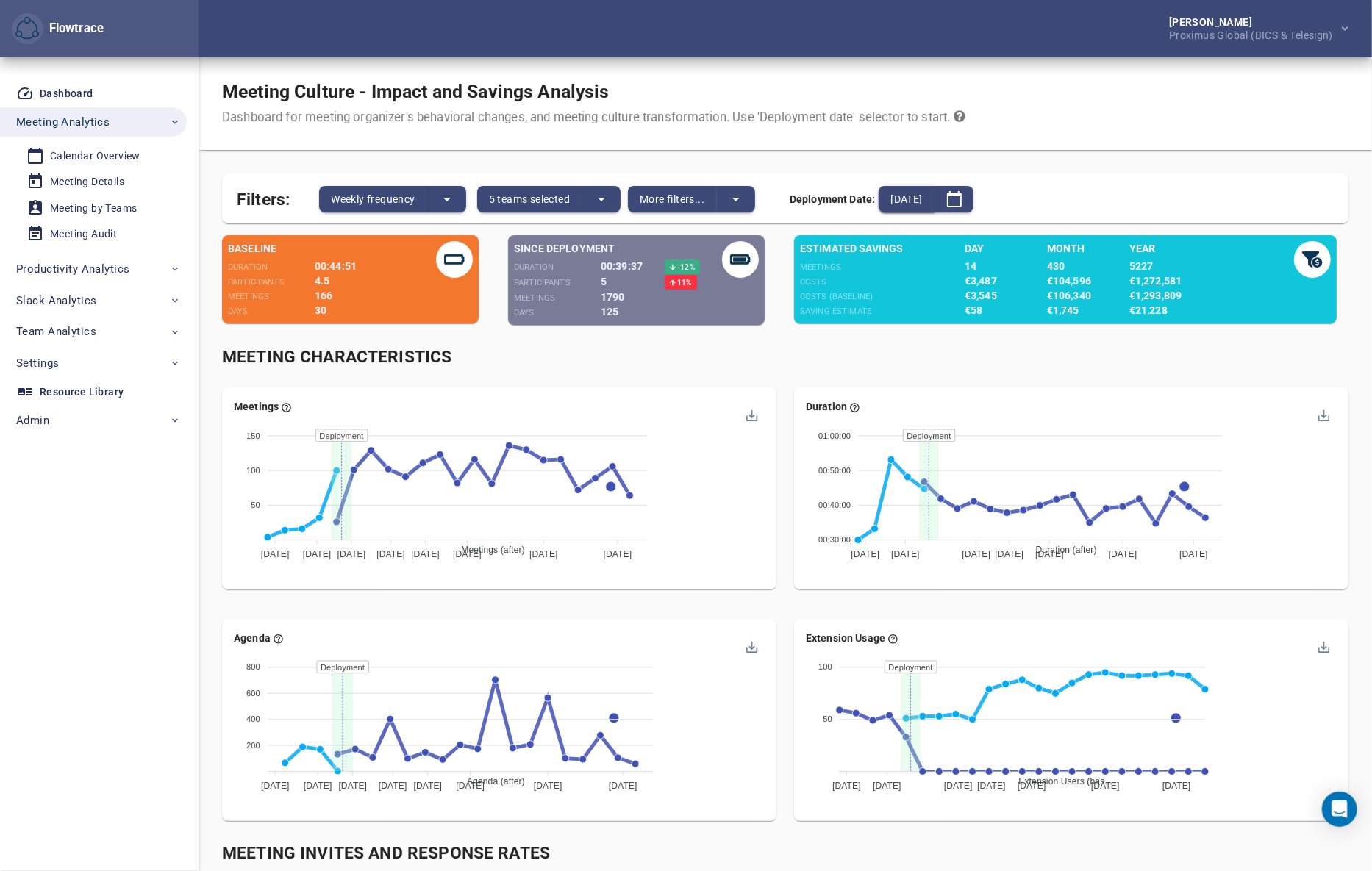
click at [922, 199] on span "[DATE]" at bounding box center [906, 199] width 32 height 17
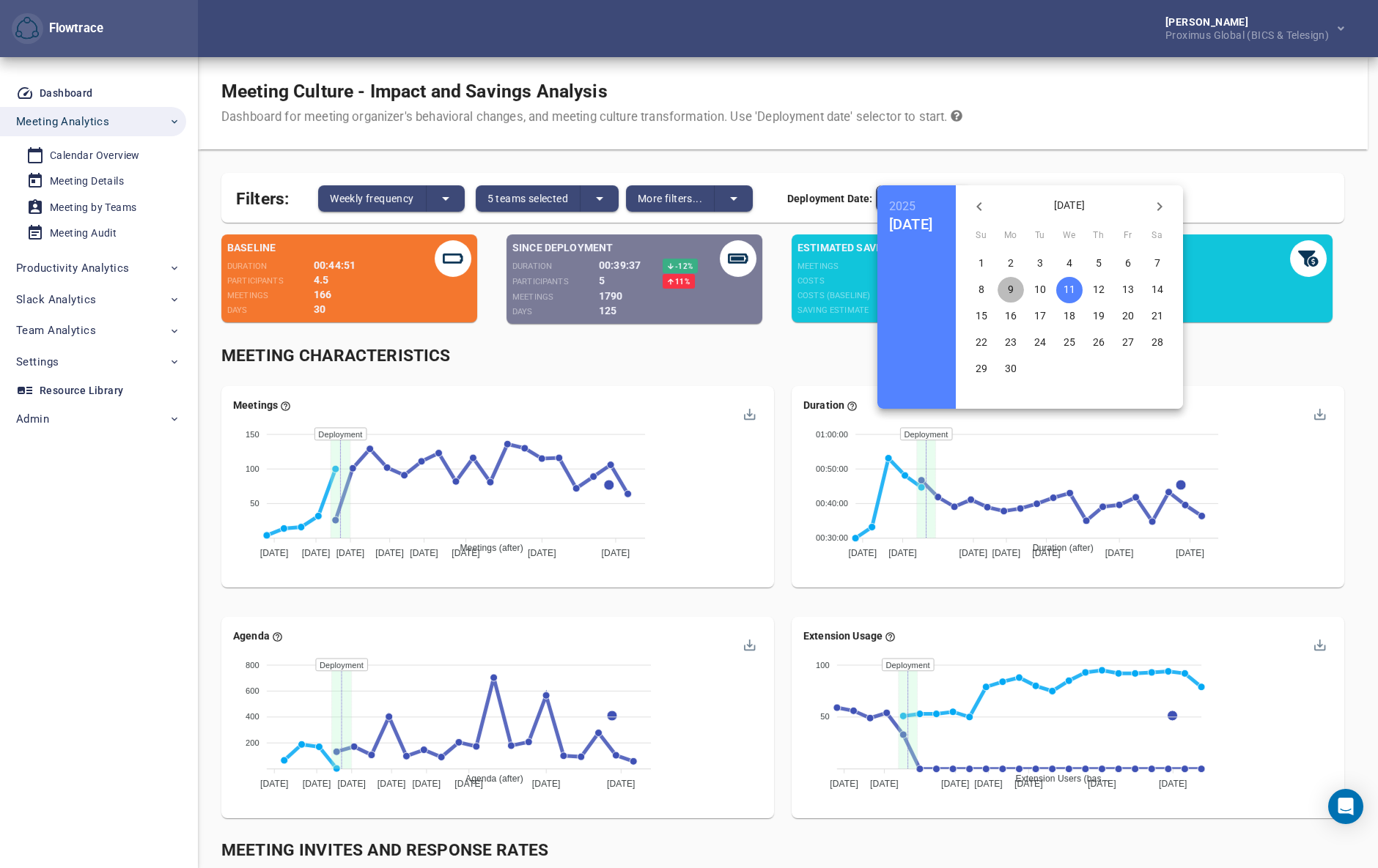
click at [1024, 288] on span "9" at bounding box center [1011, 289] width 26 height 14
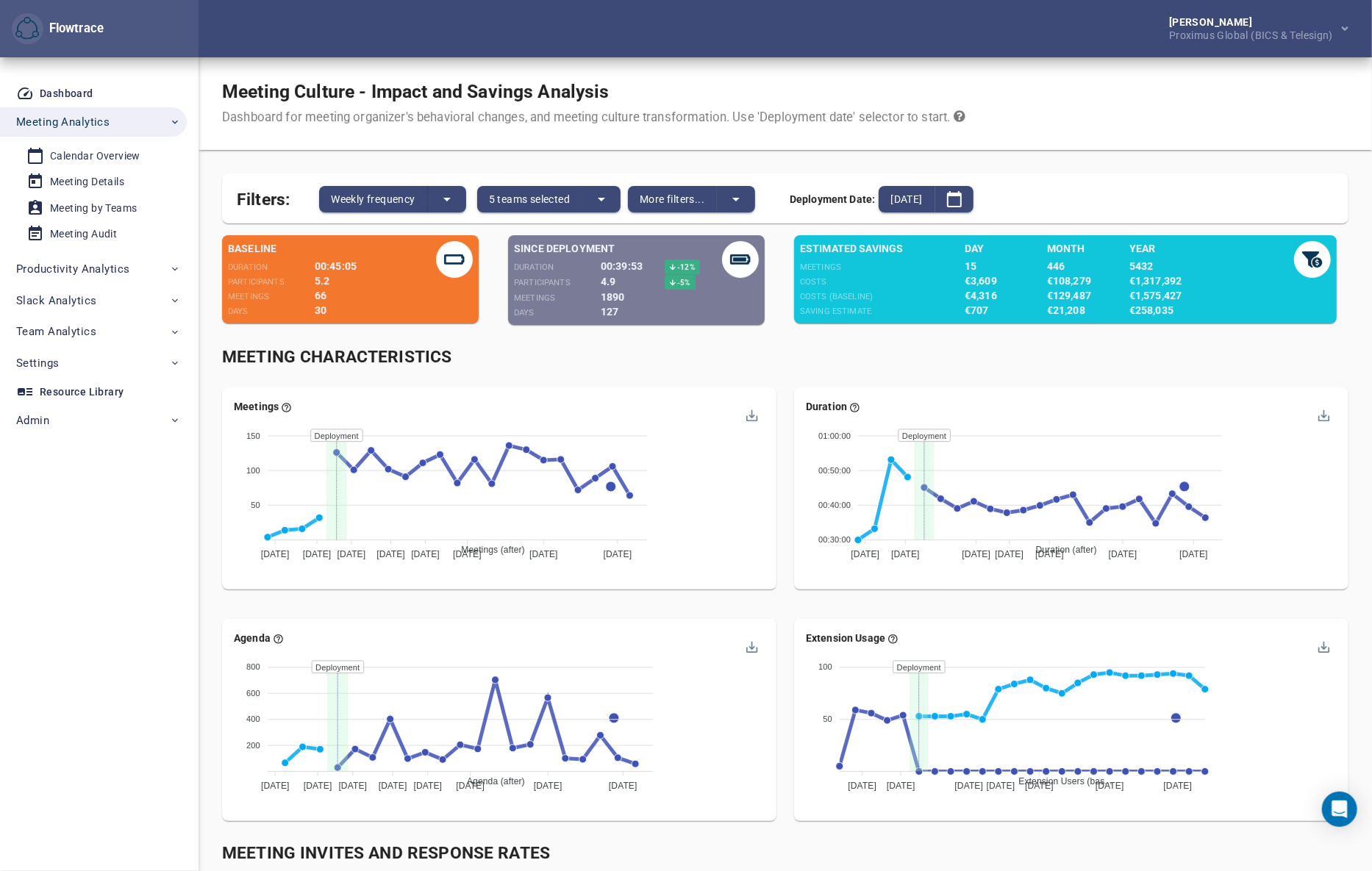
click at [779, 356] on div "Meeting Characteristics" at bounding box center [784, 358] width 1126 height 24
click at [922, 199] on span "[DATE]" at bounding box center [906, 199] width 32 height 17
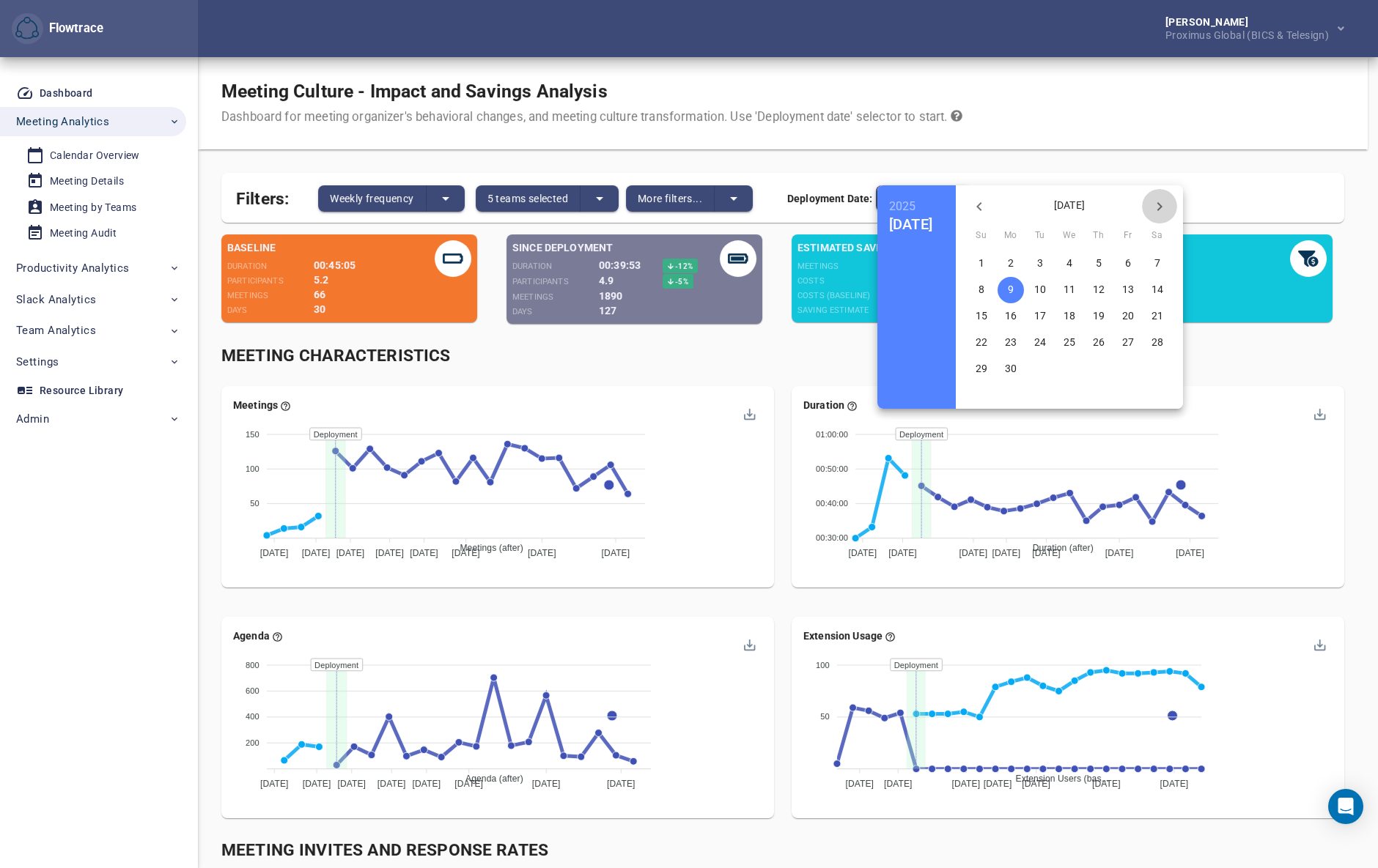
click at [1168, 202] on icon "button" at bounding box center [1159, 206] width 17 height 17
click at [1014, 292] on p "7" at bounding box center [1011, 289] width 6 height 14
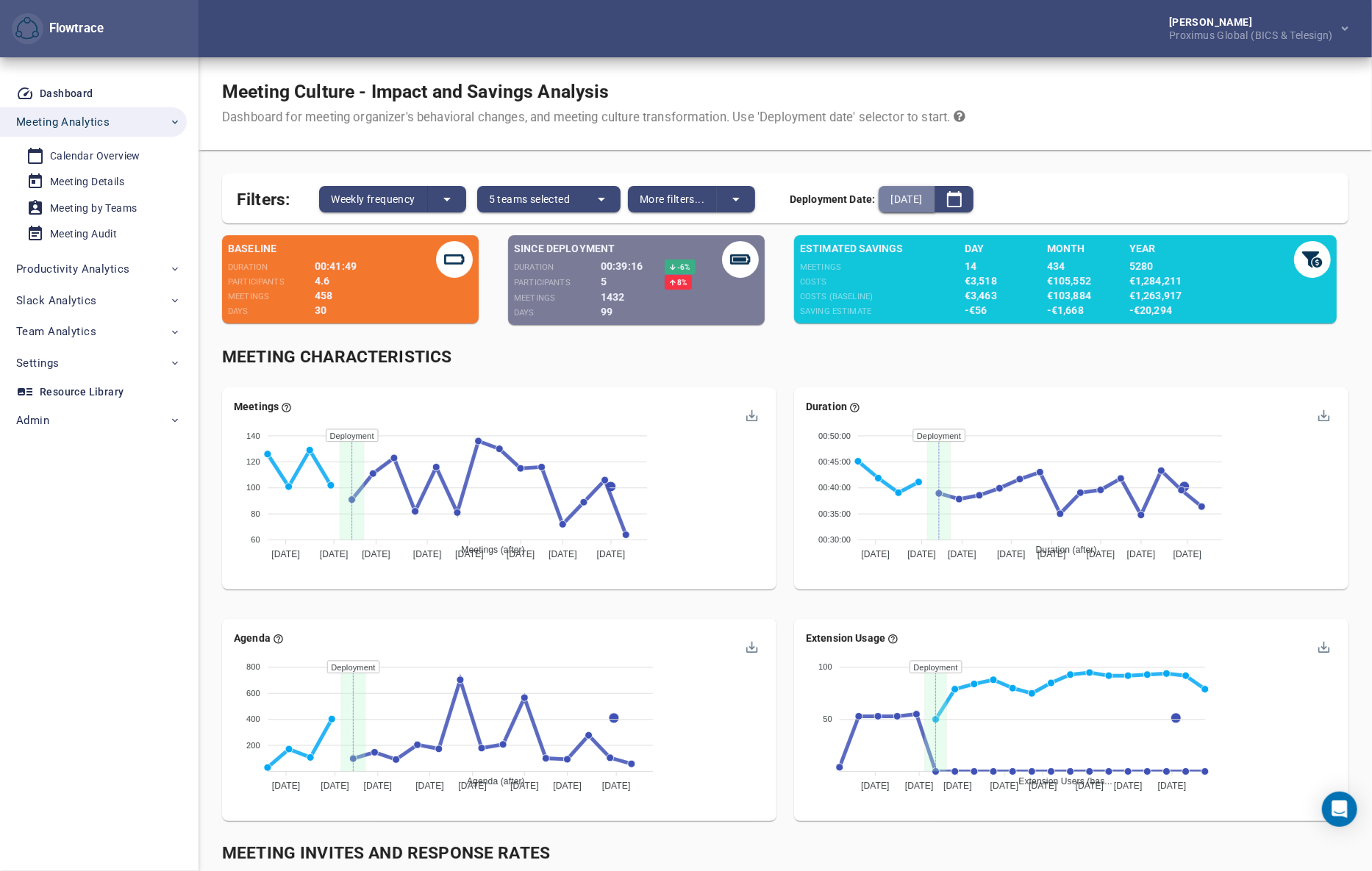
click at [916, 207] on span "[DATE]" at bounding box center [906, 199] width 32 height 17
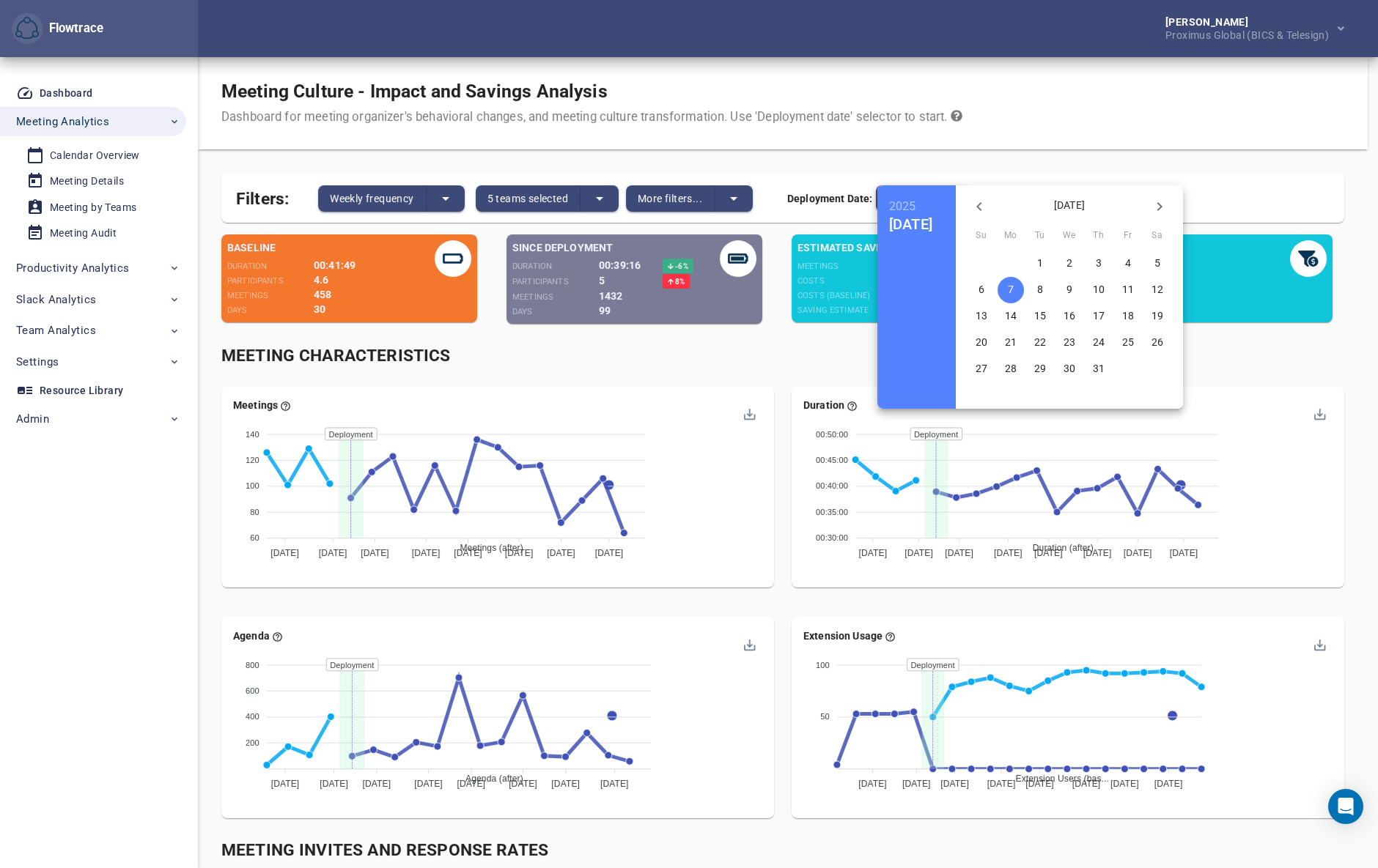
click at [1017, 311] on p "14" at bounding box center [1010, 316] width 11 height 14
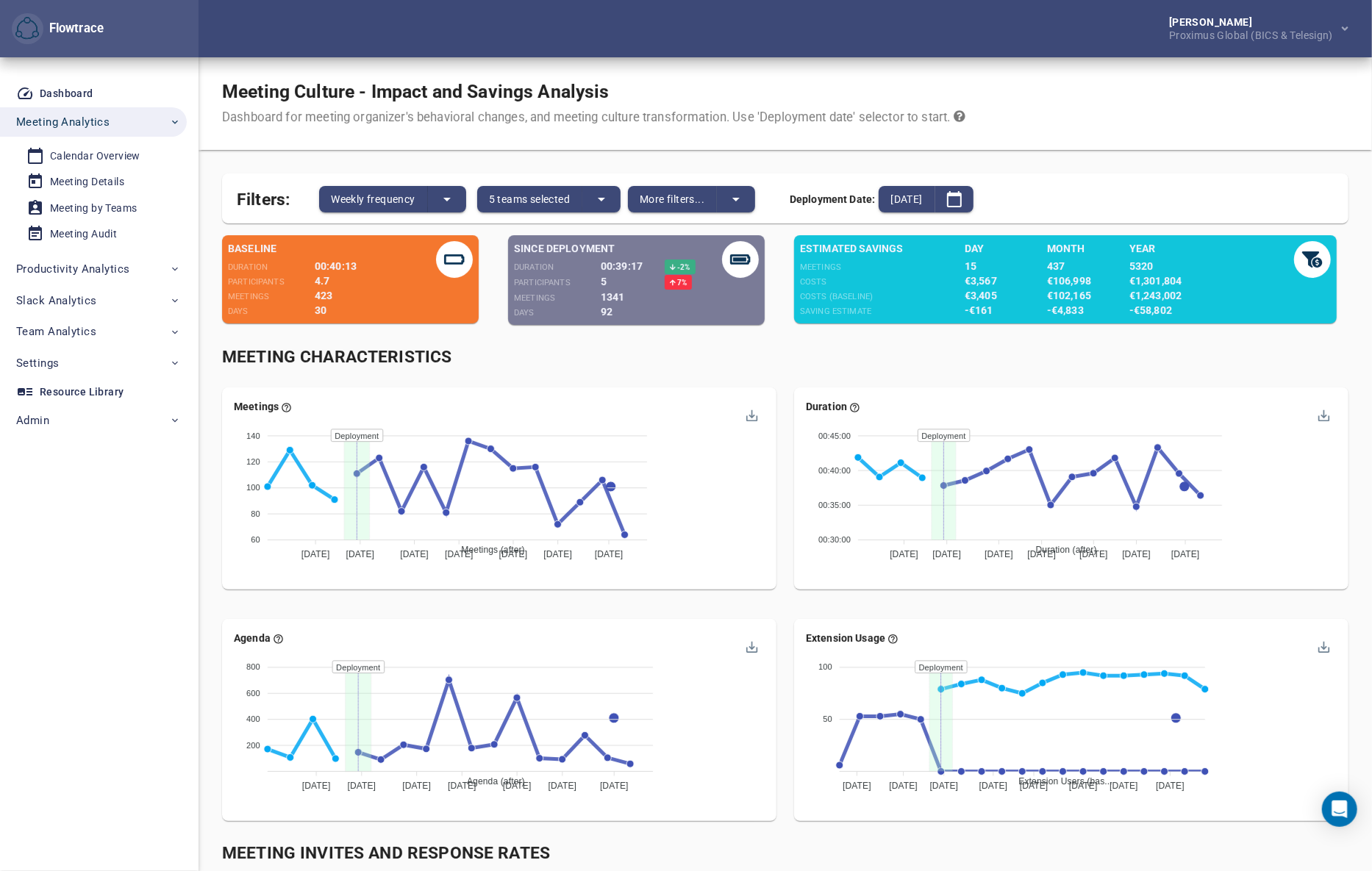
click at [802, 343] on div "Meeting Characteristics" at bounding box center [785, 357] width 1143 height 42
click at [75, 362] on span "Settings" at bounding box center [98, 363] width 165 height 19
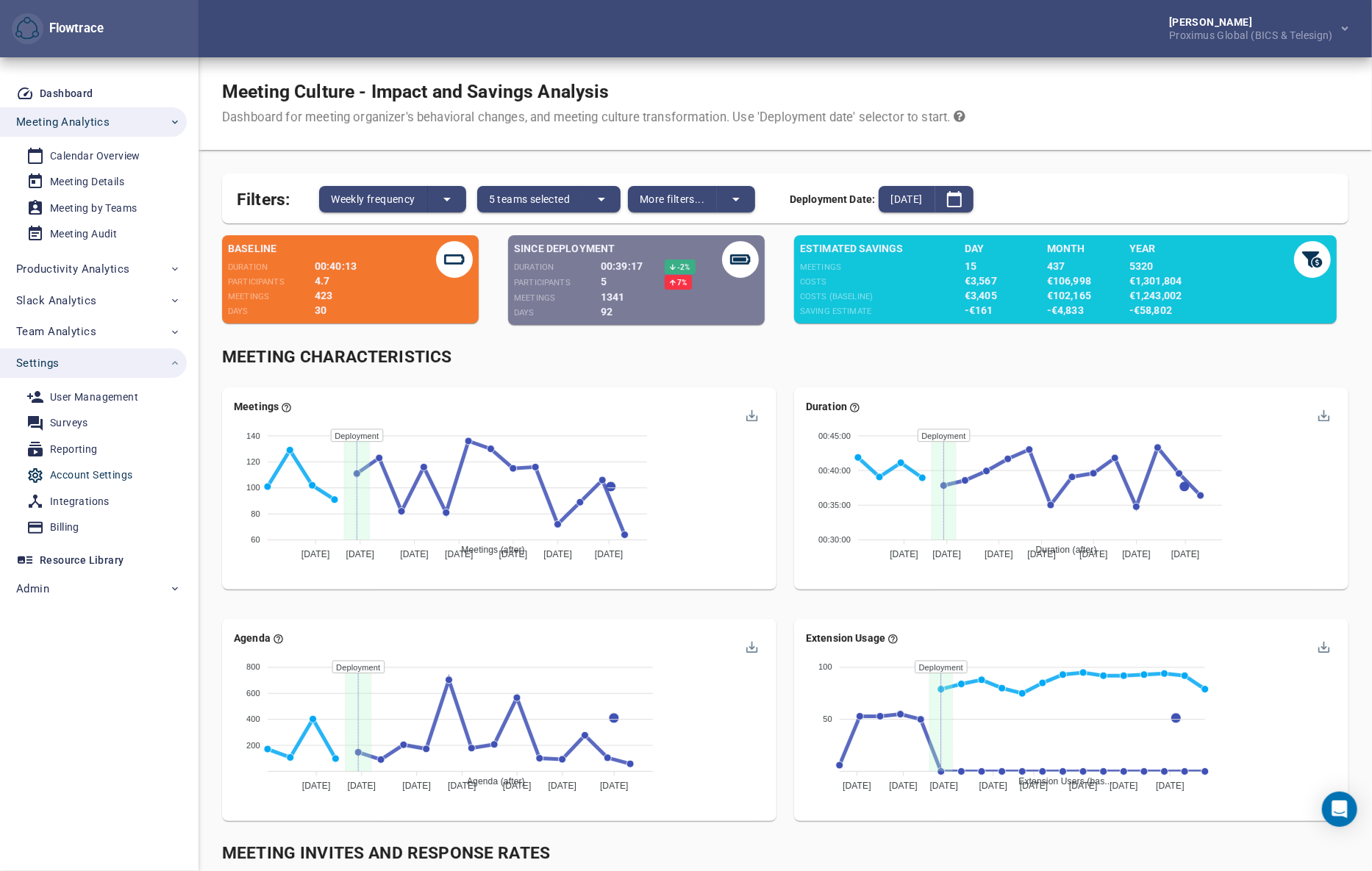
click at [87, 475] on div "Account Settings" at bounding box center [91, 475] width 82 height 18
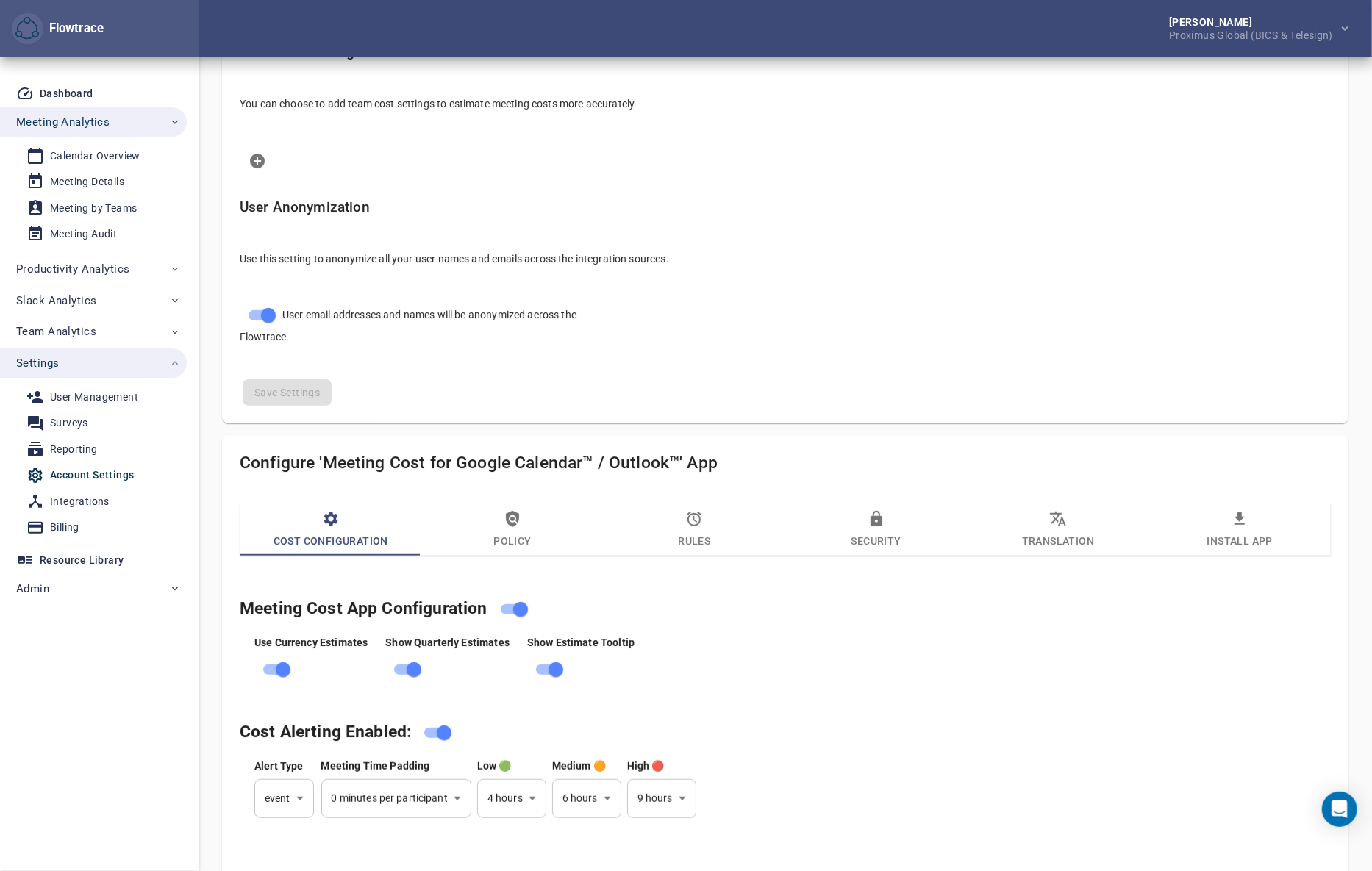
scroll to position [623, 0]
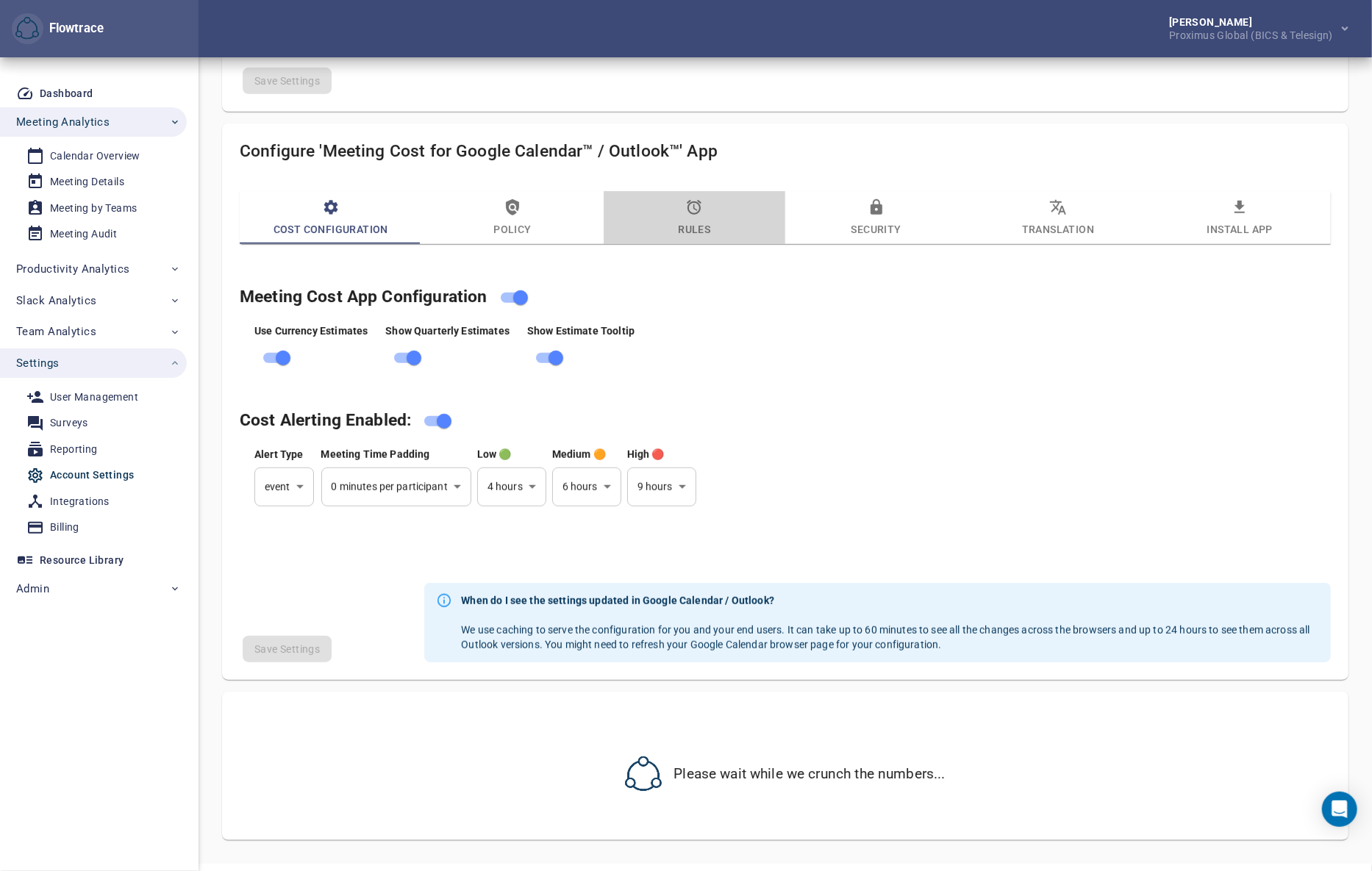
click at [679, 217] on span "Rules" at bounding box center [694, 218] width 164 height 39
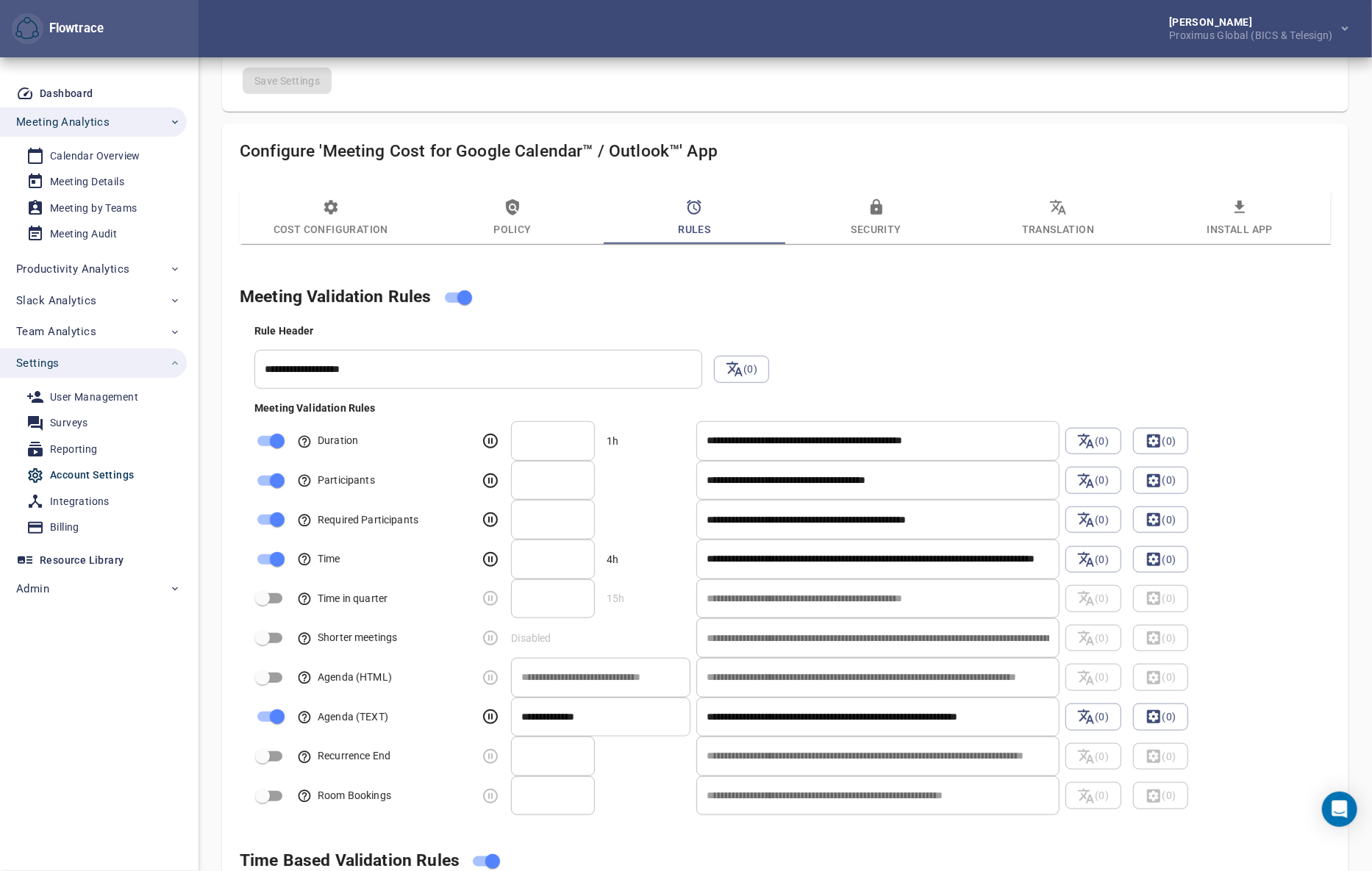
select select "***"
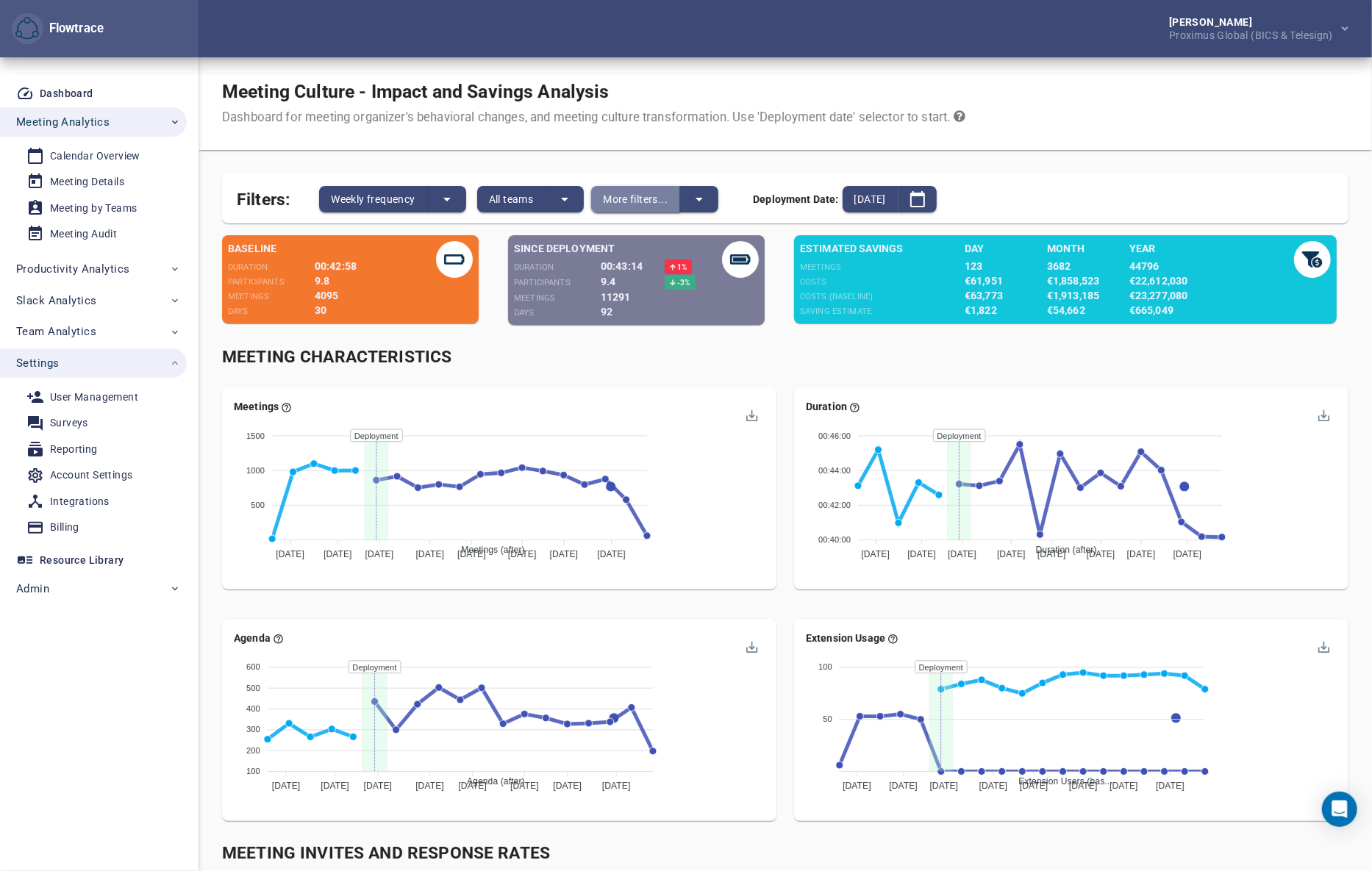
click at [649, 198] on span "More filters..." at bounding box center [635, 199] width 65 height 17
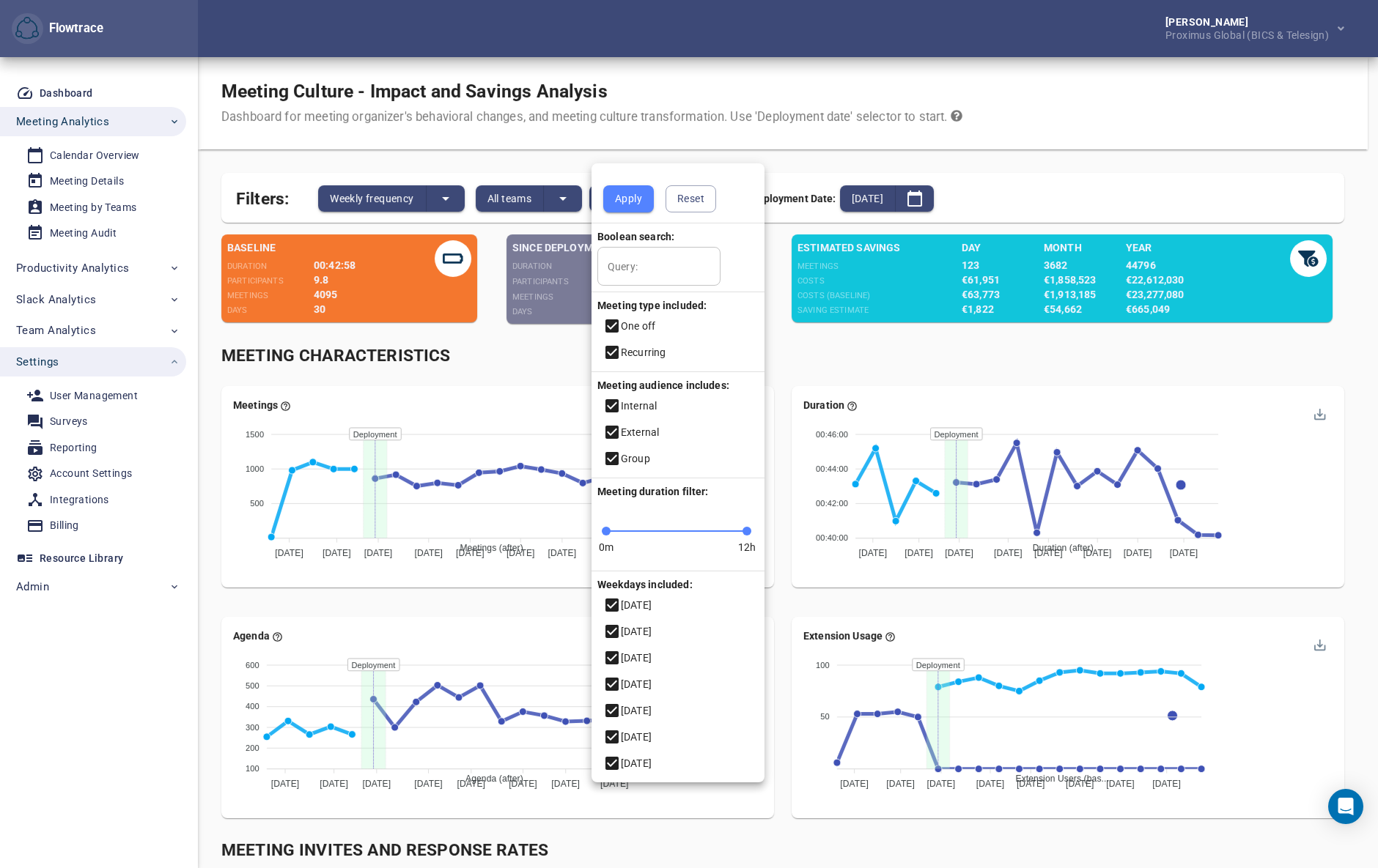
click at [566, 191] on div at bounding box center [689, 434] width 1378 height 868
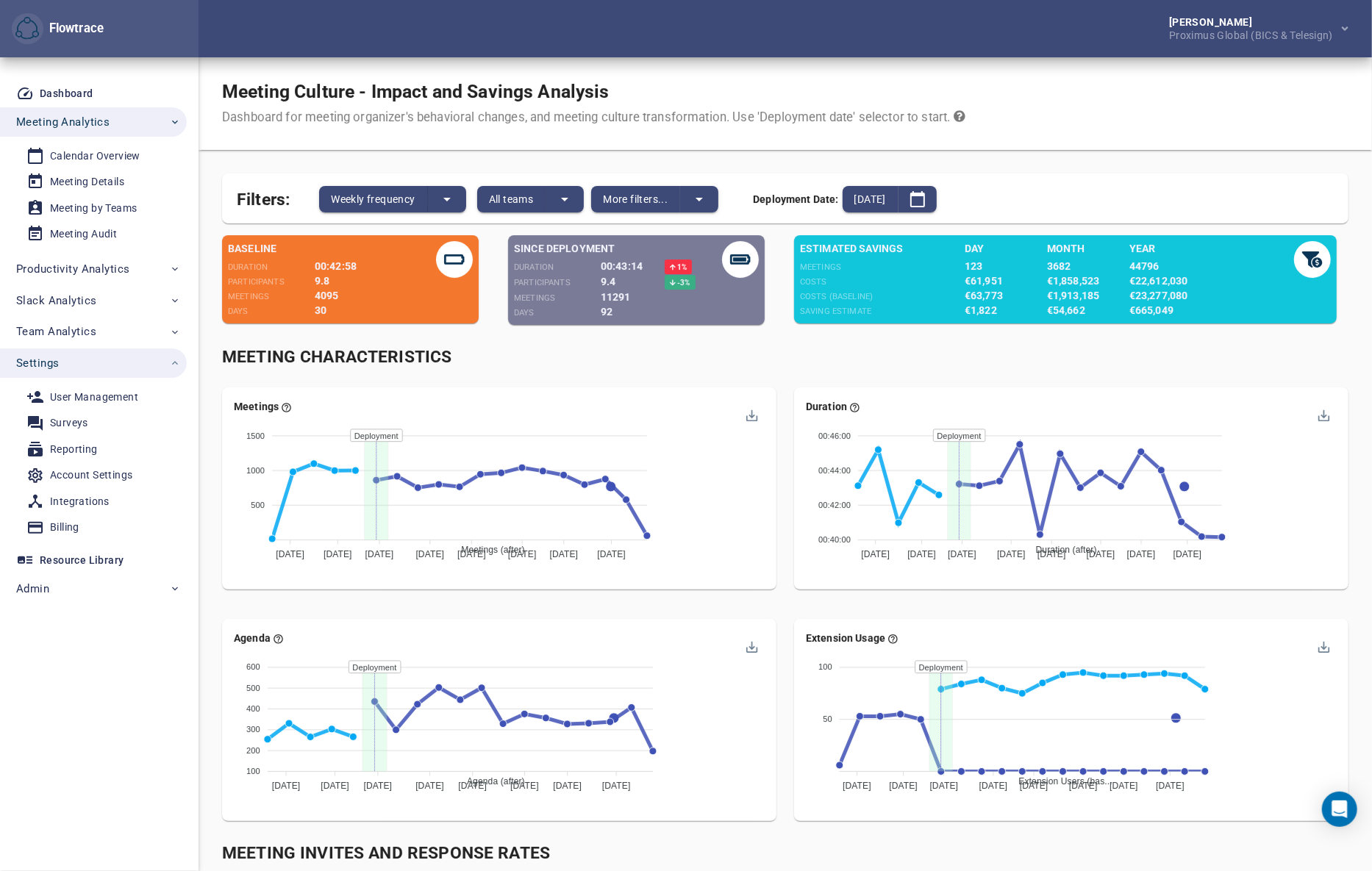
click at [563, 202] on div "Apply Reset Boolean search: Query: Query: Meeting type included: One off Recurr…" at bounding box center [686, 435] width 1372 height 871
click at [573, 194] on div "Apply Reset Boolean search: Query: Query: Meeting type included: One off Recurr…" at bounding box center [686, 435] width 1372 height 871
click at [554, 197] on button "split button" at bounding box center [564, 199] width 38 height 27
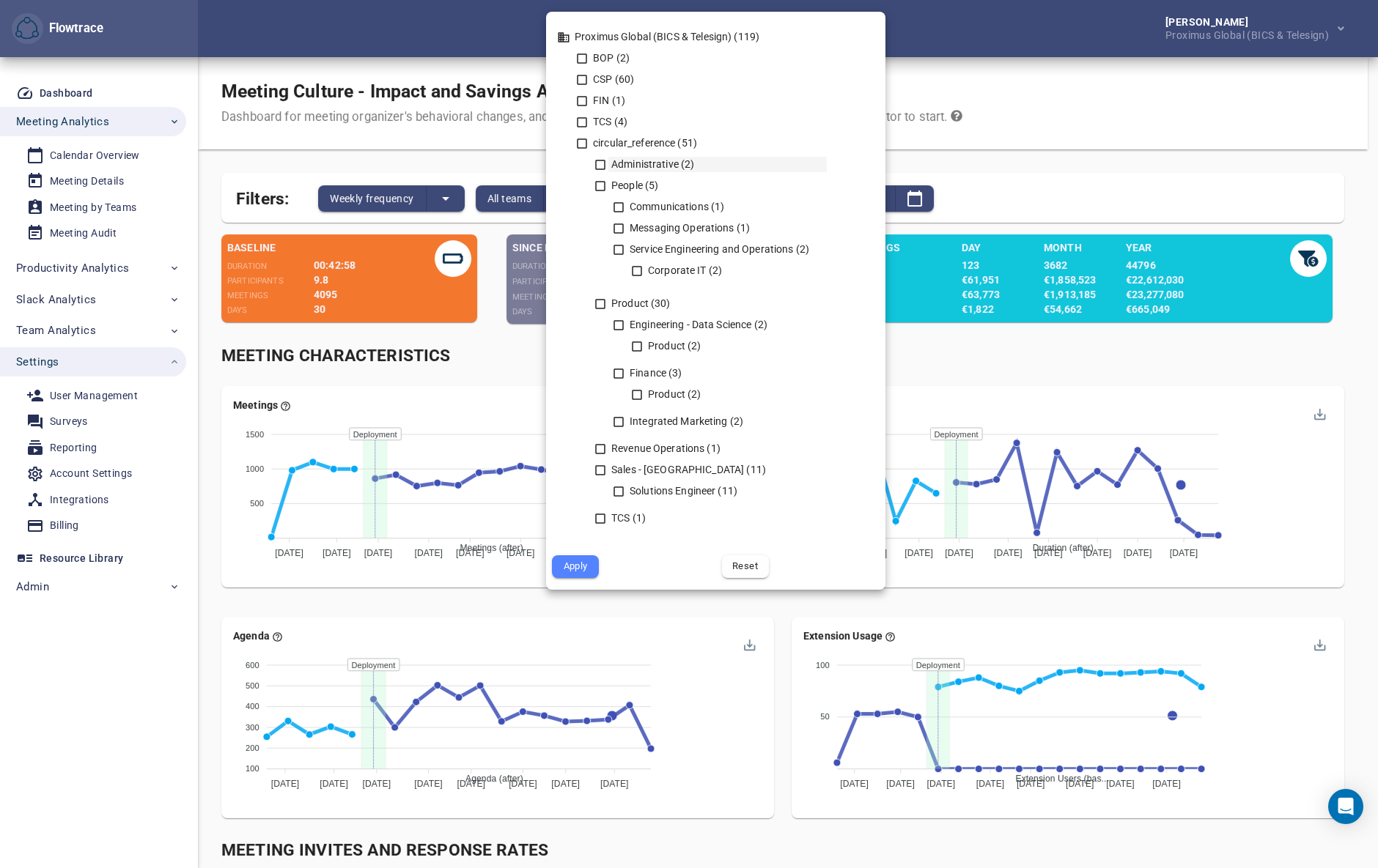
click at [601, 166] on icon at bounding box center [600, 164] width 13 height 13
click at [601, 188] on icon at bounding box center [600, 185] width 13 height 13
click at [601, 309] on icon at bounding box center [600, 303] width 13 height 13
click at [595, 452] on icon at bounding box center [600, 450] width 11 height 11
click at [604, 475] on icon at bounding box center [600, 470] width 13 height 13
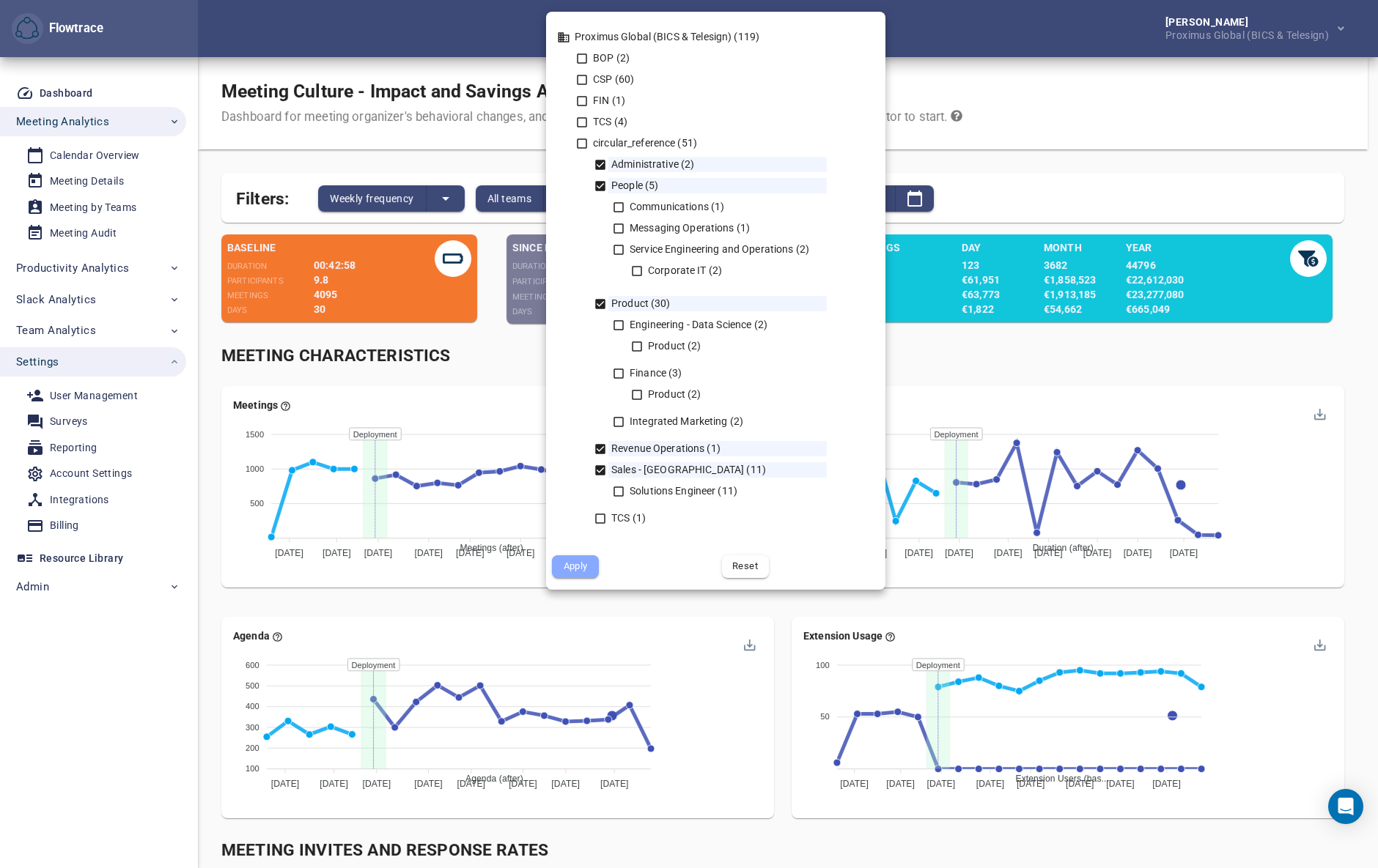
click at [579, 568] on span "Apply" at bounding box center [575, 567] width 26 height 17
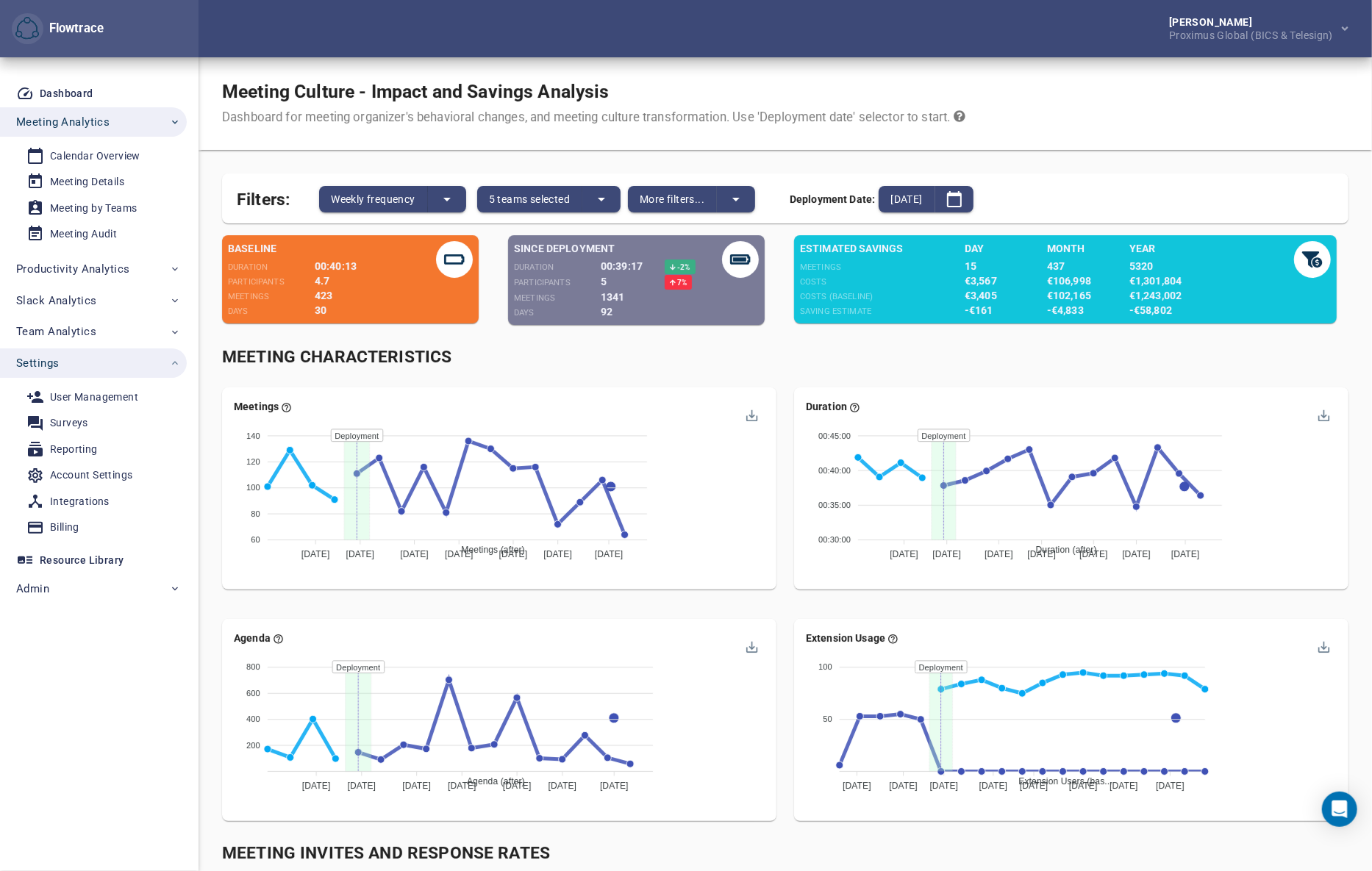
click at [784, 353] on div "Meeting Characteristics" at bounding box center [784, 358] width 1126 height 24
